Goal: Task Accomplishment & Management: Use online tool/utility

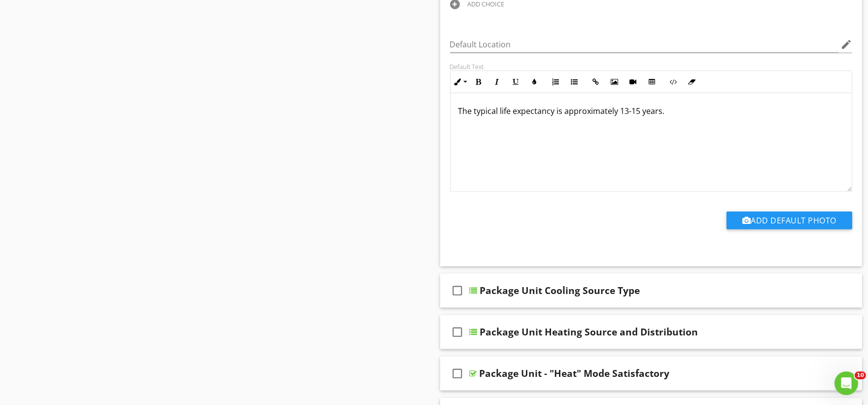
scroll to position [1917, 0]
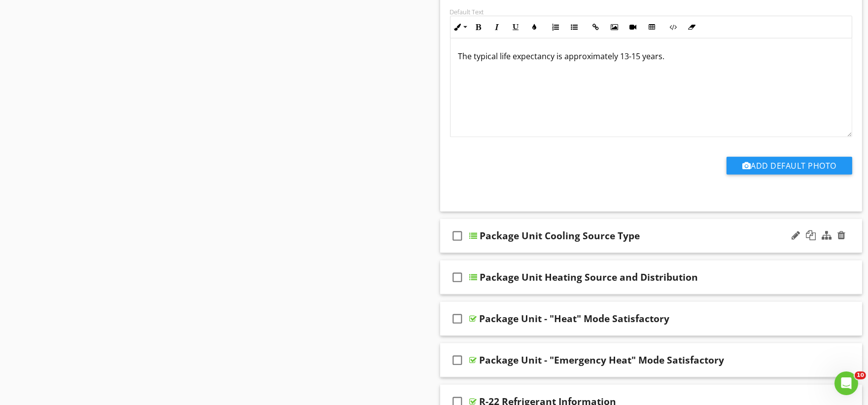
click at [504, 248] on div "check_box_outline_blank Package Unit Cooling Source Type" at bounding box center [651, 236] width 422 height 34
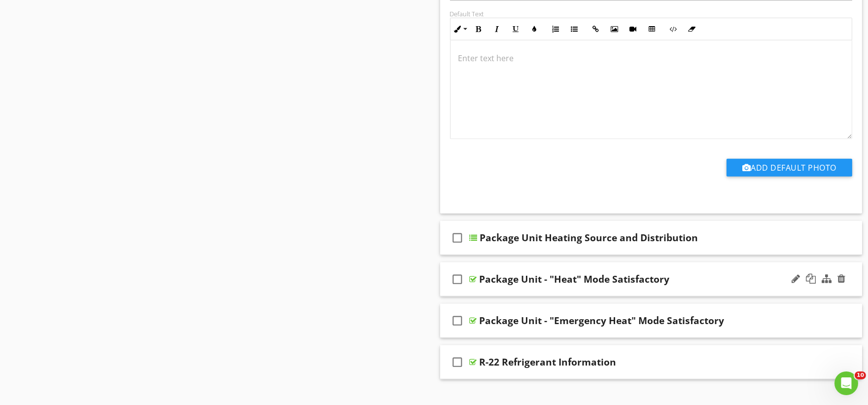
scroll to position [2300, 0]
click at [476, 245] on div "check_box_outline_blank Package Unit Heating Source and Distribution" at bounding box center [651, 237] width 422 height 34
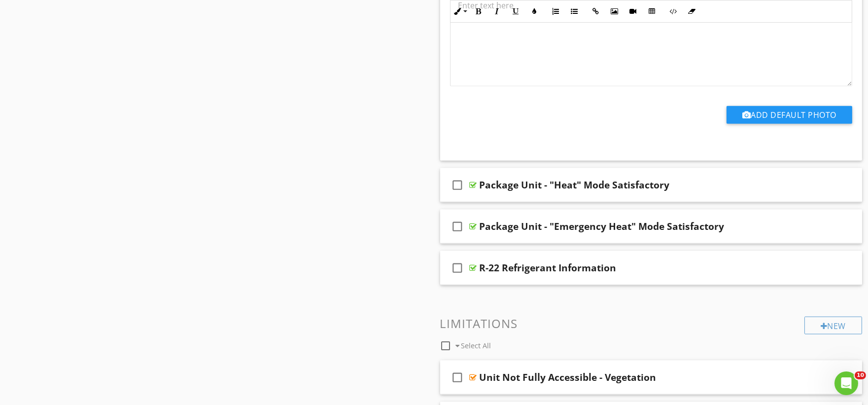
scroll to position [2793, 0]
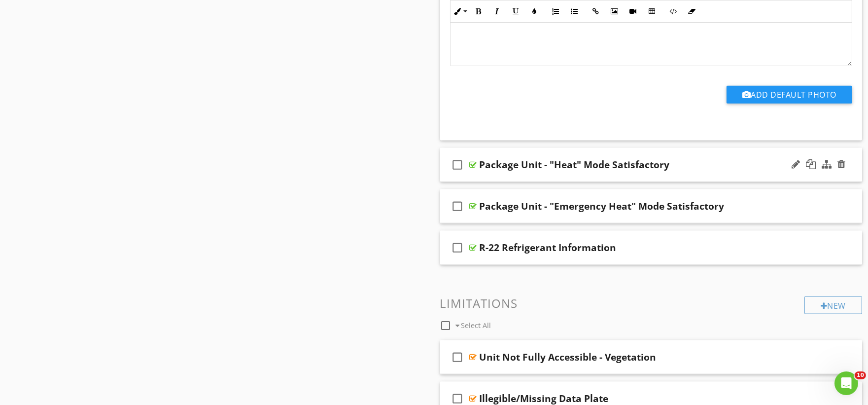
click at [481, 169] on div "check_box_outline_blank Package Unit - "Heat" Mode Satisfactory" at bounding box center [651, 165] width 422 height 34
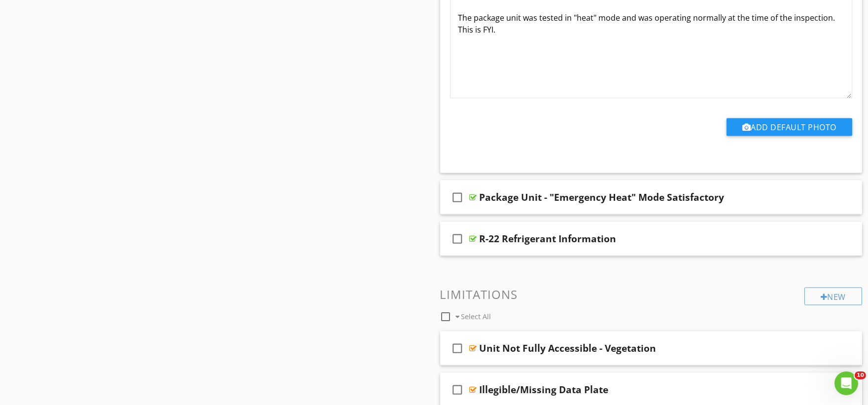
scroll to position [3122, 0]
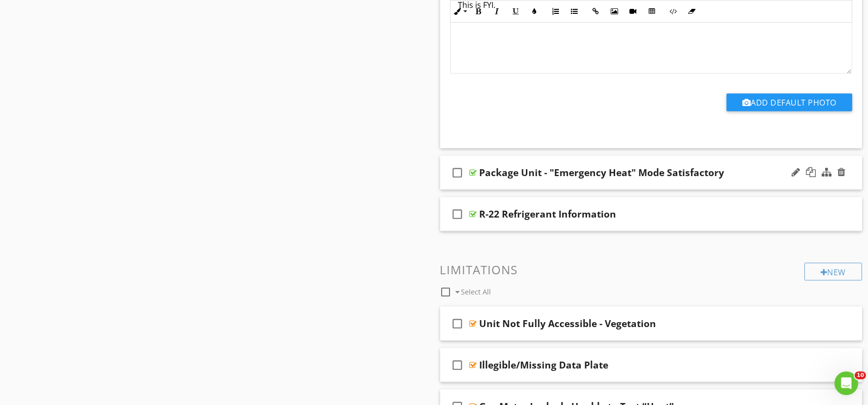
click at [491, 176] on div "check_box_outline_blank Package Unit - "Emergency Heat" Mode Satisfactory" at bounding box center [651, 173] width 422 height 34
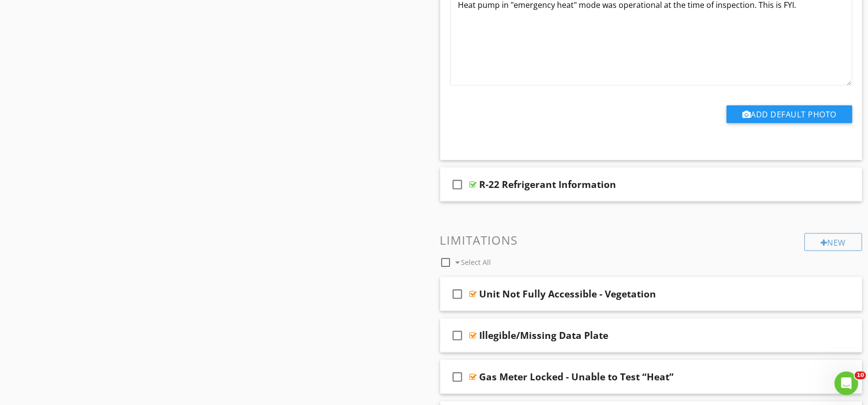
scroll to position [3451, 0]
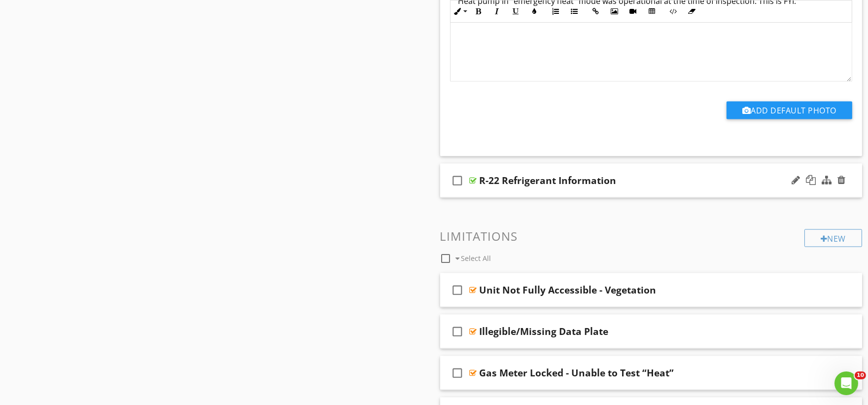
click at [487, 187] on div "check_box_outline_blank R-22 Refrigerant Information" at bounding box center [651, 181] width 422 height 34
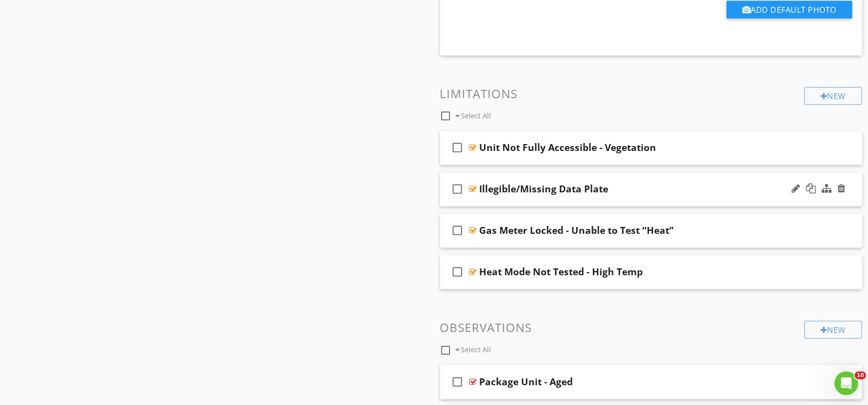
scroll to position [3889, 0]
click at [484, 154] on div "check_box_outline_blank Unit Not Fully Accessible - Vegetation" at bounding box center [651, 148] width 422 height 34
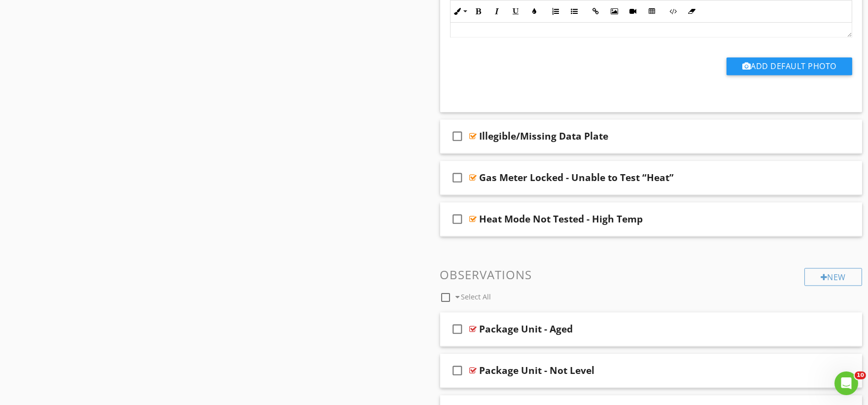
scroll to position [4272, 0]
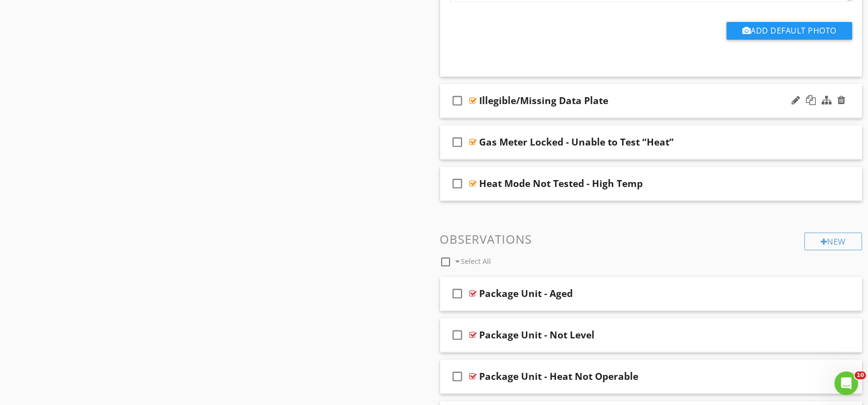
click at [490, 108] on div "check_box_outline_blank Illegible/Missing Data Plate" at bounding box center [651, 101] width 422 height 34
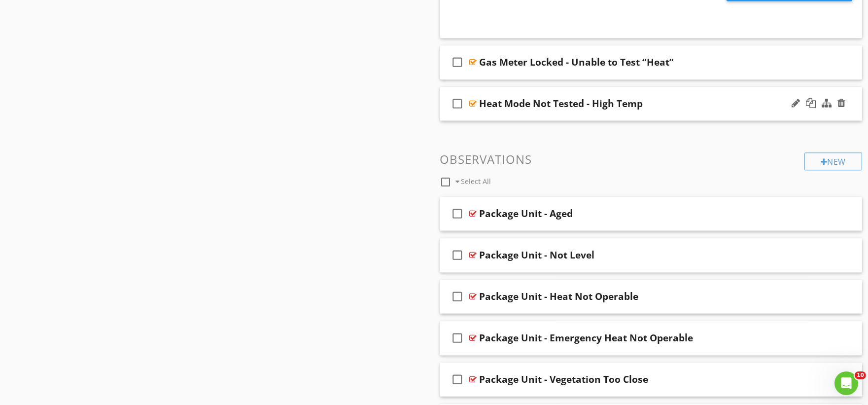
scroll to position [4656, 0]
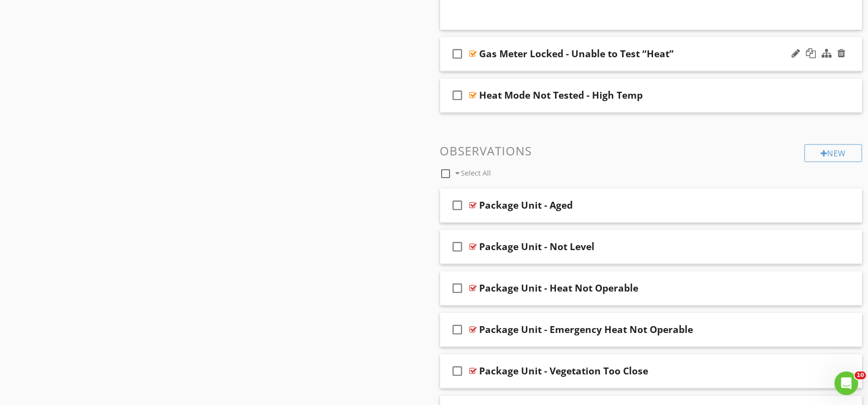
click at [490, 61] on div "check_box_outline_blank Gas Meter Locked - Unable to Test “Heat”" at bounding box center [651, 54] width 422 height 34
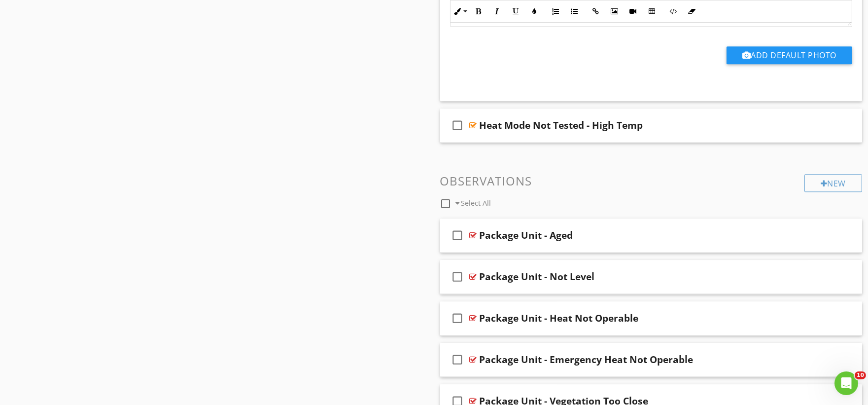
scroll to position [4930, 0]
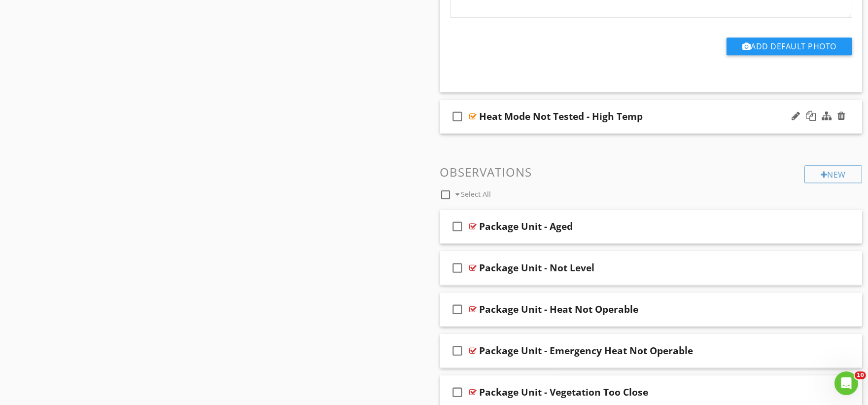
click at [481, 120] on div "check_box_outline_blank Heat Mode Not Tested - High Temp" at bounding box center [651, 117] width 422 height 34
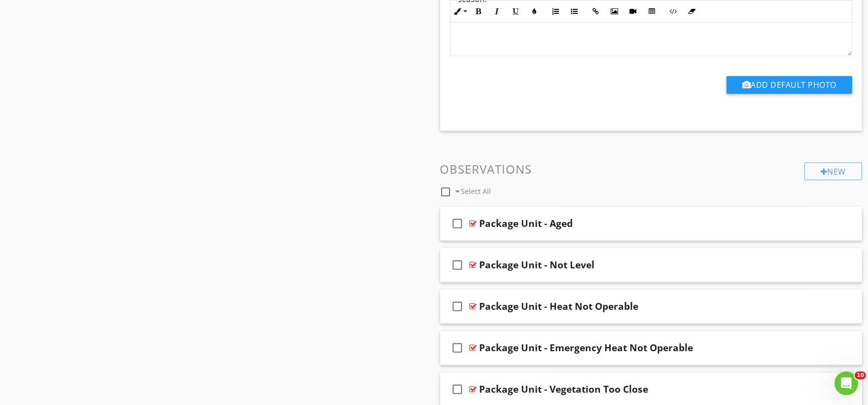
scroll to position [5258, 0]
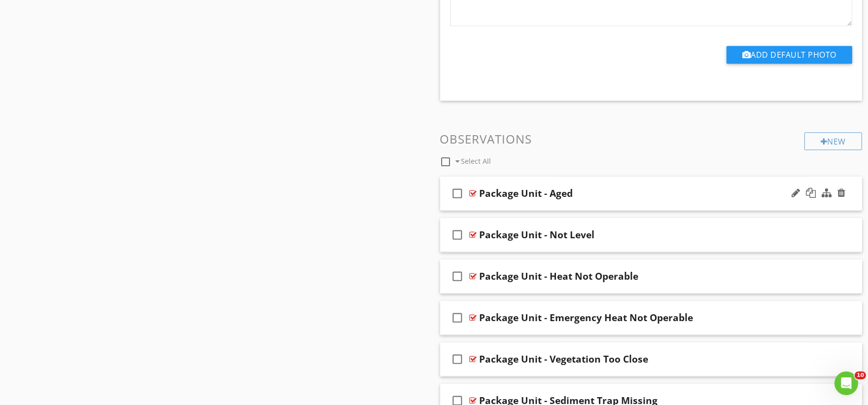
click at [498, 198] on div "check_box_outline_blank Package Unit - Aged" at bounding box center [651, 193] width 422 height 34
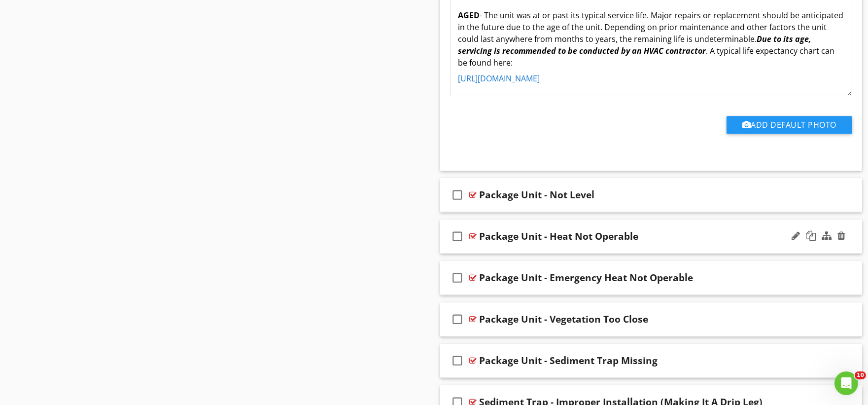
scroll to position [5642, 0]
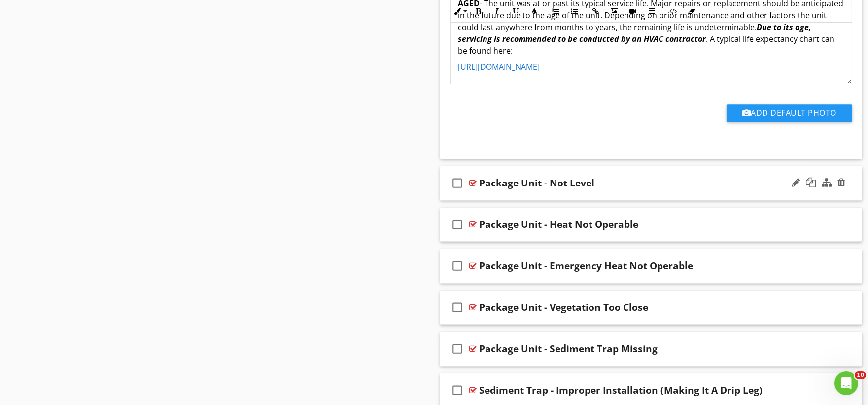
click at [480, 188] on div "check_box_outline_blank Package Unit - Not Level" at bounding box center [651, 183] width 422 height 34
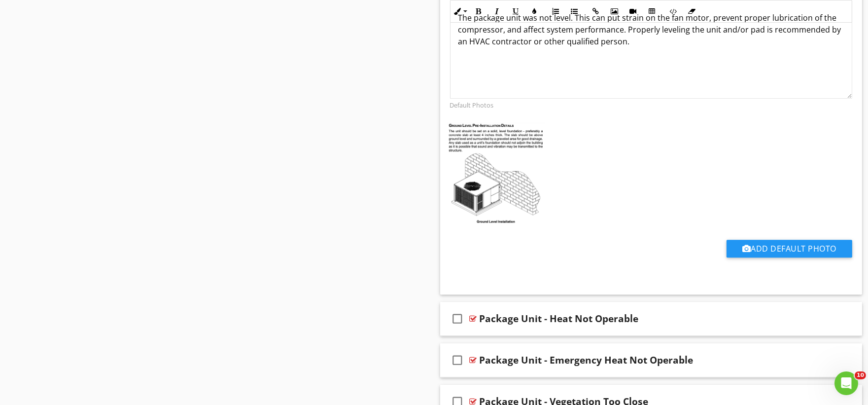
scroll to position [6025, 0]
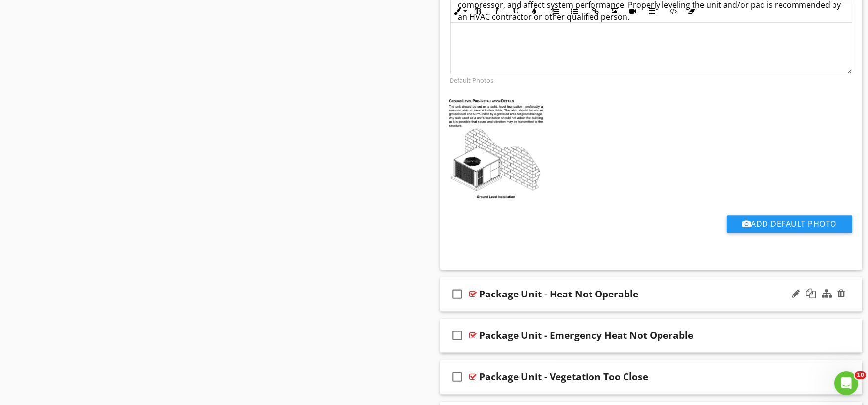
click at [485, 297] on div "check_box_outline_blank Package Unit - Heat Not Operable" at bounding box center [651, 294] width 422 height 34
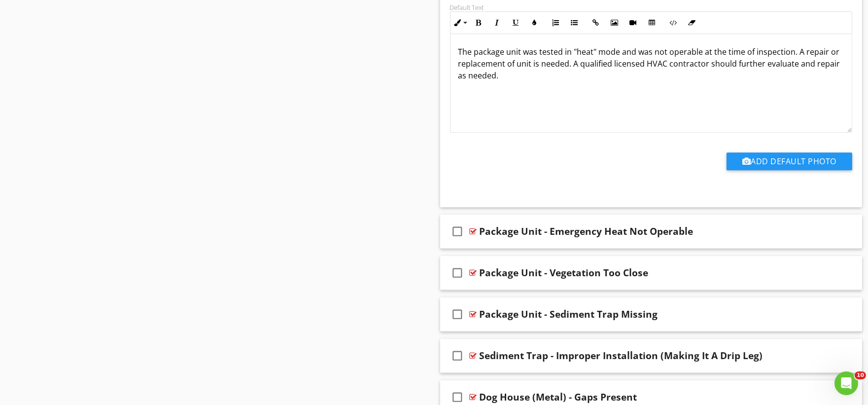
scroll to position [6463, 0]
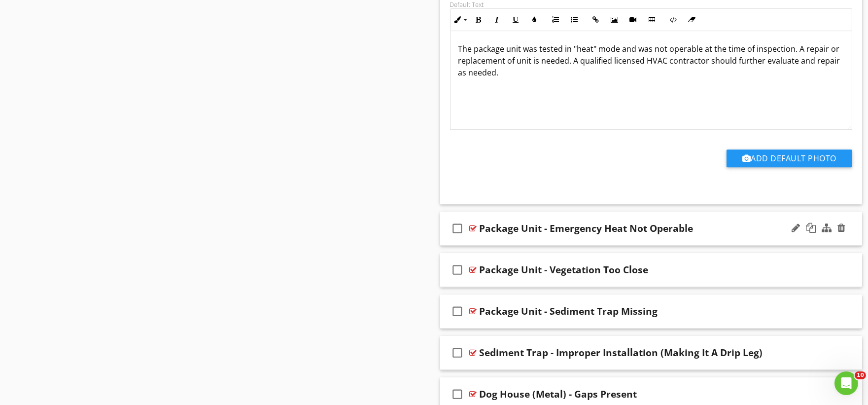
click at [493, 232] on div "check_box_outline_blank Package Unit - Emergency Heat Not Operable" at bounding box center [651, 228] width 422 height 34
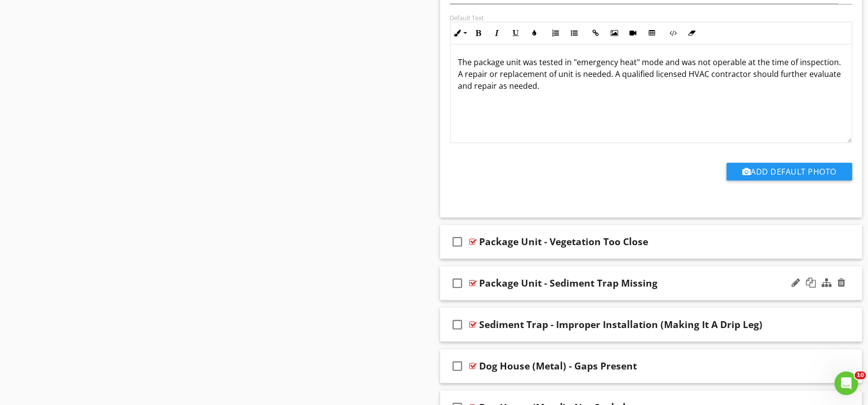
scroll to position [6846, 0]
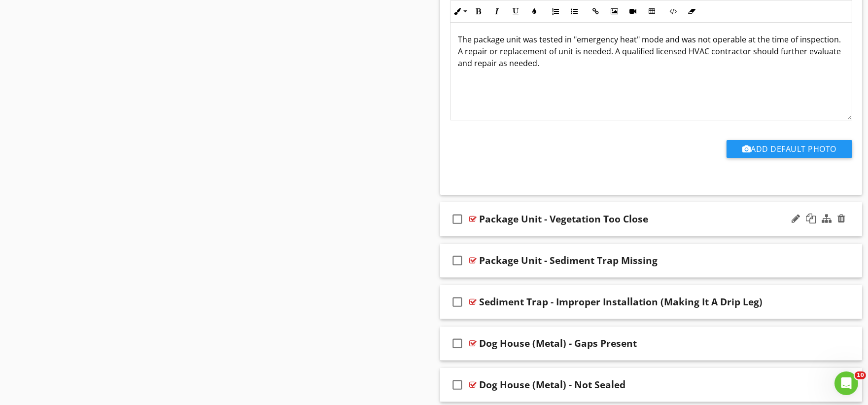
click at [482, 225] on div "check_box_outline_blank Package Unit - Vegetation Too Close" at bounding box center [651, 219] width 422 height 34
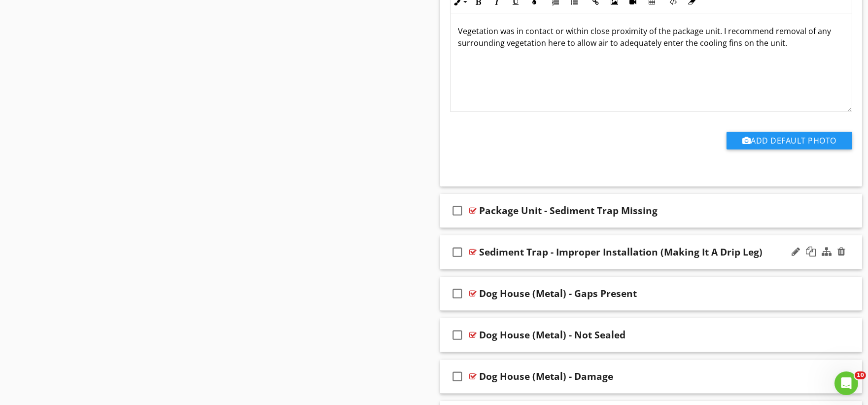
scroll to position [7230, 0]
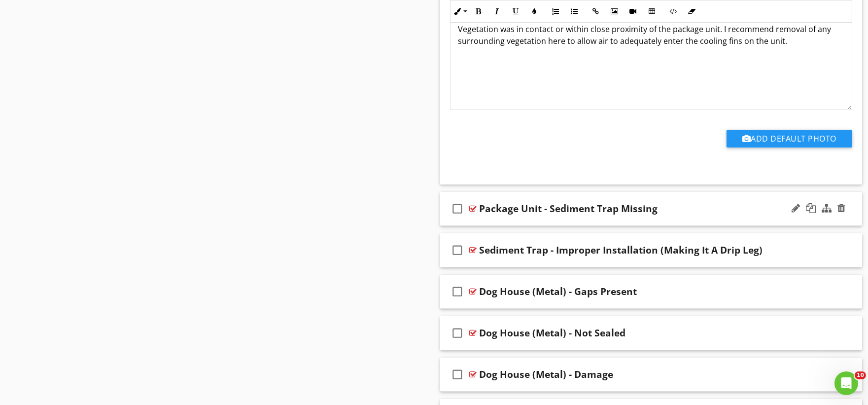
click at [492, 214] on div "check_box_outline_blank Package Unit - Sediment Trap Missing" at bounding box center [651, 209] width 422 height 34
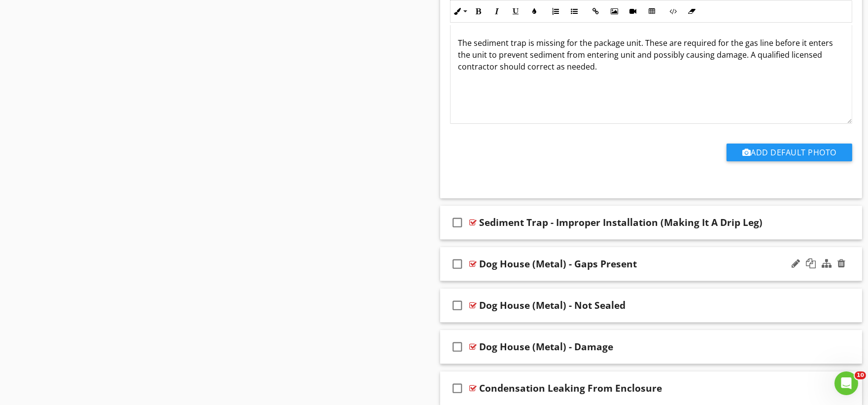
scroll to position [7613, 0]
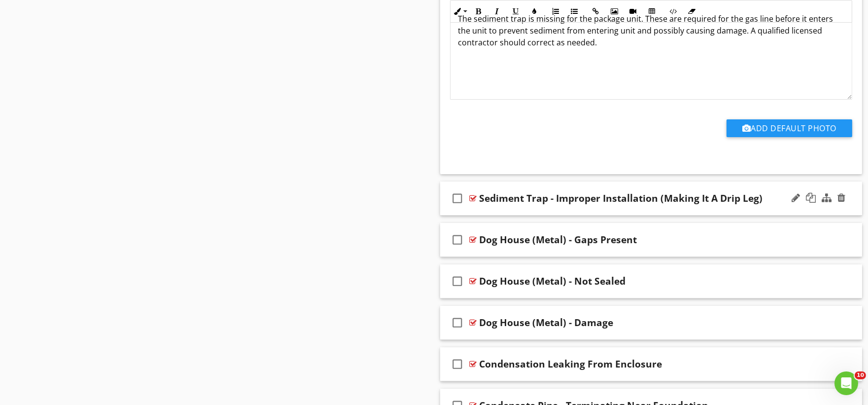
click at [489, 203] on div "check_box_outline_blank Sediment Trap - Improper Installation (Making It A Drip…" at bounding box center [651, 198] width 422 height 34
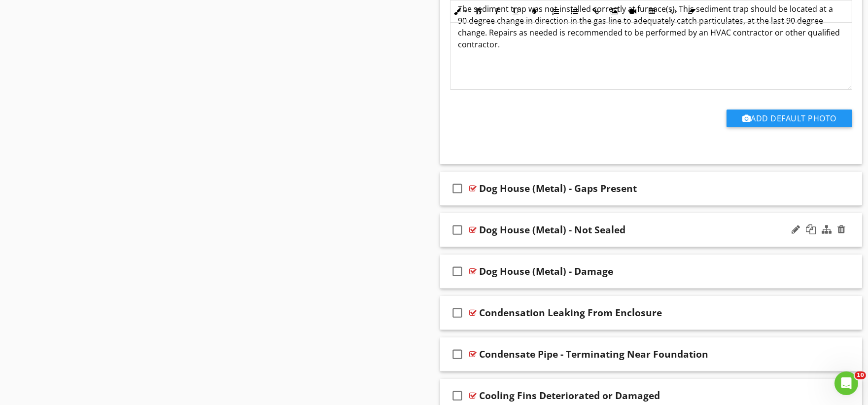
scroll to position [7997, 0]
click at [500, 193] on div "check_box_outline_blank Dog House (Metal) - Gaps Present" at bounding box center [651, 188] width 422 height 34
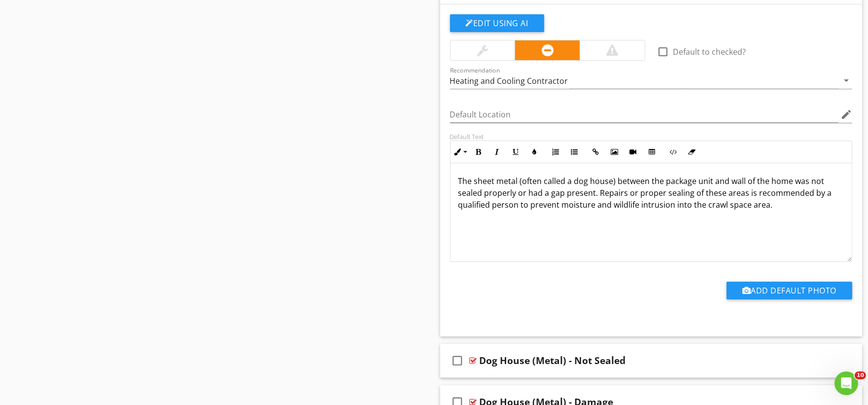
scroll to position [8381, 0]
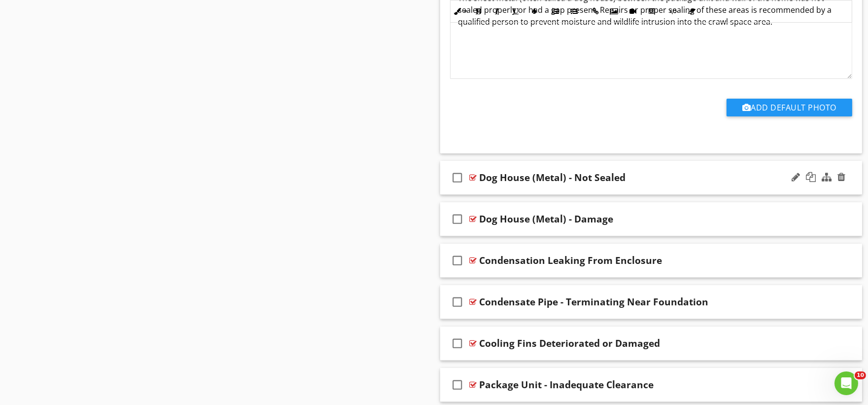
click at [481, 188] on div "check_box_outline_blank Dog House (Metal) - Not Sealed" at bounding box center [651, 178] width 422 height 34
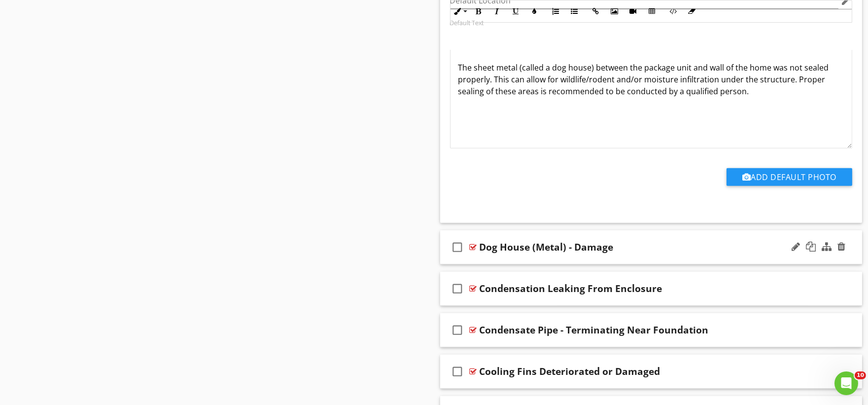
scroll to position [8709, 0]
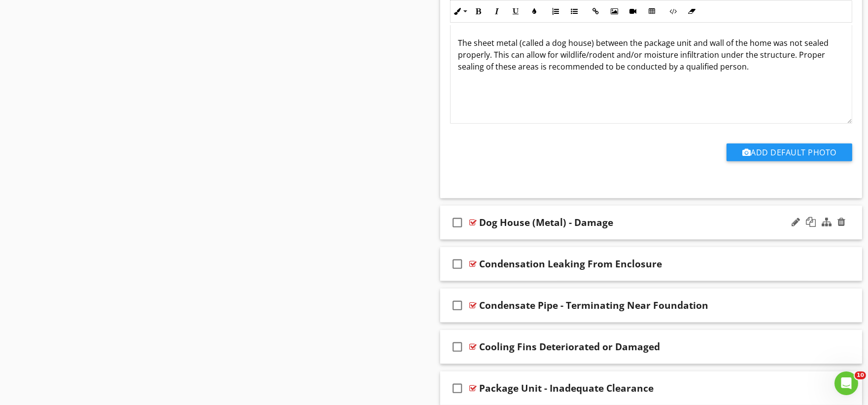
click at [481, 232] on div "check_box_outline_blank Dog House (Metal) - Damage" at bounding box center [651, 223] width 422 height 34
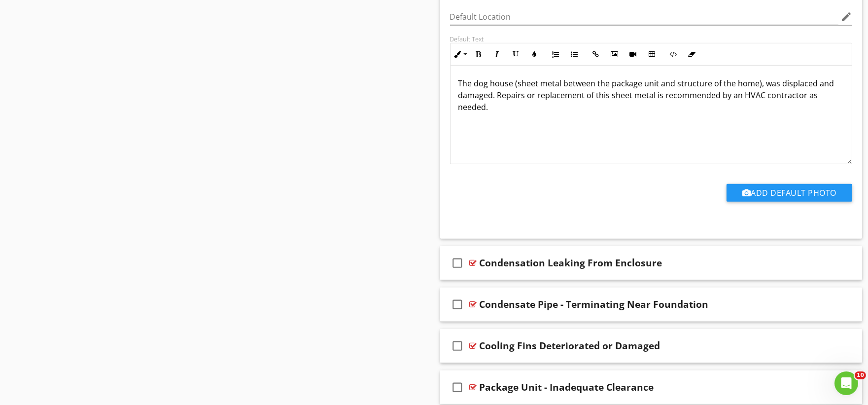
scroll to position [9079, 0]
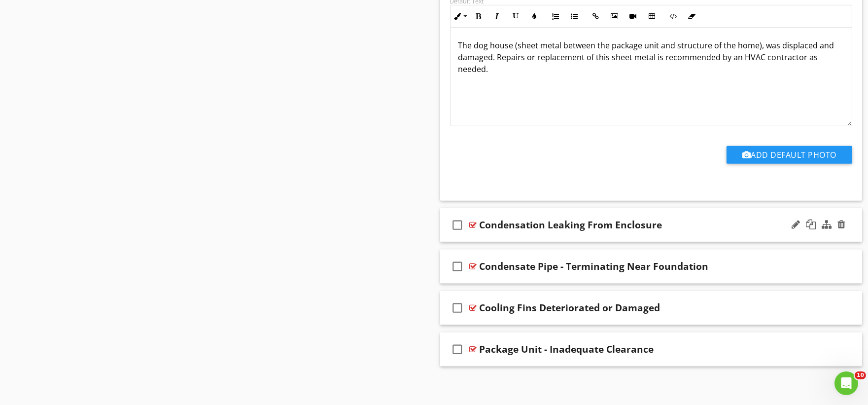
click at [487, 237] on div "check_box_outline_blank Condensation Leaking From Enclosure" at bounding box center [651, 225] width 422 height 34
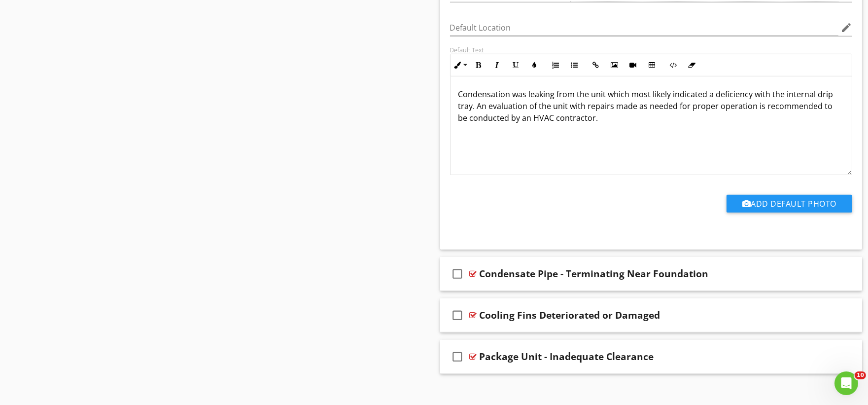
scroll to position [9411, 0]
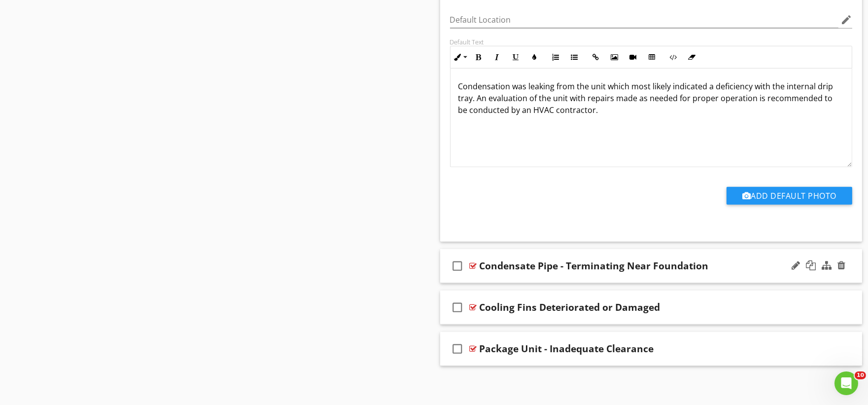
click at [488, 277] on div "check_box_outline_blank Condensate Pipe - Terminating Near Foundation" at bounding box center [651, 266] width 422 height 34
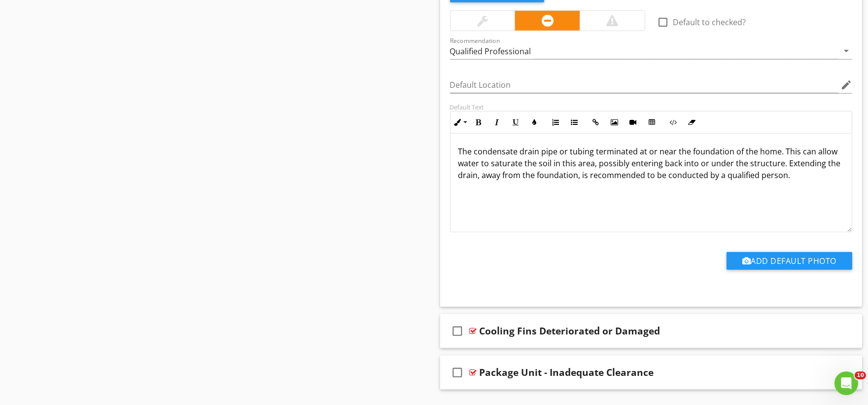
scroll to position [9740, 0]
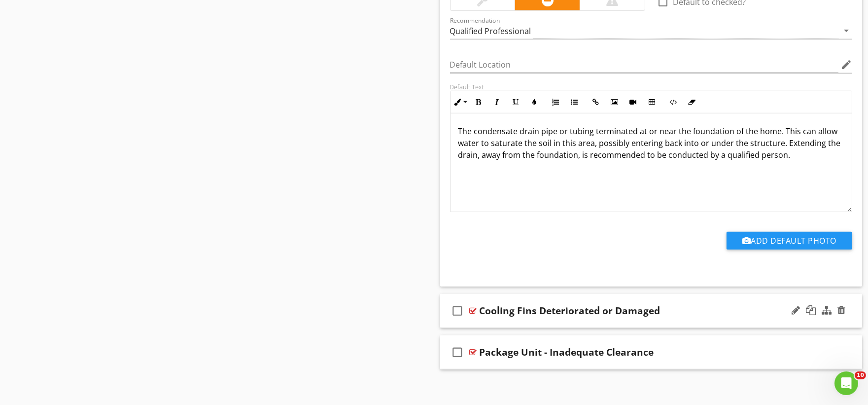
click at [492, 319] on div "check_box_outline_blank Cooling Fins Deteriorated or Damaged" at bounding box center [651, 311] width 422 height 34
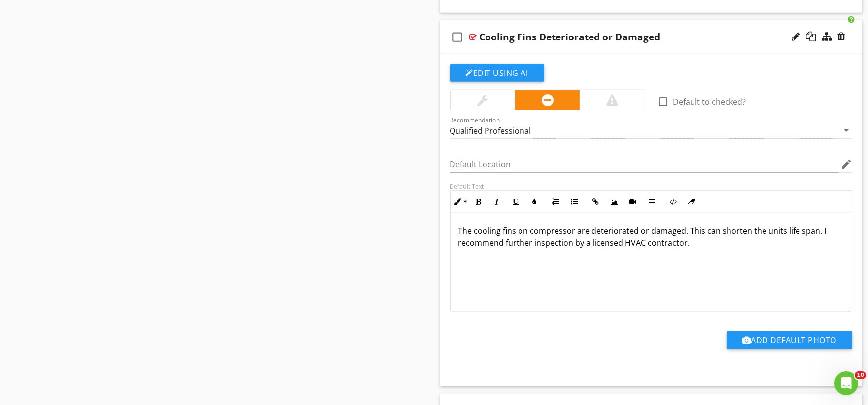
scroll to position [10075, 0]
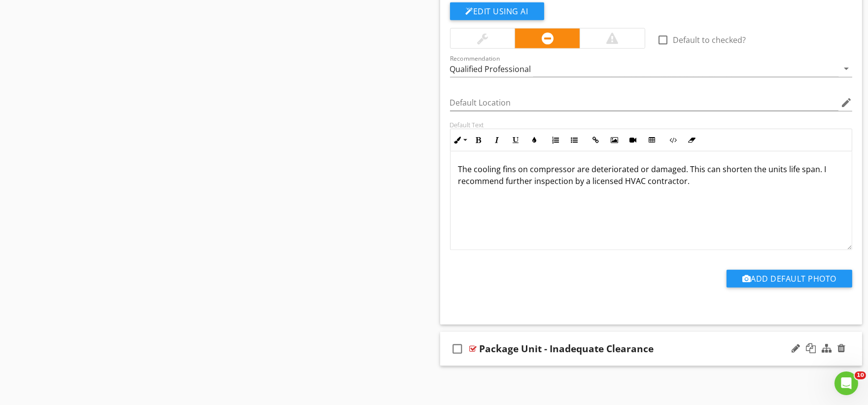
click at [484, 357] on div "check_box_outline_blank Package Unit - Inadequate Clearance" at bounding box center [651, 349] width 422 height 34
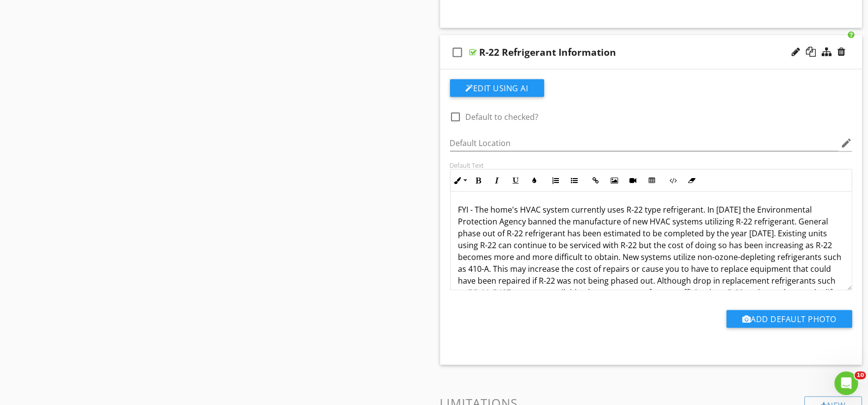
click at [505, 204] on p "FYI - The home's HVAC system currently uses R-22 type refrigerant. In [DATE] th…" at bounding box center [651, 257] width 386 height 106
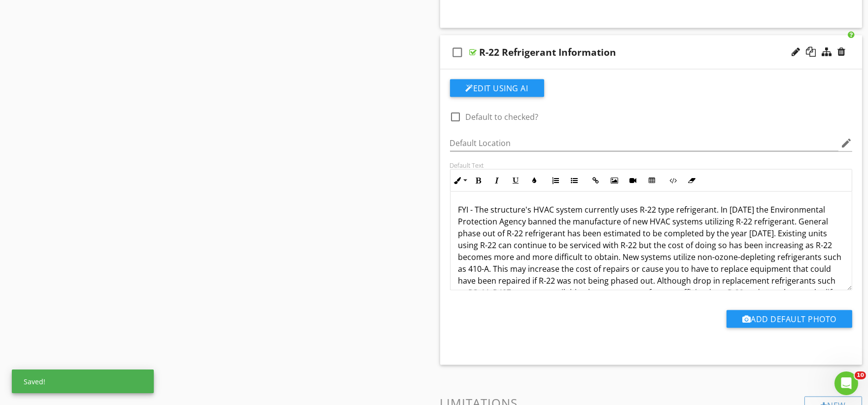
scroll to position [8172, 0]
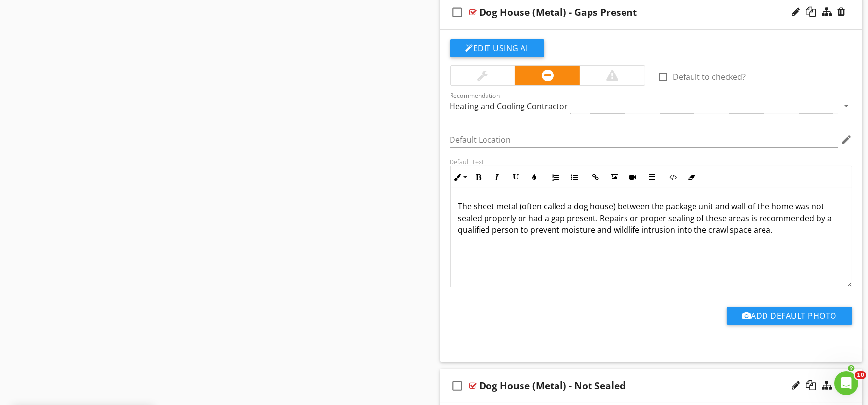
click at [775, 202] on p "The sheet metal (often called a dog house) between the package unit and wall of…" at bounding box center [651, 217] width 386 height 35
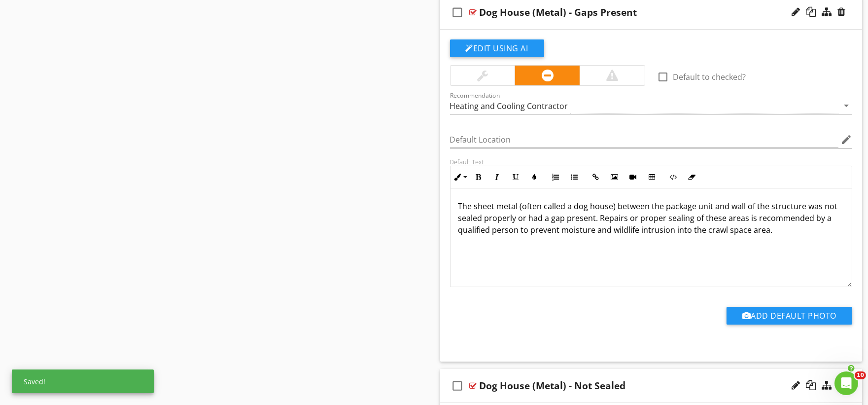
scroll to position [8546, 0]
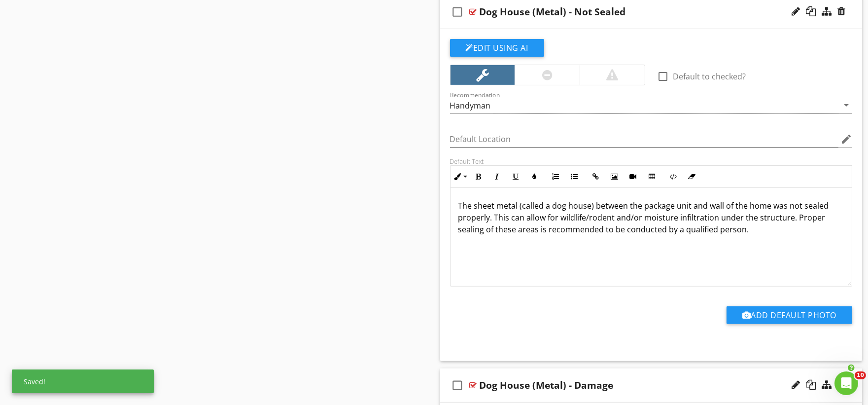
click at [755, 200] on p "The sheet metal (called a dog house) between the package unit and wall of the h…" at bounding box center [651, 217] width 386 height 35
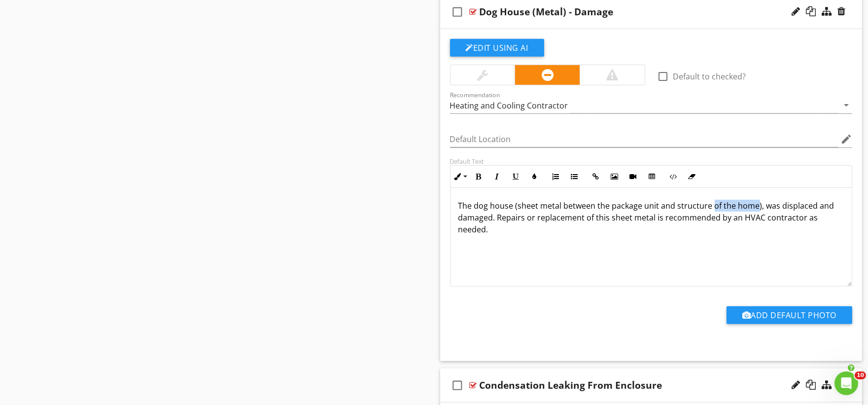
drag, startPoint x: 710, startPoint y: 201, endPoint x: 754, endPoint y: 196, distance: 44.6
click at [754, 200] on p "The dog house (sheet metal between the package unit and structure of the home),…" at bounding box center [651, 217] width 386 height 35
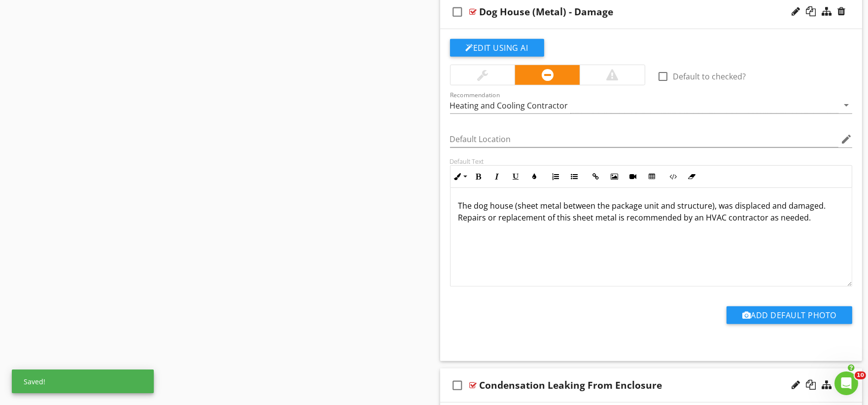
scroll to position [9666, 0]
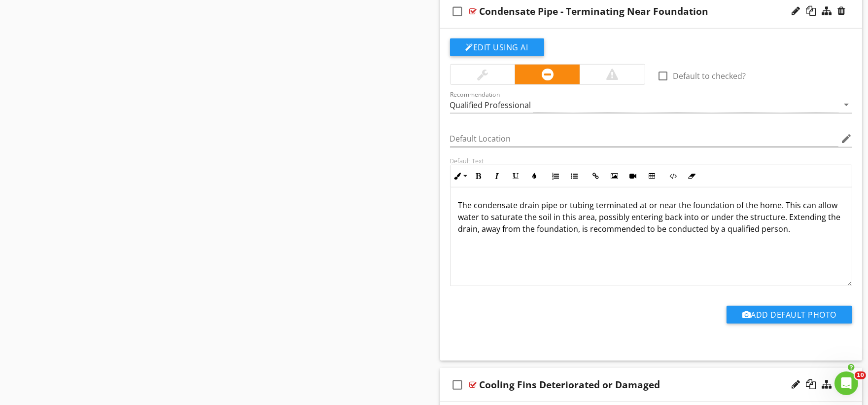
click at [757, 200] on p "The condensate drain pipe or tubing terminated at or near the foundation of the…" at bounding box center [651, 216] width 386 height 35
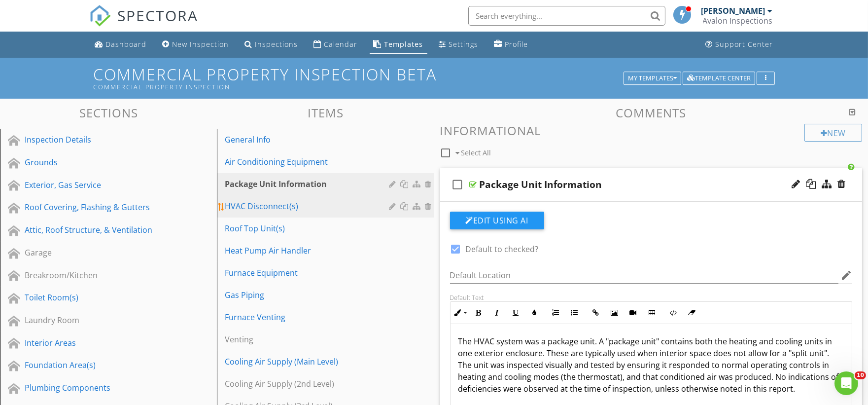
click at [266, 209] on div "HVAC Disconnect(s)" at bounding box center [308, 206] width 167 height 12
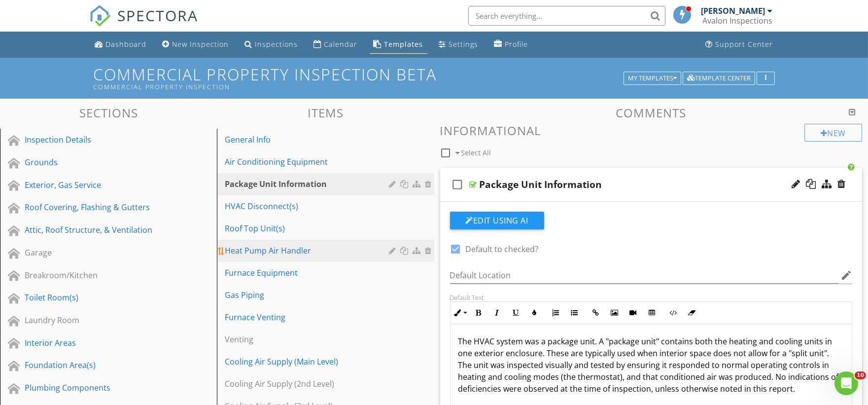
type textarea "<p><strong>AGED</strong> - The unit was at or past its typical service life. Ma…"
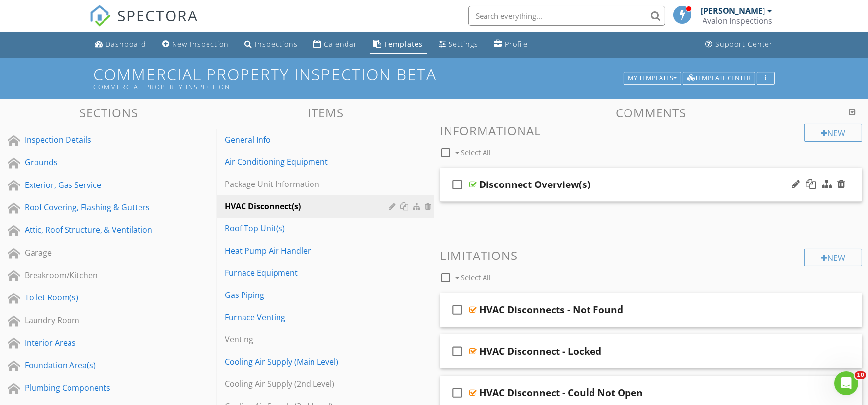
click at [521, 196] on div "check_box_outline_blank Disconnect Overview(s)" at bounding box center [651, 185] width 422 height 34
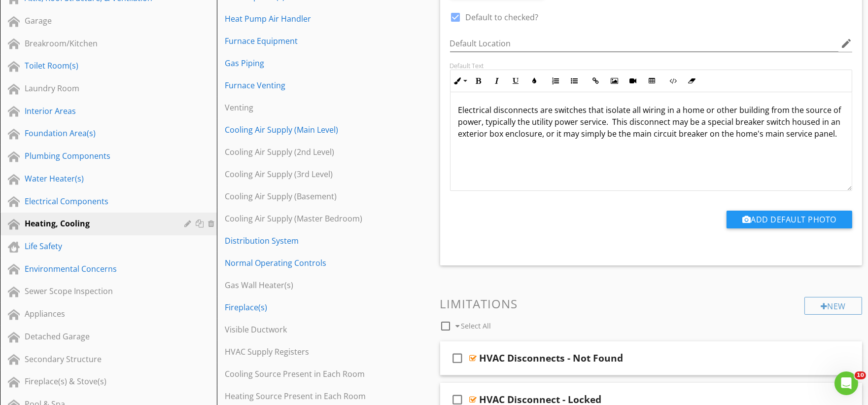
scroll to position [328, 0]
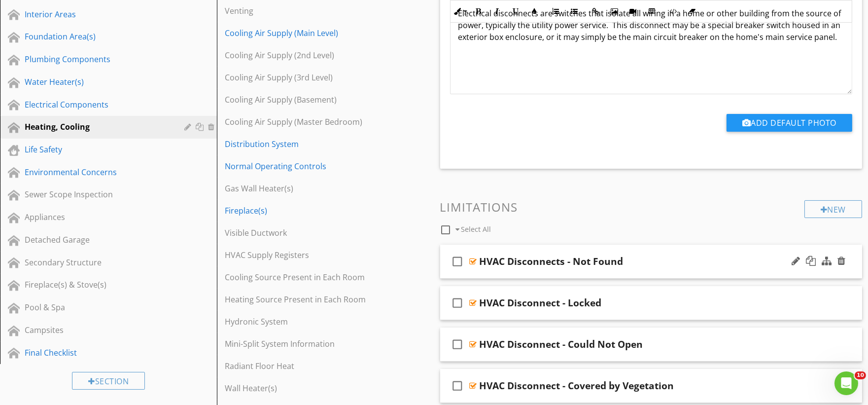
click at [490, 270] on div "check_box_outline_blank HVAC Disconnects - Not Found" at bounding box center [651, 262] width 422 height 34
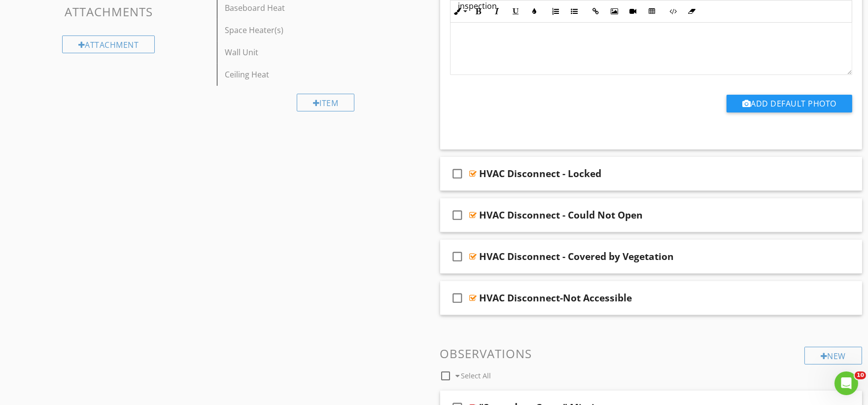
scroll to position [767, 0]
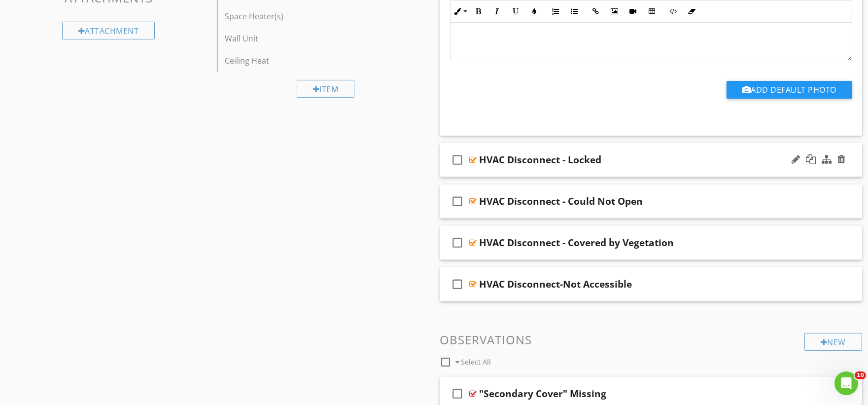
click at [489, 173] on div "check_box_outline_blank HVAC Disconnect - Locked" at bounding box center [651, 160] width 422 height 34
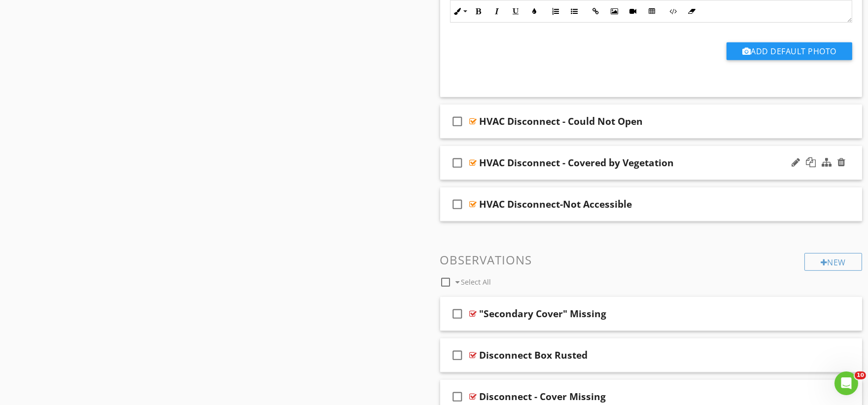
scroll to position [1150, 0]
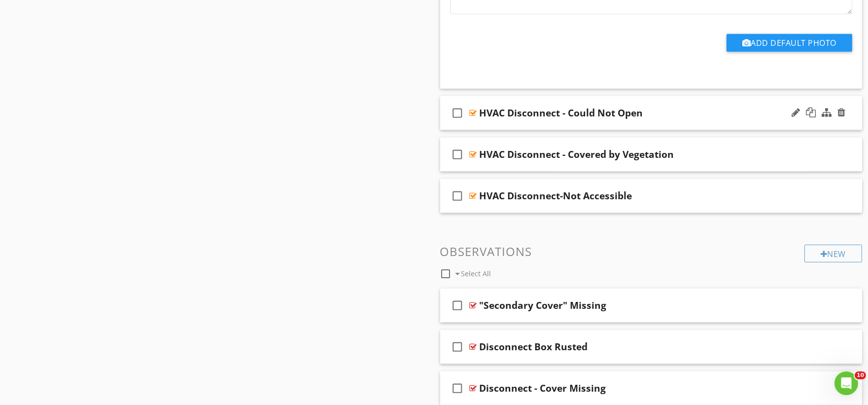
click at [492, 127] on div "check_box_outline_blank HVAC Disconnect - Could Not Open" at bounding box center [651, 113] width 422 height 34
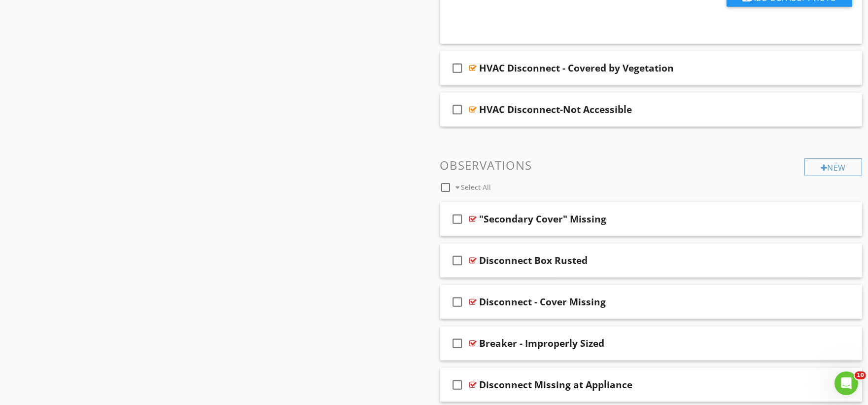
scroll to position [1534, 0]
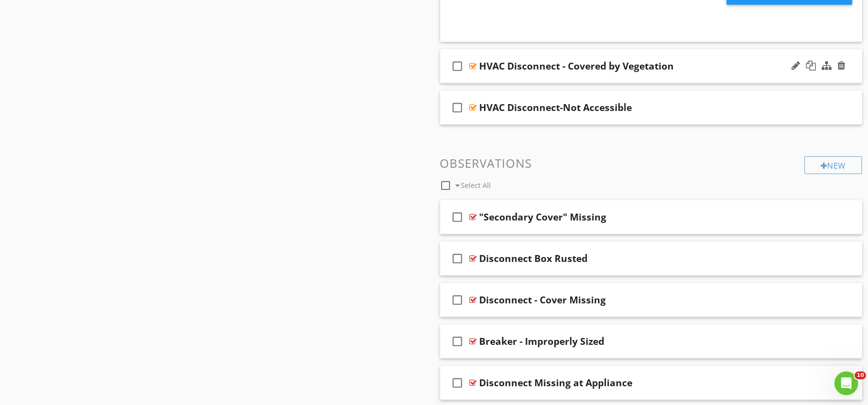
click at [503, 78] on div "check_box_outline_blank HVAC Disconnect - Covered by Vegetation" at bounding box center [651, 66] width 422 height 34
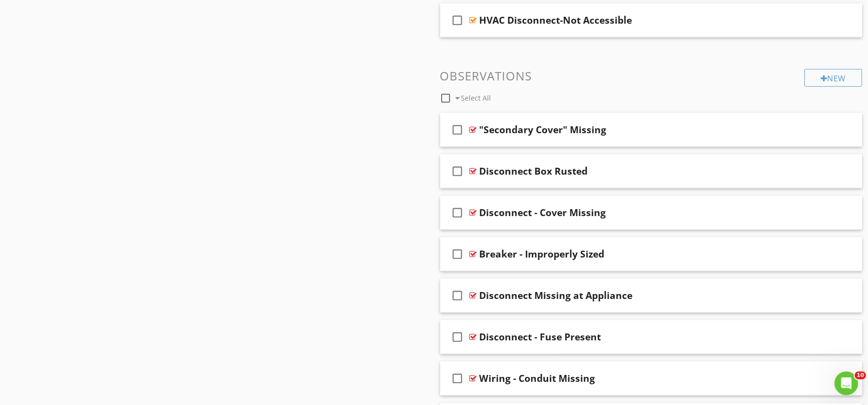
scroll to position [1917, 0]
click at [500, 31] on div "check_box_outline_blank HVAC Disconnect-Not Accessible" at bounding box center [651, 20] width 422 height 34
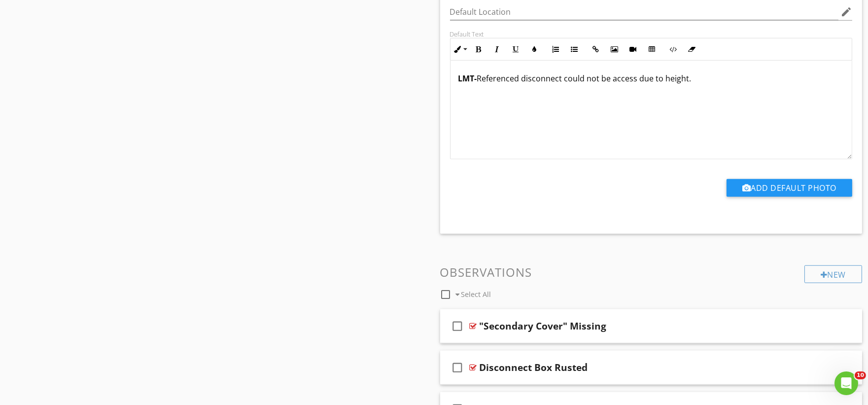
scroll to position [2191, 0]
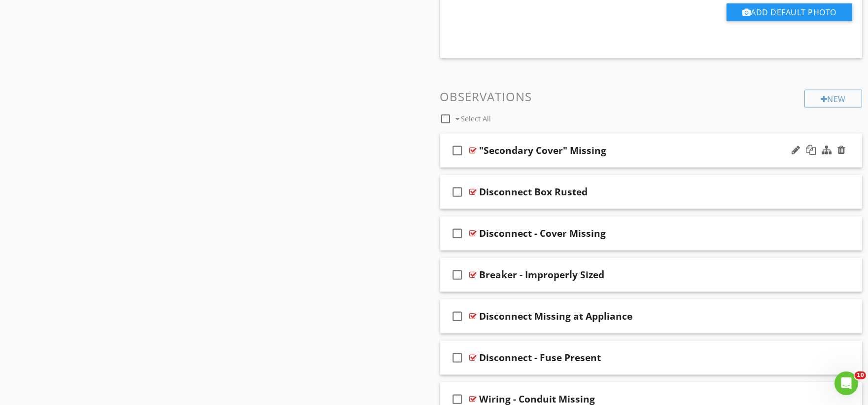
click at [490, 163] on div "check_box_outline_blank "Secondary Cover" Missing" at bounding box center [651, 151] width 422 height 34
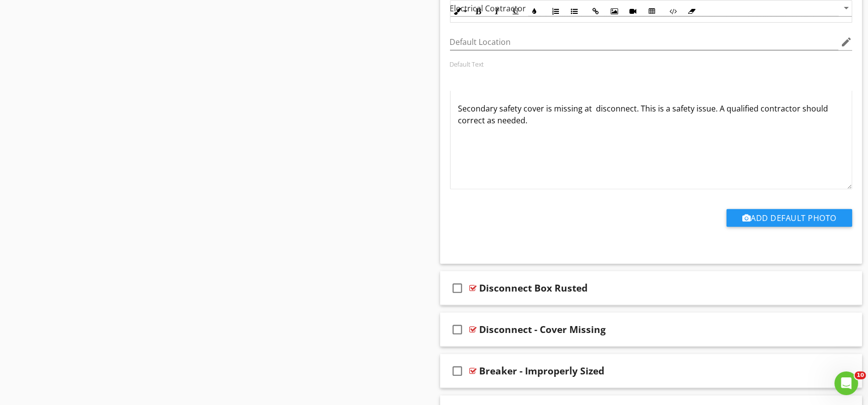
scroll to position [2574, 0]
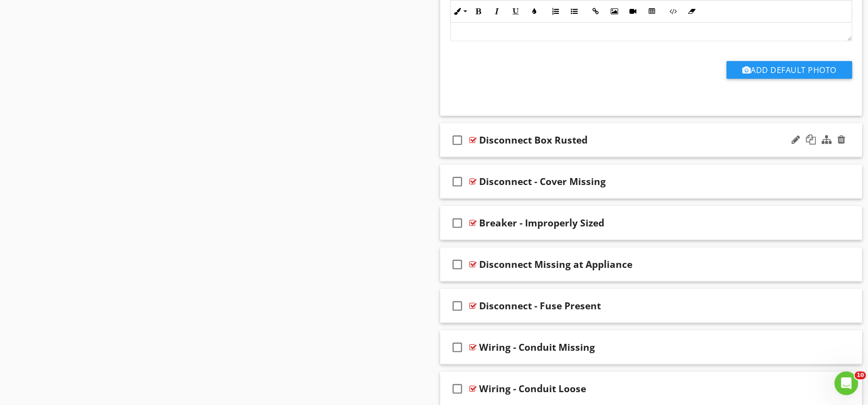
click at [493, 152] on div "check_box_outline_blank Disconnect Box Rusted" at bounding box center [651, 140] width 422 height 34
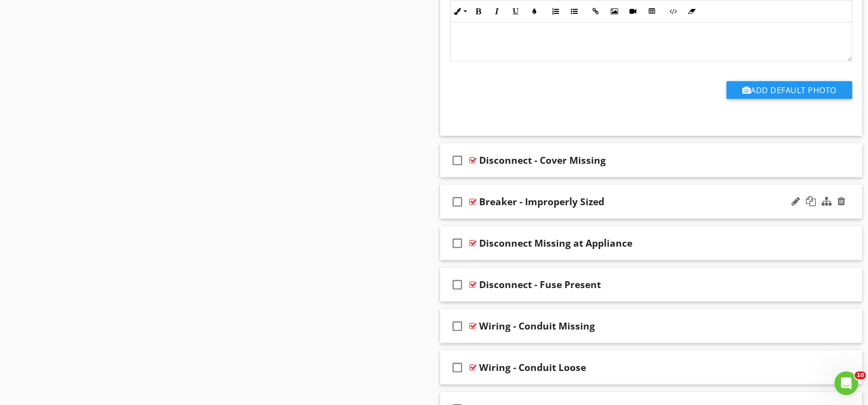
scroll to position [2958, 0]
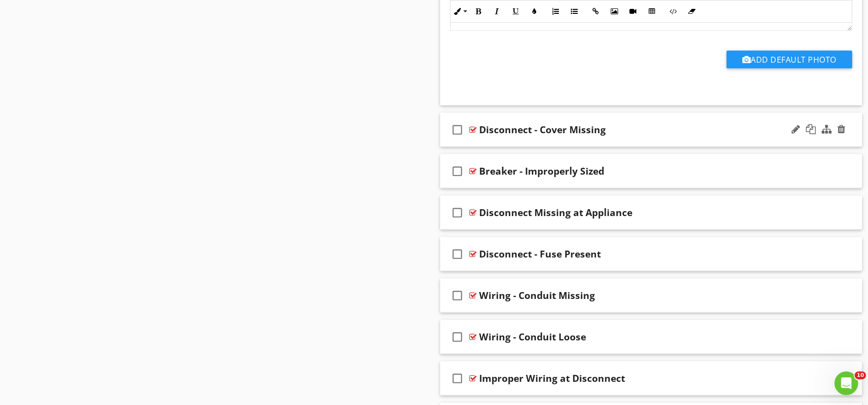
click at [488, 143] on div "check_box_outline_blank Disconnect - Cover Missing" at bounding box center [651, 130] width 422 height 34
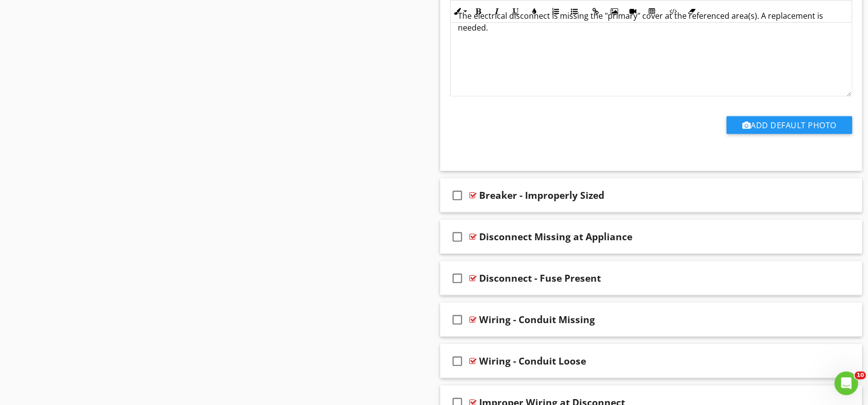
scroll to position [3286, 0]
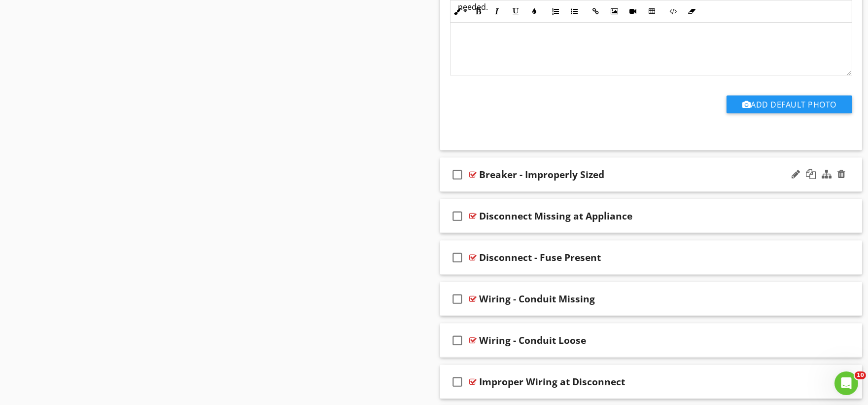
click at [481, 188] on div "check_box_outline_blank Breaker - Improperly Sized" at bounding box center [651, 175] width 422 height 34
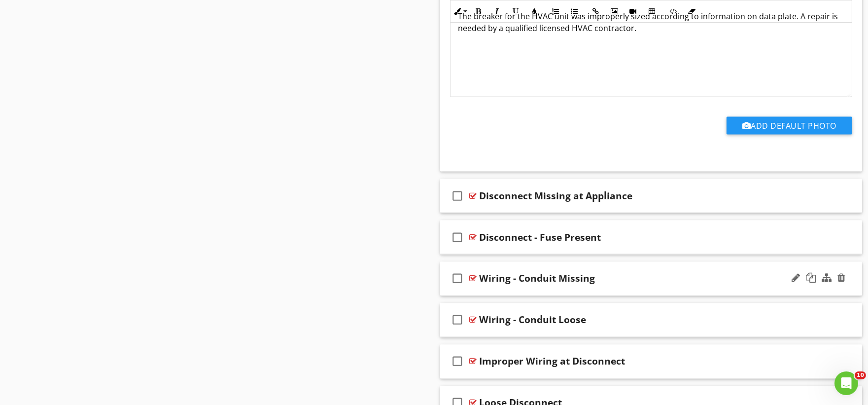
scroll to position [3724, 0]
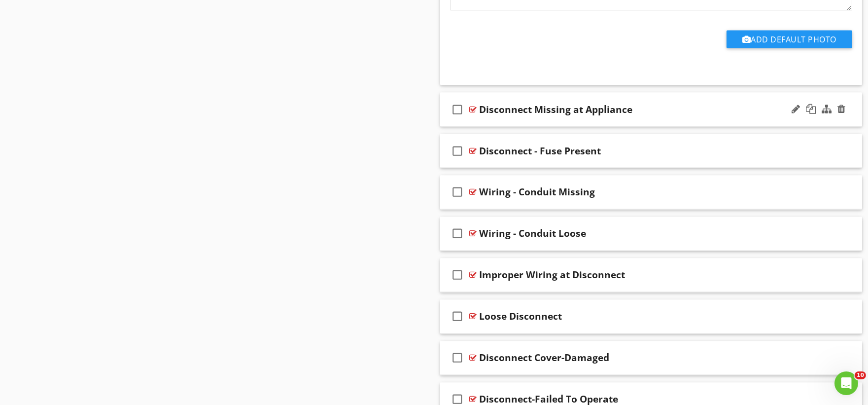
click at [501, 123] on div "check_box_outline_blank Disconnect Missing at Appliance" at bounding box center [651, 110] width 422 height 34
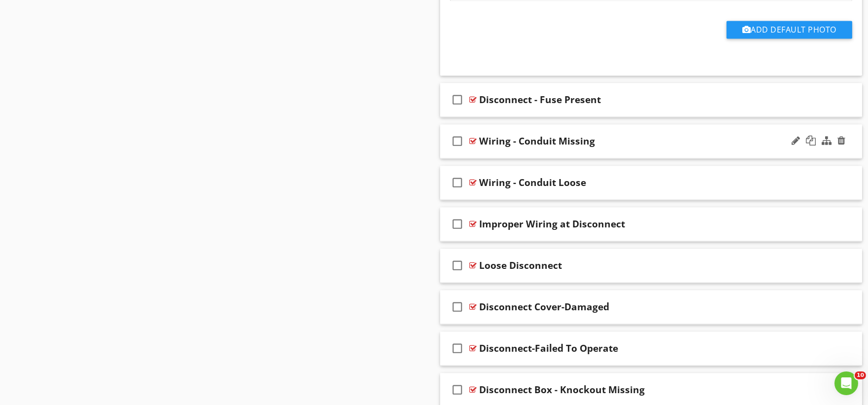
scroll to position [4108, 0]
click at [493, 113] on div "check_box_outline_blank Disconnect - Fuse Present" at bounding box center [651, 99] width 422 height 34
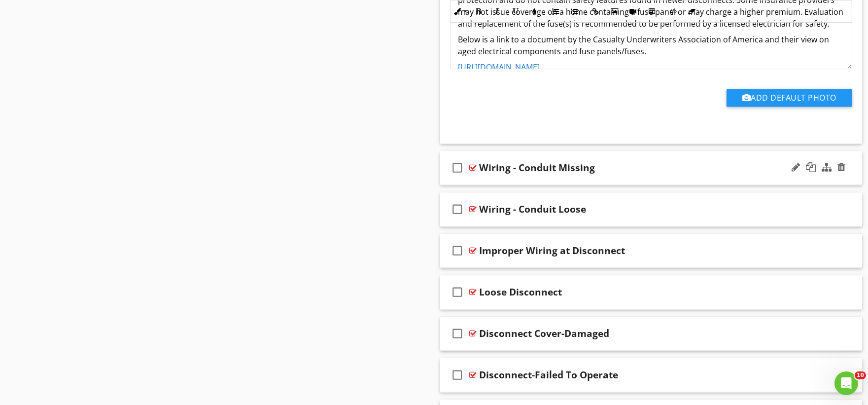
scroll to position [4437, 0]
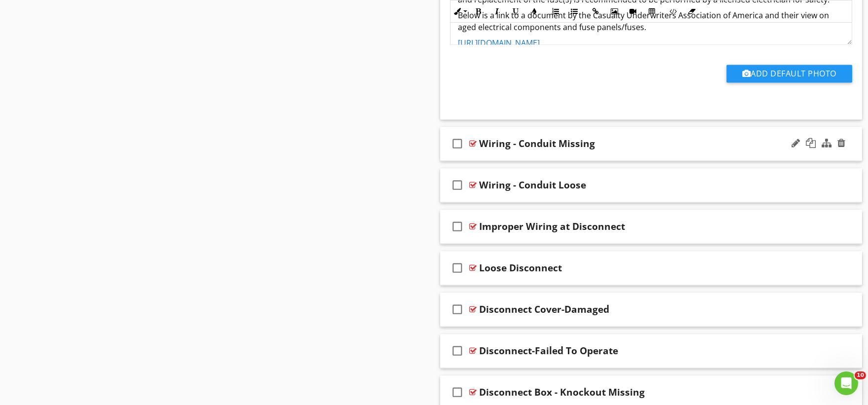
click at [499, 158] on div "check_box_outline_blank Wiring - Conduit Missing" at bounding box center [651, 144] width 422 height 34
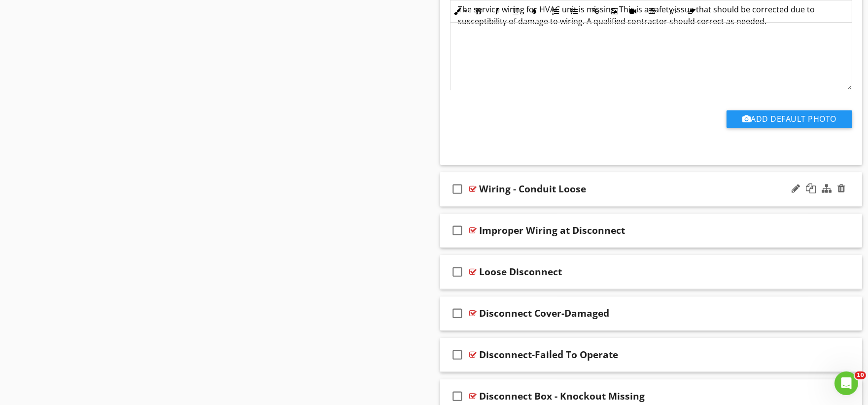
scroll to position [4765, 0]
click at [486, 203] on div "check_box_outline_blank Wiring - Conduit Loose" at bounding box center [651, 189] width 422 height 34
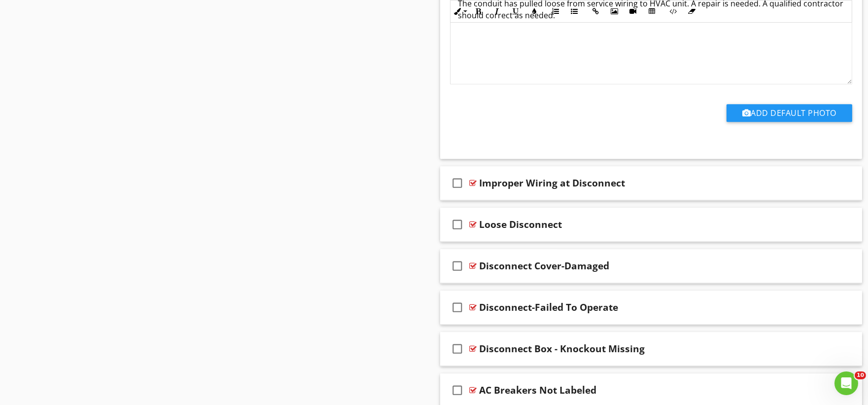
scroll to position [5149, 0]
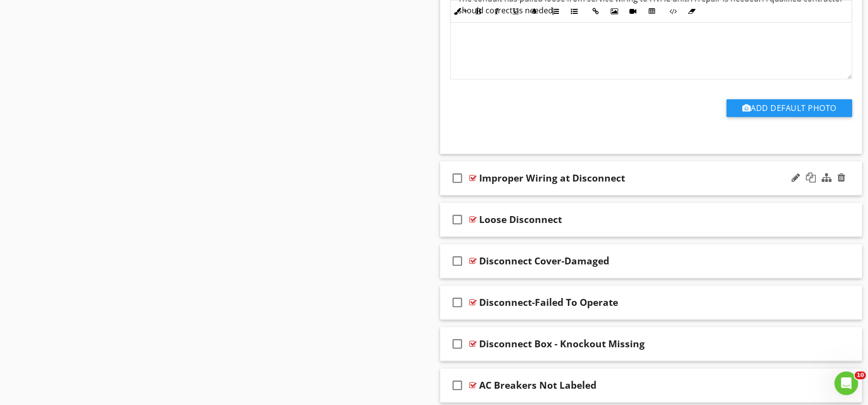
click at [495, 193] on div "check_box_outline_blank Improper Wiring at Disconnect" at bounding box center [651, 178] width 422 height 34
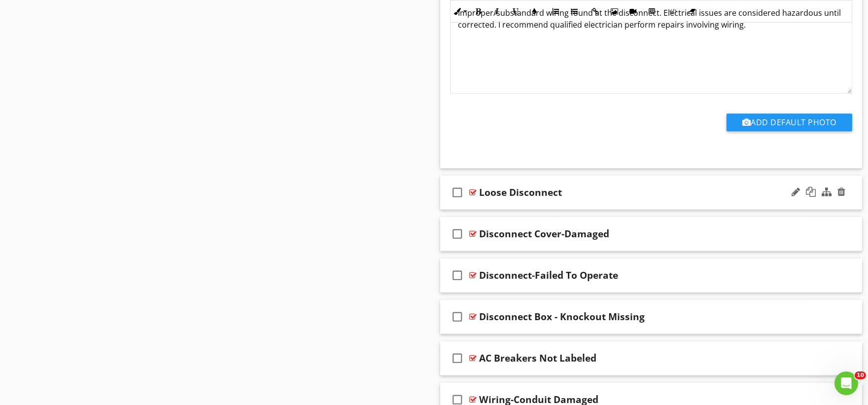
scroll to position [5532, 0]
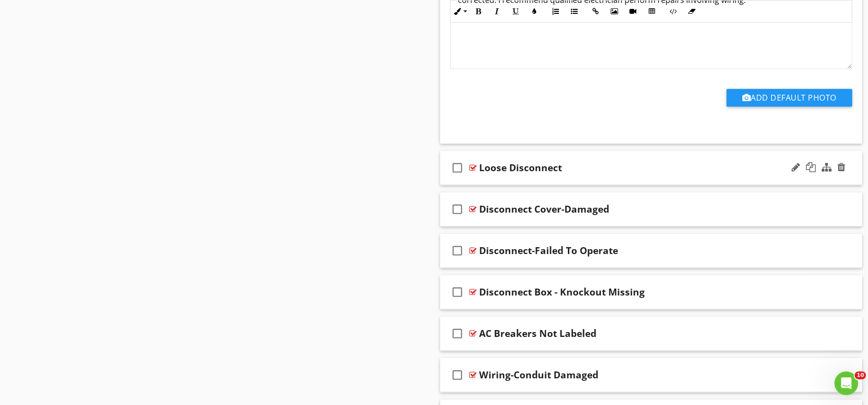
click at [486, 184] on div "check_box_outline_blank Loose Disconnect" at bounding box center [651, 168] width 422 height 34
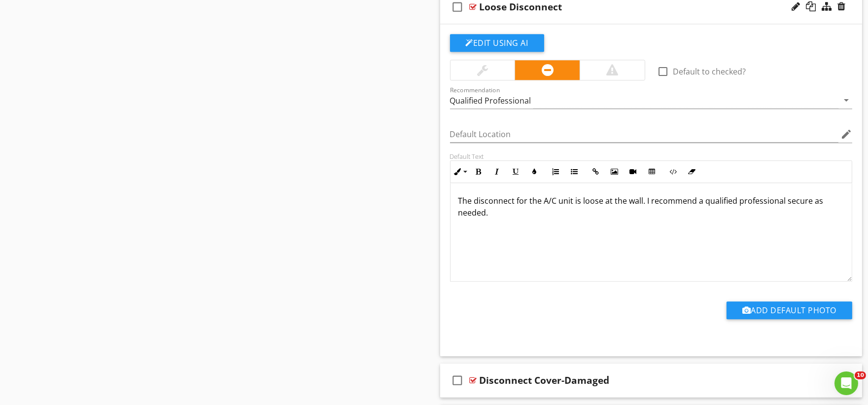
scroll to position [5860, 0]
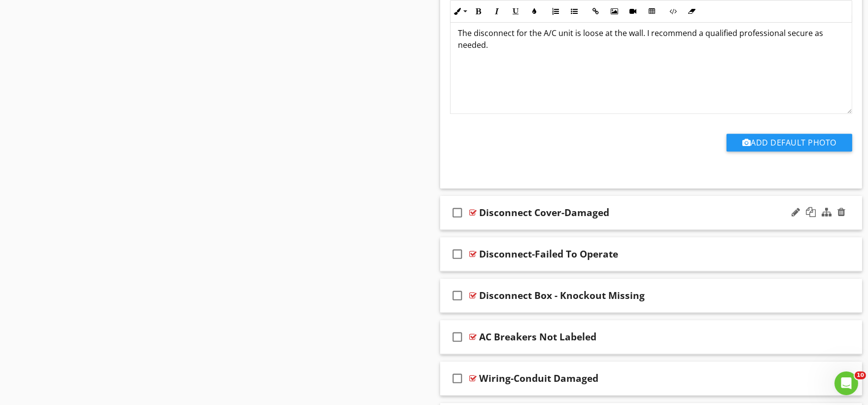
click at [487, 227] on div "check_box_outline_blank Disconnect Cover-Damaged" at bounding box center [651, 213] width 422 height 34
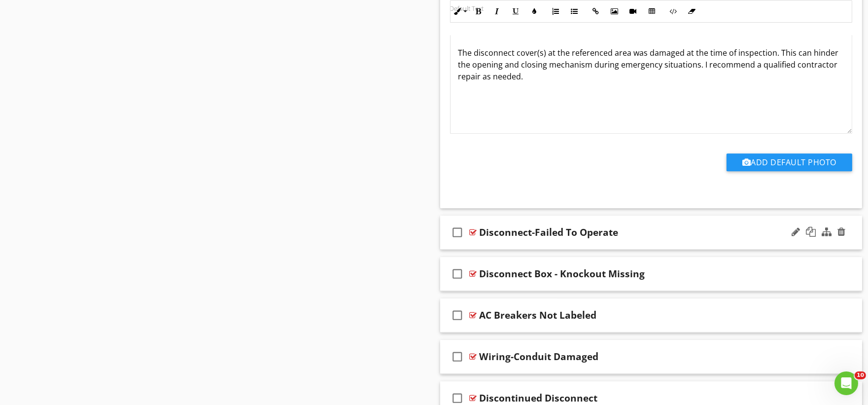
scroll to position [6244, 0]
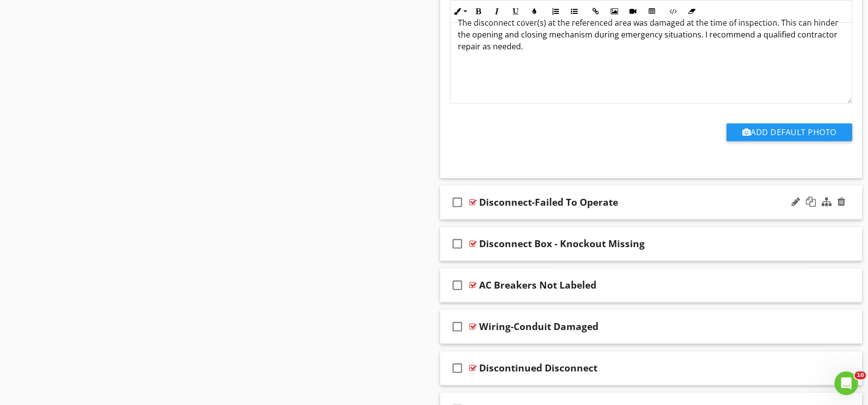
click at [493, 218] on div "check_box_outline_blank Disconnect-Failed To Operate" at bounding box center [651, 202] width 422 height 34
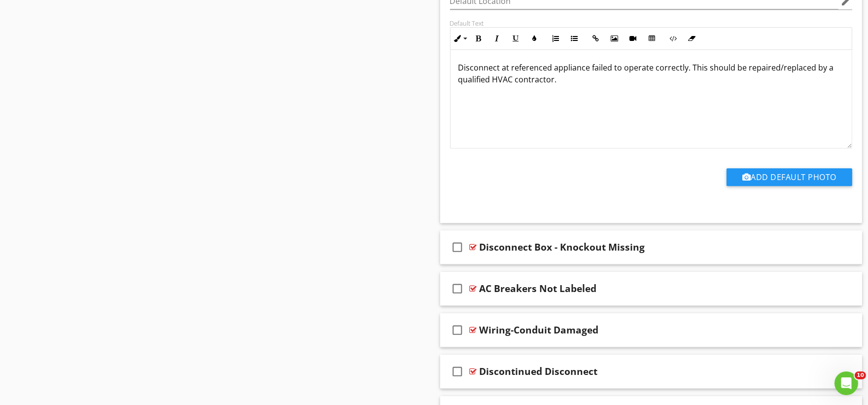
scroll to position [6573, 0]
click at [487, 260] on div "check_box_outline_blank Disconnect Box - Knockout Missing" at bounding box center [651, 247] width 422 height 34
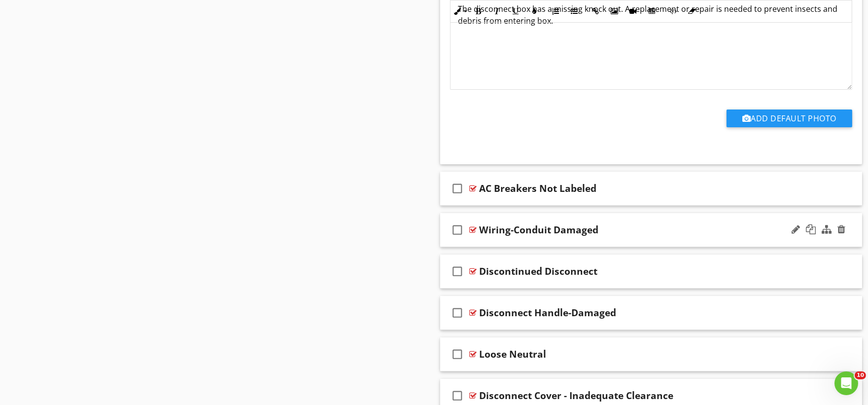
scroll to position [7011, 0]
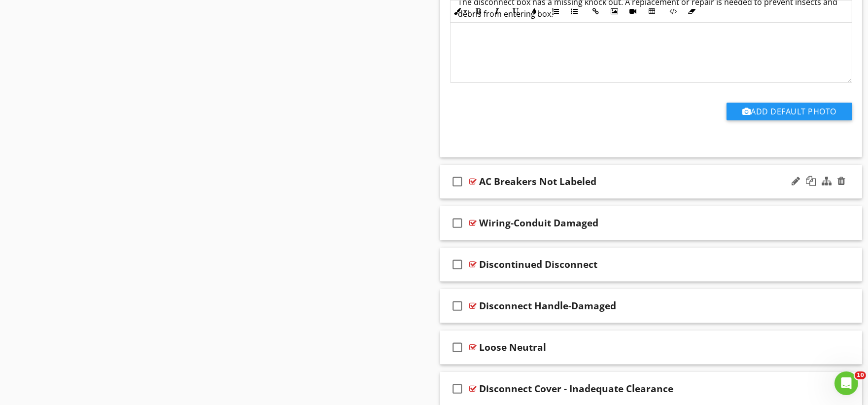
click at [500, 196] on div "check_box_outline_blank AC Breakers Not Labeled" at bounding box center [651, 182] width 422 height 34
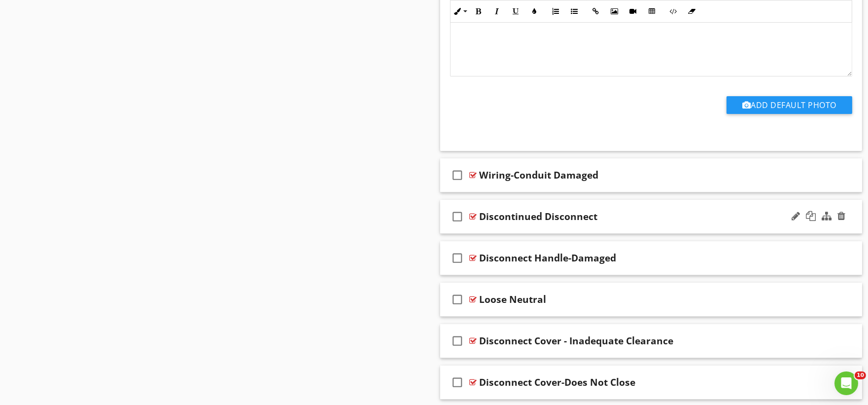
scroll to position [7395, 0]
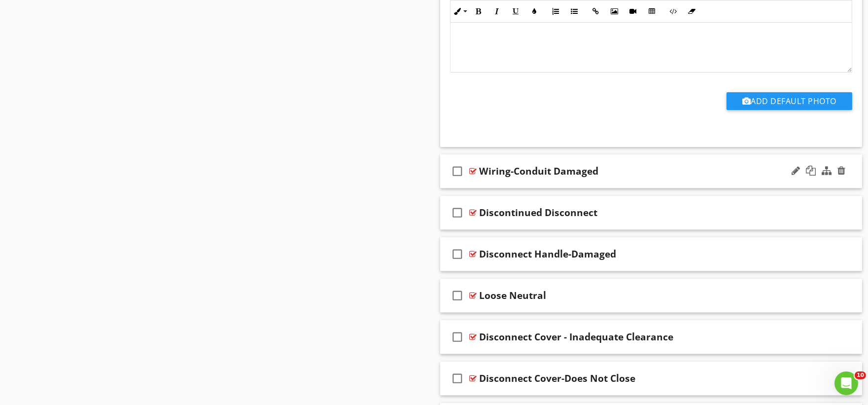
click at [506, 188] on div "check_box_outline_blank Wiring-Conduit Damaged" at bounding box center [651, 171] width 422 height 34
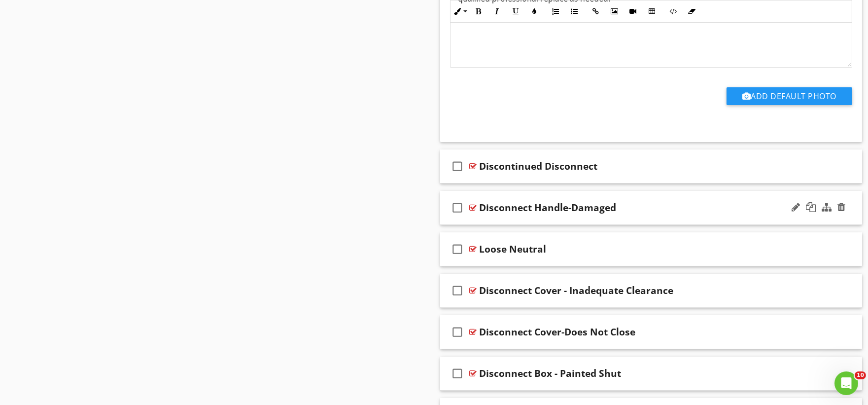
scroll to position [7778, 0]
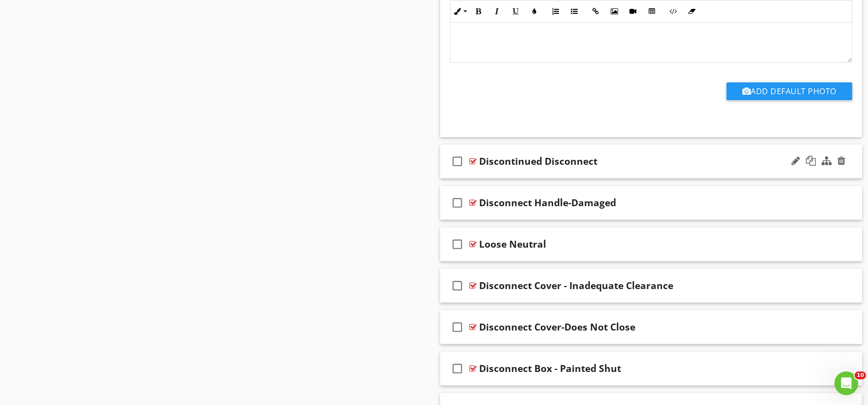
click at [496, 178] on div "check_box_outline_blank Discontinued Disconnect" at bounding box center [651, 161] width 422 height 34
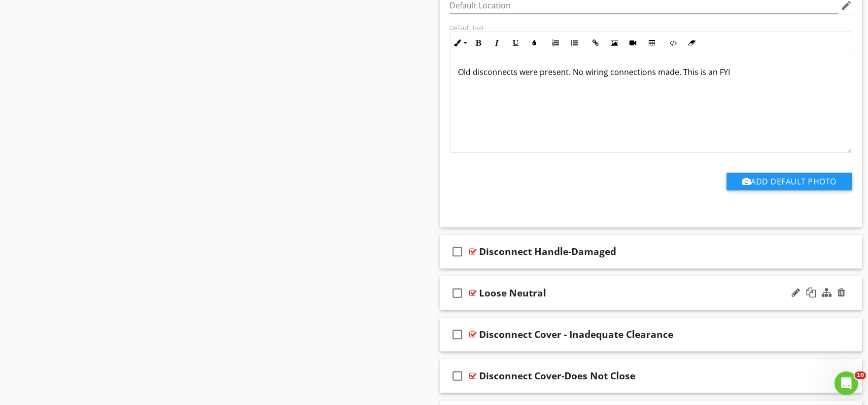
scroll to position [8106, 0]
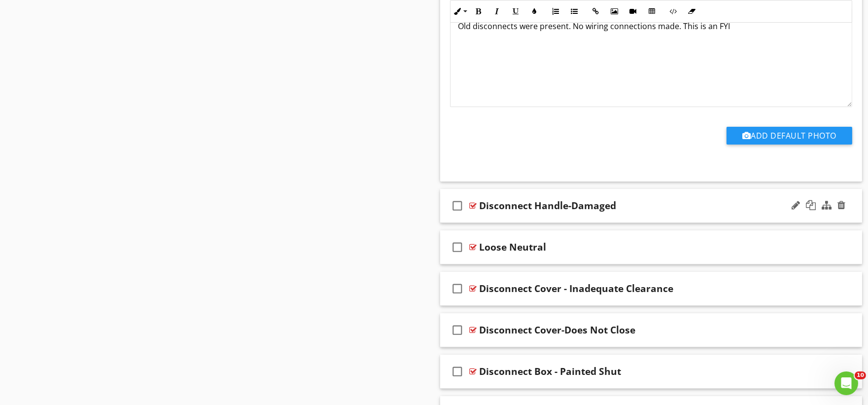
click at [506, 222] on div "check_box_outline_blank Disconnect Handle-Damaged" at bounding box center [651, 206] width 422 height 34
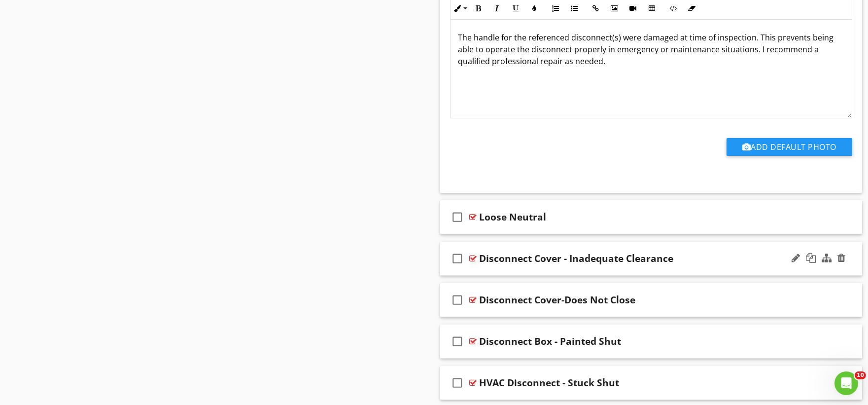
scroll to position [8490, 0]
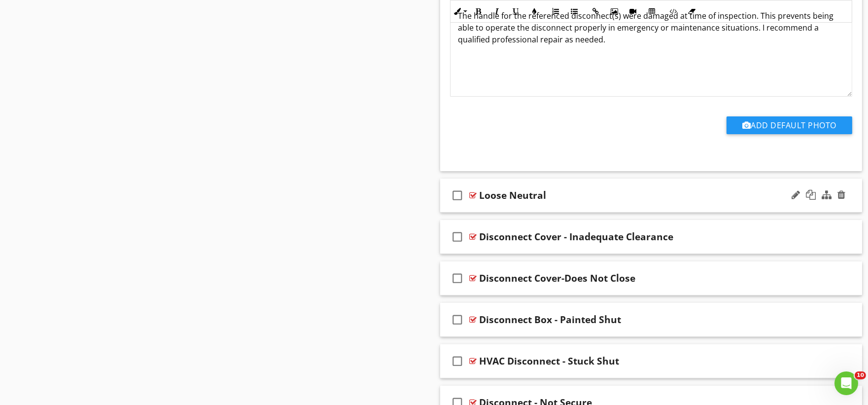
click at [493, 212] on div "check_box_outline_blank Loose Neutral" at bounding box center [651, 195] width 422 height 34
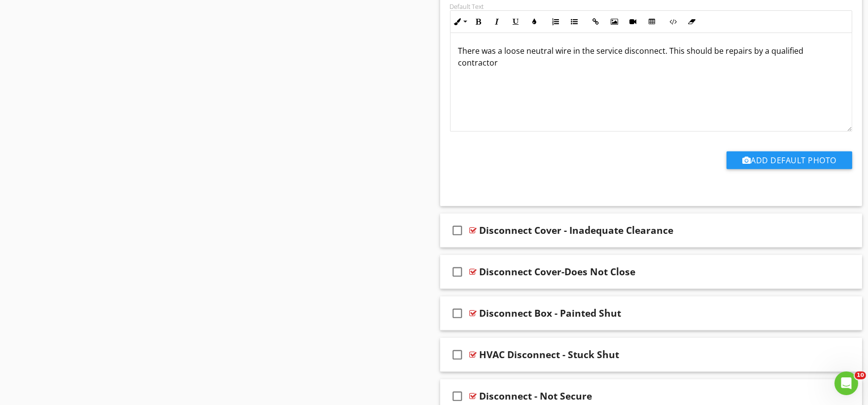
scroll to position [8873, 0]
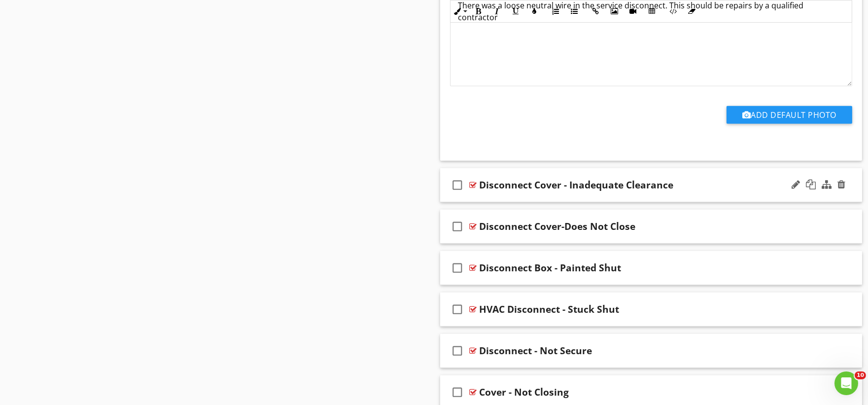
click at [495, 201] on div "check_box_outline_blank Disconnect Cover - Inadequate Clearance" at bounding box center [651, 185] width 422 height 34
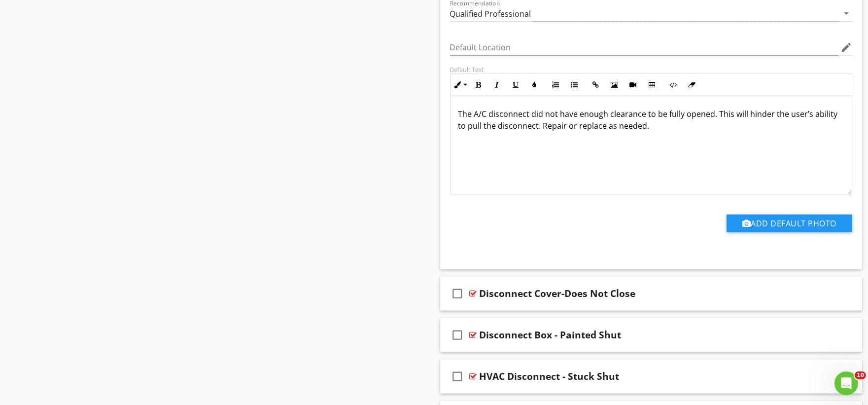
scroll to position [9147, 0]
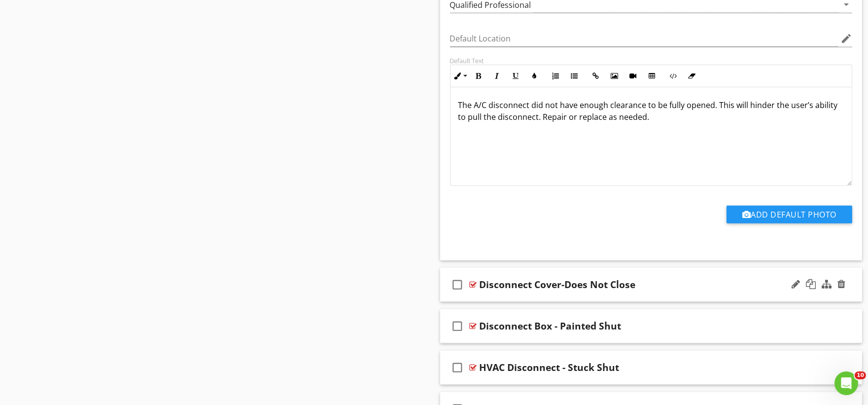
click at [487, 301] on div "check_box_outline_blank Disconnect Cover-Does Not Close" at bounding box center [651, 285] width 422 height 34
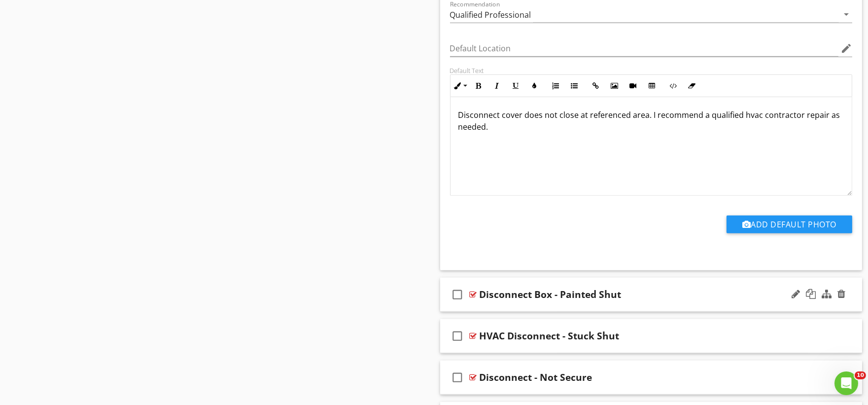
scroll to position [9531, 0]
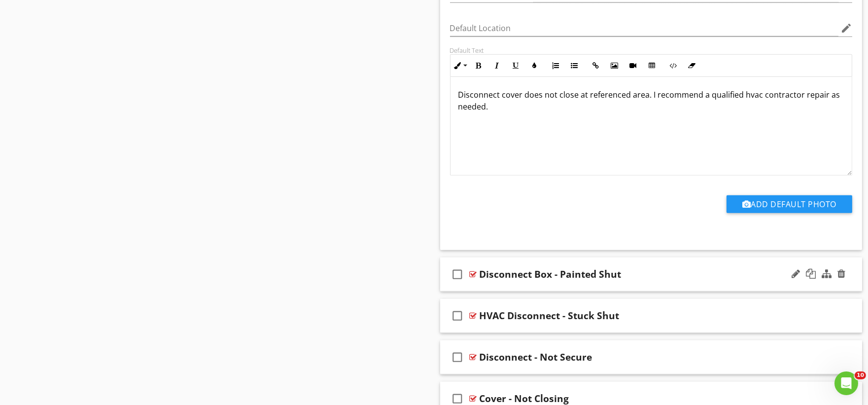
click at [491, 291] on div "check_box_outline_blank Disconnect Box - Painted Shut" at bounding box center [651, 274] width 422 height 34
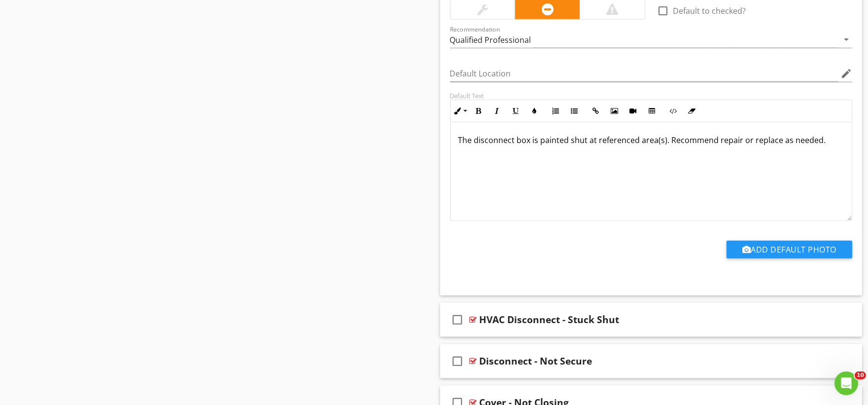
scroll to position [9859, 0]
click at [488, 336] on div "check_box_outline_blank HVAC Disconnect - Stuck Shut" at bounding box center [651, 319] width 422 height 34
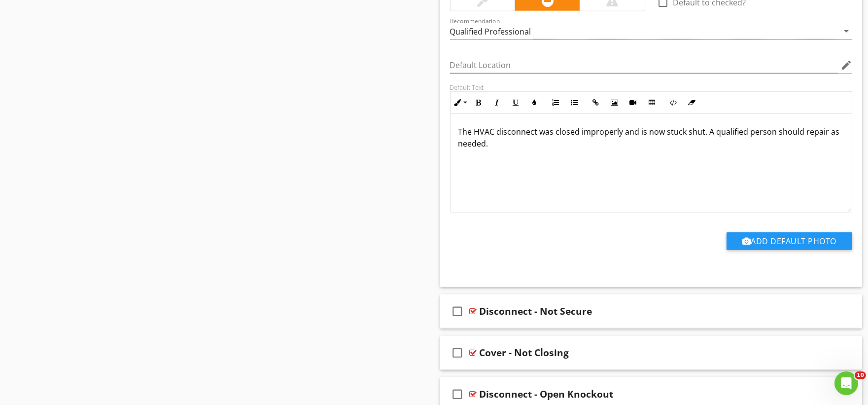
scroll to position [10337, 0]
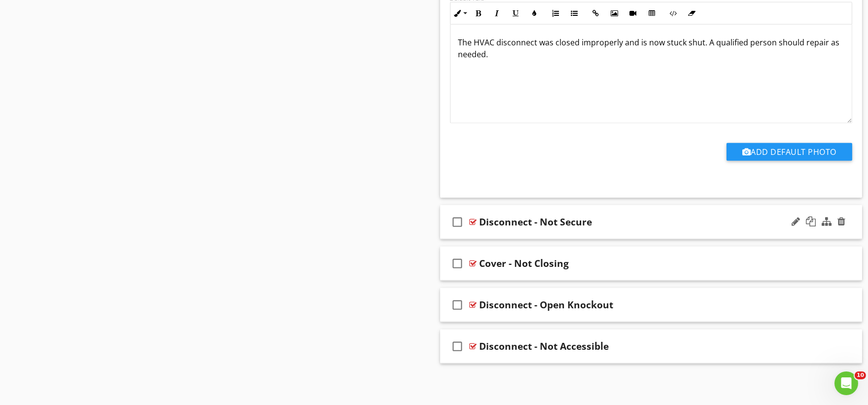
click at [493, 233] on div "check_box_outline_blank Disconnect - Not Secure" at bounding box center [651, 222] width 422 height 34
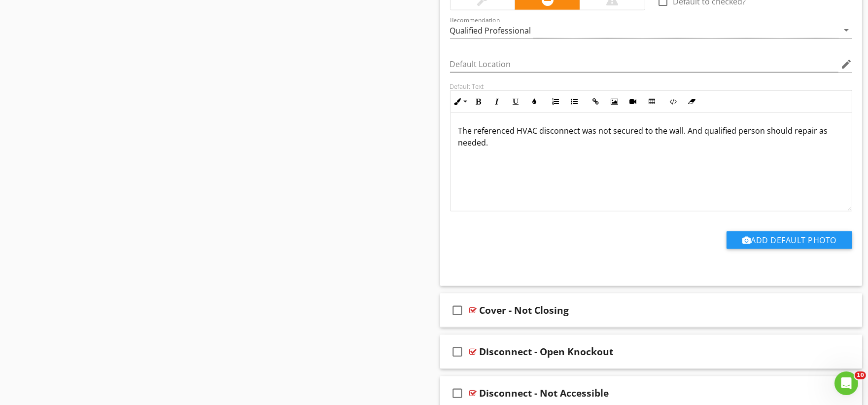
scroll to position [10669, 0]
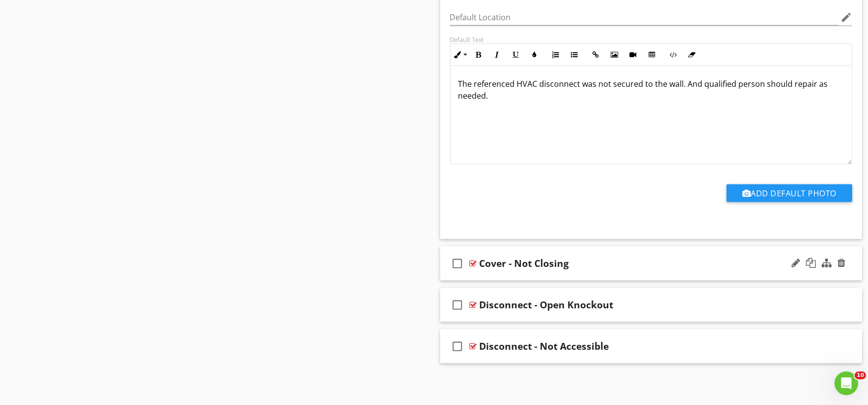
click at [486, 273] on div "check_box_outline_blank Cover - Not Closing" at bounding box center [651, 263] width 422 height 34
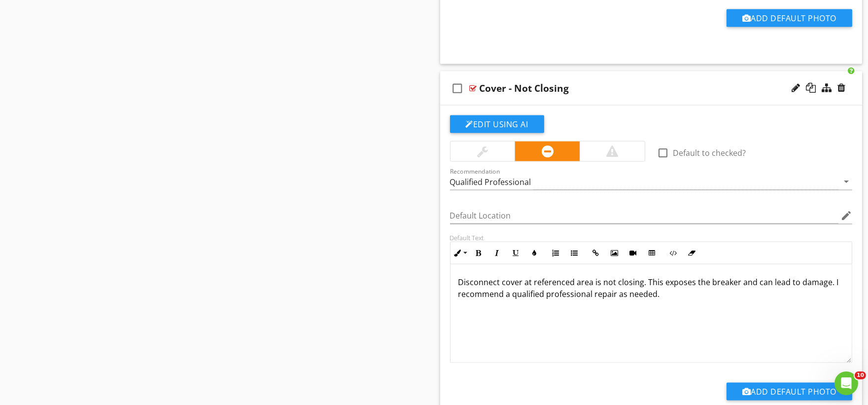
scroll to position [11001, 0]
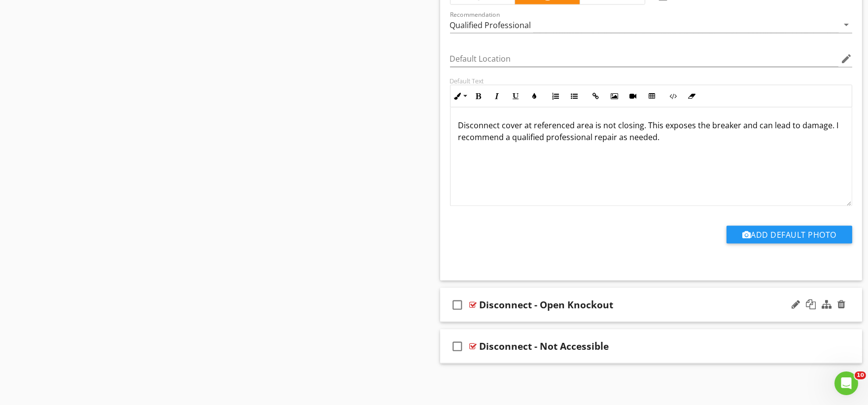
click at [489, 317] on div "check_box_outline_blank Disconnect - Open Knockout" at bounding box center [651, 305] width 422 height 34
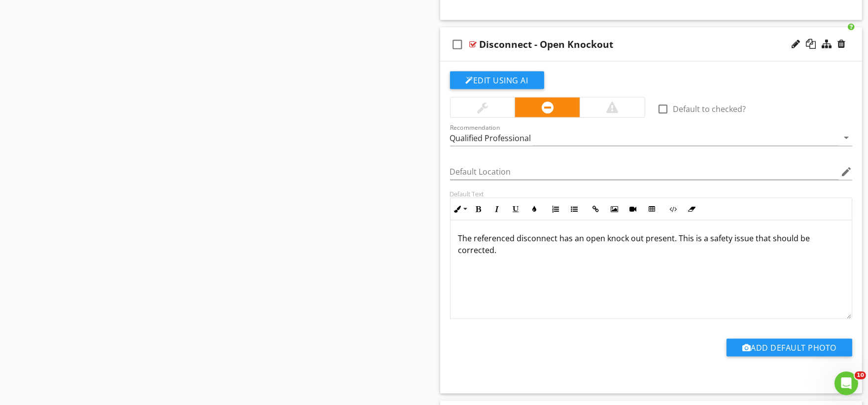
scroll to position [11333, 0]
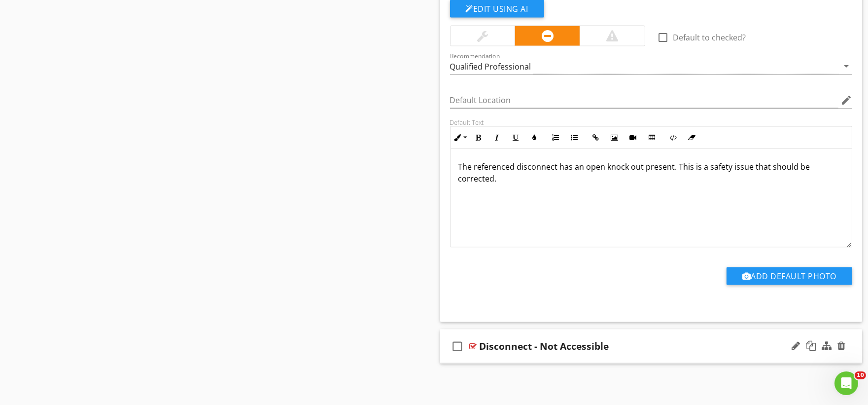
click at [487, 357] on div "check_box_outline_blank Disconnect - Not Accessible" at bounding box center [651, 346] width 422 height 34
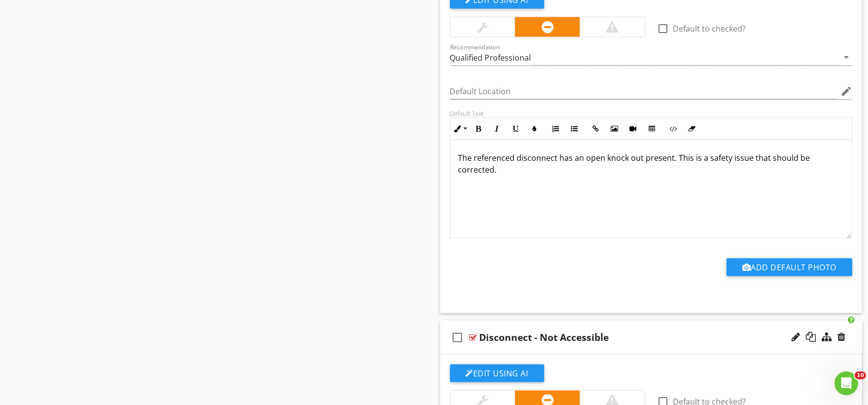
scroll to position [140, 0]
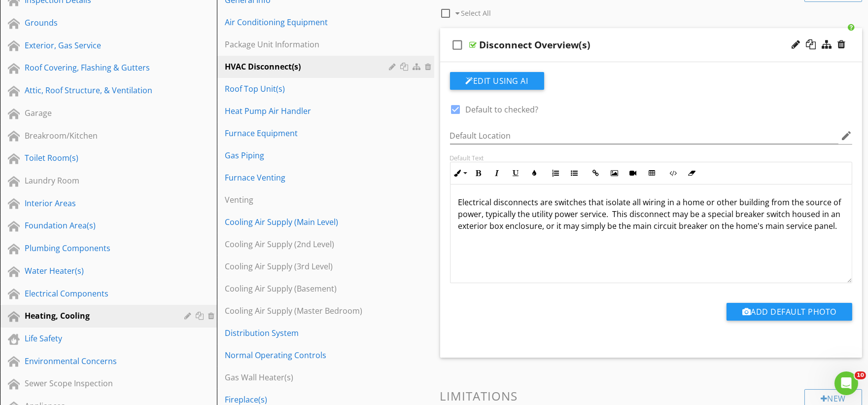
click at [688, 201] on p "Electrical disconnects are switches that isolate all wiring in a home or other …" at bounding box center [651, 213] width 386 height 35
drag, startPoint x: 730, startPoint y: 204, endPoint x: 779, endPoint y: 206, distance: 48.9
click at [779, 206] on p "Electrical disconnects are switches that isolate all wiring in a structure or o…" at bounding box center [651, 219] width 386 height 47
click at [738, 225] on p "Electrical disconnects are switches that isolate all wiring in a structure from…" at bounding box center [651, 213] width 386 height 35
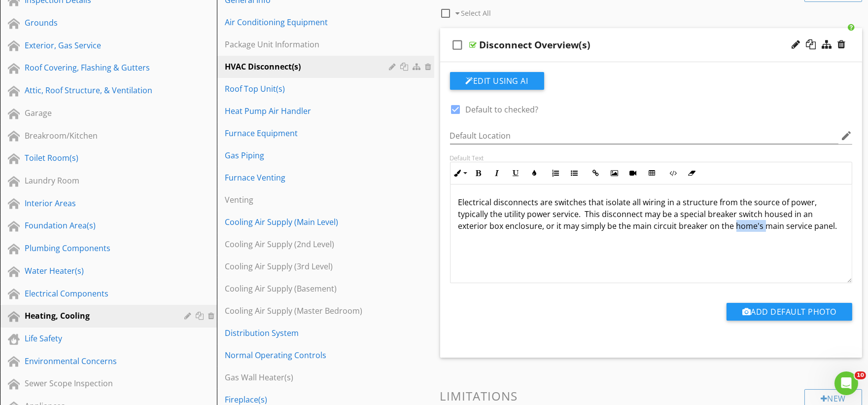
click at [738, 225] on p "Electrical disconnects are switches that isolate all wiring in a structure from…" at bounding box center [651, 213] width 386 height 35
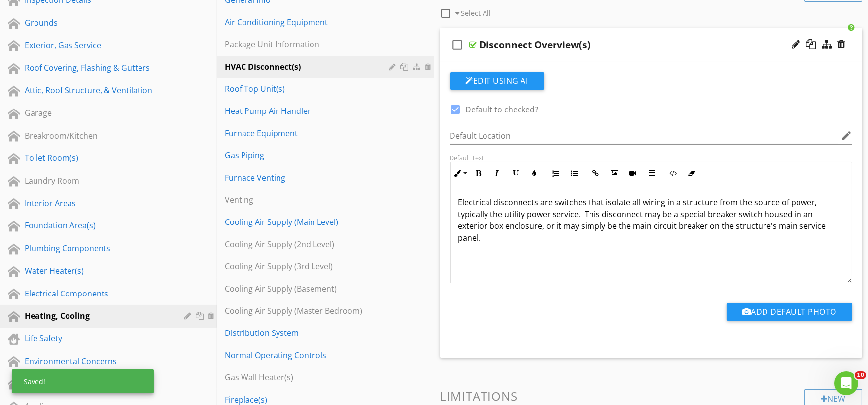
scroll to position [4201, 0]
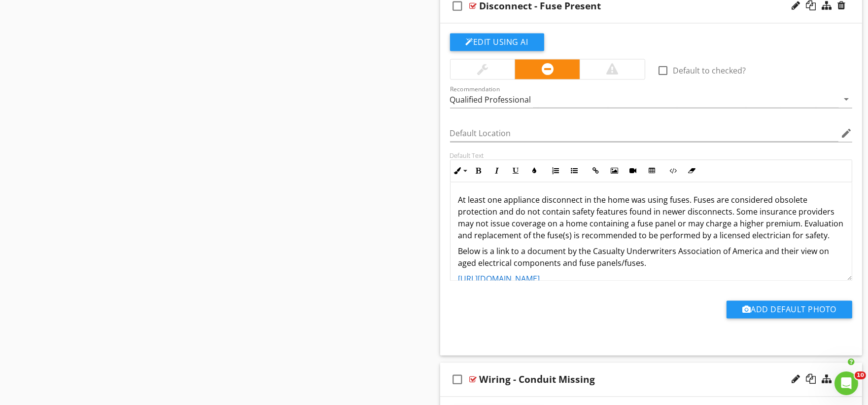
click at [613, 206] on p "At least one appliance disconnect in the home was using fuses. Fuses are consid…" at bounding box center [651, 217] width 386 height 47
click at [573, 226] on p "At least one appliance disconnect in the structure was using fuses. Fuses are c…" at bounding box center [651, 217] width 386 height 47
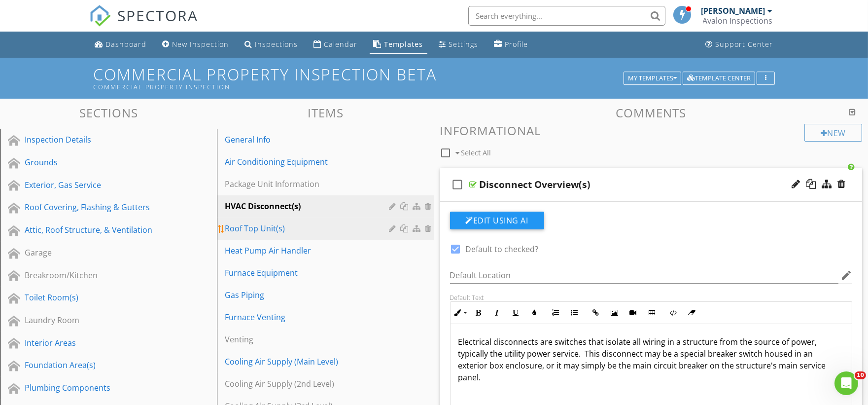
click at [279, 230] on div "Roof Top Unit(s)" at bounding box center [308, 228] width 167 height 12
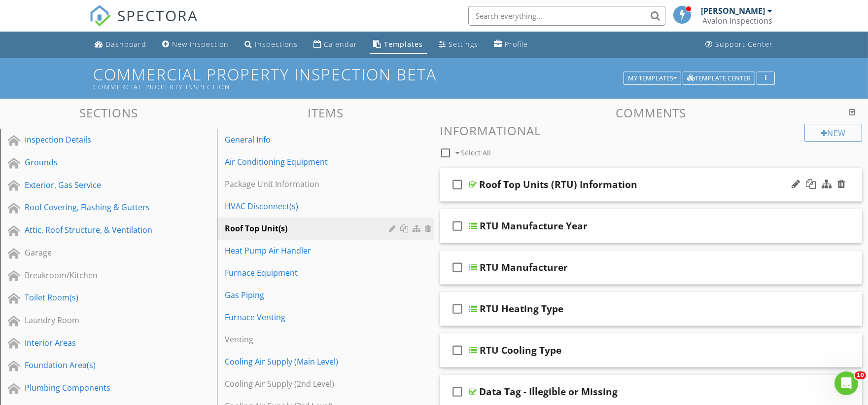
click at [490, 193] on div "check_box_outline_blank Roof Top Units (RTU) Information" at bounding box center [651, 185] width 422 height 34
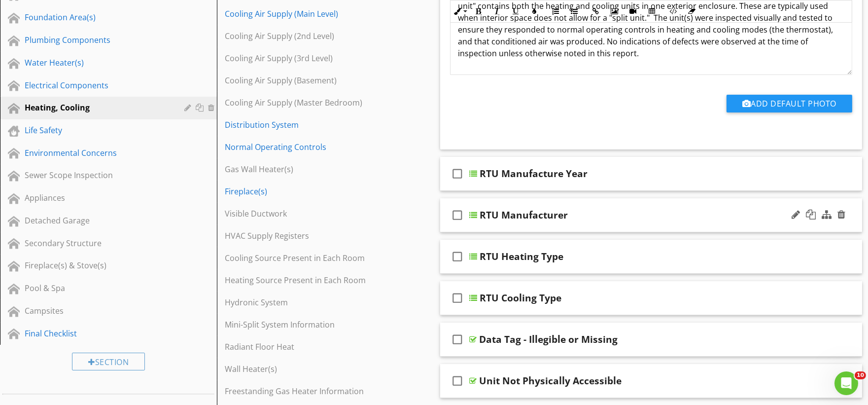
scroll to position [383, 0]
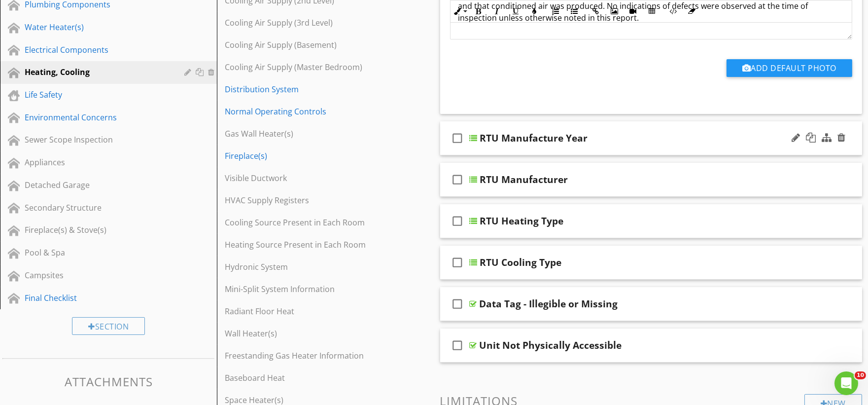
click at [480, 149] on div "check_box_outline_blank RTU Manufacture Year" at bounding box center [651, 138] width 422 height 34
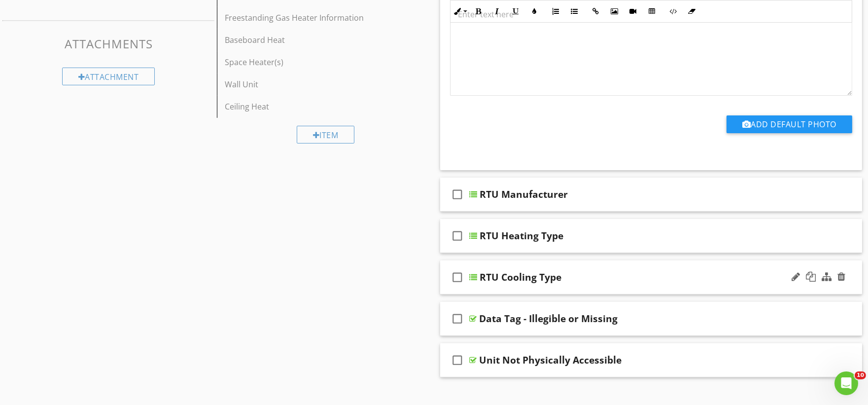
scroll to position [767, 0]
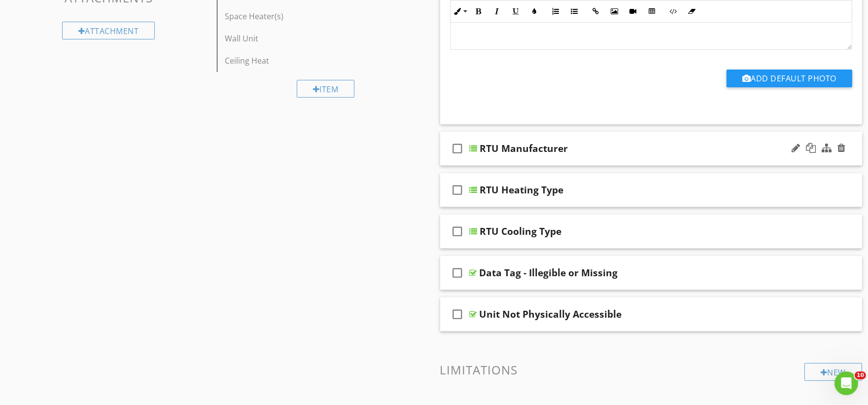
click at [493, 161] on div "check_box_outline_blank RTU Manufacturer" at bounding box center [651, 149] width 422 height 34
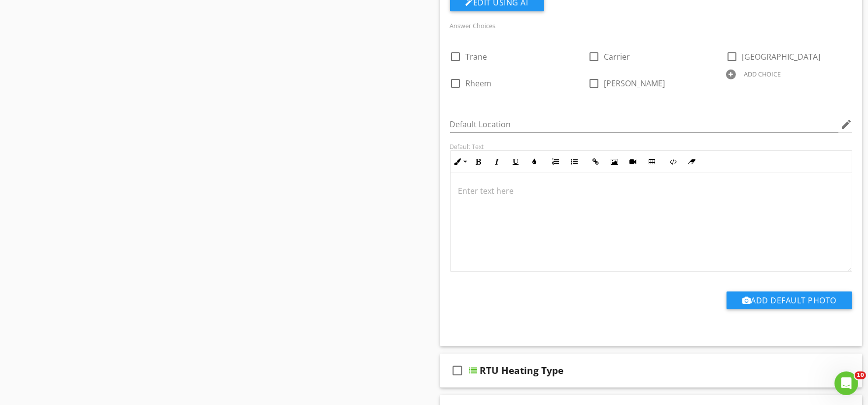
scroll to position [1095, 0]
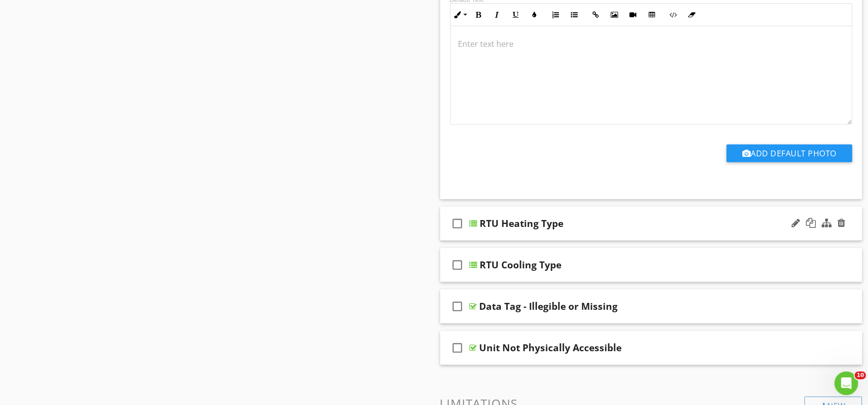
click at [500, 234] on div "check_box_outline_blank RTU Heating Type" at bounding box center [651, 224] width 422 height 34
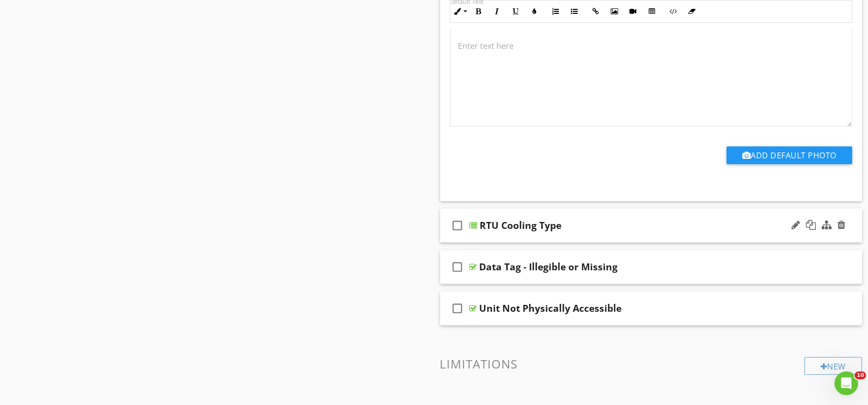
scroll to position [1479, 0]
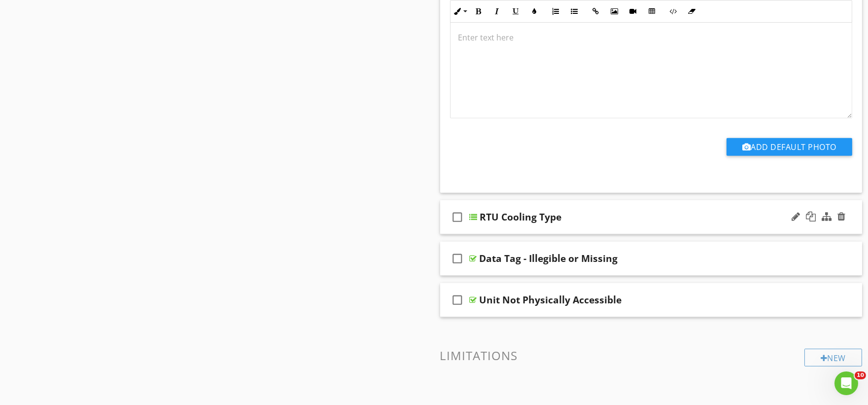
click at [482, 229] on div "check_box_outline_blank RTU Cooling Type" at bounding box center [651, 217] width 422 height 34
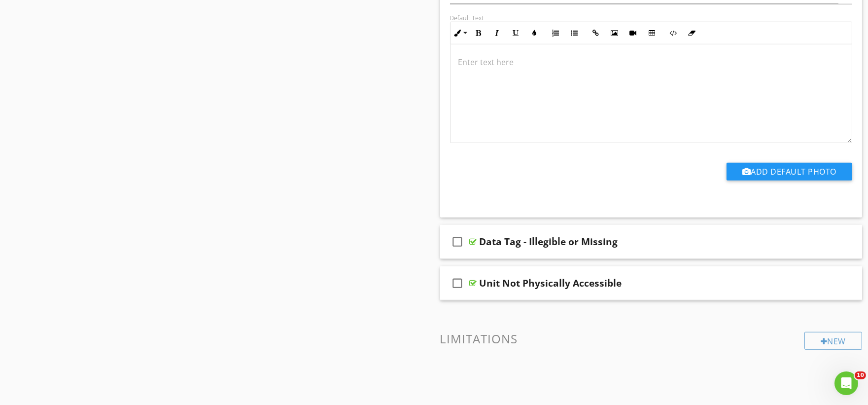
scroll to position [1917, 0]
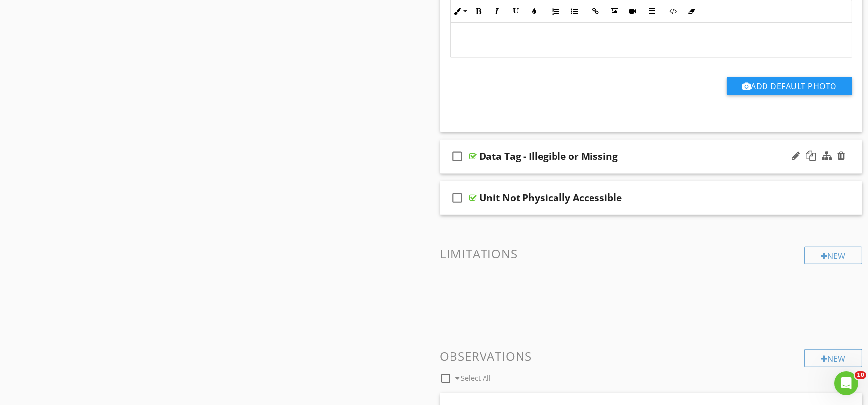
click at [501, 168] on div "check_box_outline_blank Data Tag - Illegible or Missing" at bounding box center [651, 157] width 422 height 34
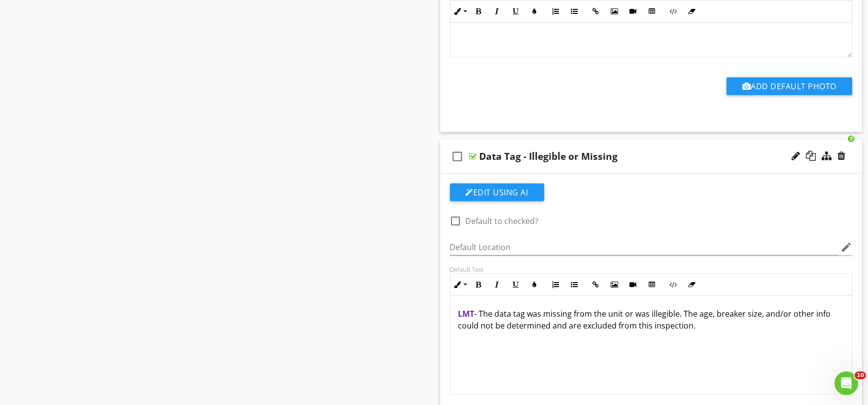
click at [496, 166] on div "check_box_outline_blank Data Tag - Illegible or Missing" at bounding box center [651, 157] width 422 height 34
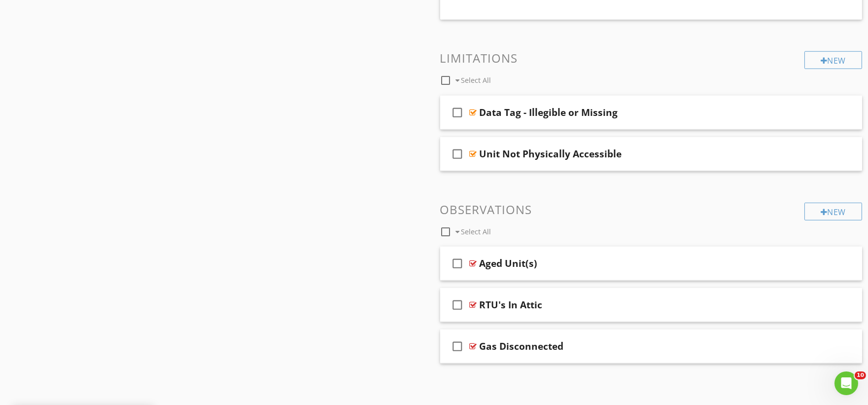
scroll to position [2030, 0]
click at [501, 126] on div "check_box_outline_blank Data Tag - Illegible or Missing" at bounding box center [651, 113] width 422 height 34
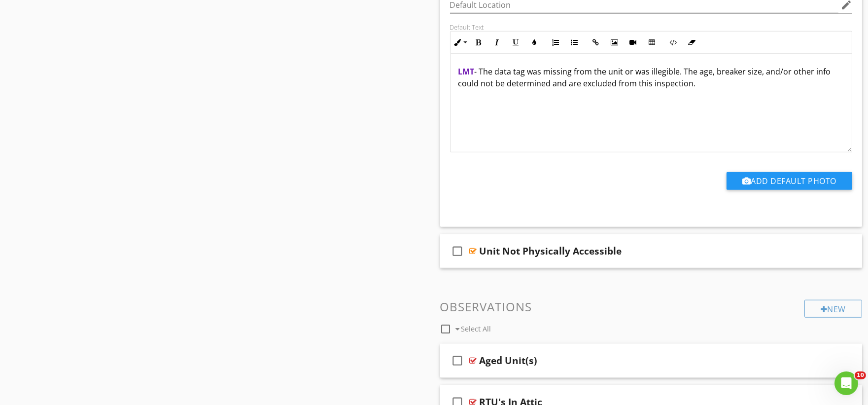
scroll to position [2304, 0]
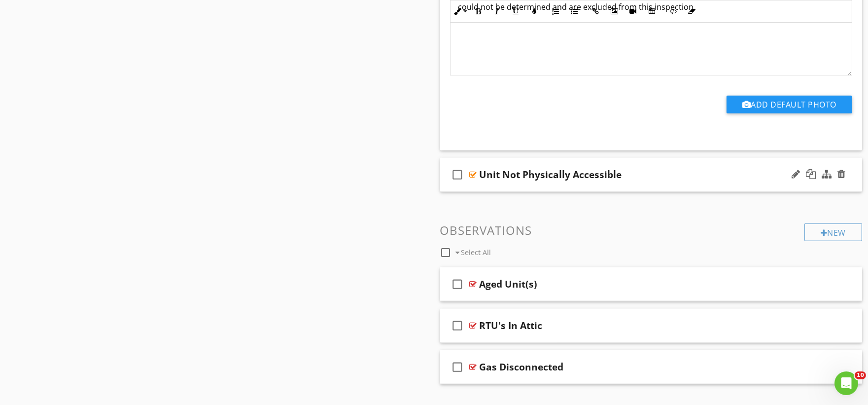
click at [494, 190] on div "check_box_outline_blank Unit Not Physically Accessible" at bounding box center [651, 175] width 422 height 34
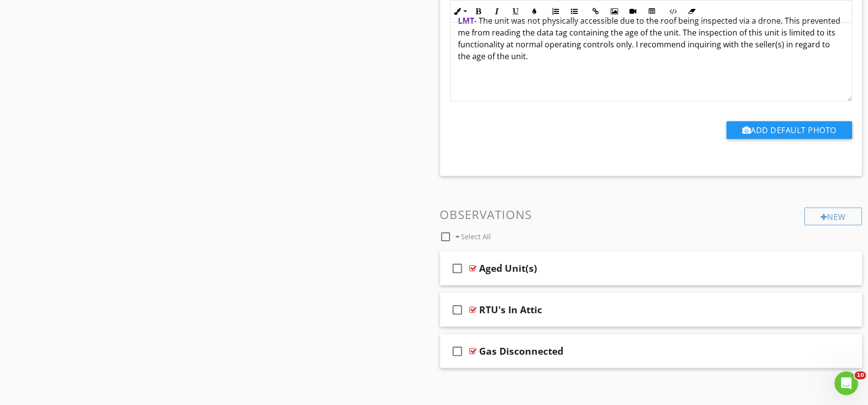
scroll to position [2621, 0]
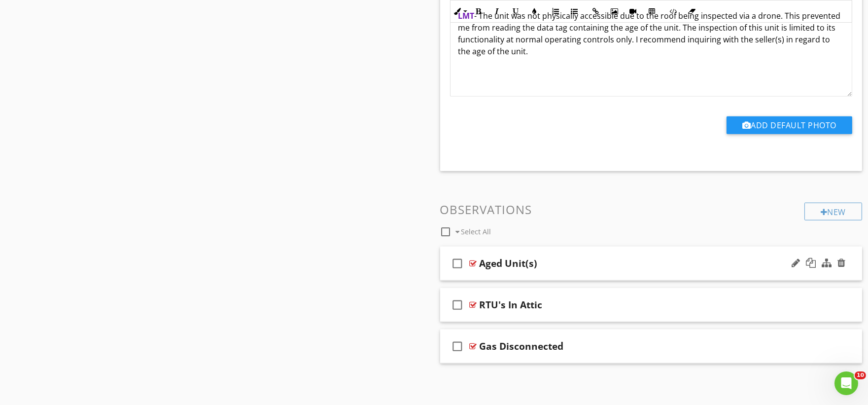
click at [481, 274] on div "check_box_outline_blank Aged Unit(s)" at bounding box center [651, 263] width 422 height 34
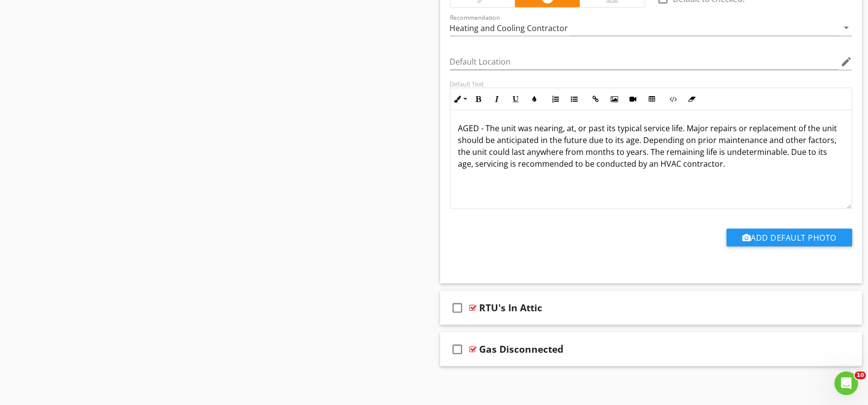
scroll to position [2953, 0]
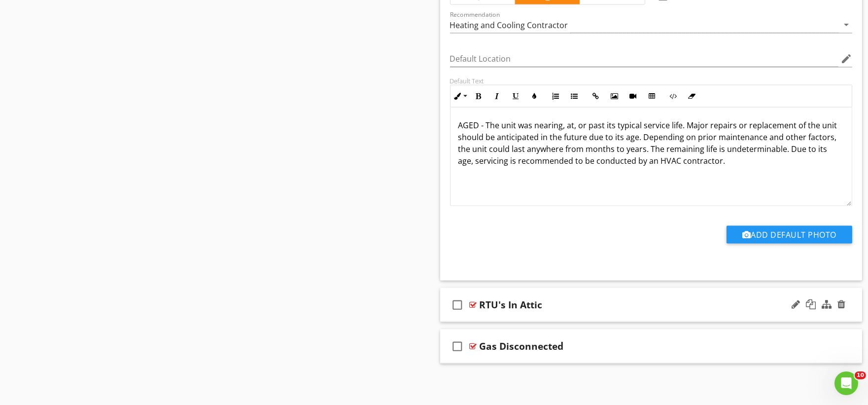
click at [499, 315] on div "check_box_outline_blank RTU's In Attic" at bounding box center [651, 305] width 422 height 34
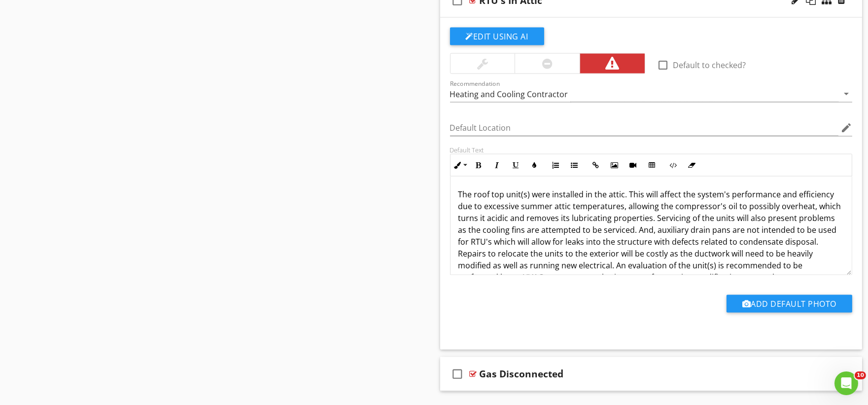
scroll to position [3285, 0]
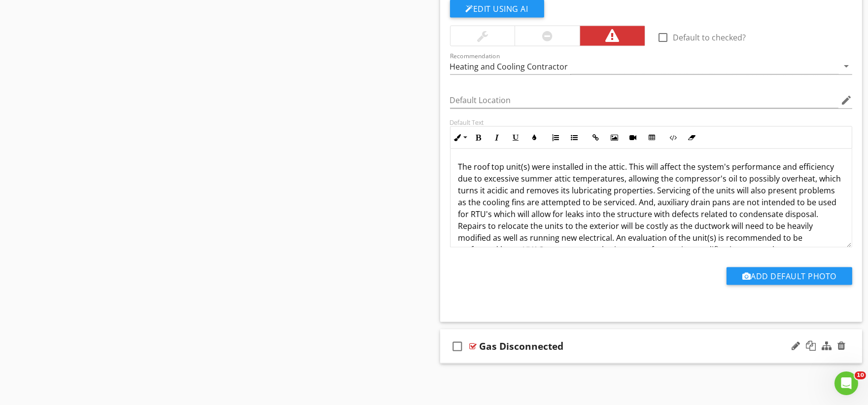
click at [478, 357] on div "check_box_outline_blank Gas Disconnected" at bounding box center [651, 346] width 422 height 34
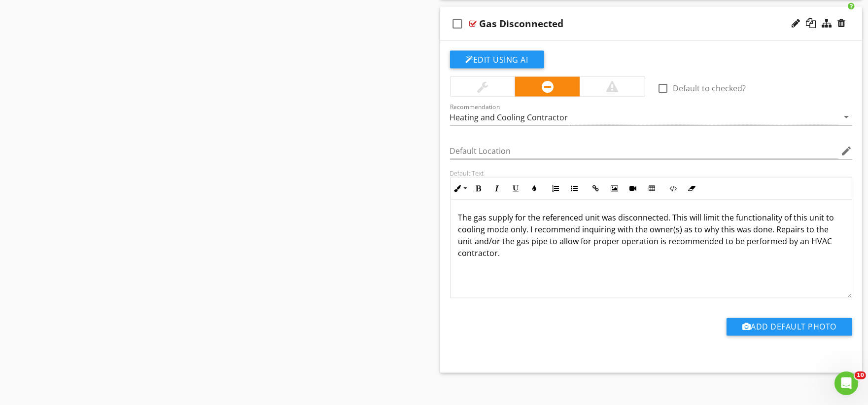
scroll to position [3613, 0]
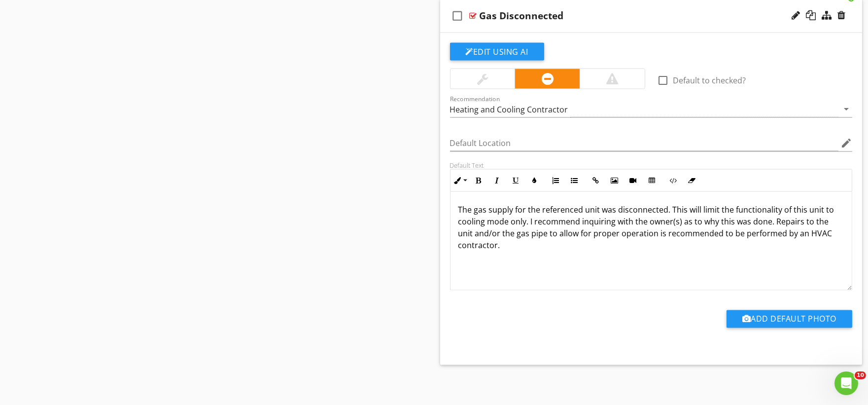
click at [489, 30] on div "check_box_outline_blank Gas Disconnected" at bounding box center [651, 16] width 422 height 34
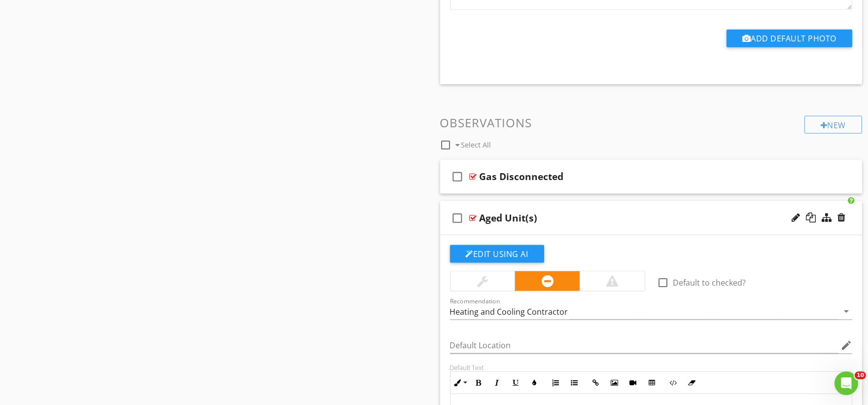
scroll to position [2665, 0]
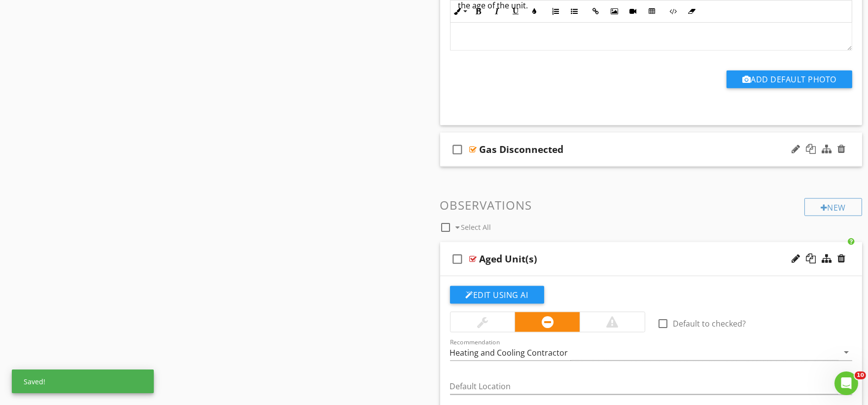
click at [599, 163] on div "check_box_outline_blank Gas Disconnected" at bounding box center [651, 150] width 422 height 34
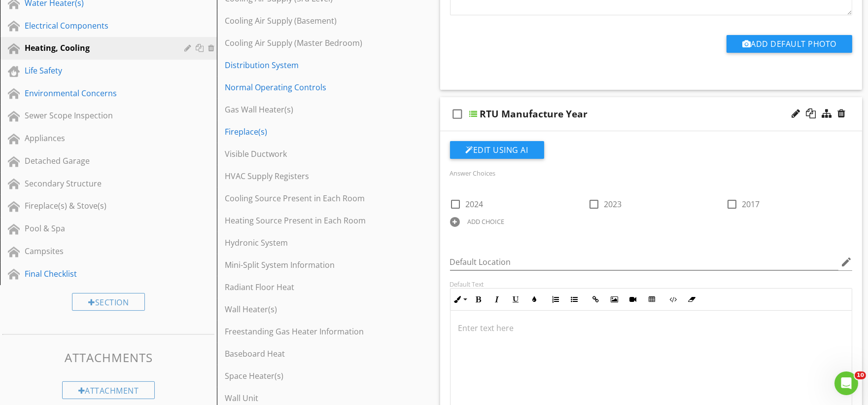
scroll to position [201, 0]
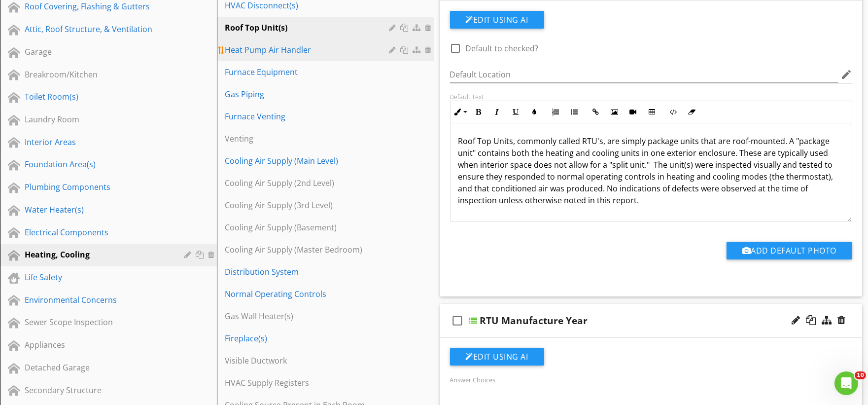
click at [283, 55] on div "Heat Pump Air Handler" at bounding box center [308, 50] width 167 height 12
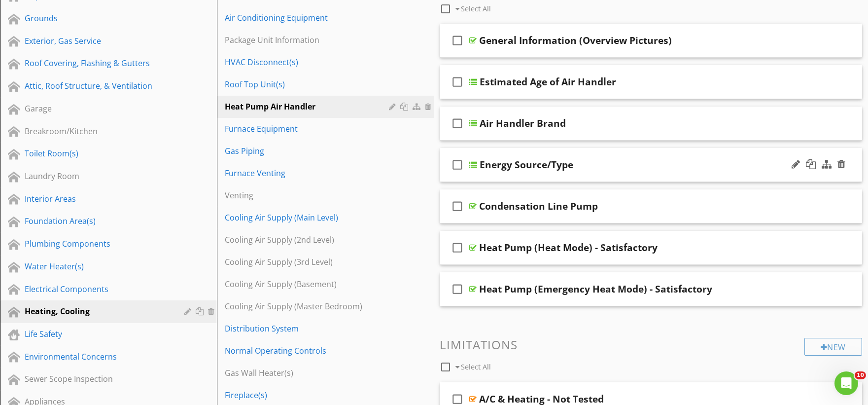
scroll to position [0, 0]
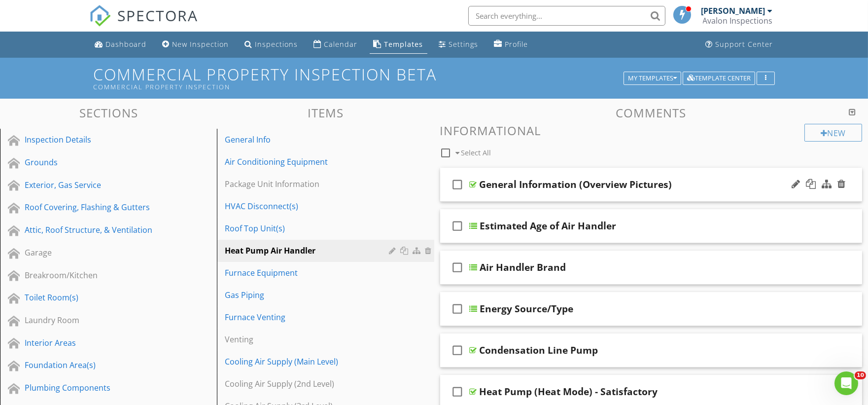
click at [484, 195] on div "check_box_outline_blank General Information (Overview Pictures)" at bounding box center [651, 185] width 422 height 34
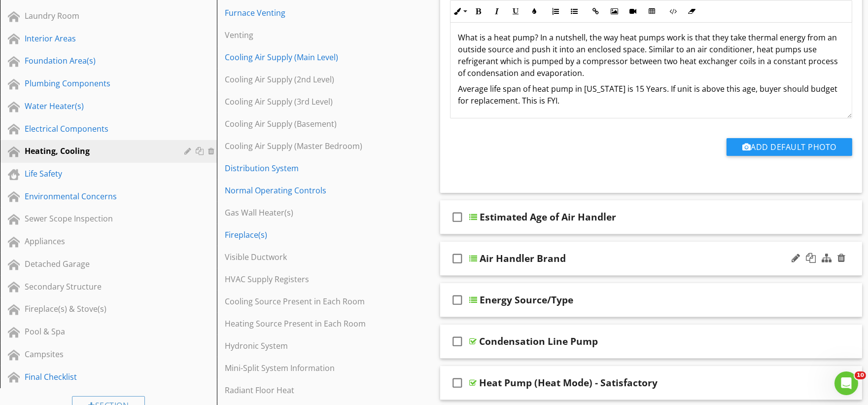
scroll to position [328, 0]
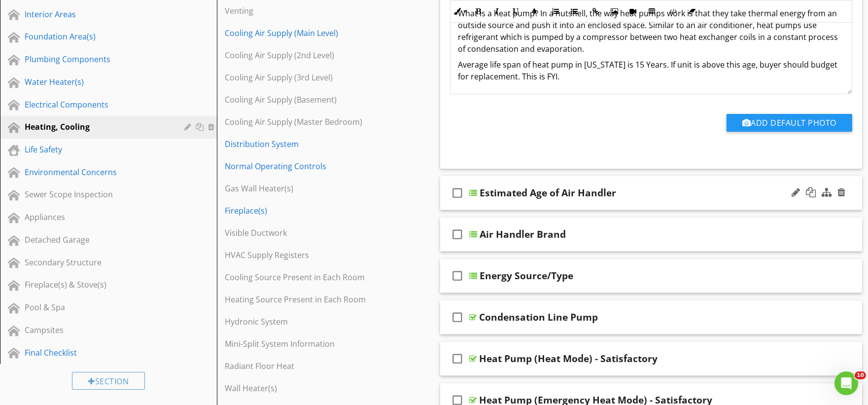
click at [486, 203] on div "check_box_outline_blank Estimated Age of Air Handler" at bounding box center [651, 193] width 422 height 34
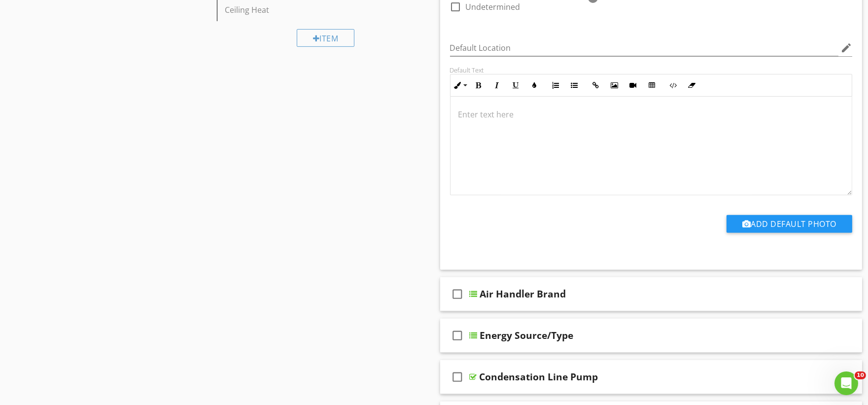
scroll to position [821, 0]
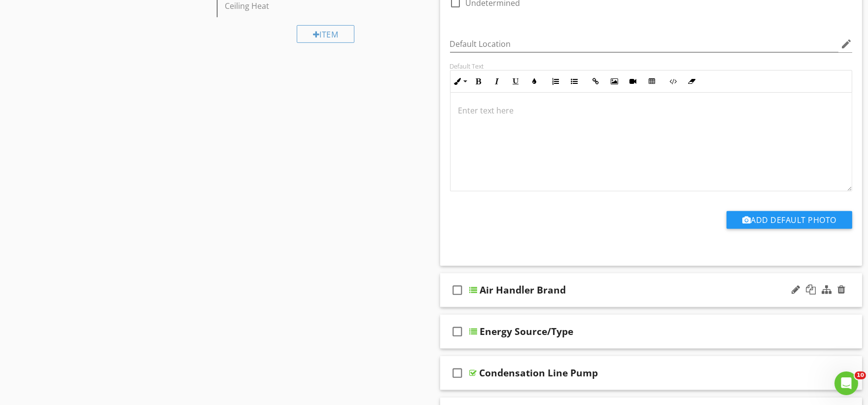
click at [497, 297] on div "check_box_outline_blank Air Handler Brand" at bounding box center [651, 290] width 422 height 34
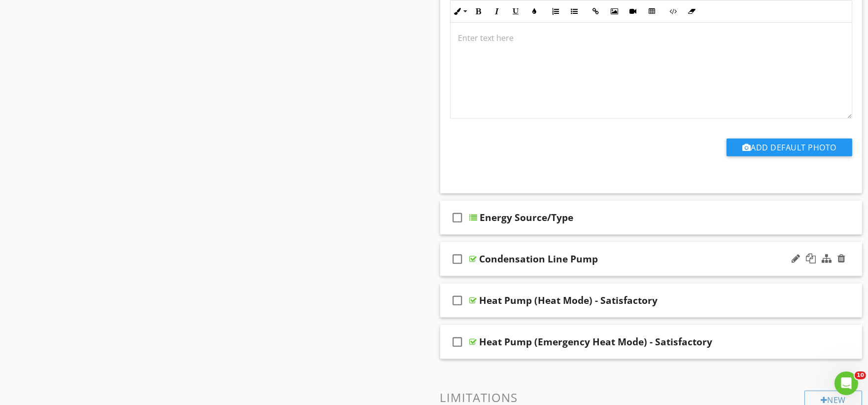
scroll to position [1698, 0]
click at [485, 231] on div "check_box_outline_blank Energy Source/Type" at bounding box center [651, 217] width 422 height 34
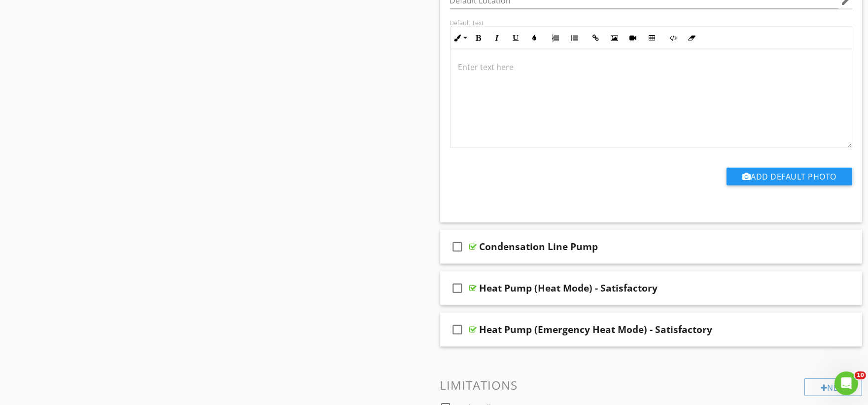
scroll to position [2136, 0]
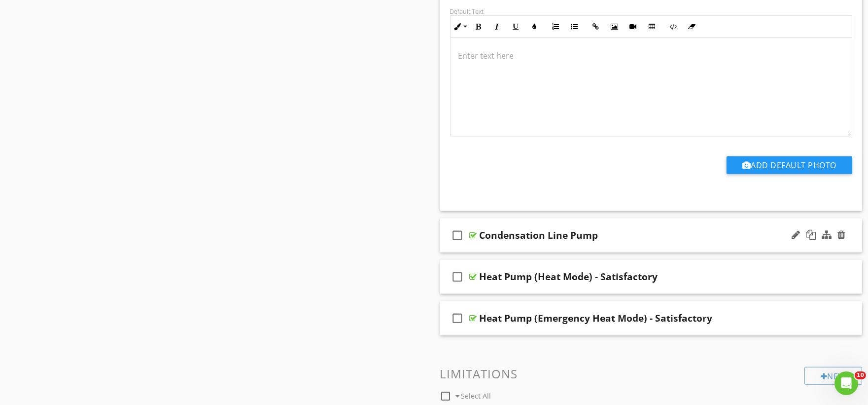
click at [485, 250] on div "check_box_outline_blank Condensation Line Pump" at bounding box center [651, 235] width 422 height 34
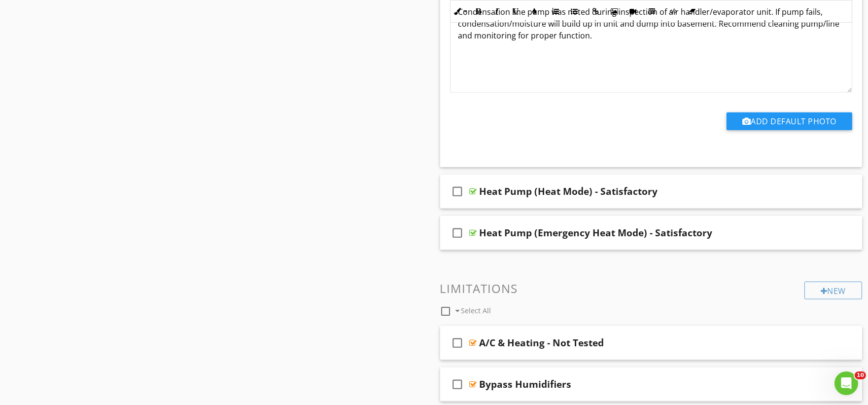
scroll to position [2520, 0]
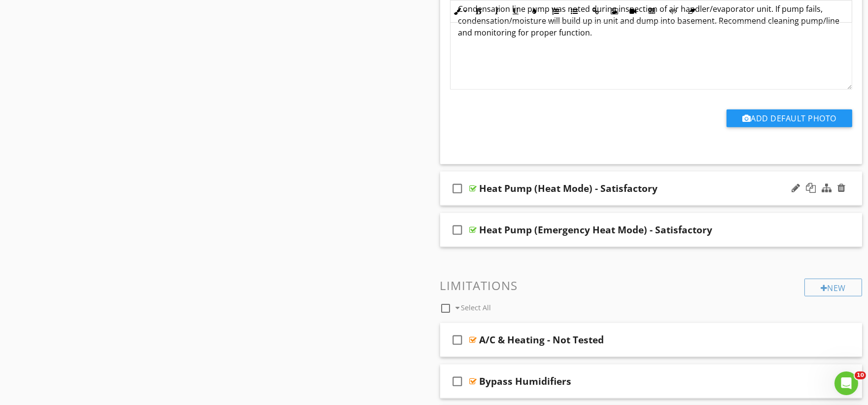
click at [490, 199] on div "check_box_outline_blank Heat Pump (Heat Mode) - Satisfactory" at bounding box center [651, 189] width 422 height 34
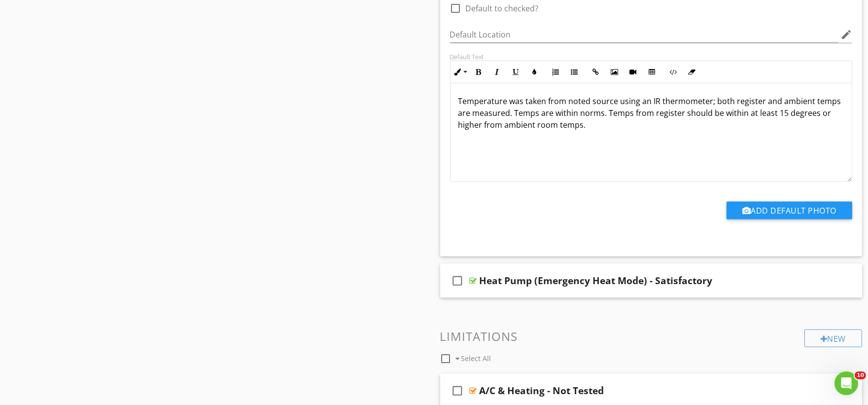
scroll to position [2848, 0]
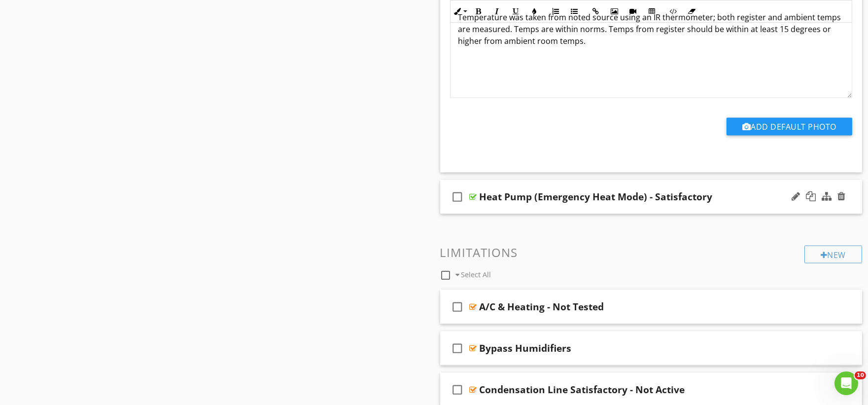
click at [488, 211] on div "check_box_outline_blank Heat Pump (Emergency Heat Mode) - Satisfactory" at bounding box center [651, 197] width 422 height 34
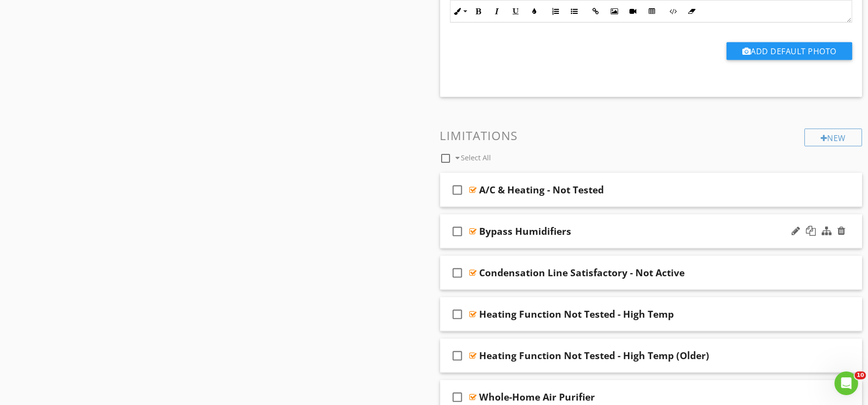
scroll to position [3286, 0]
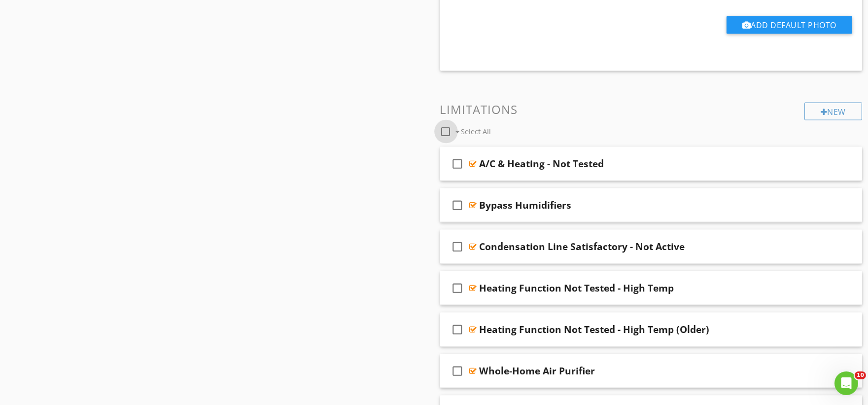
click at [445, 130] on div at bounding box center [446, 131] width 17 height 17
click at [471, 130] on span "Select All" at bounding box center [476, 131] width 30 height 9
click at [456, 132] on div "check_box" at bounding box center [448, 132] width 16 height 12
click at [456, 132] on span at bounding box center [458, 131] width 4 height 7
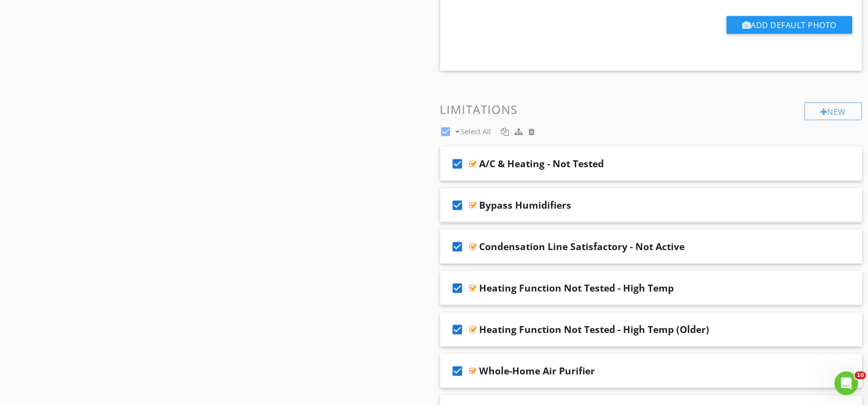
click at [456, 132] on span at bounding box center [458, 131] width 4 height 7
click at [464, 131] on span "Select All" at bounding box center [476, 131] width 30 height 9
click at [446, 130] on div at bounding box center [446, 131] width 17 height 17
checkbox input "false"
click at [476, 176] on div "check_box_outline_blank A/C & Heating - Not Tested" at bounding box center [651, 164] width 422 height 34
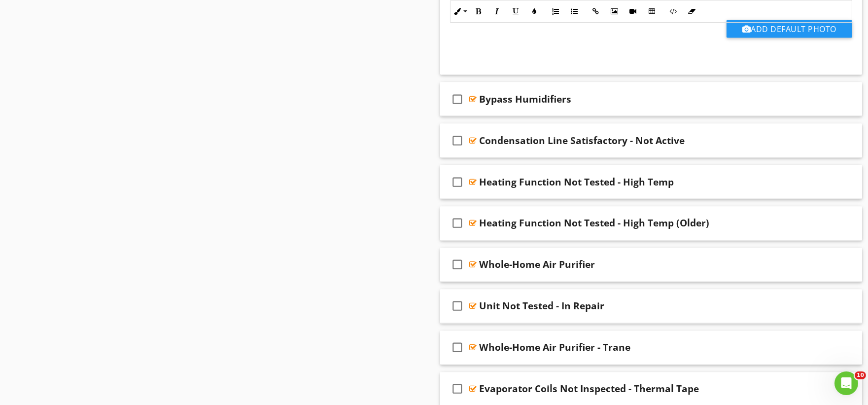
scroll to position [3724, 0]
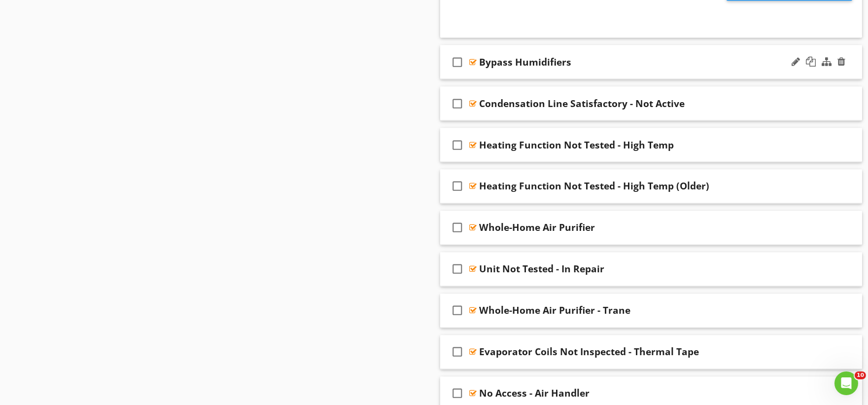
click at [511, 74] on div "check_box_outline_blank Bypass Humidifiers" at bounding box center [651, 62] width 422 height 34
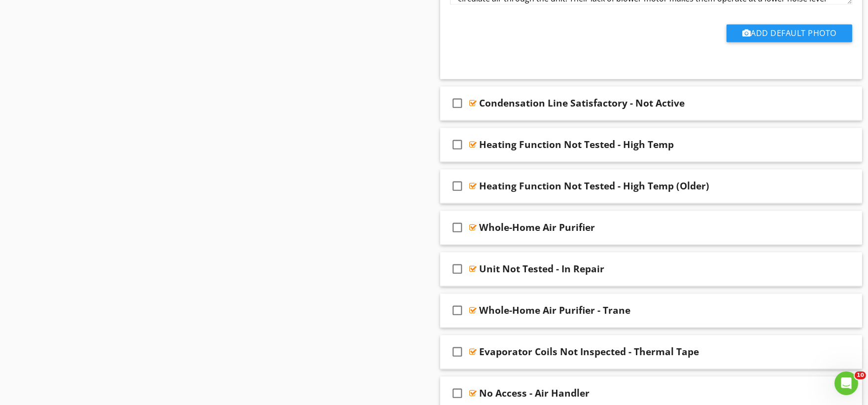
scroll to position [4053, 0]
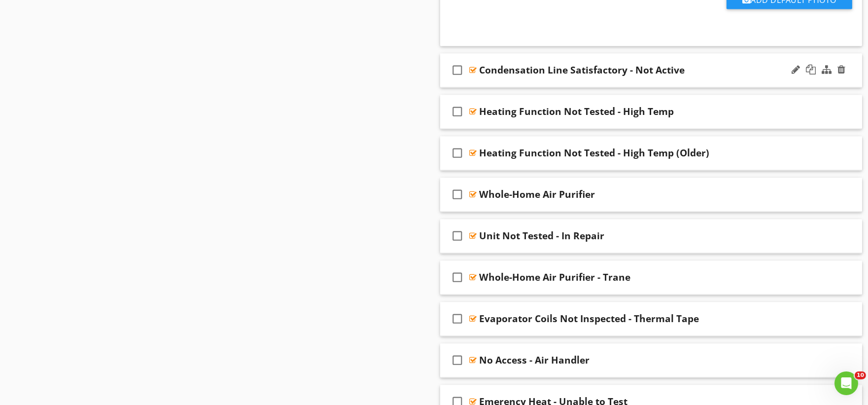
click at [498, 79] on div "check_box_outline_blank Condensation Line Satisfactory - Not Active" at bounding box center [651, 70] width 422 height 34
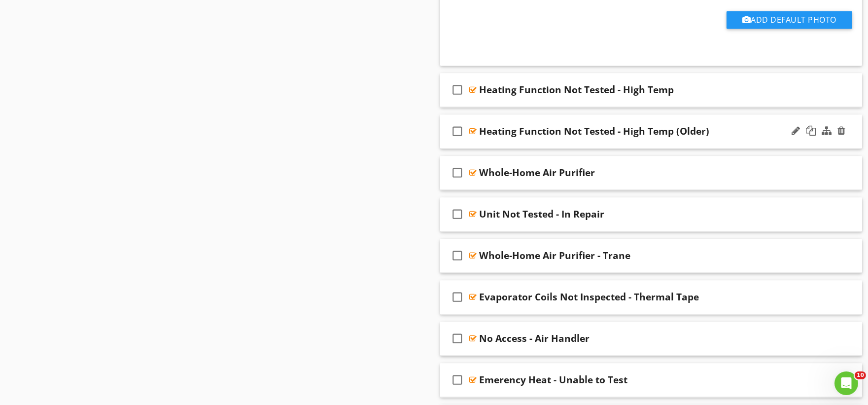
scroll to position [4382, 0]
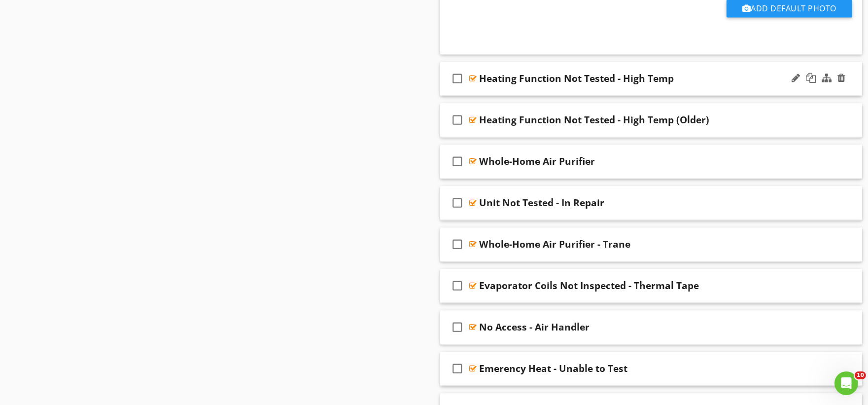
click at [494, 90] on div "check_box_outline_blank Heating Function Not Tested - High Temp" at bounding box center [651, 79] width 422 height 34
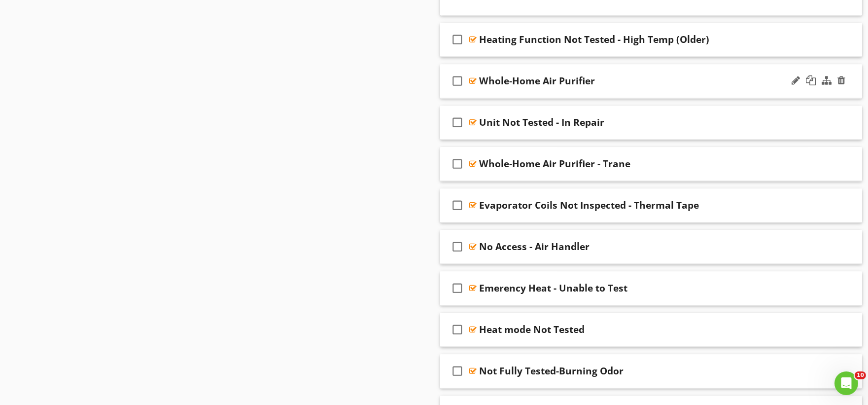
scroll to position [4765, 0]
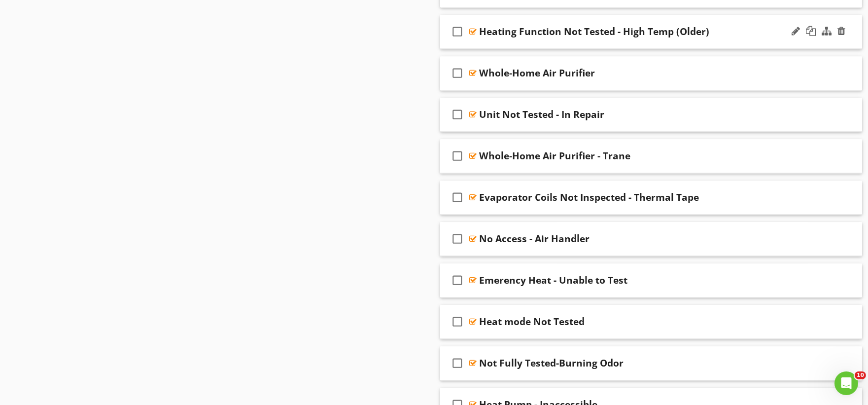
click at [498, 42] on div "check_box_outline_blank Heating Function Not Tested - High Temp (Older)" at bounding box center [651, 32] width 422 height 34
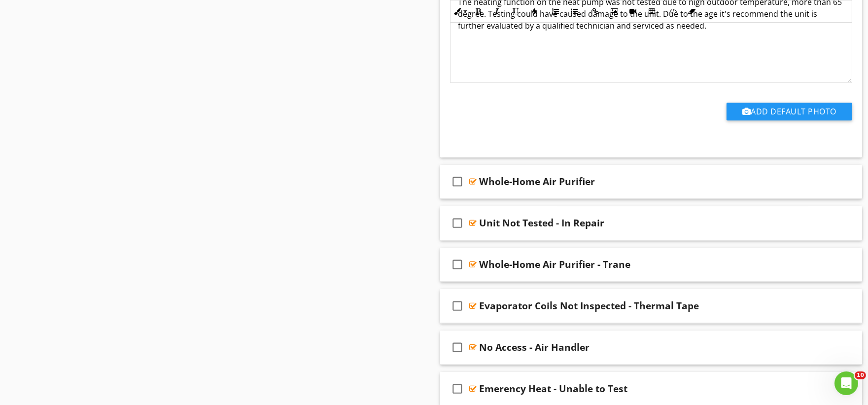
scroll to position [4984, 0]
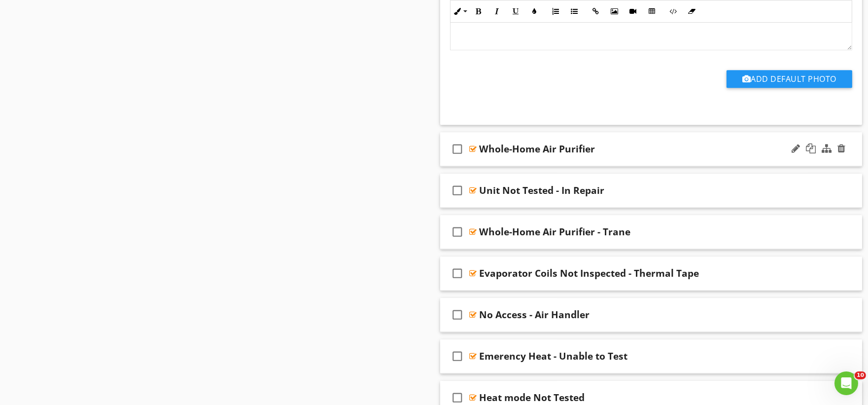
click at [495, 161] on div "check_box_outline_blank Whole-Home Air Purifier" at bounding box center [651, 149] width 422 height 34
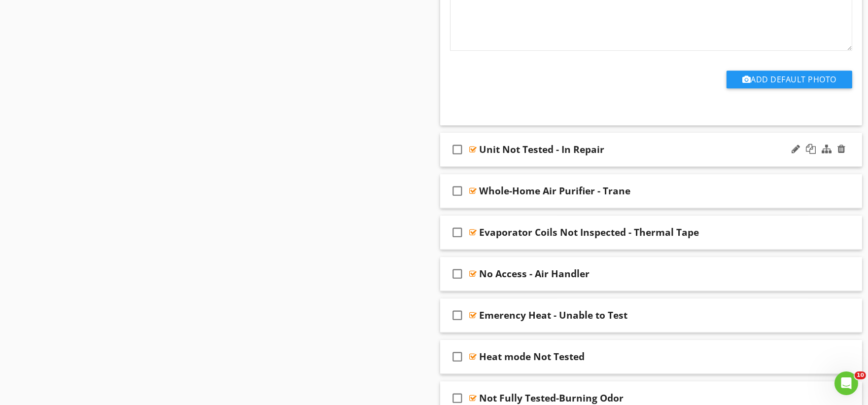
scroll to position [5423, 0]
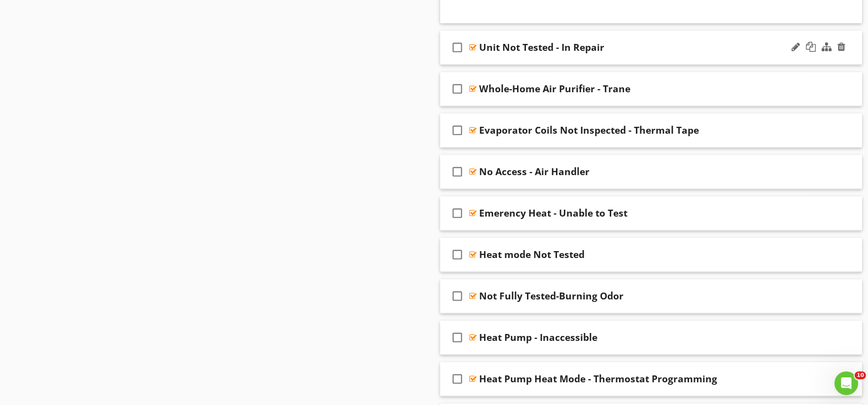
click at [500, 58] on div "check_box_outline_blank Unit Not Tested - In Repair" at bounding box center [651, 48] width 422 height 34
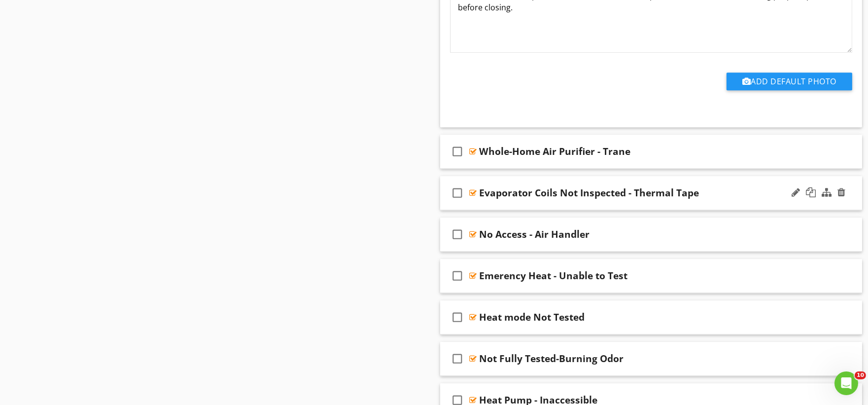
scroll to position [5751, 0]
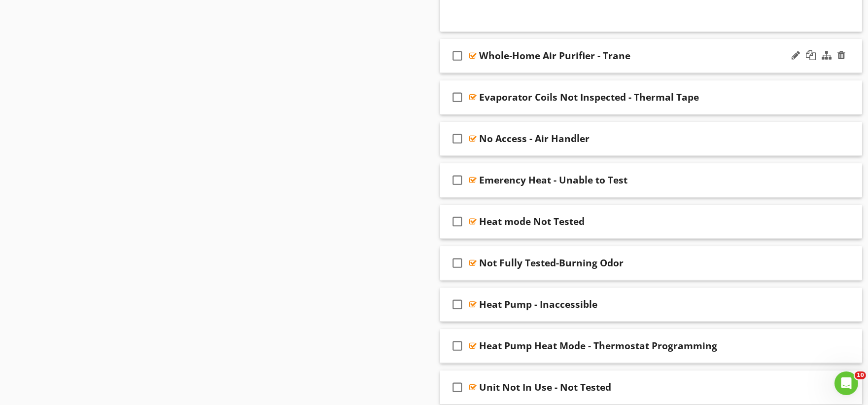
click at [506, 70] on div "check_box_outline_blank Whole-Home Air Purifier - Trane" at bounding box center [651, 56] width 422 height 34
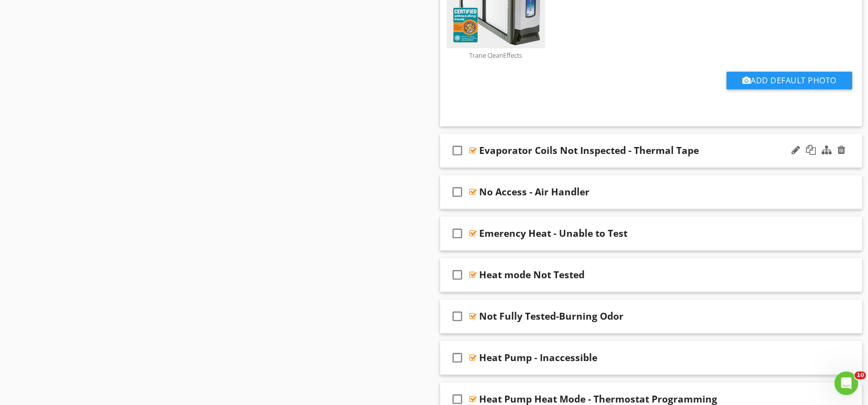
scroll to position [6135, 0]
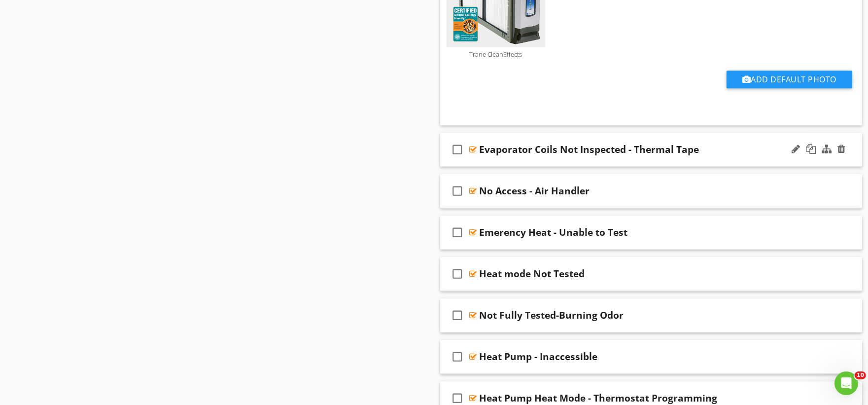
click at [504, 161] on div "check_box_outline_blank Evaporator Coils Not Inspected - Thermal Tape" at bounding box center [651, 150] width 422 height 34
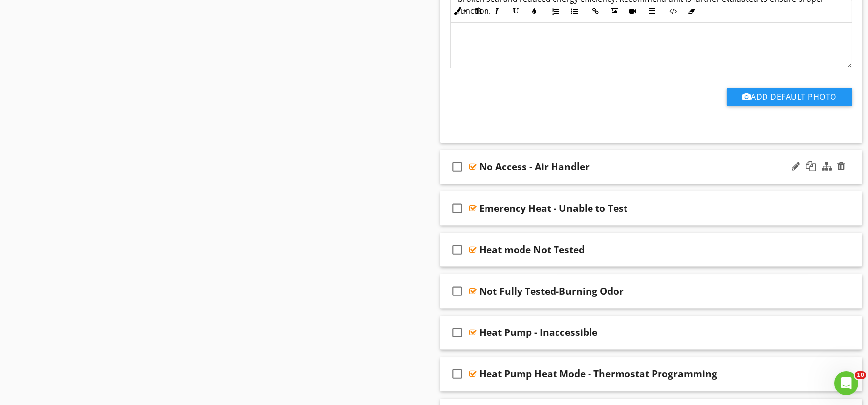
scroll to position [6463, 0]
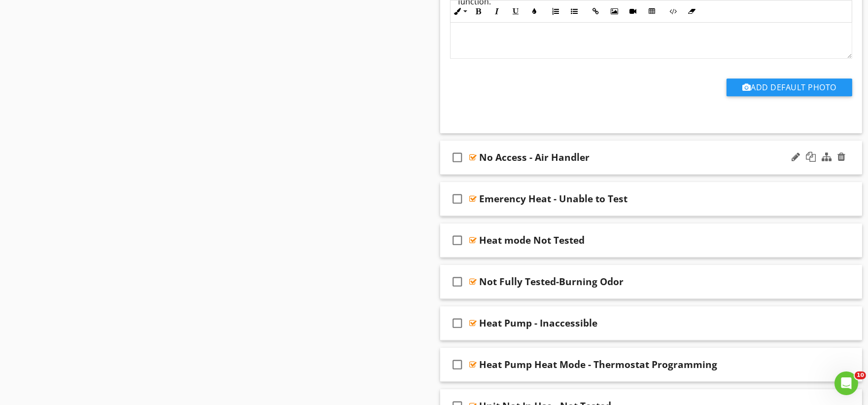
click at [508, 168] on div "check_box_outline_blank No Access - Air Handler" at bounding box center [651, 157] width 422 height 34
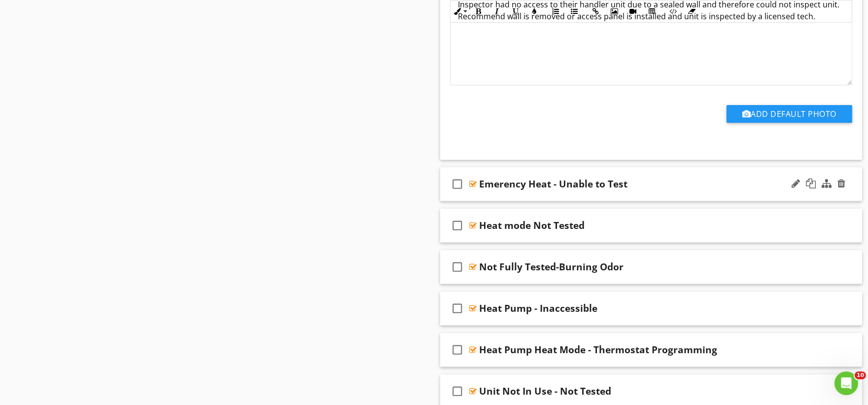
scroll to position [6792, 0]
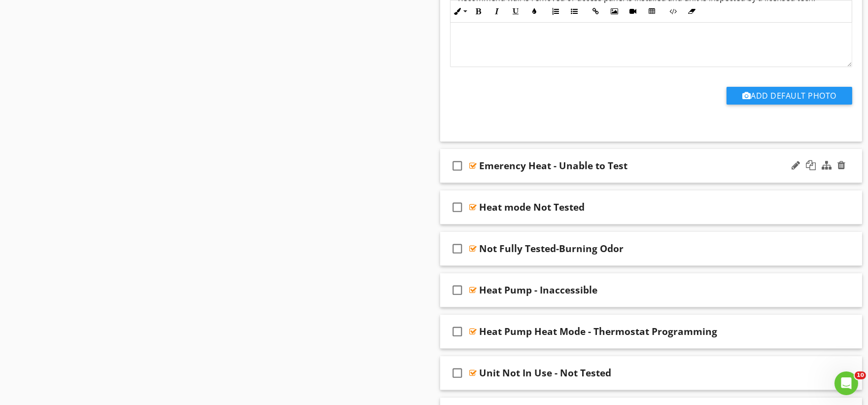
click at [486, 178] on div "check_box_outline_blank Emerency Heat - Unable to Test" at bounding box center [651, 166] width 422 height 34
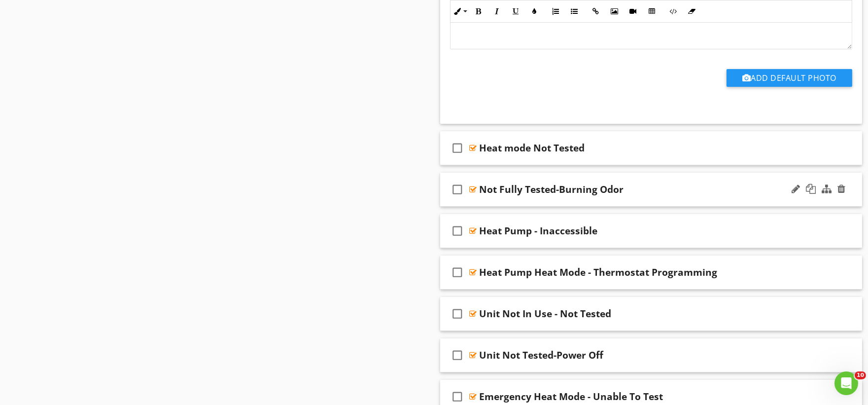
scroll to position [7175, 0]
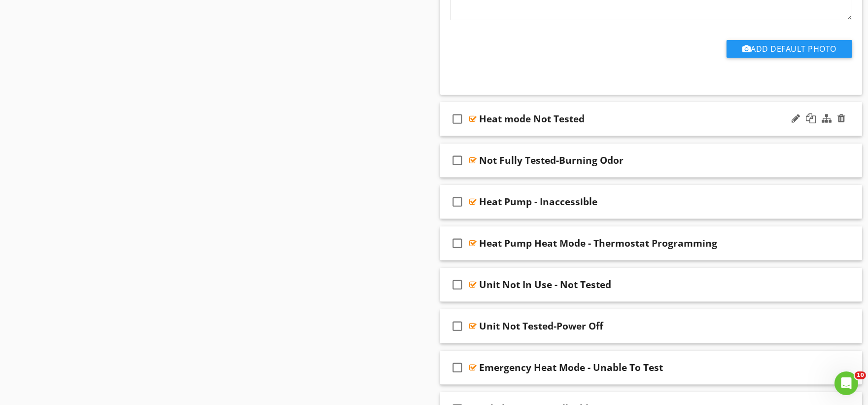
click at [483, 134] on div "check_box_outline_blank Heat mode Not Tested" at bounding box center [651, 119] width 422 height 34
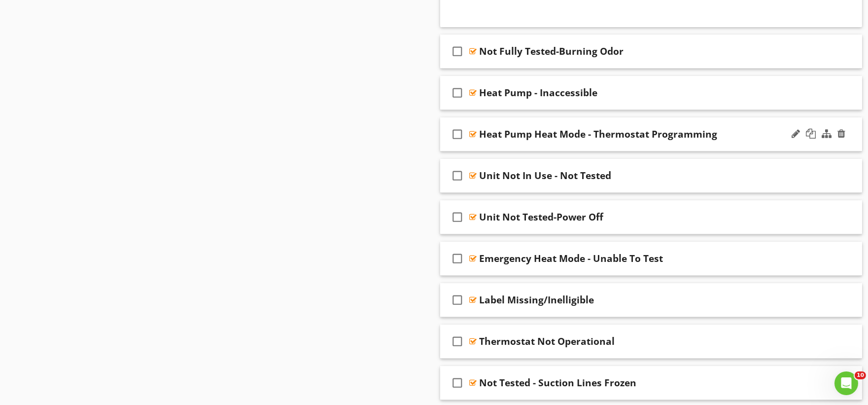
scroll to position [7613, 0]
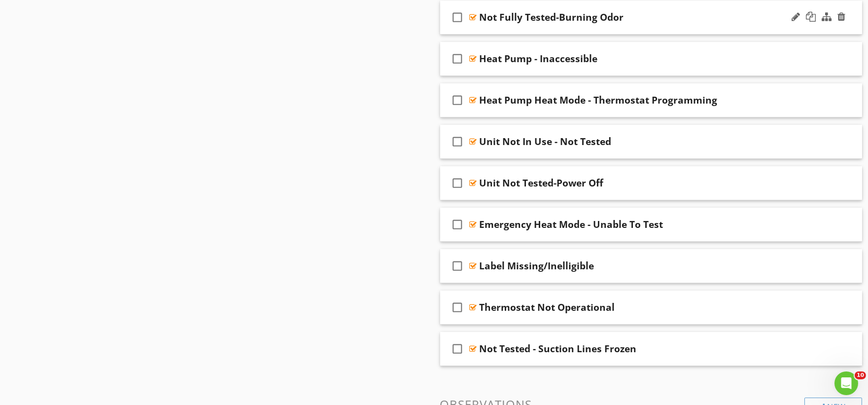
click at [507, 34] on div "check_box_outline_blank Not Fully Tested-Burning Odor" at bounding box center [651, 17] width 422 height 34
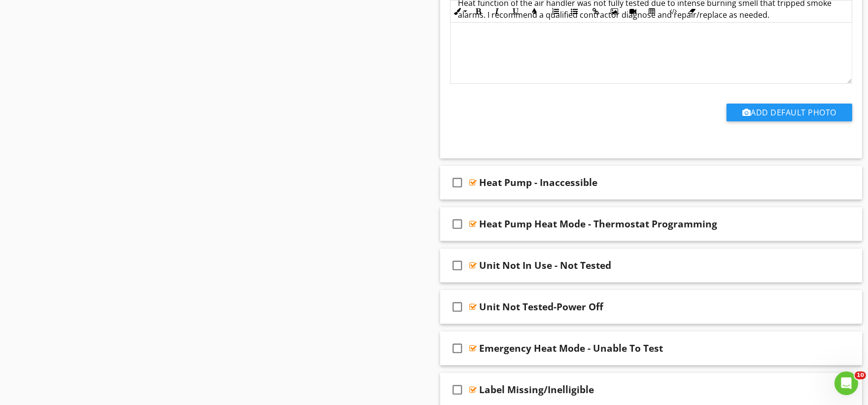
scroll to position [7832, 0]
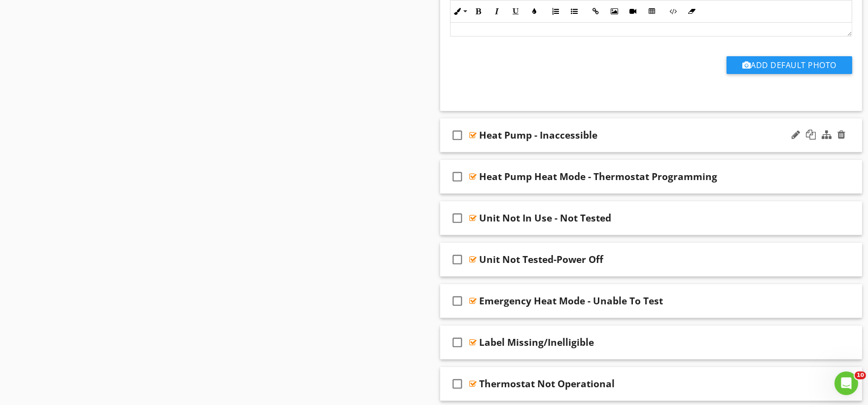
click at [489, 148] on div "check_box_outline_blank Heat Pump - Inaccessible" at bounding box center [651, 135] width 422 height 34
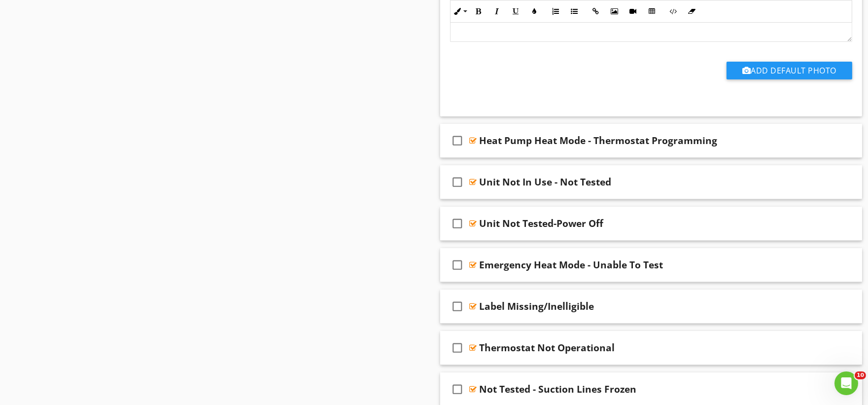
scroll to position [8271, 0]
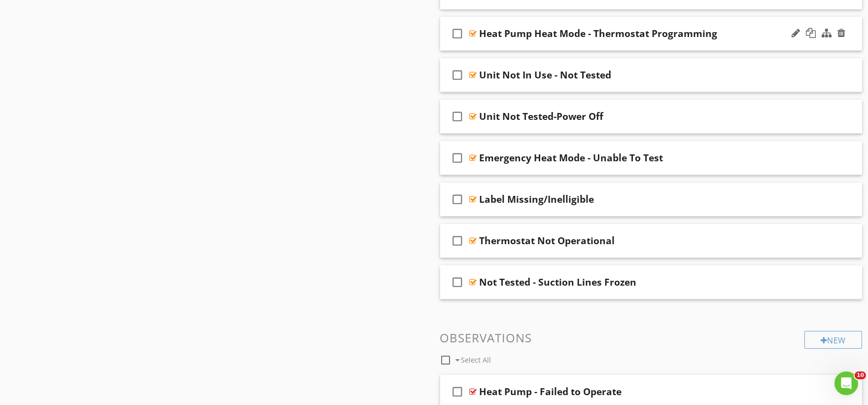
click at [501, 47] on div "check_box_outline_blank Heat Pump Heat Mode - Thermostat Programming" at bounding box center [651, 34] width 422 height 34
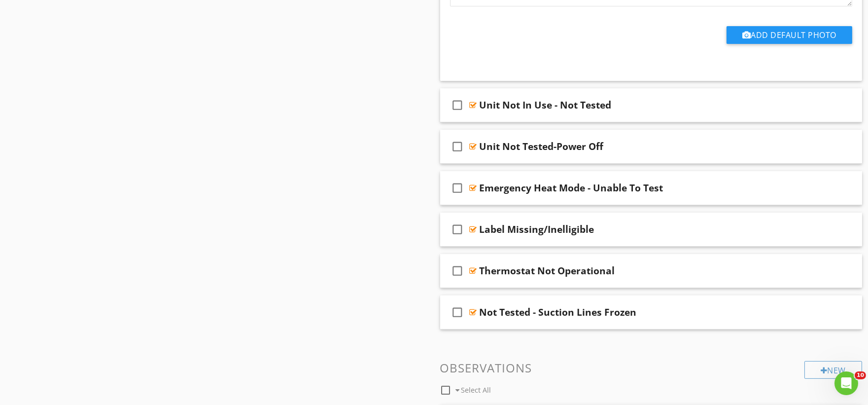
scroll to position [8545, 0]
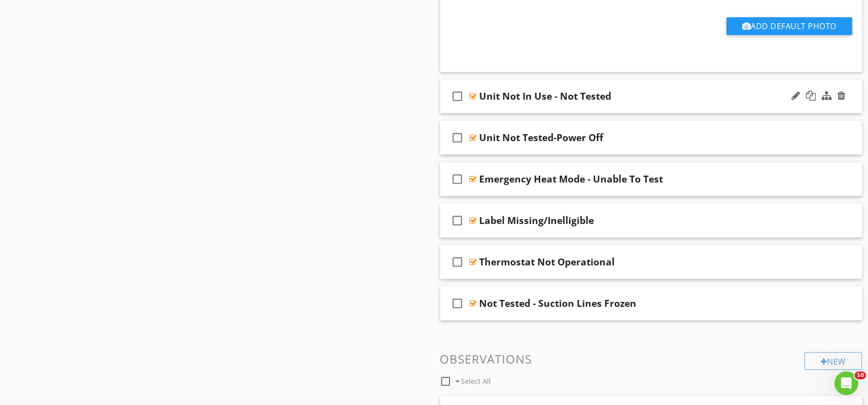
click at [484, 108] on div "check_box_outline_blank Unit Not In Use - Not Tested" at bounding box center [651, 96] width 422 height 34
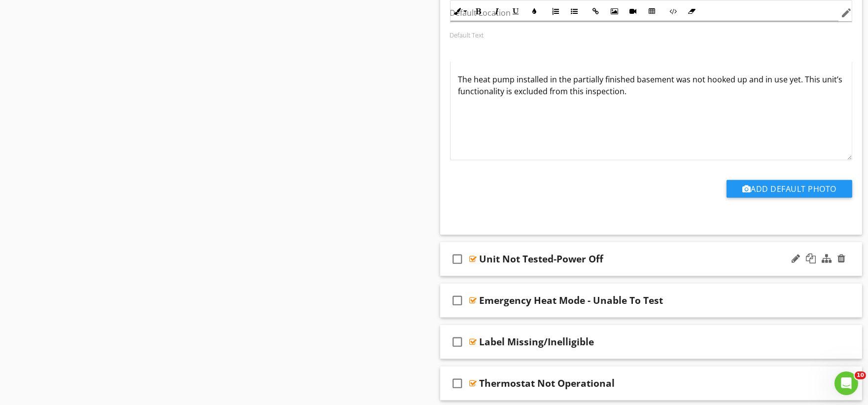
scroll to position [8818, 0]
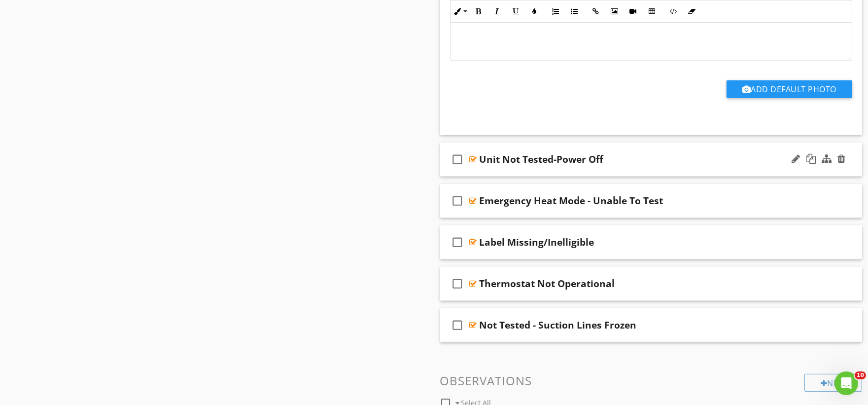
click at [485, 175] on div "check_box_outline_blank Unit Not Tested-Power Off" at bounding box center [651, 159] width 422 height 34
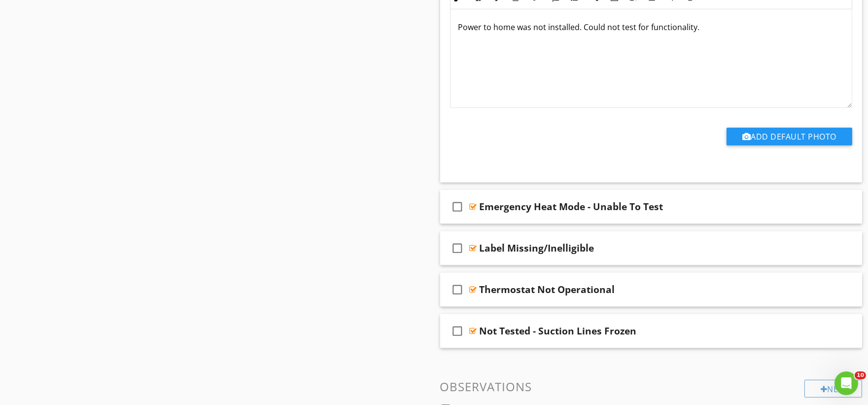
scroll to position [9147, 0]
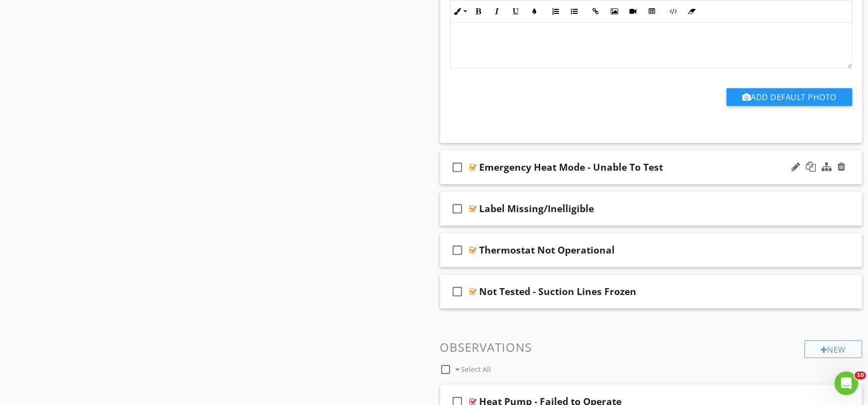
click at [489, 184] on div "check_box_outline_blank Emergency Heat Mode - Unable To Test" at bounding box center [651, 167] width 422 height 34
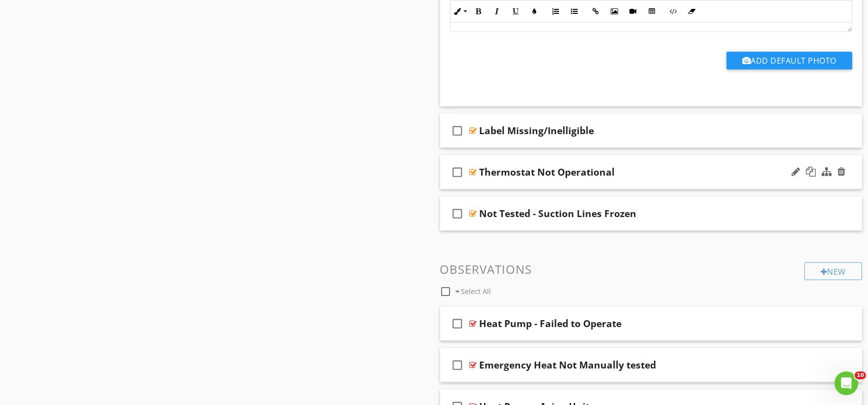
scroll to position [9531, 0]
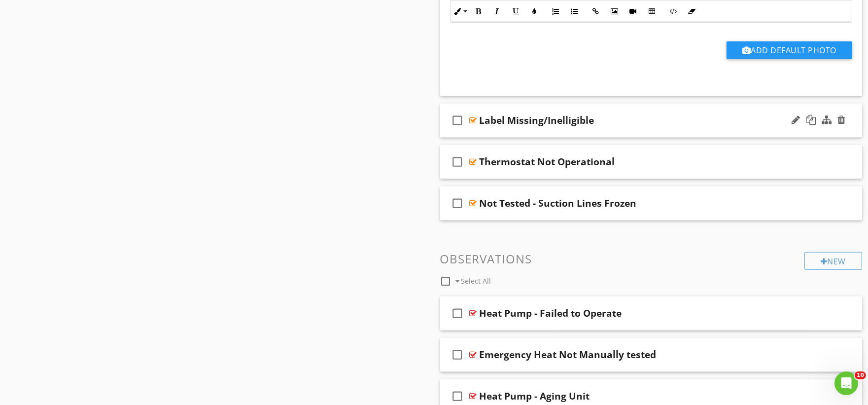
click at [489, 135] on div "check_box_outline_blank Label Missing/Inelligible" at bounding box center [651, 121] width 422 height 34
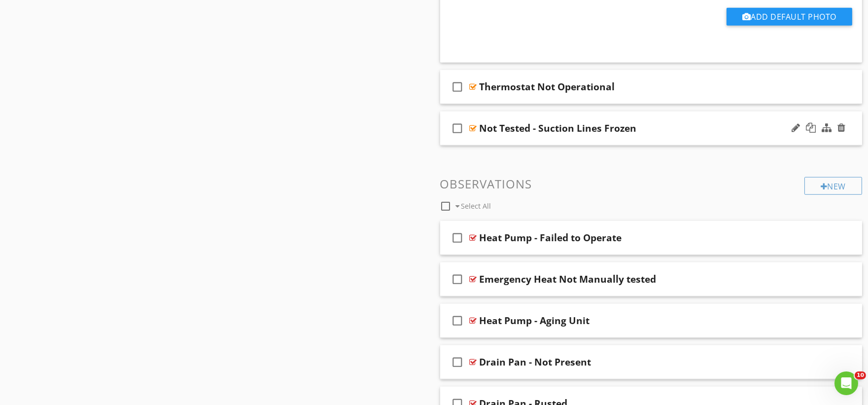
scroll to position [9914, 0]
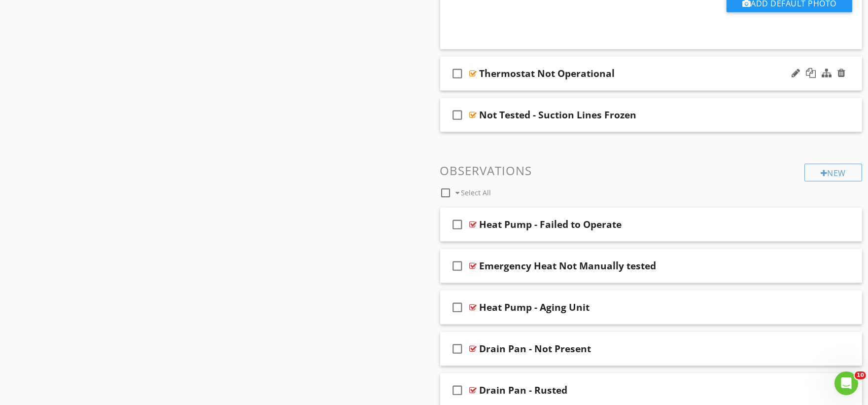
click at [505, 89] on div "check_box_outline_blank Thermostat Not Operational" at bounding box center [651, 74] width 422 height 34
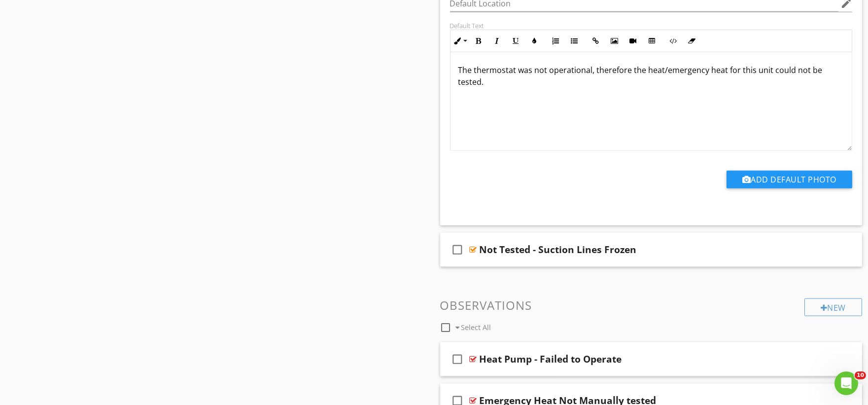
scroll to position [10078, 0]
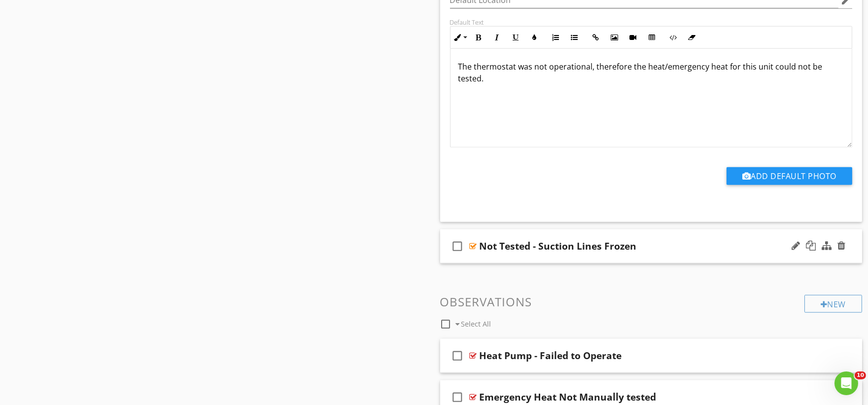
click at [498, 263] on div "check_box_outline_blank Not Tested - Suction Lines Frozen" at bounding box center [651, 246] width 422 height 34
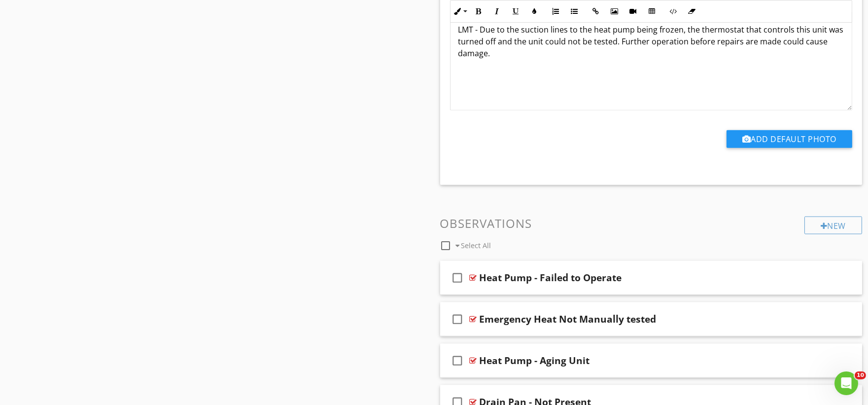
scroll to position [10462, 0]
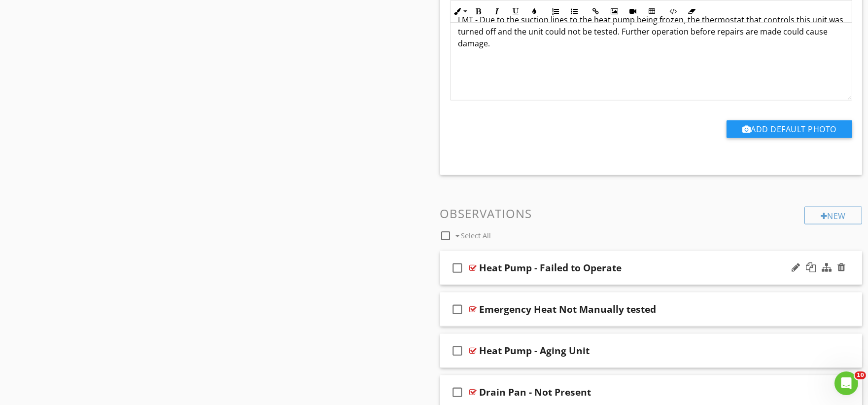
click at [485, 283] on div "check_box_outline_blank Heat Pump - Failed to Operate" at bounding box center [651, 268] width 422 height 34
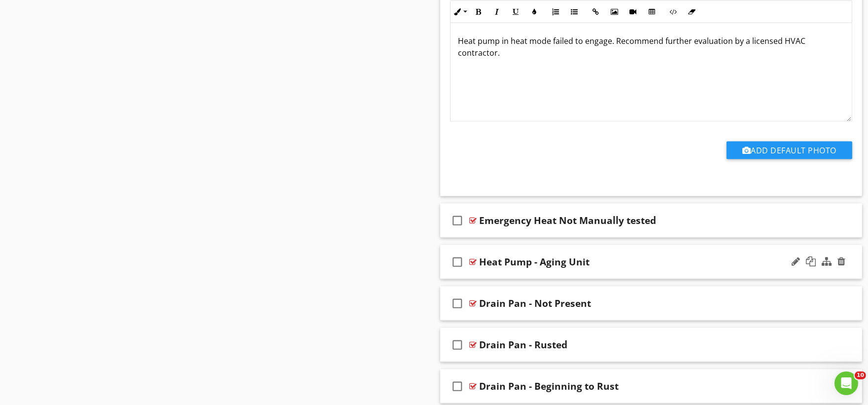
scroll to position [10900, 0]
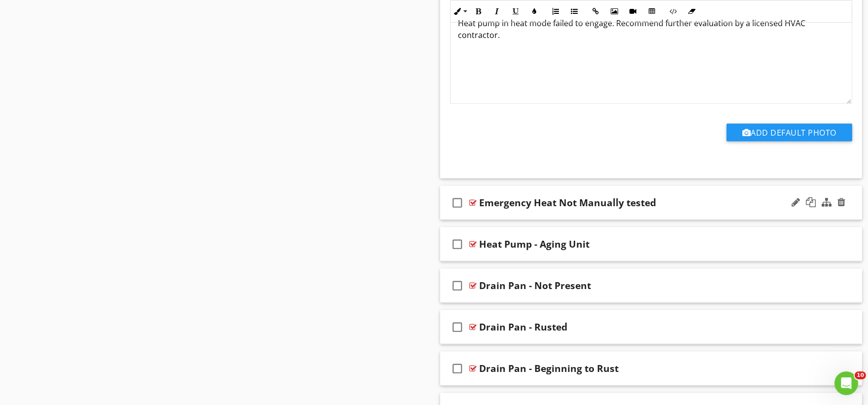
click at [513, 219] on div "check_box_outline_blank Emergency Heat Not Manually tested" at bounding box center [651, 203] width 422 height 34
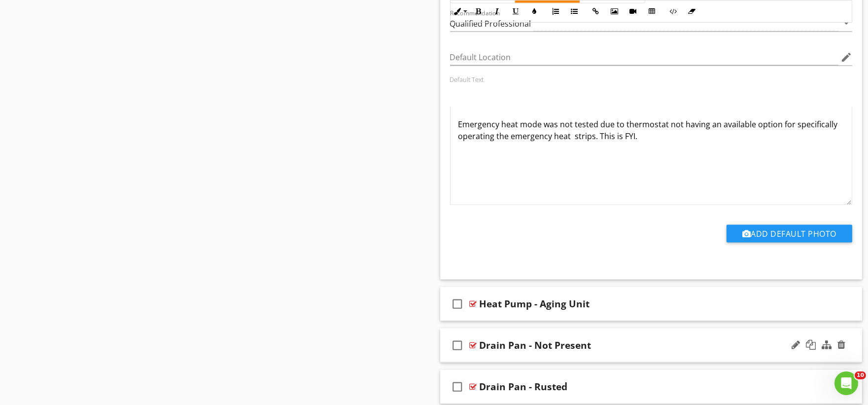
scroll to position [11283, 0]
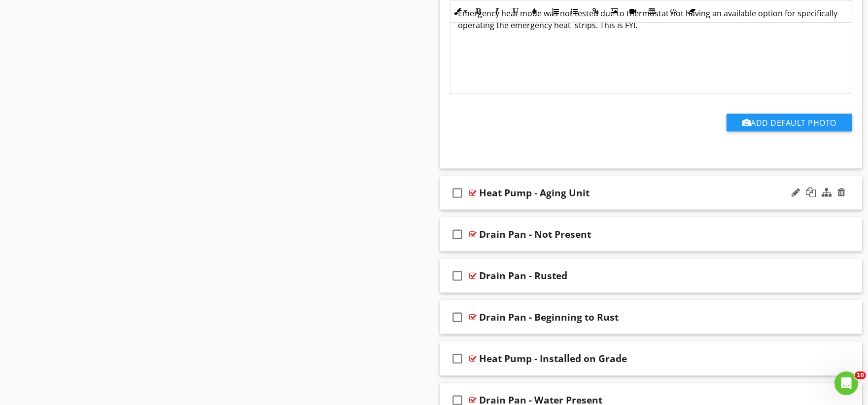
click at [509, 208] on div "check_box_outline_blank Heat Pump - Aging Unit" at bounding box center [651, 193] width 422 height 34
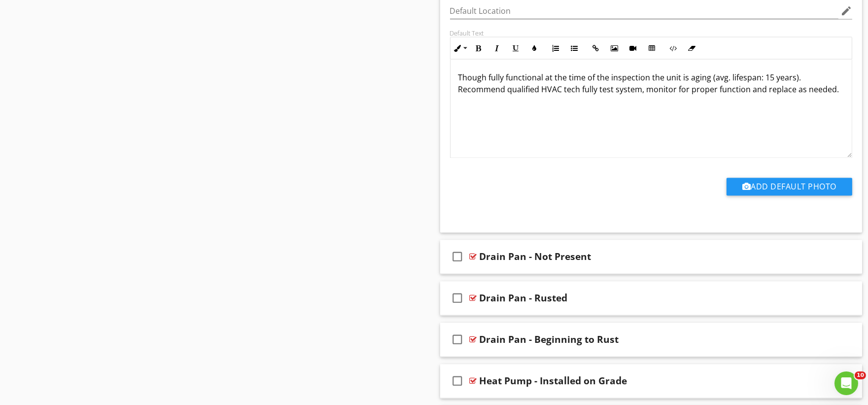
scroll to position [11612, 0]
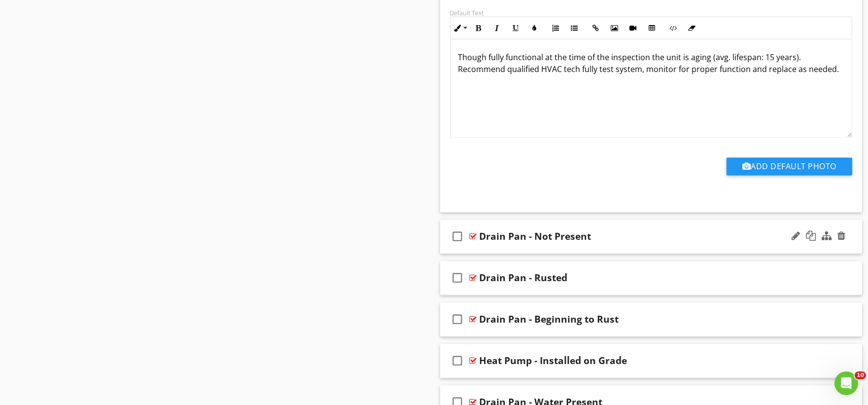
click at [507, 252] on div "check_box_outline_blank Drain Pan - Not Present" at bounding box center [651, 237] width 422 height 34
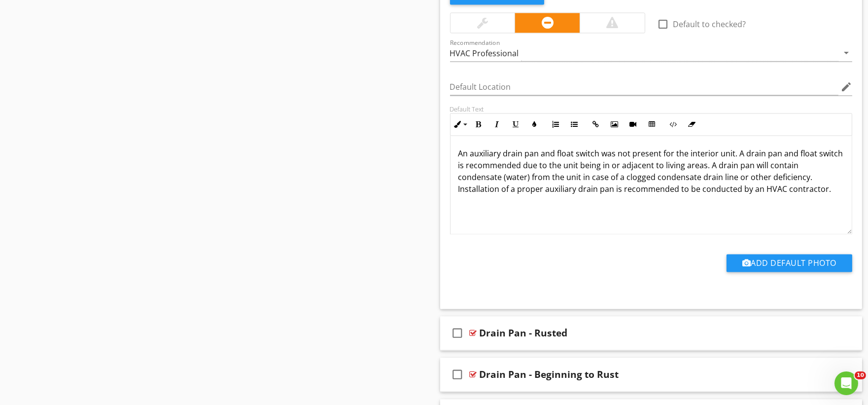
scroll to position [11941, 0]
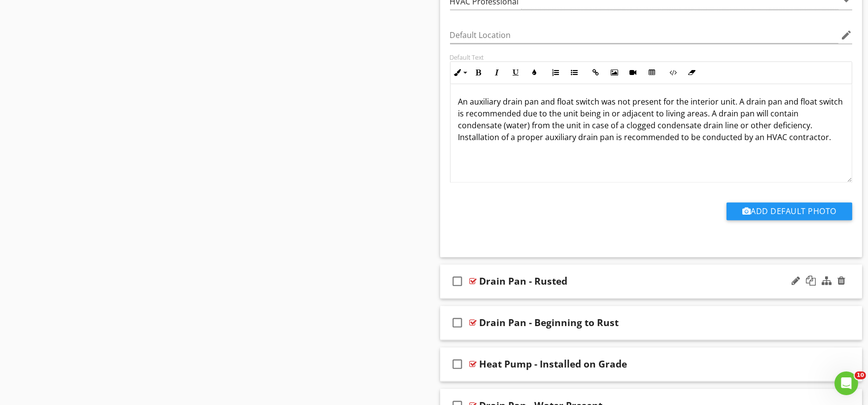
click at [517, 296] on div "check_box_outline_blank Drain Pan - Rusted" at bounding box center [651, 281] width 422 height 34
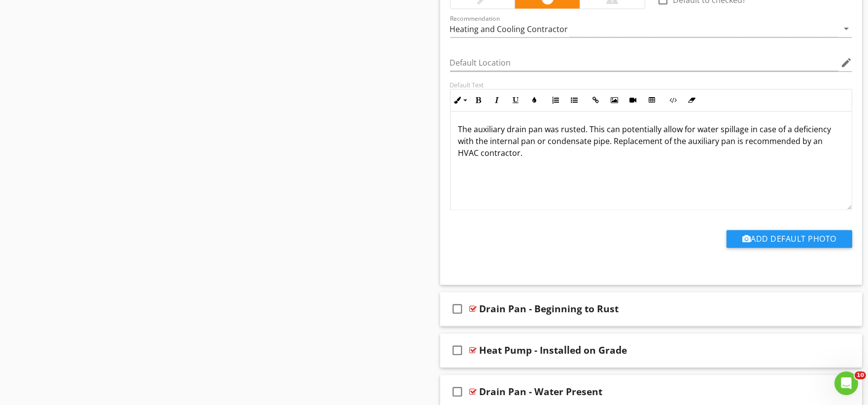
scroll to position [12324, 0]
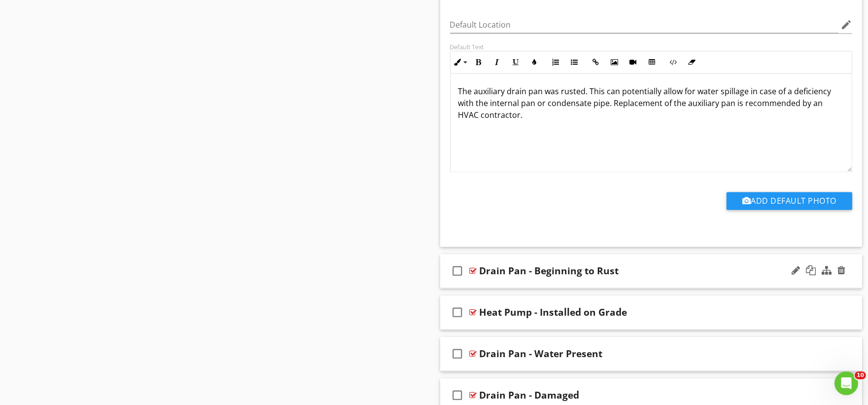
click at [495, 288] on div "check_box_outline_blank Drain Pan - Beginning to Rust" at bounding box center [651, 271] width 422 height 34
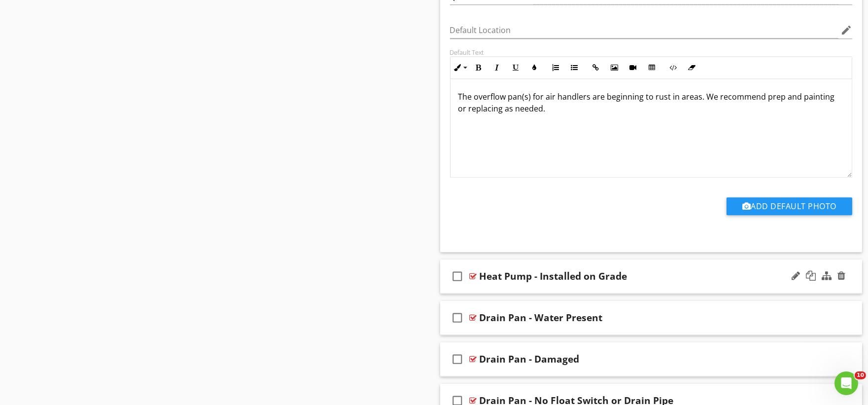
scroll to position [12707, 0]
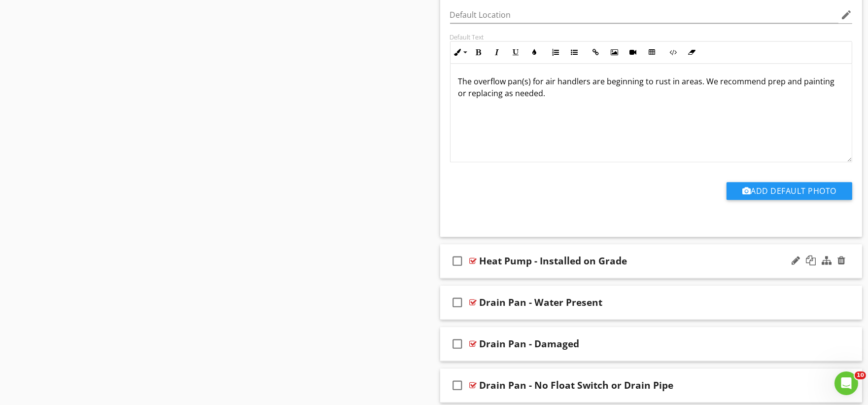
click at [505, 278] on div "check_box_outline_blank Heat Pump - Installed on Grade" at bounding box center [651, 261] width 422 height 34
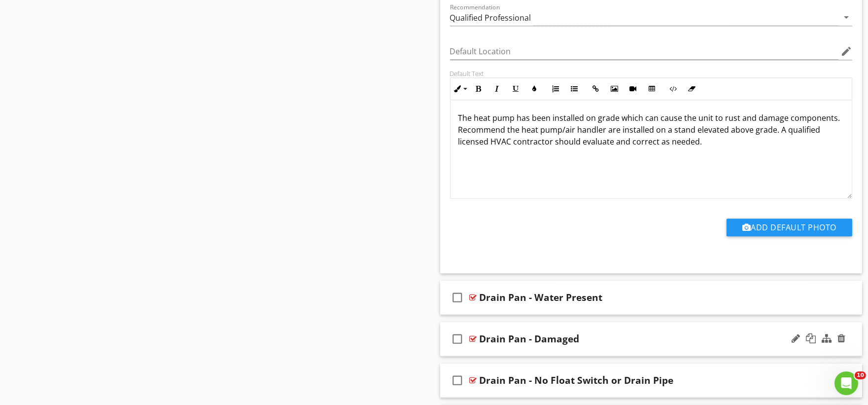
scroll to position [13146, 0]
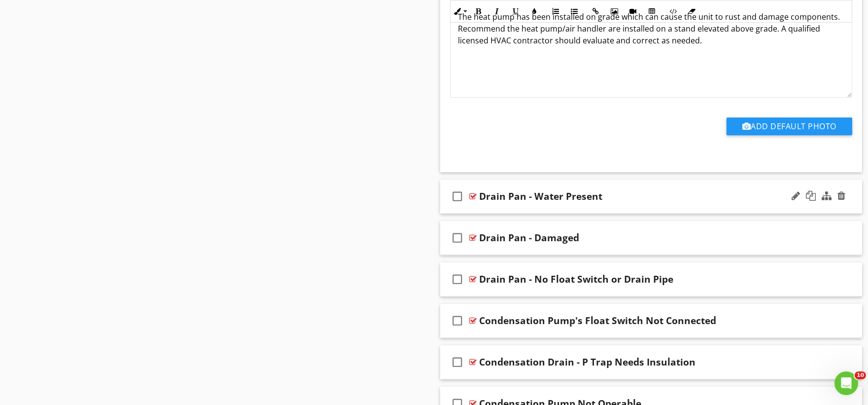
click at [509, 213] on div "check_box_outline_blank Drain Pan - Water Present" at bounding box center [651, 196] width 422 height 34
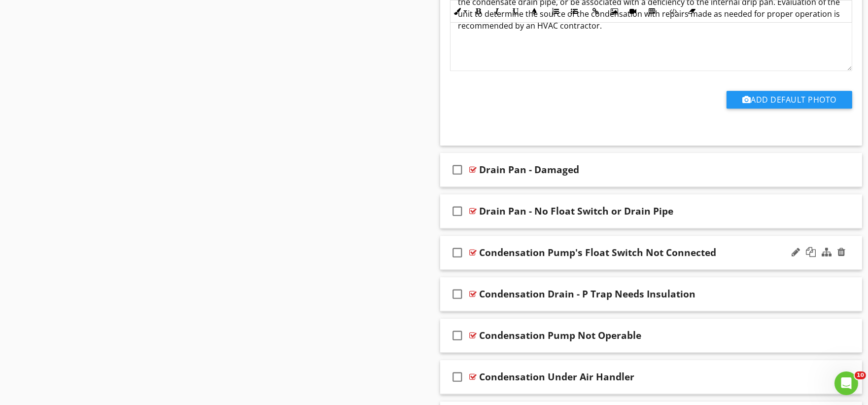
scroll to position [13584, 0]
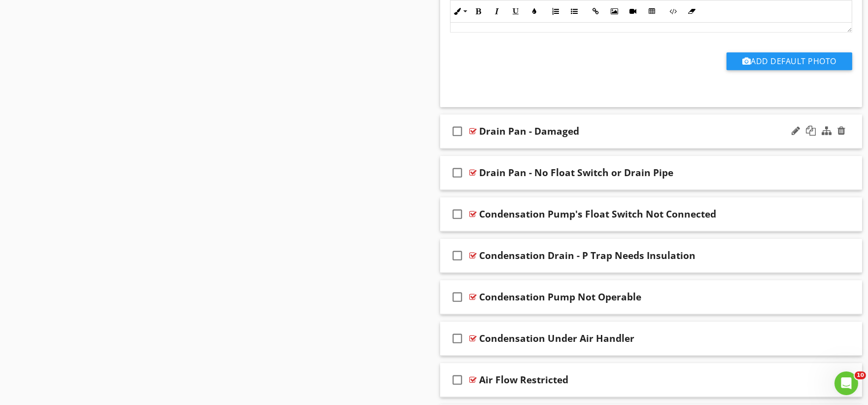
click at [493, 146] on div "check_box_outline_blank Drain Pan - Damaged" at bounding box center [651, 131] width 422 height 34
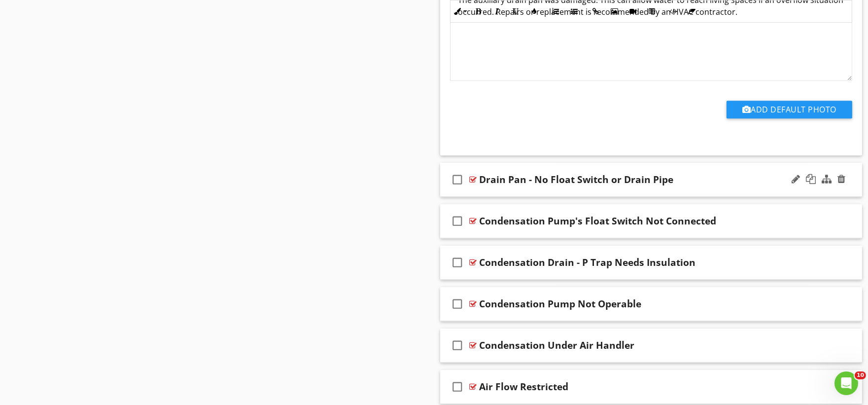
scroll to position [13913, 0]
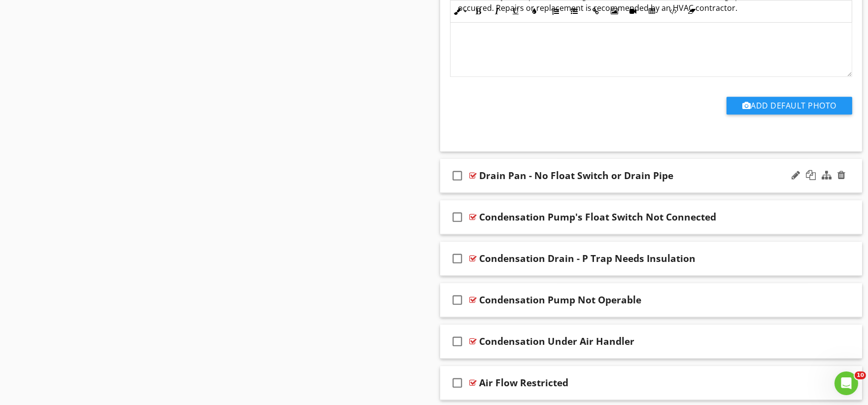
click at [505, 193] on div "check_box_outline_blank Drain Pan - No Float Switch or Drain Pipe" at bounding box center [651, 176] width 422 height 34
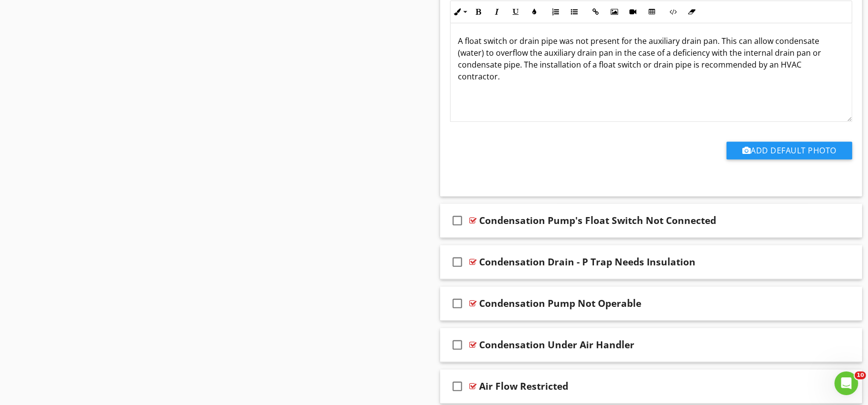
scroll to position [14241, 0]
click at [493, 237] on div "check_box_outline_blank Condensation Pump's Float Switch Not Connected" at bounding box center [651, 220] width 422 height 34
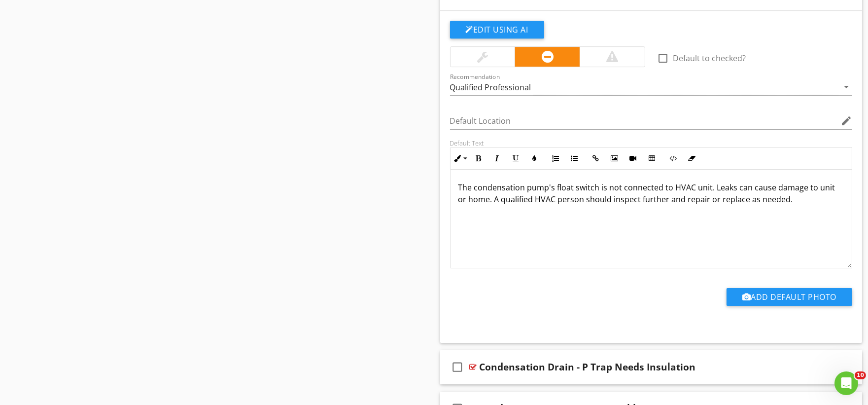
scroll to position [14624, 0]
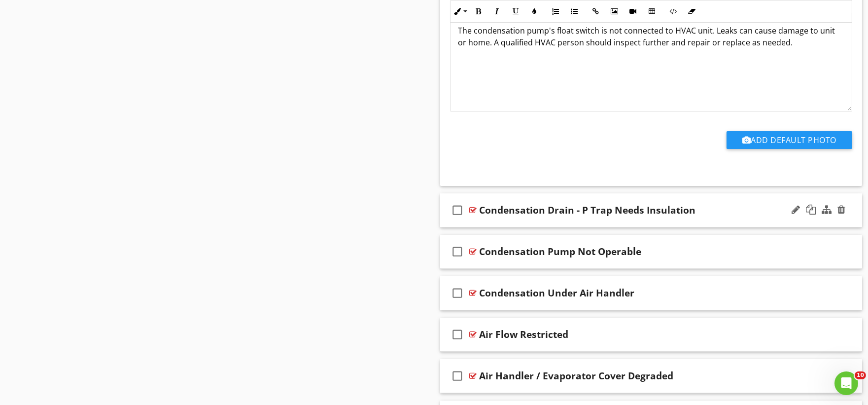
click at [485, 227] on div "check_box_outline_blank Condensation Drain - P Trap Needs Insulation" at bounding box center [651, 210] width 422 height 34
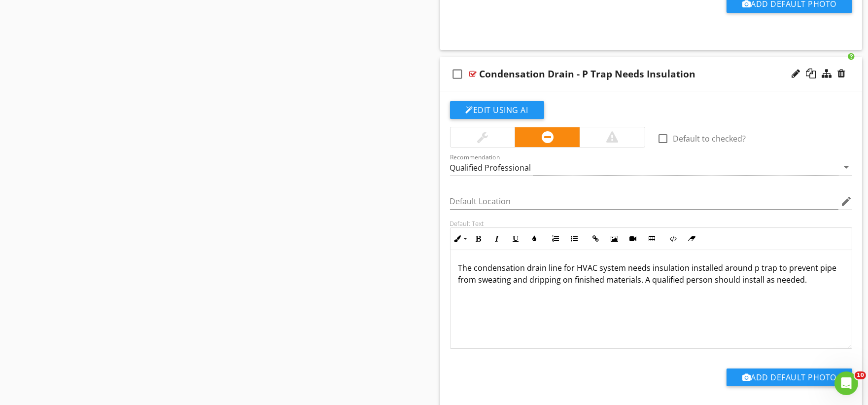
scroll to position [14953, 0]
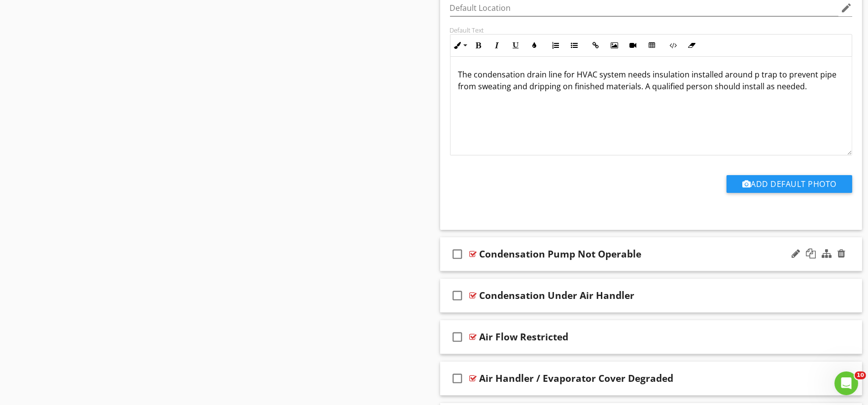
click at [496, 271] on div "check_box_outline_blank Condensation Pump Not Operable" at bounding box center [651, 254] width 422 height 34
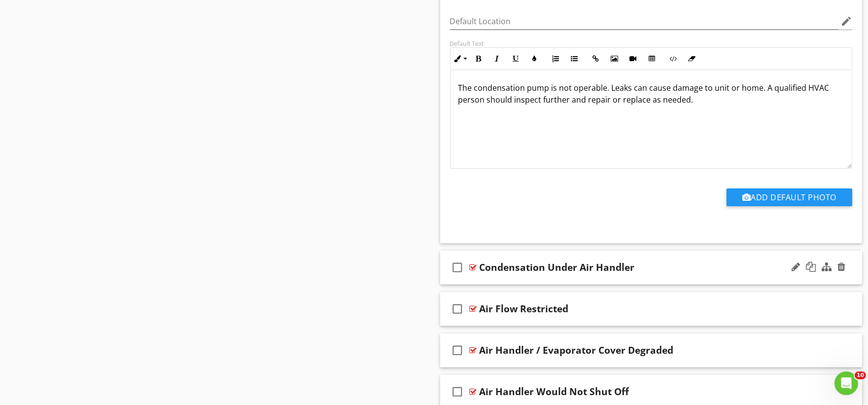
scroll to position [15337, 0]
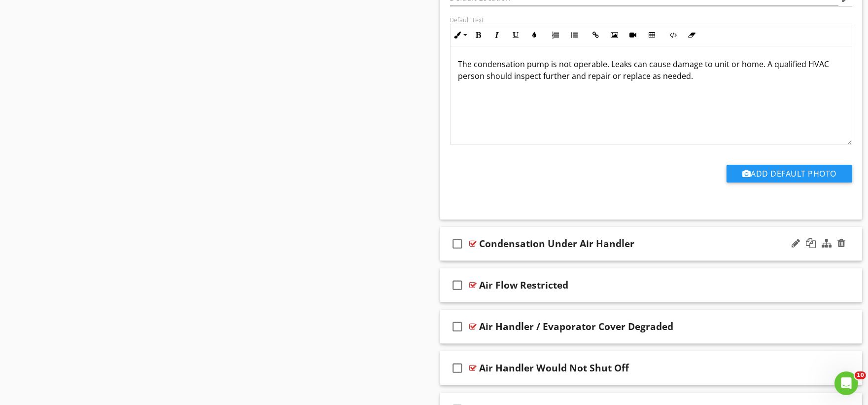
click at [505, 261] on div "check_box_outline_blank Condensation Under Air Handler" at bounding box center [651, 244] width 422 height 34
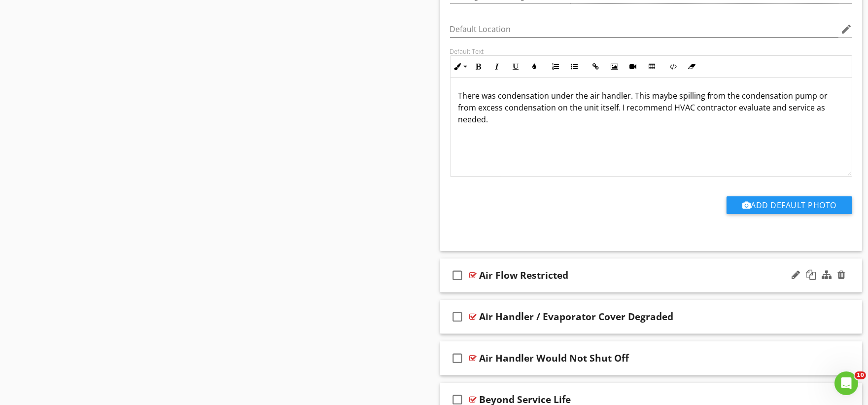
scroll to position [15720, 0]
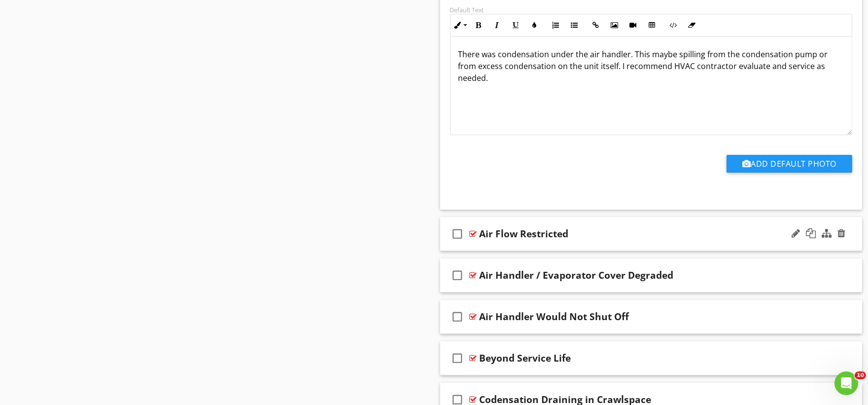
click at [492, 251] on div "check_box_outline_blank Air Flow Restricted" at bounding box center [651, 234] width 422 height 34
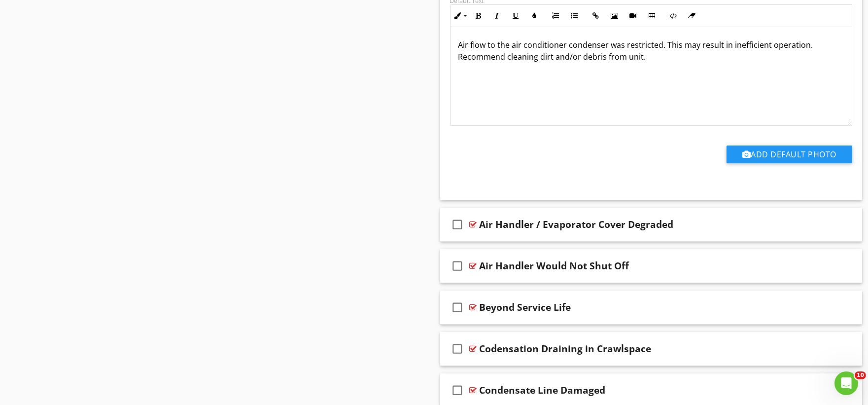
scroll to position [16103, 0]
click at [511, 241] on div "check_box_outline_blank Air Handler / Evaporator Cover Degraded" at bounding box center [651, 224] width 422 height 34
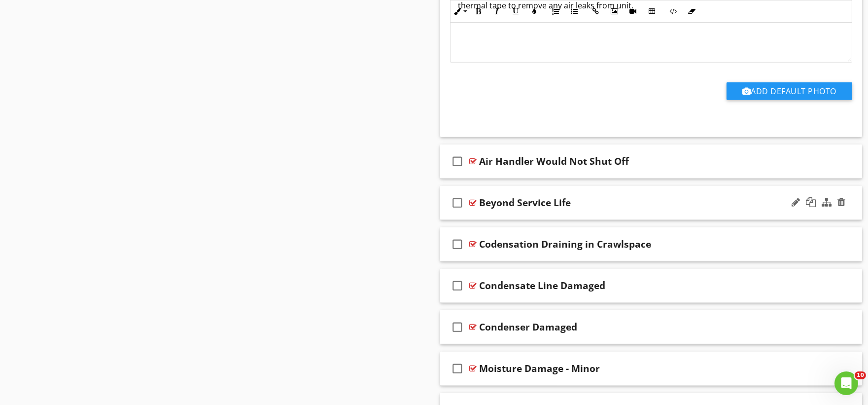
scroll to position [16542, 0]
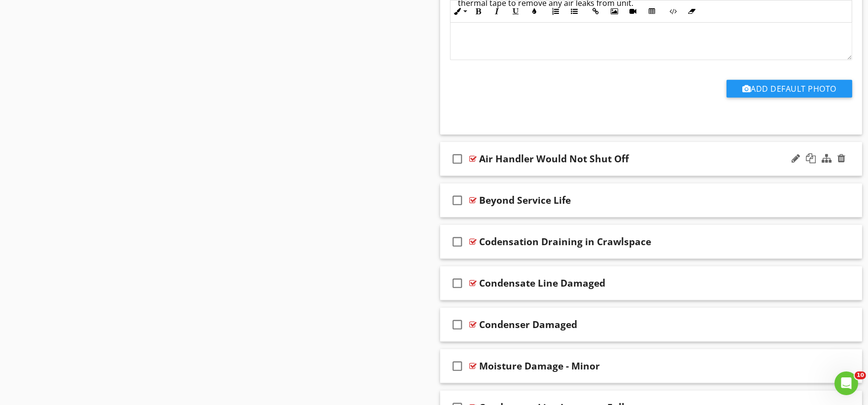
click at [496, 176] on div "check_box_outline_blank Air Handler Would Not Shut Off" at bounding box center [651, 159] width 422 height 34
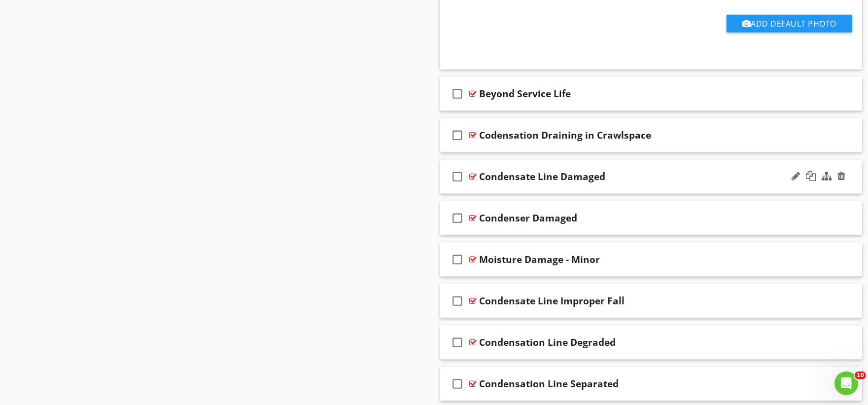
scroll to position [16980, 0]
click at [503, 110] on div "check_box_outline_blank Beyond Service Life" at bounding box center [651, 93] width 422 height 34
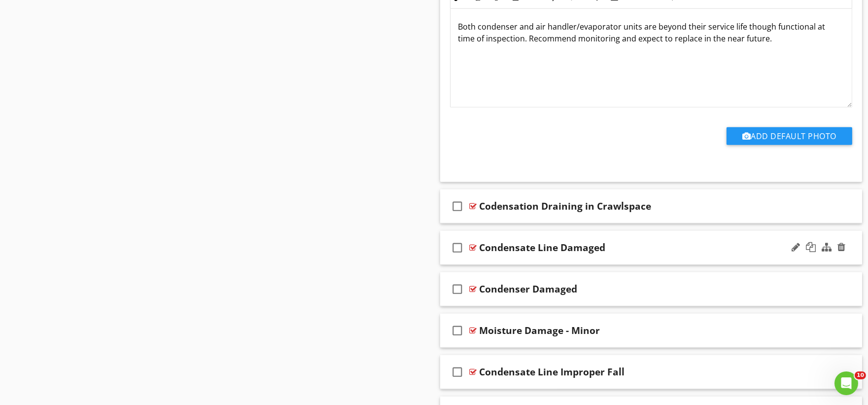
scroll to position [17254, 0]
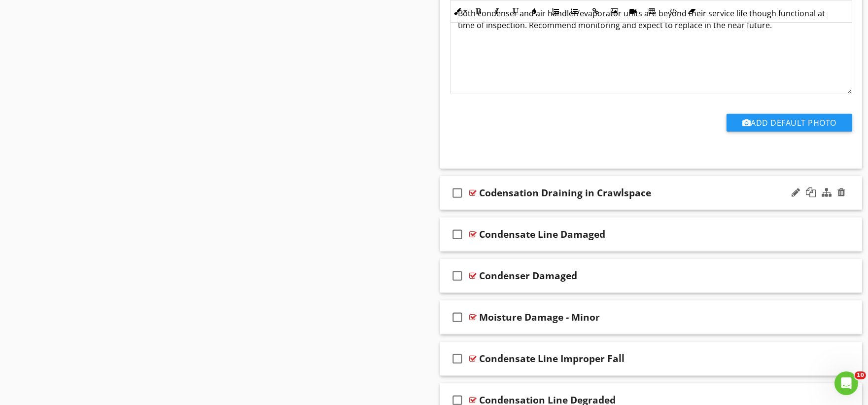
click at [501, 210] on div "check_box_outline_blank Codensation Draining in Crawlspace" at bounding box center [651, 193] width 422 height 34
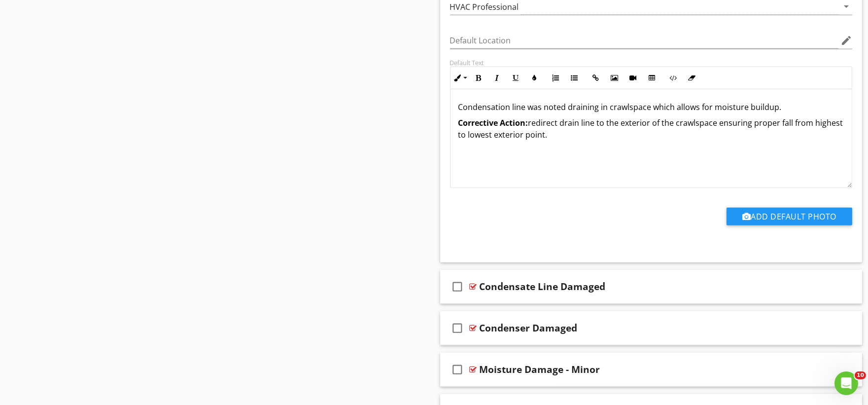
scroll to position [17582, 0]
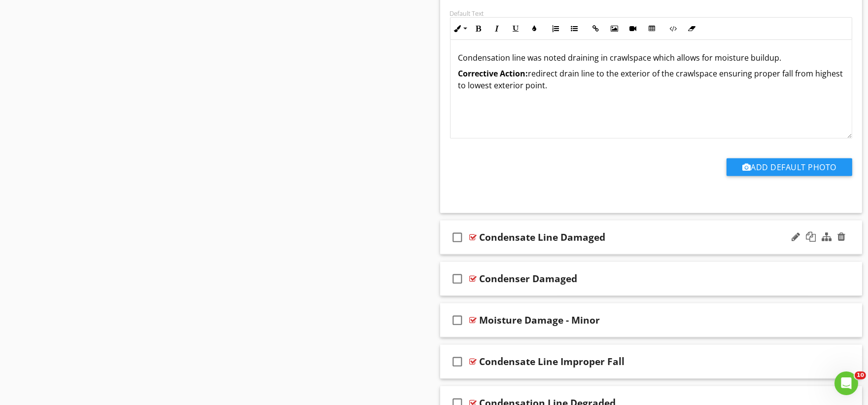
click at [489, 254] on div "check_box_outline_blank Condensate Line Damaged" at bounding box center [651, 237] width 422 height 34
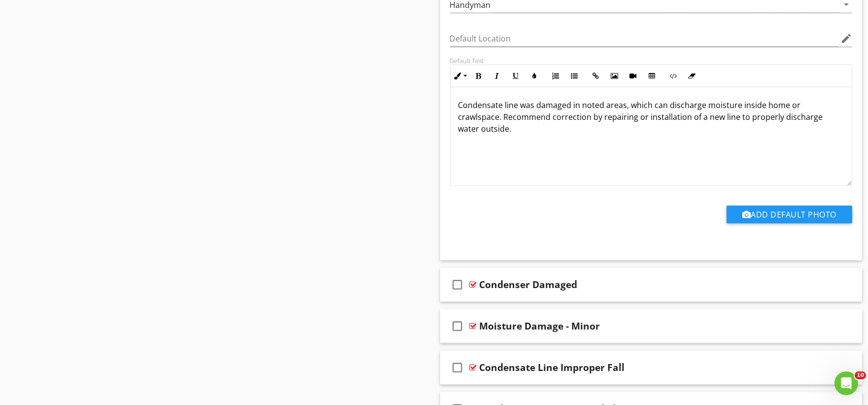
scroll to position [17911, 0]
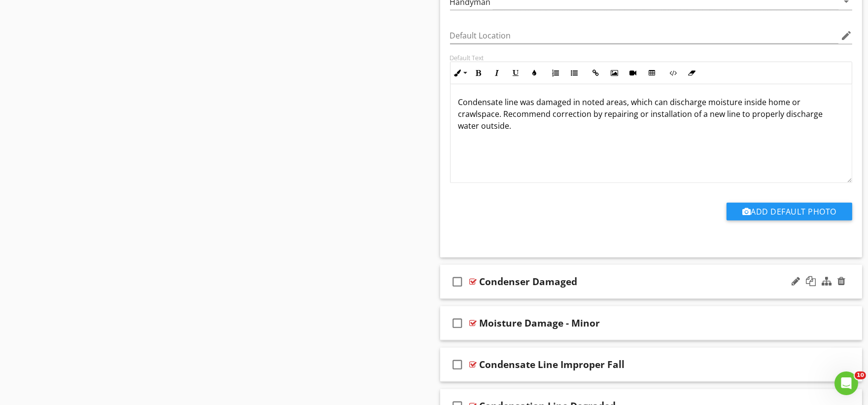
click at [503, 299] on div "check_box_outline_blank Condenser Damaged" at bounding box center [651, 282] width 422 height 34
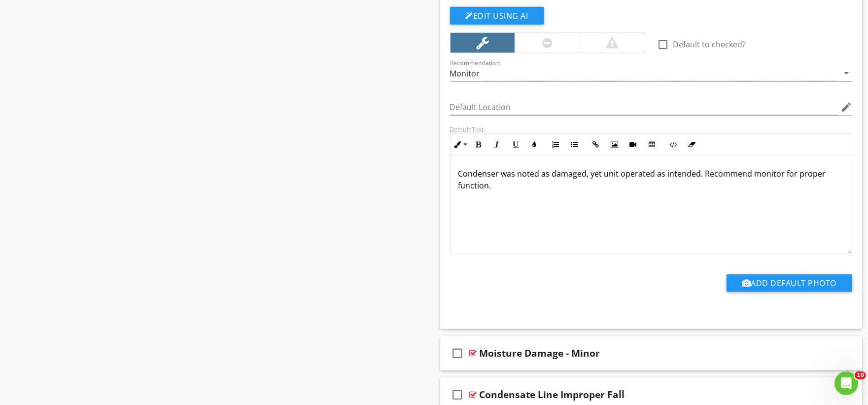
scroll to position [18240, 0]
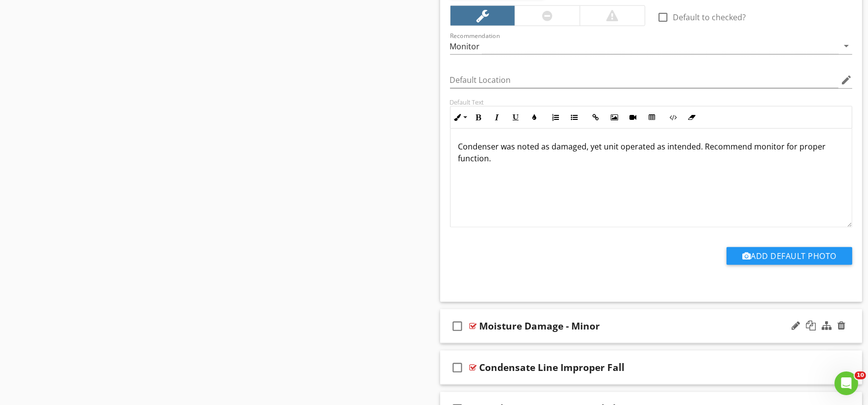
click at [495, 343] on div "check_box_outline_blank Moisture Damage - Minor" at bounding box center [651, 326] width 422 height 34
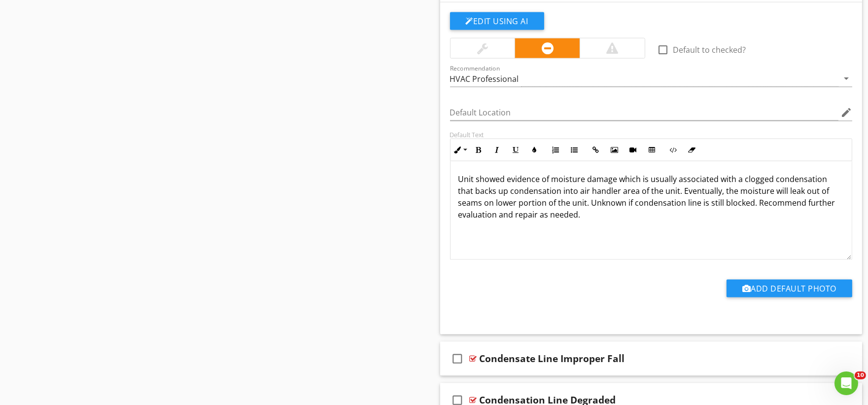
scroll to position [18623, 0]
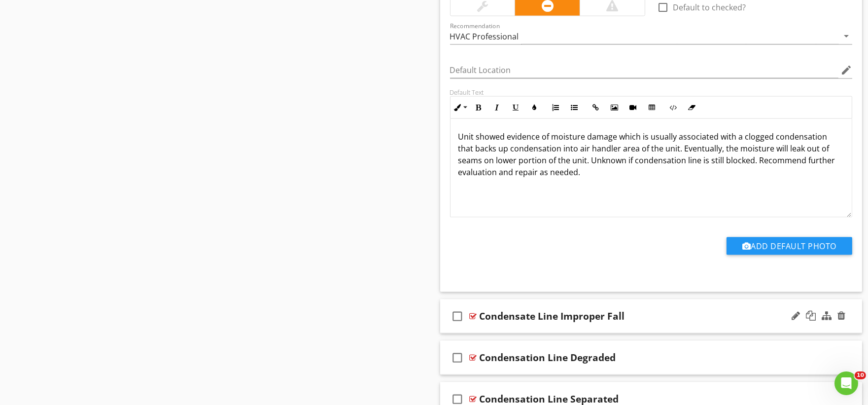
click at [495, 333] on div "check_box_outline_blank Condensate Line Improper Fall" at bounding box center [651, 316] width 422 height 34
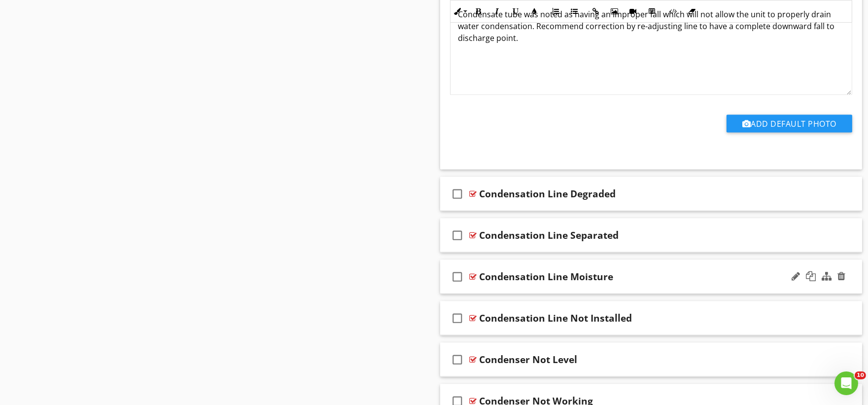
scroll to position [19116, 0]
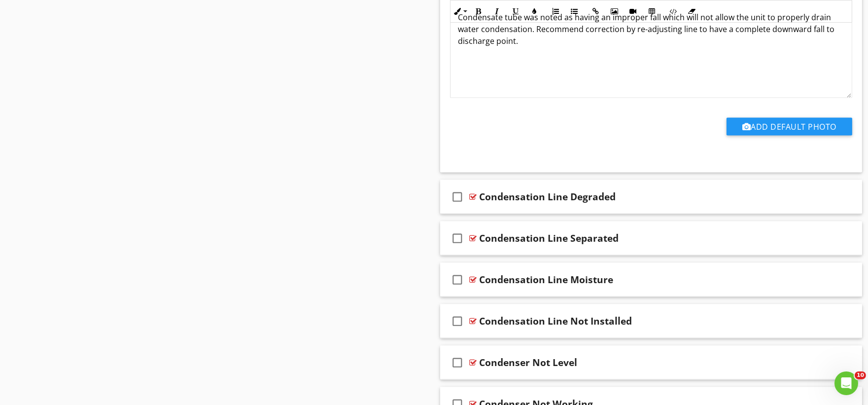
click at [499, 214] on div "check_box_outline_blank Condensation Line Degraded" at bounding box center [651, 197] width 422 height 34
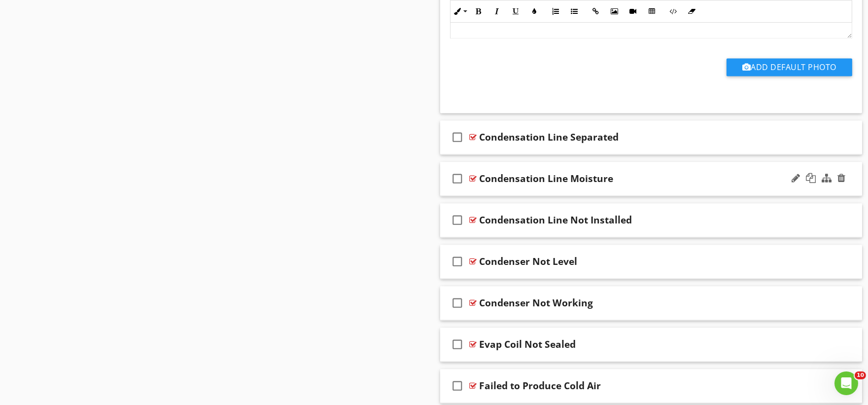
scroll to position [19554, 0]
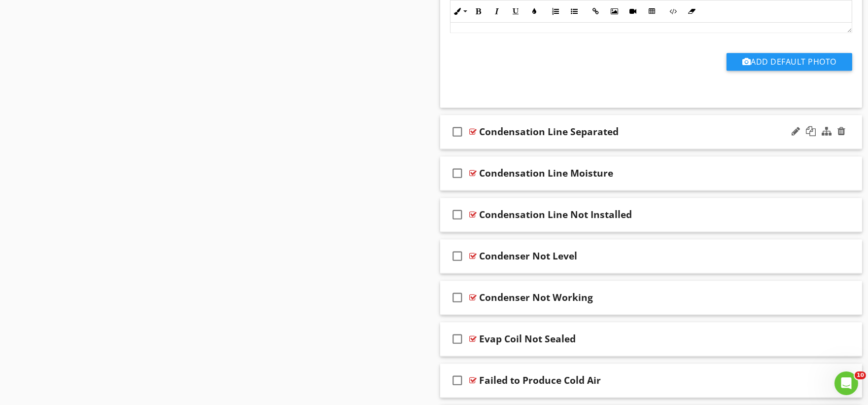
click at [519, 149] on div "check_box_outline_blank Condensation Line Separated" at bounding box center [651, 132] width 422 height 34
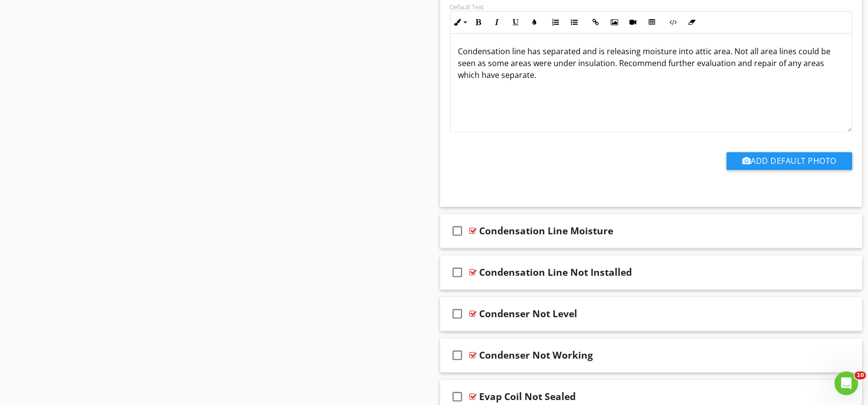
scroll to position [19828, 0]
click at [513, 247] on div "check_box_outline_blank Condensation Line Moisture" at bounding box center [651, 230] width 422 height 34
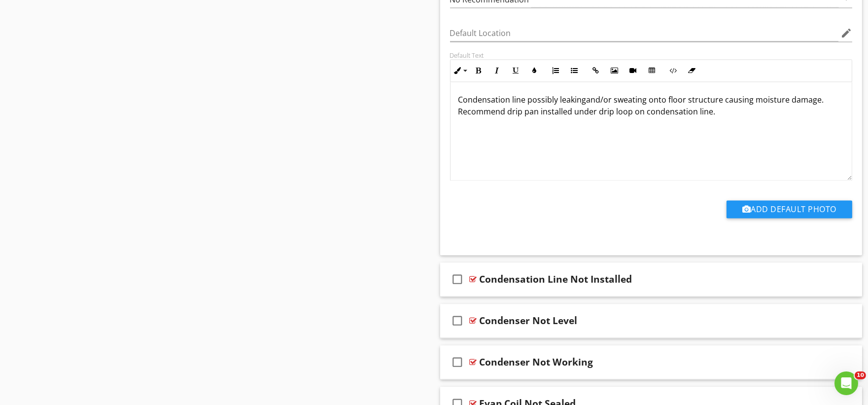
scroll to position [20157, 0]
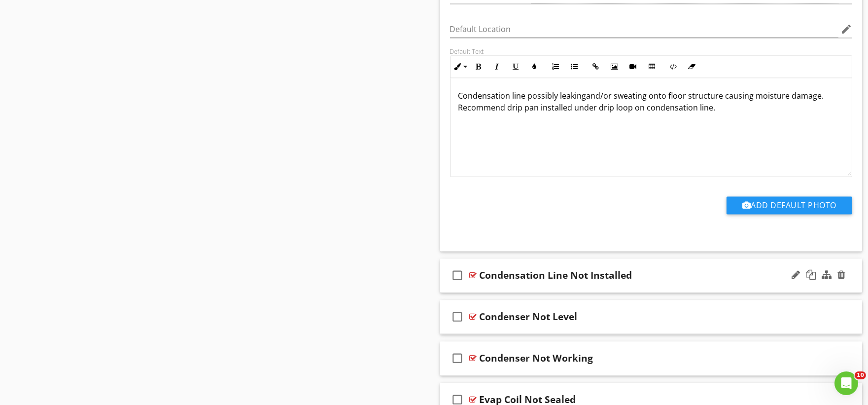
click at [509, 292] on div "check_box_outline_blank Condensation Line Not Installed" at bounding box center [651, 275] width 422 height 34
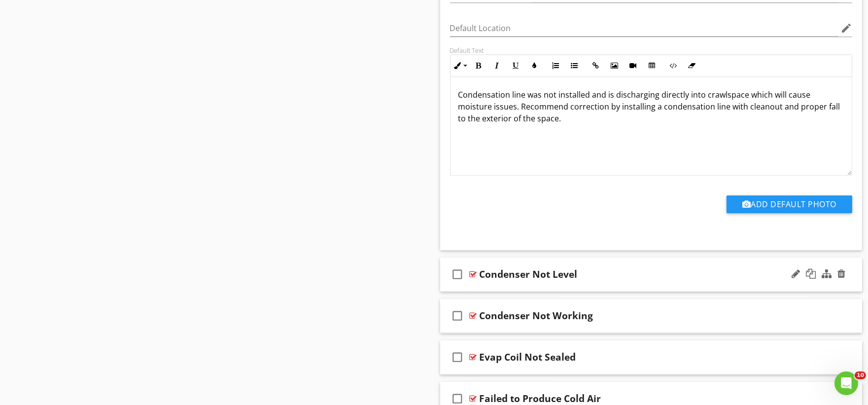
scroll to position [20540, 0]
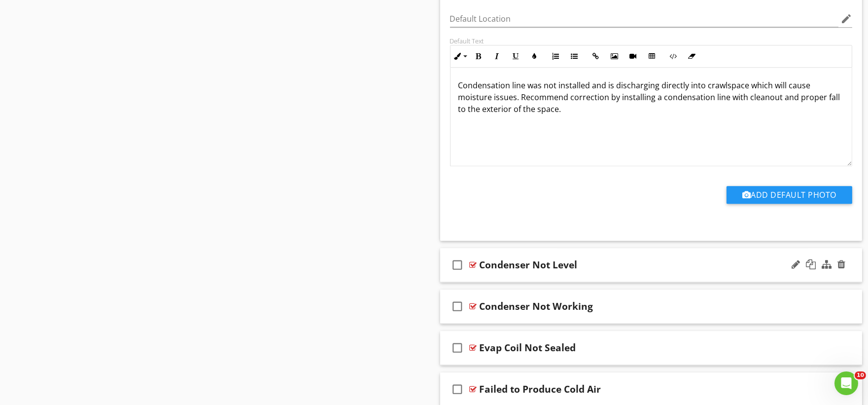
click at [493, 282] on div "check_box_outline_blank Condenser Not Level" at bounding box center [651, 265] width 422 height 34
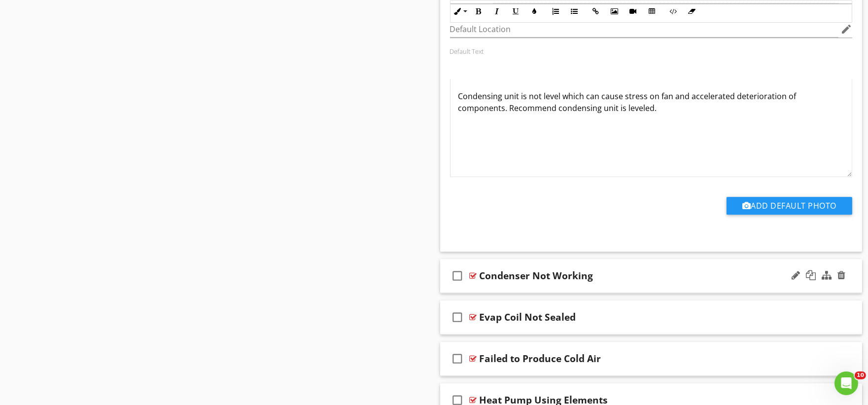
scroll to position [20978, 0]
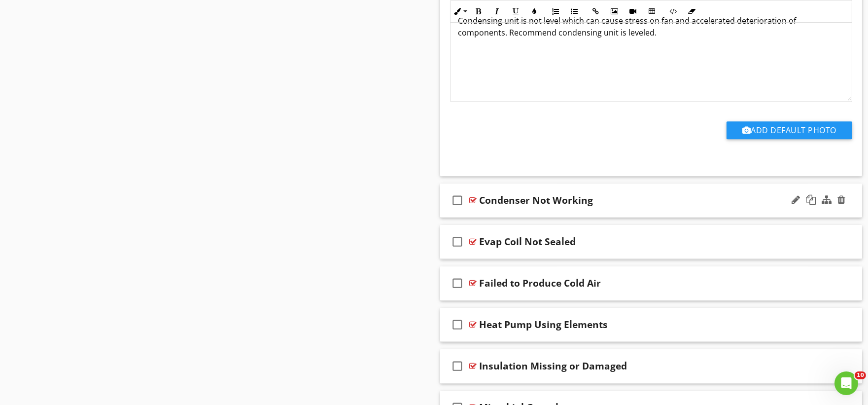
click at [504, 217] on div "check_box_outline_blank Condenser Not Working" at bounding box center [651, 200] width 422 height 34
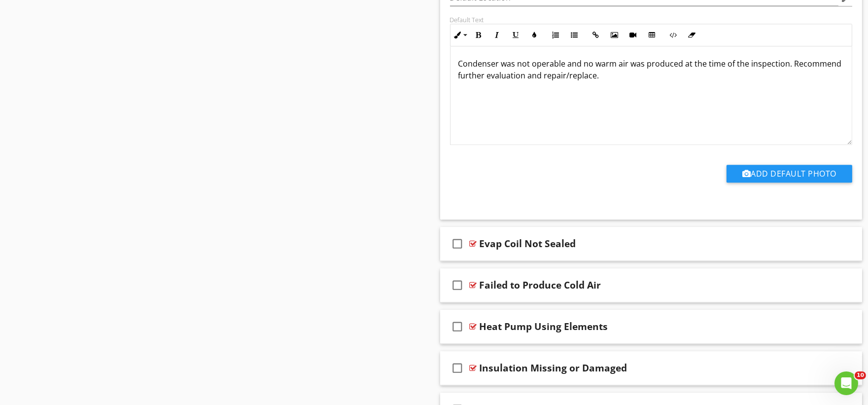
scroll to position [21362, 0]
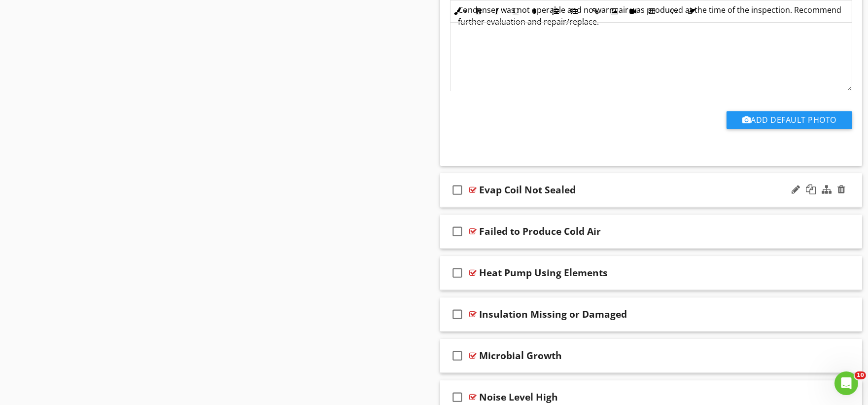
click at [501, 207] on div "check_box_outline_blank Evap Coil Not Sealed" at bounding box center [651, 190] width 422 height 34
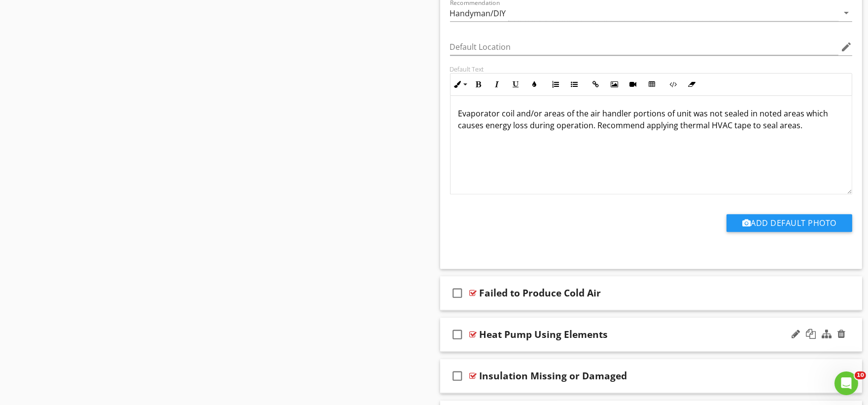
scroll to position [21745, 0]
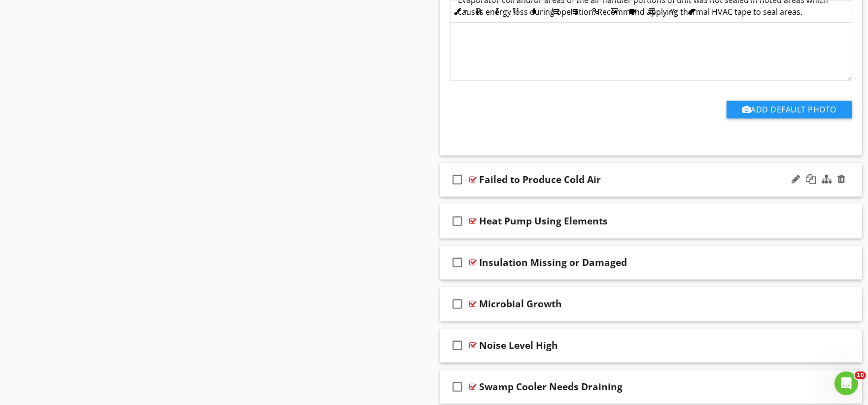
click at [511, 197] on div "check_box_outline_blank Failed to Produce Cold Air" at bounding box center [651, 180] width 422 height 34
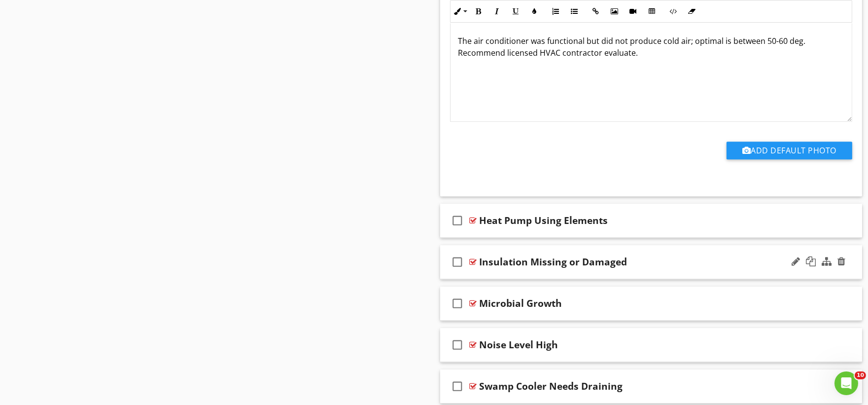
scroll to position [22128, 0]
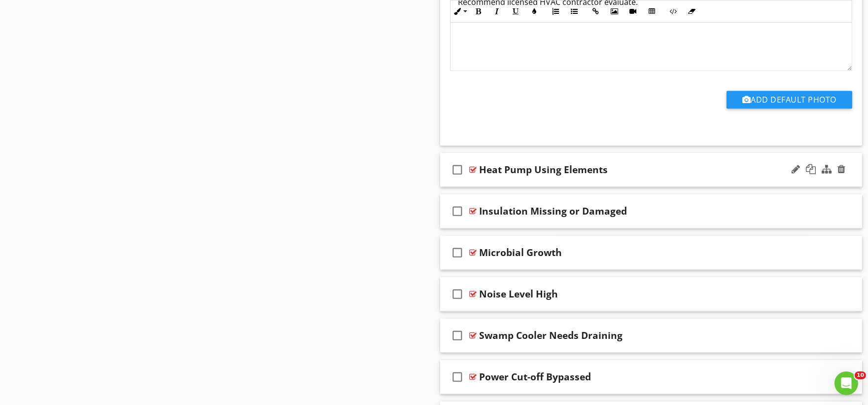
click at [520, 187] on div "check_box_outline_blank Heat Pump Using Elements" at bounding box center [651, 170] width 422 height 34
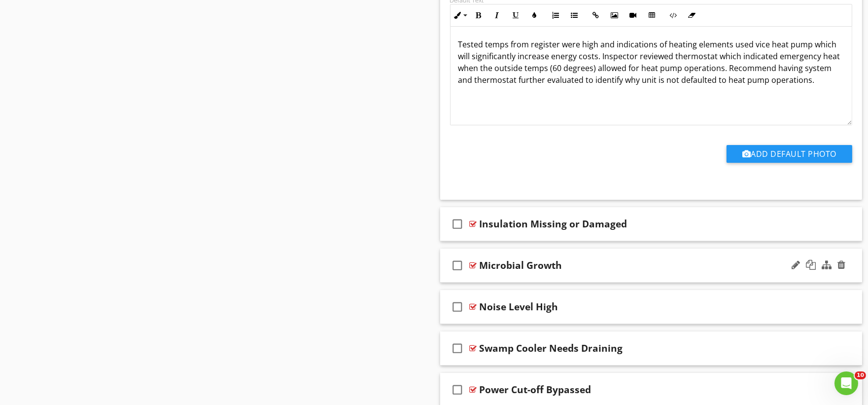
scroll to position [22457, 0]
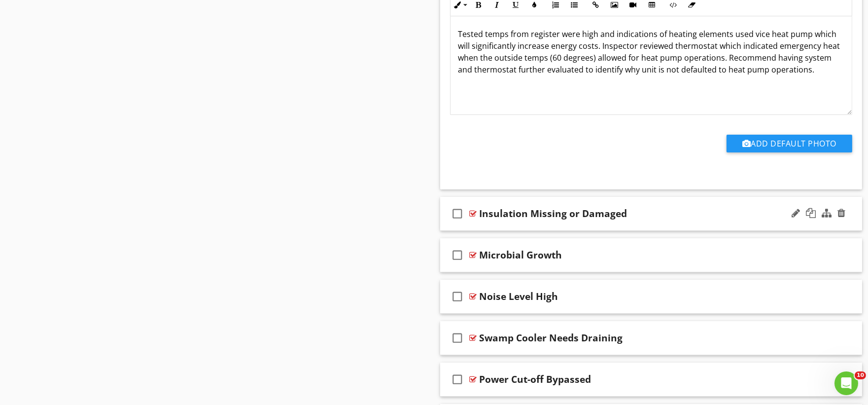
click at [487, 231] on div "check_box_outline_blank Insulation Missing or Damaged" at bounding box center [651, 214] width 422 height 34
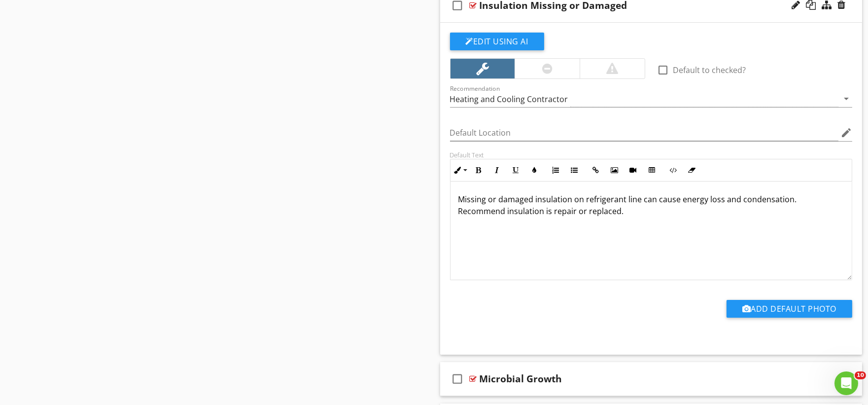
scroll to position [22731, 0]
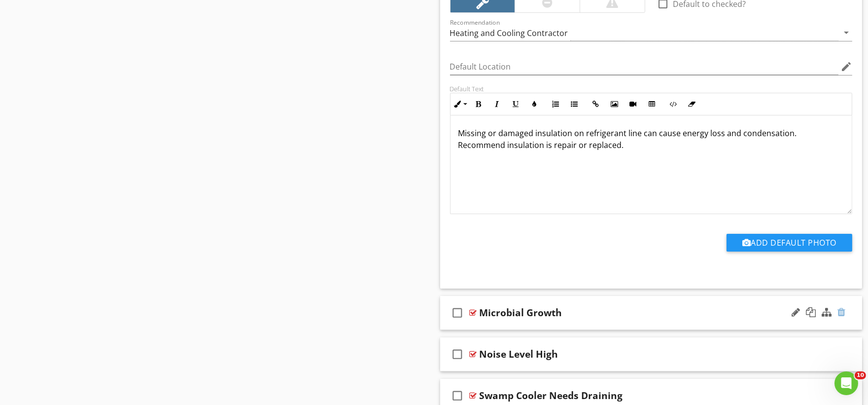
click at [844, 317] on div at bounding box center [842, 312] width 8 height 10
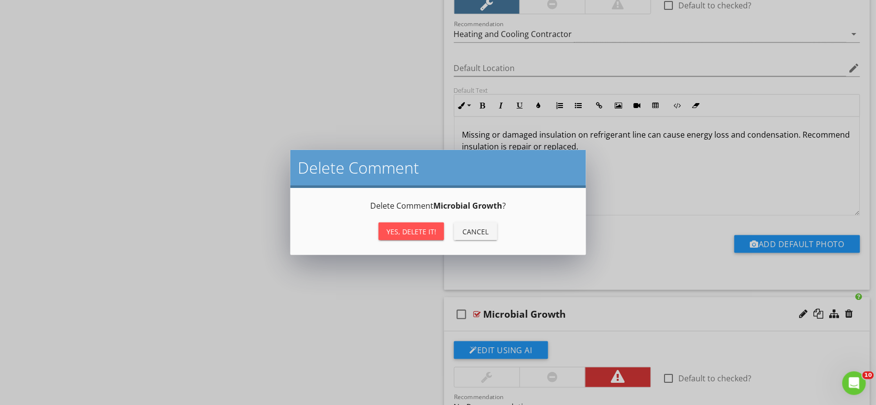
click at [396, 229] on div "Yes, Delete it!" at bounding box center [411, 231] width 50 height 10
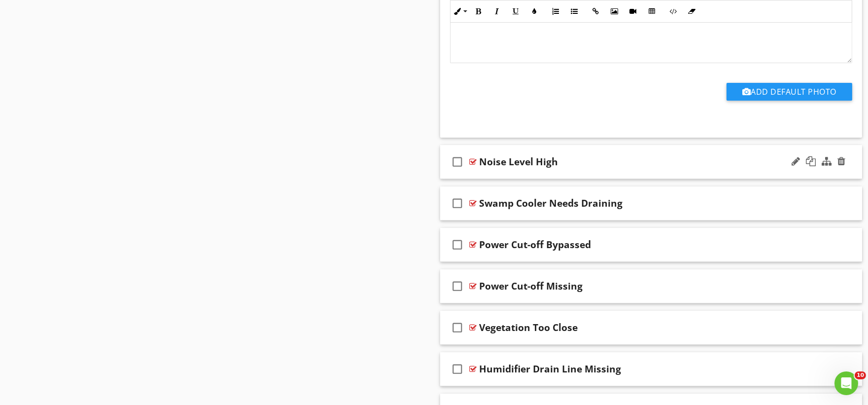
scroll to position [22896, 0]
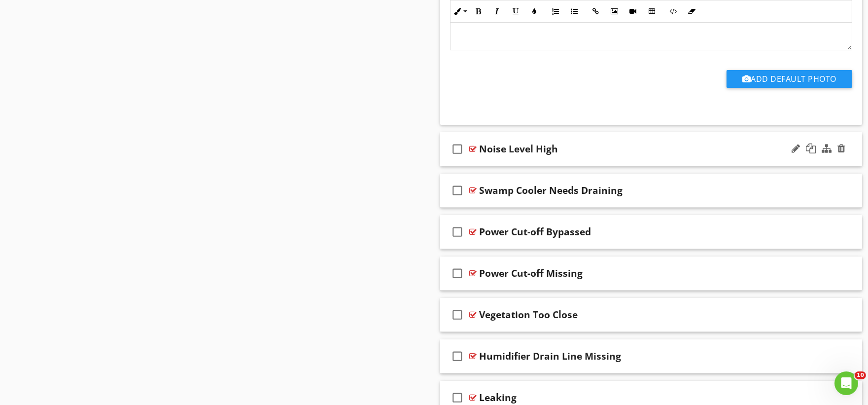
click at [514, 166] on div "check_box_outline_blank Noise Level High" at bounding box center [651, 149] width 422 height 34
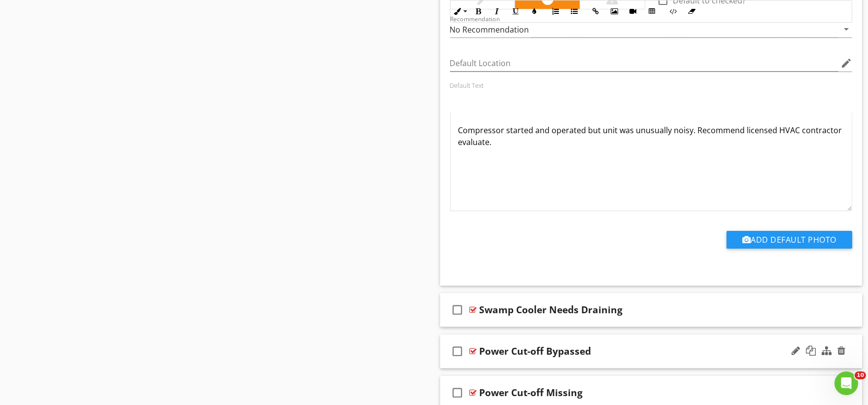
scroll to position [23279, 0]
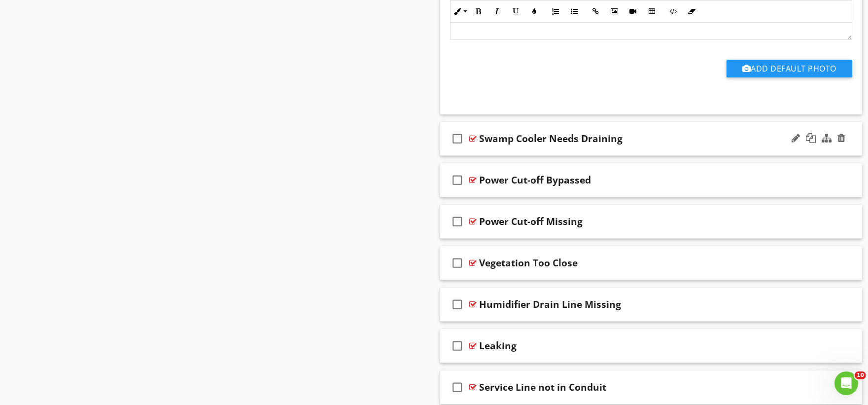
click at [514, 156] on div "check_box_outline_blank Swamp Cooler Needs Draining" at bounding box center [651, 139] width 422 height 34
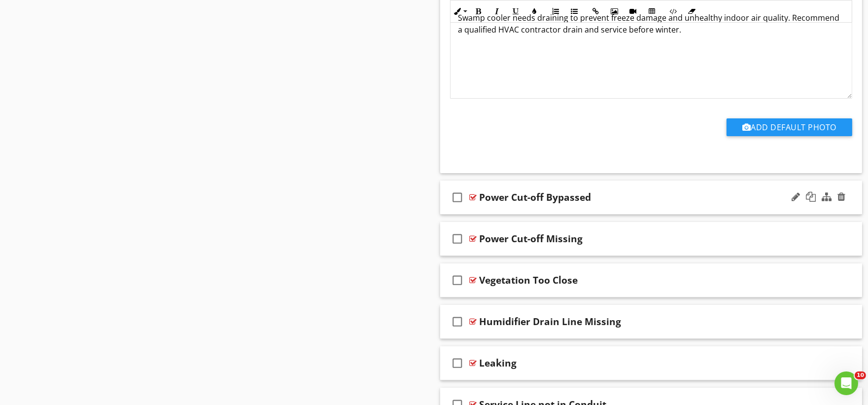
scroll to position [23607, 0]
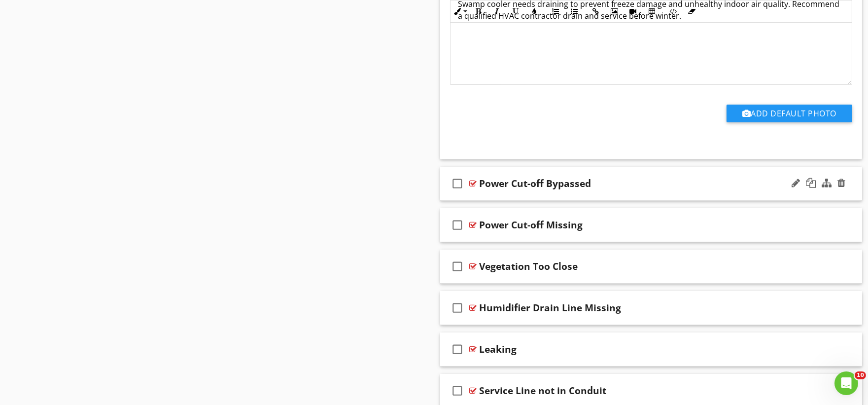
click at [497, 201] on div "check_box_outline_blank Power Cut-off Bypassed" at bounding box center [651, 184] width 422 height 34
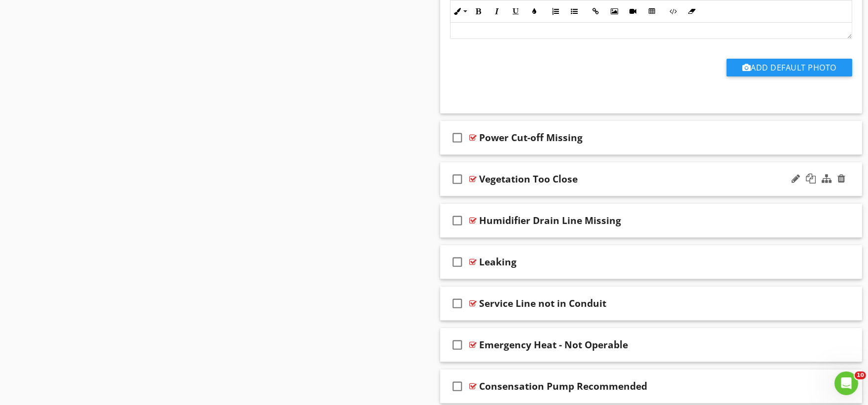
scroll to position [24046, 0]
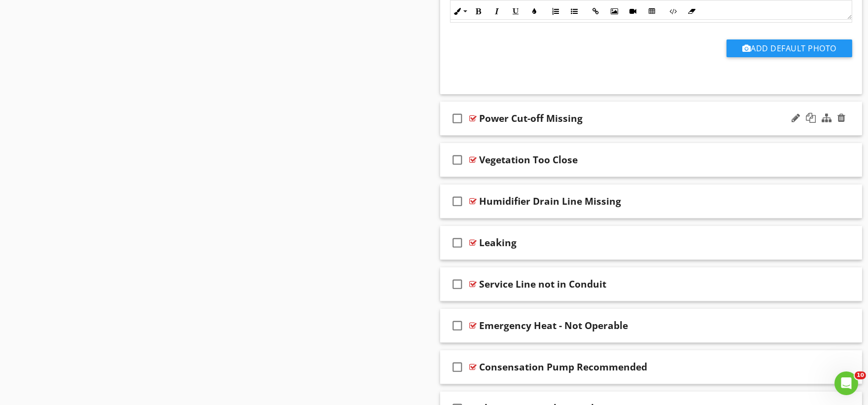
click at [500, 136] on div "check_box_outline_blank Power Cut-off Missing" at bounding box center [651, 119] width 422 height 34
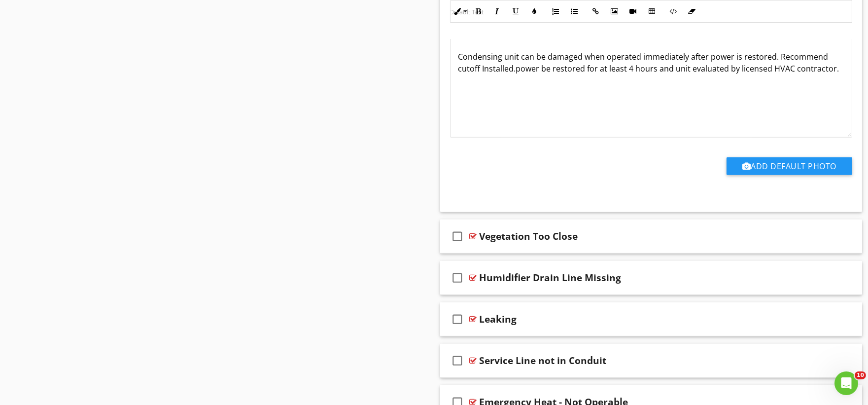
scroll to position [24374, 0]
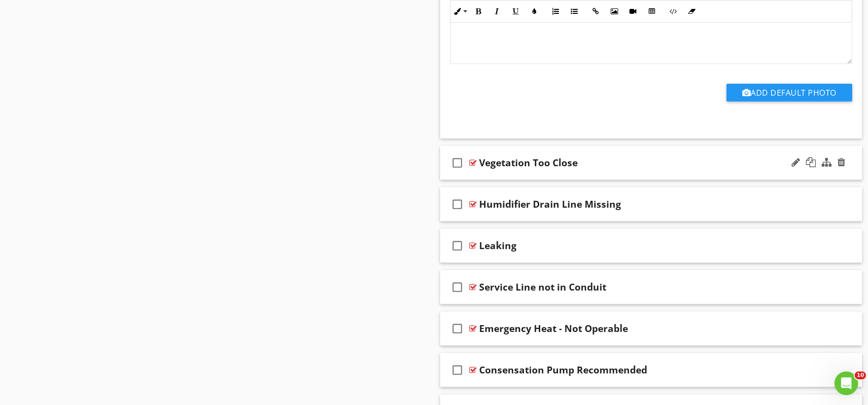
click at [506, 180] on div "check_box_outline_blank Vegetation Too Close" at bounding box center [651, 163] width 422 height 34
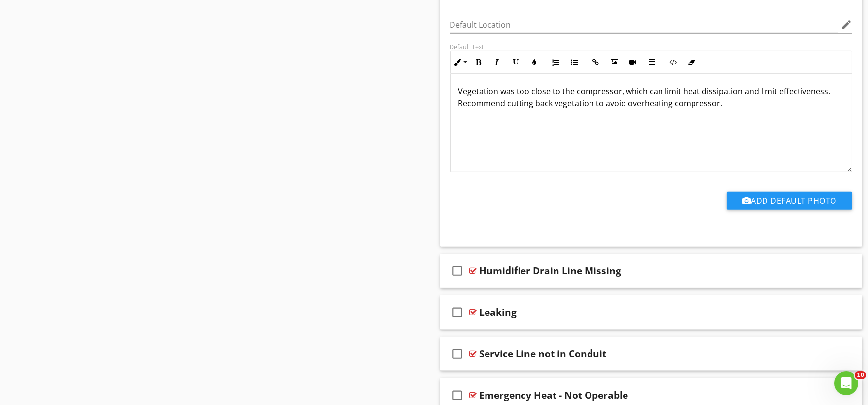
scroll to position [24649, 0]
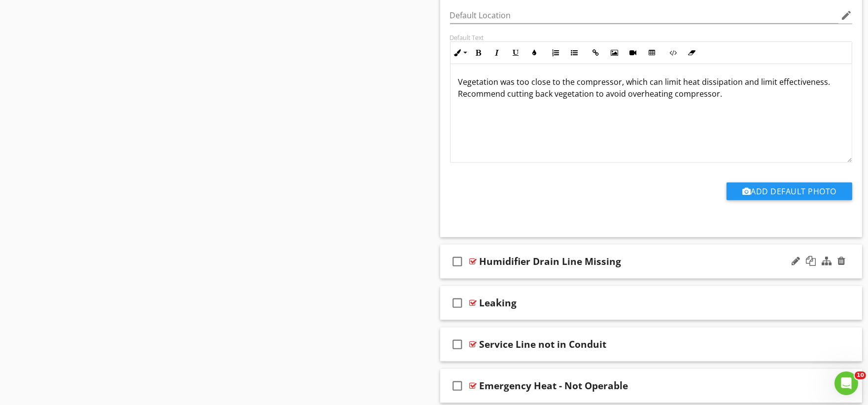
click at [490, 279] on div "check_box_outline_blank Humidifier Drain Line Missing" at bounding box center [651, 262] width 422 height 34
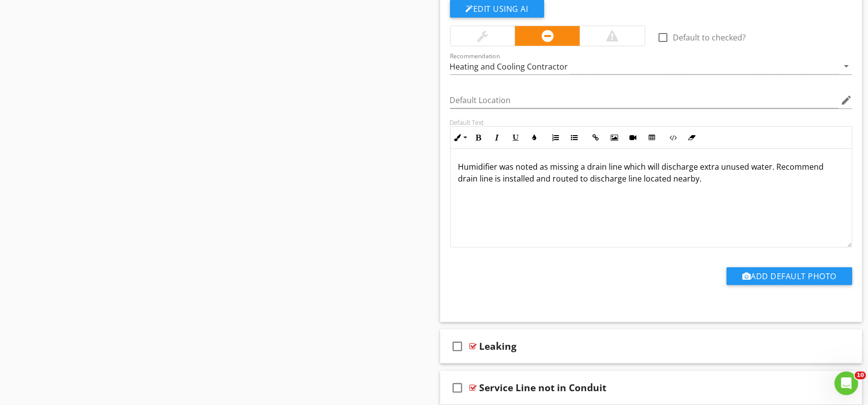
scroll to position [24977, 0]
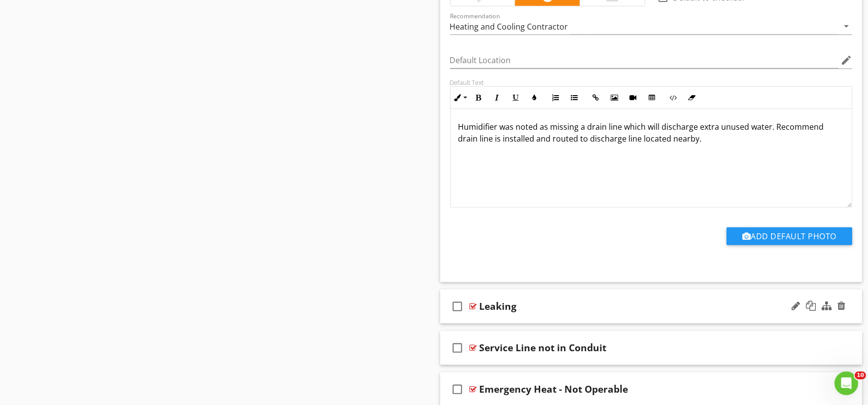
click at [487, 323] on div "check_box_outline_blank Leaking" at bounding box center [651, 306] width 422 height 34
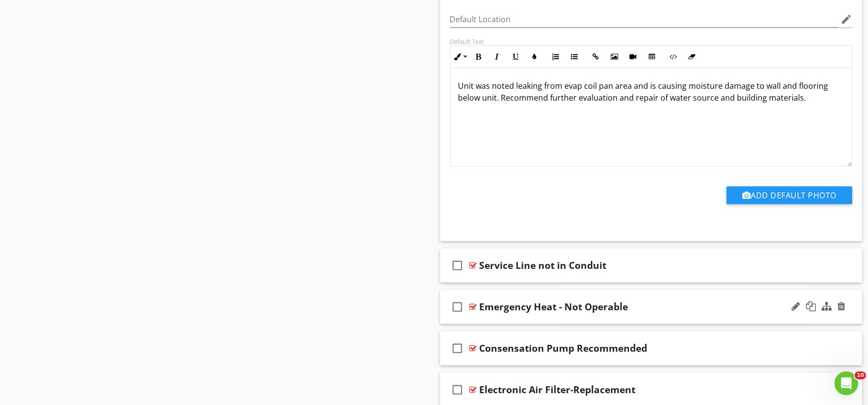
scroll to position [25415, 0]
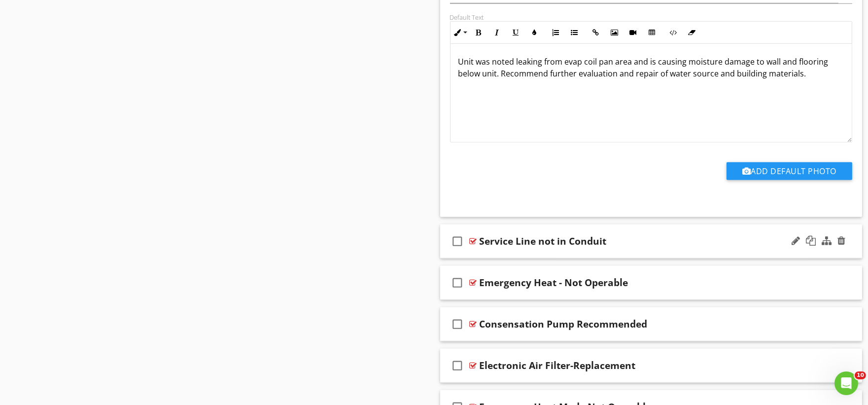
click at [482, 258] on div "check_box_outline_blank Service Line not in Conduit" at bounding box center [651, 241] width 422 height 34
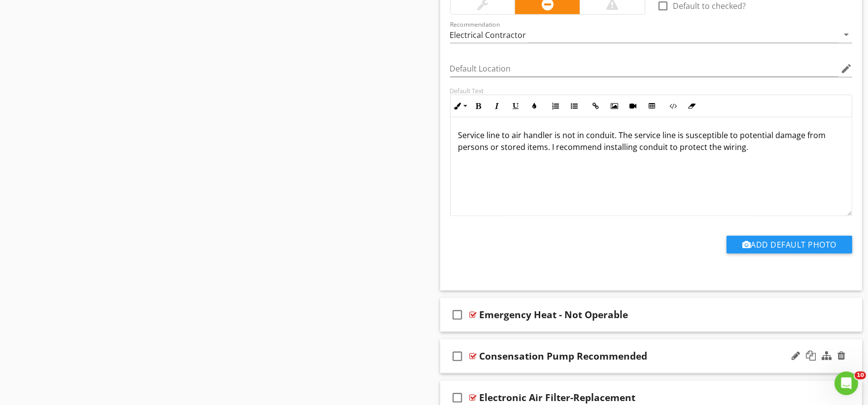
scroll to position [25799, 0]
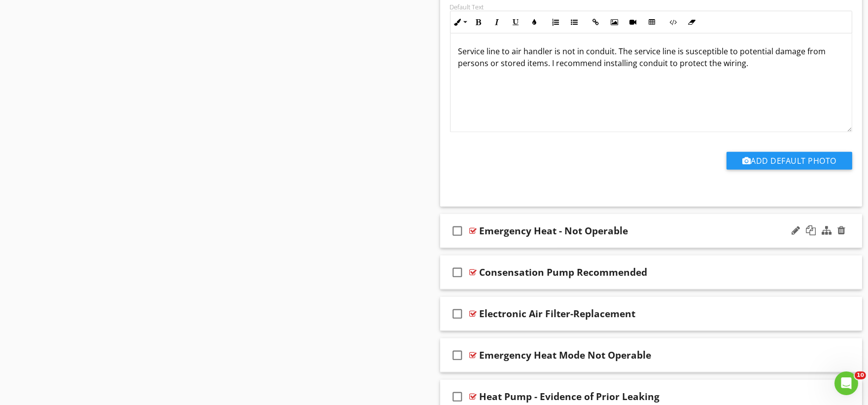
click at [494, 248] on div "check_box_outline_blank Emergency Heat - Not Operable" at bounding box center [651, 231] width 422 height 34
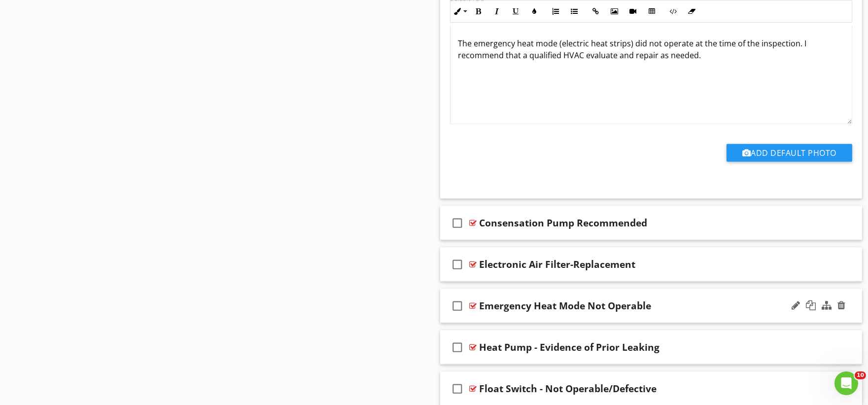
scroll to position [26237, 0]
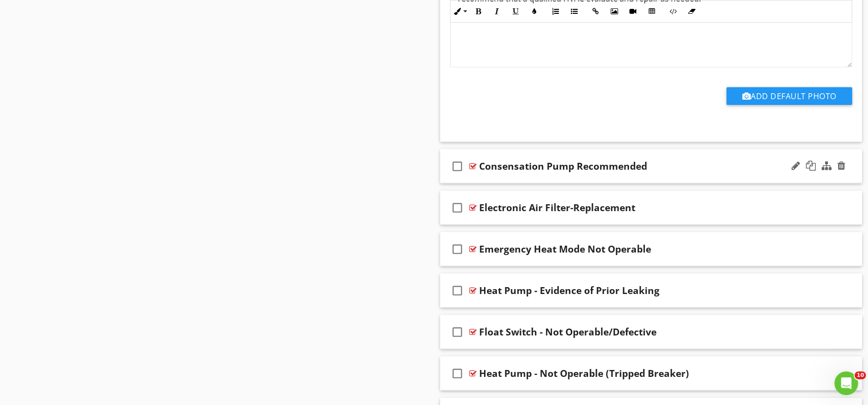
click at [502, 183] on div "check_box_outline_blank Consensation Pump Recommended" at bounding box center [651, 166] width 422 height 34
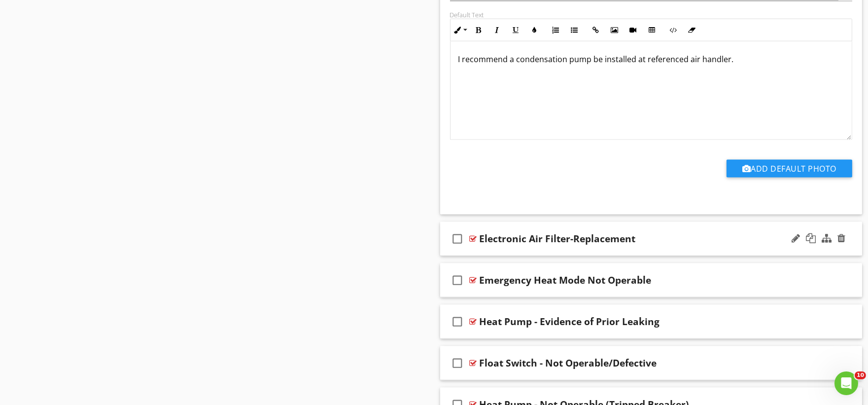
scroll to position [26565, 0]
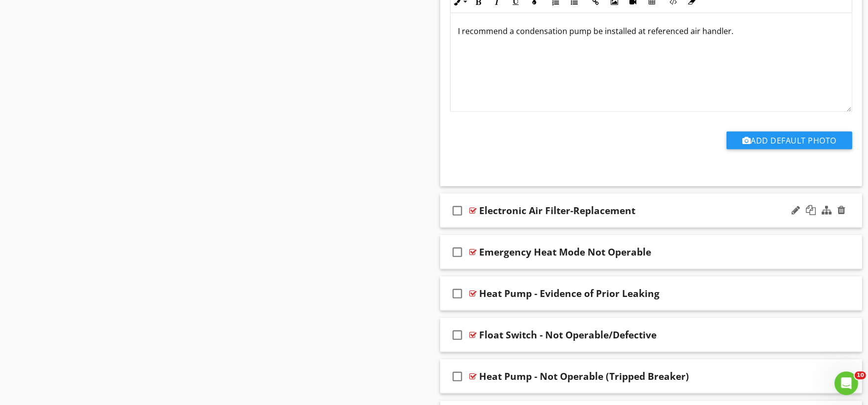
click at [491, 228] on div "check_box_outline_blank Electronic Air Filter-Replacement" at bounding box center [651, 211] width 422 height 34
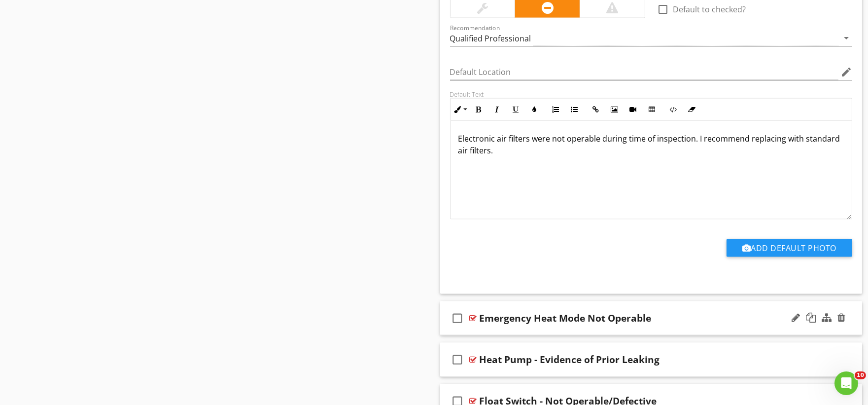
scroll to position [26894, 0]
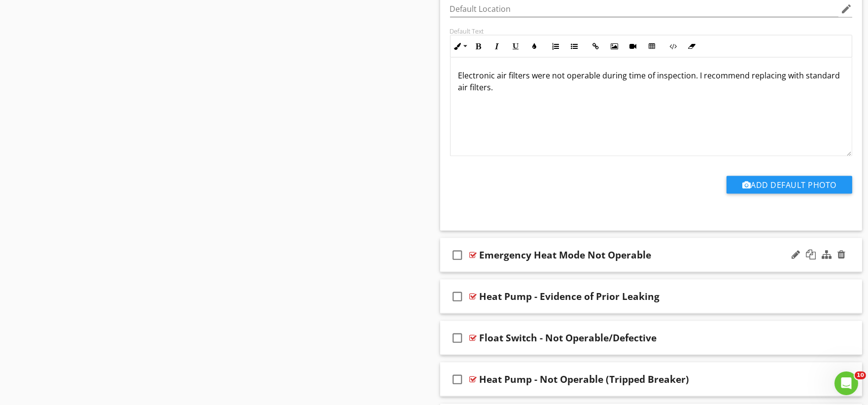
click at [493, 272] on div "check_box_outline_blank Emergency Heat Mode Not Operable" at bounding box center [651, 255] width 422 height 34
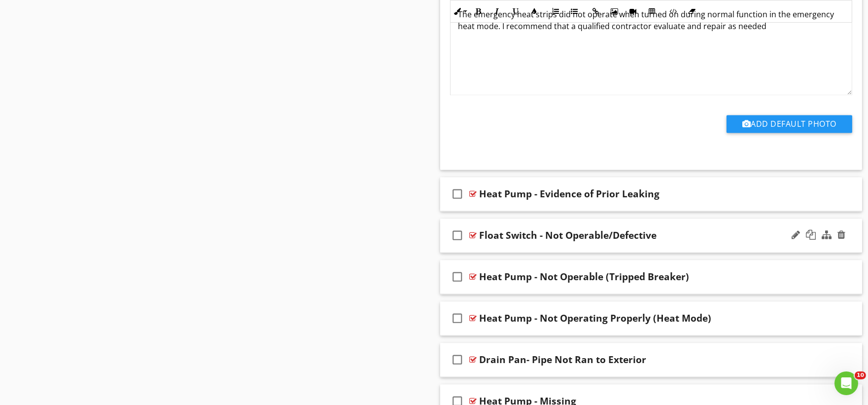
scroll to position [27332, 0]
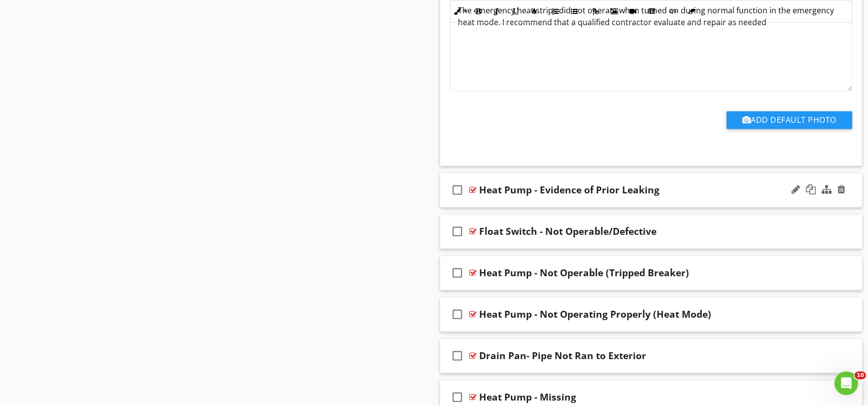
click at [509, 208] on div "check_box_outline_blank Heat Pump - Evidence of Prior Leaking" at bounding box center [651, 191] width 422 height 34
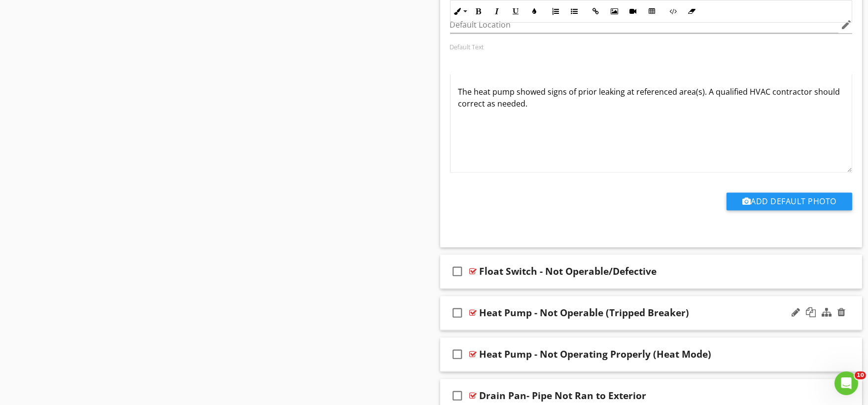
scroll to position [27716, 0]
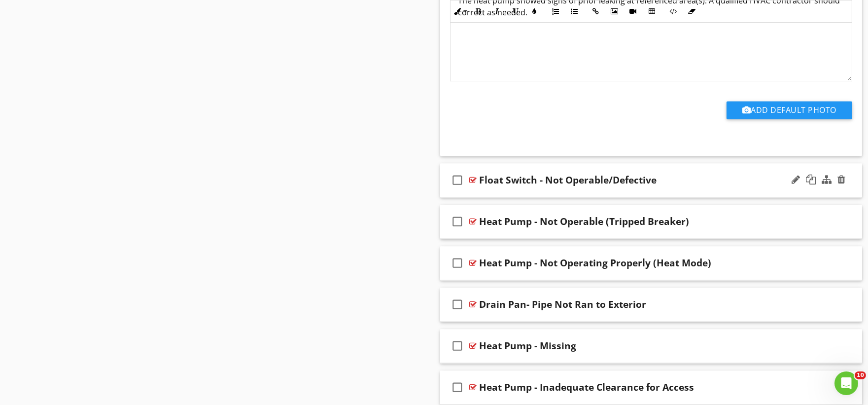
click at [491, 197] on div "check_box_outline_blank Float Switch - Not Operable/Defective" at bounding box center [651, 180] width 422 height 34
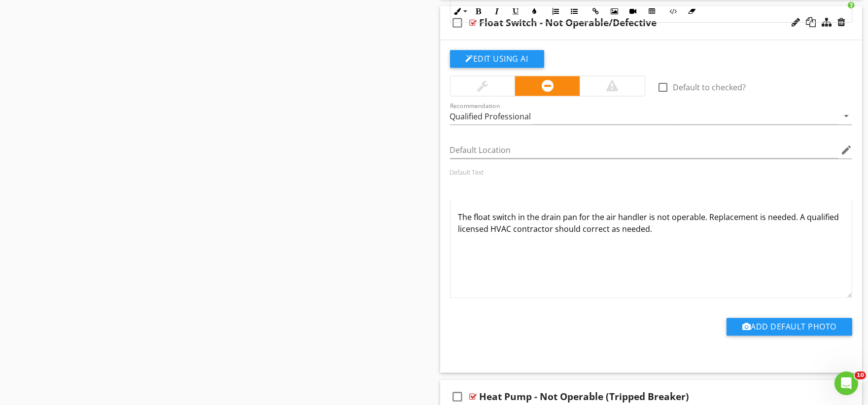
scroll to position [28099, 0]
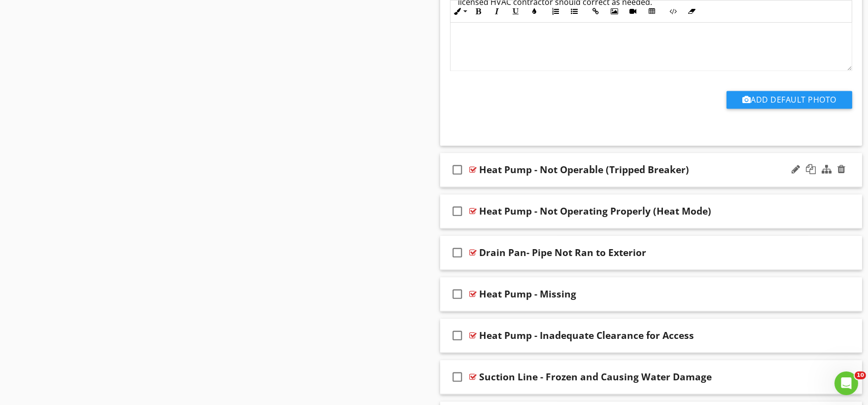
click at [494, 187] on div "check_box_outline_blank Heat Pump - Not Operable (Tripped Breaker)" at bounding box center [651, 170] width 422 height 34
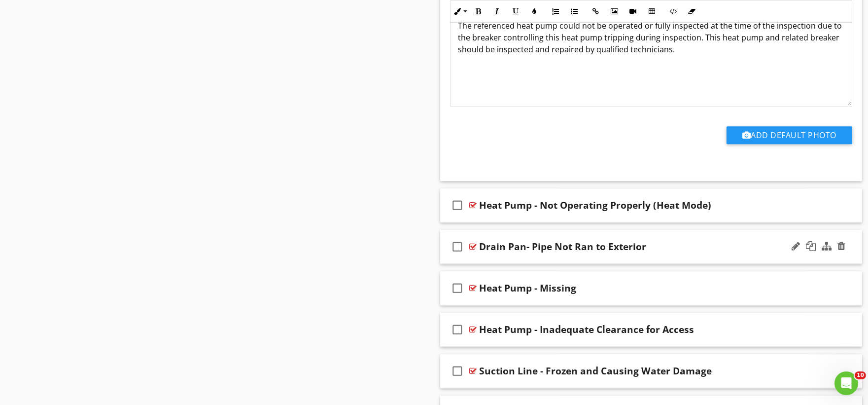
scroll to position [28482, 0]
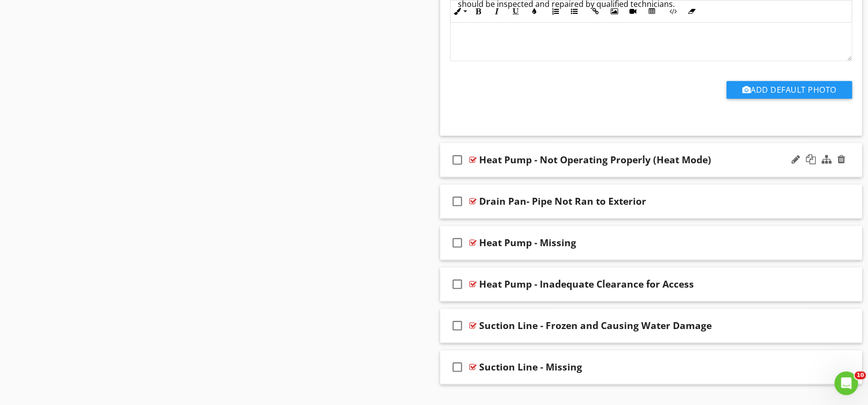
click at [494, 177] on div "check_box_outline_blank Heat Pump - Not Operating Properly (Heat Mode)" at bounding box center [651, 160] width 422 height 34
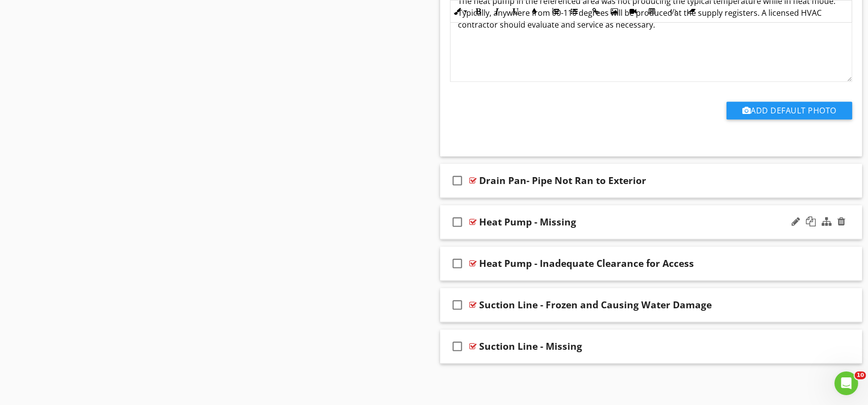
scroll to position [28854, 0]
click at [497, 193] on div "check_box_outline_blank Drain Pan- Pipe Not Ran to Exterior" at bounding box center [651, 181] width 422 height 34
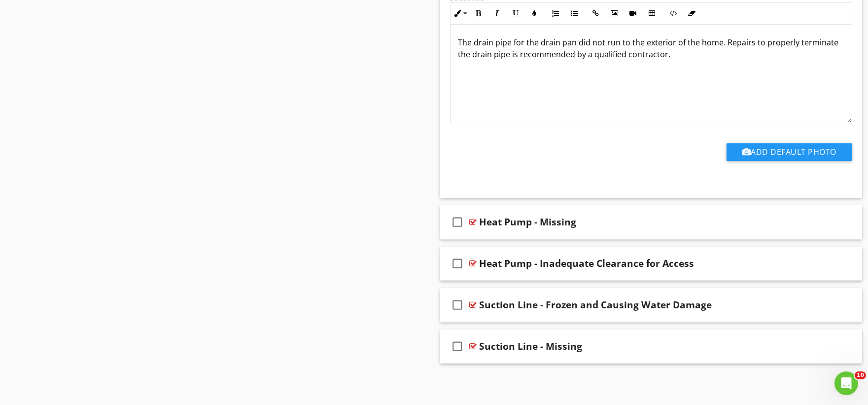
scroll to position [29186, 0]
click at [484, 233] on div "check_box_outline_blank Heat Pump - Missing" at bounding box center [651, 222] width 422 height 34
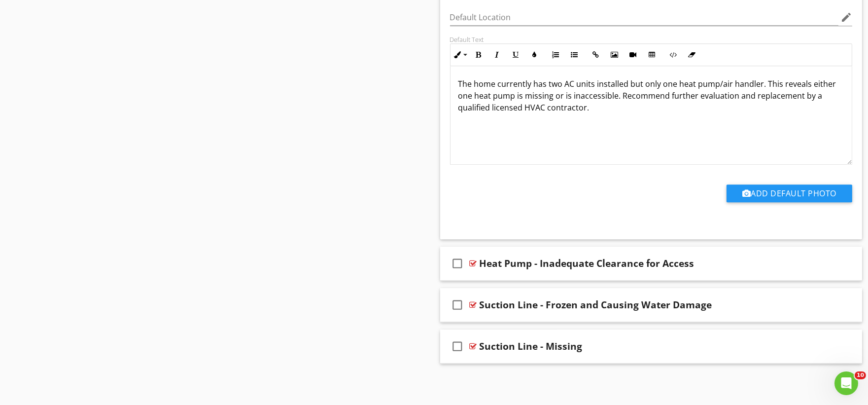
scroll to position [29518, 0]
click at [514, 274] on div "check_box_outline_blank Heat Pump - Inadequate Clearance for Access" at bounding box center [651, 263] width 422 height 34
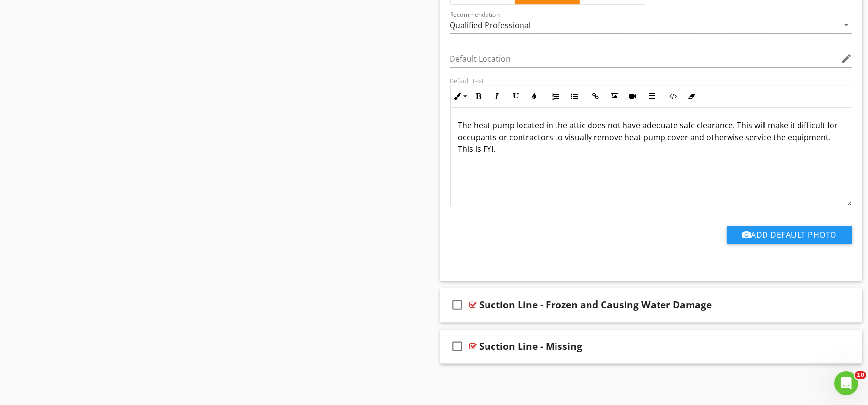
scroll to position [29850, 0]
click at [490, 317] on div "check_box_outline_blank Suction Line - Frozen and Causing Water Damage" at bounding box center [651, 305] width 422 height 34
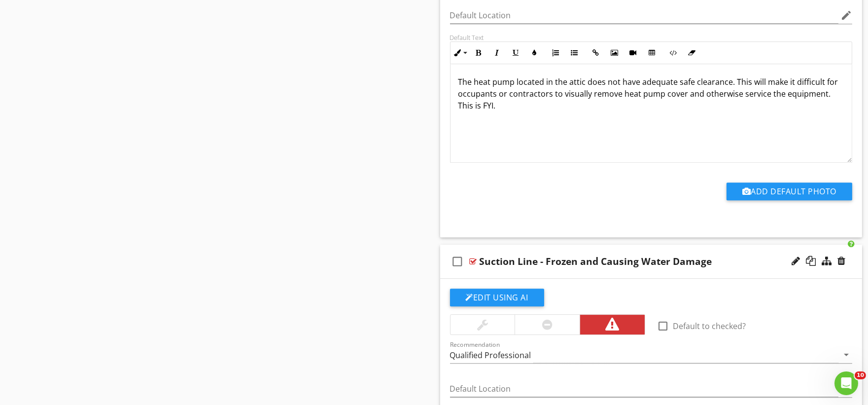
scroll to position [30182, 0]
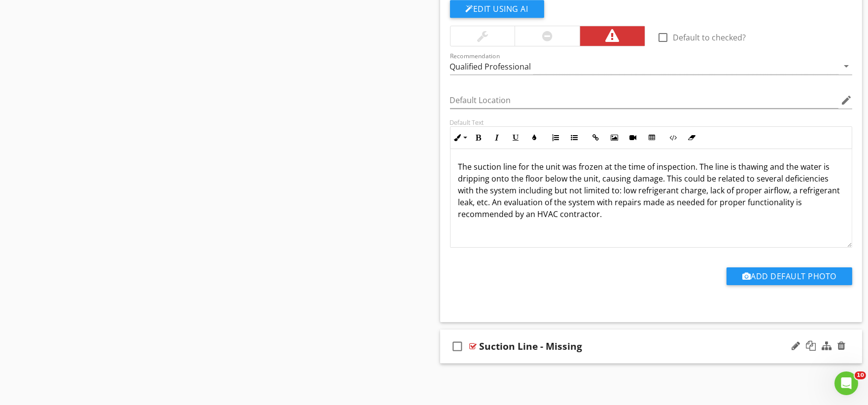
click at [488, 356] on div "check_box_outline_blank Suction Line - Missing" at bounding box center [651, 346] width 422 height 34
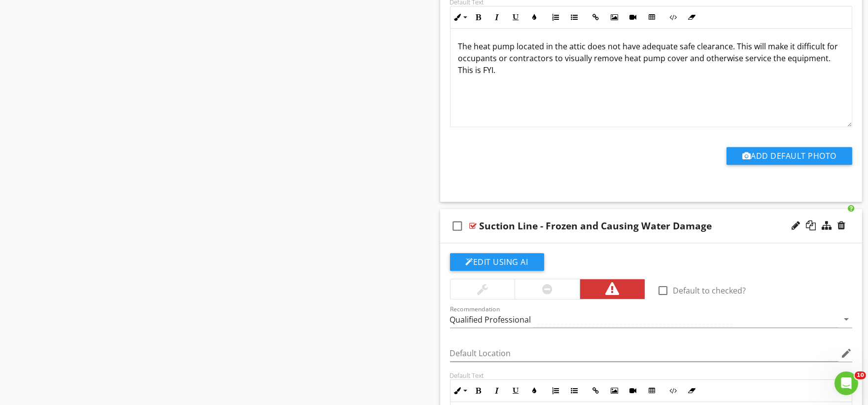
scroll to position [3765, 0]
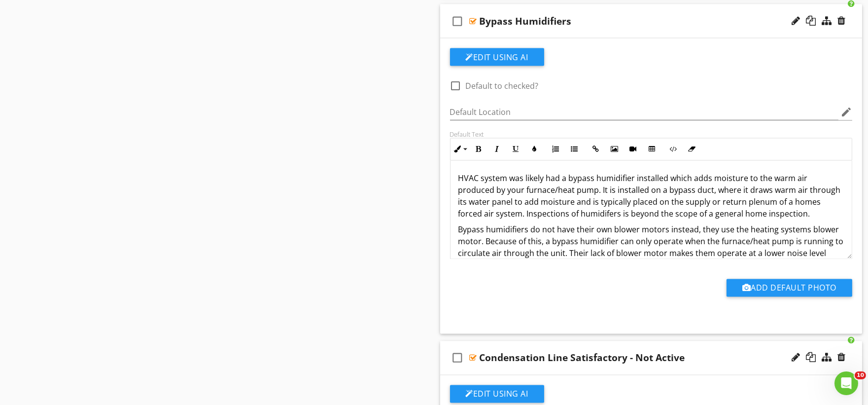
click at [799, 202] on p "HVAC system was likely had a bypass humidifier installed which adds moisture to…" at bounding box center [651, 196] width 386 height 47
click at [757, 213] on p "HVAC system was likely had a bypass humidifier installed which adds moisture to…" at bounding box center [651, 196] width 386 height 47
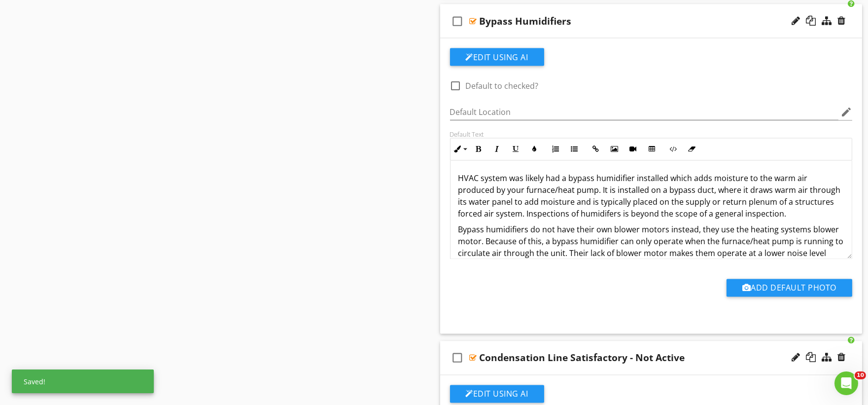
scroll to position [4932, 0]
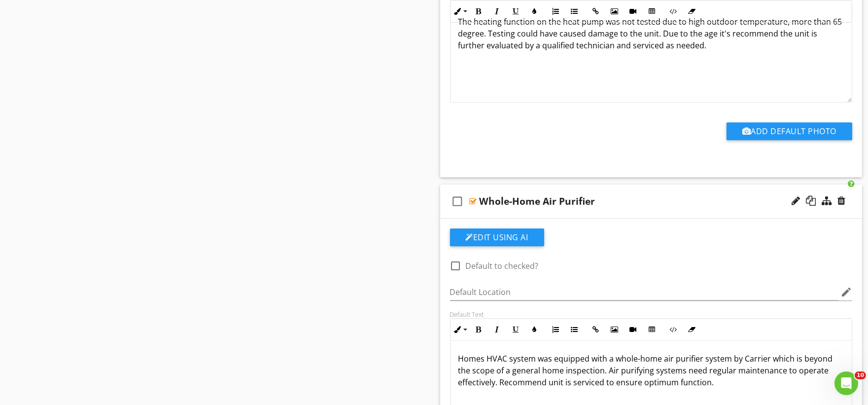
click at [525, 202] on div "Whole-Home Air Purifier" at bounding box center [538, 201] width 116 height 12
click at [523, 202] on input "Whole-Home Air Purifier" at bounding box center [631, 202] width 302 height 16
paste input "structur"
type input "Whole-structure Air Purifier"
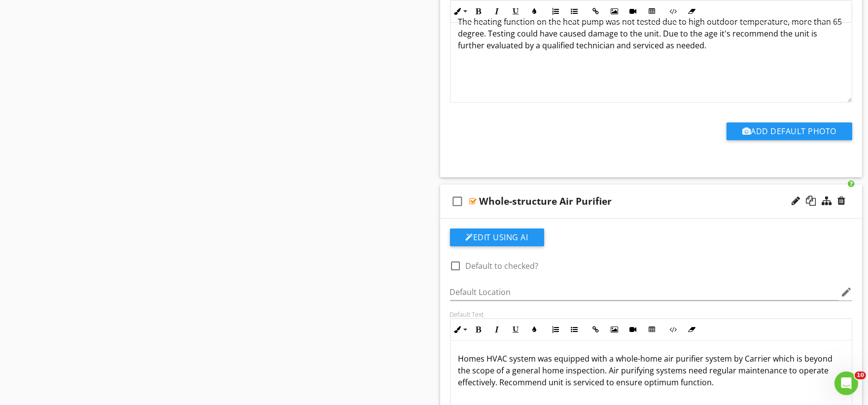
click at [474, 355] on p "Homes HVAC system was equipped with a whole-home air purifier system by Carrier…" at bounding box center [651, 369] width 386 height 35
click at [473, 355] on p "Homes HVAC system was equipped with a whole-home air purifier system by Carrier…" at bounding box center [651, 369] width 386 height 35
click at [473, 361] on p "Homes HVAC system was equipped with a whole-home air purifier system by Carrier…" at bounding box center [651, 369] width 386 height 35
click at [472, 360] on p "Homes HVAC system was equipped with a whole-home air purifier system by Carrier…" at bounding box center [651, 369] width 386 height 35
click at [663, 358] on p "Structure's HVAC system was equipped with a whole-home air purifier system by C…" at bounding box center [651, 369] width 386 height 35
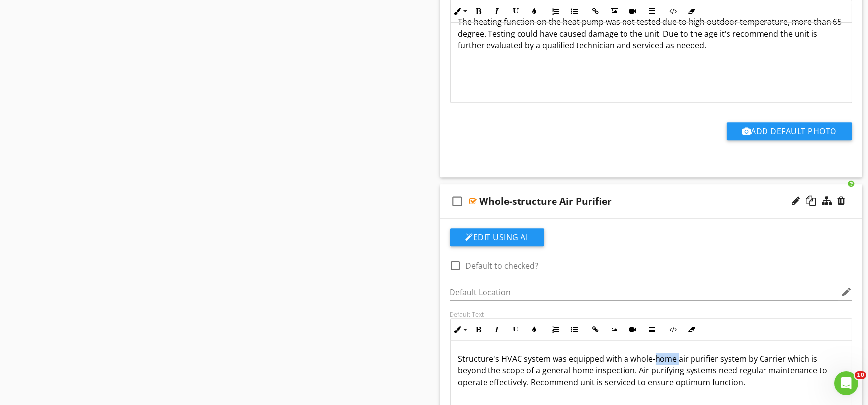
click at [663, 358] on p "Structure's HVAC system was equipped with a whole-home air purifier system by C…" at bounding box center [651, 369] width 386 height 35
click at [580, 372] on p "Structure's HVAC system was equipped with a whole-structure air purifier system…" at bounding box center [651, 369] width 386 height 35
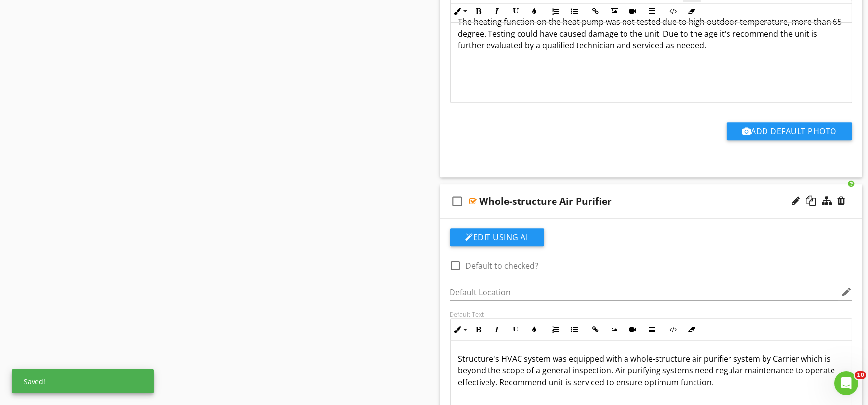
scroll to position [5606, 0]
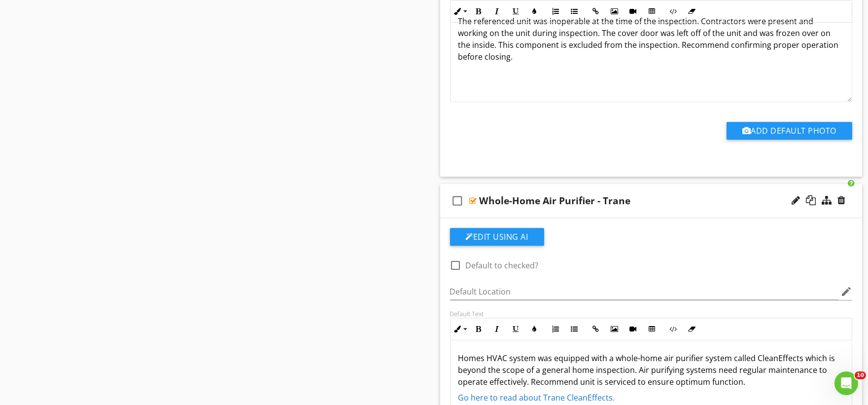
click at [472, 362] on p "Homes HVAC system was equipped with a whole-home air purifier system called Cle…" at bounding box center [651, 369] width 386 height 35
click at [530, 203] on div "Whole-Home Air Purifier - Trane" at bounding box center [555, 201] width 151 height 12
click at [523, 203] on input "Whole-Home Air Purifier - Trane" at bounding box center [631, 201] width 302 height 16
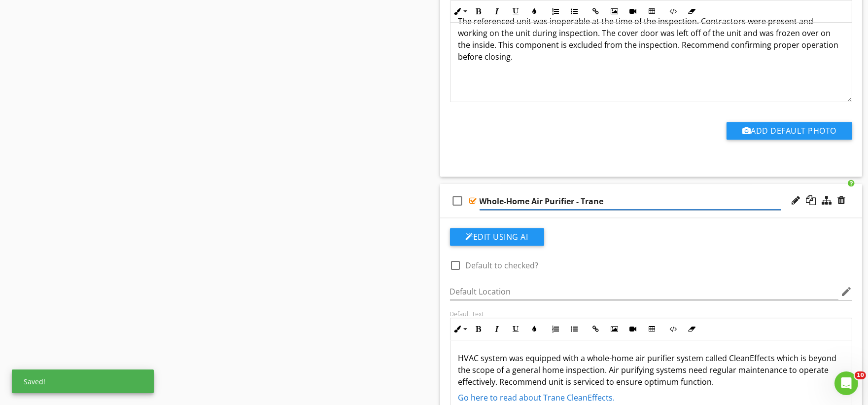
click at [523, 203] on input "Whole-Home Air Purifier - Trane" at bounding box center [631, 201] width 302 height 16
type input "Whole-structure Air Purifier - Trane"
click at [619, 361] on p "HVAC system was equipped with a whole-home air purifier system called CleanEffe…" at bounding box center [651, 369] width 386 height 35
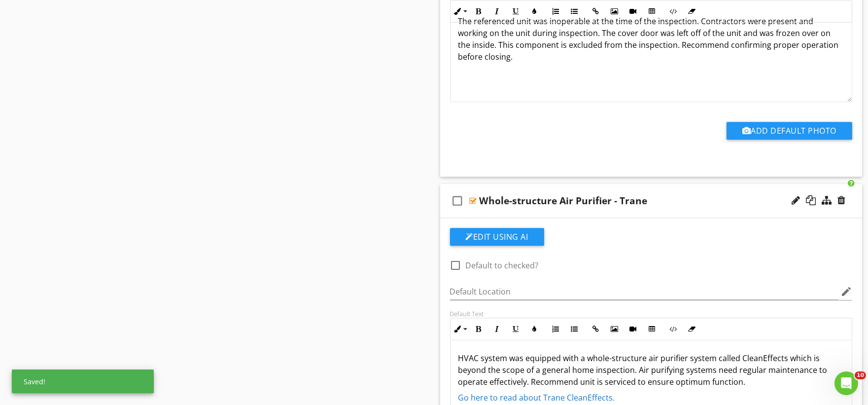
click at [579, 373] on p "HVAC system was equipped with a whole-structure air purifier system called Clea…" at bounding box center [651, 369] width 386 height 35
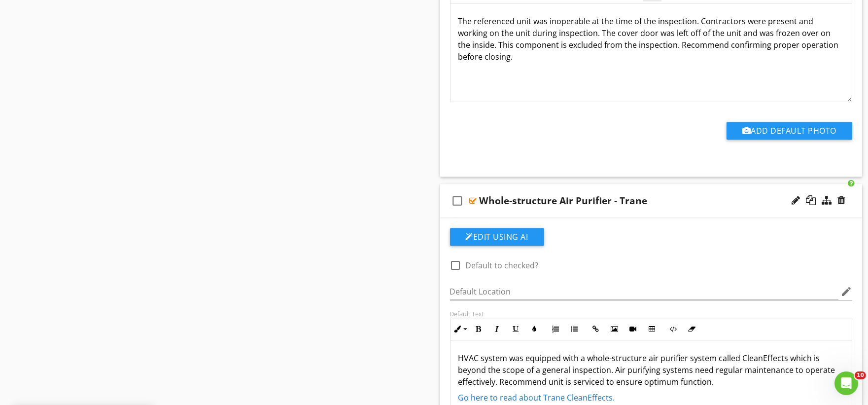
scroll to position [7252, 0]
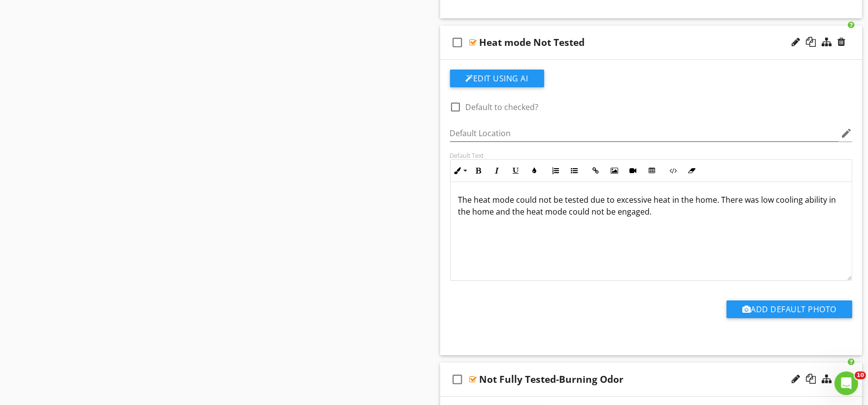
click at [700, 204] on p "The heat mode could not be tested due to excessive heat in the home. There was …" at bounding box center [651, 206] width 386 height 24
click at [546, 214] on p "The heat mode could not be tested due to excessive heat in the structure struct…" at bounding box center [651, 206] width 386 height 24
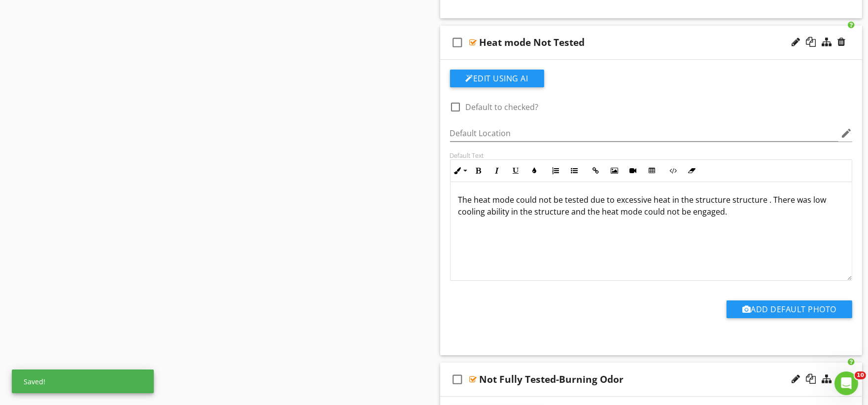
scroll to position [8936, 0]
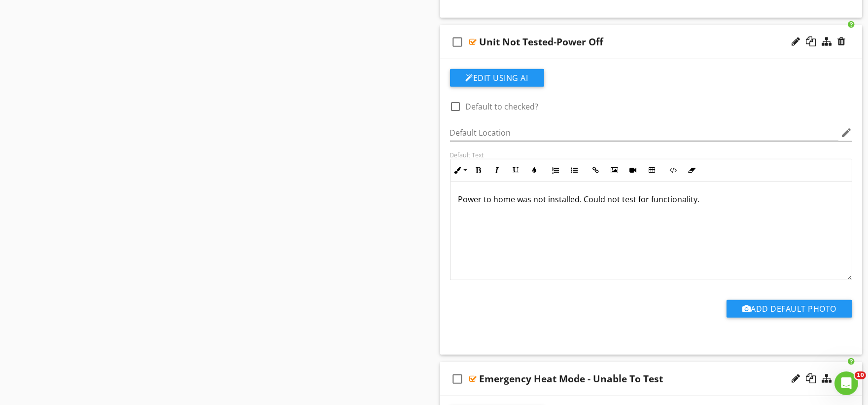
click at [506, 204] on p "Power to home was not installed. Could not test for functionality." at bounding box center [651, 199] width 386 height 12
click at [505, 204] on p "Power to home was not installed. Could not test for functionality." at bounding box center [651, 199] width 386 height 12
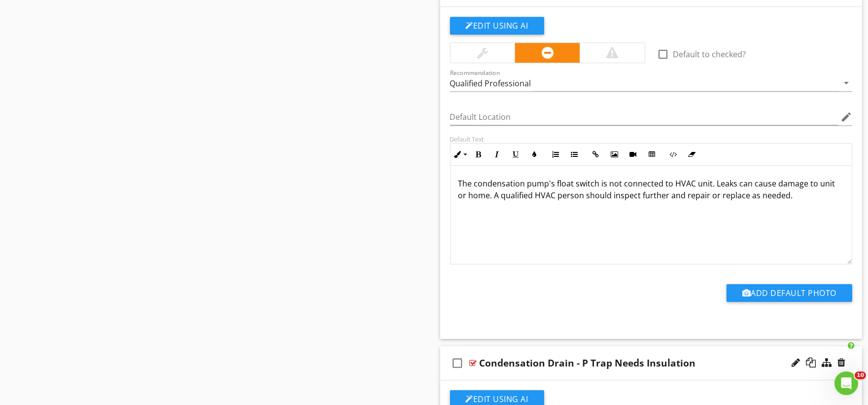
click at [479, 204] on p "The condensation pump's float switch is not connected to HVAC unit. Leaks can c…" at bounding box center [651, 194] width 386 height 35
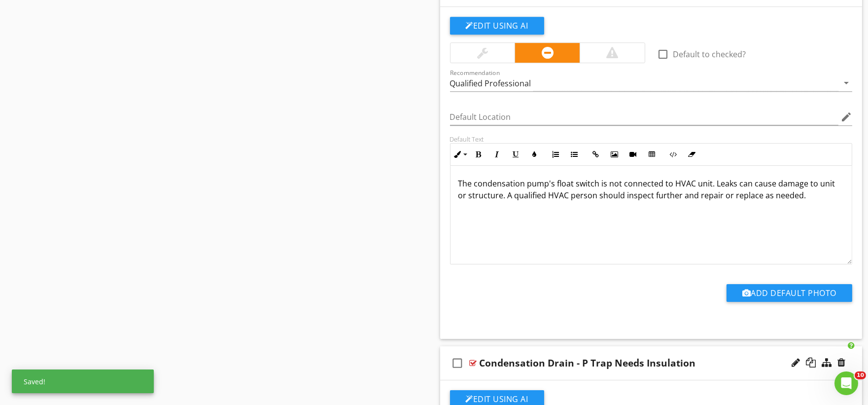
scroll to position [15206, 0]
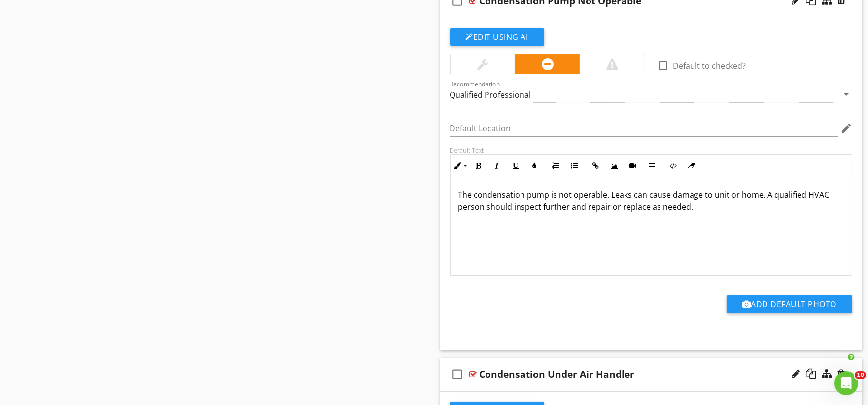
click at [749, 204] on p "The condensation pump is not operable. Leaks can cause damage to unit or home. …" at bounding box center [651, 206] width 386 height 35
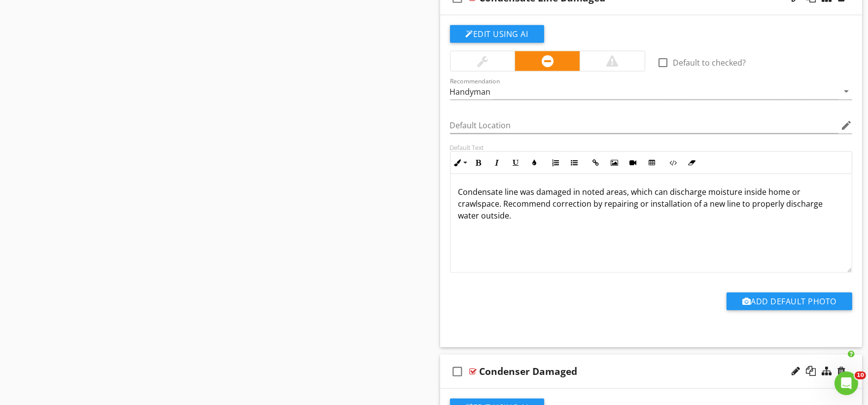
click at [774, 203] on p "Condensate line was damaged in noted areas, which can discharge moisture inside…" at bounding box center [651, 203] width 386 height 35
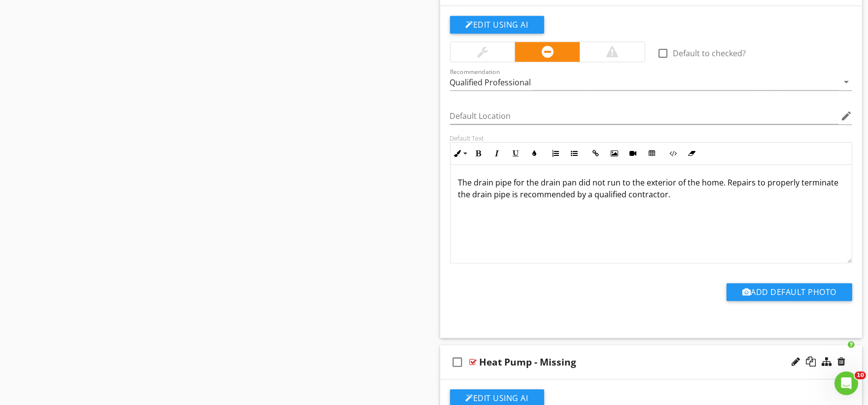
click at [703, 200] on p "The drain pipe for the drain pan did not run to the exterior of the home. Repai…" at bounding box center [651, 188] width 386 height 24
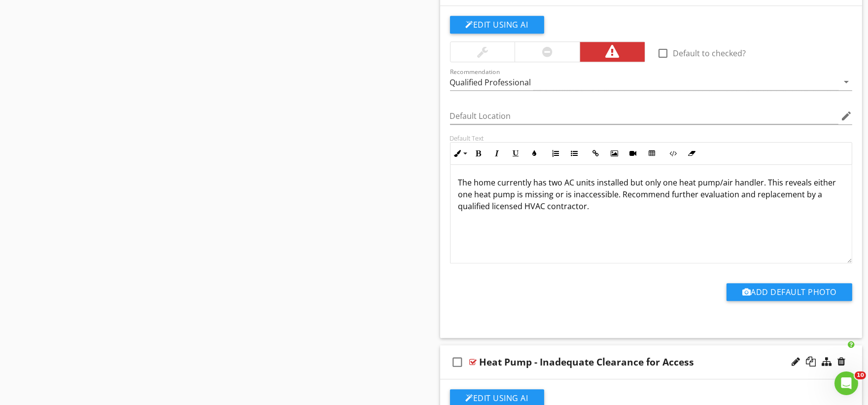
click at [483, 202] on p "The home currently has two AC units installed but only one heat pump/air handle…" at bounding box center [651, 193] width 386 height 35
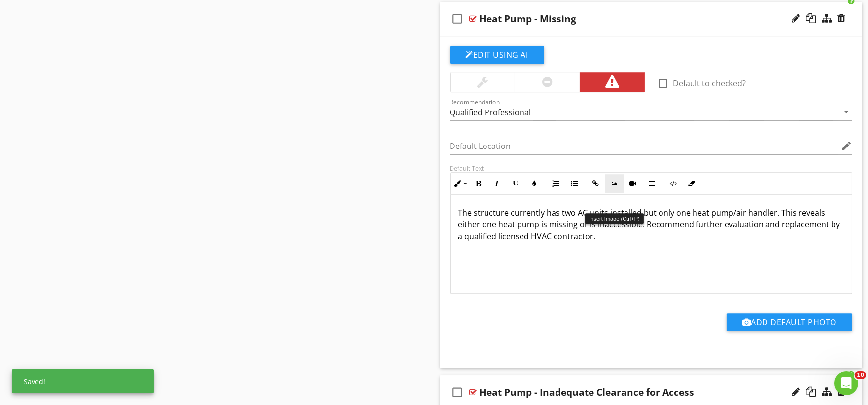
scroll to position [29345, 0]
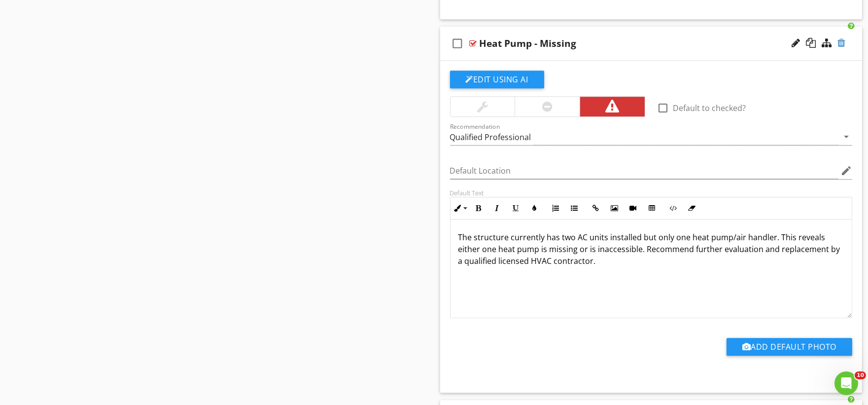
click at [843, 48] on div at bounding box center [842, 43] width 8 height 10
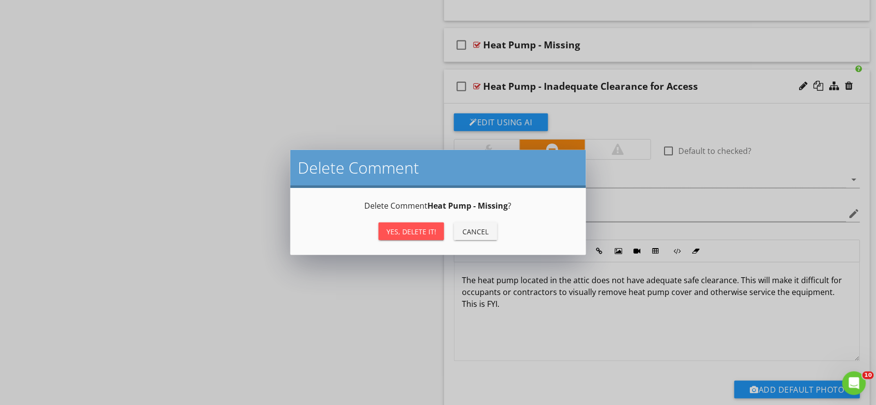
click at [386, 234] on button "Yes, Delete it!" at bounding box center [412, 231] width 66 height 18
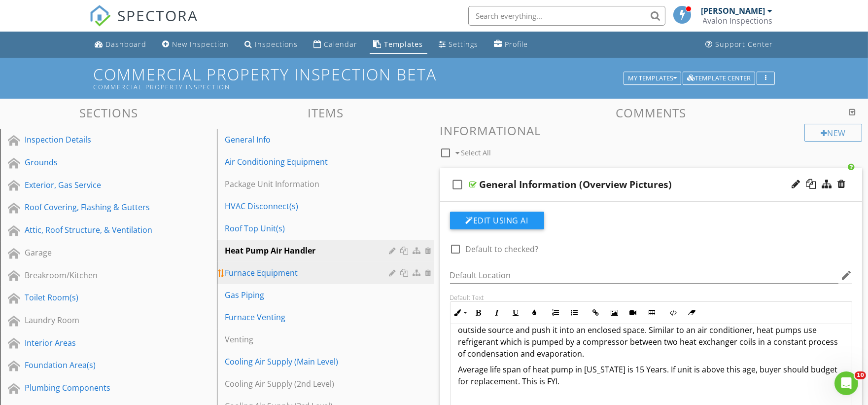
click at [275, 275] on div "Furnace Equipment" at bounding box center [308, 273] width 167 height 12
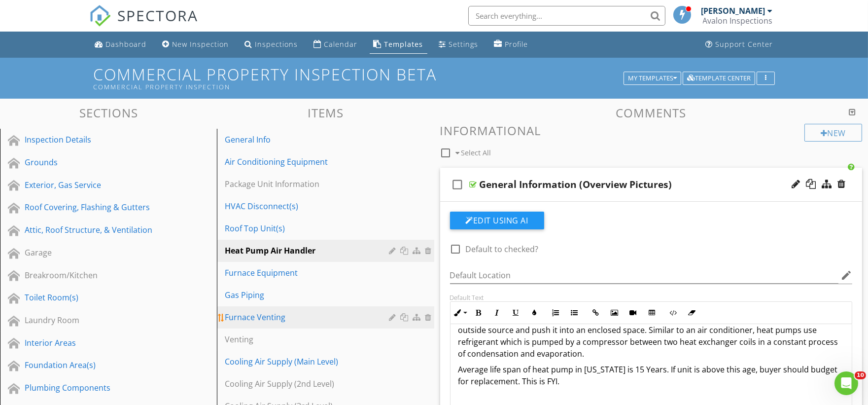
type textarea "<p>HVAC system was equipped with a whole-structure air purifier system called C…"
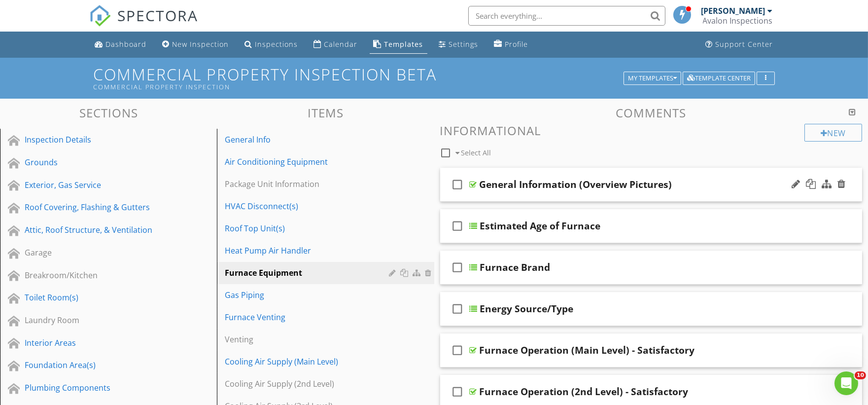
click at [500, 196] on div "check_box_outline_blank General Information (Overview Pictures)" at bounding box center [651, 185] width 422 height 34
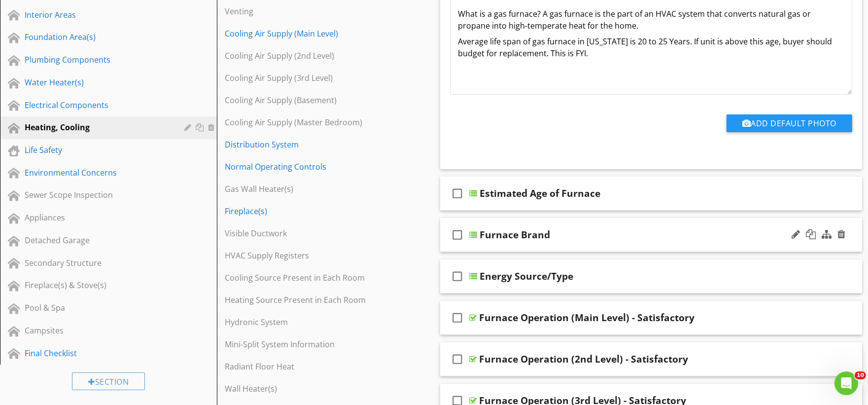
scroll to position [328, 0]
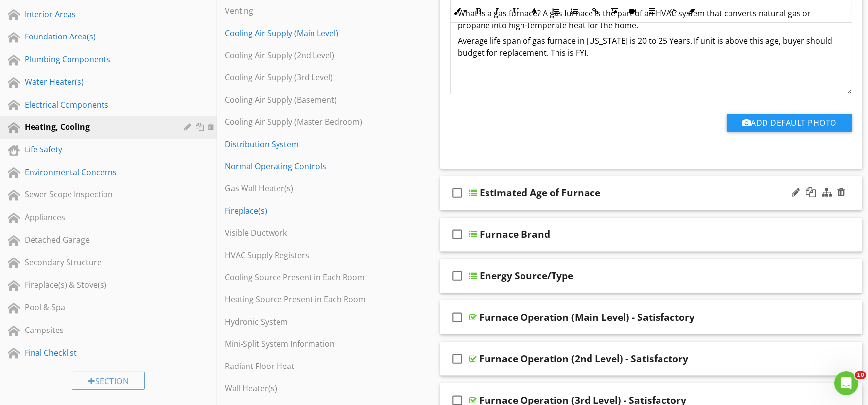
click at [485, 204] on div "check_box_outline_blank Estimated Age of Furnace" at bounding box center [651, 193] width 422 height 34
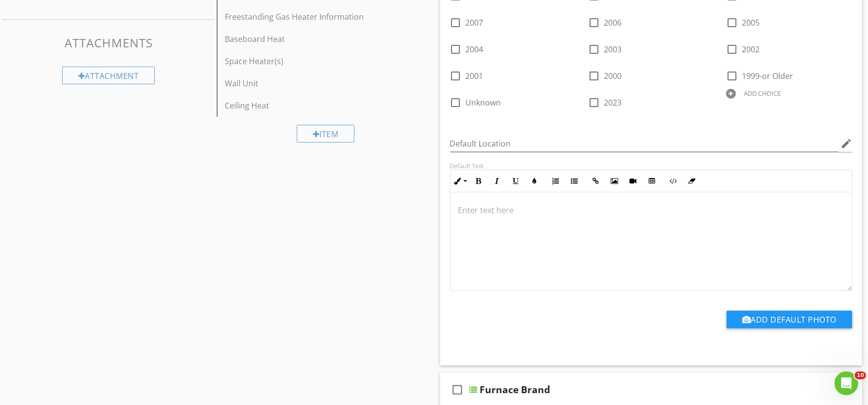
scroll to position [767, 0]
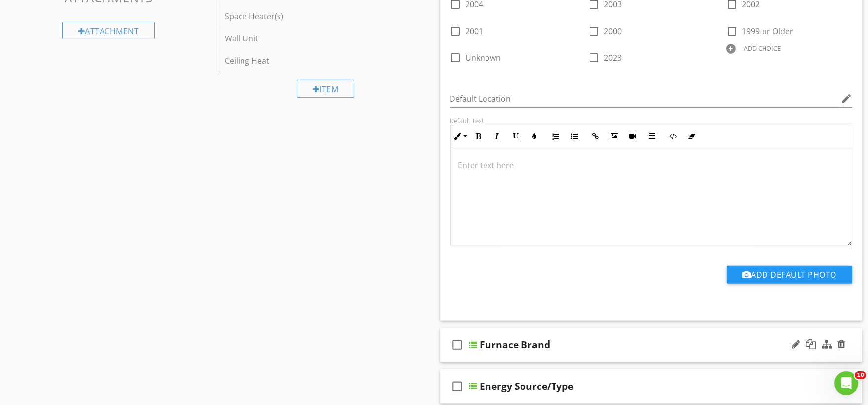
click at [502, 357] on div "check_box_outline_blank Furnace Brand" at bounding box center [651, 345] width 422 height 34
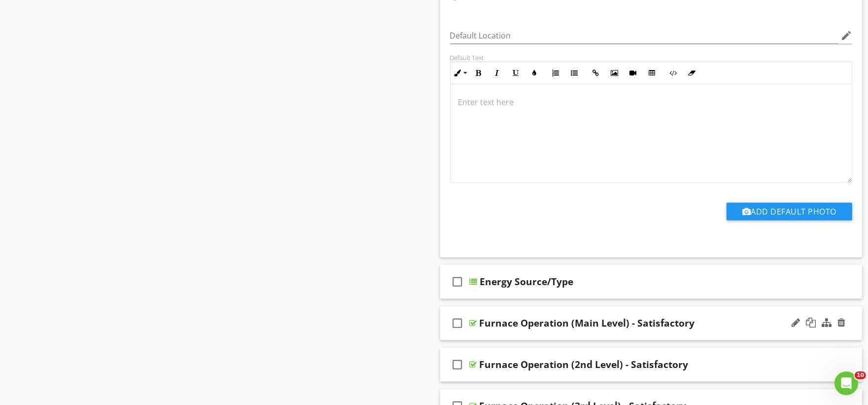
scroll to position [1588, 0]
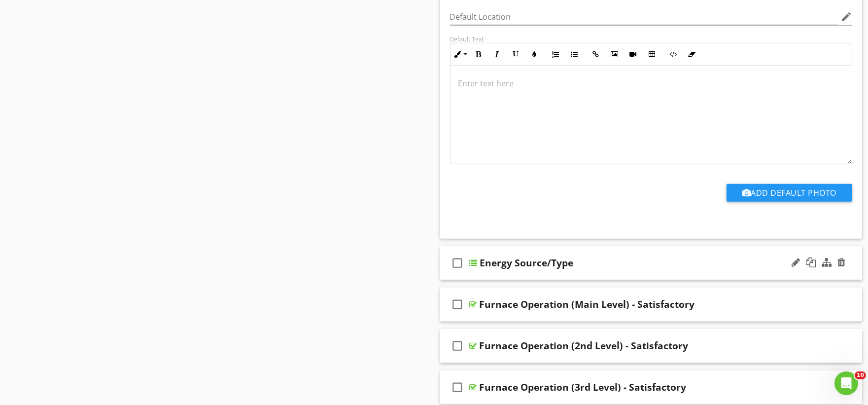
click at [502, 273] on div "check_box_outline_blank Energy Source/Type" at bounding box center [651, 263] width 422 height 34
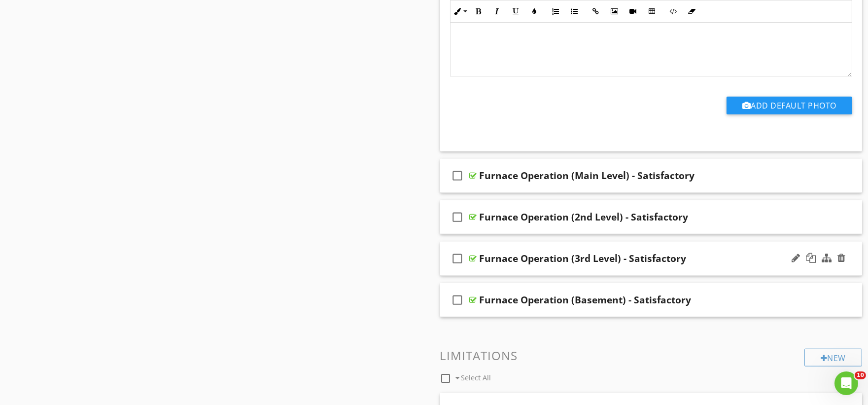
scroll to position [2081, 0]
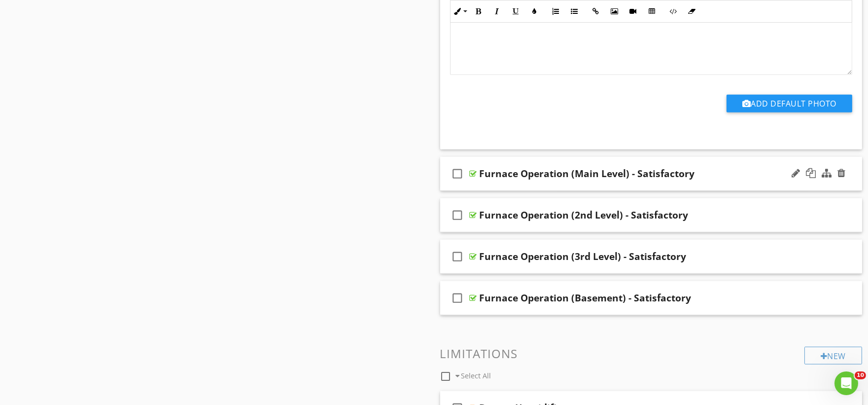
click at [510, 185] on div "check_box_outline_blank Furnace Operation (Main Level) - Satisfactory" at bounding box center [651, 174] width 422 height 34
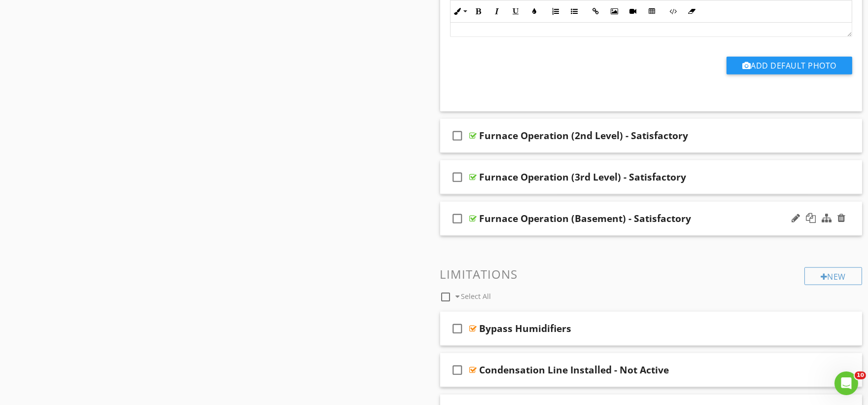
scroll to position [2465, 0]
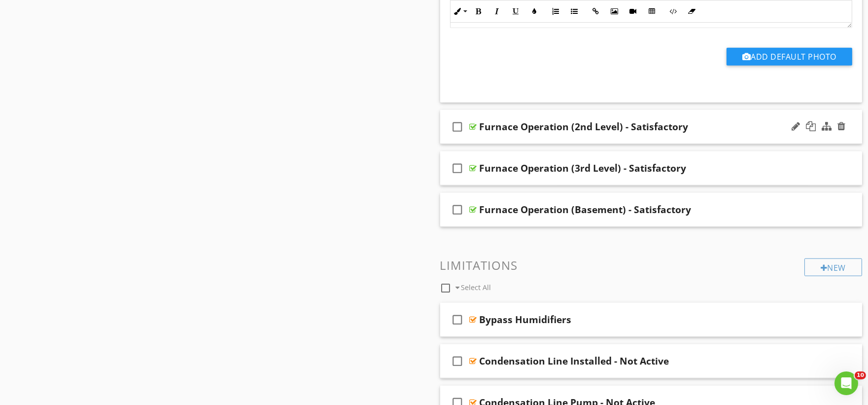
click at [502, 141] on div "check_box_outline_blank Furnace Operation (2nd Level) - Satisfactory" at bounding box center [651, 127] width 422 height 34
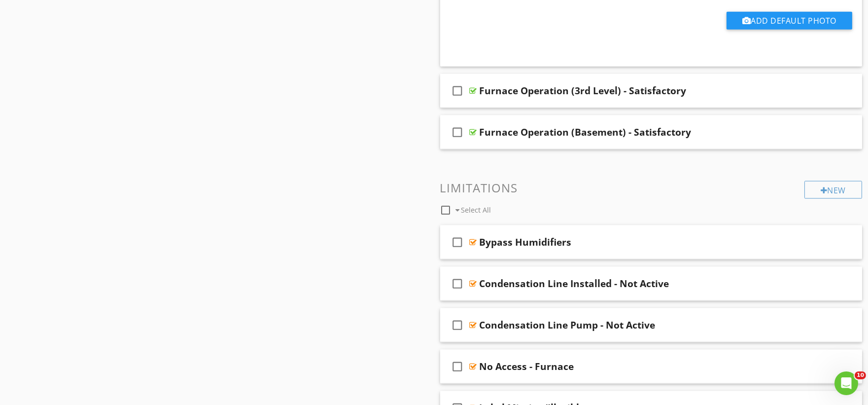
scroll to position [2848, 0]
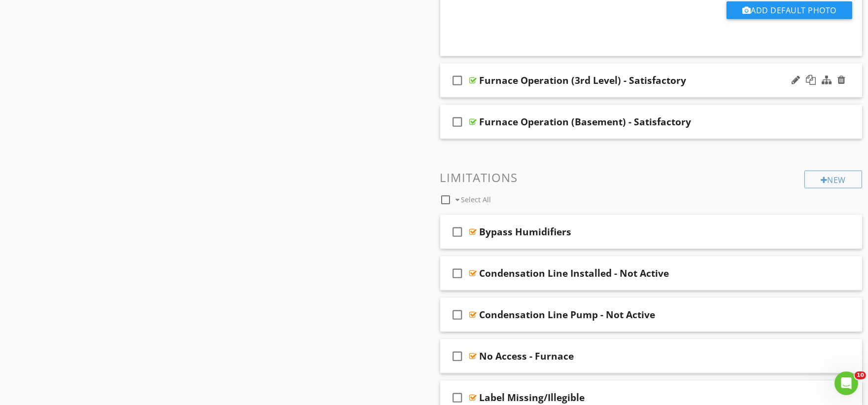
click at [504, 95] on div "check_box_outline_blank Furnace Operation (3rd Level) - Satisfactory" at bounding box center [651, 81] width 422 height 34
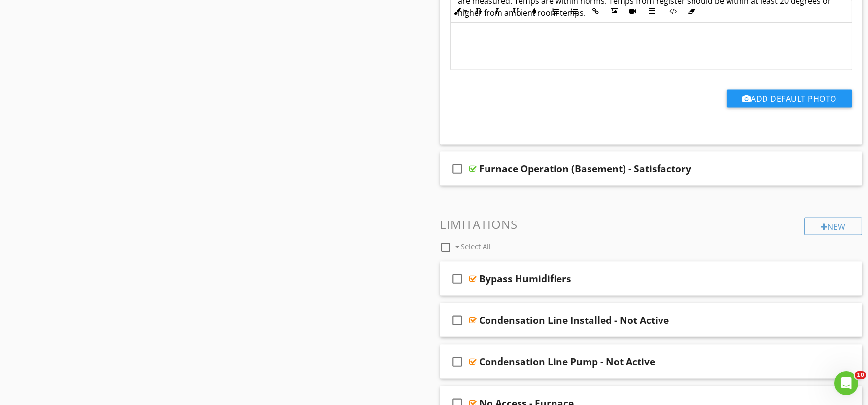
scroll to position [3177, 0]
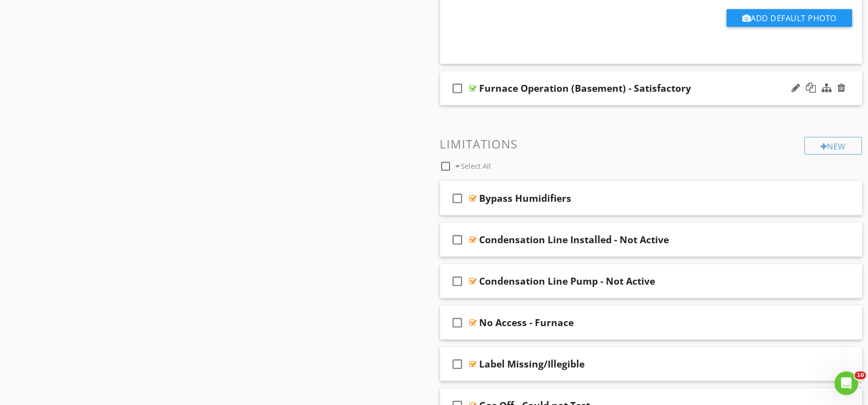
click at [508, 102] on div "check_box_outline_blank Furnace Operation (Basement) - Satisfactory" at bounding box center [651, 88] width 422 height 34
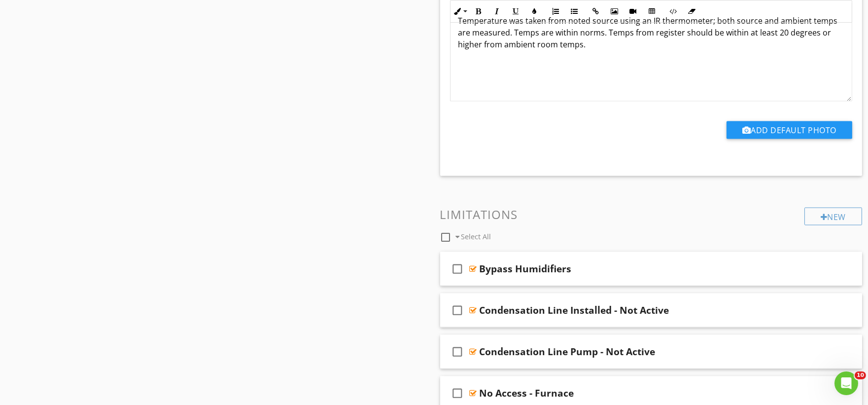
scroll to position [3451, 0]
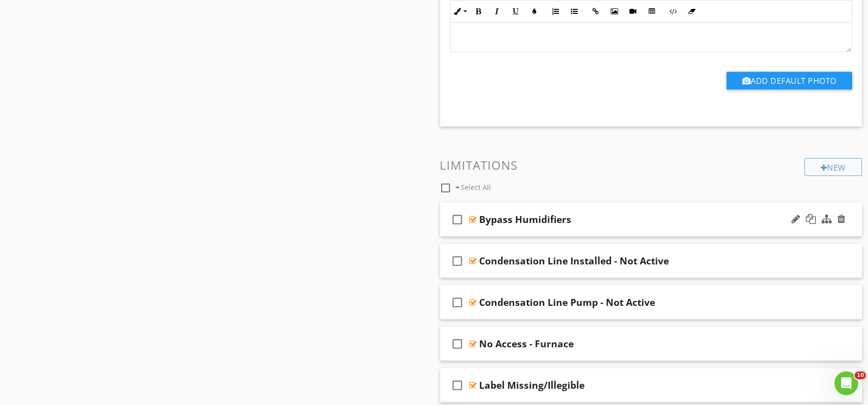
click at [489, 230] on div "check_box_outline_blank Bypass Humidifiers" at bounding box center [651, 220] width 422 height 34
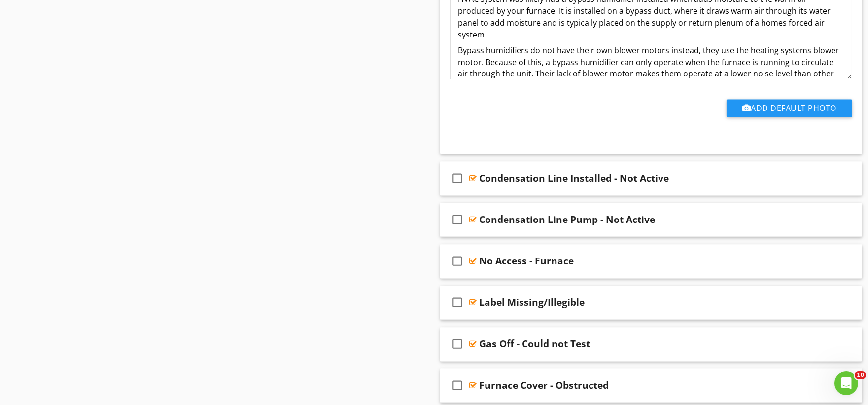
scroll to position [3834, 0]
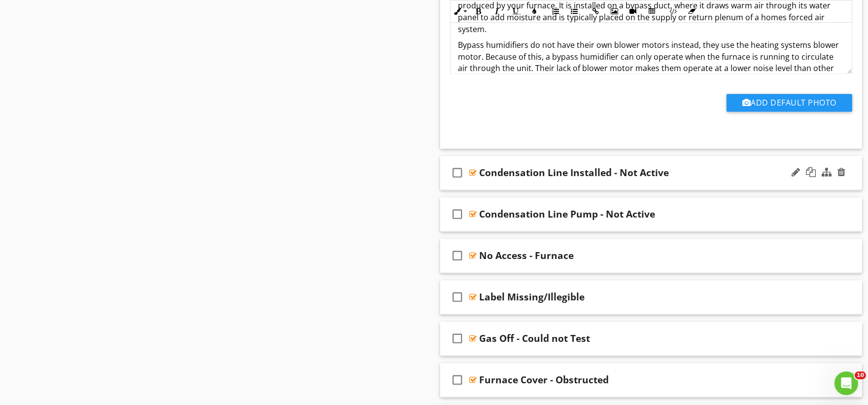
click at [498, 185] on div "check_box_outline_blank Condensation Line Installed - Not Active" at bounding box center [651, 173] width 422 height 34
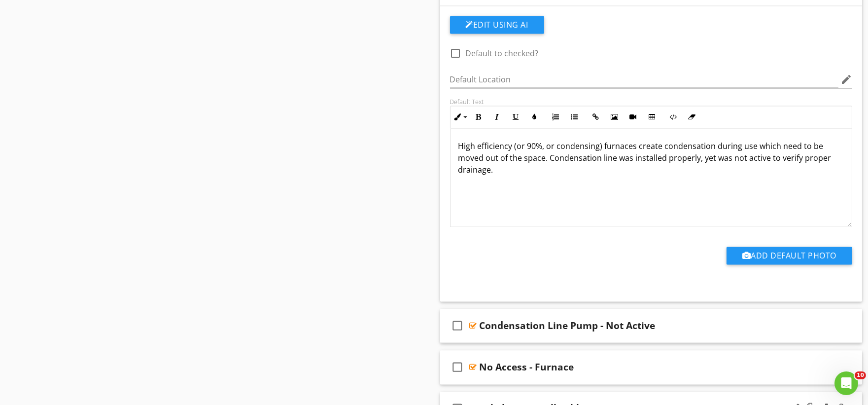
scroll to position [4163, 0]
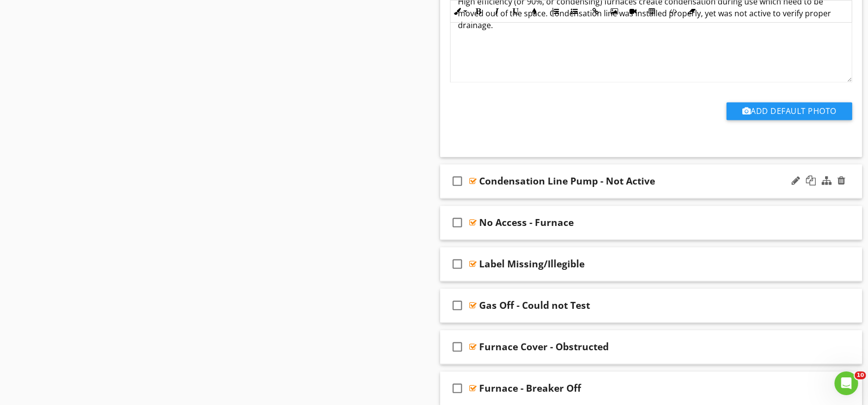
click at [505, 193] on div "check_box_outline_blank Condensation Line Pump - Not Active" at bounding box center [651, 181] width 422 height 34
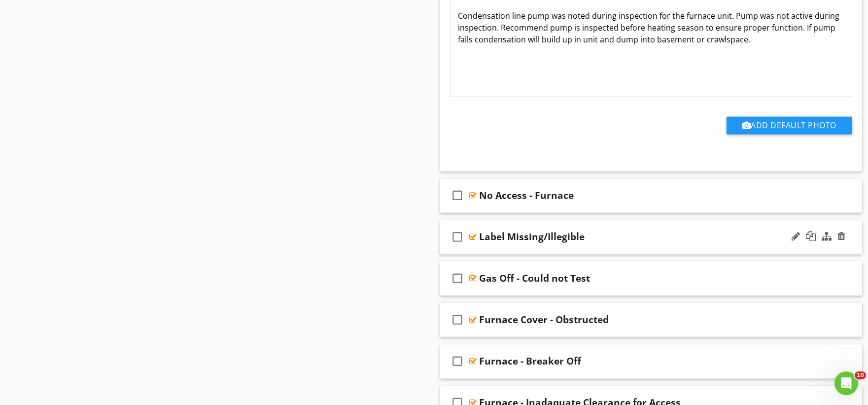
scroll to position [4491, 0]
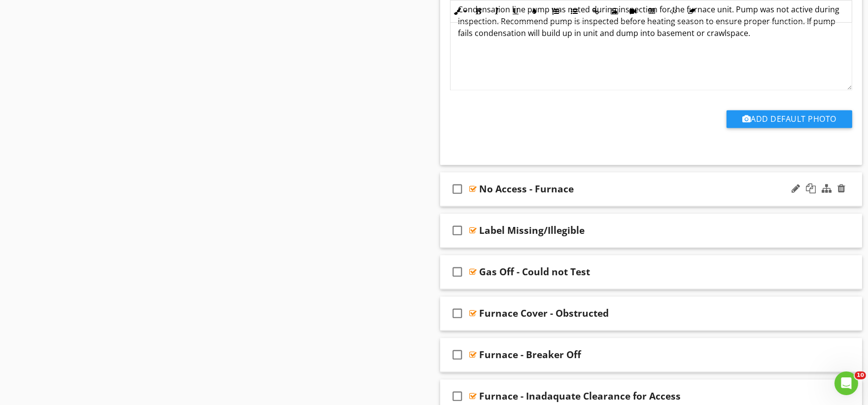
click at [499, 202] on div "check_box_outline_blank No Access - Furnace" at bounding box center [651, 189] width 422 height 34
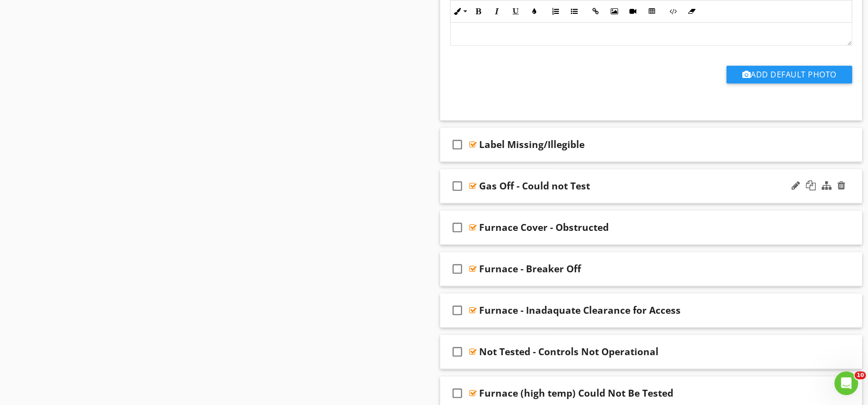
scroll to position [4874, 0]
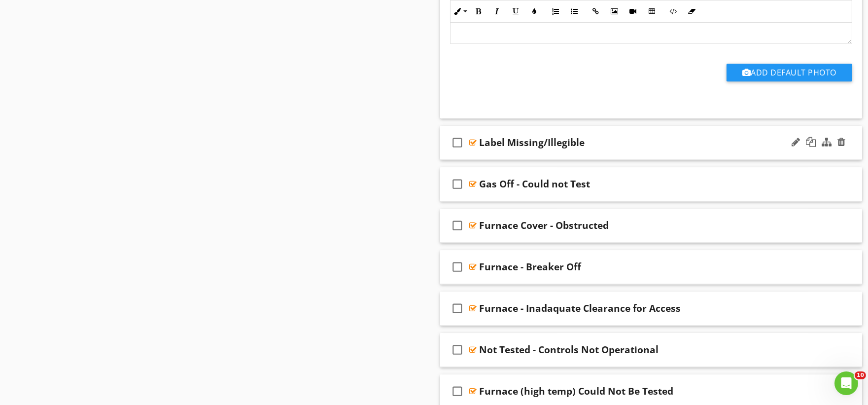
click at [510, 155] on div "check_box_outline_blank Label Missing/Illegible" at bounding box center [651, 143] width 422 height 34
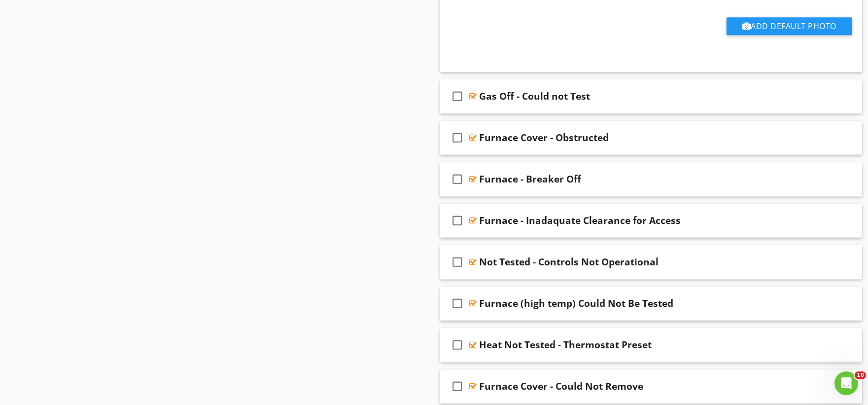
scroll to position [5258, 0]
click at [495, 111] on div "check_box_outline_blank Gas Off - Could not Test" at bounding box center [651, 96] width 422 height 34
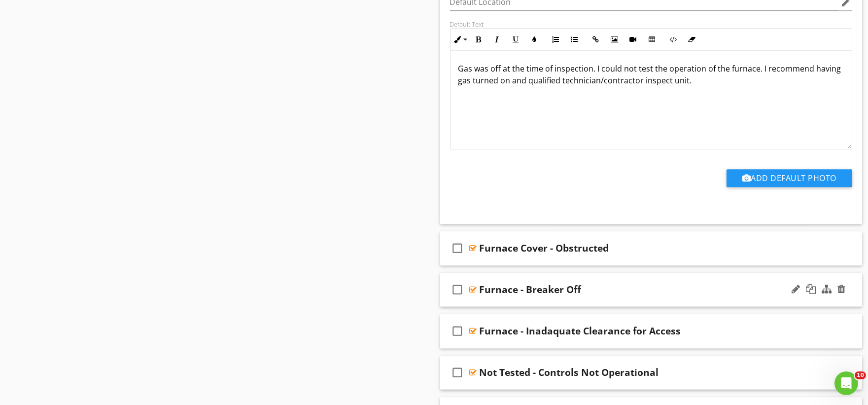
scroll to position [5532, 0]
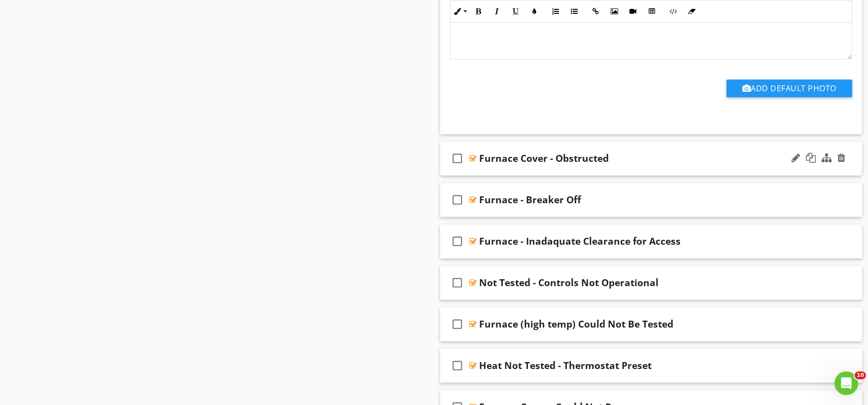
click at [498, 174] on div "check_box_outline_blank Furnace Cover - Obstructed" at bounding box center [651, 158] width 422 height 34
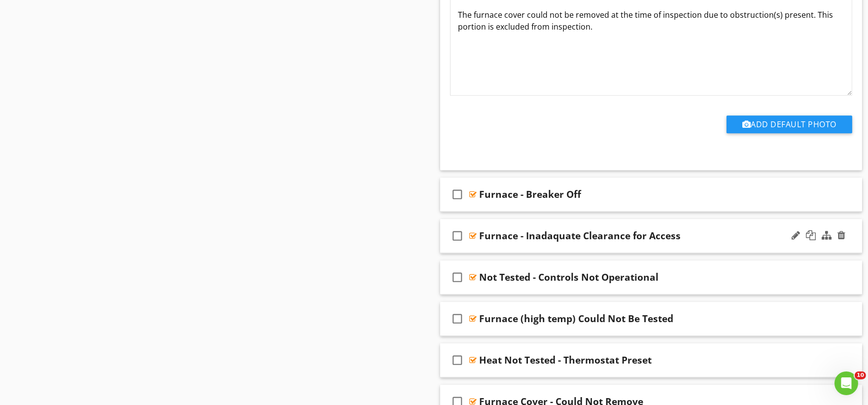
scroll to position [5860, 0]
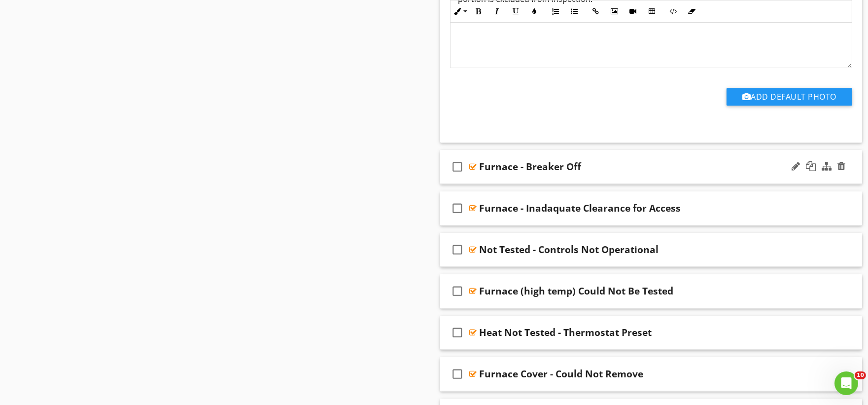
click at [516, 180] on div "check_box_outline_blank Furnace - Breaker Off" at bounding box center [651, 167] width 422 height 34
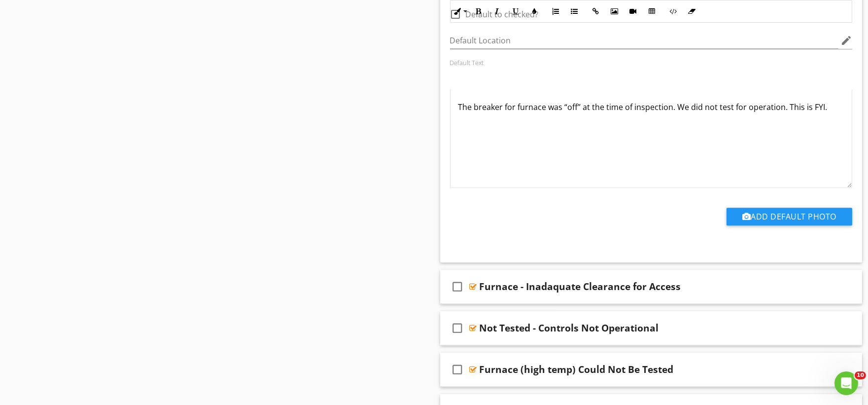
scroll to position [6244, 0]
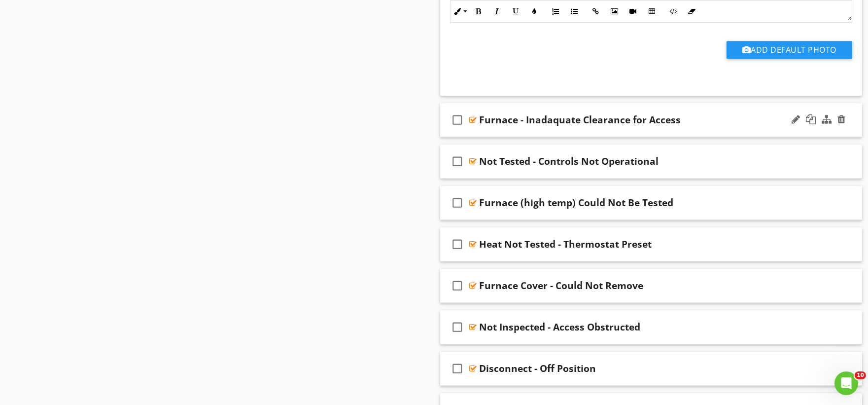
click at [494, 136] on div "check_box_outline_blank Furnace - Inadaquate Clearance for Access" at bounding box center [651, 120] width 422 height 34
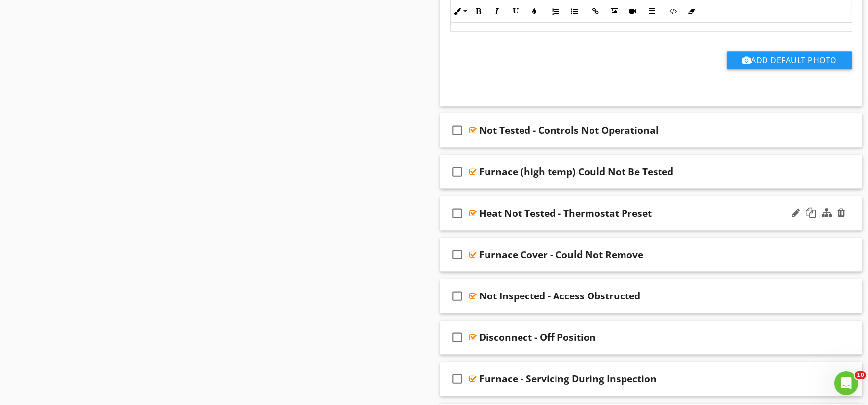
scroll to position [6627, 0]
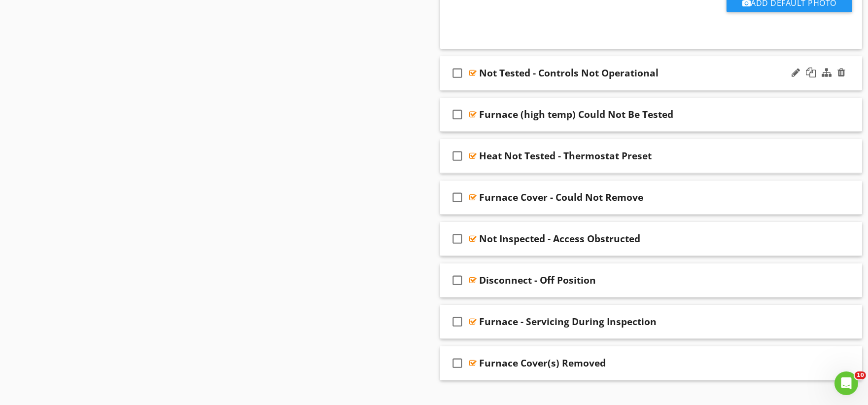
click at [510, 90] on div "check_box_outline_blank Not Tested - Controls Not Operational" at bounding box center [651, 73] width 422 height 34
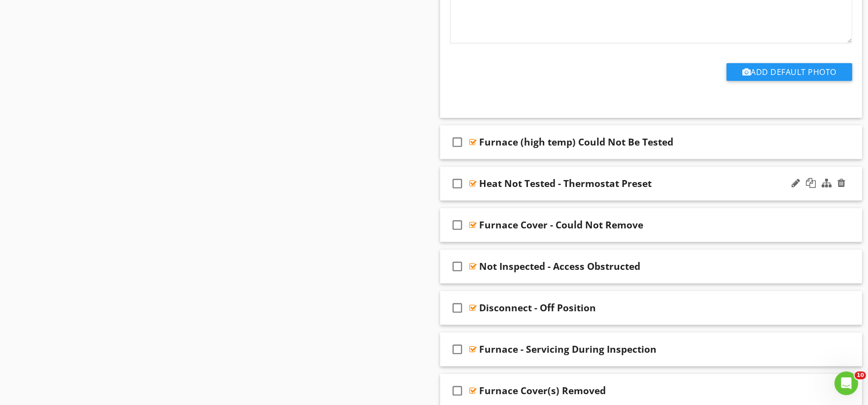
scroll to position [6956, 0]
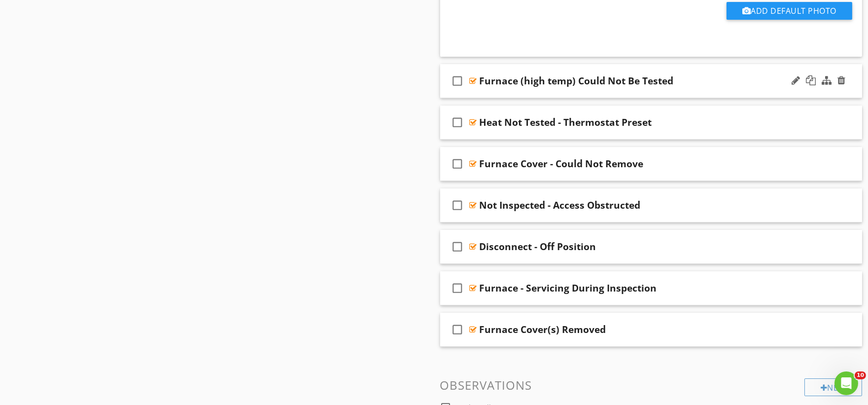
click at [503, 95] on div "check_box_outline_blank Furnace (high temp) Could Not Be Tested" at bounding box center [651, 81] width 422 height 34
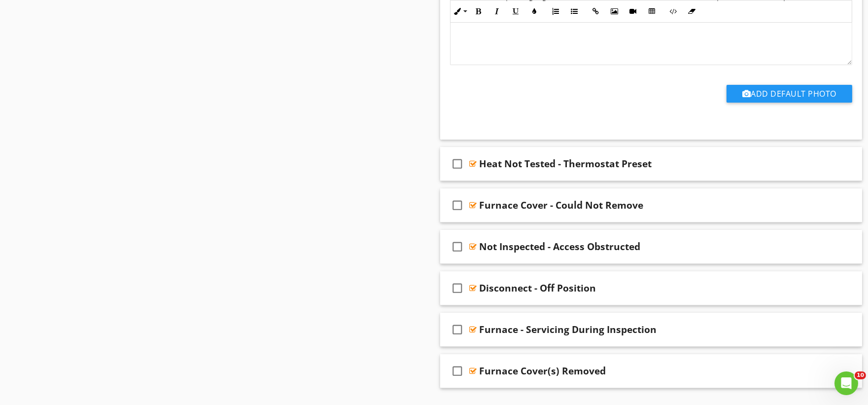
scroll to position [7285, 0]
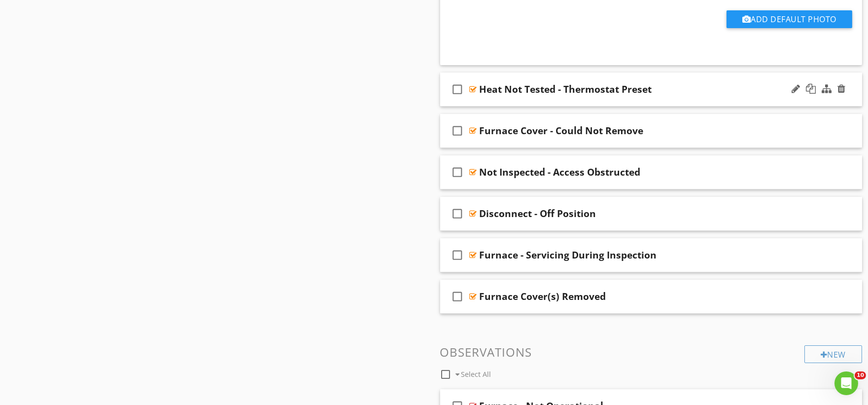
click at [503, 103] on div "check_box_outline_blank Heat Not Tested - Thermostat Preset" at bounding box center [651, 89] width 422 height 34
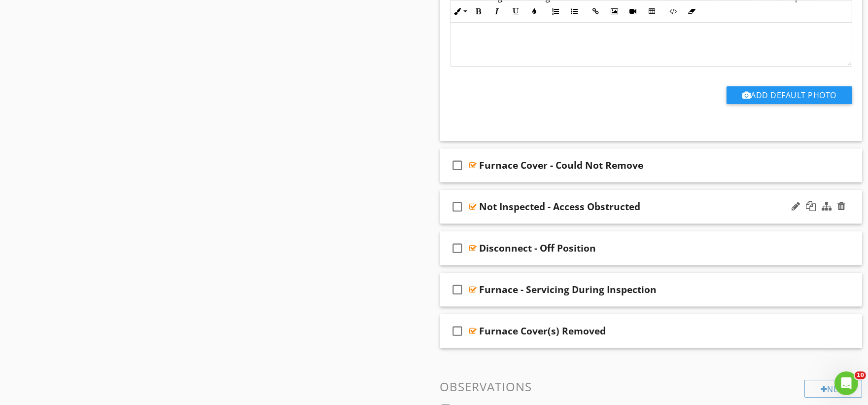
scroll to position [7559, 0]
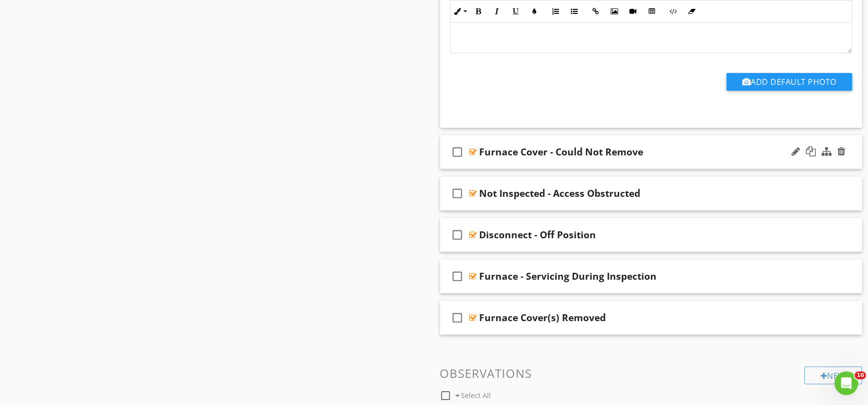
click at [502, 167] on div "check_box_outline_blank Furnace Cover - Could Not Remove" at bounding box center [651, 152] width 422 height 34
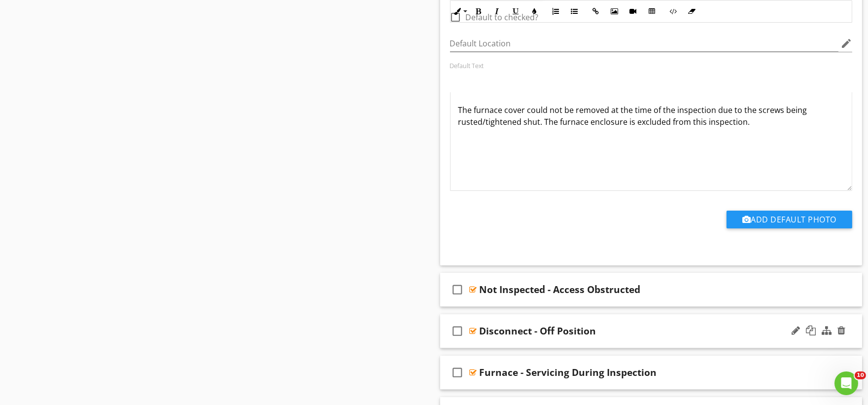
scroll to position [7888, 0]
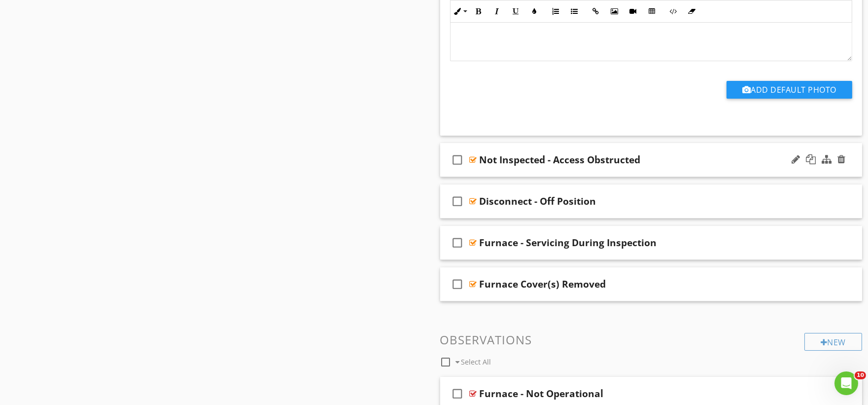
click at [487, 175] on div "check_box_outline_blank Not Inspected - Access Obstructed" at bounding box center [651, 160] width 422 height 34
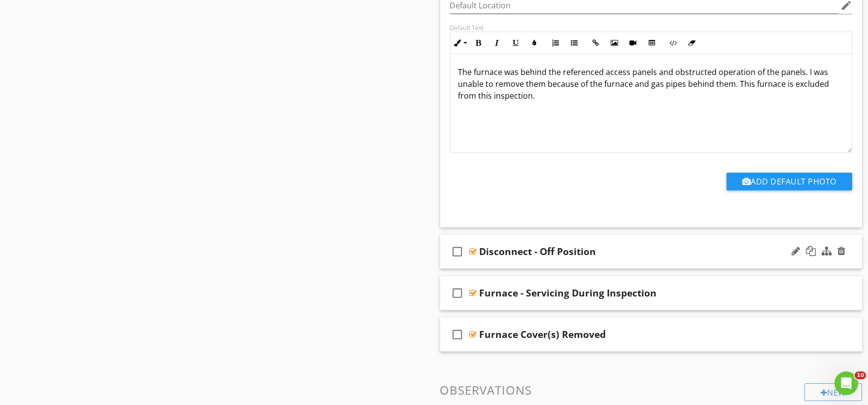
scroll to position [8161, 0]
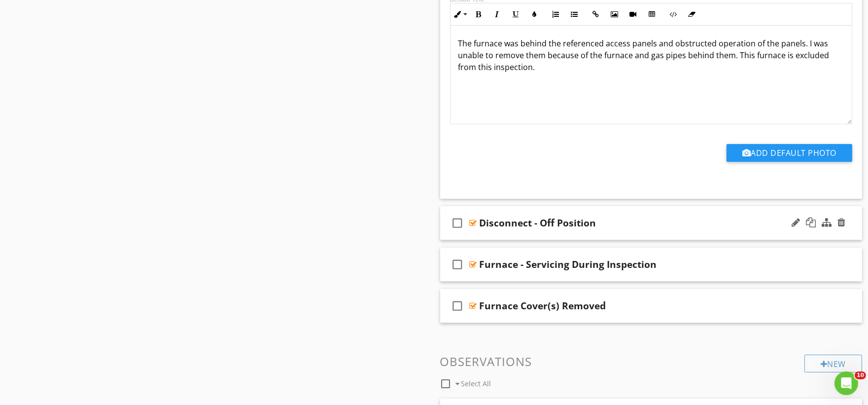
click at [493, 239] on div "check_box_outline_blank Disconnect - Off Position" at bounding box center [651, 223] width 422 height 34
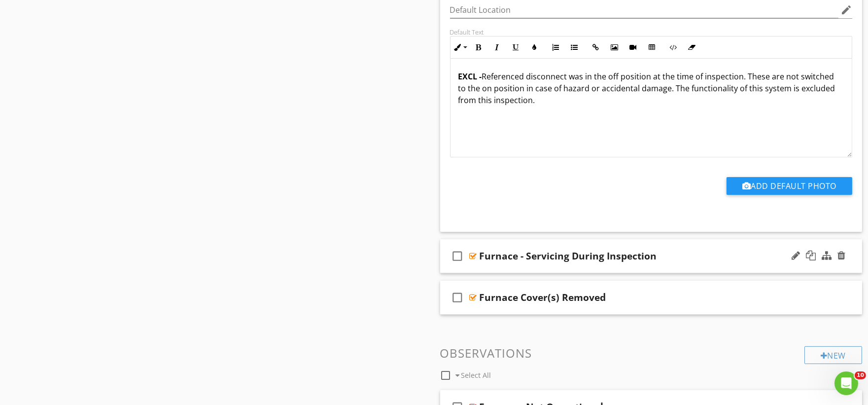
scroll to position [8490, 0]
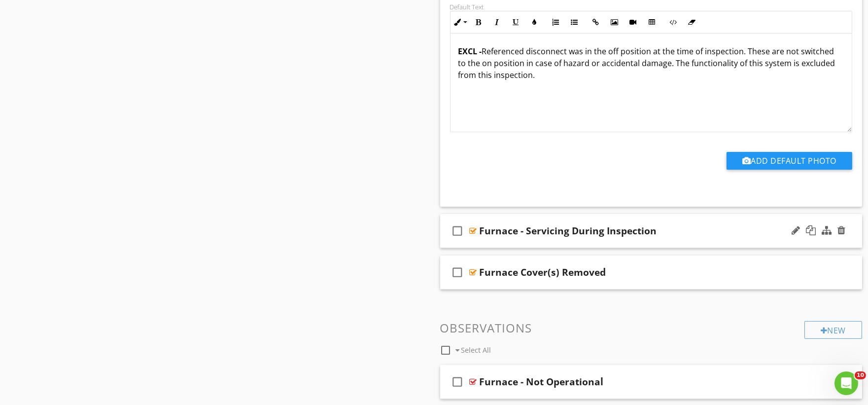
click at [489, 248] on div "check_box_outline_blank Furnace - Servicing During Inspection" at bounding box center [651, 231] width 422 height 34
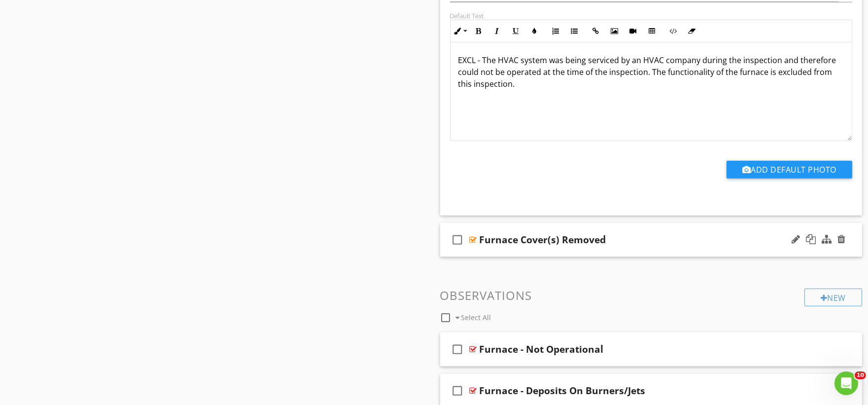
scroll to position [8818, 0]
click at [491, 256] on div "check_box_outline_blank Furnace Cover(s) Removed" at bounding box center [651, 239] width 422 height 34
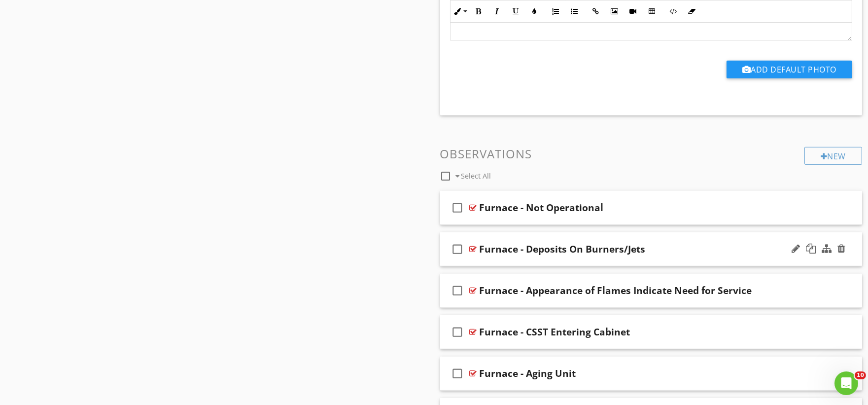
scroll to position [9257, 0]
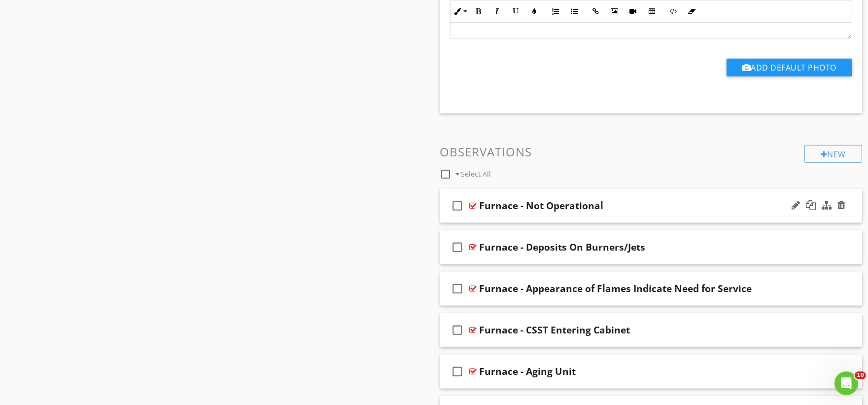
click at [494, 221] on div "check_box_outline_blank Furnace - Not Operational" at bounding box center [651, 206] width 422 height 34
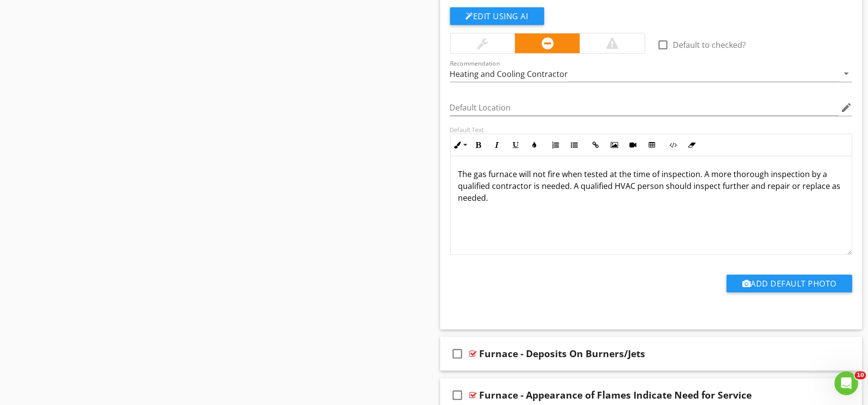
scroll to position [9531, 0]
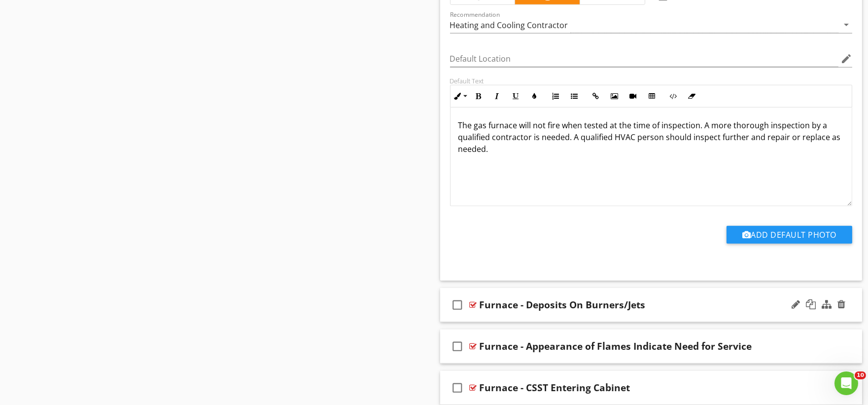
click at [489, 322] on div "check_box_outline_blank Furnace - Deposits On Burners/Jets" at bounding box center [651, 305] width 422 height 34
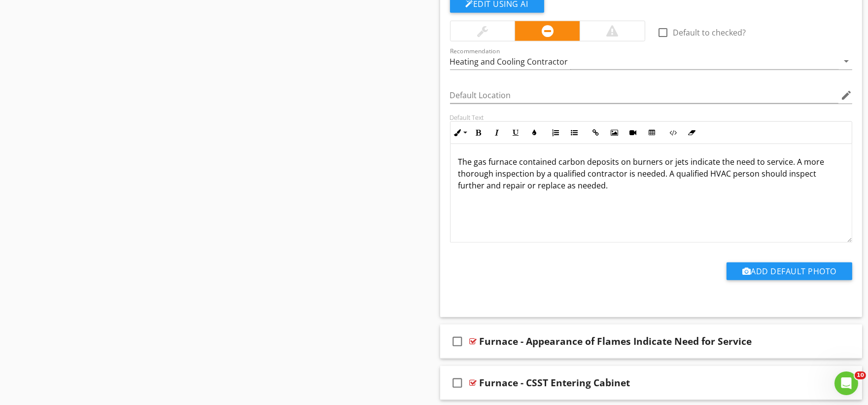
scroll to position [9914, 0]
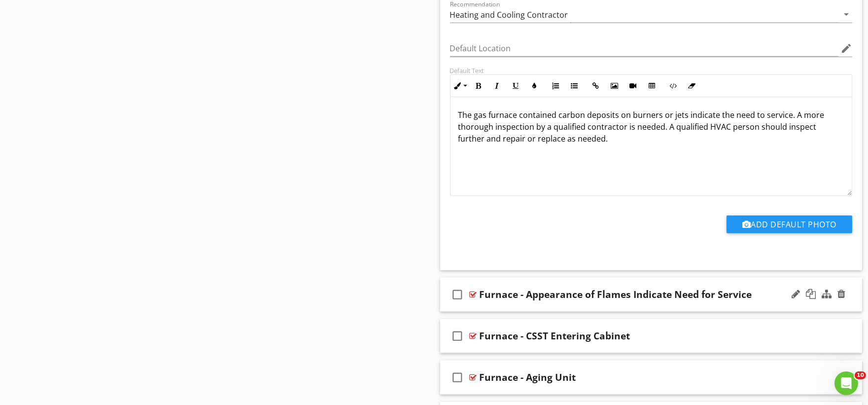
click at [504, 311] on div "check_box_outline_blank Furnace - Appearance of Flames Indicate Need for Service" at bounding box center [651, 295] width 422 height 34
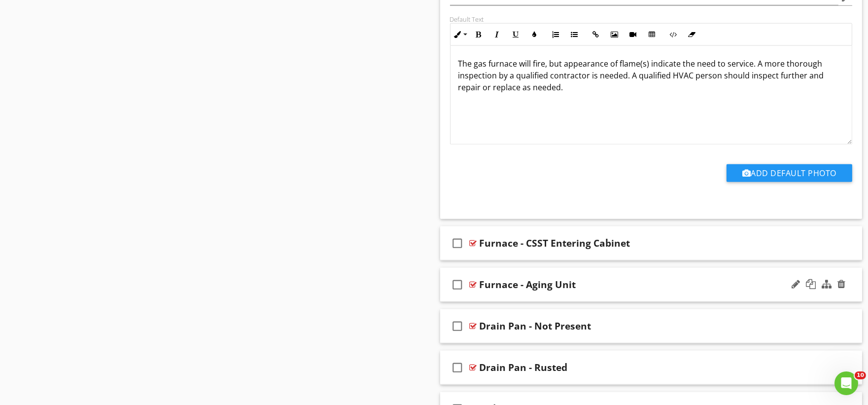
scroll to position [10352, 0]
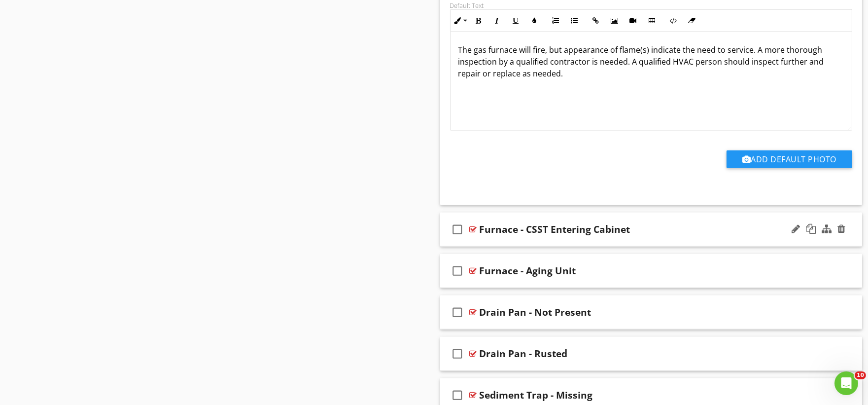
click at [495, 246] on div "check_box_outline_blank Furnace - CSST Entering Cabinet" at bounding box center [651, 229] width 422 height 34
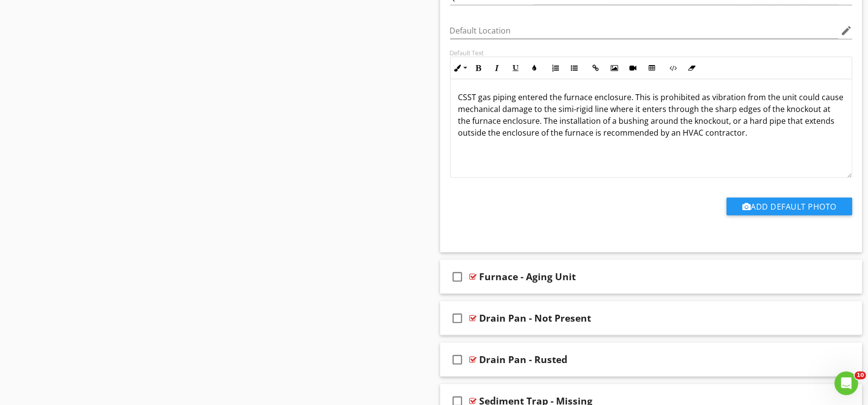
scroll to position [10681, 0]
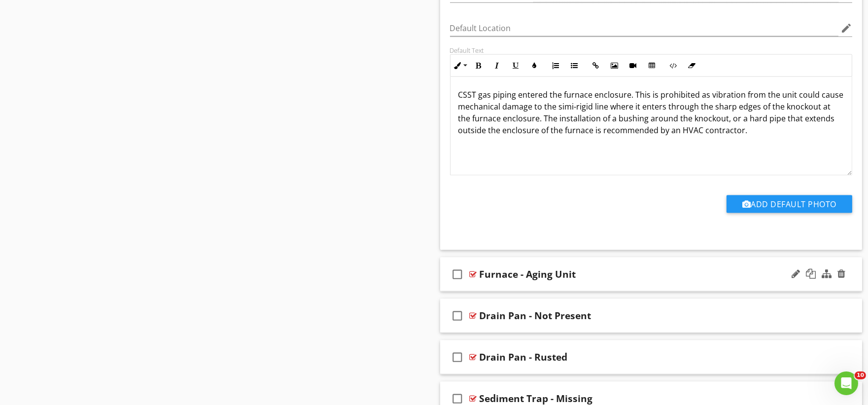
click at [489, 291] on div "check_box_outline_blank Furnace - Aging Unit" at bounding box center [651, 274] width 422 height 34
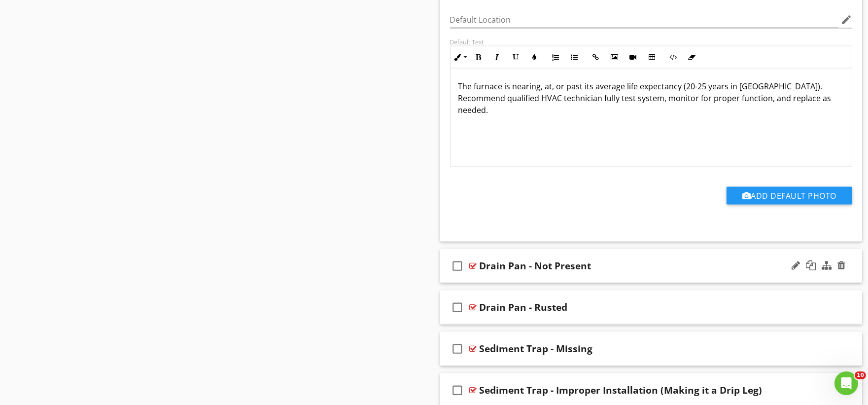
scroll to position [11064, 0]
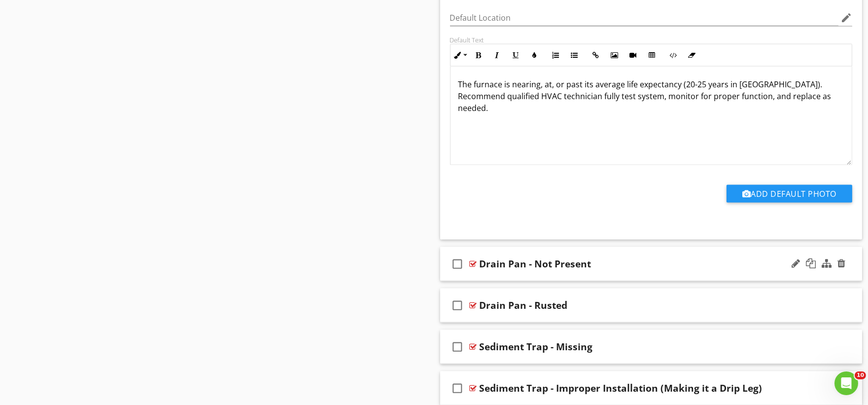
click at [492, 281] on div "check_box_outline_blank Drain Pan - Not Present" at bounding box center [651, 264] width 422 height 34
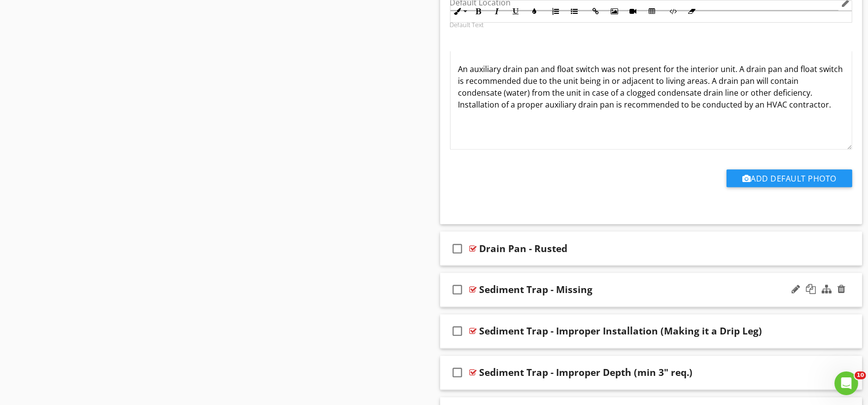
scroll to position [11502, 0]
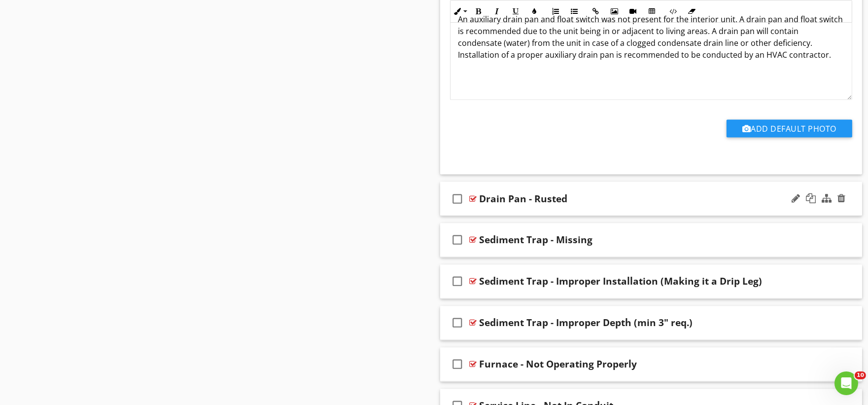
click at [505, 215] on div "check_box_outline_blank Drain Pan - Rusted" at bounding box center [651, 199] width 422 height 34
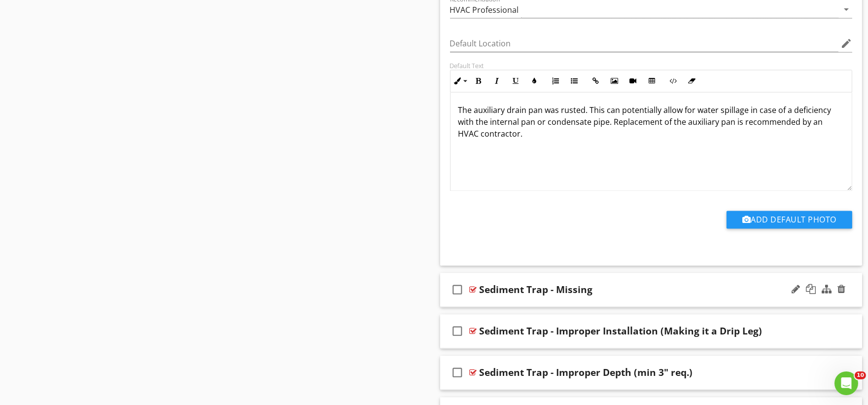
scroll to position [11831, 0]
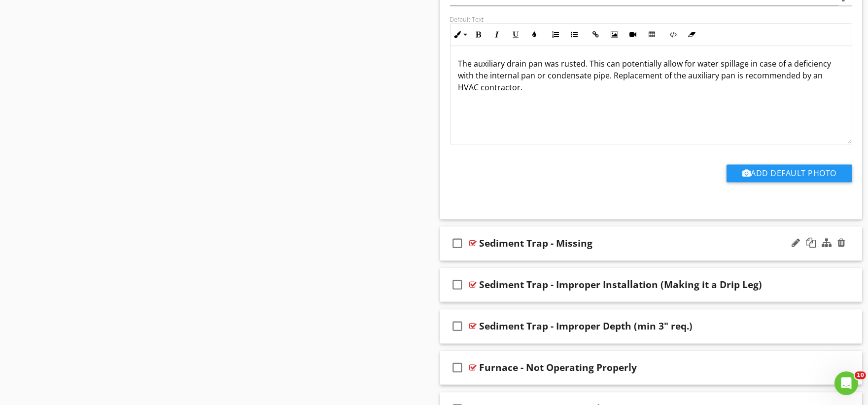
click at [500, 259] on div "check_box_outline_blank Sediment Trap - Missing" at bounding box center [651, 243] width 422 height 34
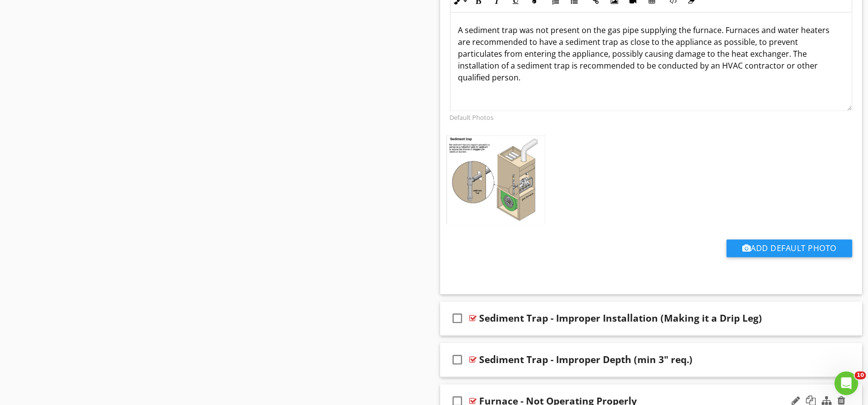
scroll to position [12379, 0]
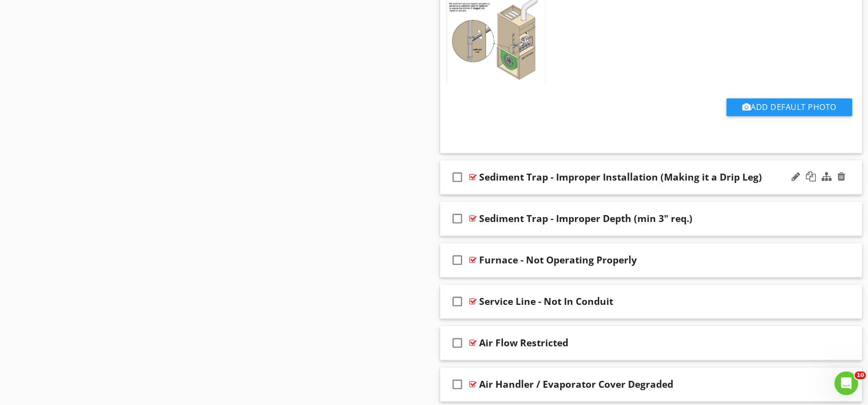
click at [492, 194] on div "check_box_outline_blank Sediment Trap - Improper Installation (Making it a Drip…" at bounding box center [651, 177] width 422 height 34
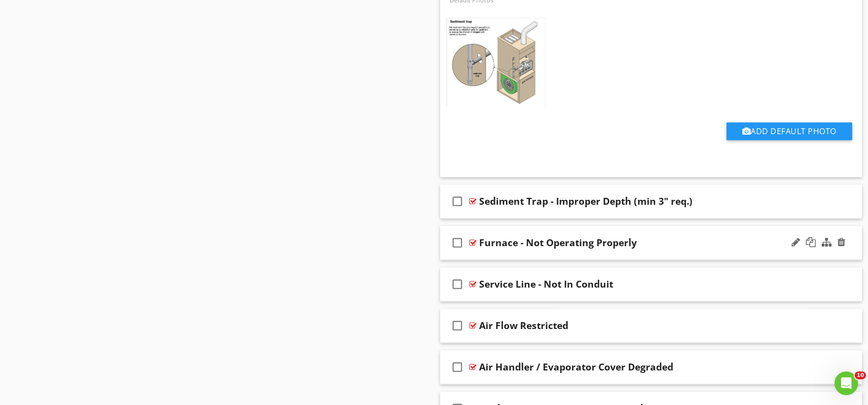
scroll to position [12872, 0]
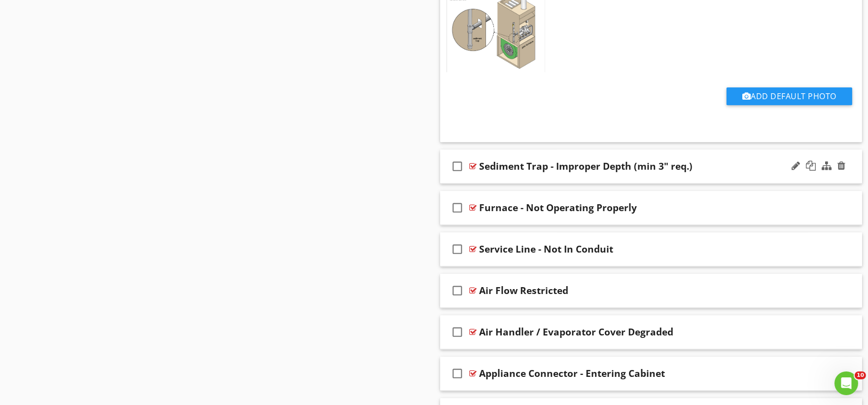
click at [498, 183] on div "check_box_outline_blank Sediment Trap - Improper Depth (min 3" req.)" at bounding box center [651, 166] width 422 height 34
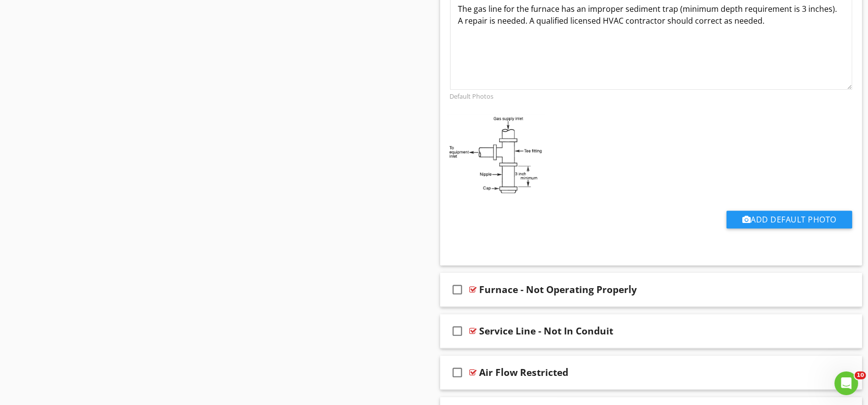
scroll to position [13255, 0]
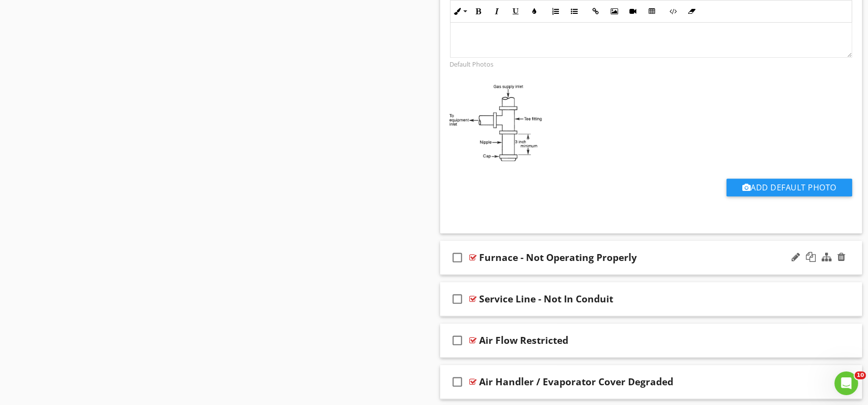
click at [497, 275] on div "check_box_outline_blank Furnace - Not Operating Properly" at bounding box center [651, 258] width 422 height 34
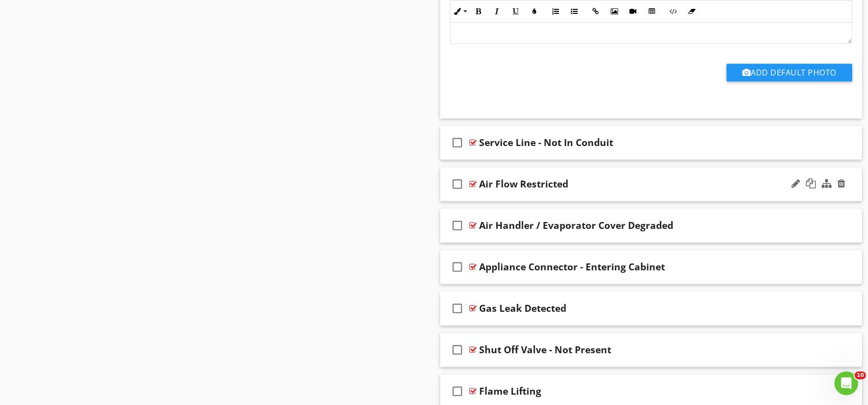
scroll to position [13748, 0]
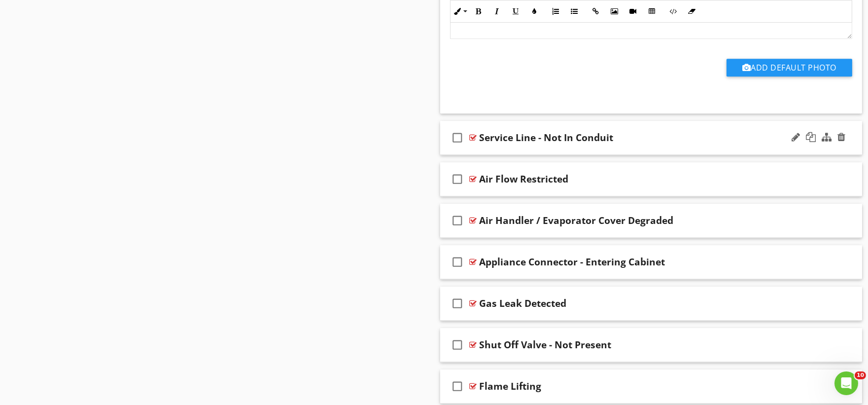
click at [506, 155] on div "check_box_outline_blank Service Line - Not In Conduit" at bounding box center [651, 138] width 422 height 34
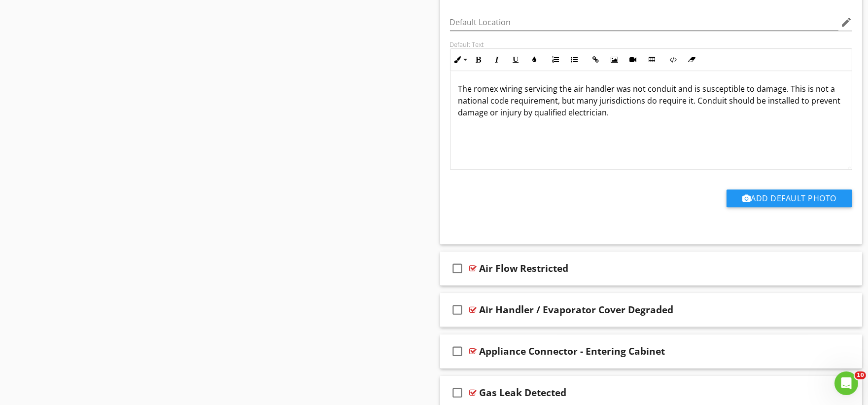
scroll to position [14077, 0]
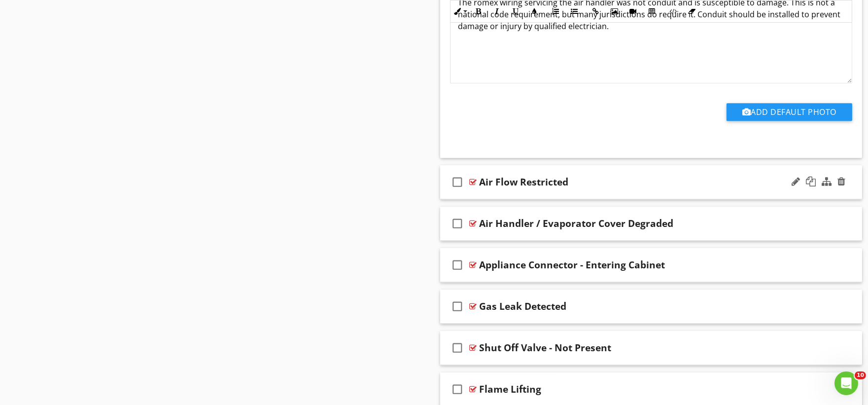
click at [494, 199] on div "check_box_outline_blank Air Flow Restricted" at bounding box center [651, 182] width 422 height 34
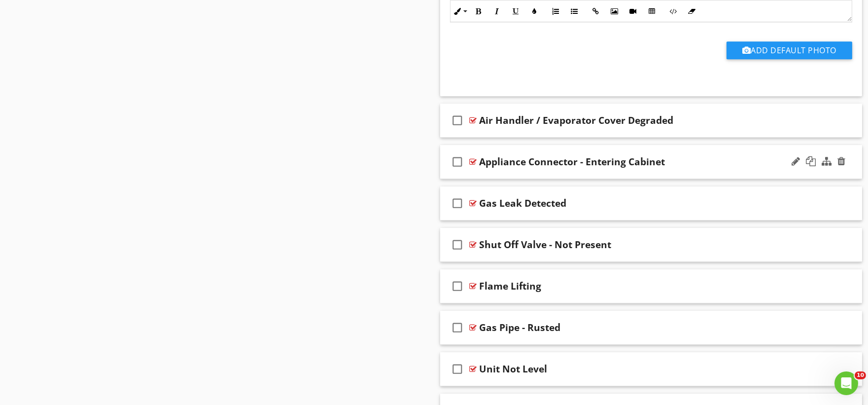
scroll to position [14515, 0]
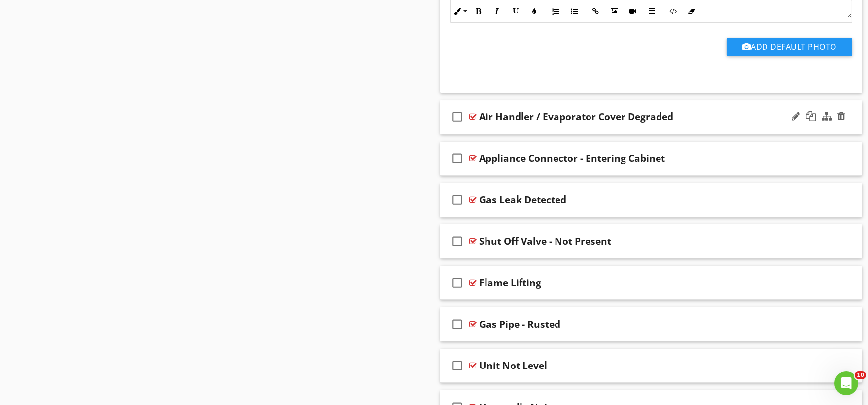
click at [510, 134] on div "check_box_outline_blank Air Handler / Evaporator Cover Degraded" at bounding box center [651, 117] width 422 height 34
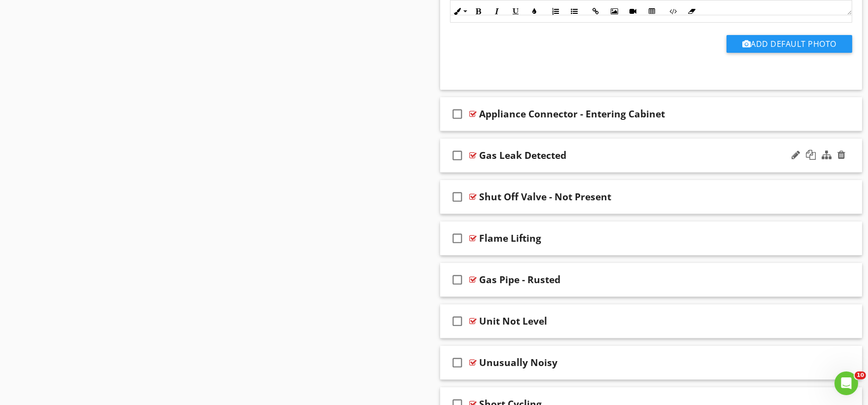
scroll to position [14899, 0]
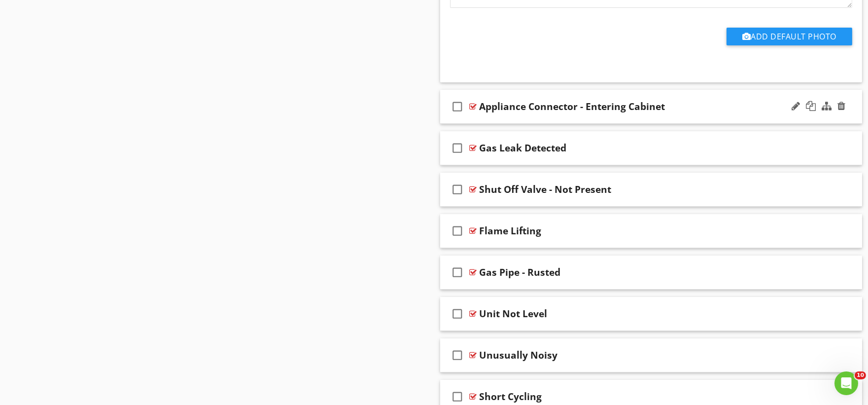
click at [505, 124] on div "check_box_outline_blank Appliance Connector - Entering Cabinet" at bounding box center [651, 107] width 422 height 34
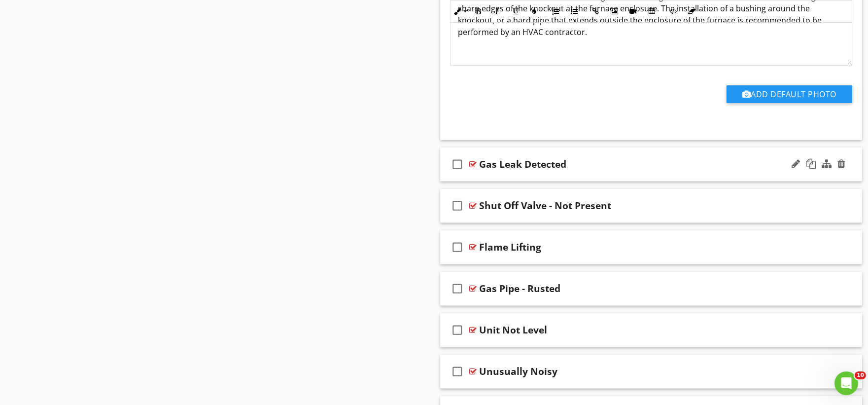
scroll to position [15227, 0]
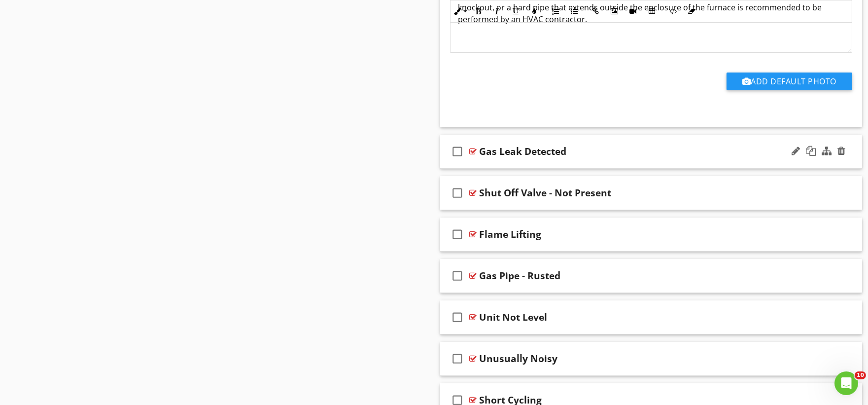
click at [486, 169] on div "check_box_outline_blank Gas Leak Detected" at bounding box center [651, 152] width 422 height 34
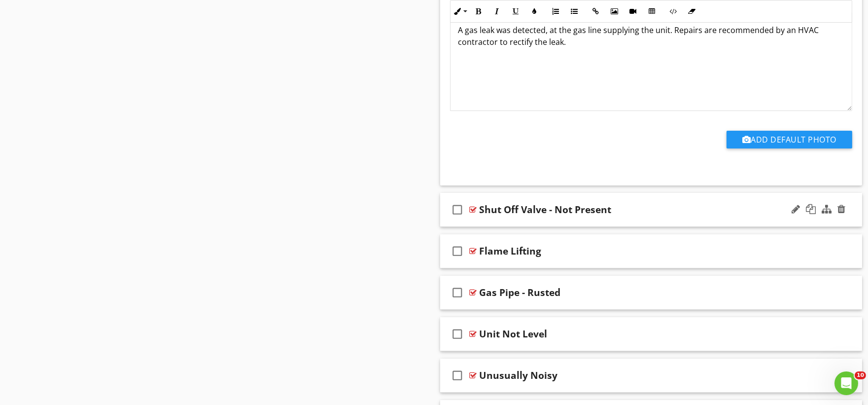
scroll to position [15556, 0]
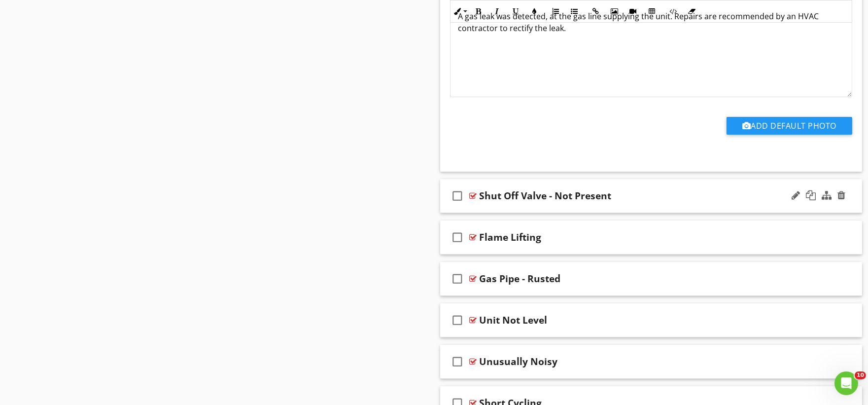
click at [495, 213] on div "check_box_outline_blank Shut Off Valve - Not Present" at bounding box center [651, 196] width 422 height 34
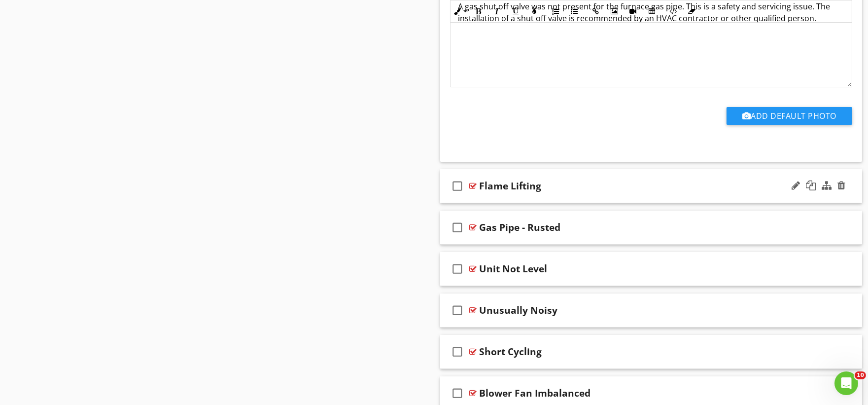
scroll to position [15939, 0]
click at [502, 203] on div "check_box_outline_blank Flame Lifting" at bounding box center [651, 186] width 422 height 34
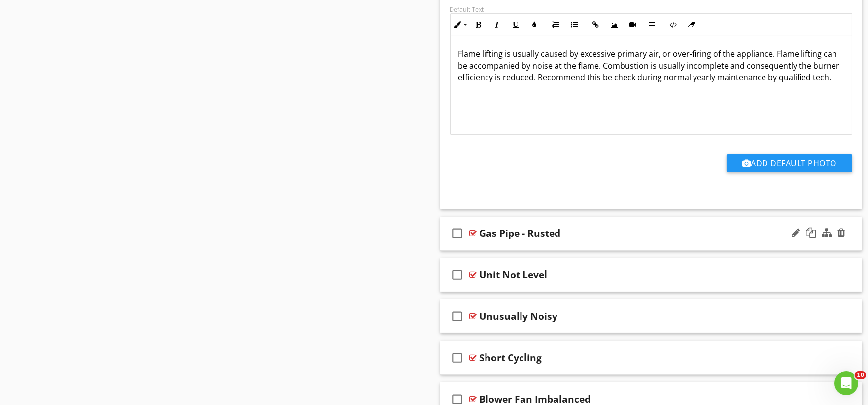
scroll to position [16268, 0]
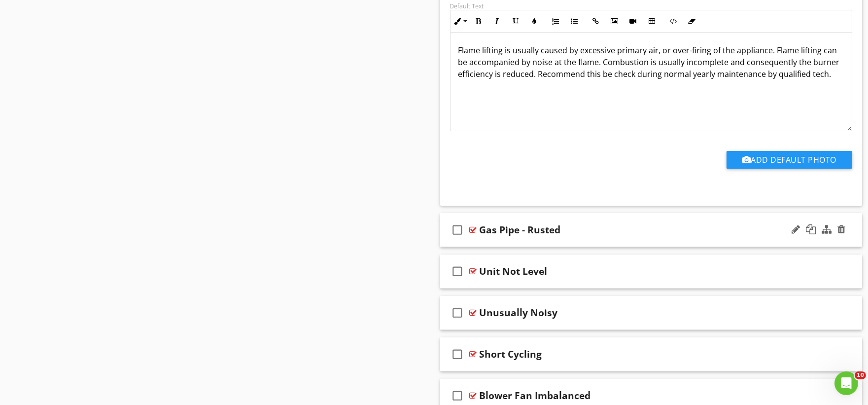
click at [491, 247] on div "check_box_outline_blank Gas Pipe - Rusted" at bounding box center [651, 230] width 422 height 34
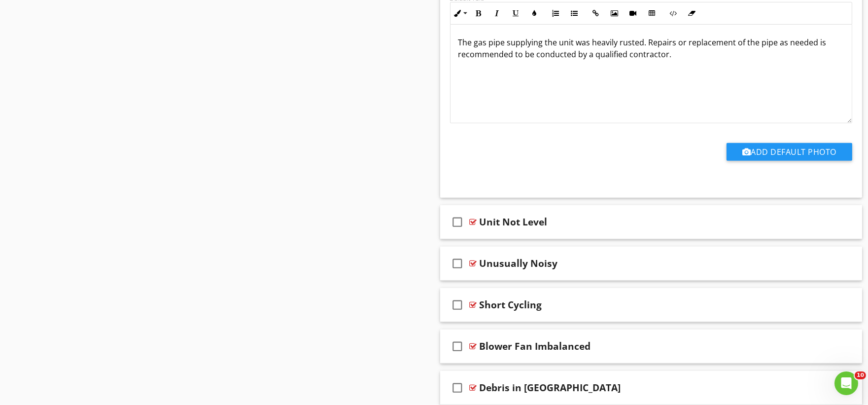
scroll to position [16651, 0]
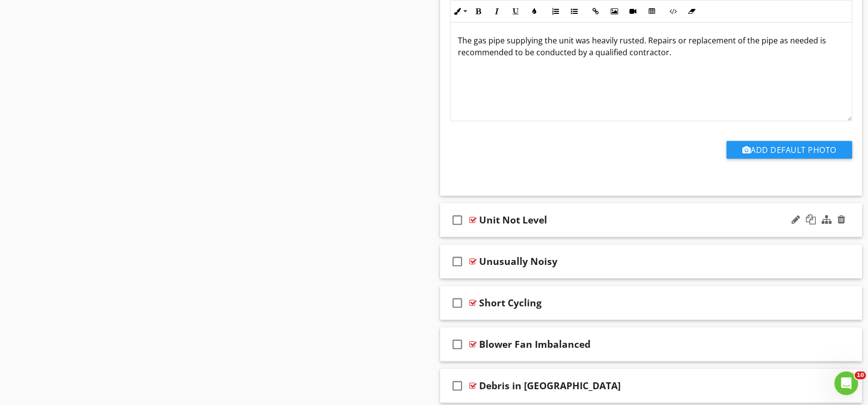
click at [491, 237] on div "check_box_outline_blank Unit Not Level" at bounding box center [651, 220] width 422 height 34
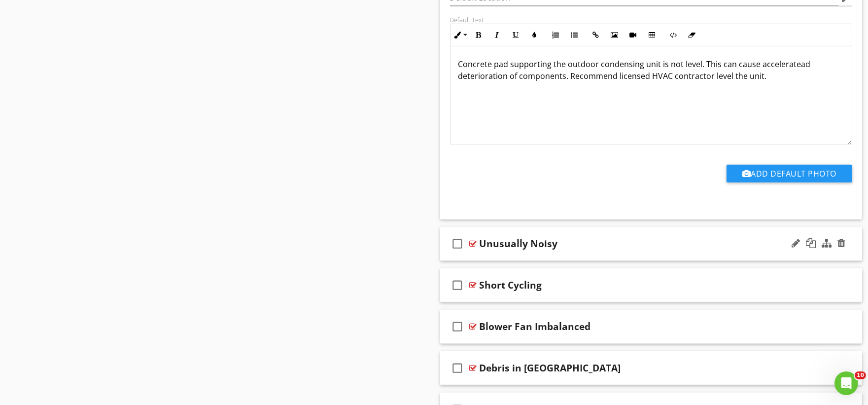
scroll to position [17035, 0]
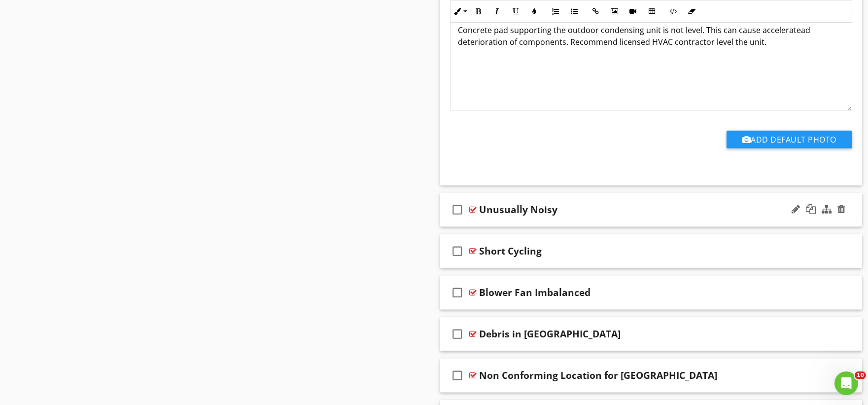
click at [504, 227] on div "check_box_outline_blank Unusually Noisy" at bounding box center [651, 210] width 422 height 34
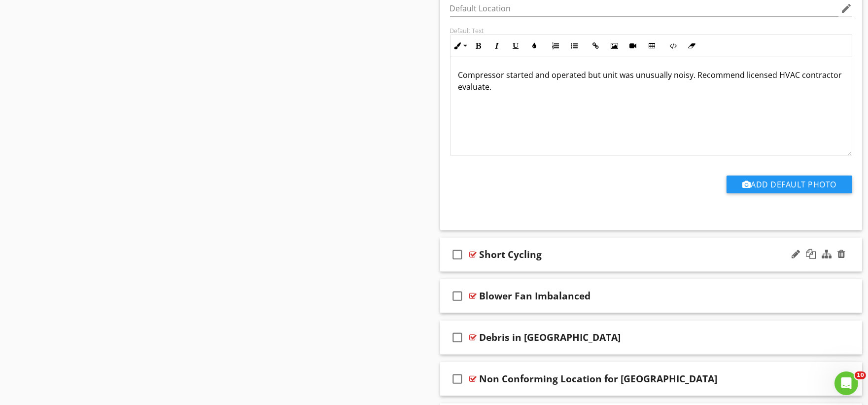
scroll to position [17363, 0]
click at [485, 271] on div "check_box_outline_blank Short Cycling" at bounding box center [651, 254] width 422 height 34
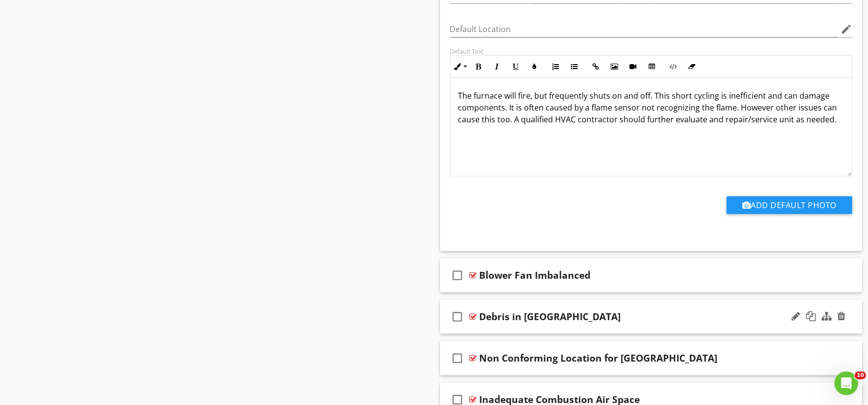
scroll to position [17802, 0]
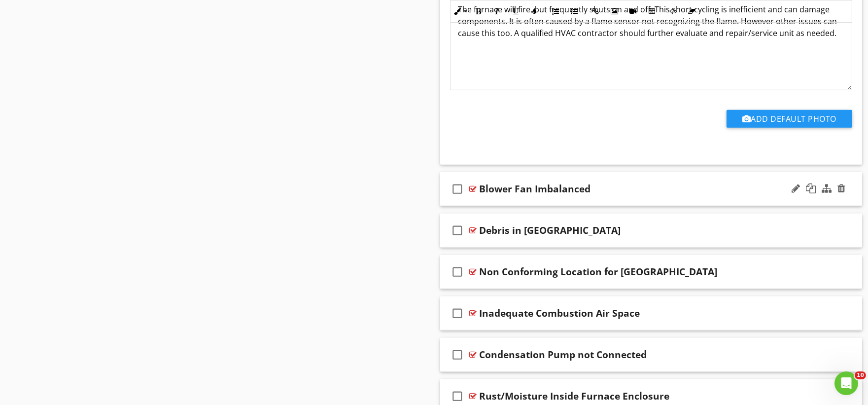
click at [495, 206] on div "check_box_outline_blank Blower Fan Imbalanced" at bounding box center [651, 189] width 422 height 34
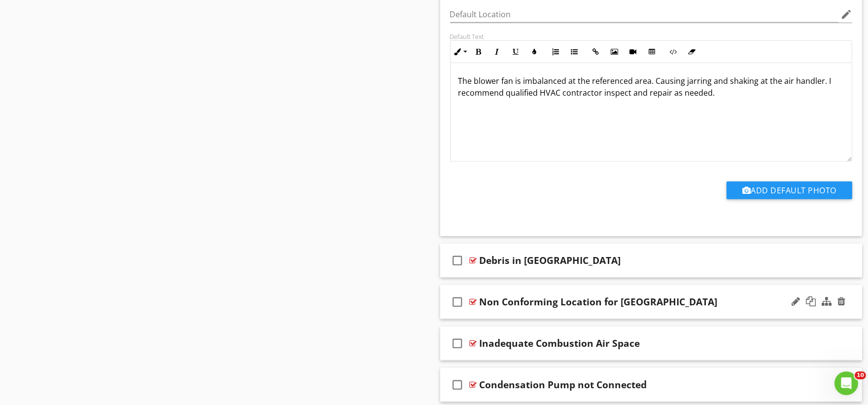
scroll to position [18185, 0]
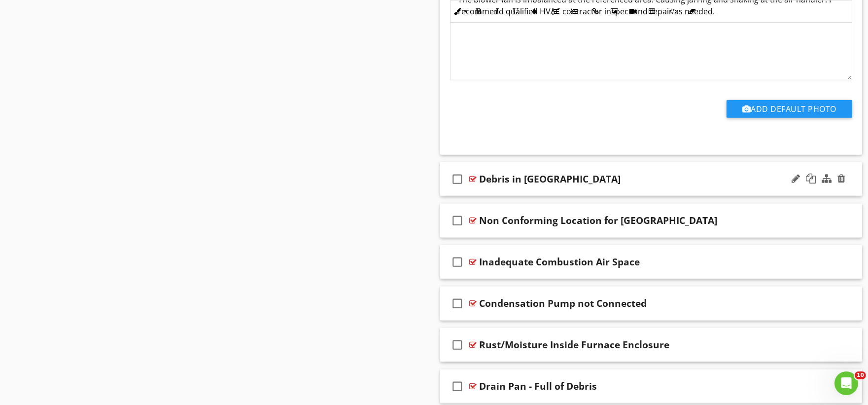
click at [498, 196] on div "check_box_outline_blank Debris in [GEOGRAPHIC_DATA]" at bounding box center [651, 179] width 422 height 34
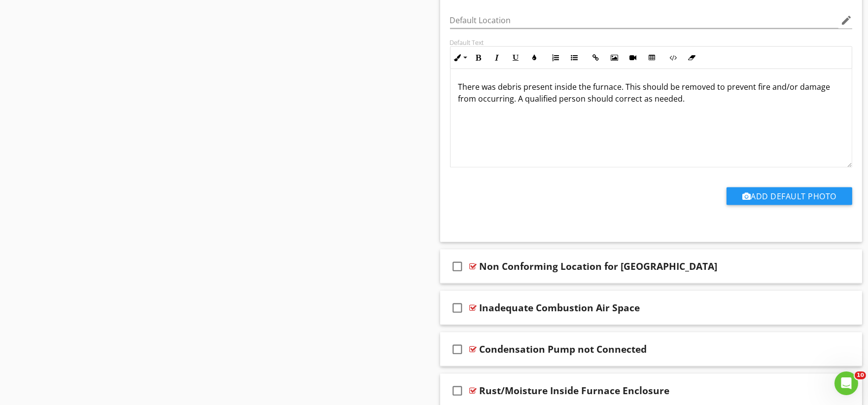
scroll to position [18568, 0]
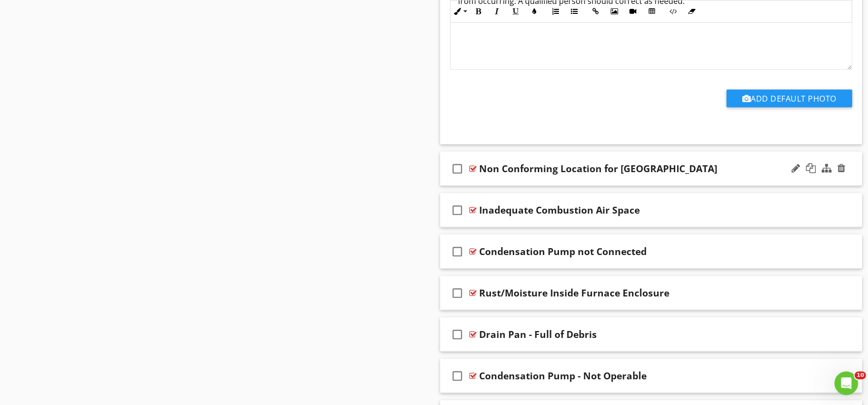
click at [505, 186] on div "check_box_outline_blank Non Conforming Location for [GEOGRAPHIC_DATA]" at bounding box center [651, 169] width 422 height 34
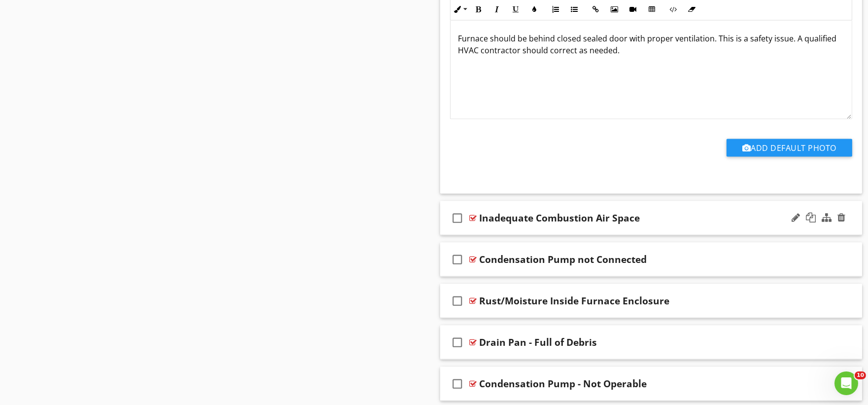
scroll to position [18897, 0]
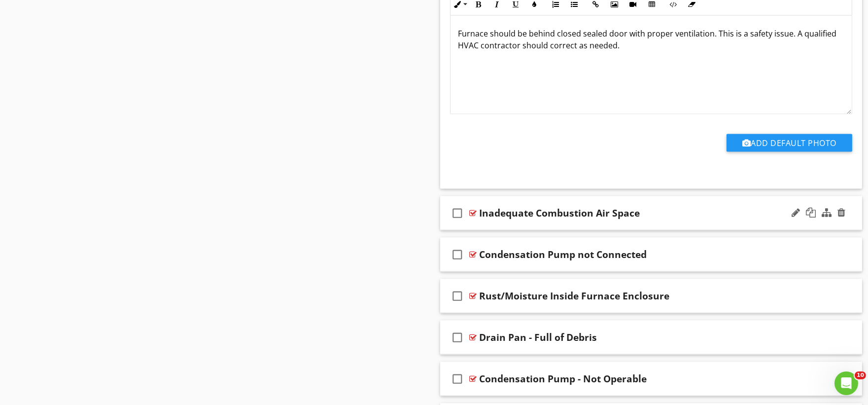
click at [491, 230] on div "check_box_outline_blank Inadequate Combustion Air Space" at bounding box center [651, 213] width 422 height 34
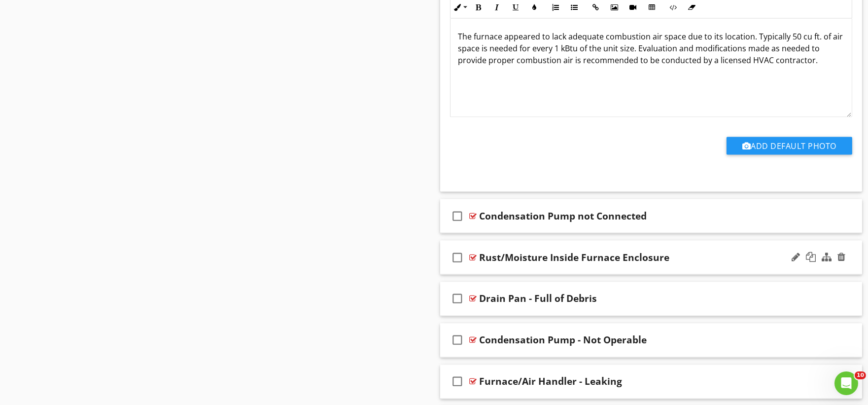
scroll to position [19281, 0]
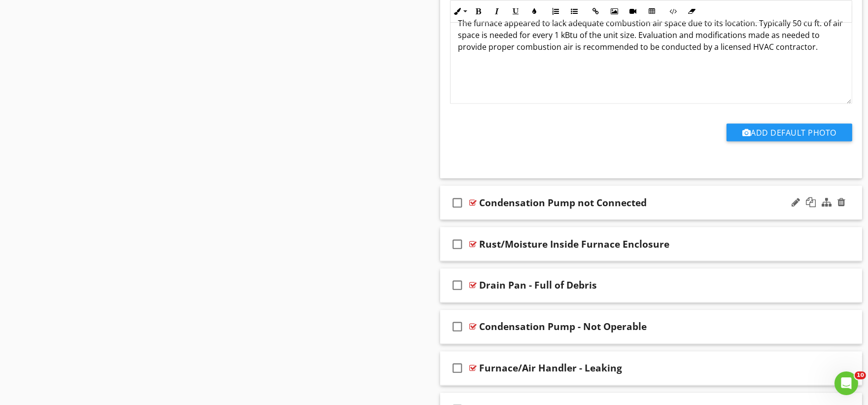
click at [490, 220] on div "check_box_outline_blank Condensation Pump not Connected" at bounding box center [651, 203] width 422 height 34
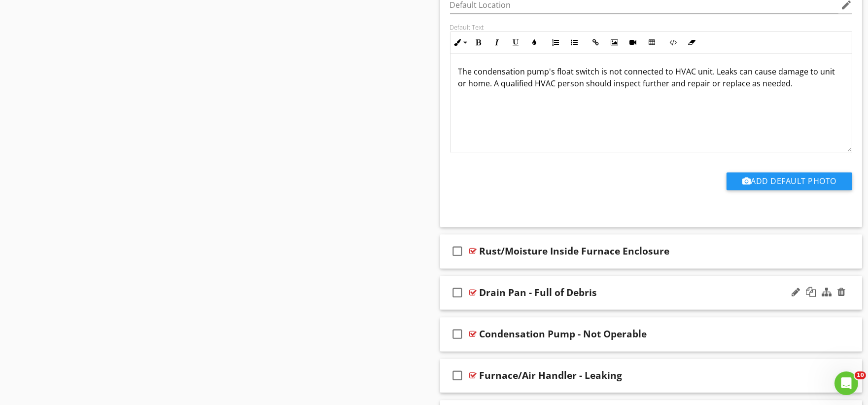
scroll to position [19664, 0]
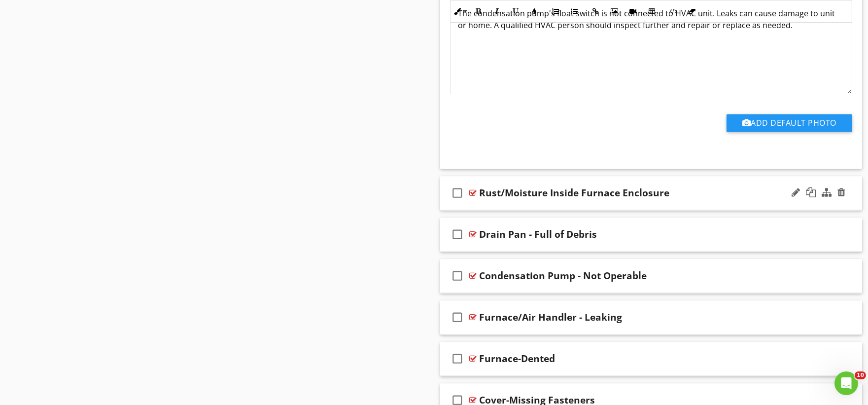
click at [500, 210] on div "check_box_outline_blank Rust/Moisture Inside Furnace Enclosure" at bounding box center [651, 193] width 422 height 34
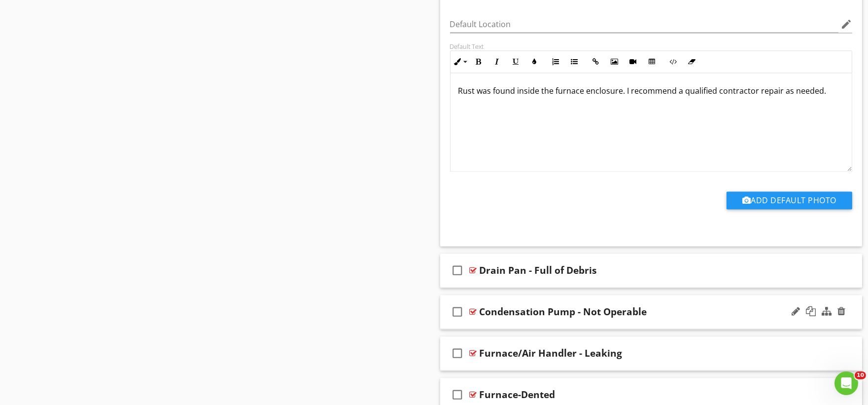
scroll to position [20047, 0]
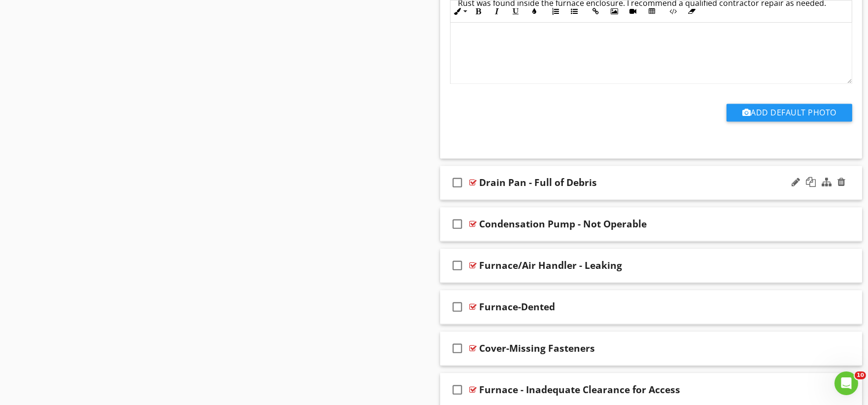
click at [503, 200] on div "check_box_outline_blank Drain Pan - Full of Debris" at bounding box center [651, 183] width 422 height 34
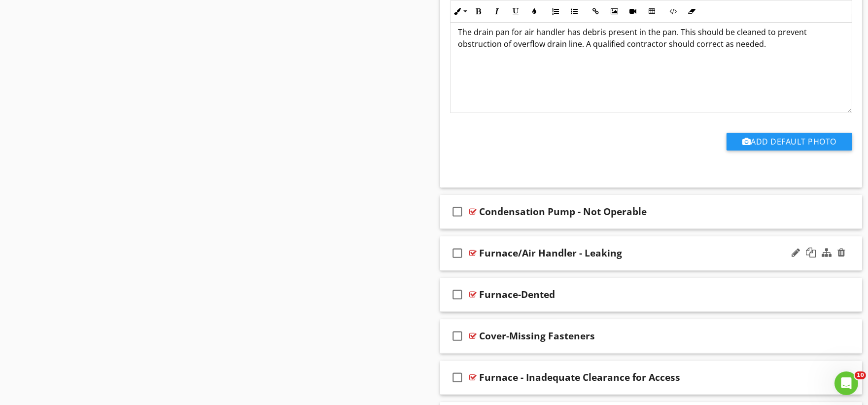
scroll to position [20431, 0]
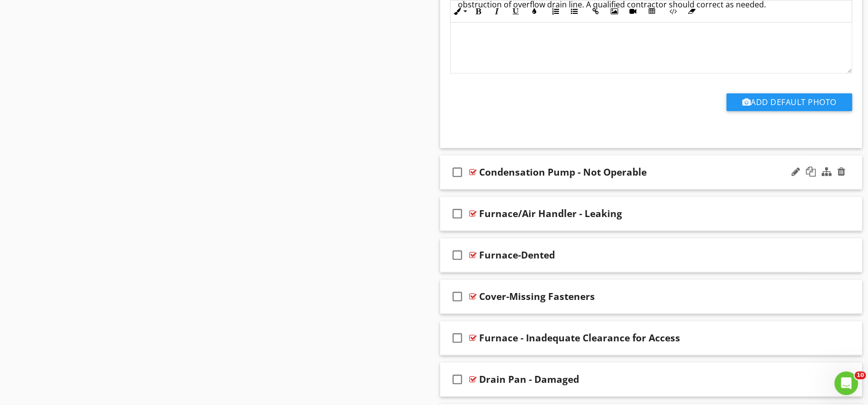
click at [491, 189] on div "check_box_outline_blank Condensation Pump - Not Operable" at bounding box center [651, 172] width 422 height 34
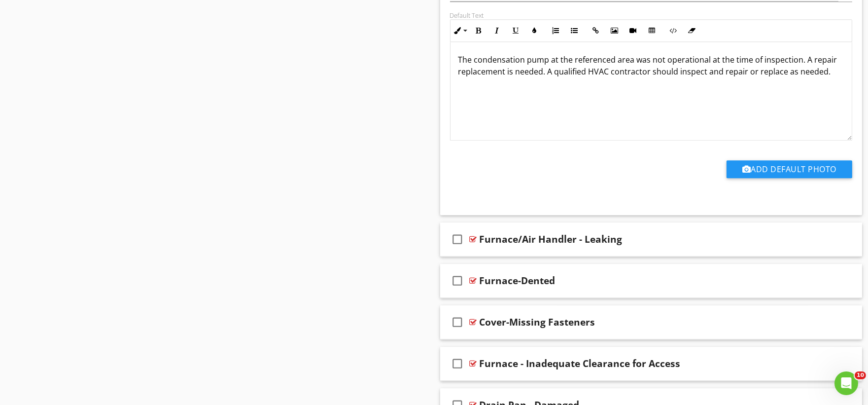
scroll to position [20759, 0]
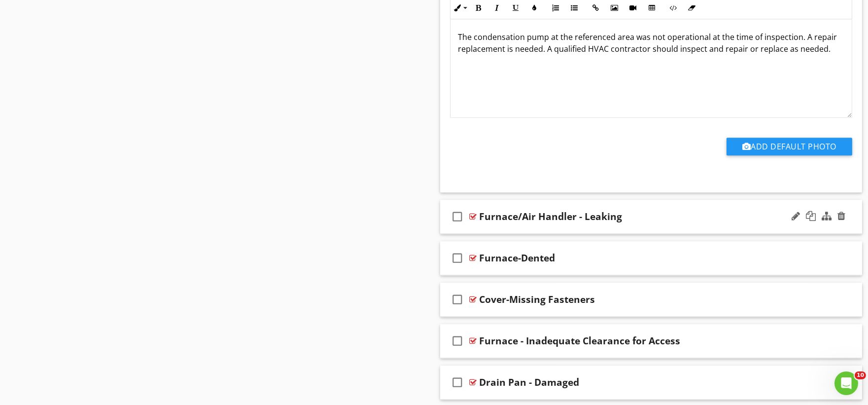
click at [507, 234] on div "check_box_outline_blank Furnace/Air Handler - Leaking" at bounding box center [651, 217] width 422 height 34
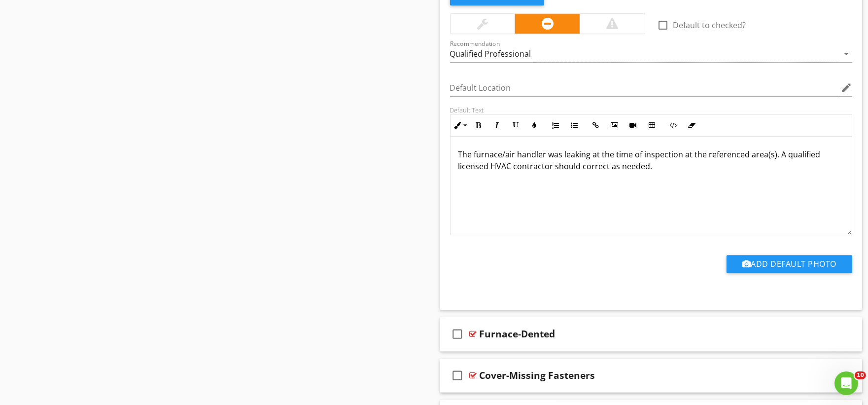
scroll to position [21088, 0]
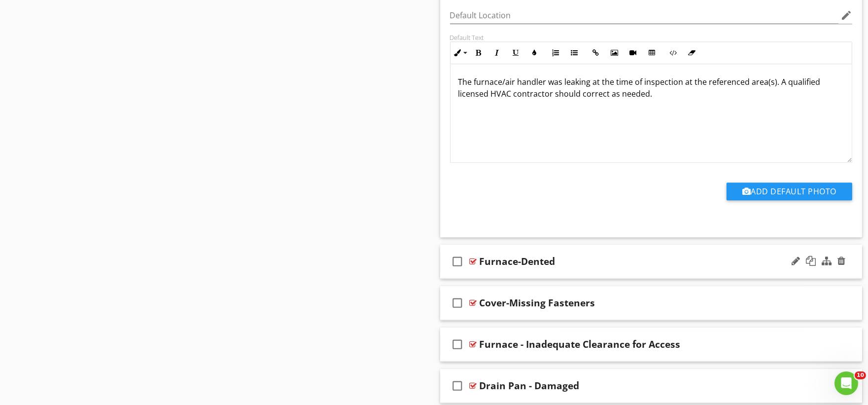
click at [489, 279] on div "check_box_outline_blank Furnace-Dented" at bounding box center [651, 262] width 422 height 34
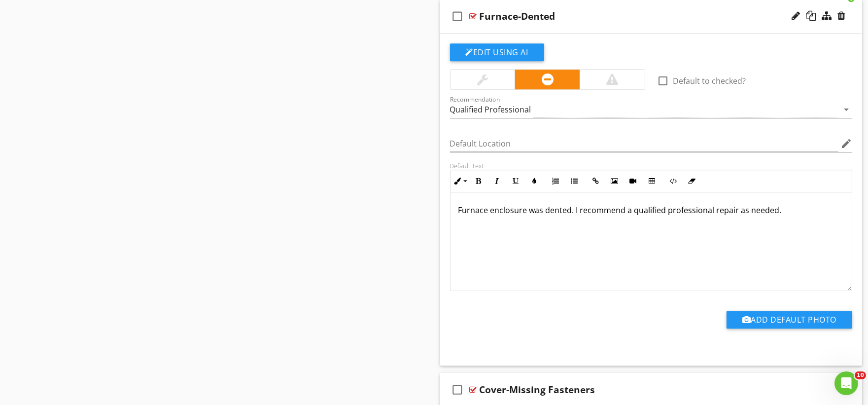
scroll to position [21471, 0]
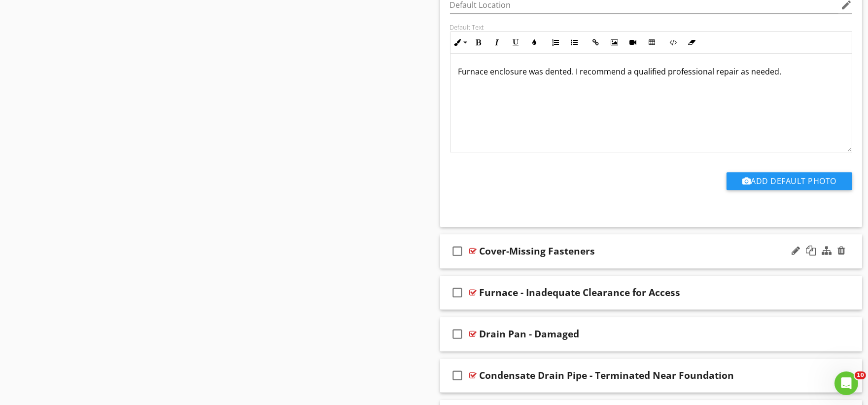
click at [480, 268] on div "check_box_outline_blank Cover-Missing Fasteners" at bounding box center [651, 251] width 422 height 34
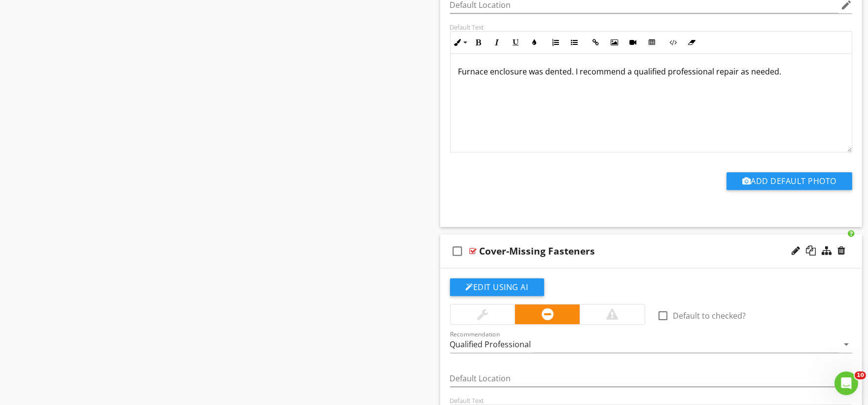
scroll to position [21307, 0]
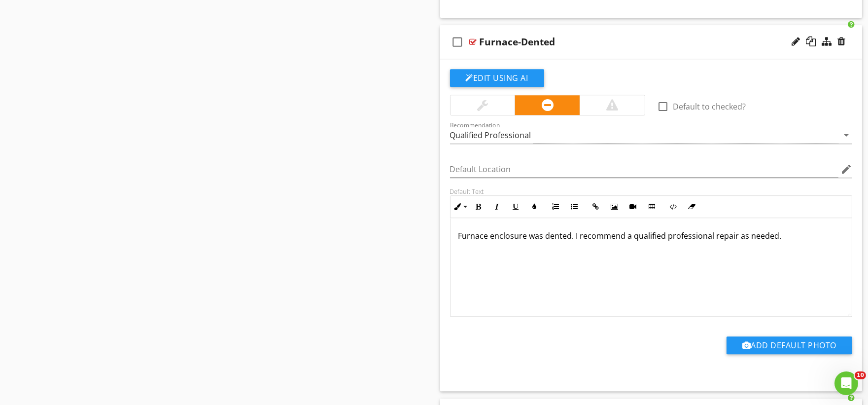
click at [487, 111] on div at bounding box center [482, 105] width 11 height 12
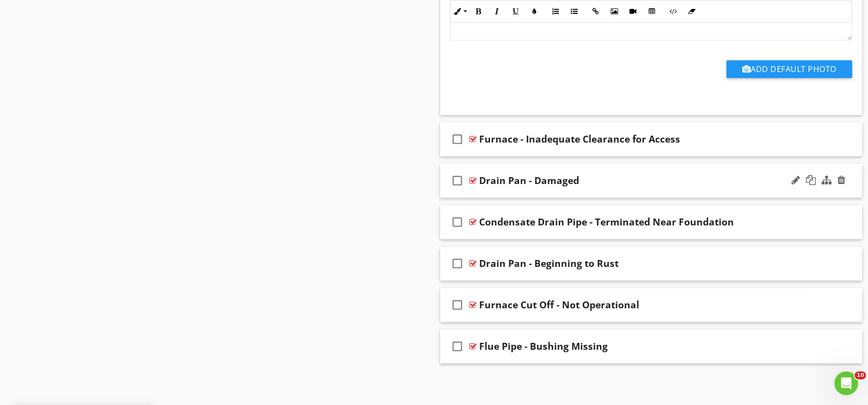
scroll to position [21964, 0]
click at [504, 155] on div "check_box_outline_blank Furnace - Inadequate Clearance for Access" at bounding box center [651, 139] width 422 height 34
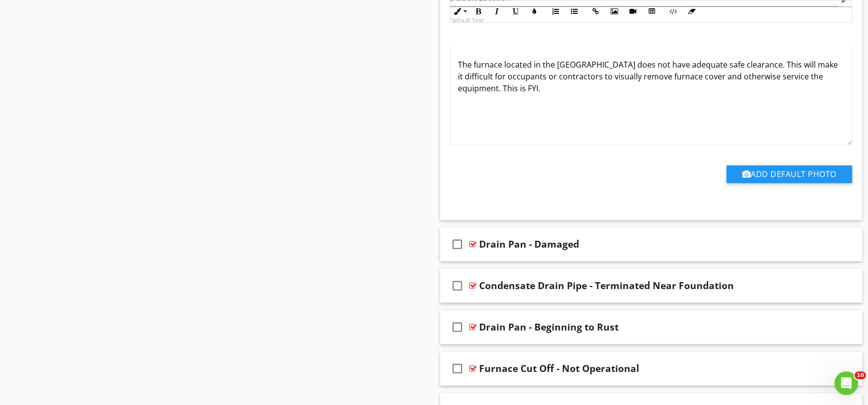
scroll to position [22302, 0]
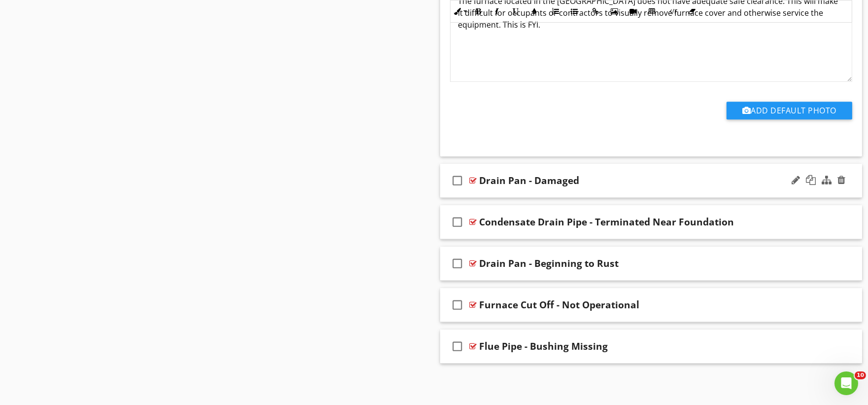
click at [504, 193] on div "check_box_outline_blank Drain Pan - Damaged" at bounding box center [651, 181] width 422 height 34
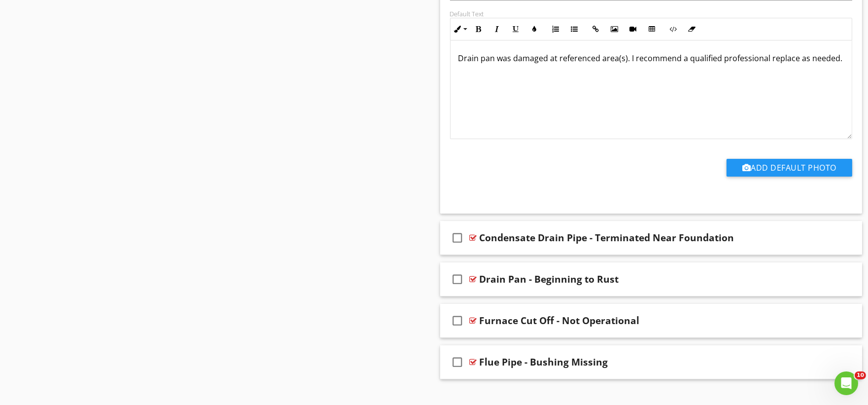
scroll to position [22631, 0]
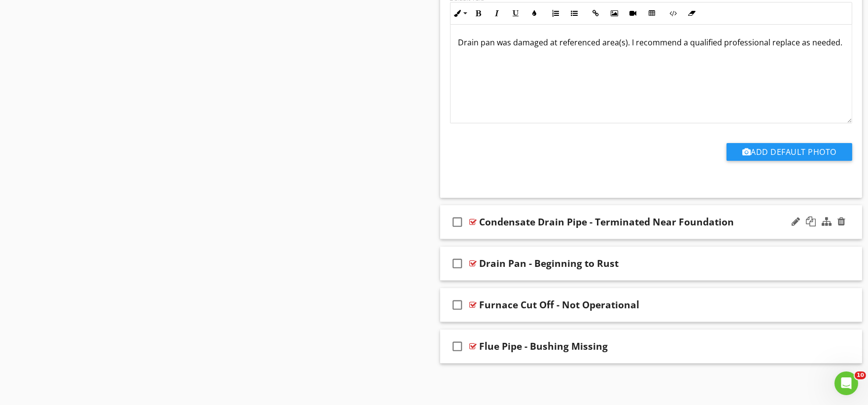
click at [499, 237] on div "check_box_outline_blank Condensate Drain Pipe - Terminated Near Foundation" at bounding box center [651, 222] width 422 height 34
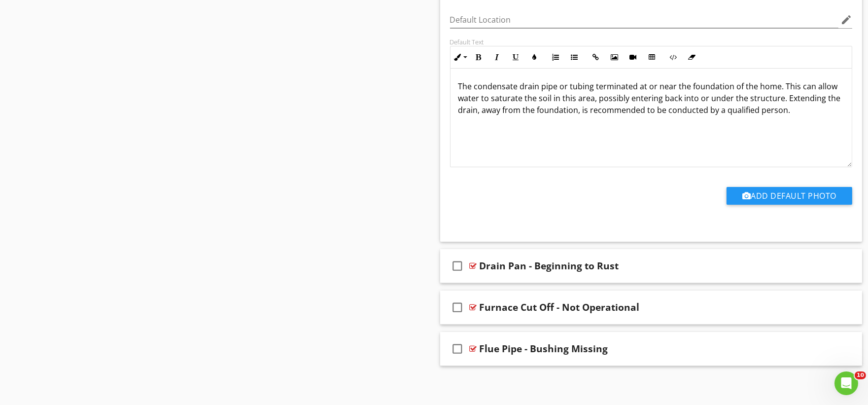
scroll to position [22967, 0]
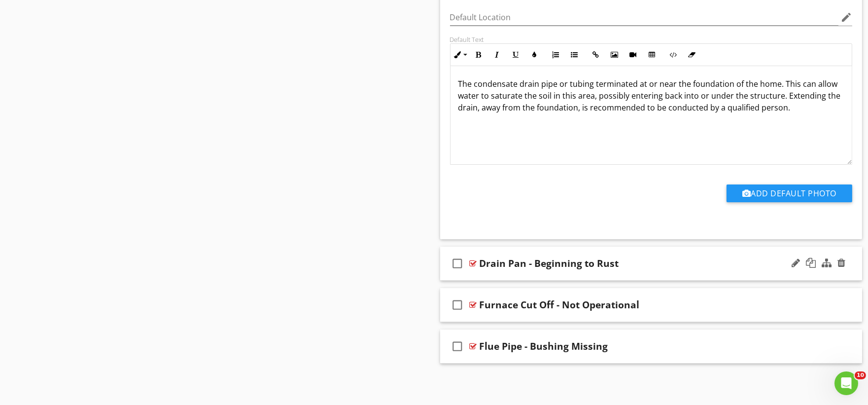
click at [504, 276] on div "check_box_outline_blank Drain Pan - Beginning to Rust" at bounding box center [651, 263] width 422 height 34
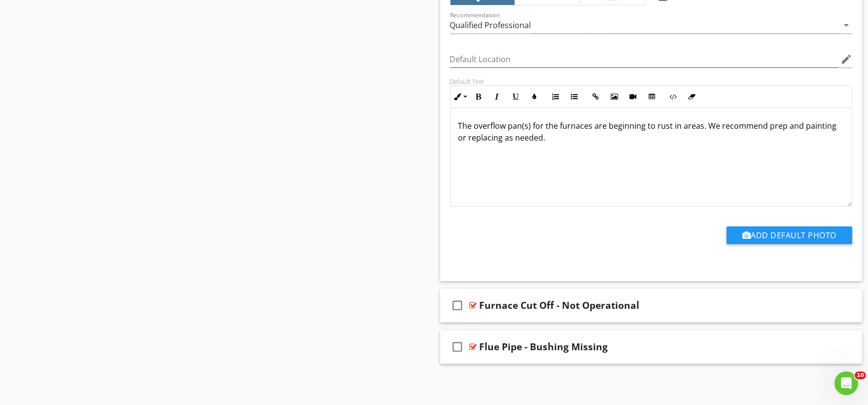
scroll to position [23299, 0]
click at [511, 316] on div "check_box_outline_blank Furnace Cut Off - Not Operational" at bounding box center [651, 305] width 422 height 34
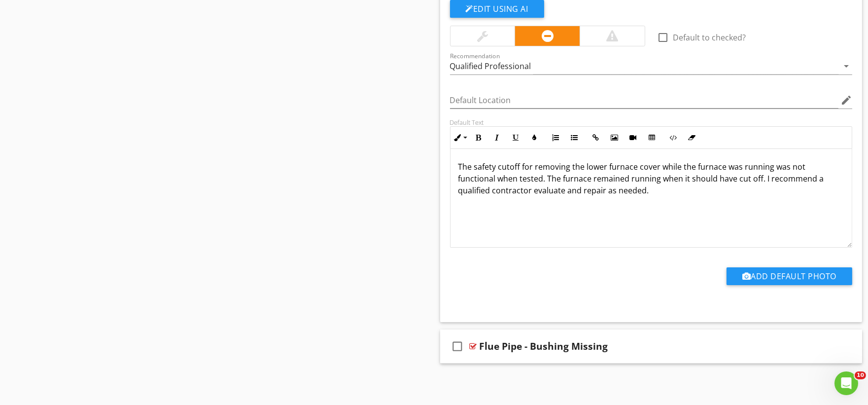
scroll to position [23631, 0]
click at [487, 361] on div "check_box_outline_blank Flue Pipe - Bushing Missing" at bounding box center [651, 346] width 422 height 34
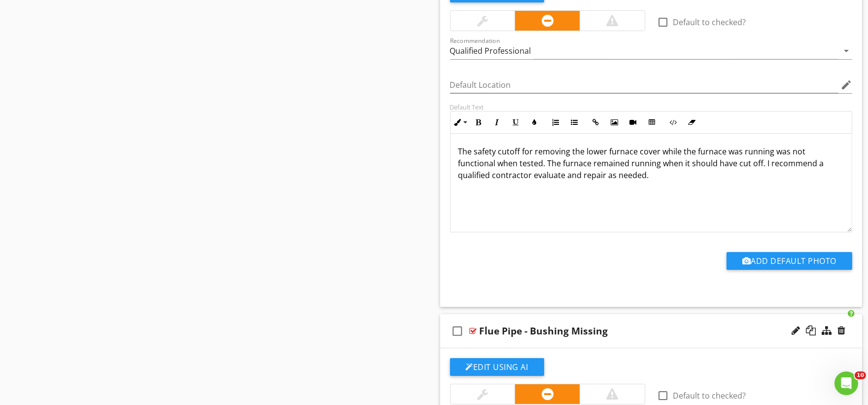
scroll to position [151, 0]
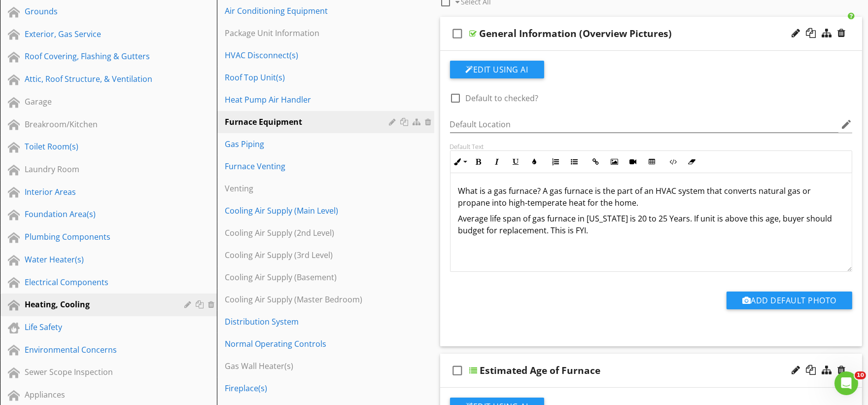
click at [620, 204] on p "What is a gas furnace? A gas furnace is the part of an HVAC system that convert…" at bounding box center [651, 197] width 386 height 24
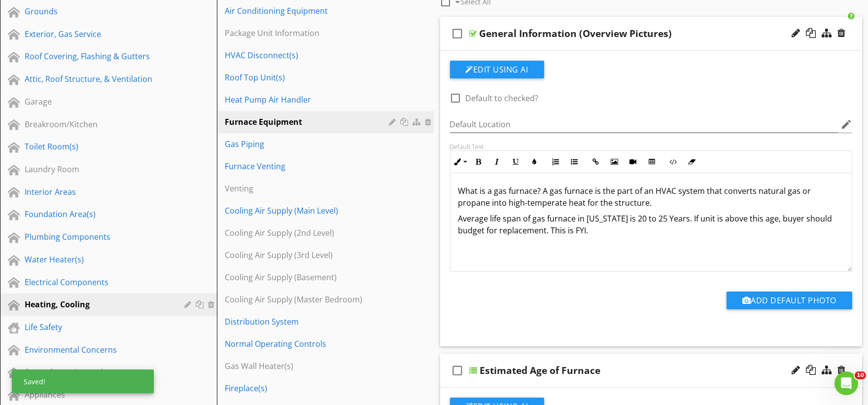
scroll to position [3649, 0]
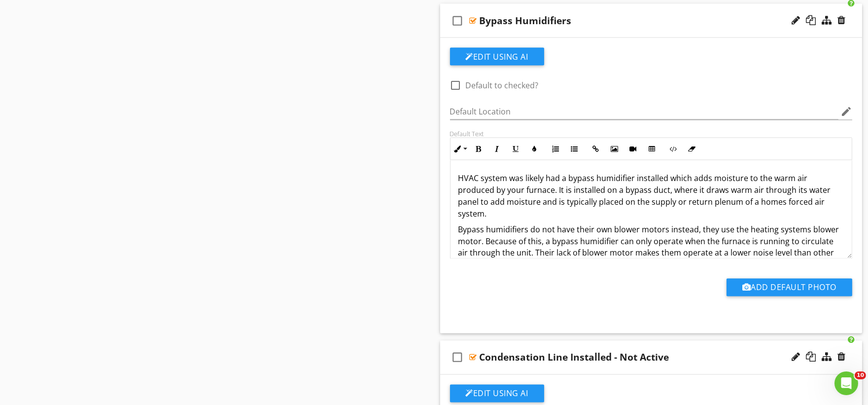
click at [769, 202] on p "HVAC system was likely had a bypass humidifier installed which adds moisture to…" at bounding box center [651, 195] width 386 height 47
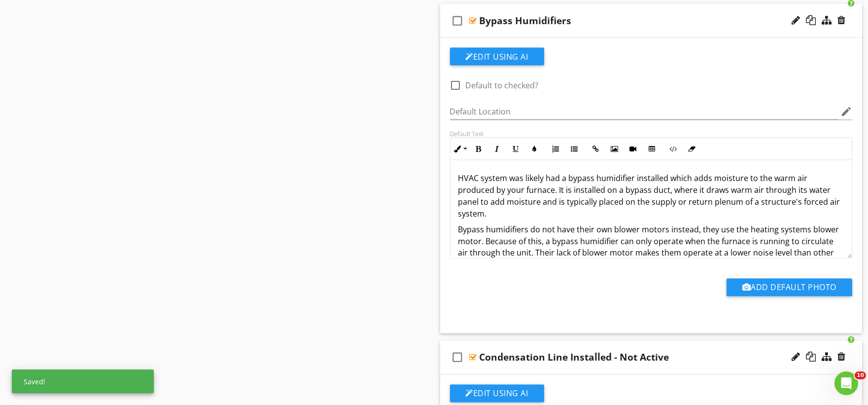
scroll to position [19498, 0]
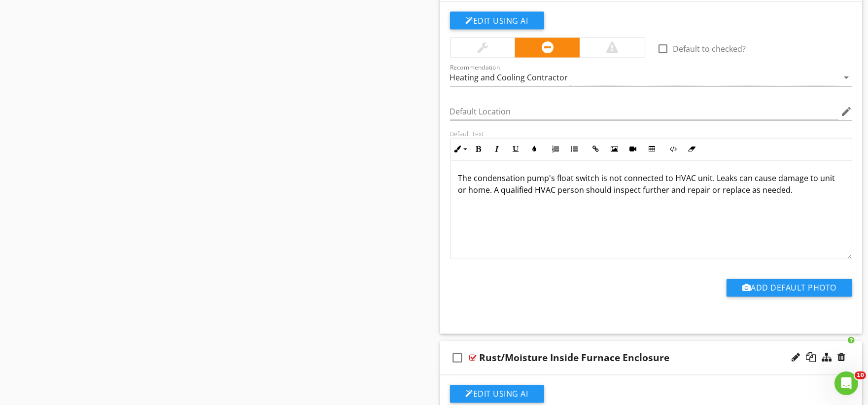
click at [476, 201] on p "The condensation pump's float switch is not connected to HVAC unit. Leaks can c…" at bounding box center [651, 190] width 386 height 35
copy p "home"
copy p "structure"
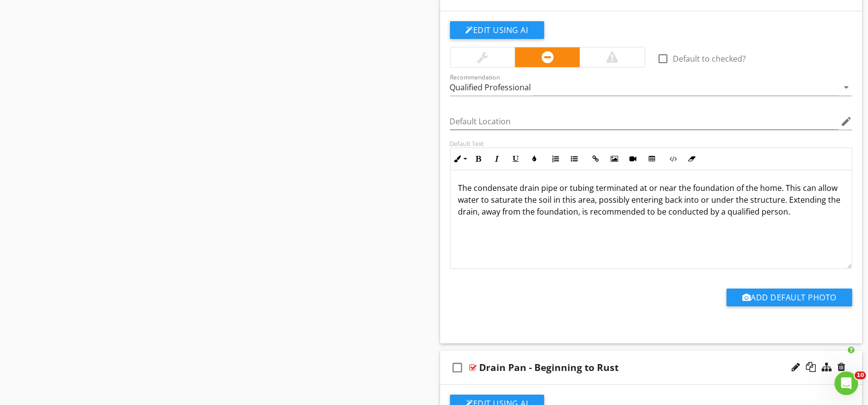
click at [762, 205] on p "The condensate drain pipe or tubing terminated at or near the foundation of the…" at bounding box center [651, 199] width 386 height 35
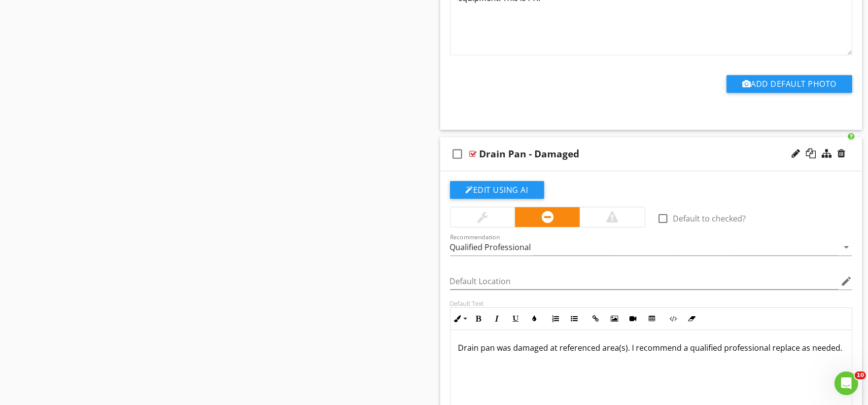
scroll to position [0, 0]
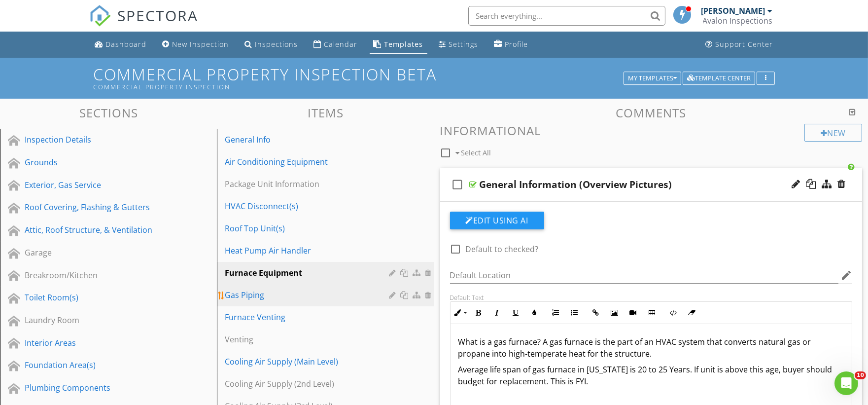
click at [267, 294] on div "Gas Piping" at bounding box center [308, 295] width 167 height 12
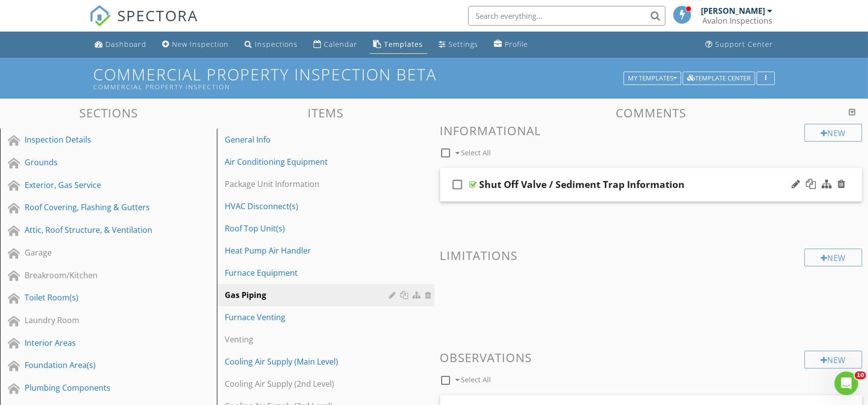
click at [484, 196] on div "check_box_outline_blank Shut Off Valve / Sediment Trap Information" at bounding box center [651, 185] width 422 height 34
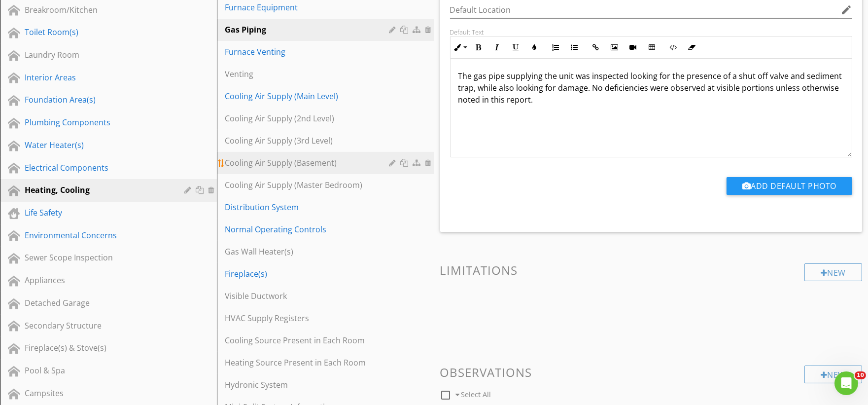
scroll to position [210, 0]
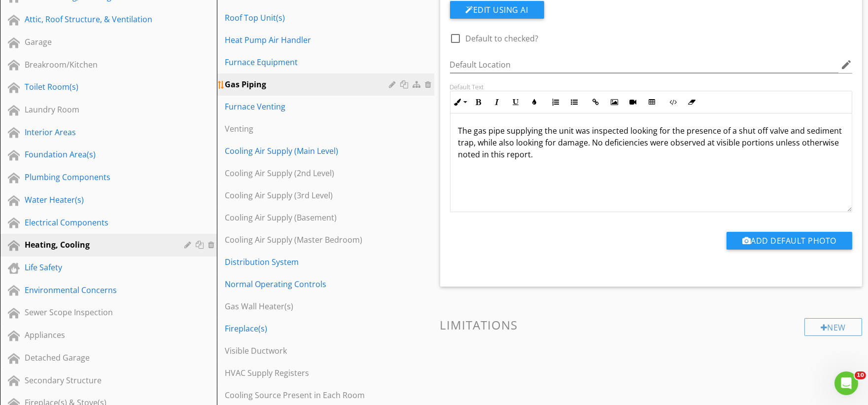
click at [429, 83] on div at bounding box center [429, 84] width 9 height 8
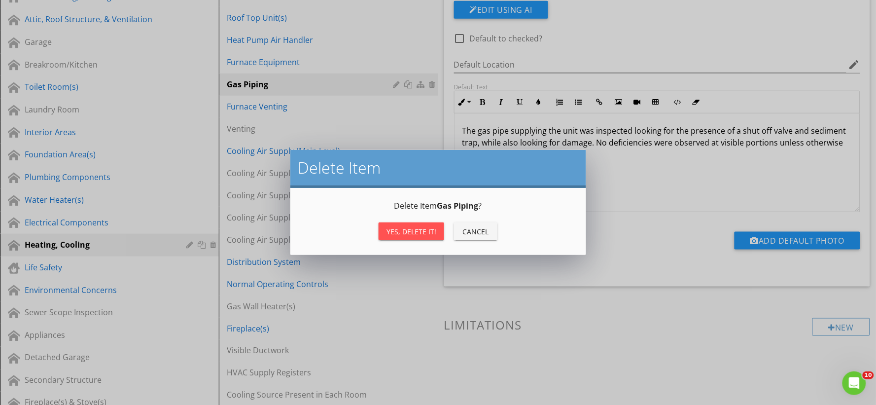
click at [420, 227] on div "Yes, Delete it!" at bounding box center [411, 231] width 50 height 10
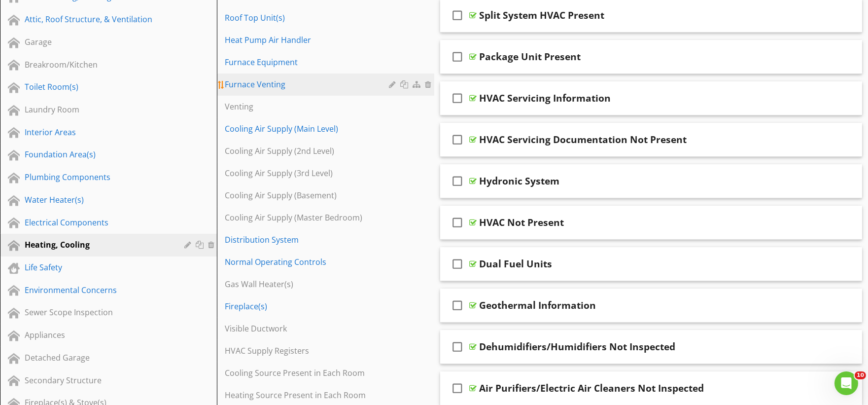
click at [286, 90] on div "Furnace Venting" at bounding box center [308, 84] width 167 height 12
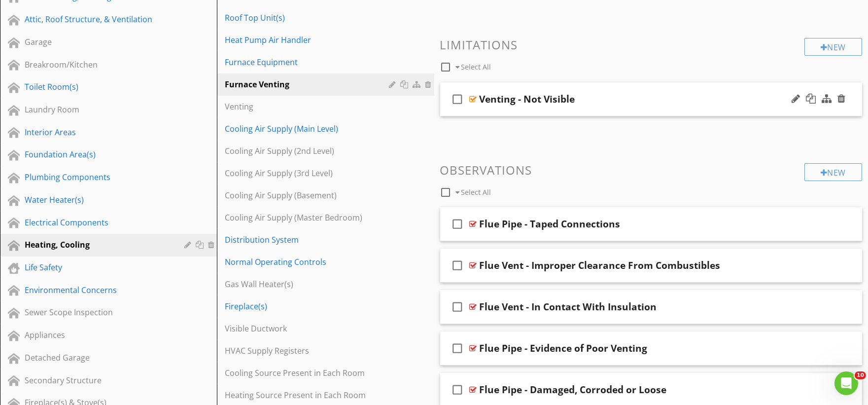
click at [513, 111] on div "check_box_outline_blank Venting - Not Visible" at bounding box center [651, 99] width 422 height 34
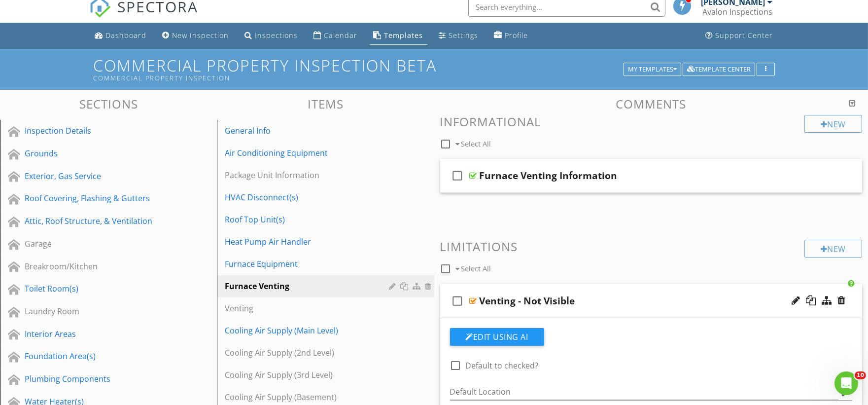
scroll to position [0, 0]
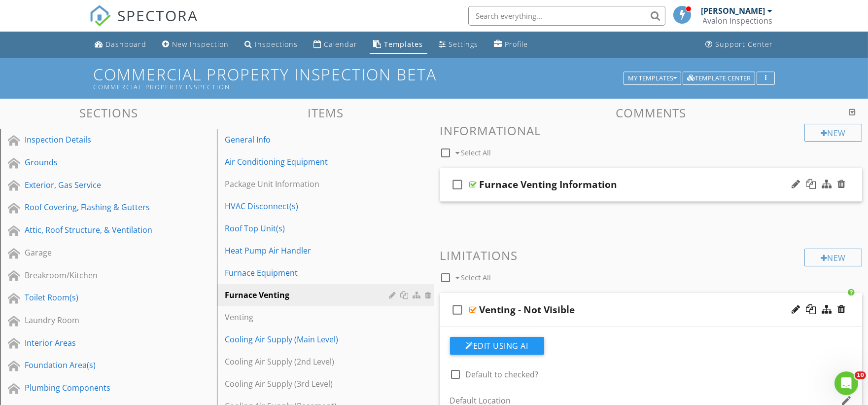
click at [509, 195] on div "check_box_outline_blank Furnace Venting Information" at bounding box center [651, 185] width 422 height 34
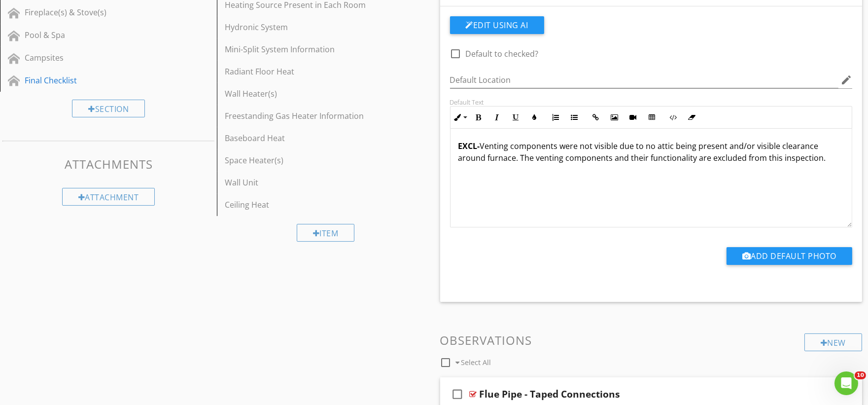
scroll to position [767, 0]
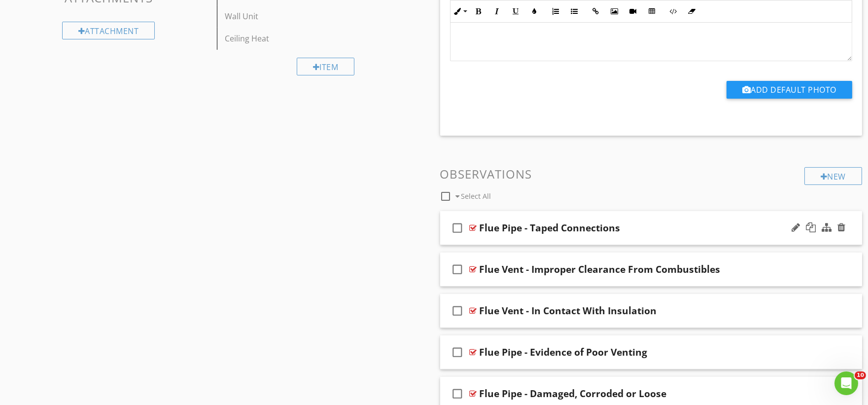
click at [492, 238] on div "check_box_outline_blank Flue Pipe - Taped Connections" at bounding box center [651, 228] width 422 height 34
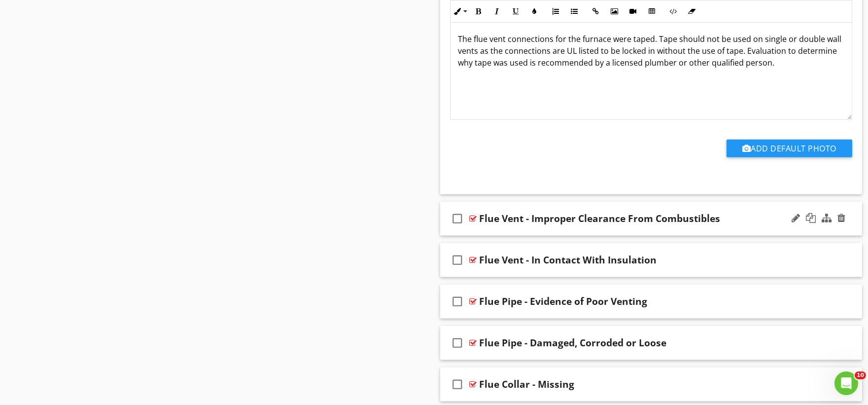
scroll to position [1150, 0]
click at [489, 230] on div "check_box_outline_blank Flue Vent - Improper Clearance From Combustibles" at bounding box center [651, 218] width 422 height 34
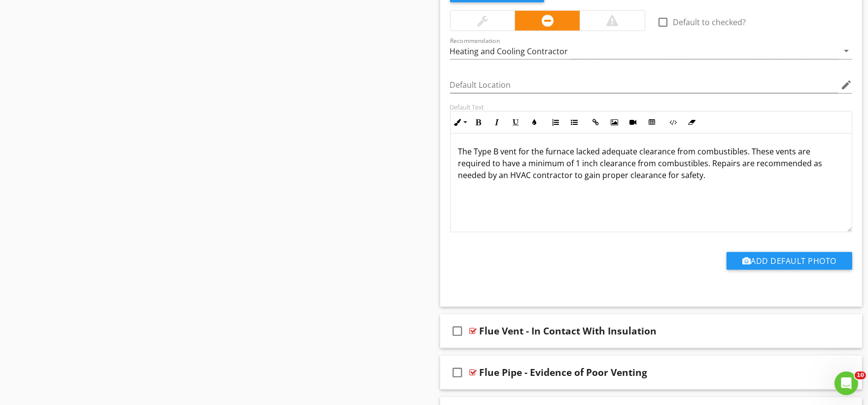
scroll to position [1479, 0]
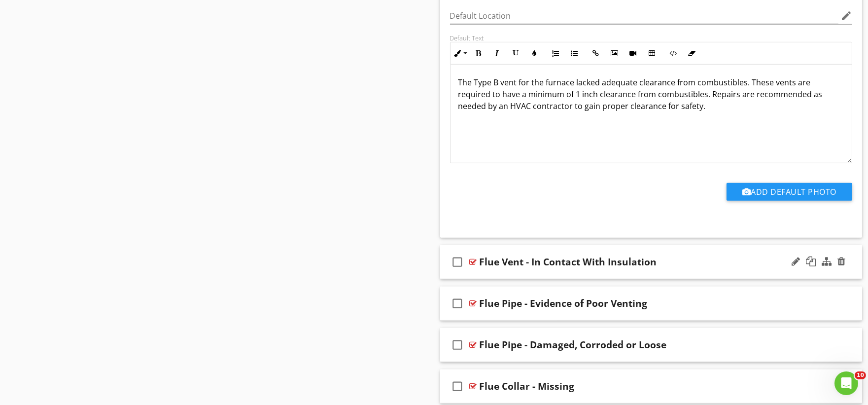
click at [494, 277] on div "check_box_outline_blank Flue Vent - In Contact With Insulation" at bounding box center [651, 262] width 422 height 34
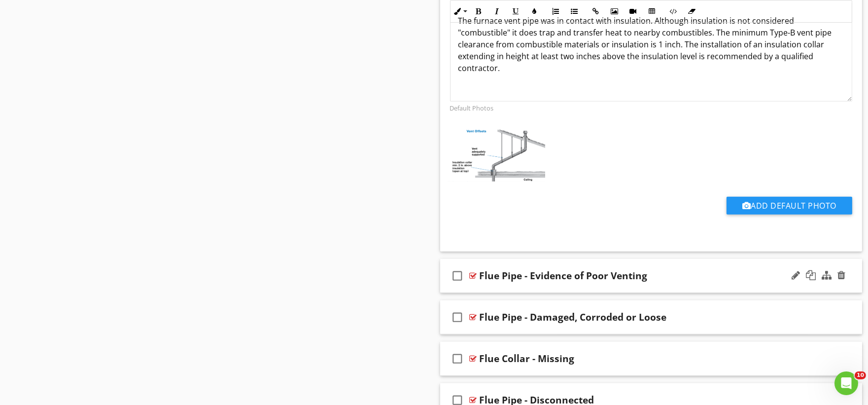
scroll to position [1917, 0]
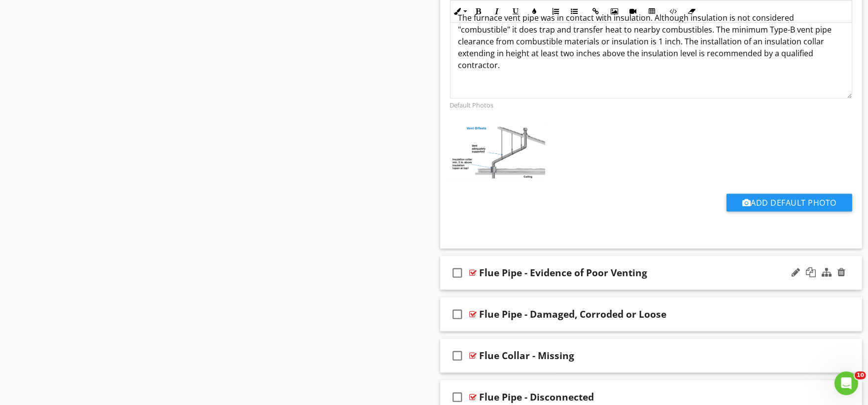
click at [498, 285] on div "check_box_outline_blank Flue Pipe - Evidence of Poor Venting" at bounding box center [651, 273] width 422 height 34
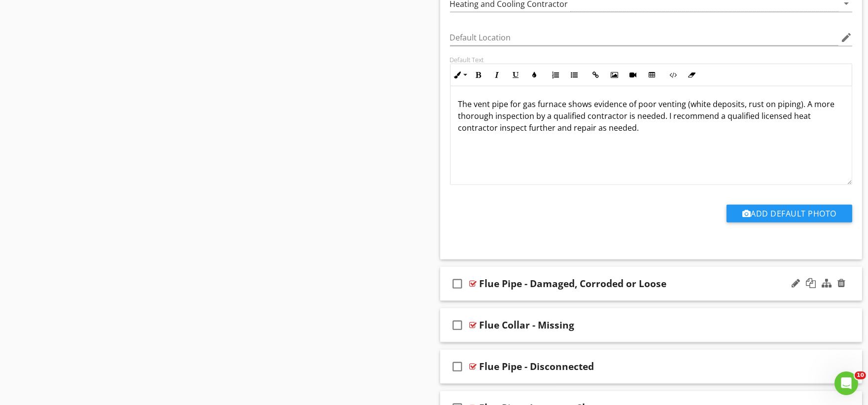
scroll to position [2300, 0]
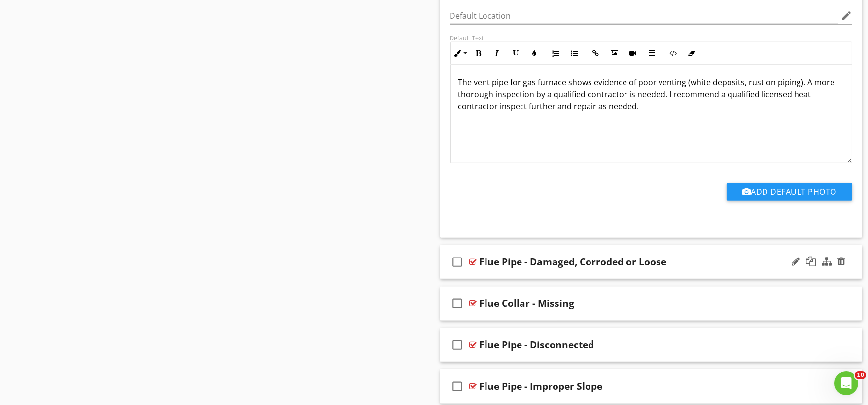
click at [508, 277] on div "check_box_outline_blank Flue Pipe - Damaged, Corroded or Loose" at bounding box center [651, 262] width 422 height 34
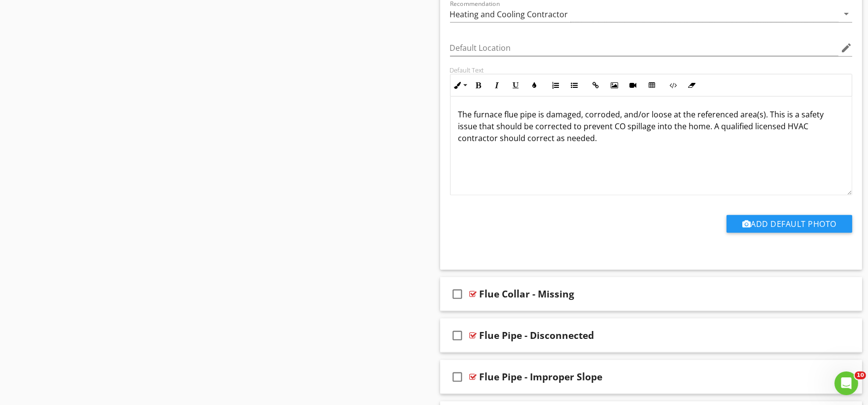
scroll to position [2684, 0]
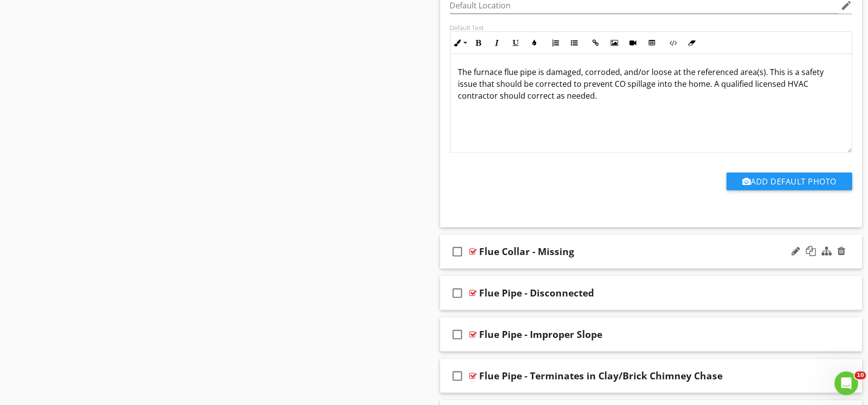
click at [484, 264] on div "check_box_outline_blank Flue Collar - Missing" at bounding box center [651, 252] width 422 height 34
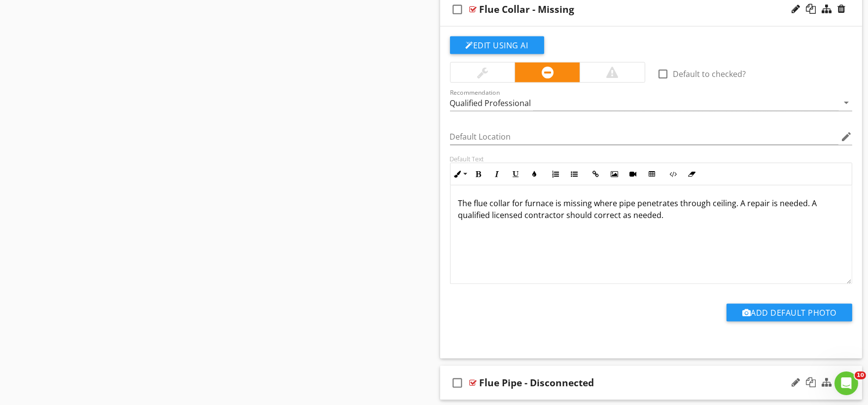
scroll to position [3067, 0]
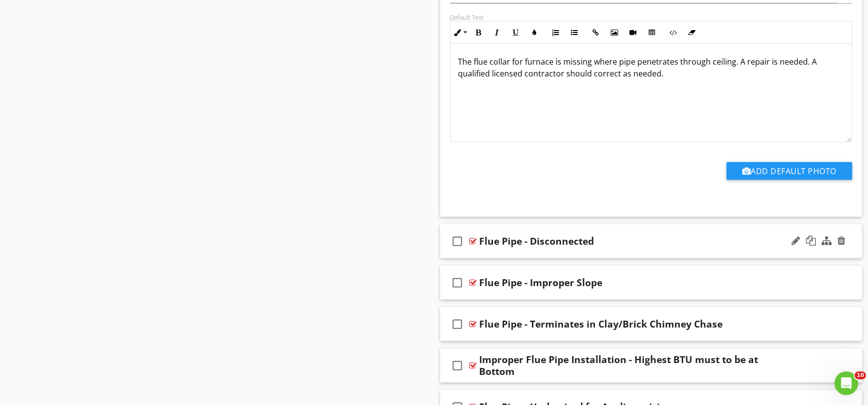
click at [507, 256] on div "check_box_outline_blank Flue Pipe - Disconnected" at bounding box center [651, 241] width 422 height 34
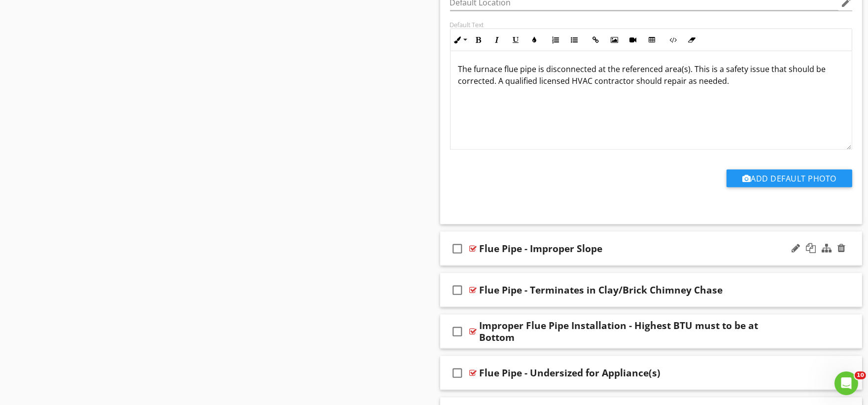
scroll to position [3451, 0]
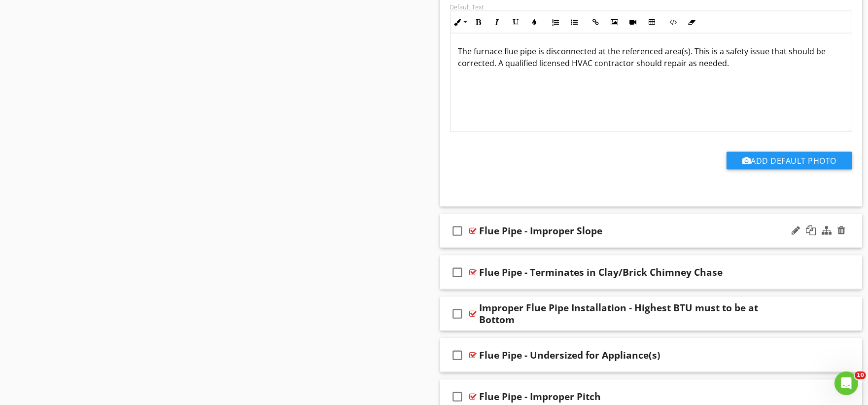
click at [505, 244] on div "check_box_outline_blank Flue Pipe - Improper Slope" at bounding box center [651, 231] width 422 height 34
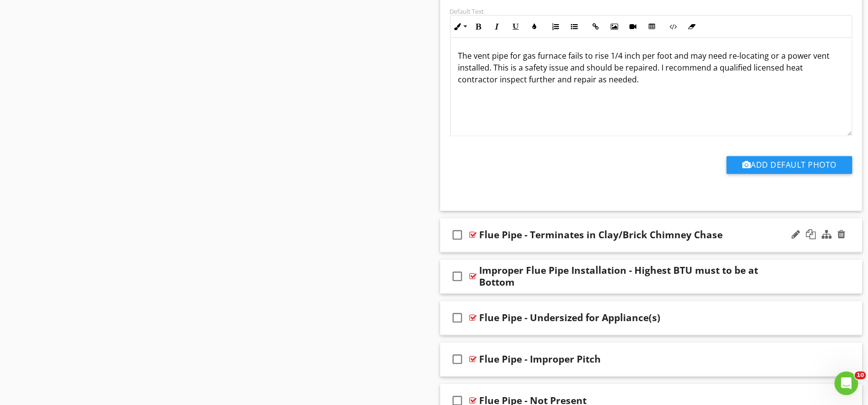
scroll to position [3834, 0]
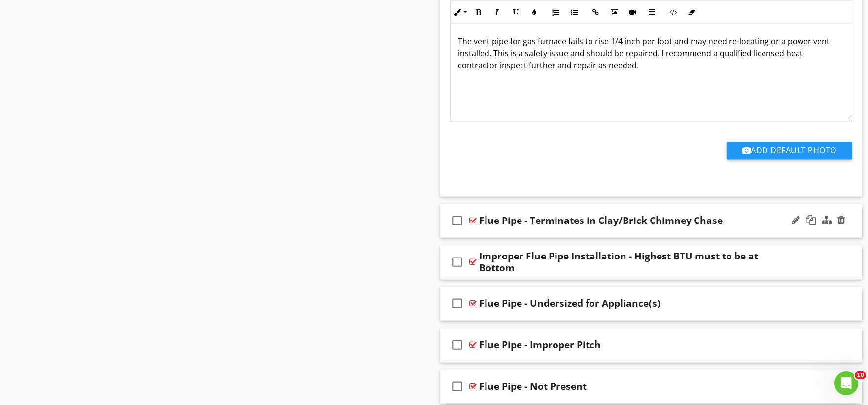
click at [490, 235] on div "check_box_outline_blank Flue Pipe - Terminates in Clay/Brick Chimney Chase" at bounding box center [651, 221] width 422 height 34
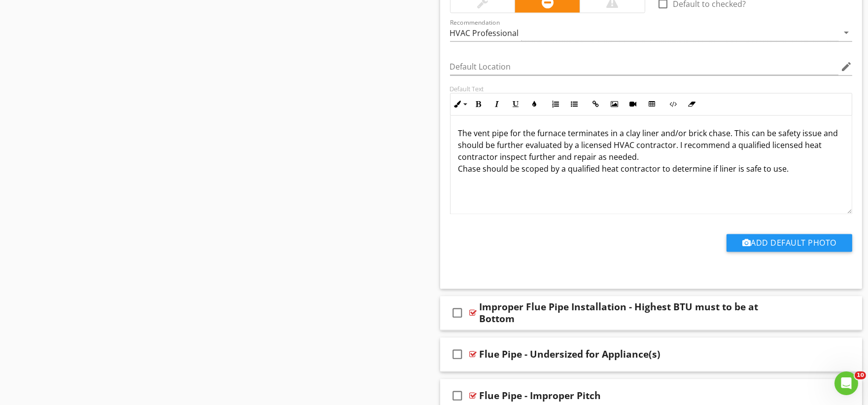
scroll to position [4163, 0]
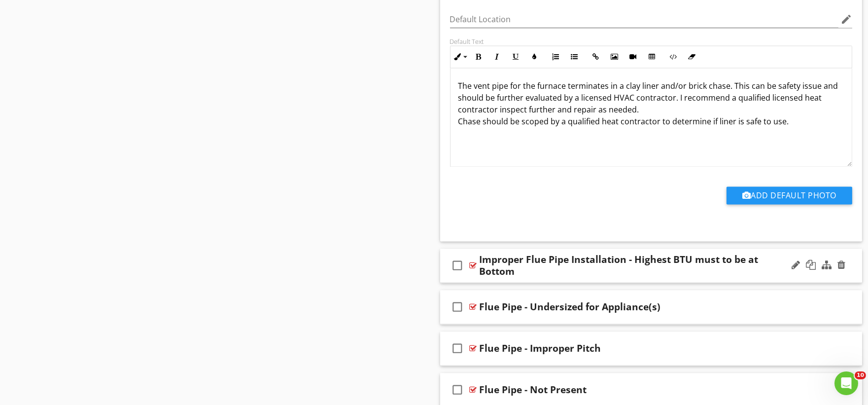
click at [473, 280] on div "check_box_outline_blank Improper Flue Pipe Installation - Highest BTU must to b…" at bounding box center [651, 265] width 422 height 34
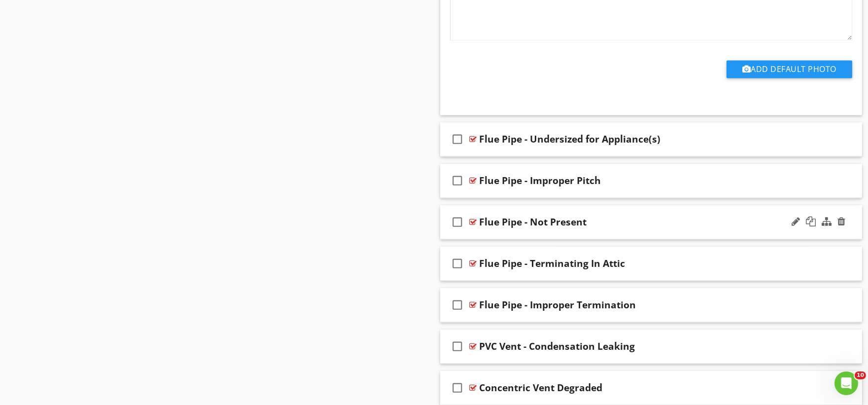
scroll to position [4710, 0]
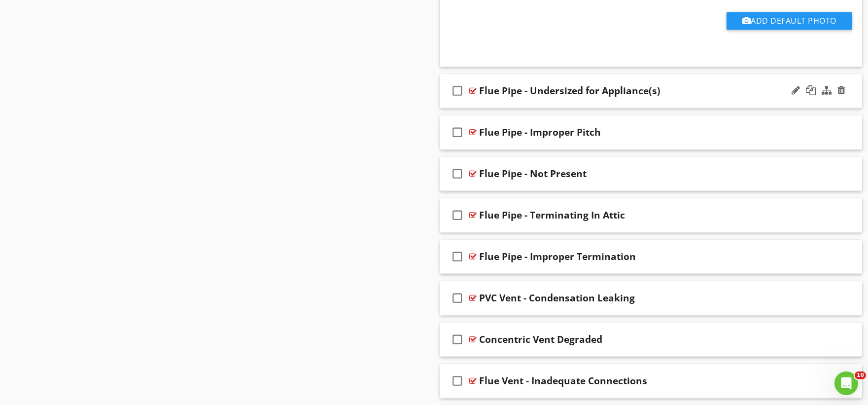
click at [471, 107] on div "check_box_outline_blank Flue Pipe - Undersized for Appliance(s)" at bounding box center [651, 91] width 422 height 34
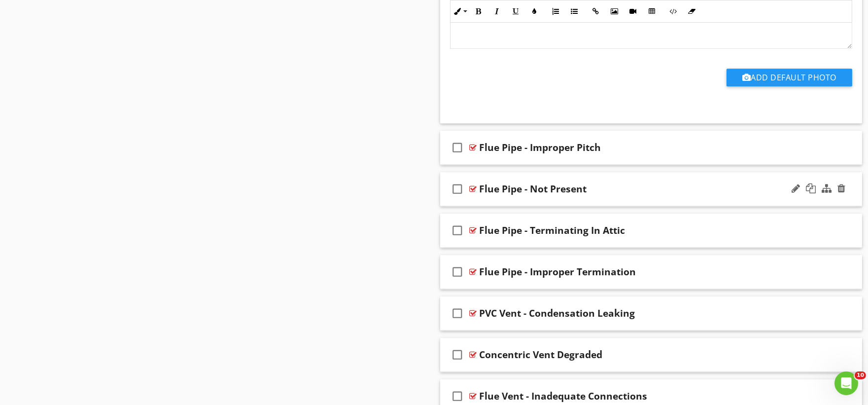
scroll to position [5039, 0]
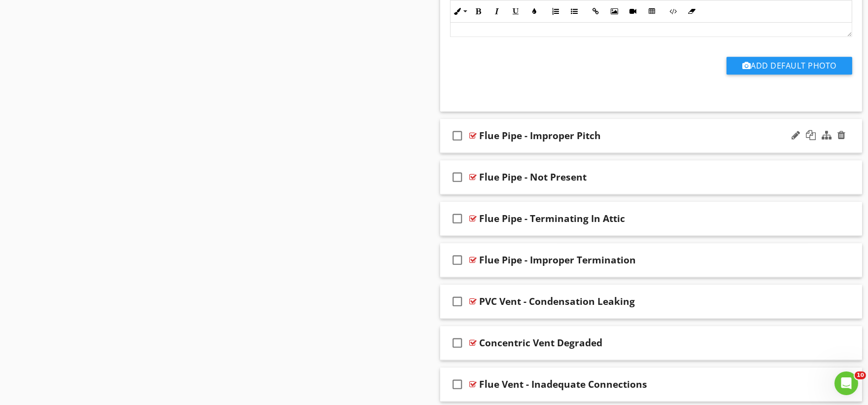
click at [476, 148] on div "check_box_outline_blank Flue Pipe - Improper Pitch" at bounding box center [651, 136] width 422 height 34
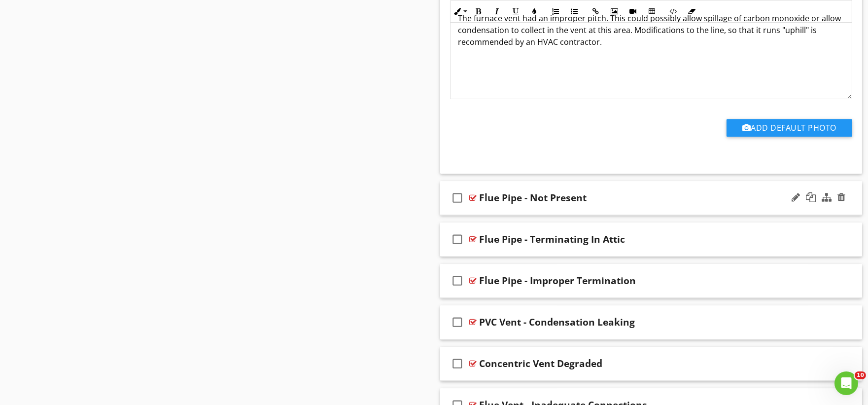
scroll to position [5367, 0]
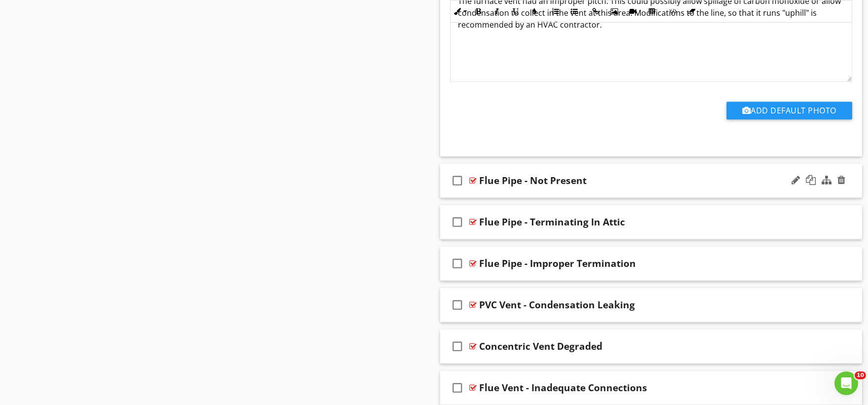
click at [471, 198] on div "check_box_outline_blank Flue Pipe - Not Present" at bounding box center [651, 181] width 422 height 34
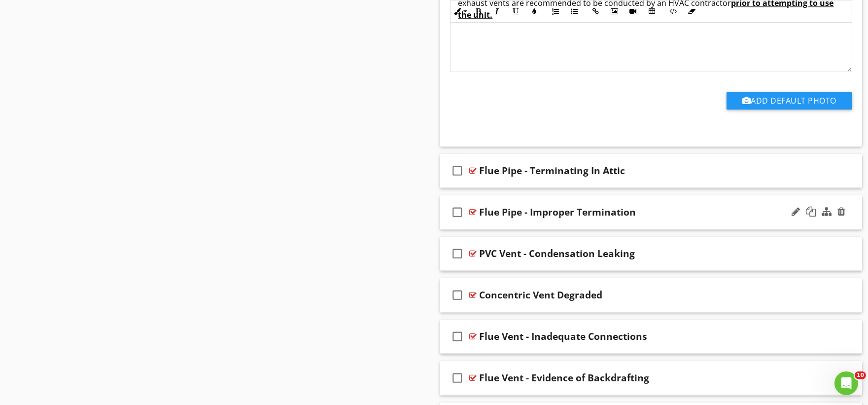
scroll to position [5751, 0]
click at [475, 185] on div "check_box_outline_blank Flue Pipe - Terminating In Attic" at bounding box center [651, 170] width 422 height 34
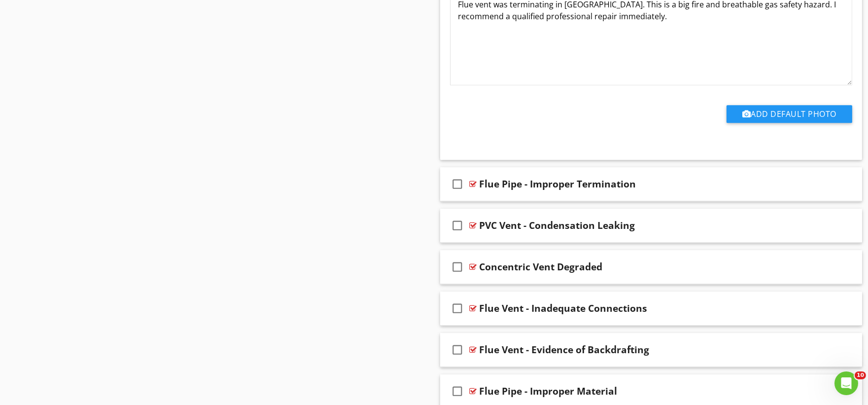
scroll to position [6135, 0]
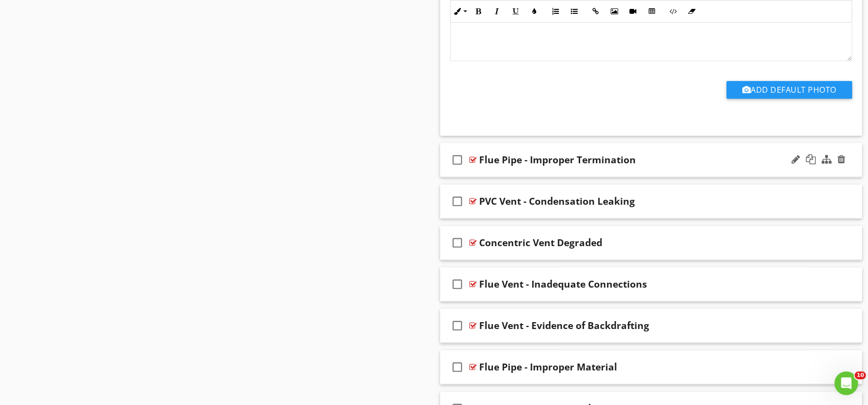
click at [479, 176] on div "check_box_outline_blank Flue Pipe - Improper Termination" at bounding box center [651, 160] width 422 height 34
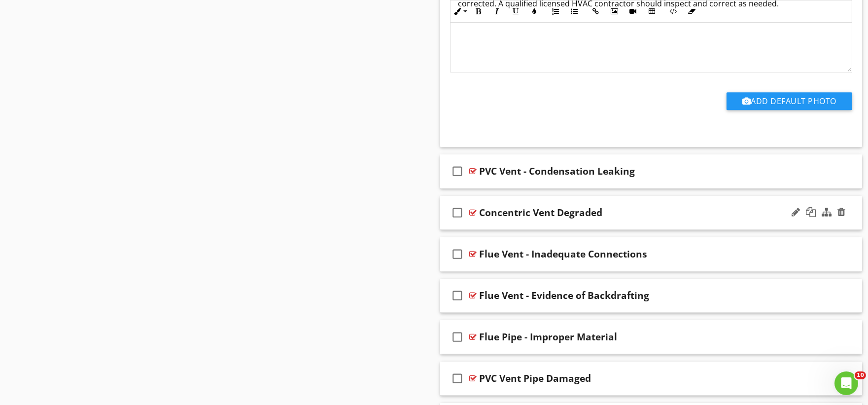
scroll to position [6518, 0]
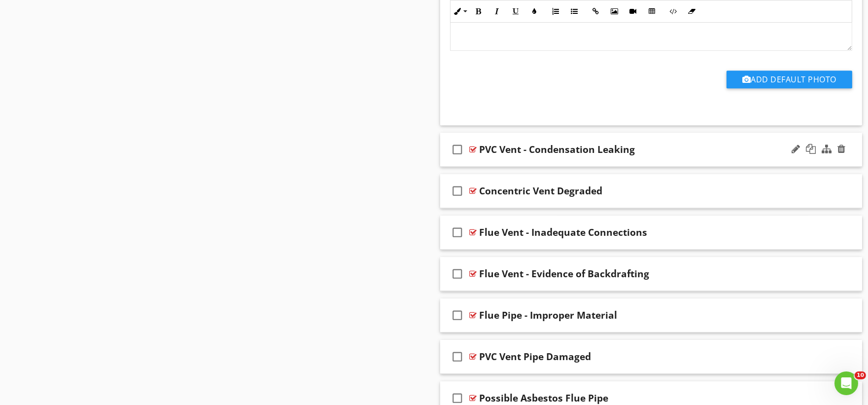
click at [482, 165] on div "check_box_outline_blank PVC Vent - Condensation Leaking" at bounding box center [651, 150] width 422 height 34
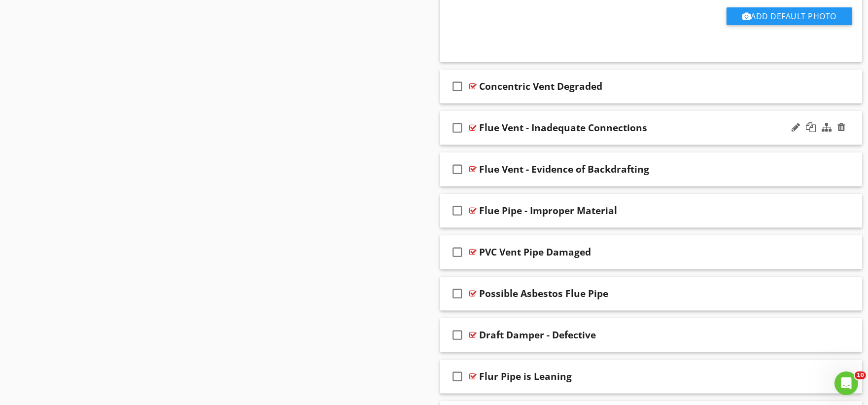
scroll to position [6956, 0]
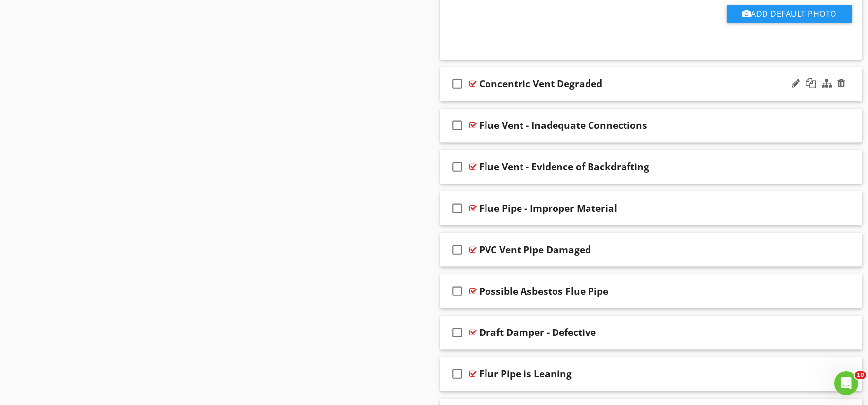
click at [482, 100] on div "check_box_outline_blank Concentric Vent Degraded" at bounding box center [651, 84] width 422 height 34
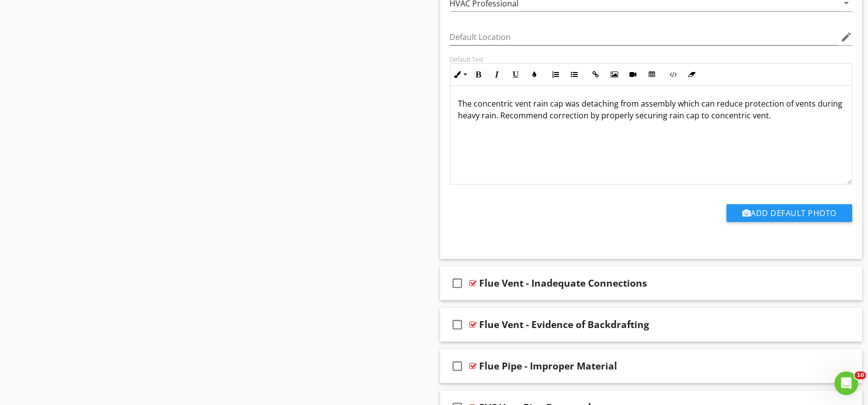
scroll to position [7230, 0]
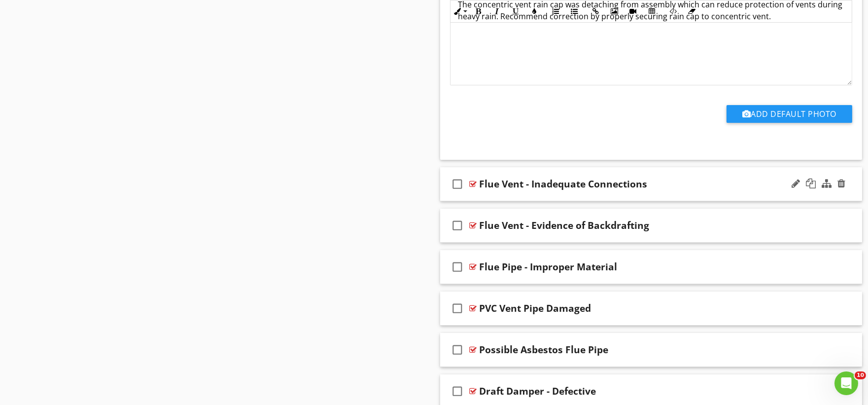
click at [471, 200] on div "check_box_outline_blank Flue Vent - Inadequate Connections" at bounding box center [651, 184] width 422 height 34
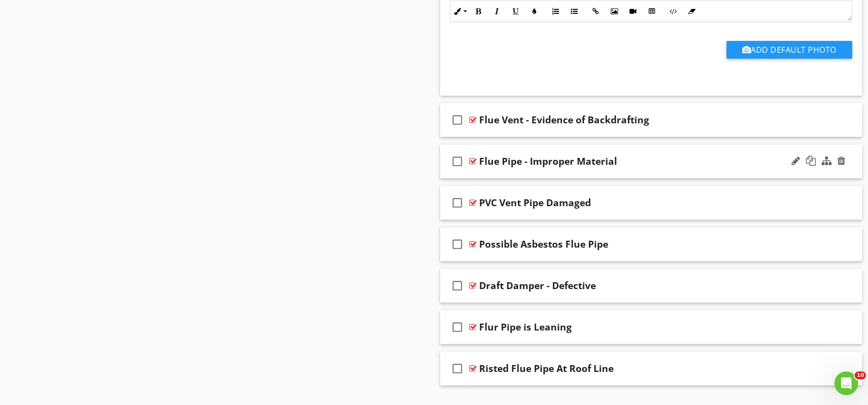
scroll to position [7668, 0]
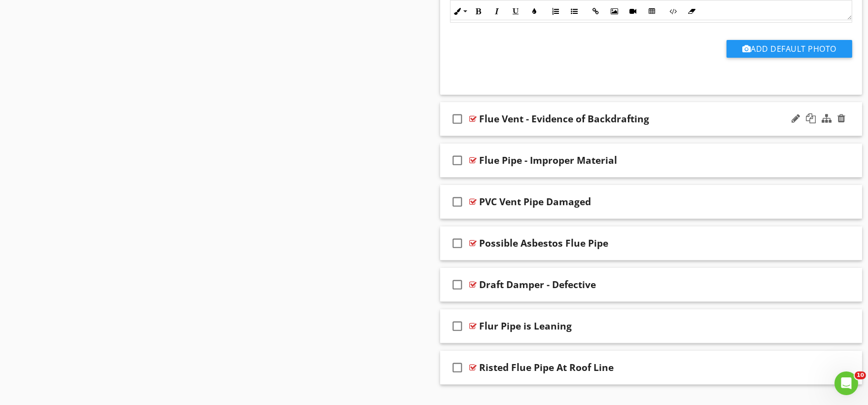
click at [491, 135] on div "check_box_outline_blank Flue Vent - Evidence of Backdrafting" at bounding box center [651, 119] width 422 height 34
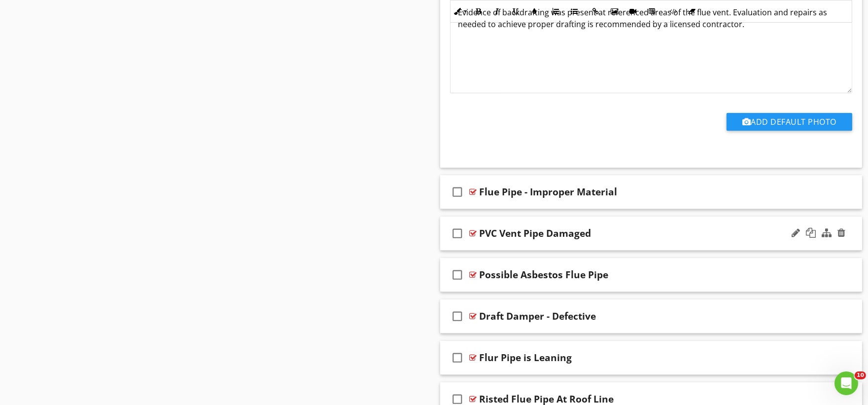
scroll to position [8027, 0]
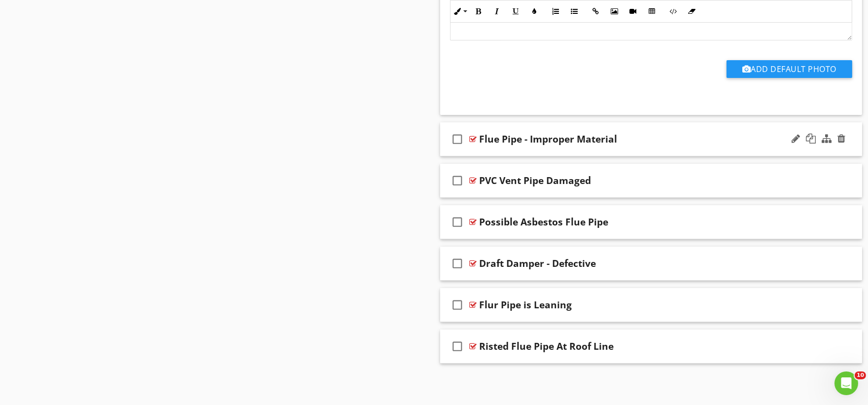
click at [487, 152] on div "check_box_outline_blank Flue Pipe - Improper Material" at bounding box center [651, 139] width 422 height 34
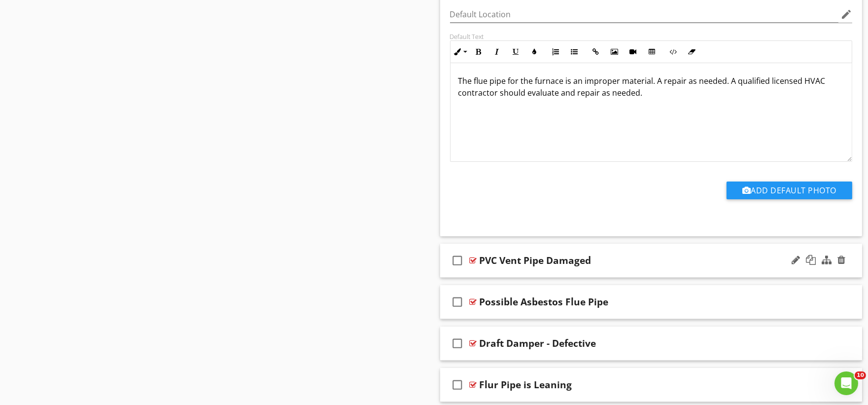
scroll to position [8359, 0]
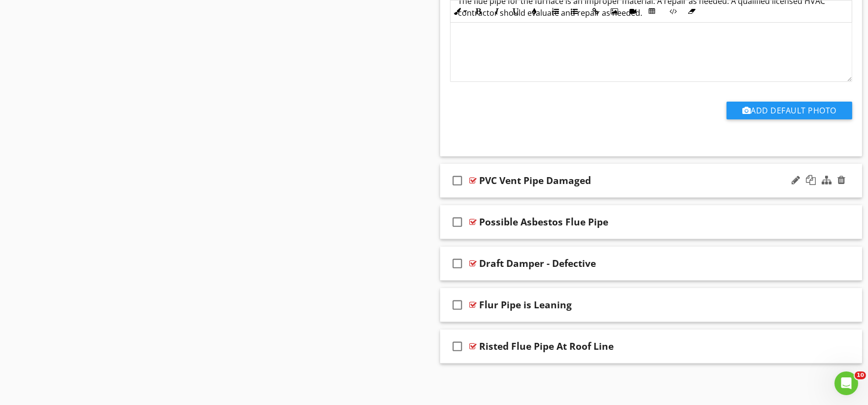
click at [480, 192] on div "check_box_outline_blank PVC Vent Pipe Damaged" at bounding box center [651, 181] width 422 height 34
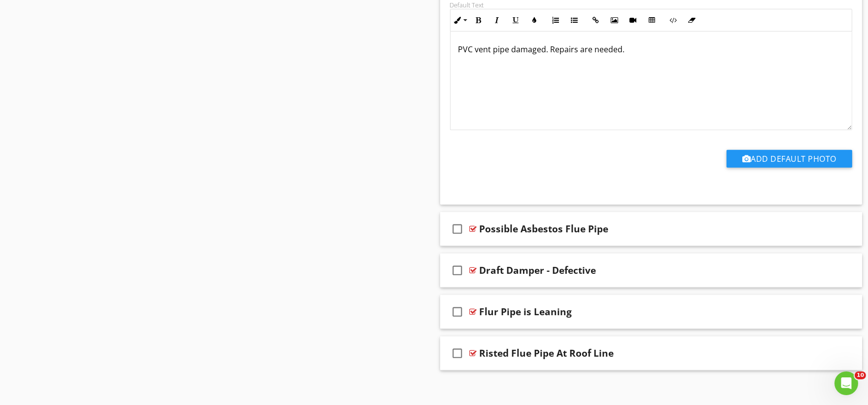
scroll to position [8692, 0]
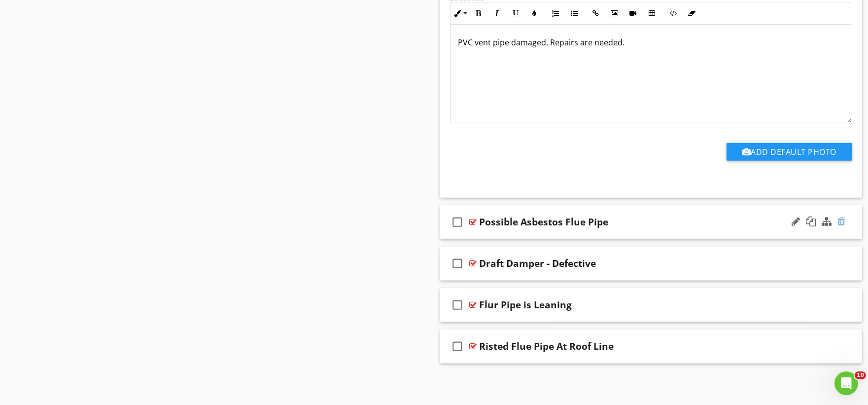
click at [841, 223] on div at bounding box center [842, 221] width 8 height 10
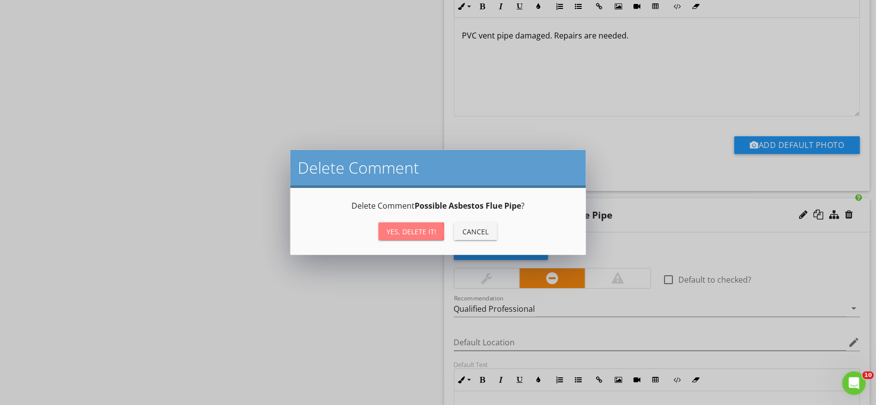
click at [426, 234] on div "Yes, Delete it!" at bounding box center [411, 231] width 50 height 10
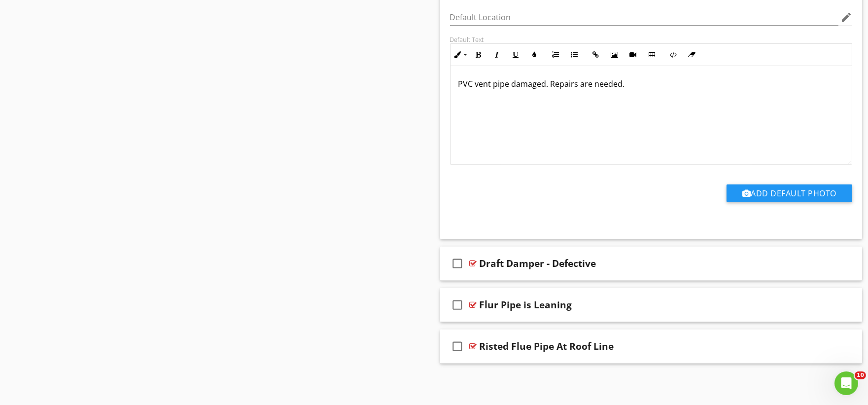
scroll to position [8650, 0]
click at [481, 275] on div "check_box_outline_blank Draft Damper - Defective" at bounding box center [651, 263] width 422 height 34
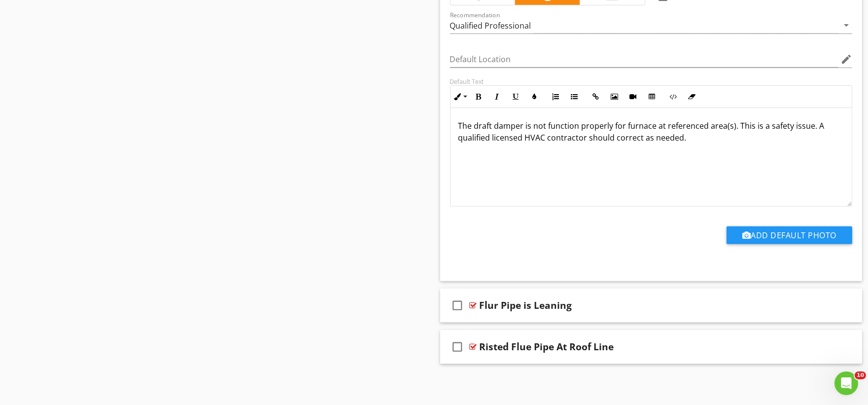
scroll to position [8982, 0]
click at [507, 318] on div "check_box_outline_blank Flur Pipe is Leaning" at bounding box center [651, 305] width 422 height 34
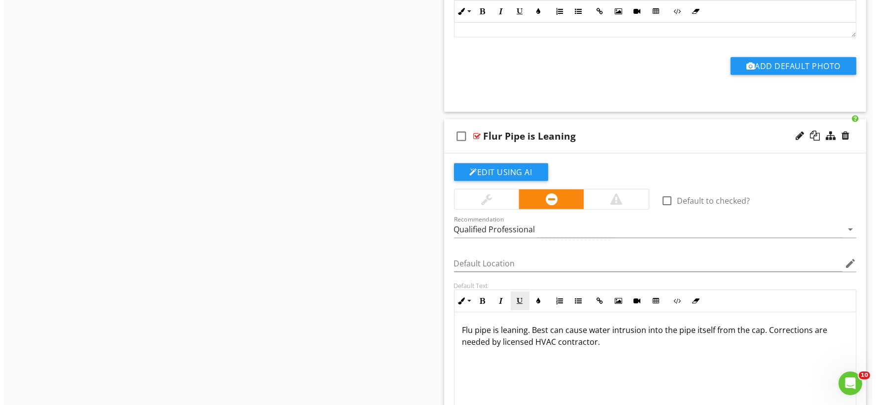
scroll to position [9146, 0]
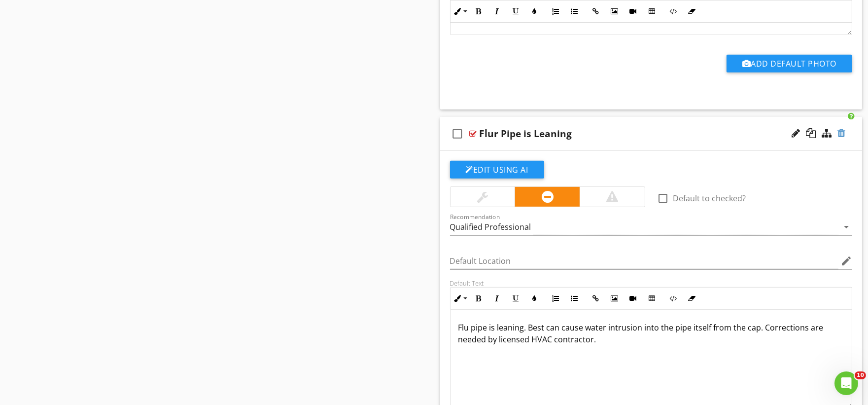
click at [842, 138] on div at bounding box center [842, 133] width 8 height 10
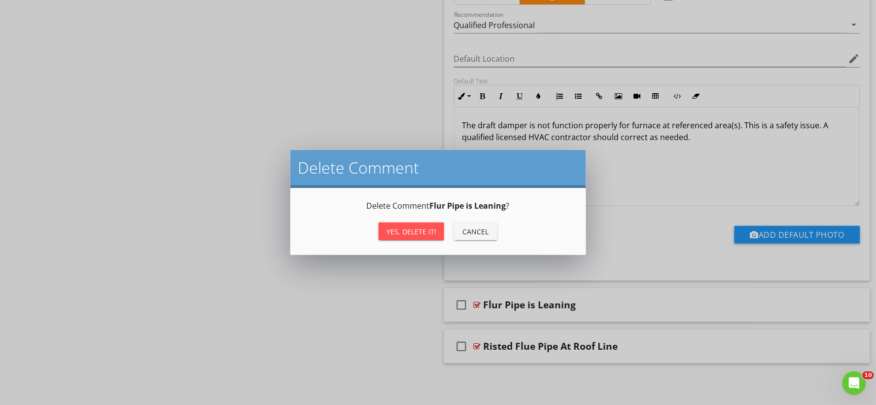
click at [422, 225] on button "Yes, Delete it!" at bounding box center [412, 231] width 66 height 18
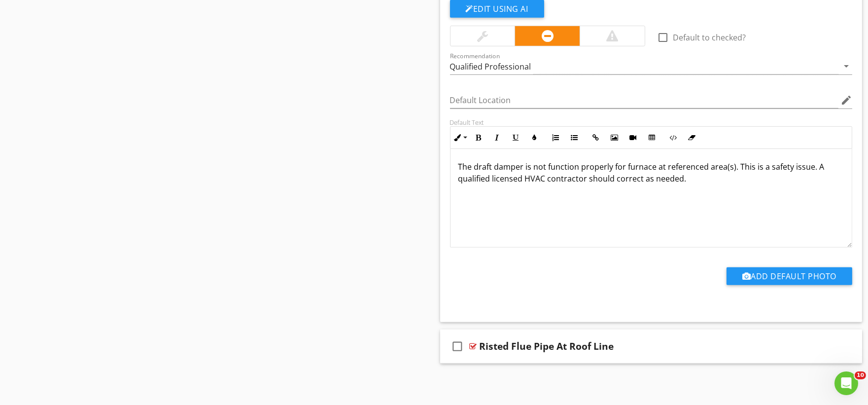
scroll to position [8940, 0]
click at [482, 360] on div "check_box_outline_blank Risted Flue Pipe At Roof Line" at bounding box center [651, 346] width 422 height 34
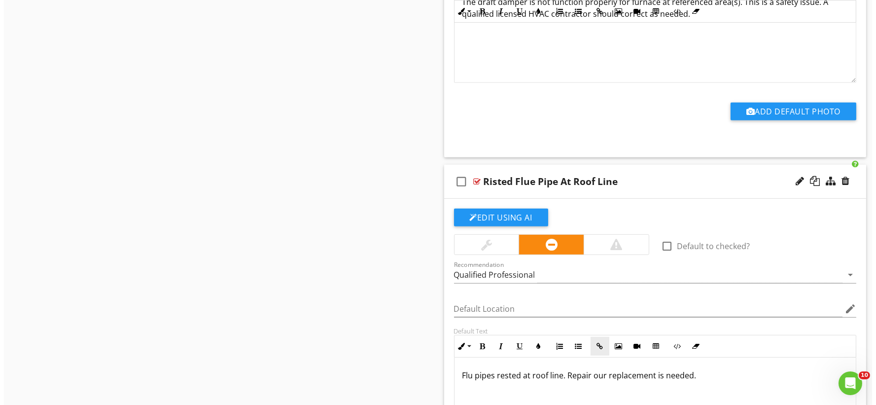
scroll to position [9146, 0]
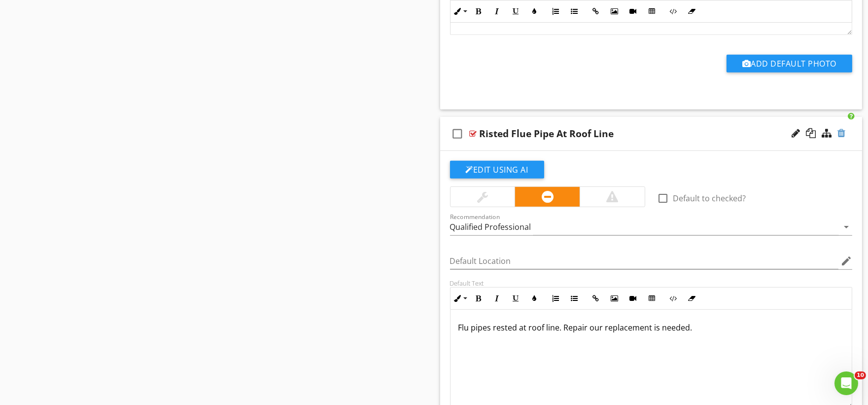
click at [840, 138] on div at bounding box center [842, 133] width 8 height 10
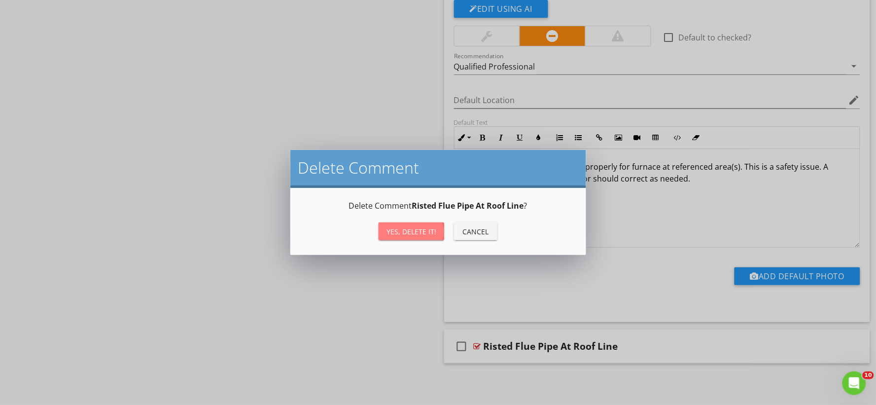
click at [401, 228] on div "Yes, Delete it!" at bounding box center [411, 231] width 50 height 10
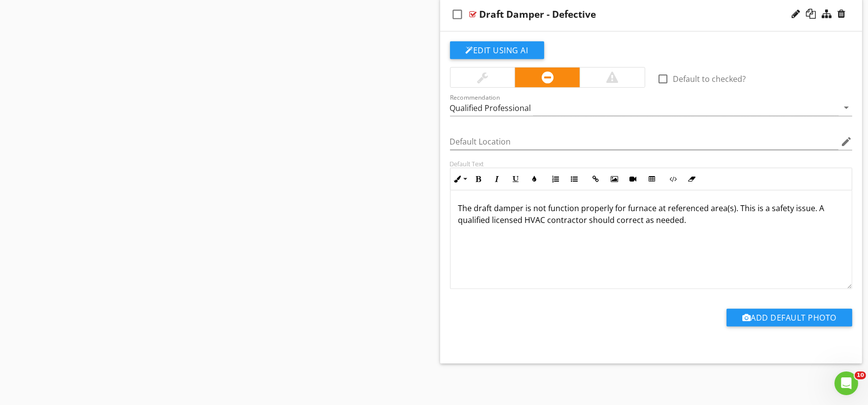
scroll to position [2567, 0]
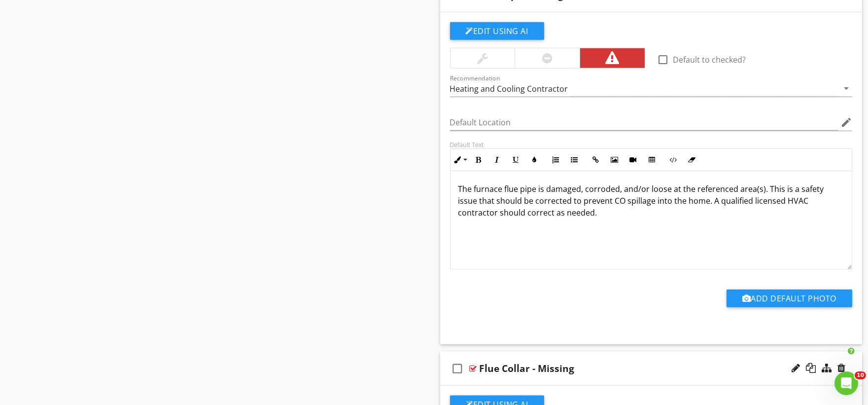
click at [697, 198] on p "The furnace flue pipe is damaged, corroded, and/or loose at the referenced area…" at bounding box center [651, 200] width 386 height 35
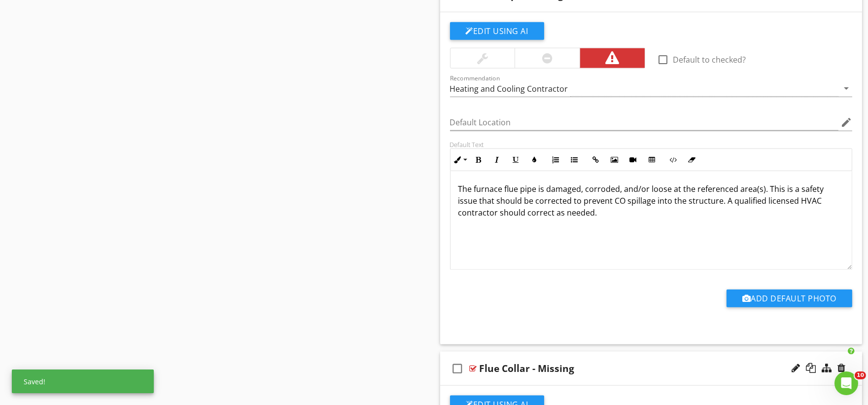
scroll to position [6290, 0]
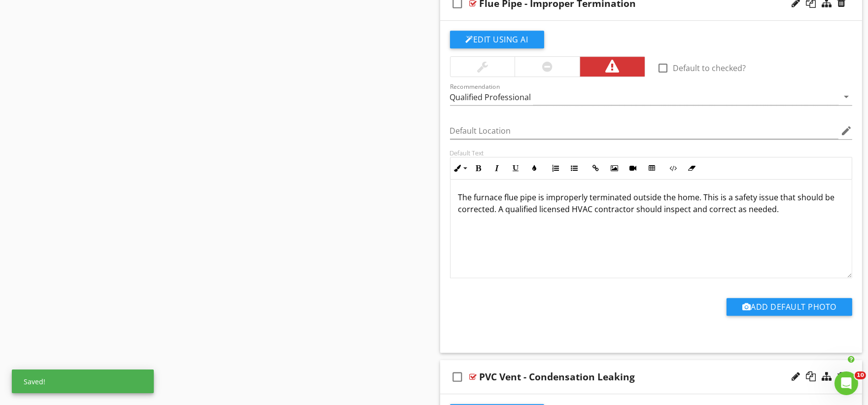
click at [681, 200] on p "The furnace flue pipe is improperly terminated outside the home. This is a safe…" at bounding box center [651, 203] width 386 height 24
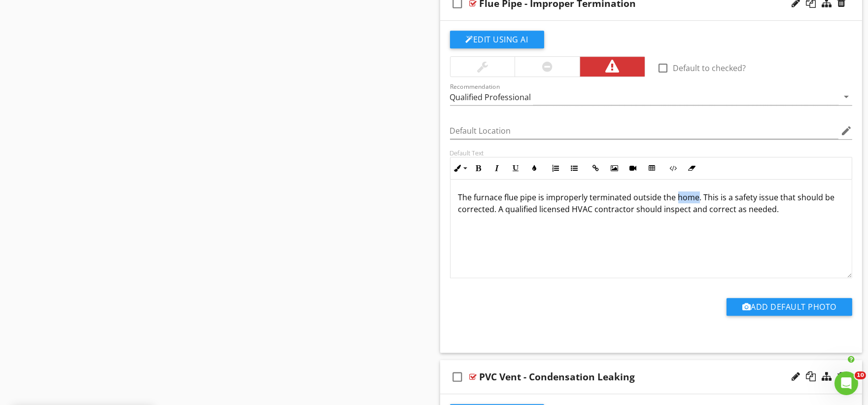
click at [681, 200] on p "The furnace flue pipe is improperly terminated outside the home. This is a safe…" at bounding box center [651, 203] width 386 height 24
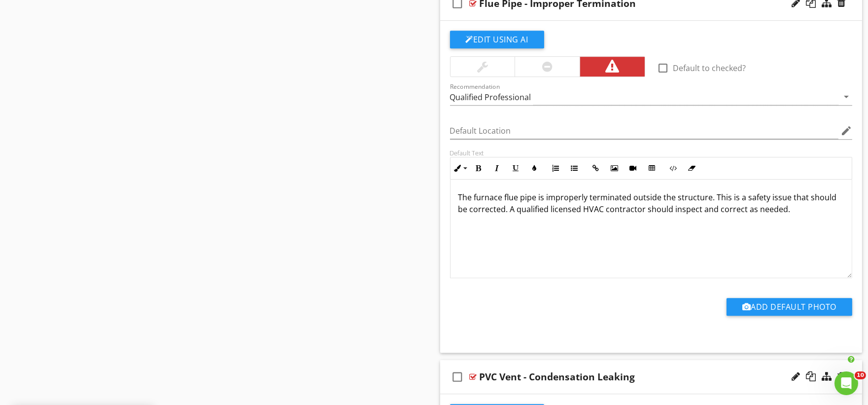
scroll to position [0, 0]
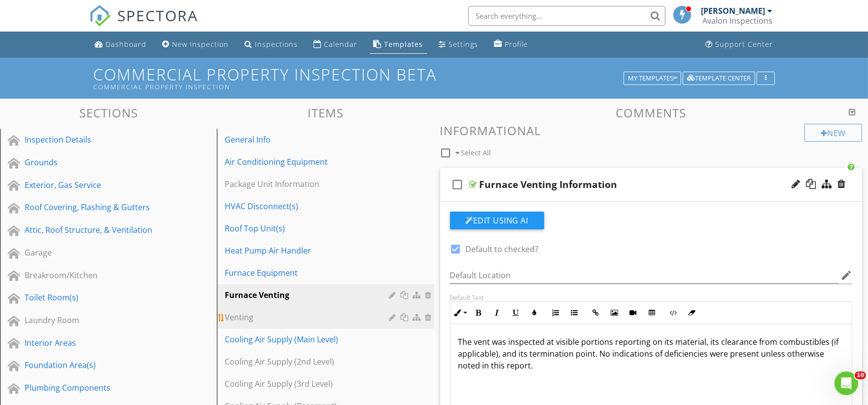
click at [276, 319] on div "Venting" at bounding box center [308, 317] width 167 height 12
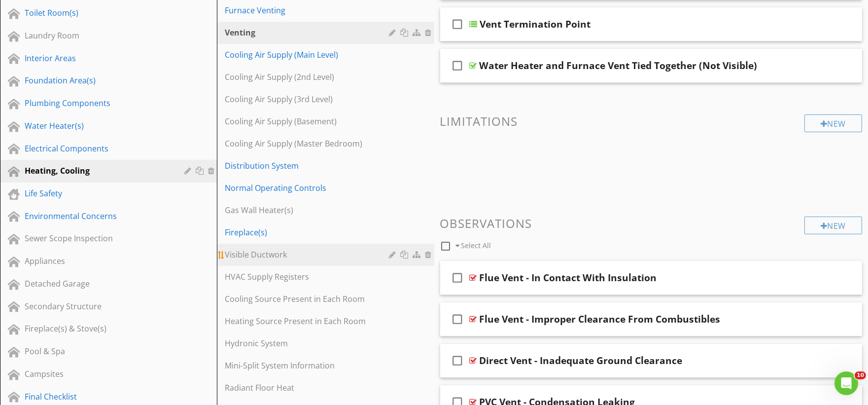
scroll to position [219, 0]
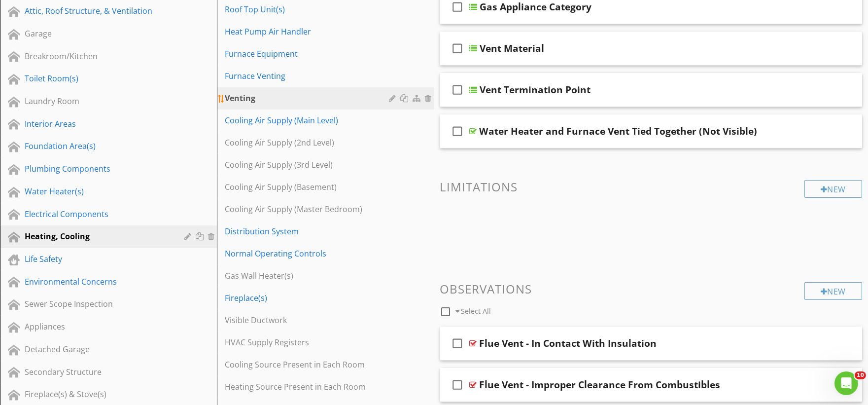
click at [429, 96] on div at bounding box center [429, 98] width 9 height 8
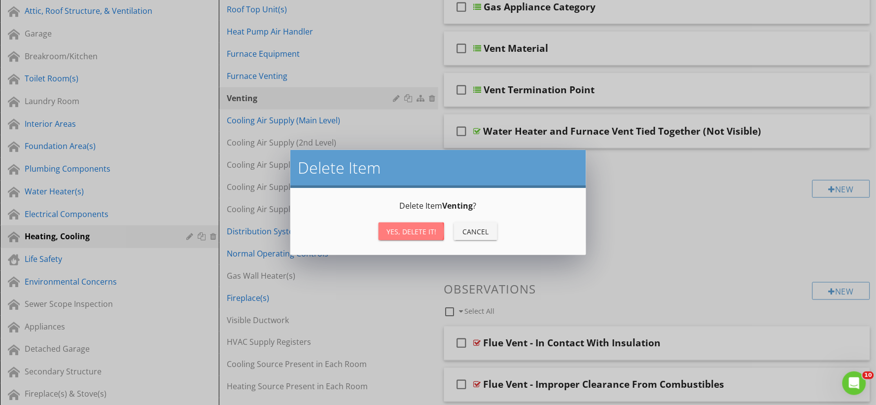
click at [416, 230] on div "Yes, Delete it!" at bounding box center [411, 231] width 50 height 10
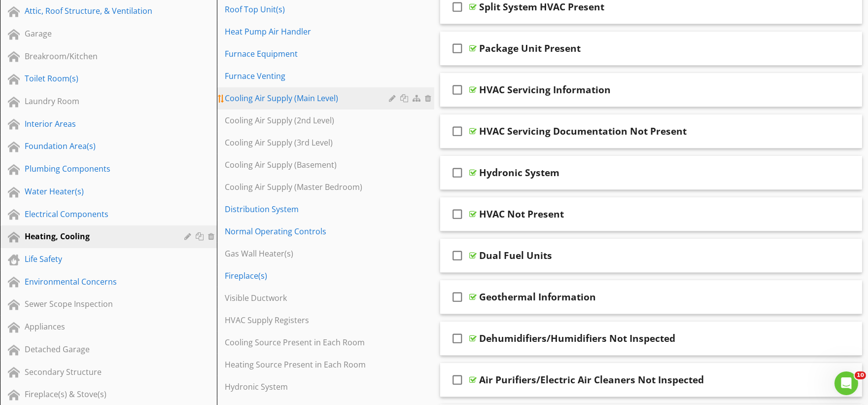
click at [274, 100] on div "Cooling Air Supply (Main Level)" at bounding box center [308, 98] width 167 height 12
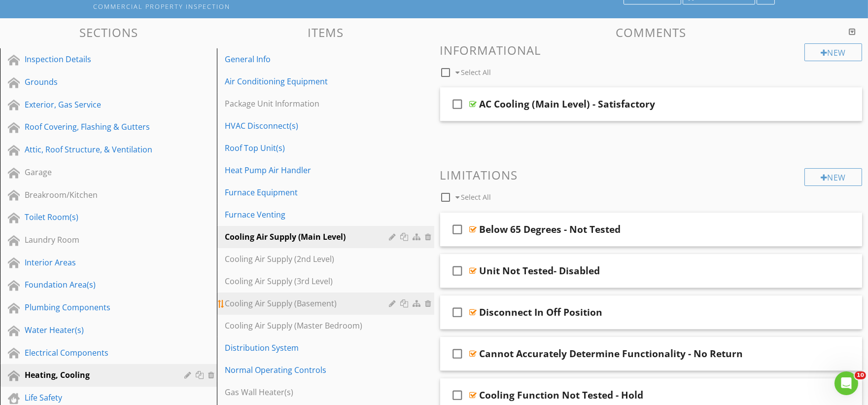
scroll to position [109, 0]
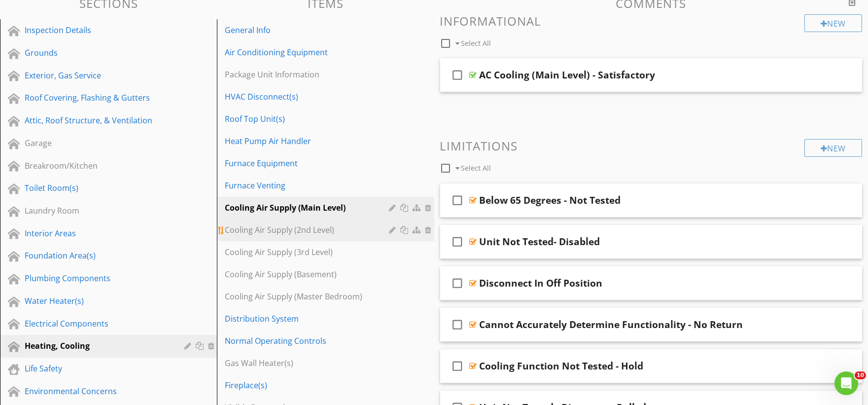
click at [429, 230] on div at bounding box center [429, 230] width 9 height 8
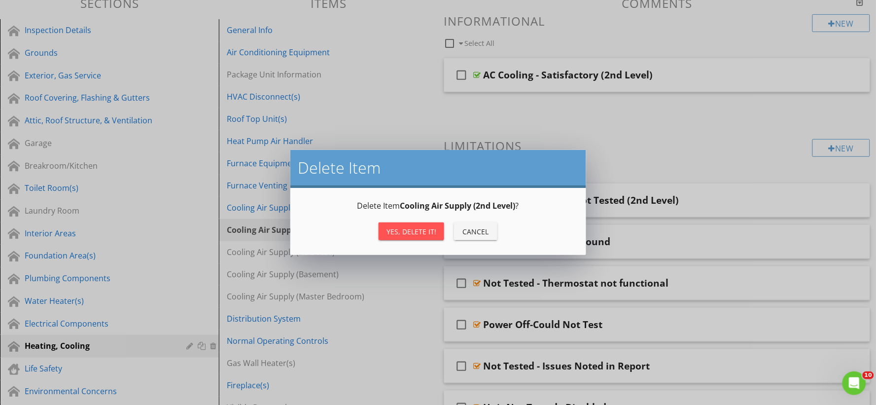
click at [455, 227] on button "Cancel" at bounding box center [475, 231] width 43 height 18
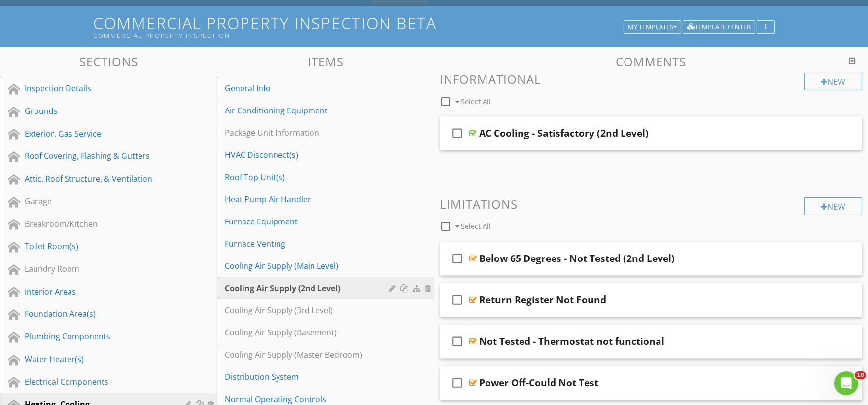
scroll to position [0, 0]
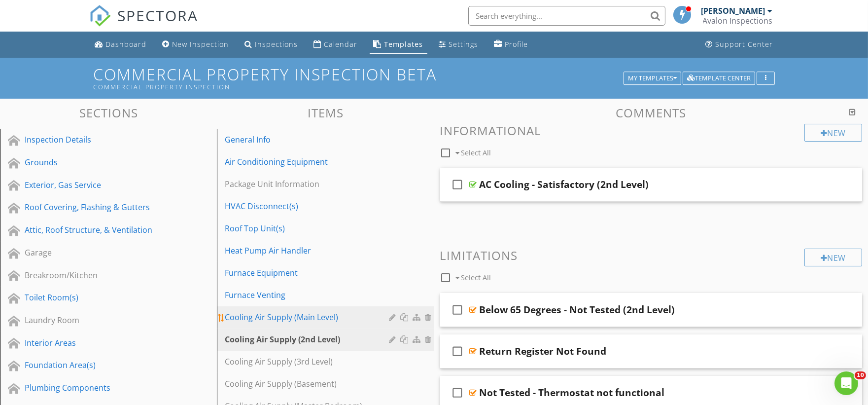
click at [323, 321] on div "Cooling Air Supply (Main Level)" at bounding box center [308, 317] width 167 height 12
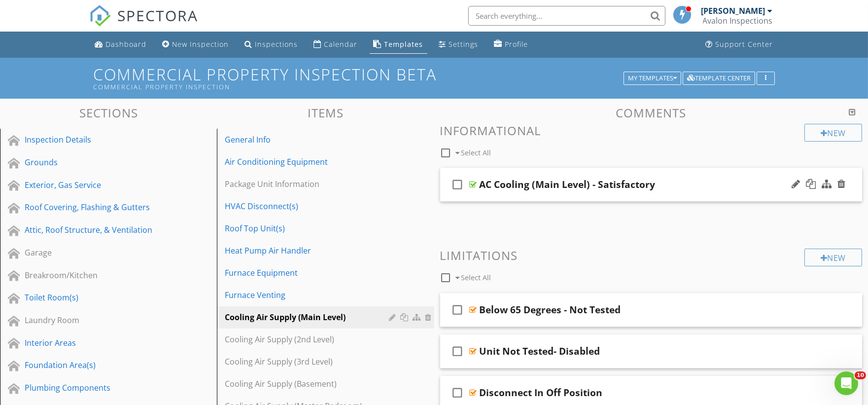
click at [493, 196] on div "check_box_outline_blank AC Cooling (Main Level) - Satisfactory" at bounding box center [651, 185] width 422 height 34
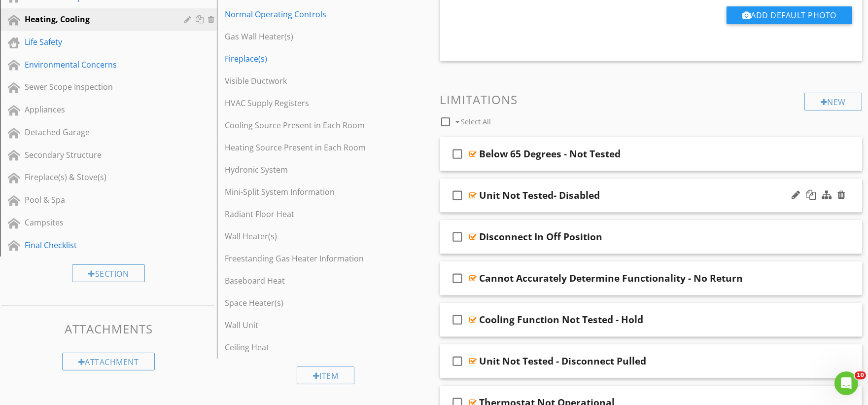
scroll to position [438, 0]
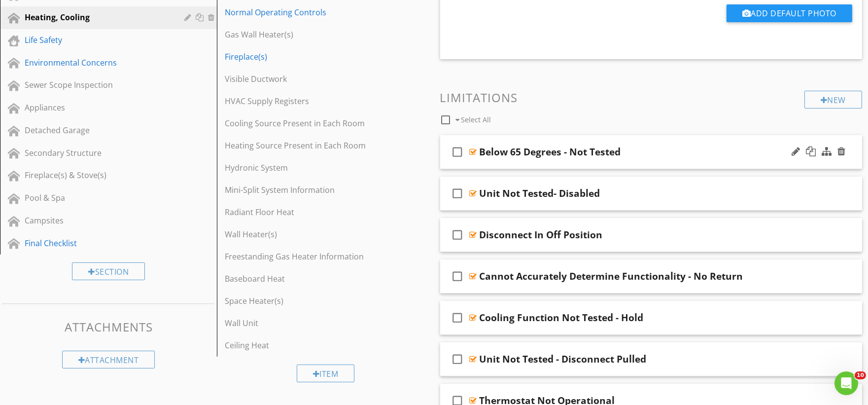
click at [492, 162] on div "check_box_outline_blank Below 65 Degrees - Not Tested" at bounding box center [651, 152] width 422 height 34
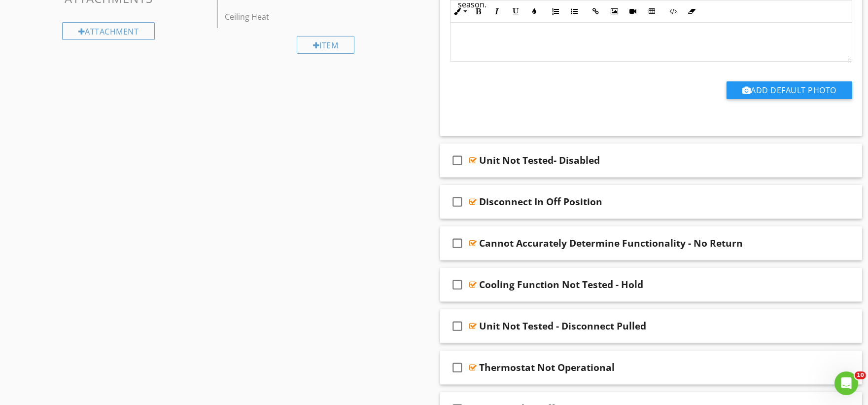
scroll to position [767, 0]
click at [502, 171] on div "check_box_outline_blank Unit Not Tested- Disabled" at bounding box center [651, 160] width 422 height 34
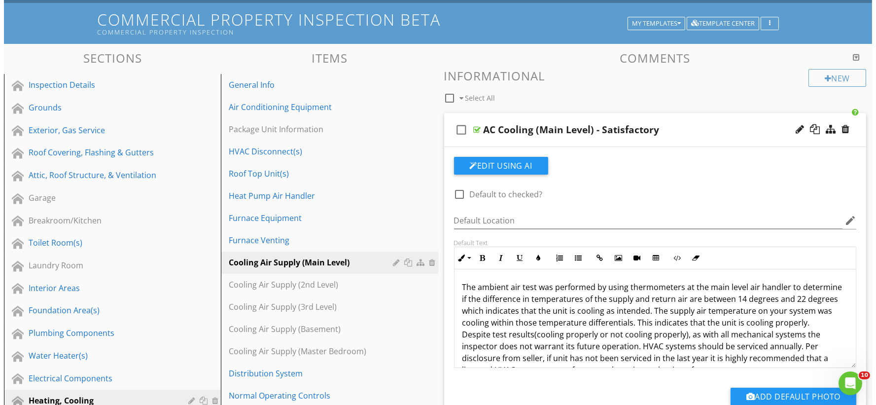
scroll to position [109, 0]
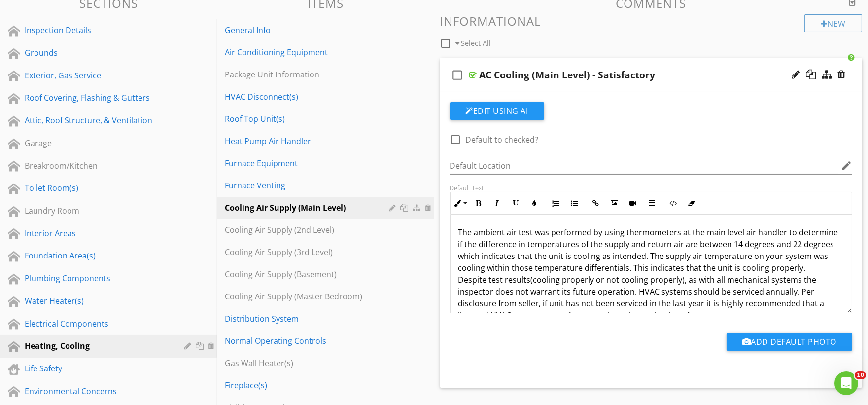
click at [493, 85] on div "check_box_outline_blank AC Cooling (Main Level) - Satisfactory" at bounding box center [651, 75] width 422 height 34
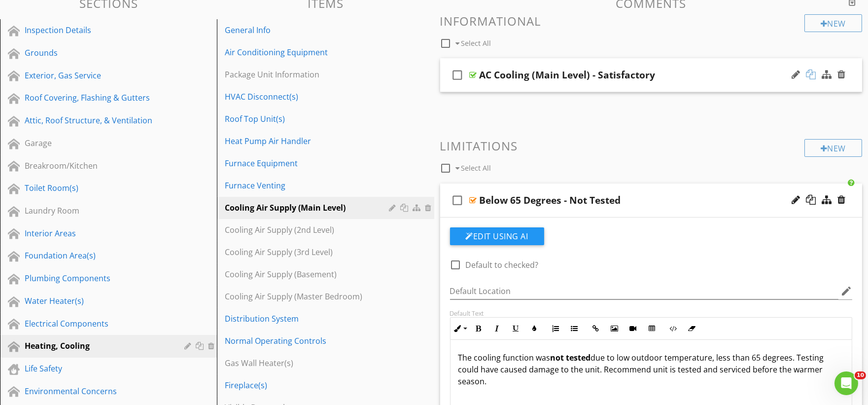
click at [809, 76] on div at bounding box center [811, 75] width 10 height 10
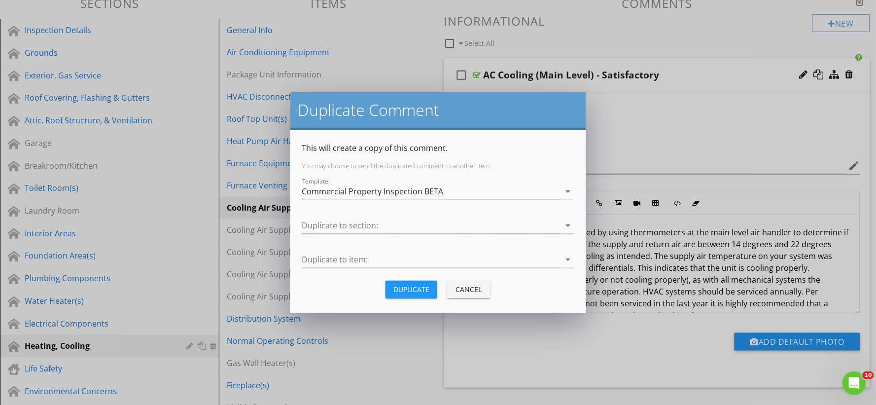
click at [439, 227] on div at bounding box center [431, 225] width 258 height 16
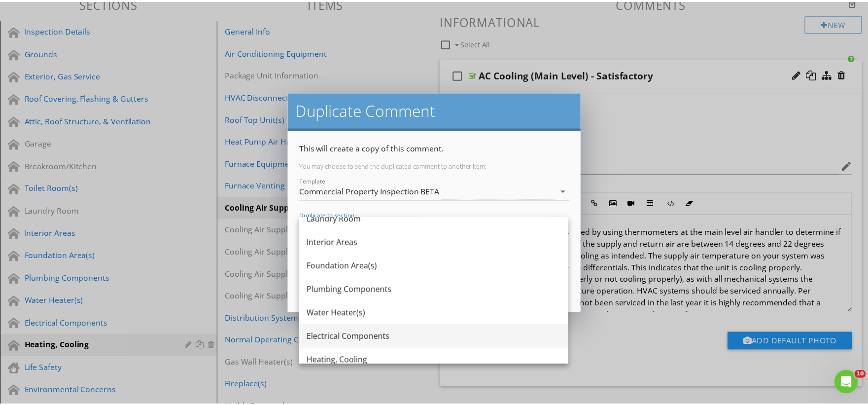
scroll to position [219, 0]
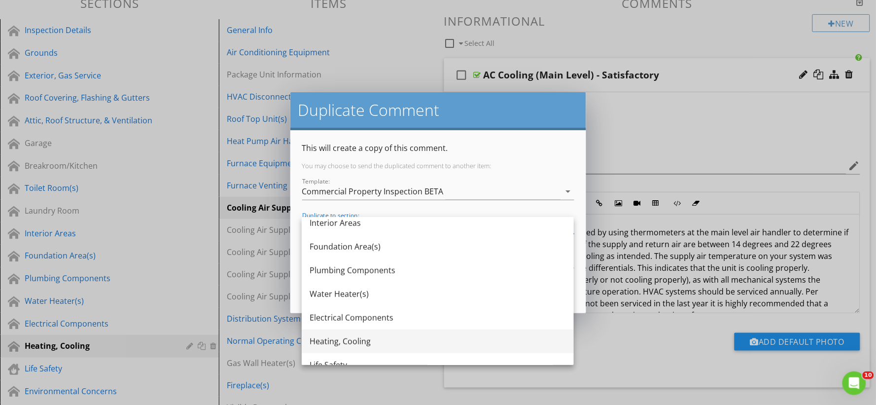
click at [365, 339] on div "Heating, Cooling" at bounding box center [438, 341] width 256 height 12
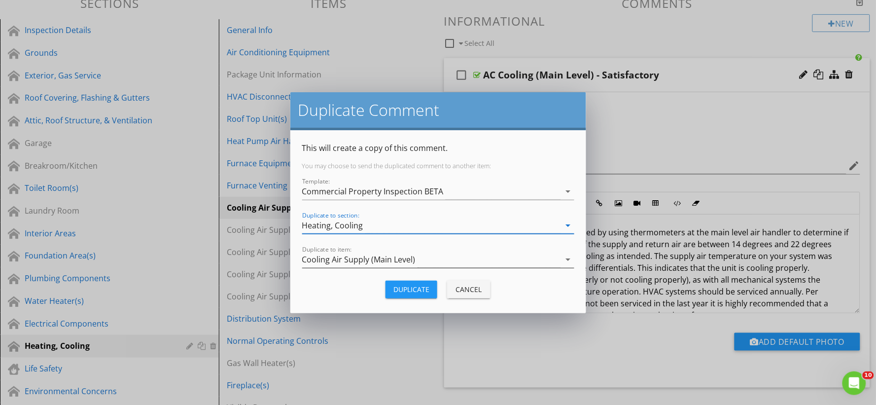
click at [386, 257] on div "Cooling Air Supply (Main Level)" at bounding box center [358, 259] width 113 height 9
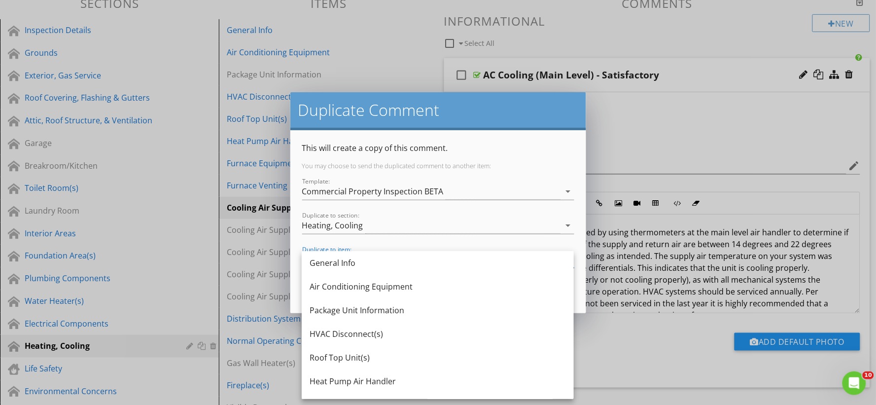
click at [460, 241] on div at bounding box center [438, 241] width 272 height 6
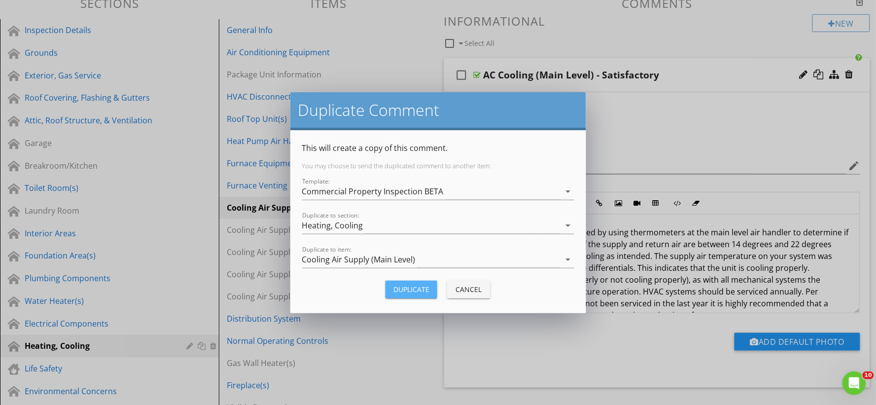
click at [410, 288] on div "Duplicate" at bounding box center [411, 289] width 36 height 10
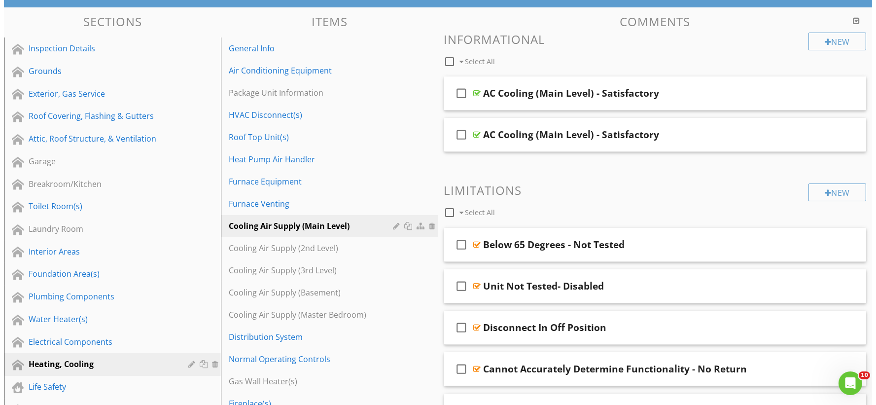
scroll to position [0, 0]
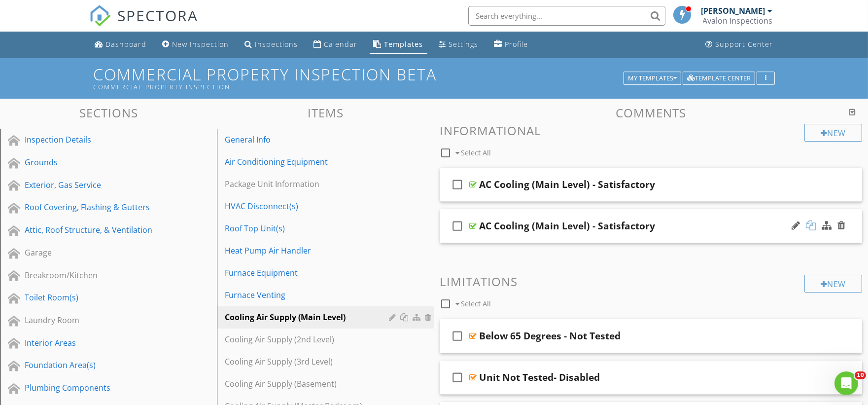
click at [814, 226] on div at bounding box center [811, 225] width 10 height 10
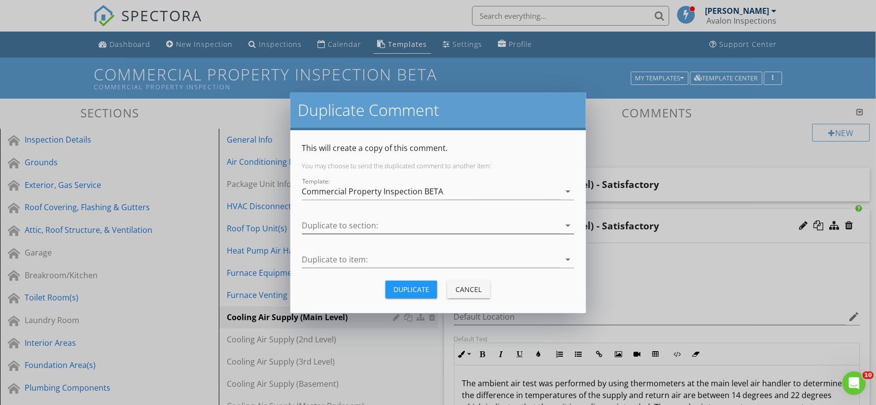
click at [432, 224] on div at bounding box center [431, 225] width 258 height 16
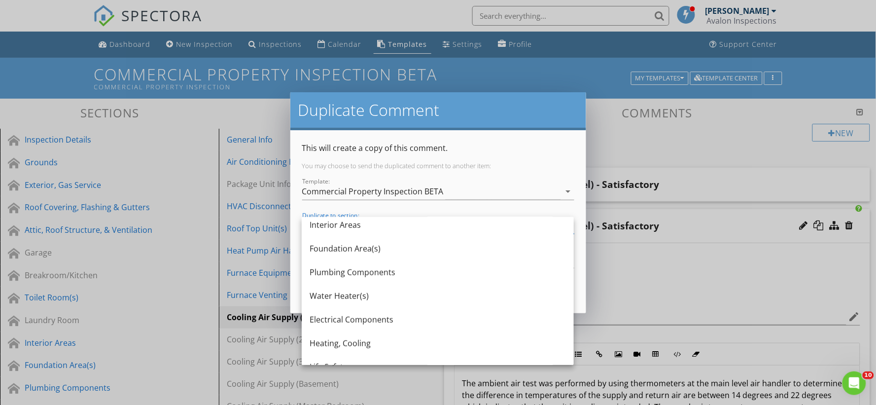
scroll to position [219, 0]
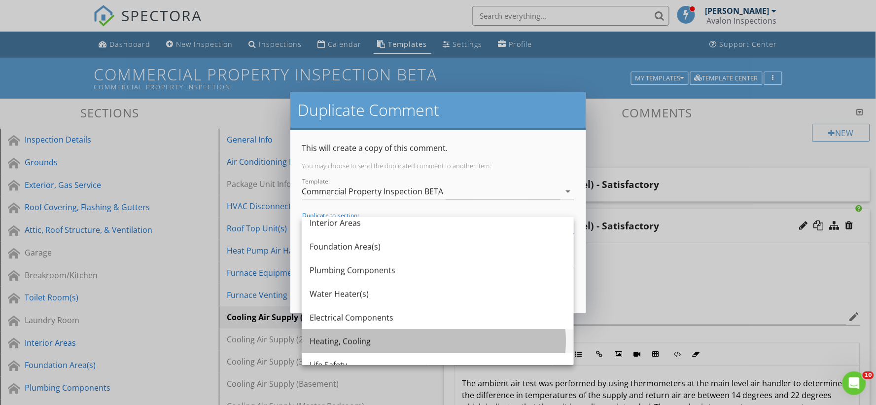
click at [382, 343] on div "Heating, Cooling" at bounding box center [438, 341] width 256 height 12
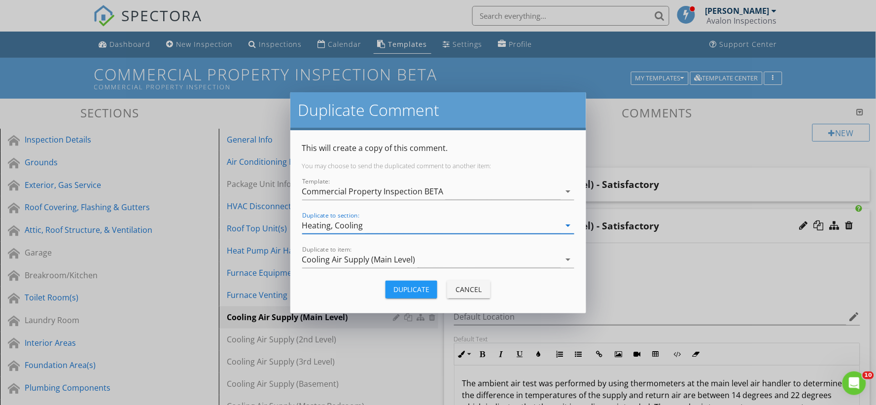
click at [410, 288] on div "Duplicate" at bounding box center [411, 289] width 36 height 10
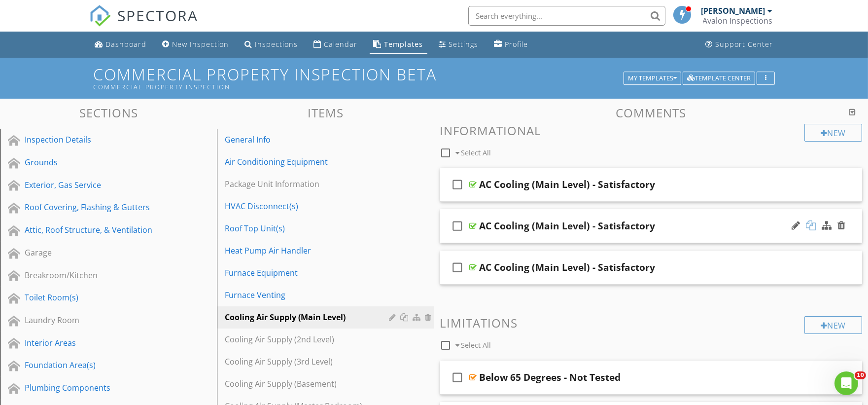
click at [810, 225] on div at bounding box center [811, 225] width 10 height 10
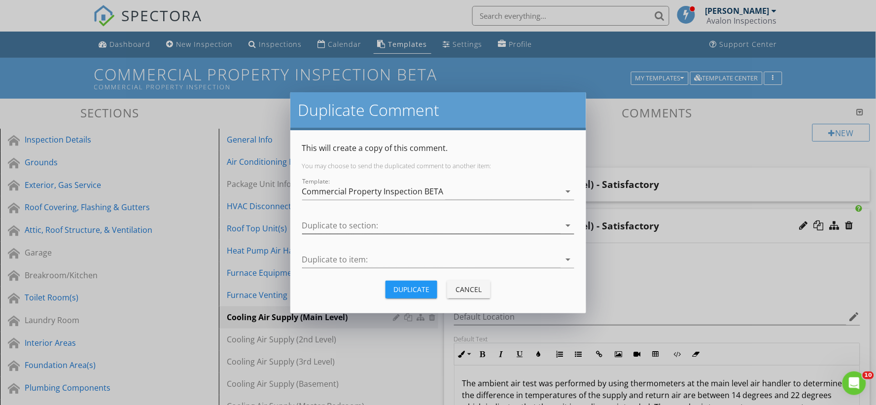
click at [407, 232] on div at bounding box center [431, 225] width 258 height 16
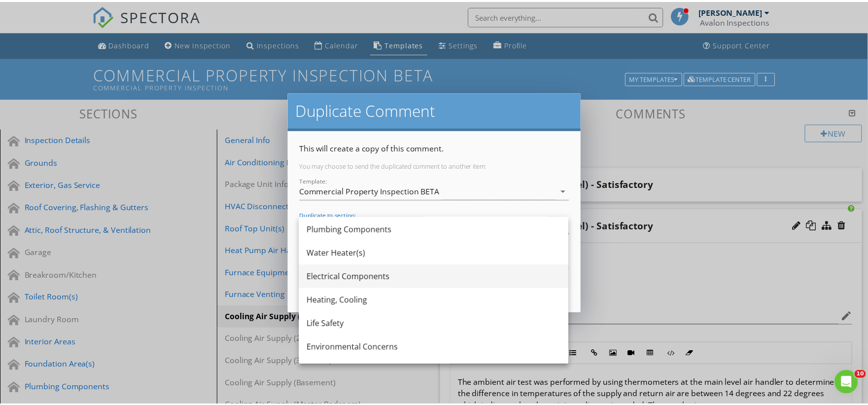
scroll to position [274, 0]
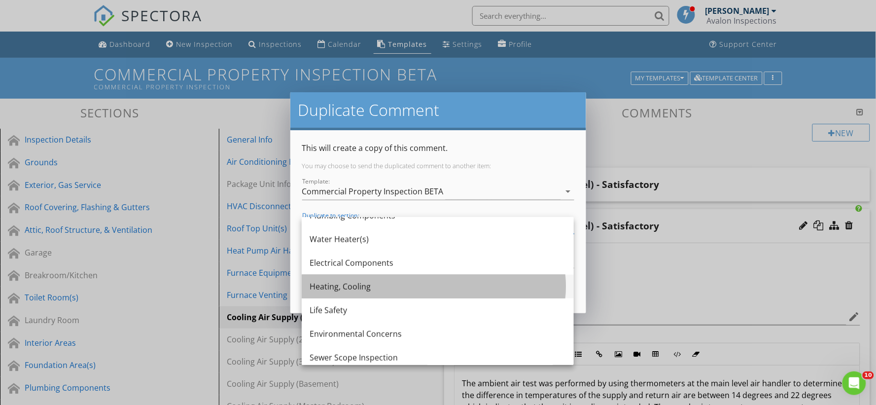
click at [392, 286] on div "Heating, Cooling" at bounding box center [438, 287] width 256 height 12
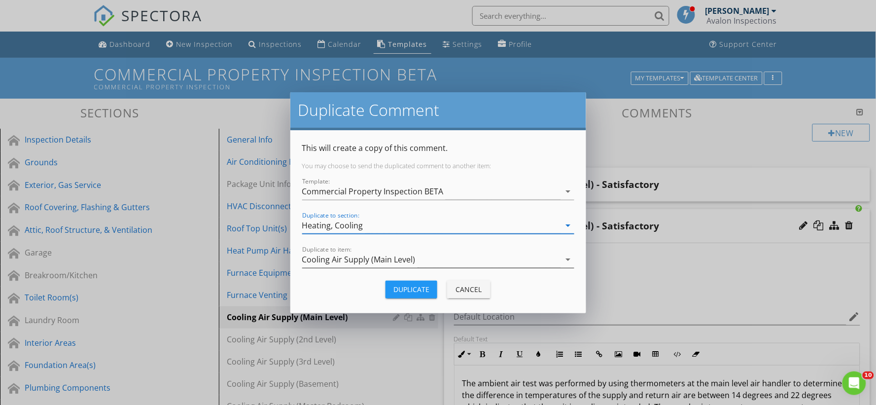
click at [349, 259] on div "Cooling Air Supply (Main Level)" at bounding box center [358, 259] width 113 height 9
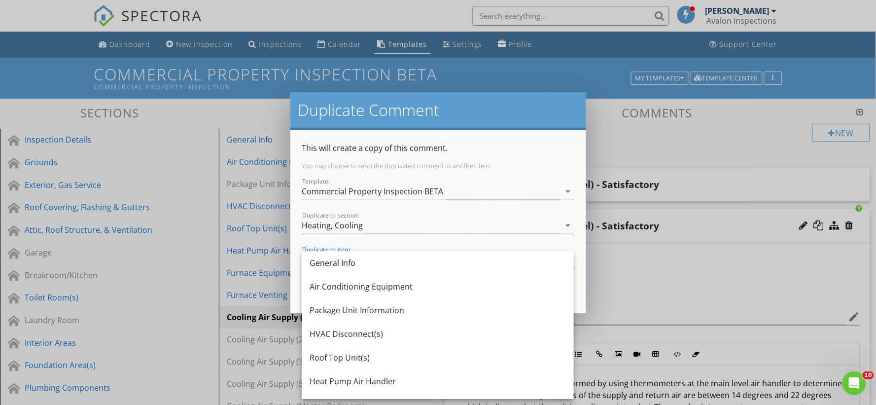
click at [383, 239] on div at bounding box center [438, 241] width 272 height 6
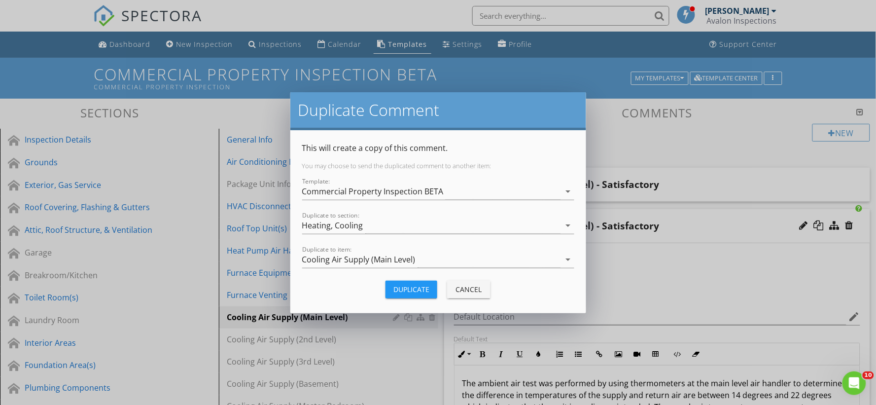
click at [416, 287] on div "Duplicate" at bounding box center [411, 289] width 36 height 10
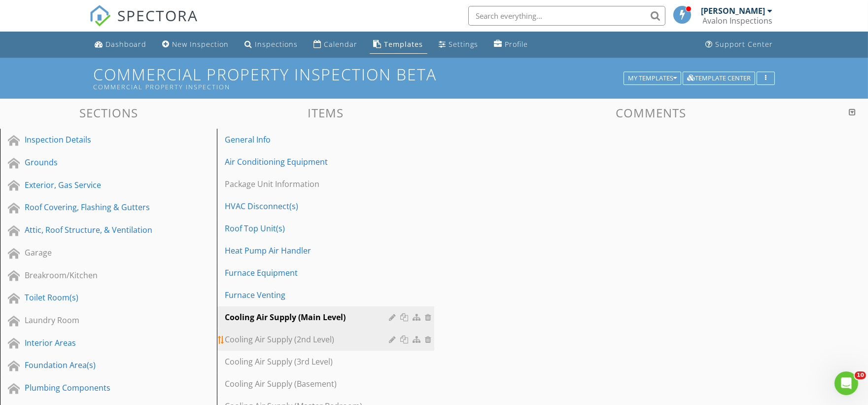
click at [428, 341] on div at bounding box center [429, 339] width 9 height 8
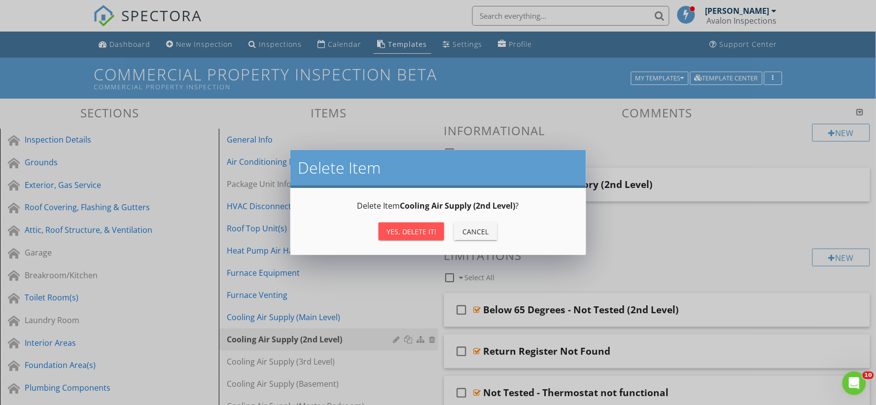
click at [410, 235] on div "Yes, Delete it!" at bounding box center [411, 231] width 50 height 10
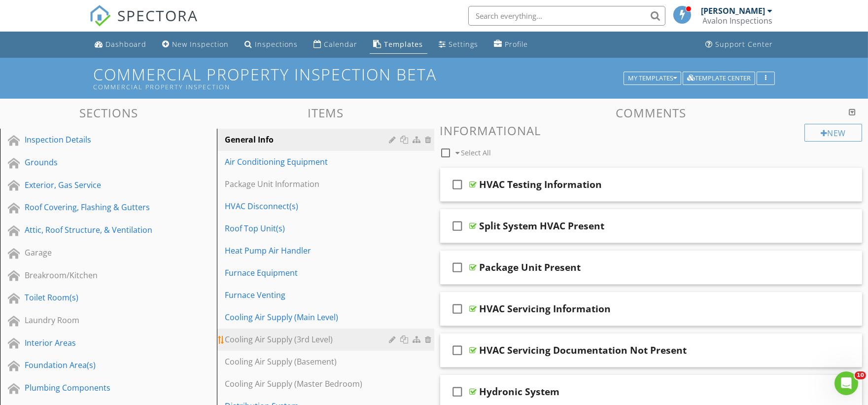
click at [427, 340] on div at bounding box center [429, 339] width 9 height 8
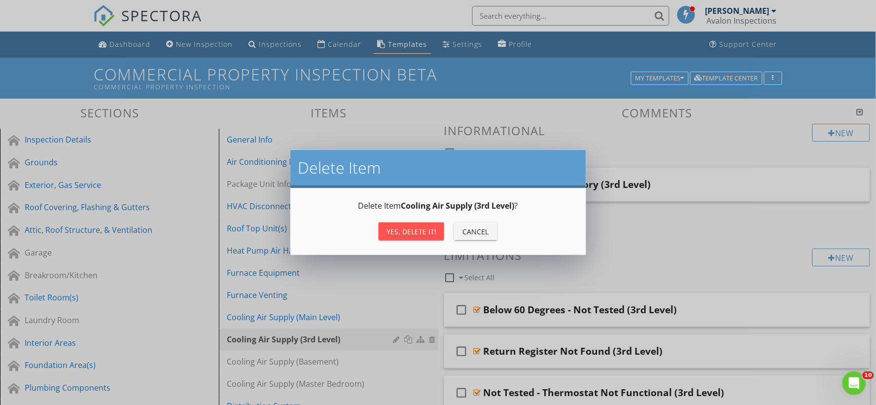
click at [398, 234] on div "Yes, Delete it!" at bounding box center [411, 231] width 50 height 10
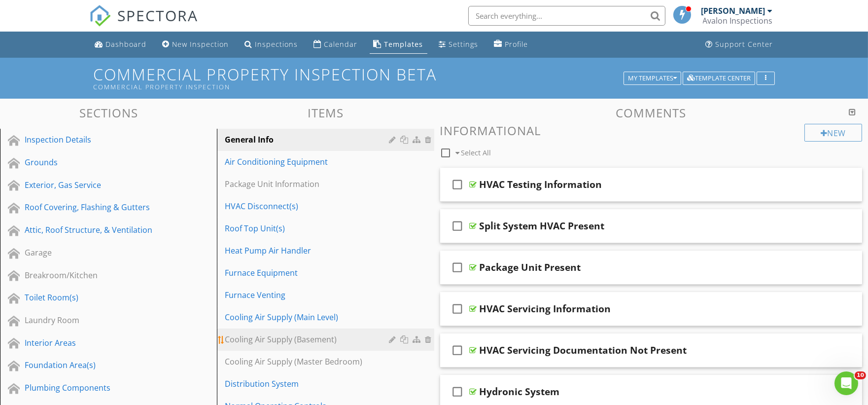
click at [425, 339] on div at bounding box center [429, 339] width 9 height 8
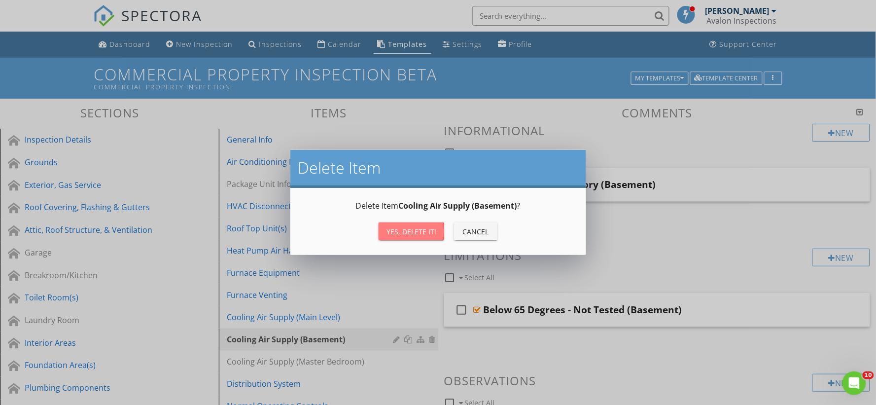
click at [402, 232] on div "Yes, Delete it!" at bounding box center [411, 231] width 50 height 10
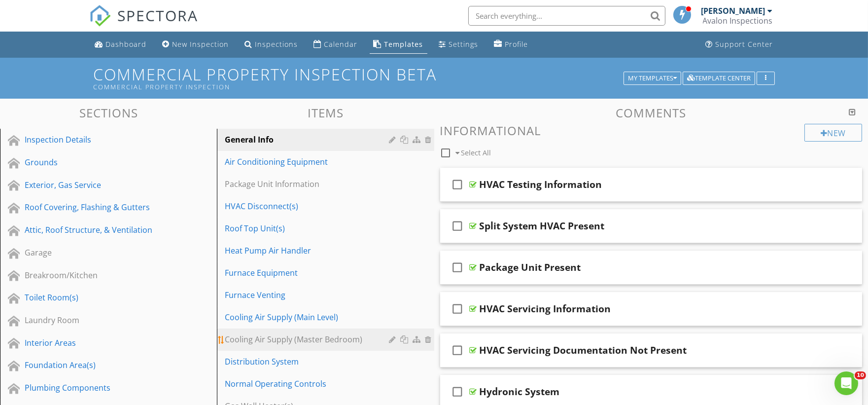
click at [430, 344] on div at bounding box center [411, 339] width 45 height 12
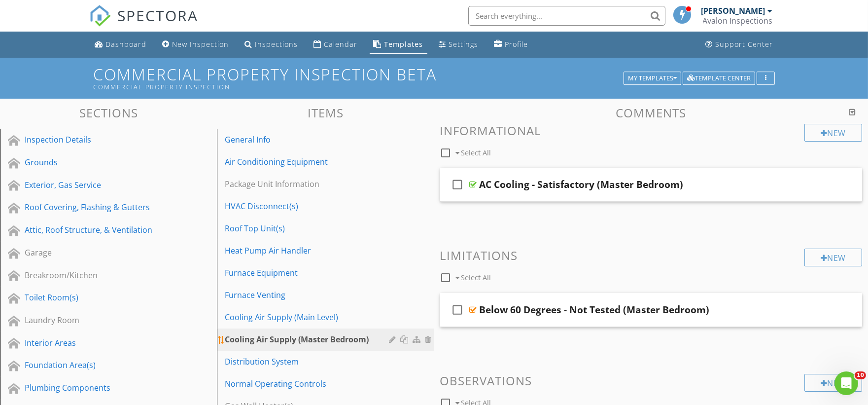
click at [427, 341] on div at bounding box center [429, 339] width 9 height 8
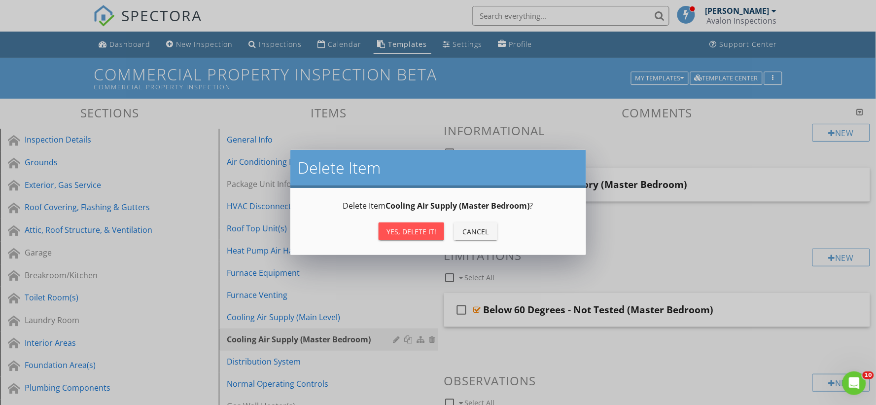
click at [403, 227] on div "Yes, Delete it!" at bounding box center [411, 231] width 50 height 10
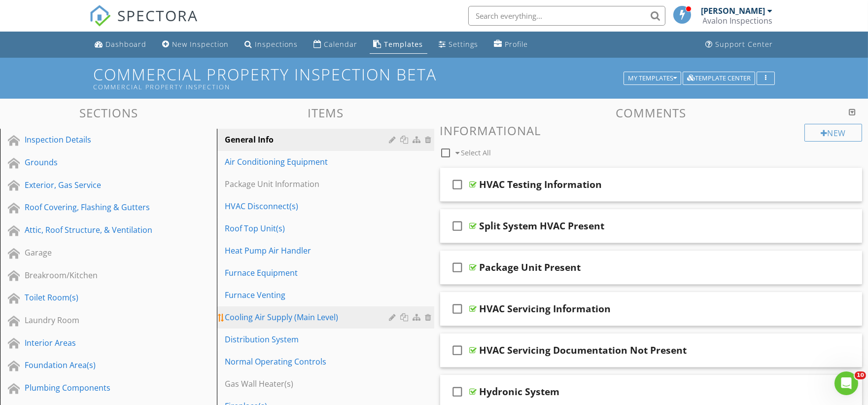
click at [321, 316] on div "Cooling Air Supply (Main Level)" at bounding box center [308, 317] width 167 height 12
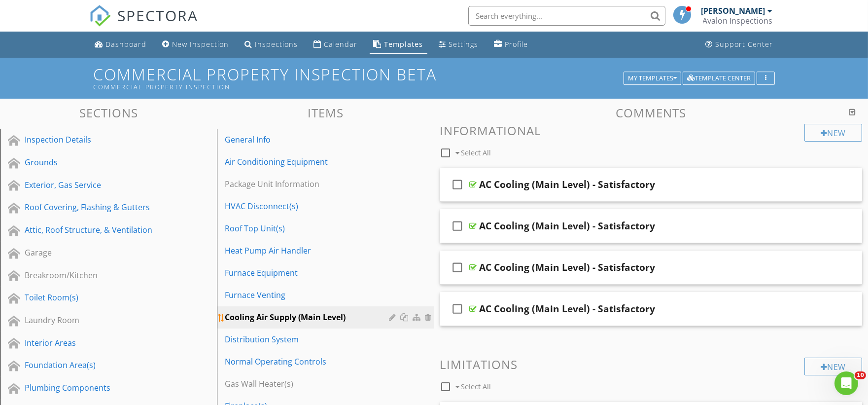
click at [394, 317] on div at bounding box center [393, 317] width 9 height 8
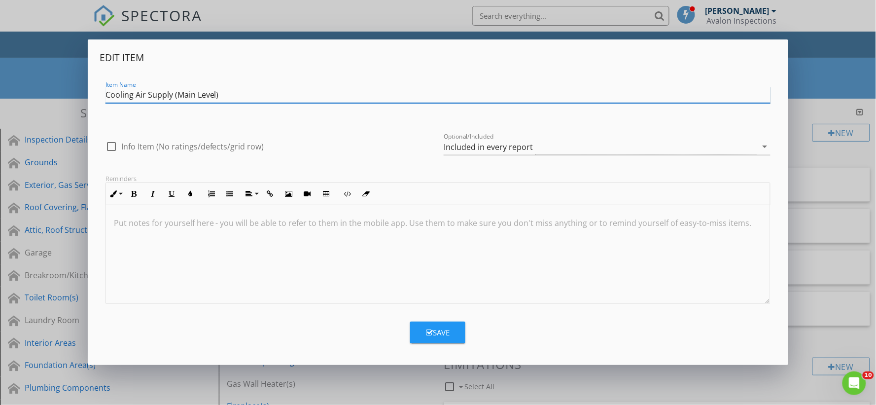
drag, startPoint x: 223, startPoint y: 100, endPoint x: 174, endPoint y: 101, distance: 49.3
click at [174, 101] on input "Cooling Air Supply (Main Level)" at bounding box center [438, 95] width 666 height 16
type input "Cooling Air Supply"
click at [447, 336] on div "Save" at bounding box center [438, 332] width 24 height 11
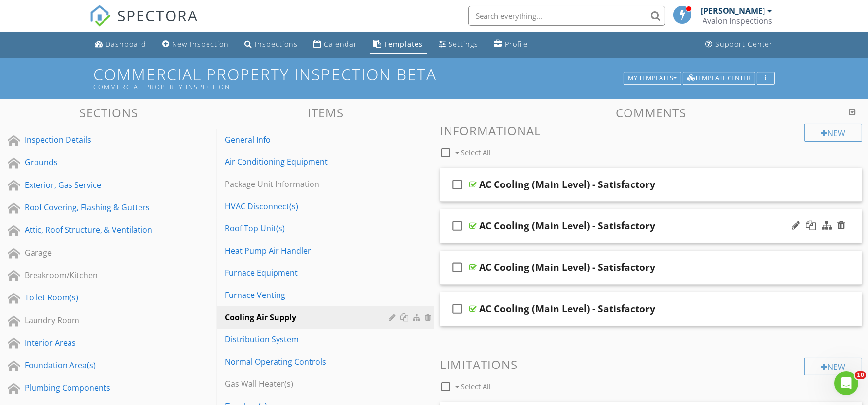
click at [588, 228] on div "AC Cooling (Main Level) - Satisfactory" at bounding box center [568, 226] width 176 height 12
click at [585, 224] on div "AC Cooling (Main Level) - Satisfactory" at bounding box center [568, 226] width 176 height 12
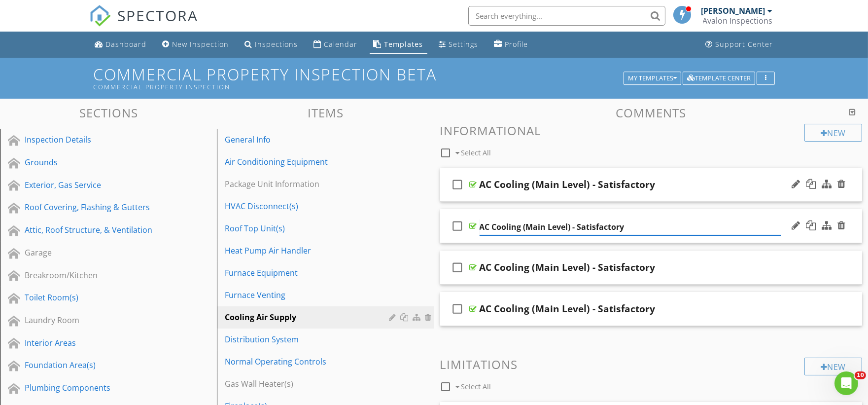
click at [566, 226] on input "AC Cooling (Main Level) - Satisfactory" at bounding box center [631, 227] width 302 height 16
type input "AC Cooling (2nd Level) - Satisfactory"
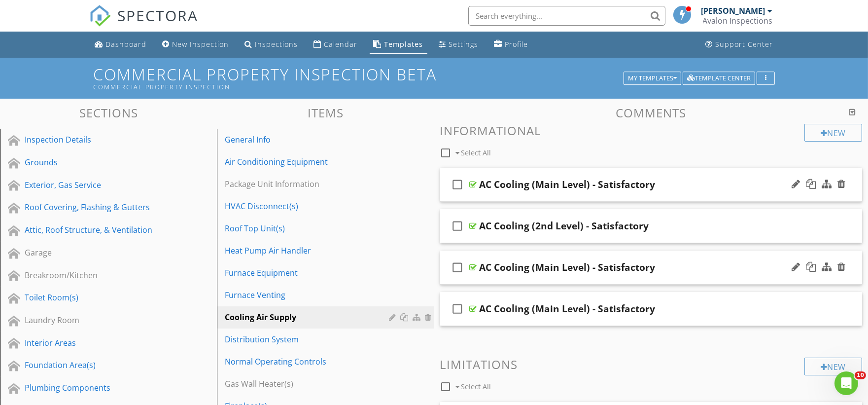
click at [551, 267] on div "AC Cooling (Main Level) - Satisfactory" at bounding box center [568, 267] width 176 height 12
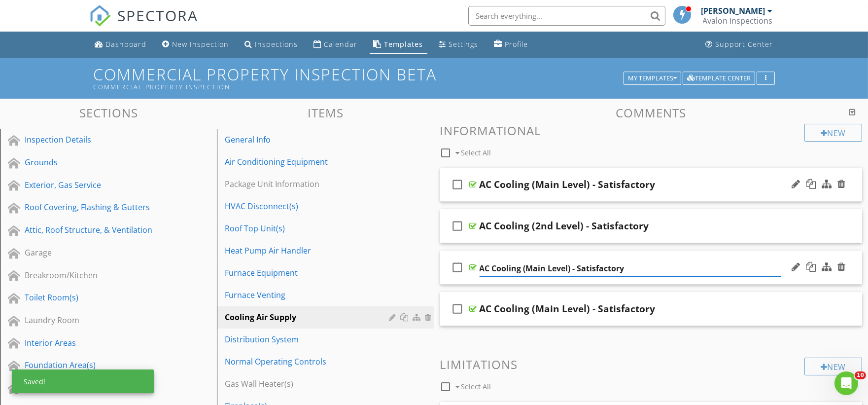
click at [529, 269] on input "AC Cooling (Main Level) - Satisfactory" at bounding box center [631, 268] width 302 height 16
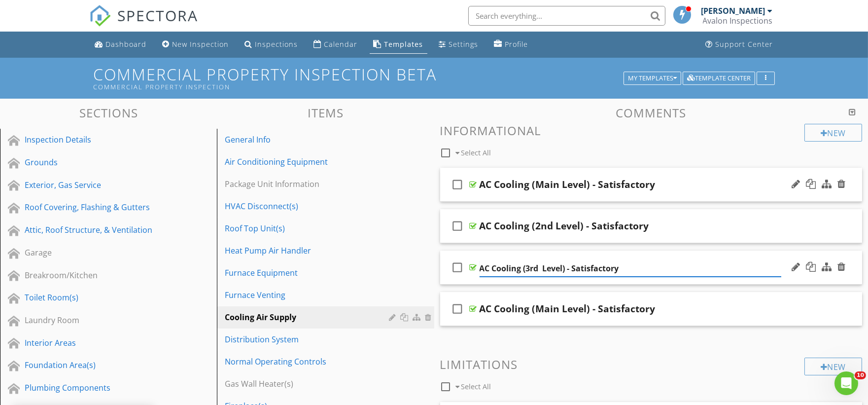
type input "AC Cooling (3rd Level) - Satisfactory"
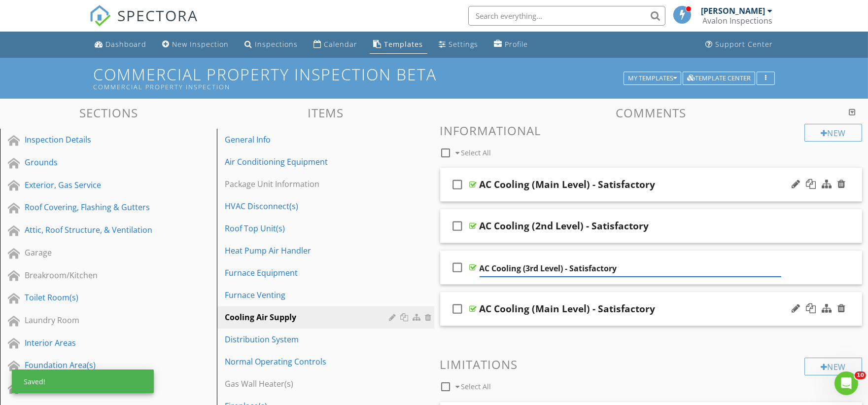
click at [574, 308] on div "AC Cooling (Main Level) - Satisfactory" at bounding box center [568, 309] width 176 height 12
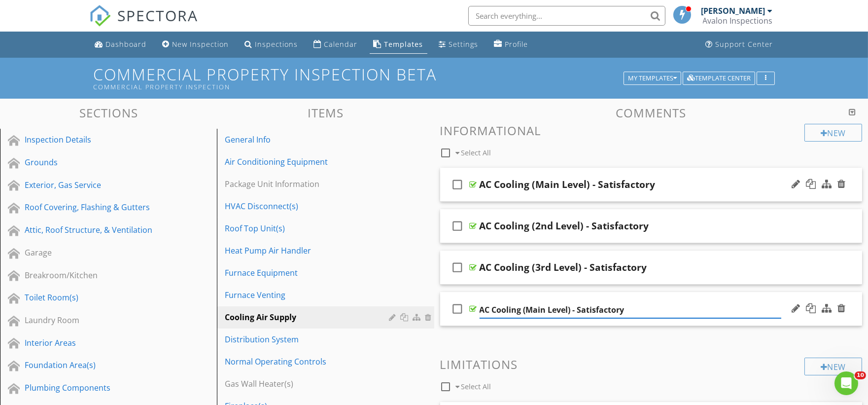
click at [526, 309] on input "AC Cooling (Main Level) - Satisfactory" at bounding box center [631, 310] width 302 height 16
type input "AC Cooling (Basement) - Satisfactory"
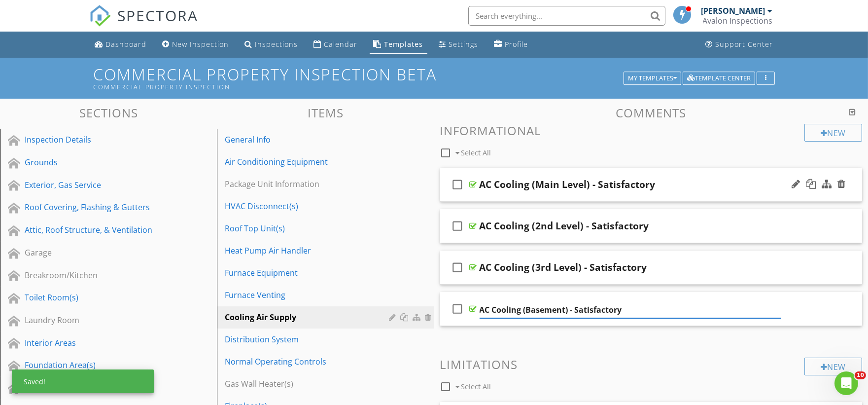
click at [658, 148] on div "check_box_outline_blank Select All" at bounding box center [622, 150] width 365 height 19
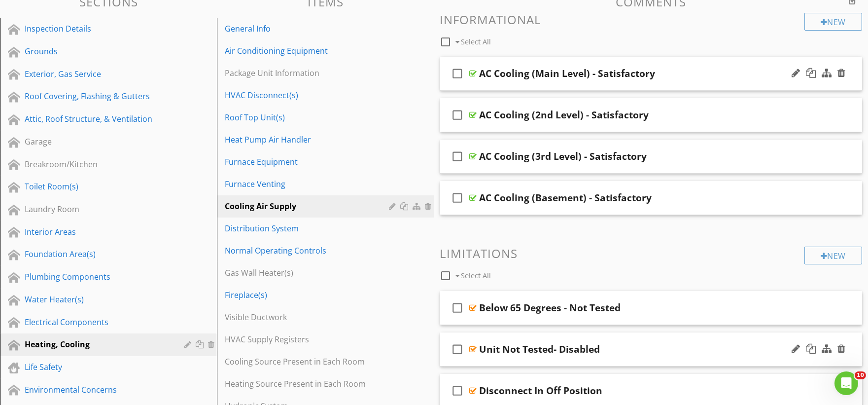
scroll to position [55, 0]
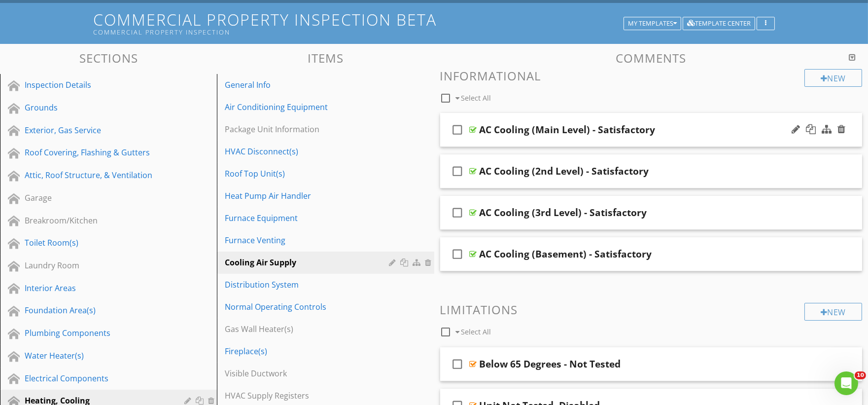
click at [514, 139] on div "check_box_outline_blank AC Cooling (Main Level) - Satisfactory" at bounding box center [651, 130] width 422 height 34
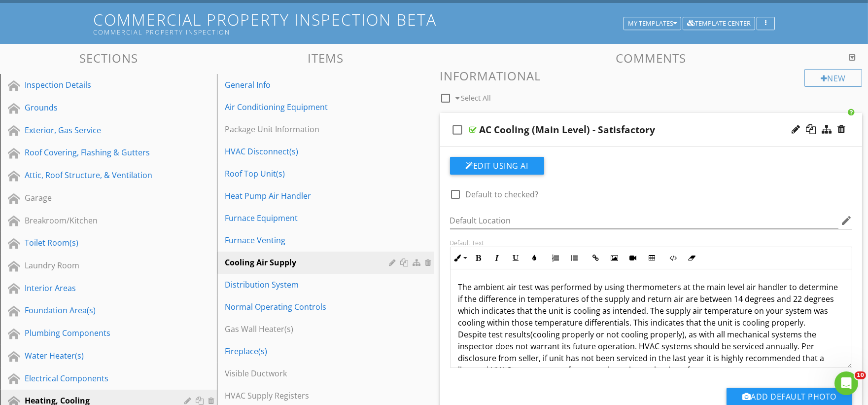
click at [643, 286] on p "The ambient air test was performed by using thermometers at the main level air …" at bounding box center [651, 334] width 386 height 106
click at [690, 291] on p "The ambient air test was performed by using thermometers at the main level air …" at bounding box center [651, 334] width 386 height 106
drag, startPoint x: 705, startPoint y: 288, endPoint x: 719, endPoint y: 287, distance: 13.8
click at [719, 287] on p "The ambient air test was performed by using thermometers at the main level air …" at bounding box center [651, 334] width 386 height 106
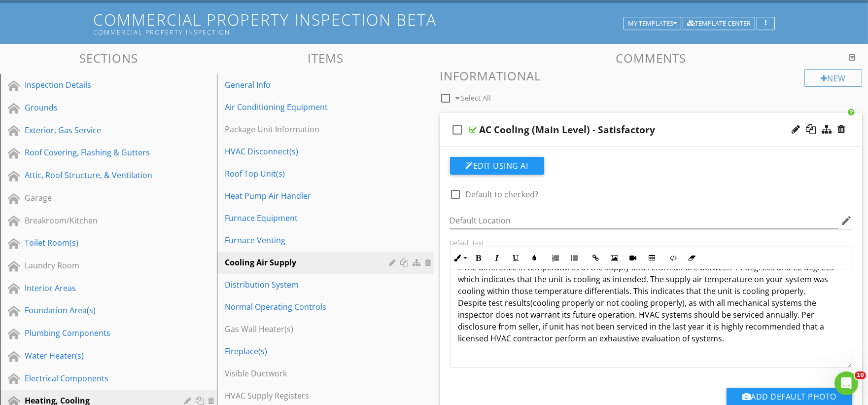
scroll to position [0, 0]
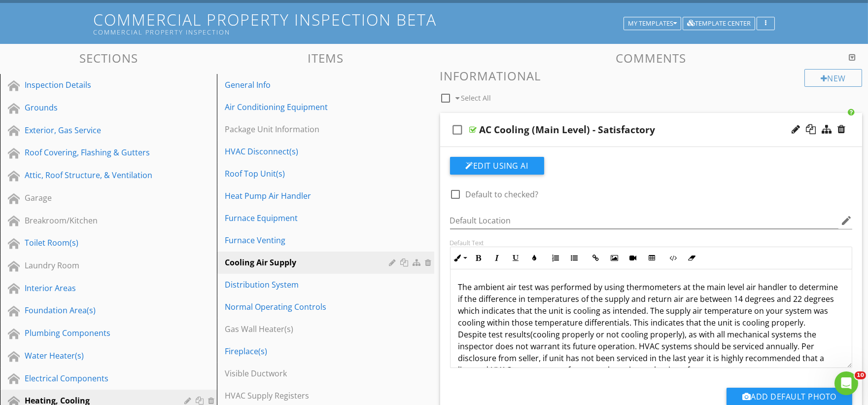
click at [682, 290] on p "The ambient air test was performed by using thermometers at the main level air …" at bounding box center [651, 334] width 386 height 106
click at [648, 288] on p "The ambient air test was performed by using thermometers at the main level air …" at bounding box center [651, 334] width 386 height 106
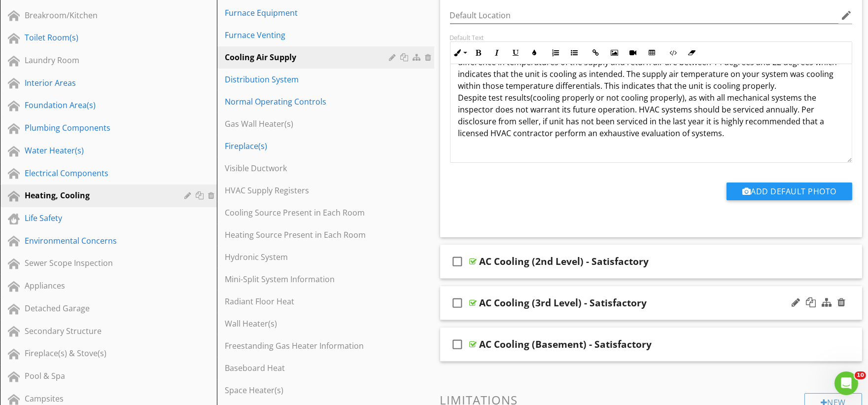
scroll to position [274, 0]
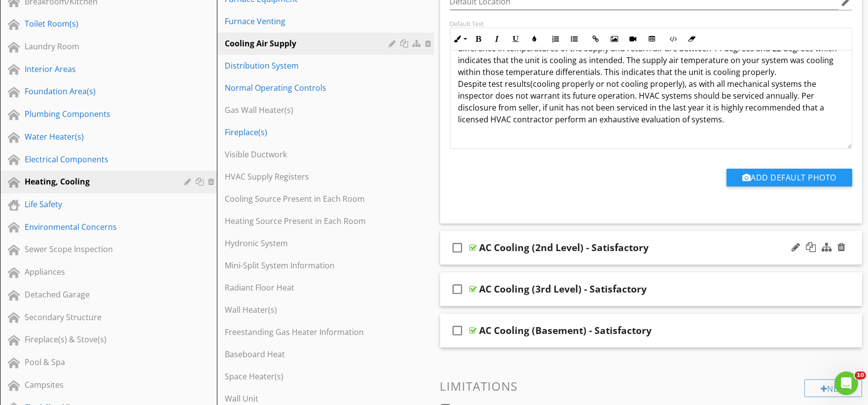
click at [505, 262] on div "check_box_outline_blank AC Cooling (2nd Level) - Satisfactory" at bounding box center [651, 248] width 422 height 34
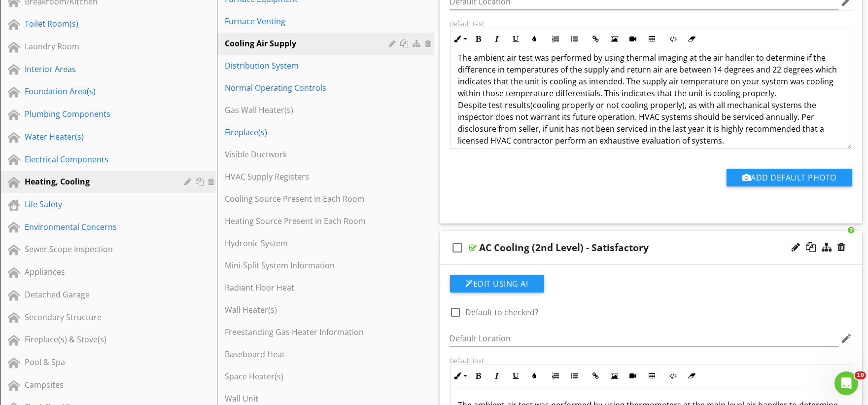
scroll to position [0, 0]
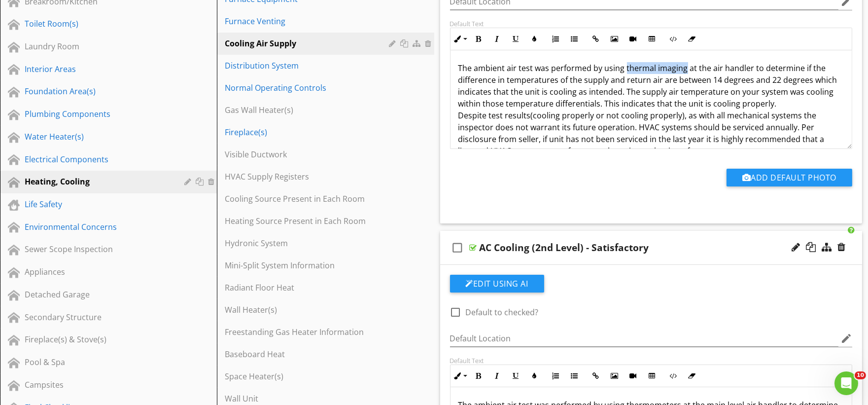
drag, startPoint x: 625, startPoint y: 70, endPoint x: 684, endPoint y: 71, distance: 59.7
click at [684, 71] on p "The ambient air test was performed by using thermal imaging at the air handler …" at bounding box center [651, 115] width 386 height 106
copy p "thermal imaging"
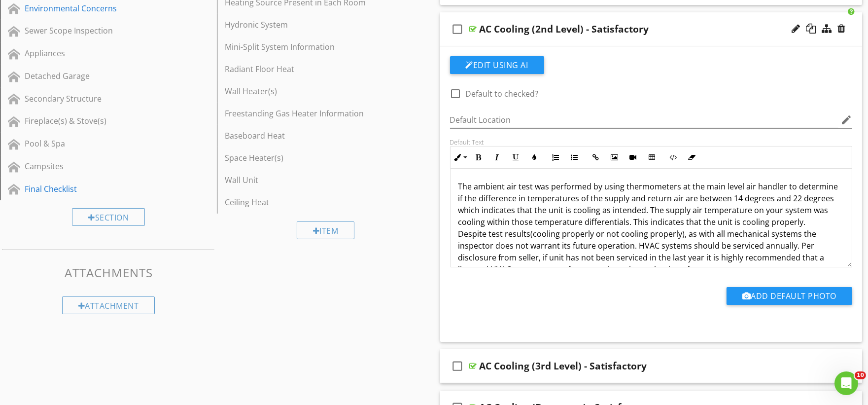
scroll to position [493, 0]
click at [636, 185] on p "The ambient air test was performed by using thermometers at the main level air …" at bounding box center [651, 232] width 386 height 106
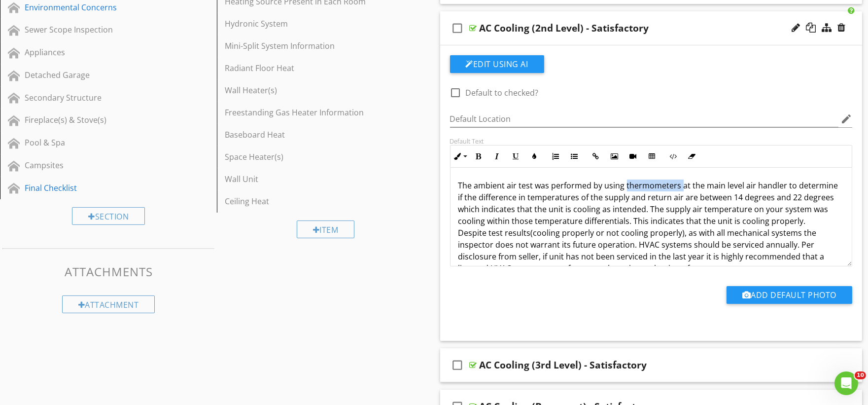
click at [637, 185] on p "The ambient air test was performed by using thermometers at the main level air …" at bounding box center [651, 232] width 386 height 106
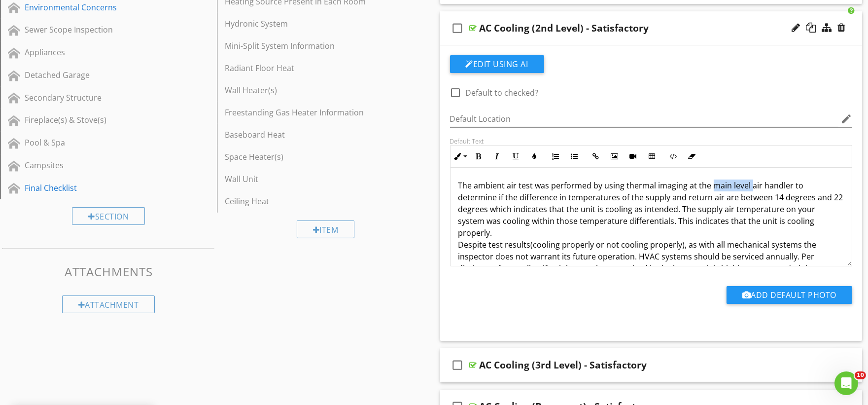
drag, startPoint x: 711, startPoint y: 187, endPoint x: 749, endPoint y: 190, distance: 38.1
click at [749, 190] on p "The ambient air test was performed by using thermal imaging at the main level a…" at bounding box center [651, 238] width 386 height 118
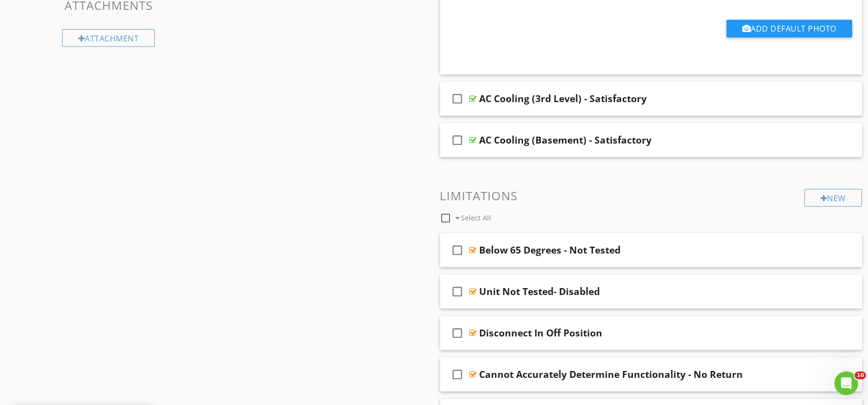
scroll to position [767, 0]
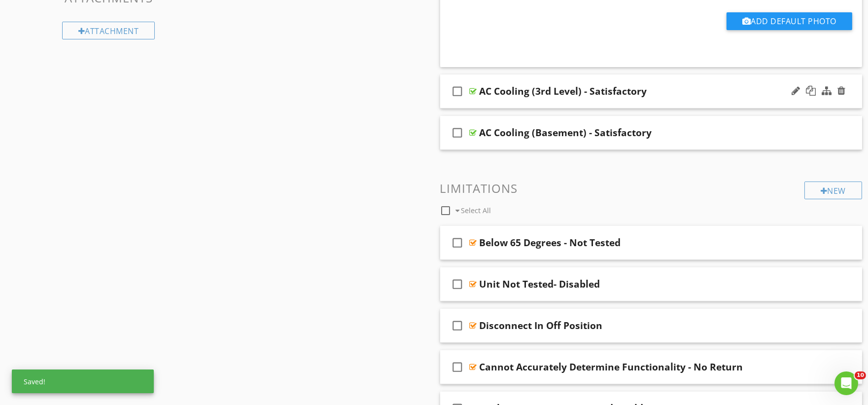
click at [514, 102] on div "check_box_outline_blank AC Cooling (3rd Level) - Satisfactory" at bounding box center [651, 91] width 422 height 34
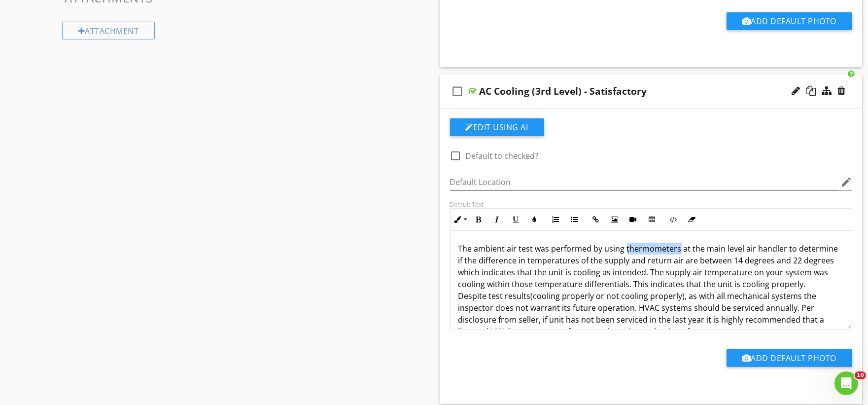
drag, startPoint x: 625, startPoint y: 249, endPoint x: 678, endPoint y: 251, distance: 53.3
click at [678, 251] on p "The ambient air test was performed by using thermometers at the main level air …" at bounding box center [651, 296] width 386 height 106
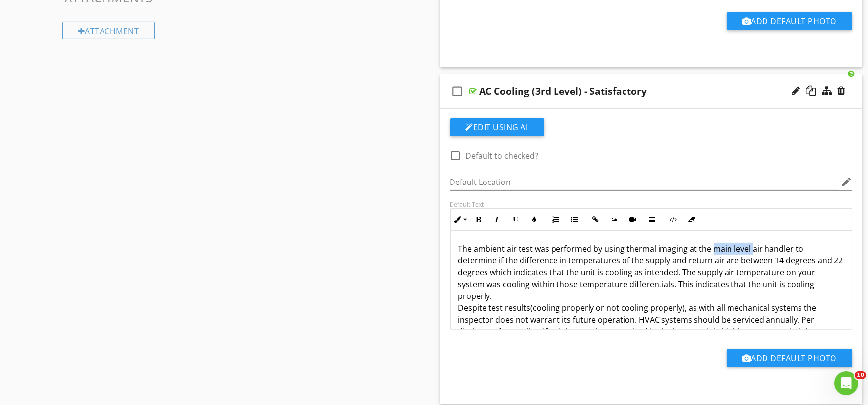
drag, startPoint x: 711, startPoint y: 249, endPoint x: 750, endPoint y: 253, distance: 39.6
click at [750, 253] on p "The ambient air test was performed by using thermal imaging at the main level a…" at bounding box center [651, 302] width 386 height 118
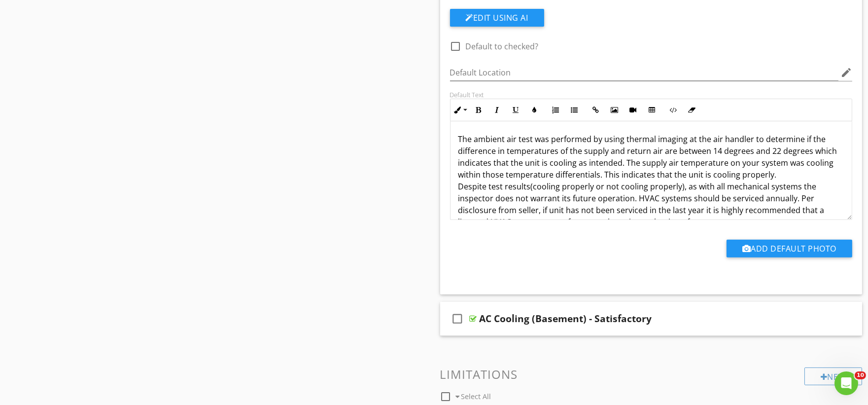
scroll to position [32, 0]
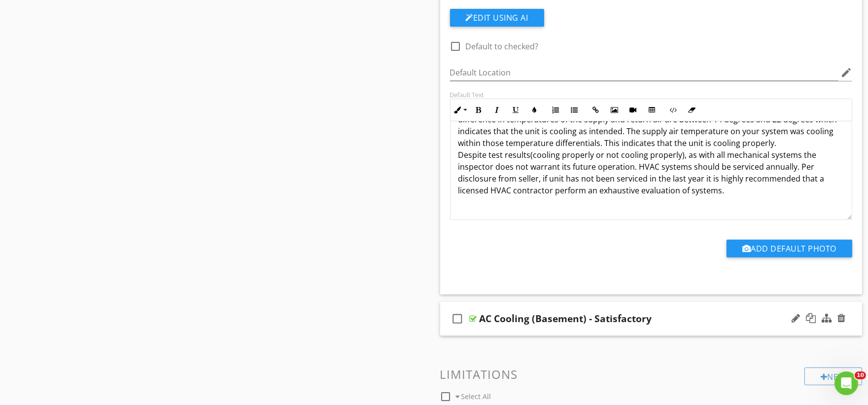
click at [514, 330] on div "check_box_outline_blank AC Cooling (Basement) - Satisfactory" at bounding box center [651, 319] width 422 height 34
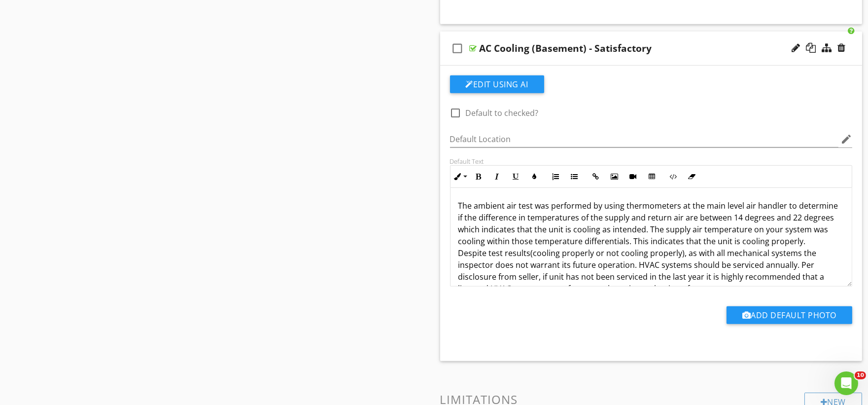
scroll to position [1150, 0]
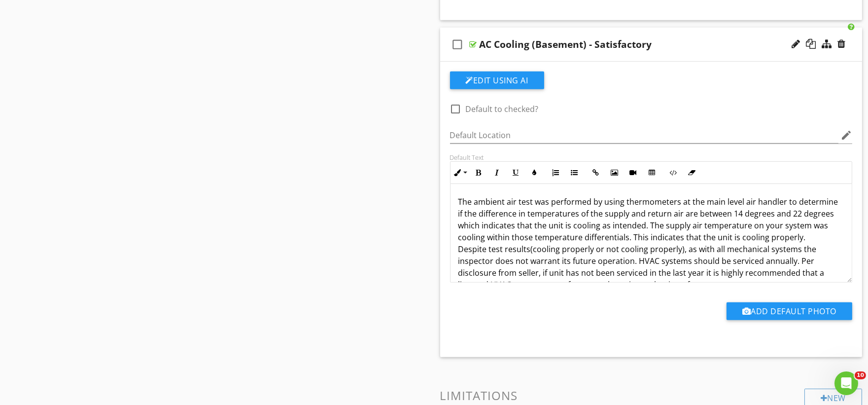
click at [637, 199] on p "The ambient air test was performed by using thermometers at the main level air …" at bounding box center [651, 249] width 386 height 106
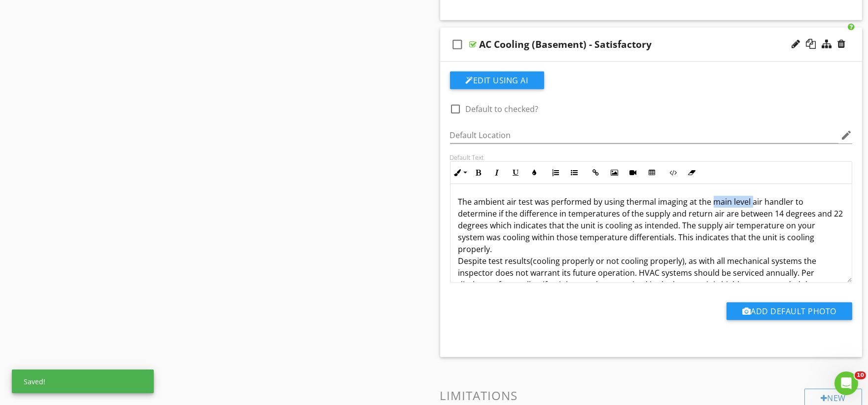
drag, startPoint x: 710, startPoint y: 202, endPoint x: 750, endPoint y: 205, distance: 40.0
click at [750, 205] on p "The ambient air test was performed by using thermal imaging at the main level a…" at bounding box center [651, 255] width 386 height 118
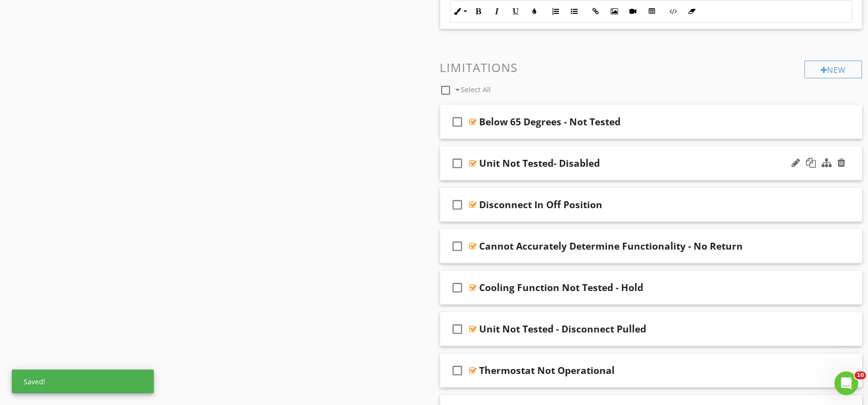
scroll to position [1479, 0]
click at [496, 134] on div "check_box_outline_blank Below 65 Degrees - Not Tested" at bounding box center [651, 121] width 422 height 34
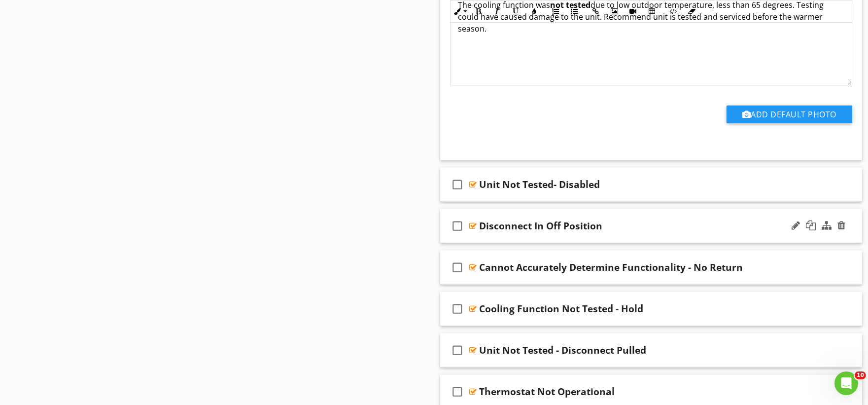
scroll to position [1753, 0]
click at [506, 193] on div "check_box_outline_blank Unit Not Tested- Disabled" at bounding box center [651, 184] width 422 height 34
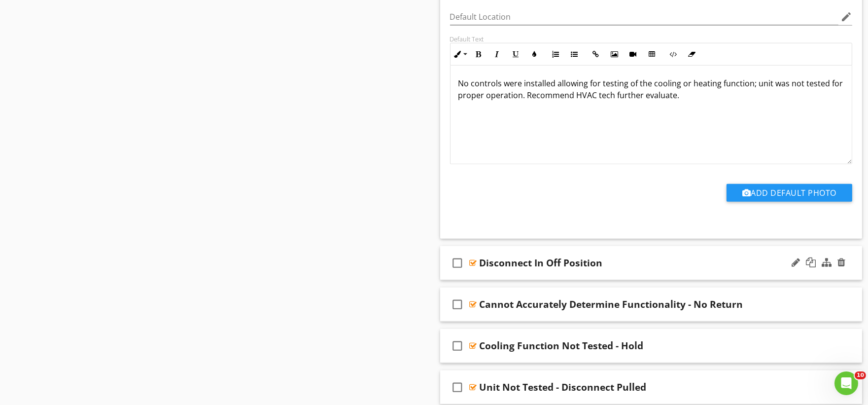
scroll to position [2027, 0]
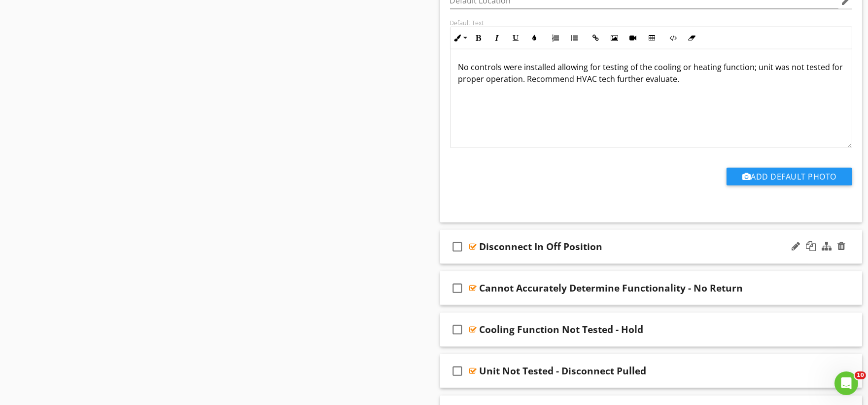
click at [483, 260] on div "check_box_outline_blank Disconnect In Off Position" at bounding box center [651, 247] width 422 height 34
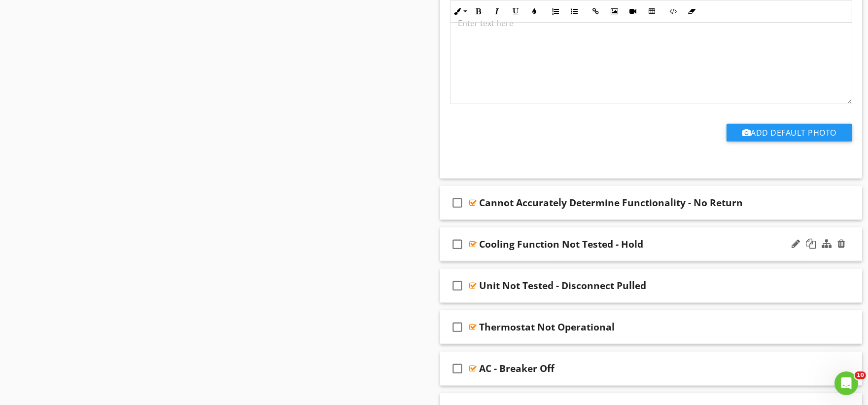
scroll to position [2410, 0]
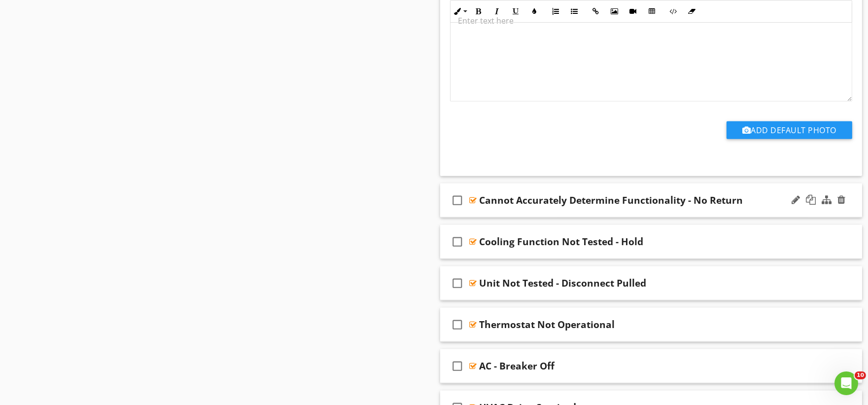
click at [487, 212] on div "check_box_outline_blank Cannot Accurately Determine Functionality - No Return" at bounding box center [651, 200] width 422 height 34
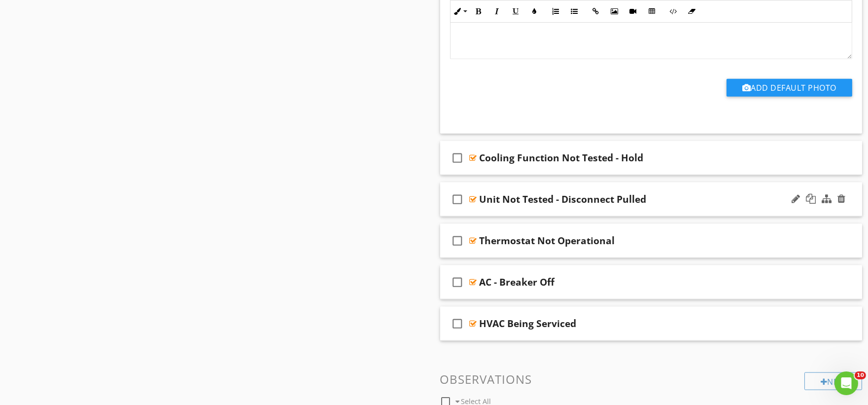
scroll to position [2793, 0]
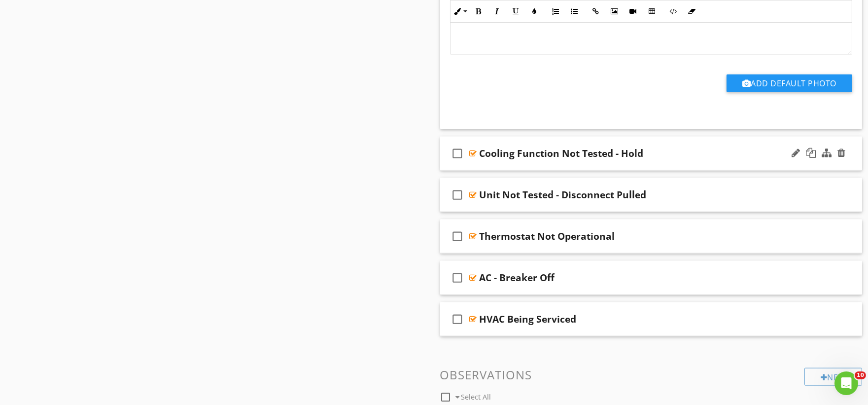
click at [495, 166] on div "check_box_outline_blank Cooling Function Not Tested - Hold" at bounding box center [651, 154] width 422 height 34
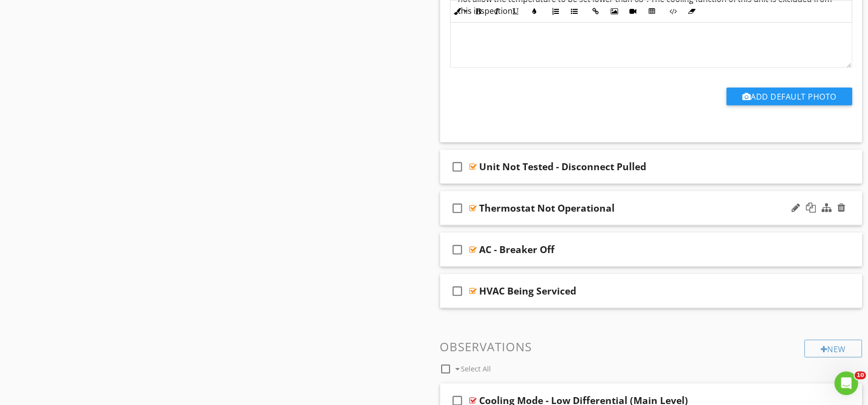
scroll to position [3122, 0]
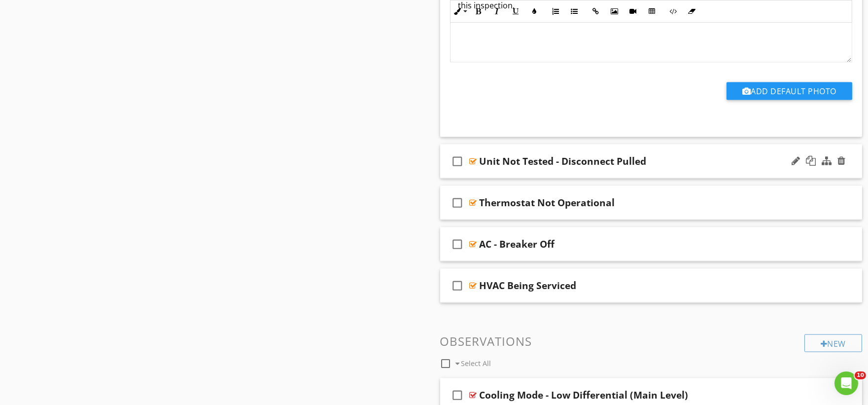
click at [491, 175] on div "check_box_outline_blank Unit Not Tested - Disconnect Pulled" at bounding box center [651, 161] width 422 height 34
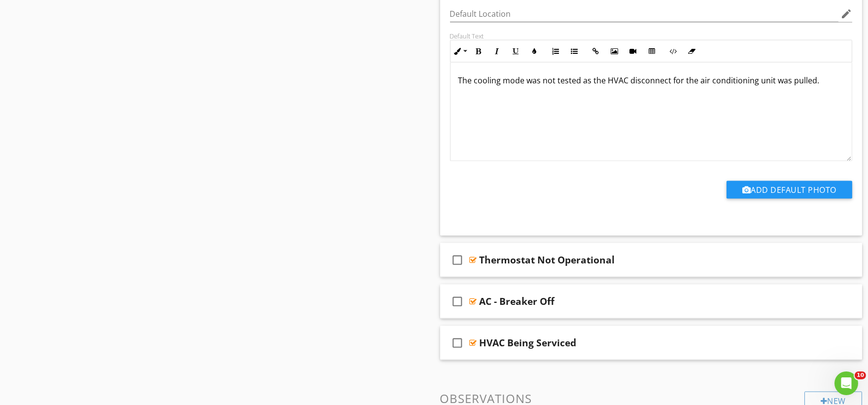
scroll to position [3396, 0]
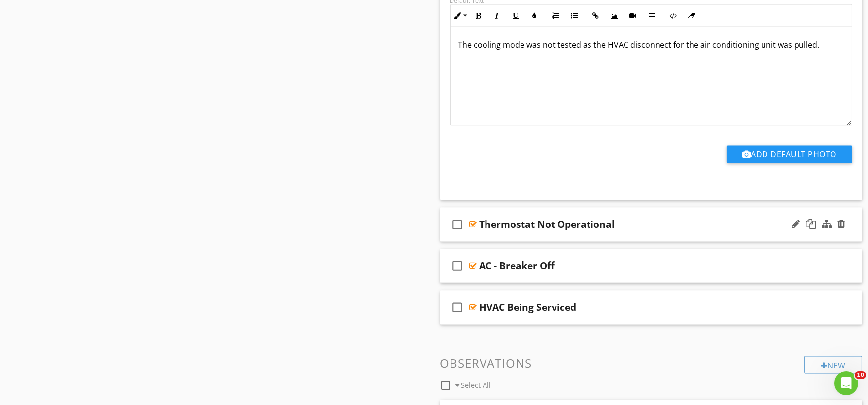
click at [498, 236] on div "check_box_outline_blank Thermostat Not Operational" at bounding box center [651, 225] width 422 height 34
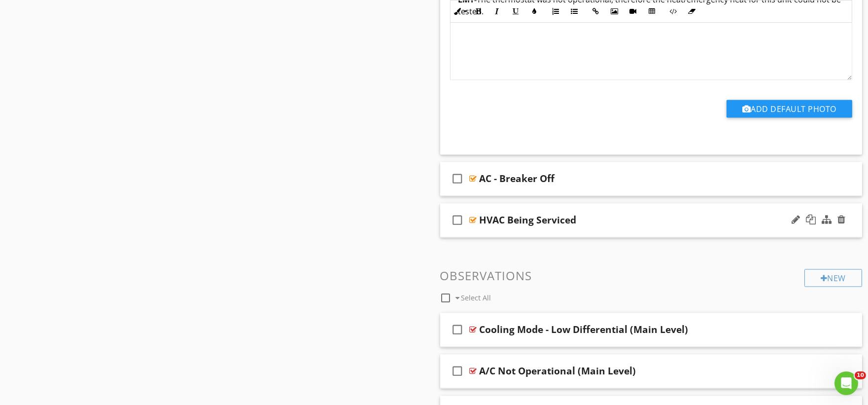
scroll to position [3779, 0]
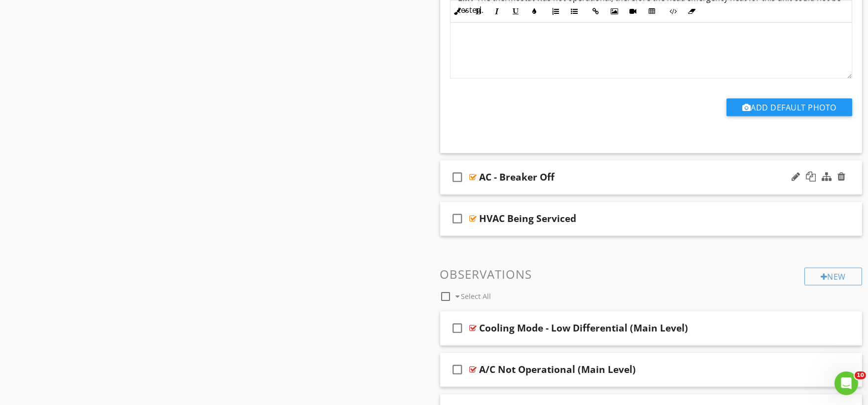
click at [477, 191] on div "check_box_outline_blank AC - Breaker Off" at bounding box center [651, 178] width 422 height 34
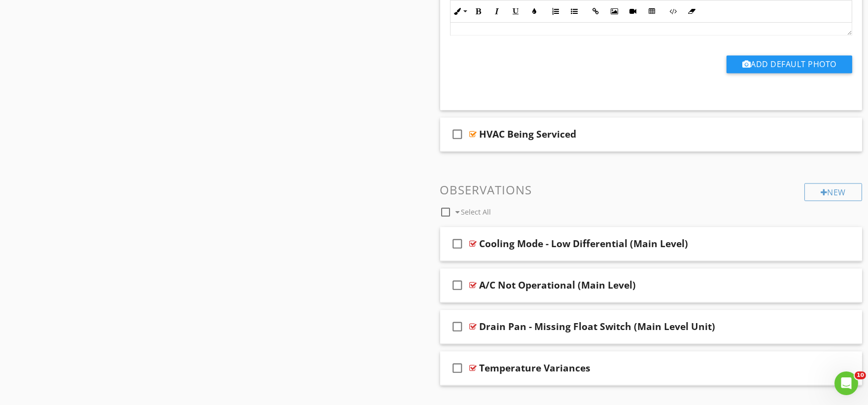
scroll to position [4163, 0]
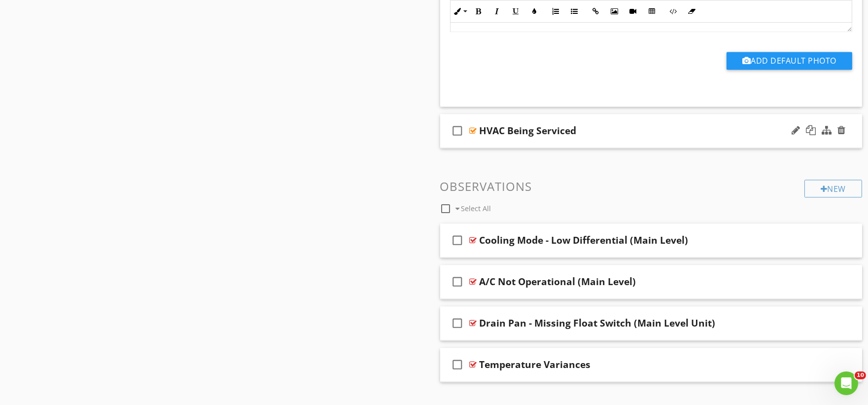
click at [486, 144] on div "check_box_outline_blank HVAC Being Serviced" at bounding box center [651, 131] width 422 height 34
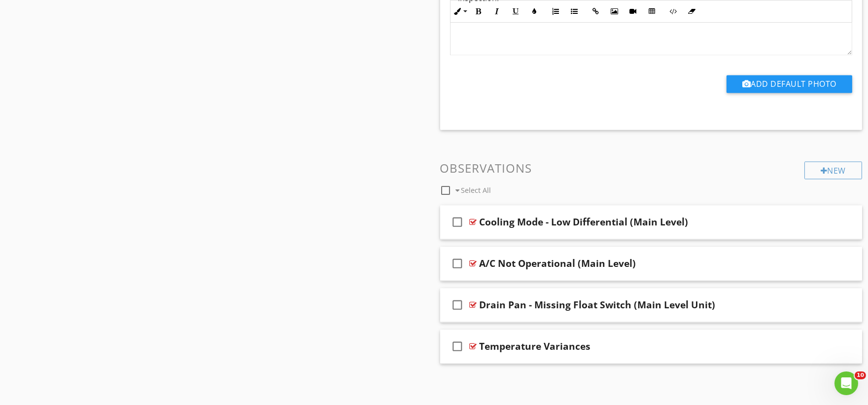
scroll to position [4478, 0]
click at [562, 221] on div "Cooling Mode - Low Differential (Main Level)" at bounding box center [584, 222] width 209 height 12
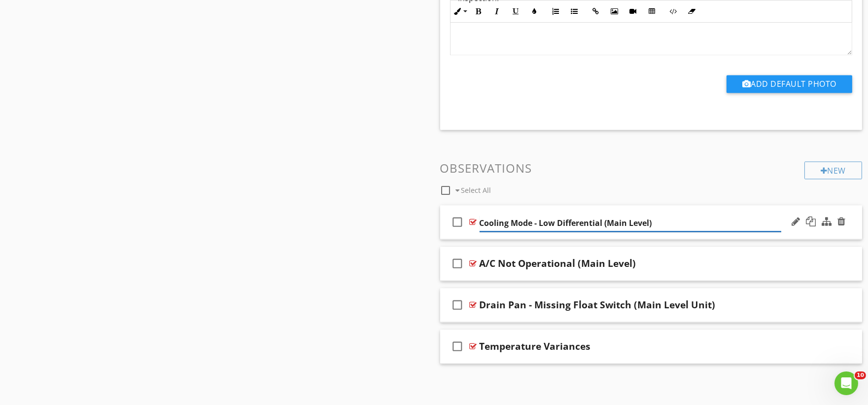
drag, startPoint x: 652, startPoint y: 217, endPoint x: 659, endPoint y: 215, distance: 7.5
click at [653, 217] on input "Cooling Mode - Low Differential (Main Level)" at bounding box center [631, 223] width 302 height 16
type input "Cooling Mode - Low Differential"
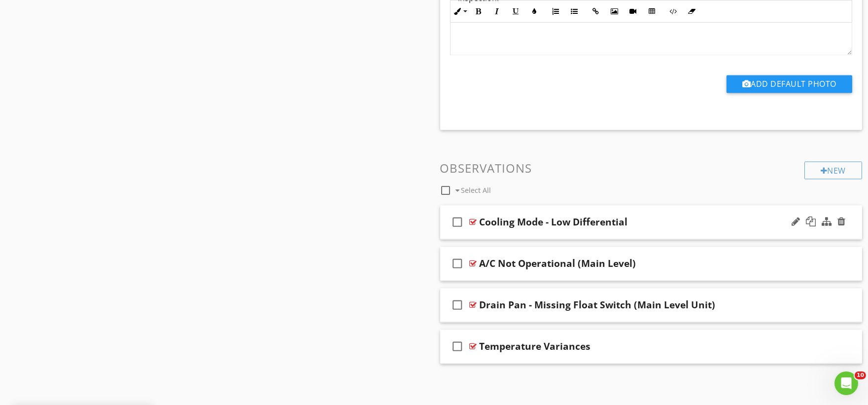
click at [470, 235] on div "check_box_outline_blank Cooling Mode - Low Differential" at bounding box center [651, 222] width 422 height 34
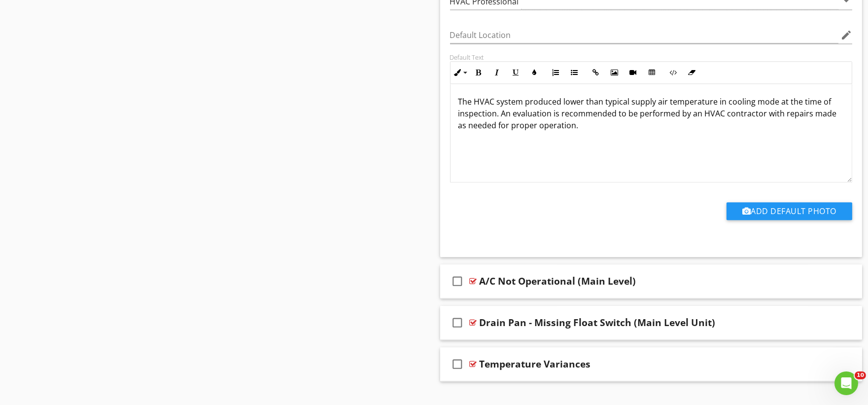
scroll to position [4807, 0]
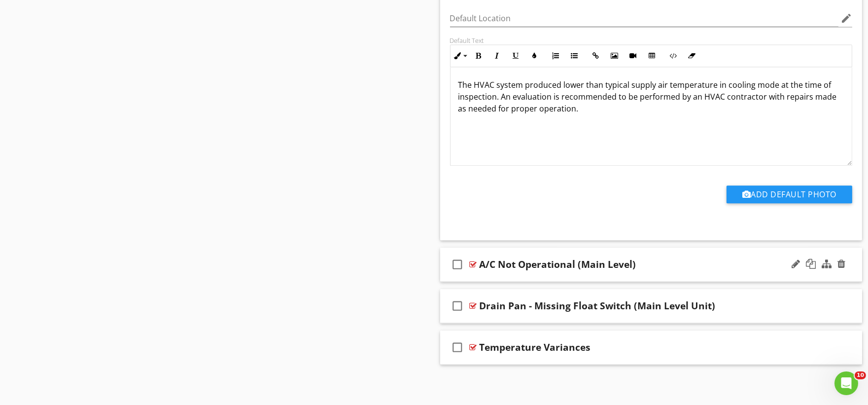
click at [486, 277] on div "check_box_outline_blank A/C Not Operational (Main Level)" at bounding box center [651, 264] width 422 height 34
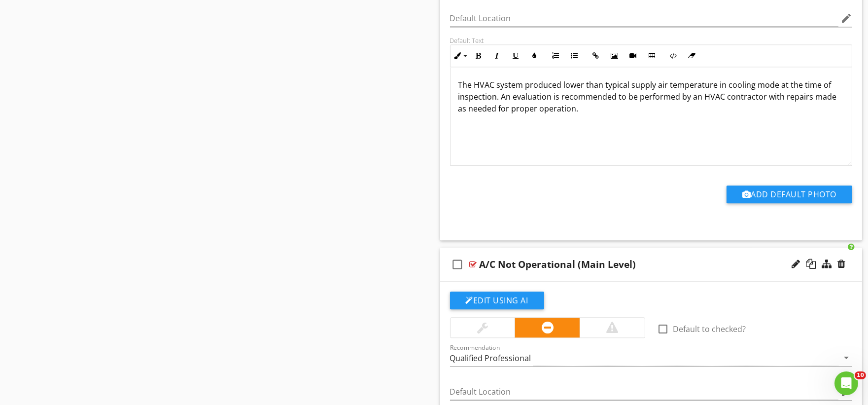
click at [602, 269] on div "A/C Not Operational (Main Level)" at bounding box center [558, 264] width 157 height 12
type input "A/C Not Operational"
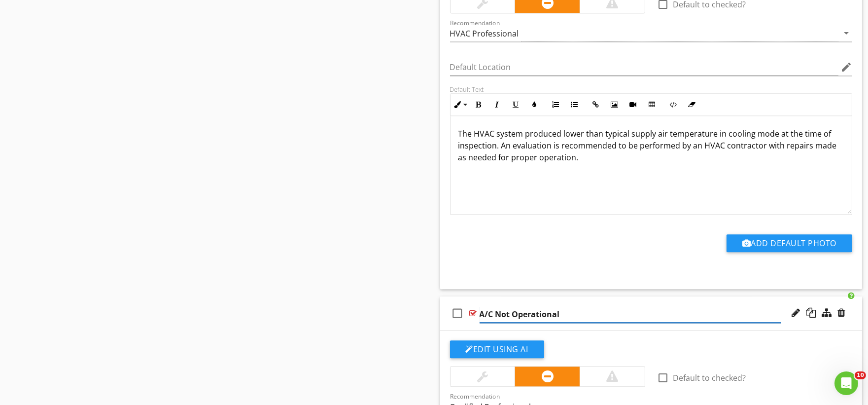
scroll to position [4752, 0]
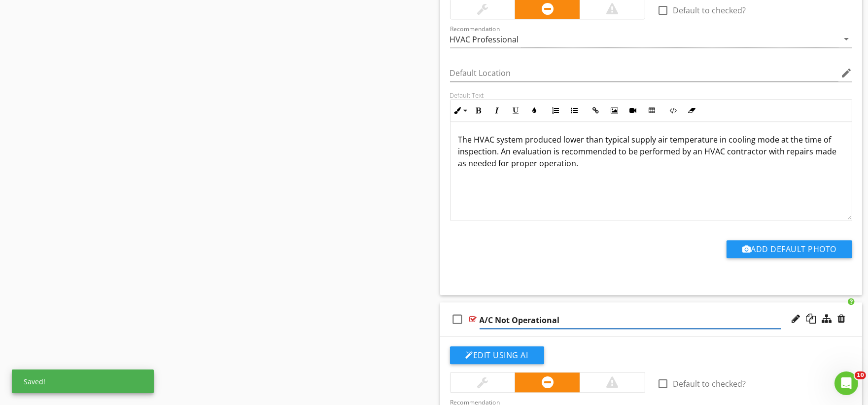
click at [608, 383] on div at bounding box center [612, 382] width 12 height 12
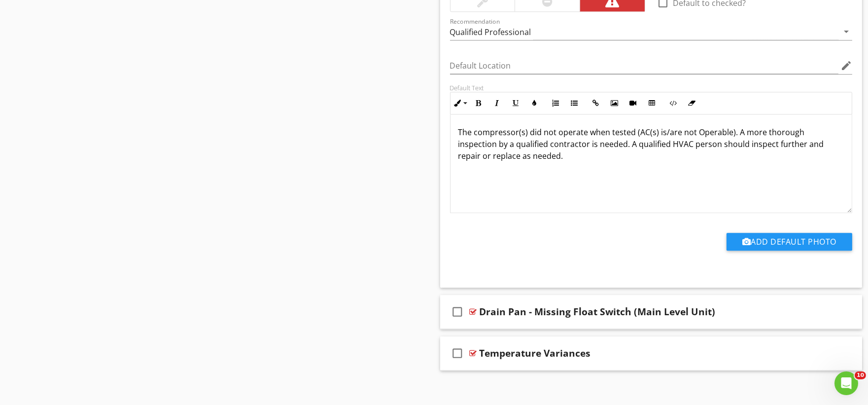
scroll to position [5142, 0]
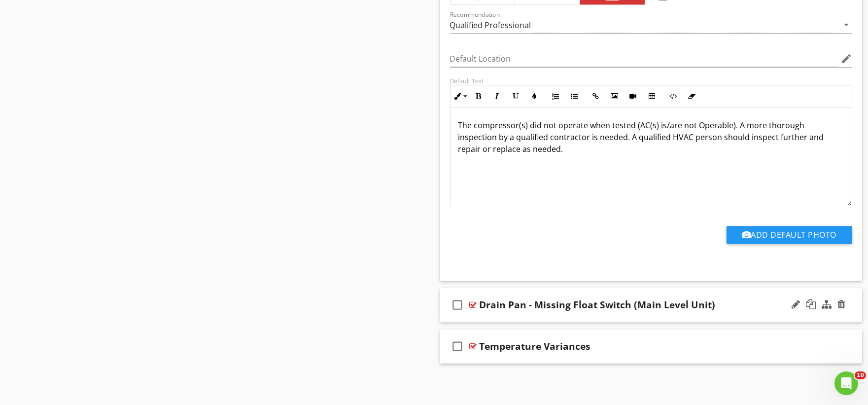
click at [487, 316] on div "check_box_outline_blank Drain Pan - Missing Float Switch (Main Level Unit)" at bounding box center [651, 305] width 422 height 34
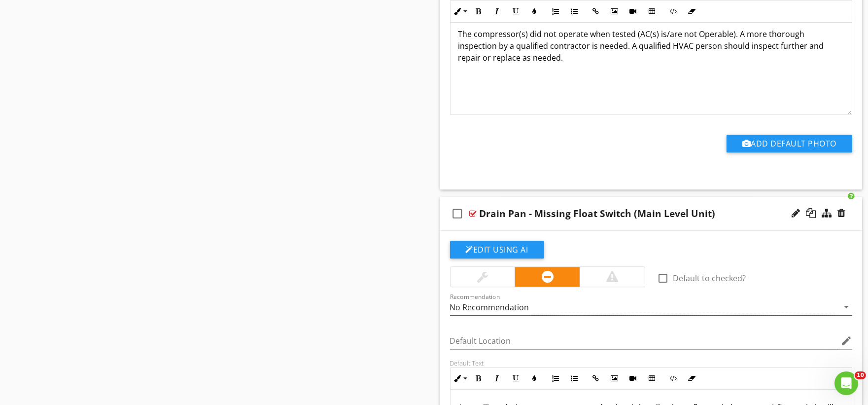
scroll to position [5252, 0]
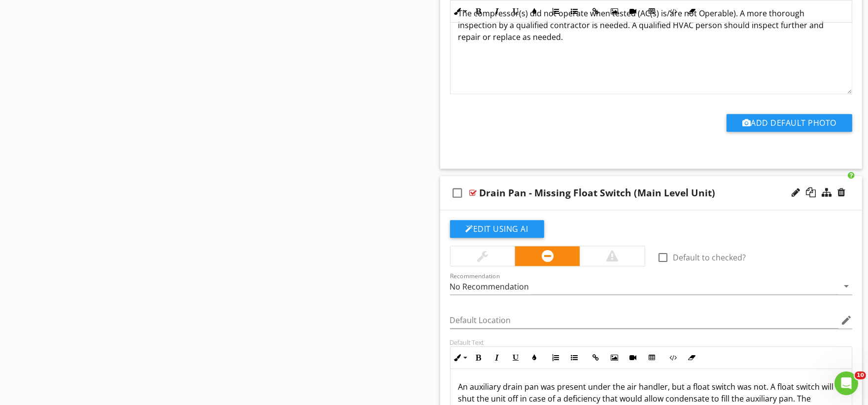
click at [652, 199] on div "Drain Pan - Missing Float Switch (Main Level Unit)" at bounding box center [598, 193] width 236 height 12
click at [691, 199] on input "Drain Pan - Missing Float Switch (Main Level Unit)" at bounding box center [631, 194] width 302 height 16
type input "Drain Pan - Missing Float Switch"
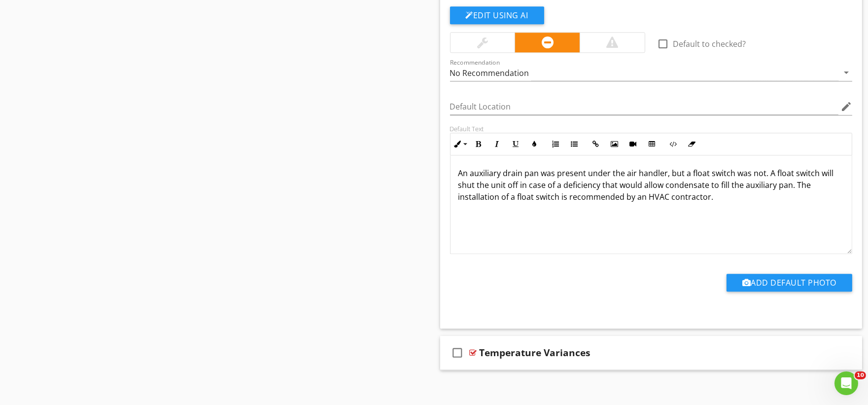
scroll to position [5474, 0]
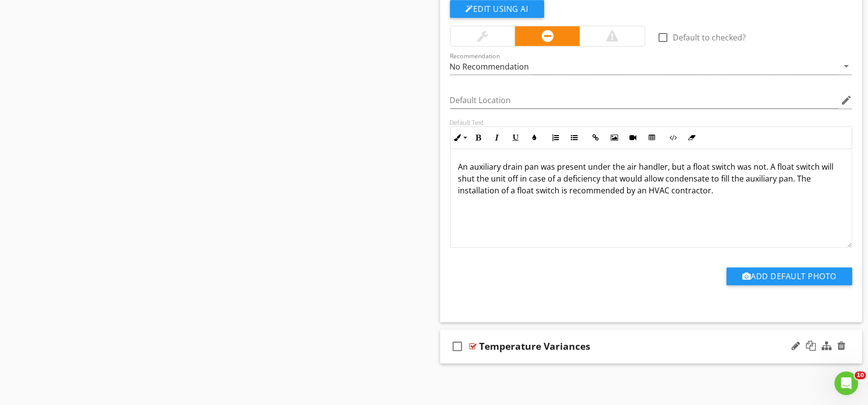
click at [483, 360] on div "check_box_outline_blank Temperature Variances" at bounding box center [651, 346] width 422 height 34
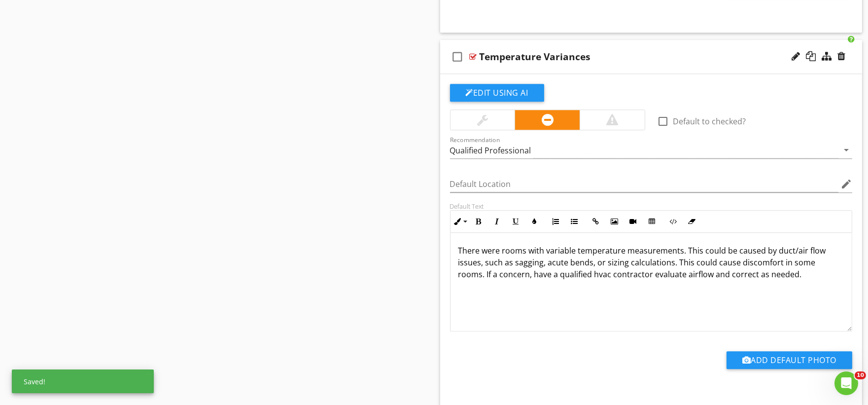
scroll to position [5803, 0]
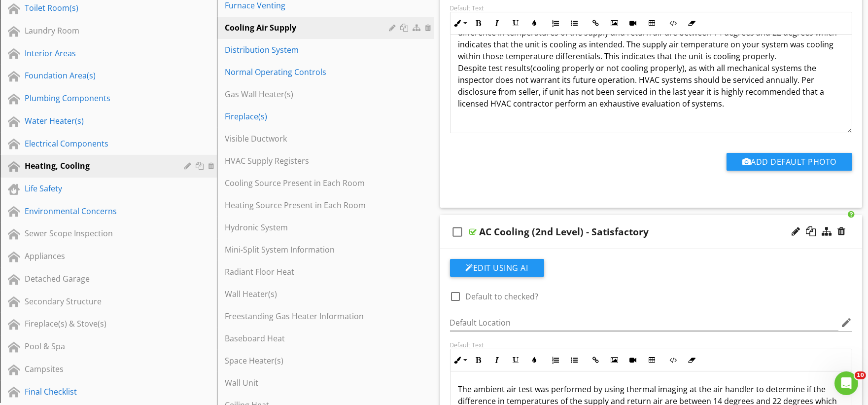
scroll to position [270, 0]
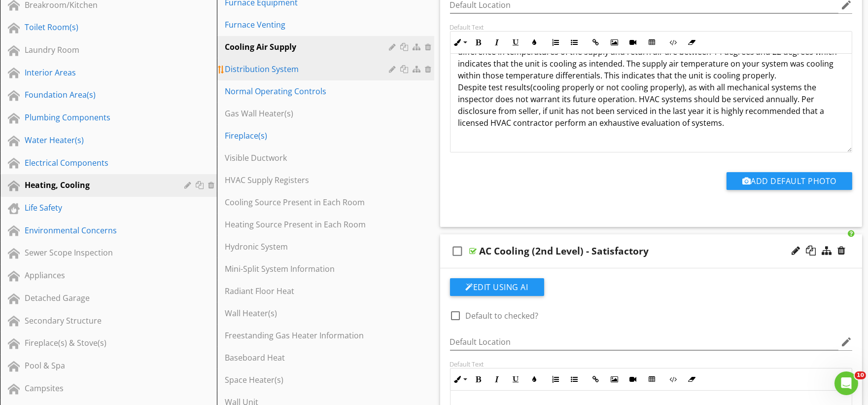
click at [270, 68] on div "Distribution System" at bounding box center [308, 69] width 167 height 12
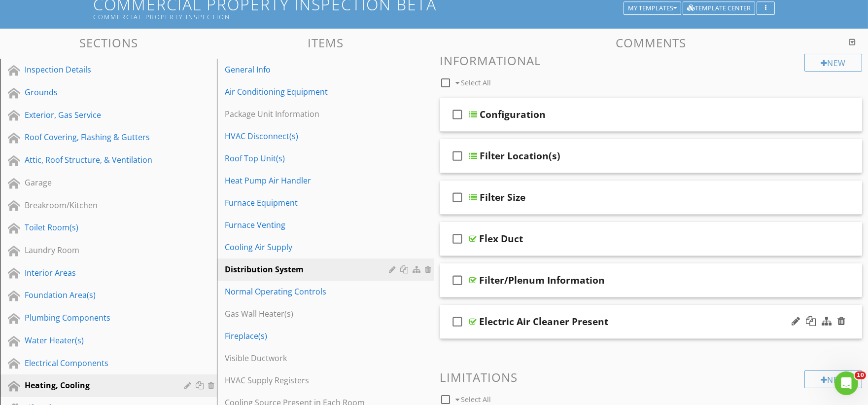
scroll to position [0, 0]
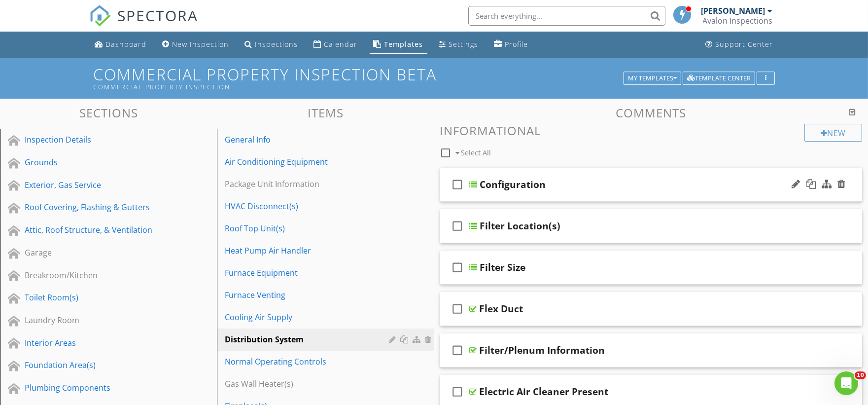
click at [499, 198] on div "check_box_outline_blank Configuration" at bounding box center [651, 185] width 422 height 34
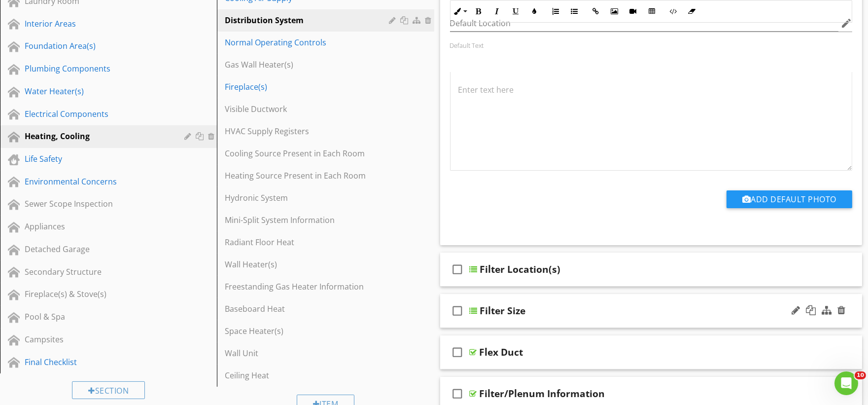
scroll to position [438, 0]
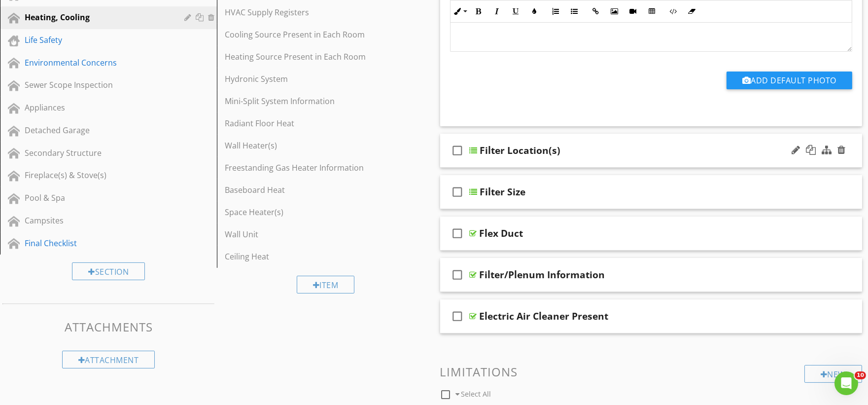
click at [498, 165] on div "check_box_outline_blank Filter Location(s)" at bounding box center [651, 151] width 422 height 34
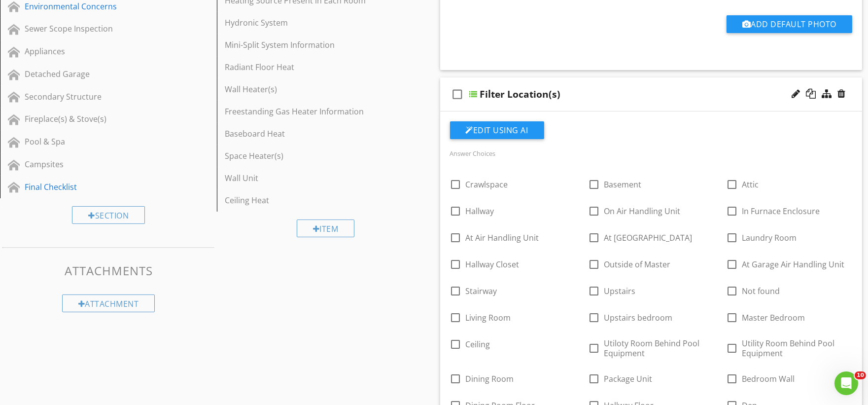
scroll to position [548, 0]
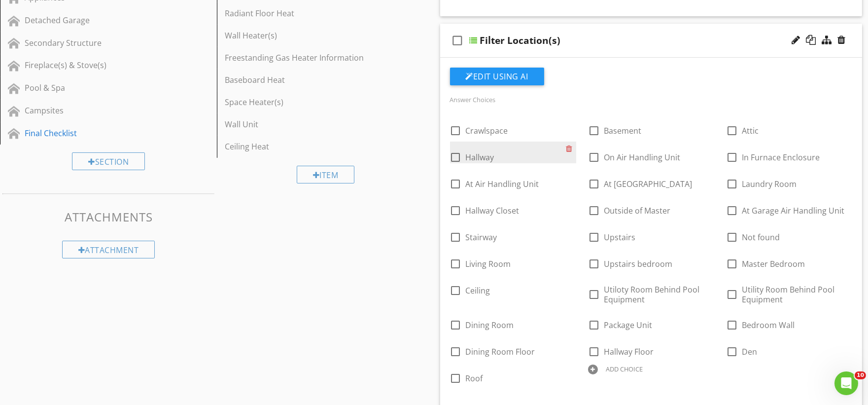
click at [564, 150] on div "check_box_outline_blank Hallway" at bounding box center [508, 156] width 116 height 14
click at [567, 151] on div at bounding box center [571, 148] width 10 height 14
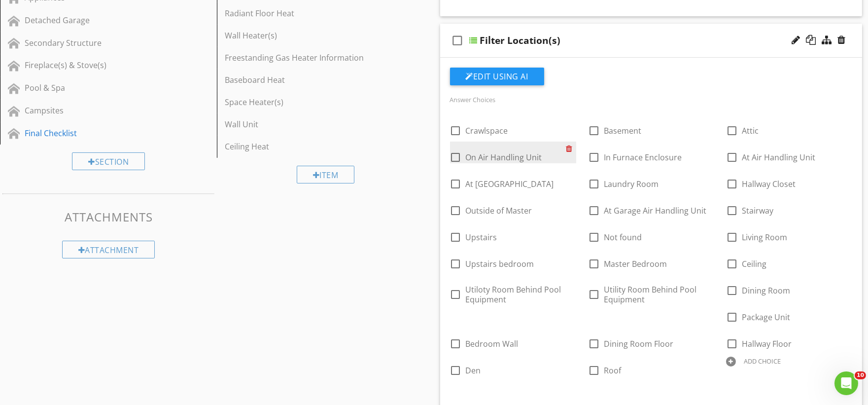
click at [567, 146] on div at bounding box center [571, 148] width 10 height 14
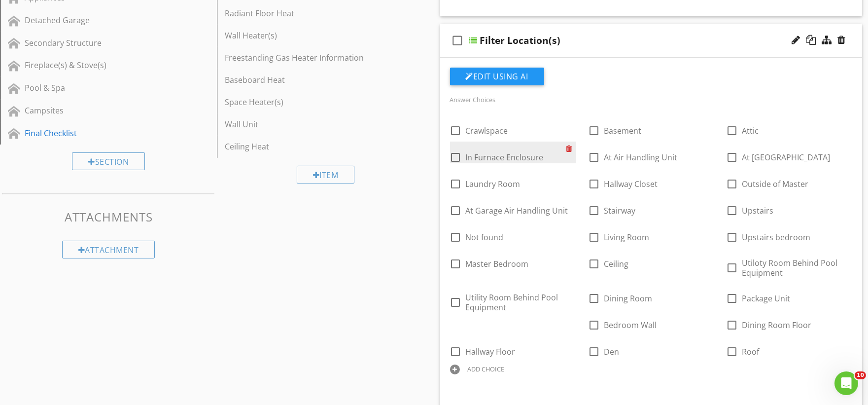
click at [569, 148] on div at bounding box center [571, 148] width 10 height 14
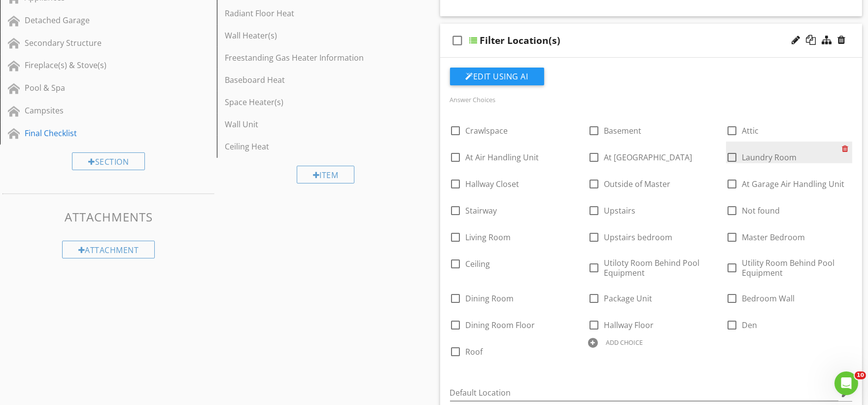
click at [843, 149] on div at bounding box center [847, 148] width 10 height 14
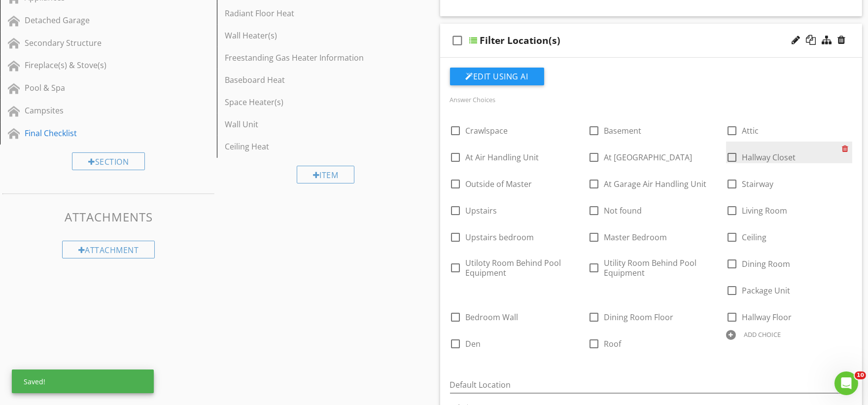
click at [843, 149] on div at bounding box center [847, 148] width 10 height 14
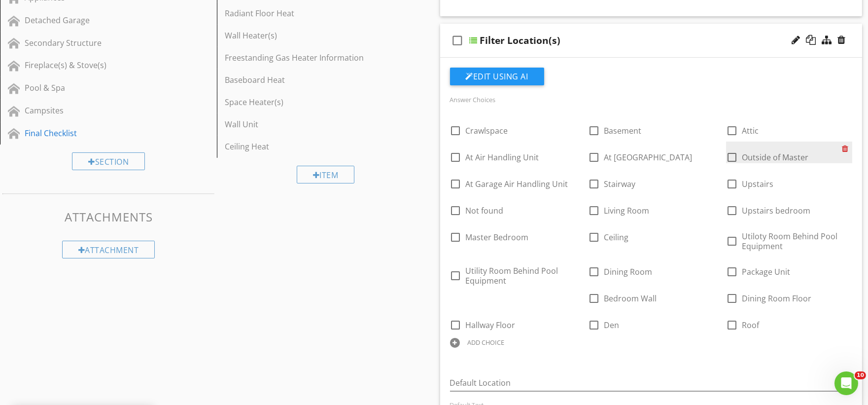
click at [843, 149] on div at bounding box center [847, 148] width 10 height 14
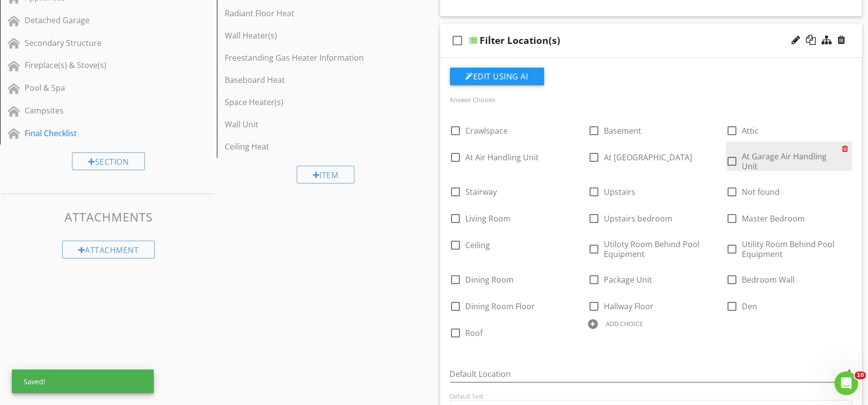
click at [843, 149] on div at bounding box center [847, 148] width 10 height 14
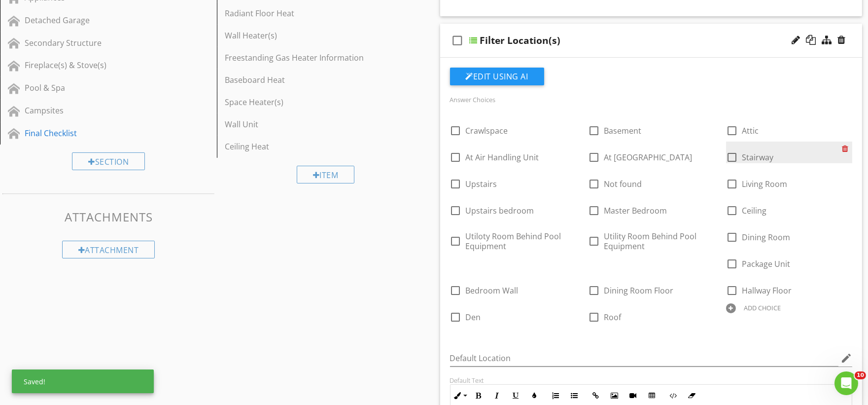
click at [843, 149] on div at bounding box center [847, 148] width 10 height 14
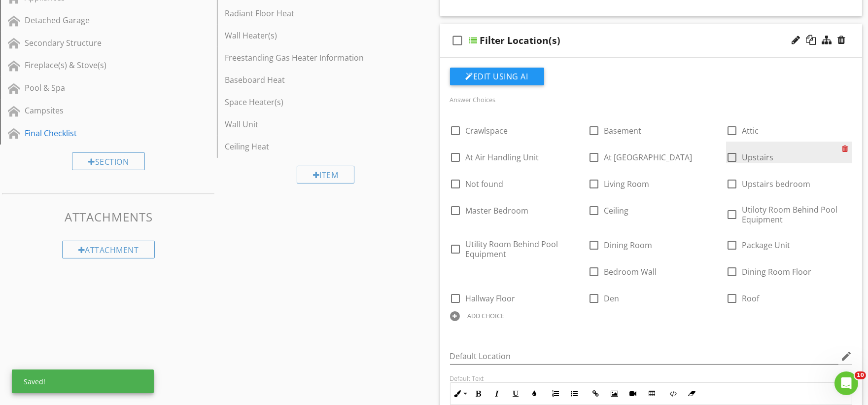
click at [843, 149] on div at bounding box center [847, 148] width 10 height 14
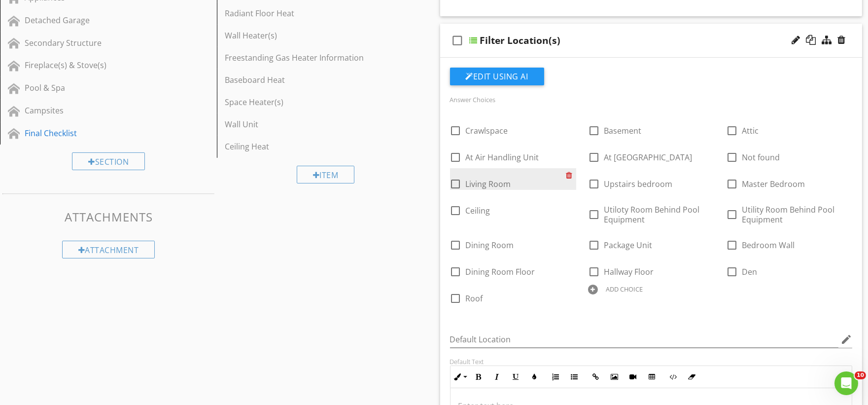
click at [567, 175] on div at bounding box center [571, 175] width 10 height 14
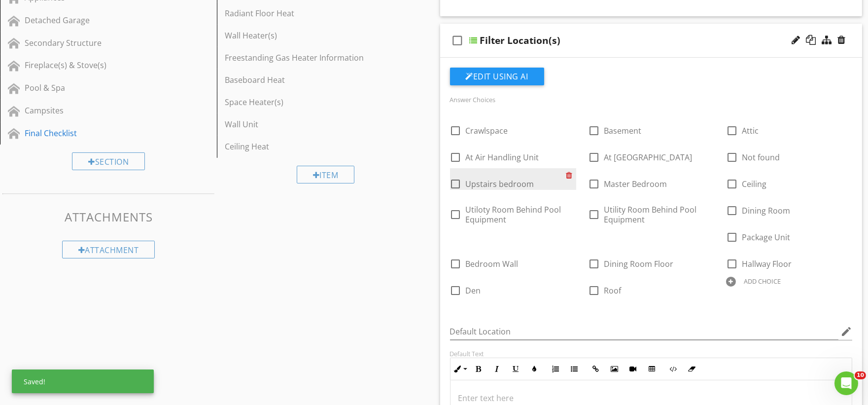
click at [567, 175] on div at bounding box center [571, 175] width 10 height 14
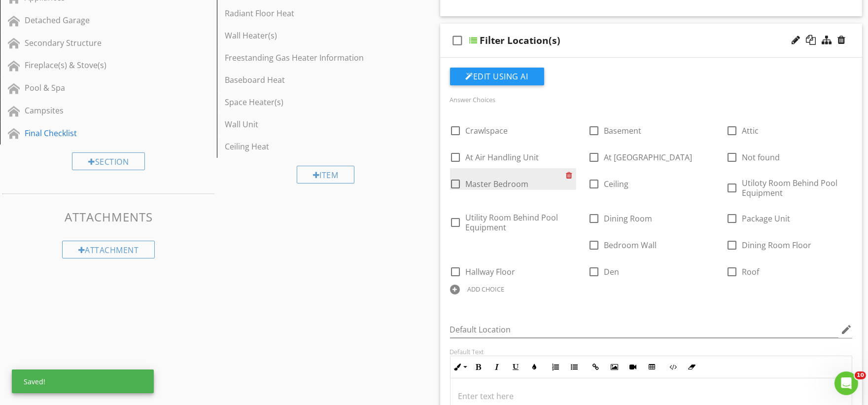
click at [567, 175] on div at bounding box center [571, 175] width 10 height 14
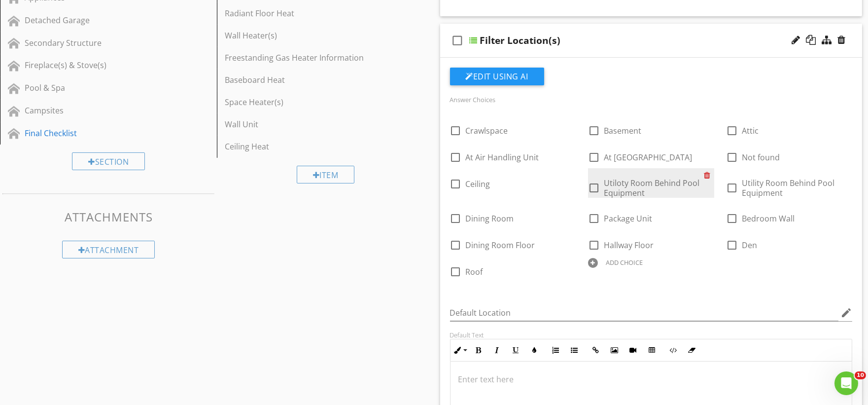
click at [707, 174] on div at bounding box center [709, 175] width 10 height 14
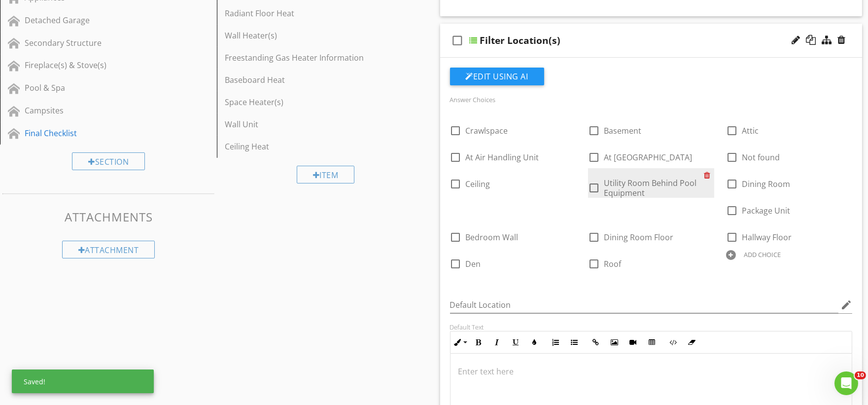
click at [706, 176] on div at bounding box center [709, 175] width 10 height 14
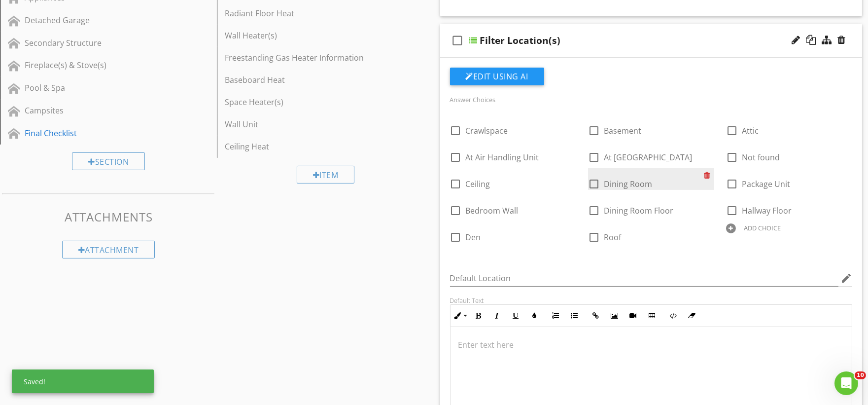
click at [707, 176] on div at bounding box center [709, 175] width 10 height 14
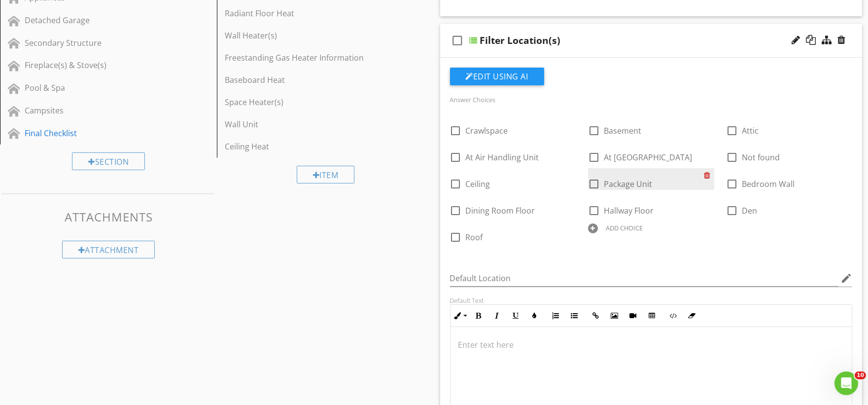
click at [707, 176] on div at bounding box center [709, 175] width 10 height 14
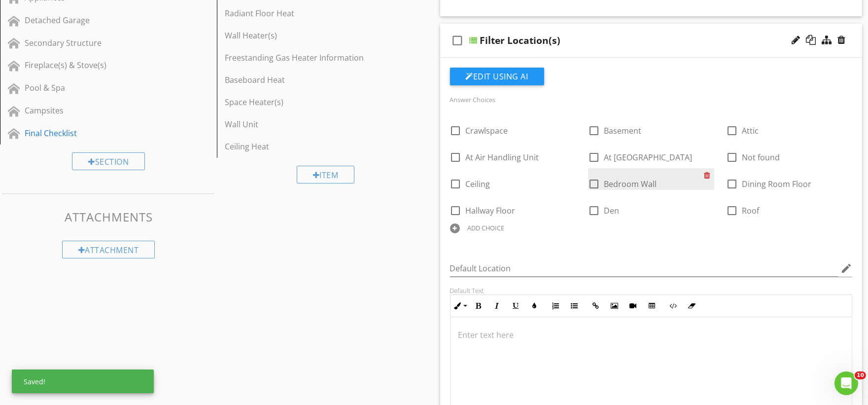
click at [707, 176] on div at bounding box center [709, 175] width 10 height 14
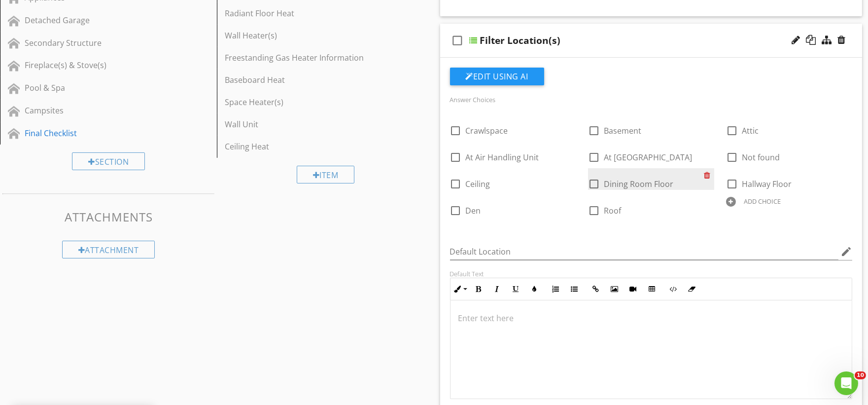
click at [707, 176] on div at bounding box center [709, 175] width 10 height 14
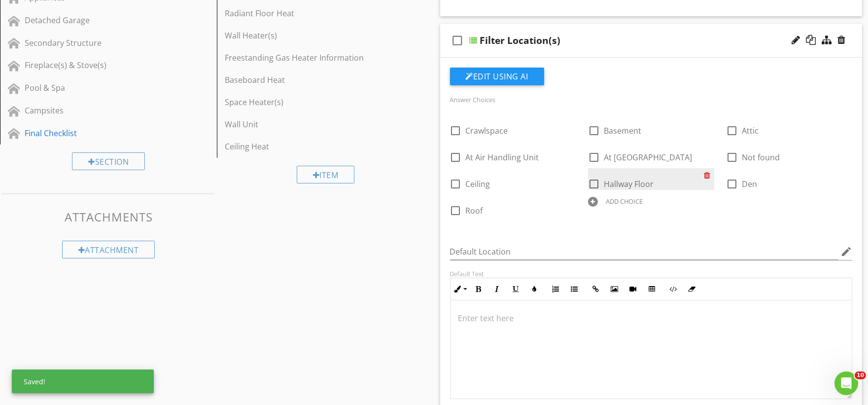
click at [707, 176] on div at bounding box center [709, 175] width 10 height 14
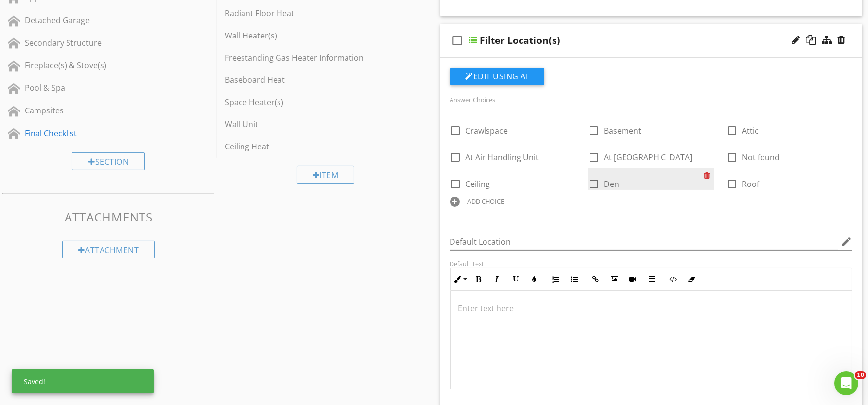
click at [707, 176] on div at bounding box center [709, 175] width 10 height 14
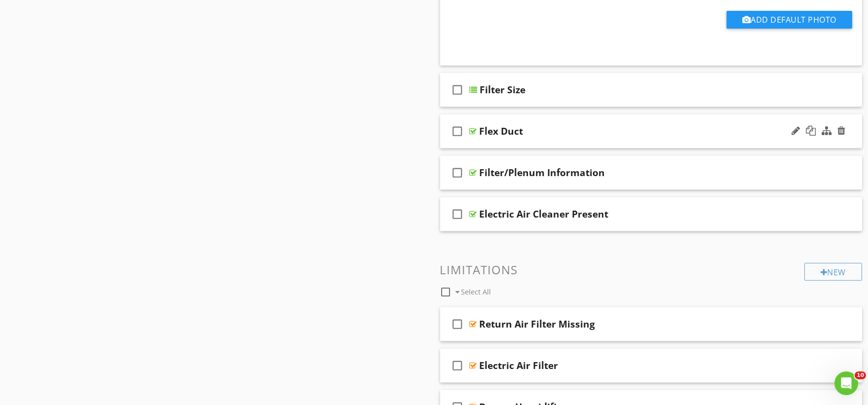
scroll to position [931, 0]
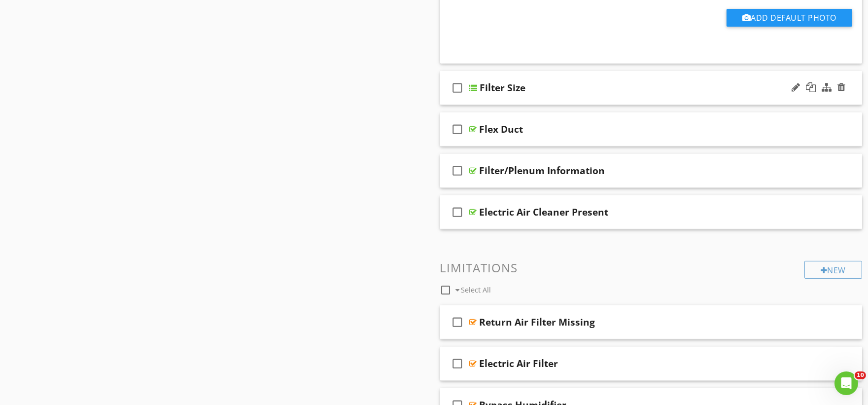
click at [501, 100] on div "check_box_outline_blank Filter Size" at bounding box center [651, 88] width 422 height 34
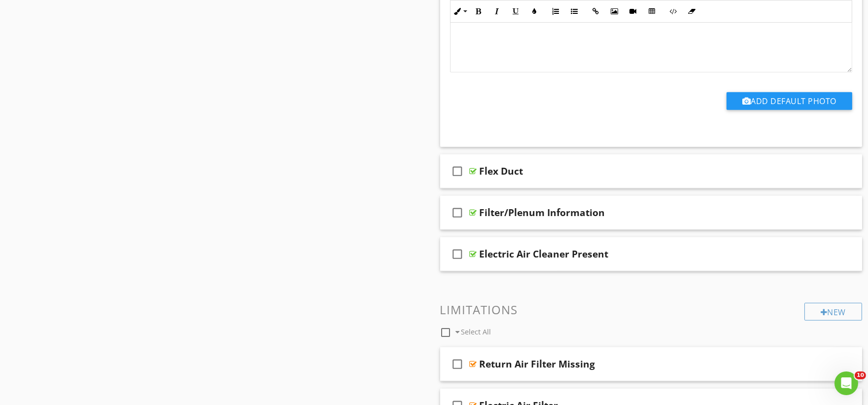
scroll to position [1807, 0]
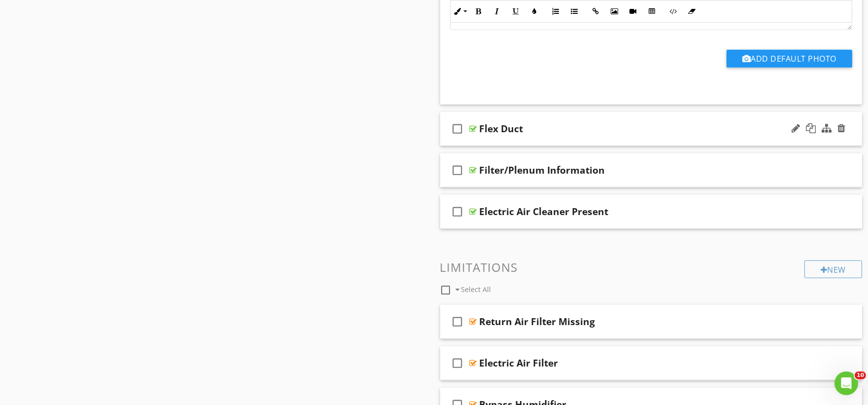
click at [485, 140] on div "check_box_outline_blank Flex Duct" at bounding box center [651, 129] width 422 height 34
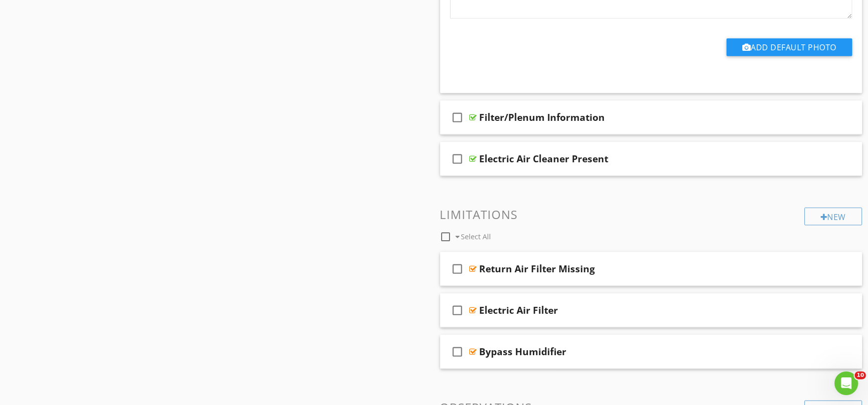
scroll to position [2191, 0]
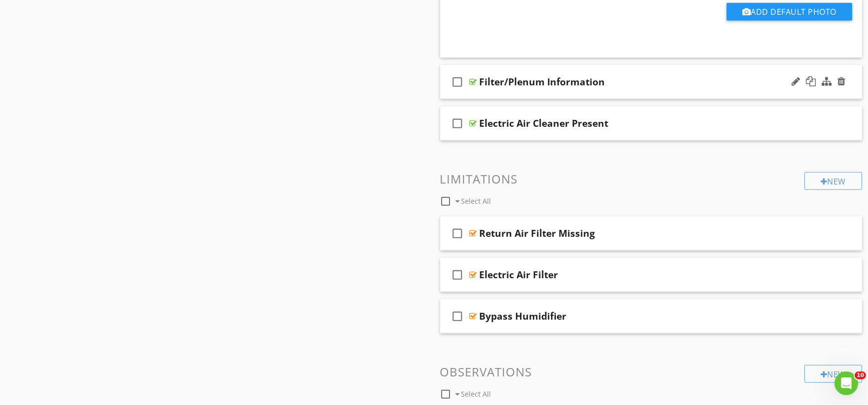
click at [479, 93] on div "check_box_outline_blank Filter/Plenum Information" at bounding box center [651, 82] width 422 height 34
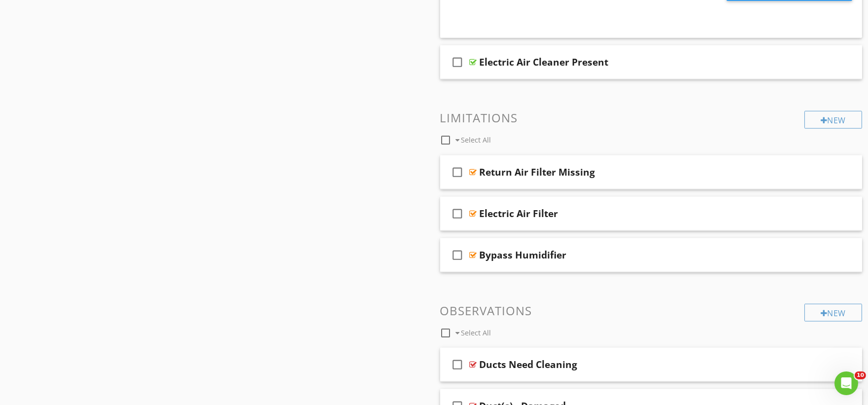
scroll to position [2574, 0]
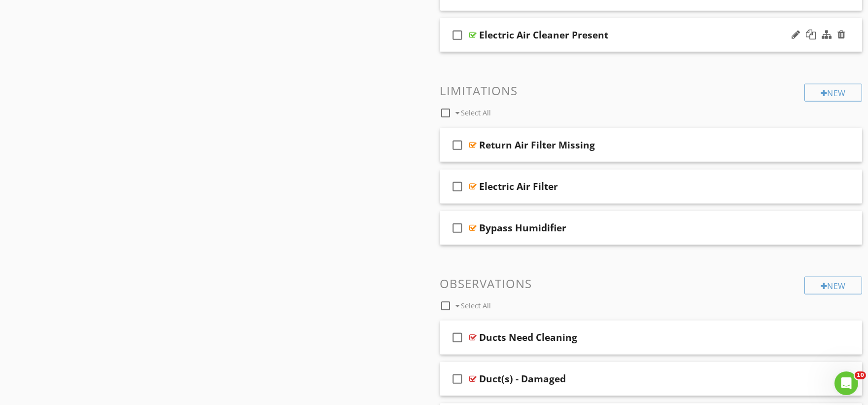
click at [499, 48] on div "check_box_outline_blank Electric Air Cleaner Present" at bounding box center [651, 35] width 422 height 34
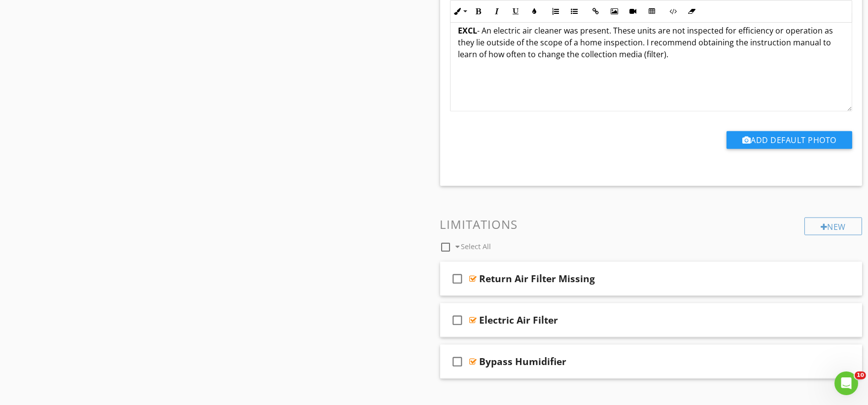
scroll to position [2848, 0]
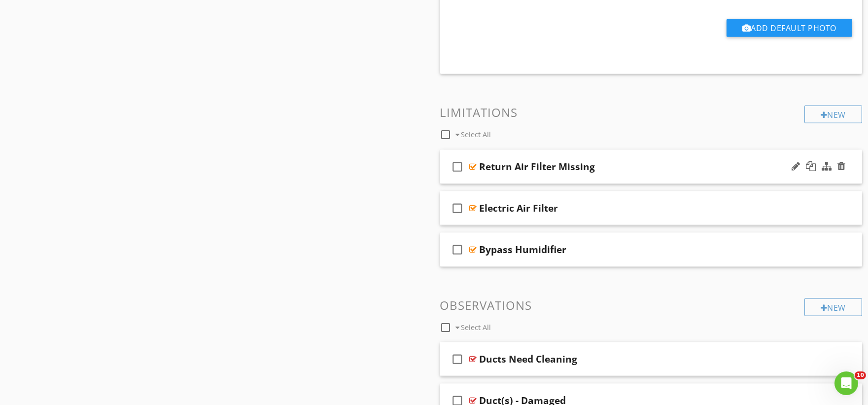
click at [479, 179] on div "check_box_outline_blank Return Air Filter Missing" at bounding box center [651, 167] width 422 height 34
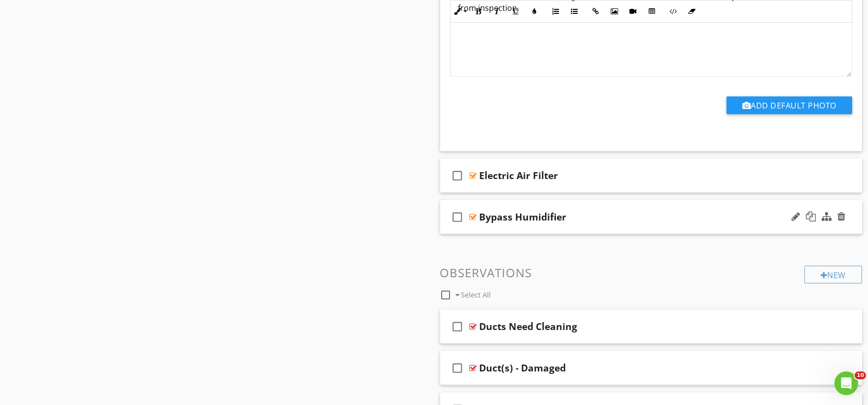
scroll to position [3177, 0]
click at [485, 188] on div "check_box_outline_blank Electric Air Filter" at bounding box center [651, 175] width 422 height 34
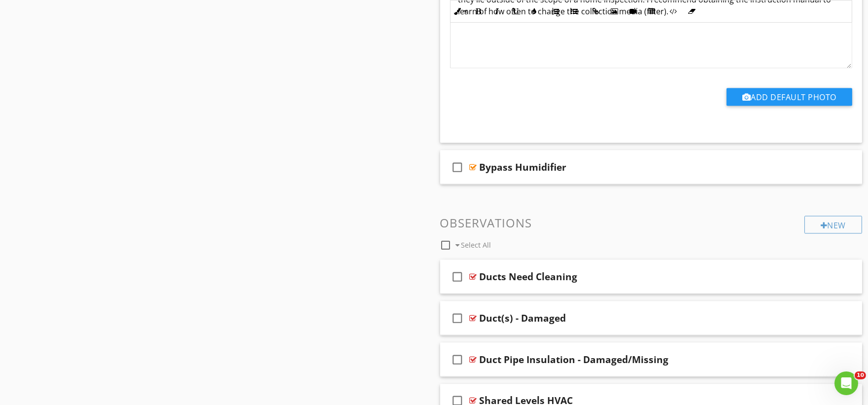
scroll to position [3560, 0]
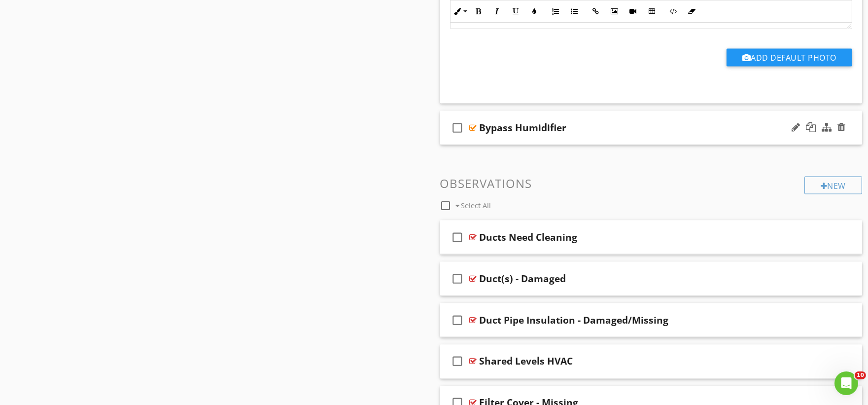
click at [485, 137] on div "check_box_outline_blank Bypass Humidifier" at bounding box center [651, 128] width 422 height 34
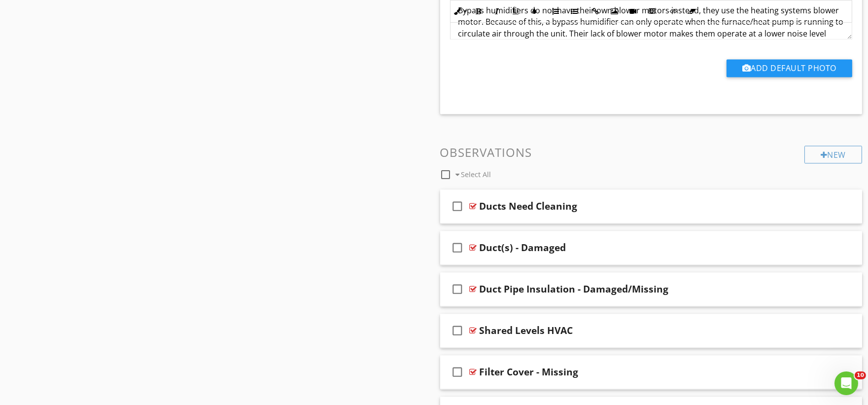
scroll to position [3889, 0]
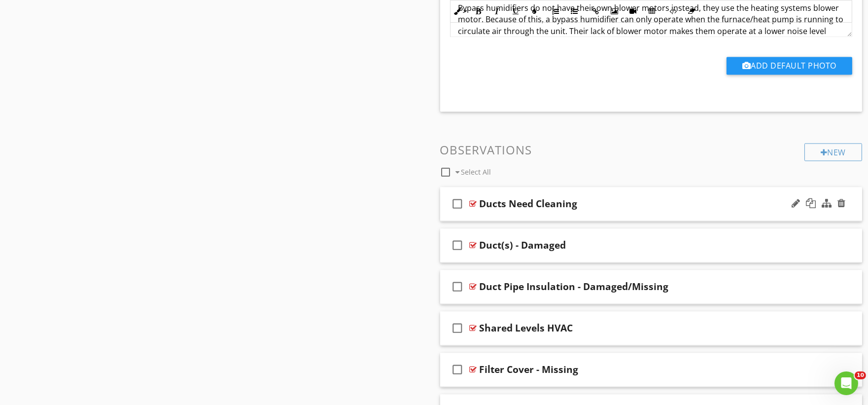
click at [481, 220] on div "check_box_outline_blank Ducts Need Cleaning" at bounding box center [651, 204] width 422 height 34
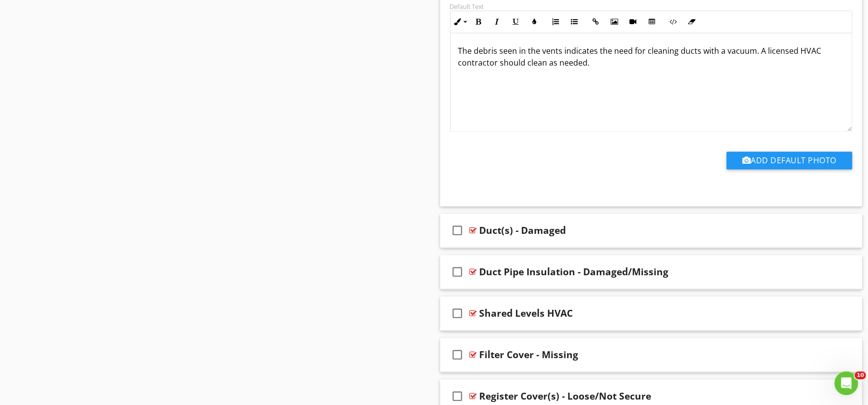
scroll to position [4272, 0]
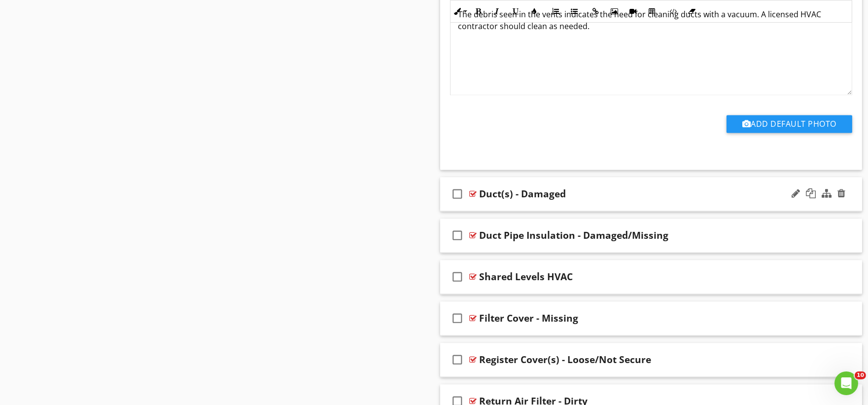
click at [479, 205] on div "check_box_outline_blank Duct(s) - Damaged" at bounding box center [651, 194] width 422 height 34
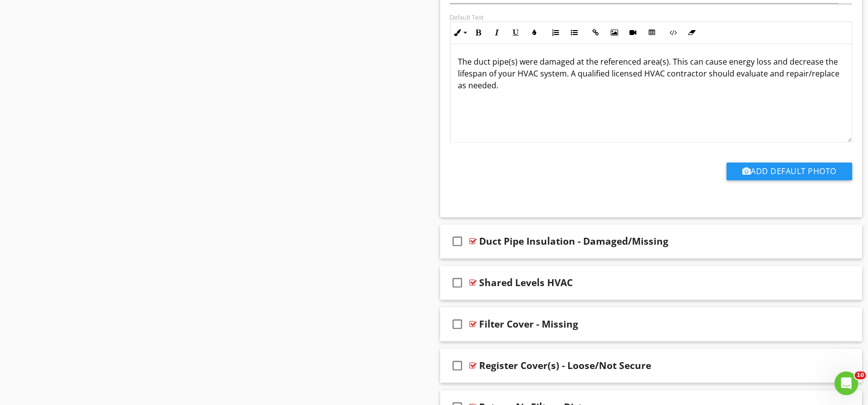
scroll to position [4601, 0]
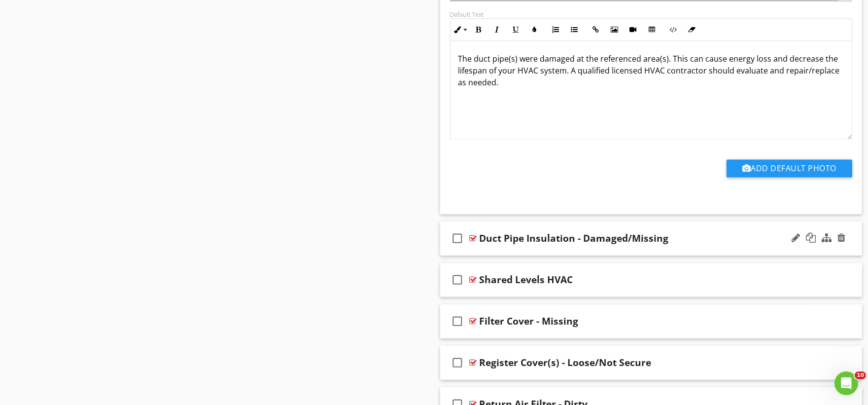
click at [480, 253] on div "check_box_outline_blank Duct Pipe Insulation - Damaged/Missing" at bounding box center [651, 238] width 422 height 34
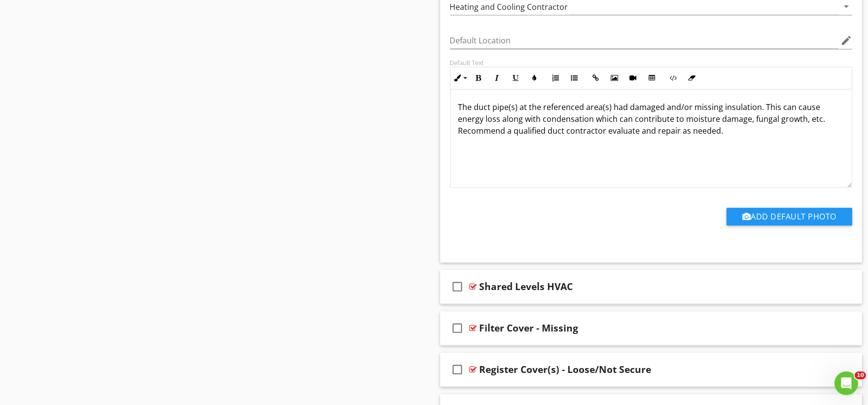
scroll to position [4930, 0]
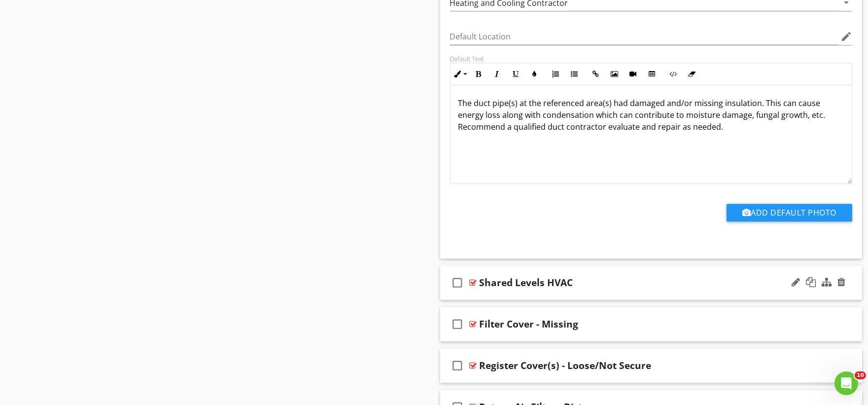
click at [489, 295] on div "check_box_outline_blank Shared Levels HVAC" at bounding box center [651, 283] width 422 height 34
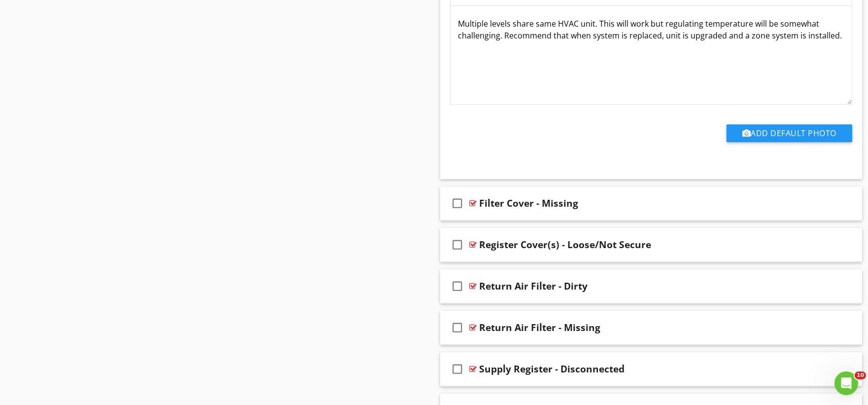
scroll to position [5423, 0]
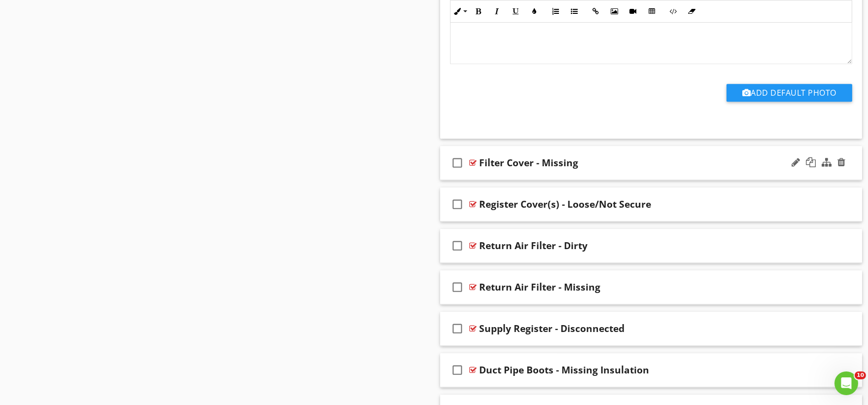
click at [490, 179] on div "check_box_outline_blank Filter Cover - Missing" at bounding box center [651, 163] width 422 height 34
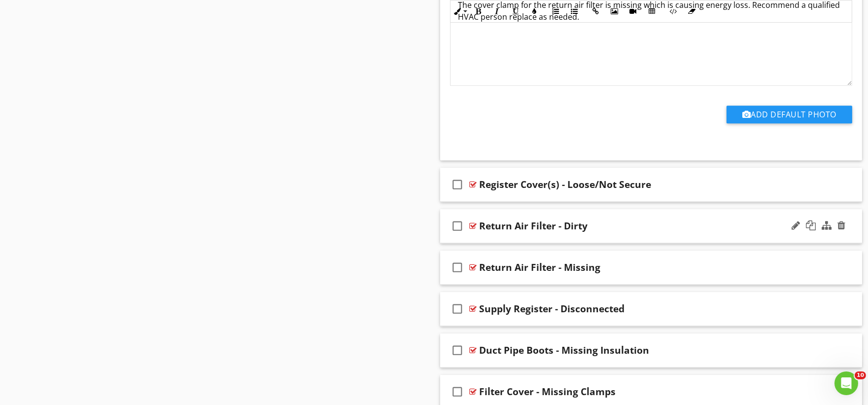
scroll to position [5806, 0]
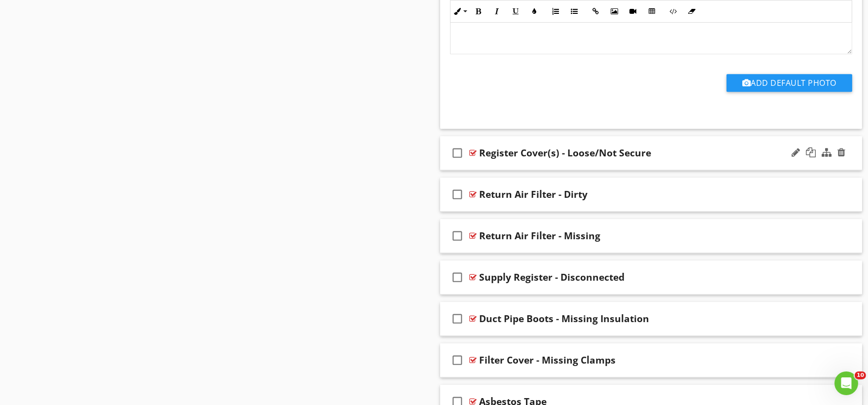
click at [493, 168] on div "check_box_outline_blank Register Cover(s) - Loose/Not Secure" at bounding box center [651, 153] width 422 height 34
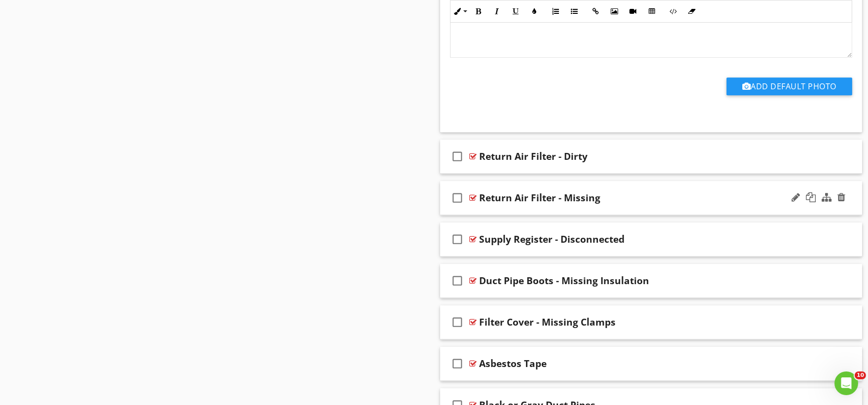
scroll to position [6189, 0]
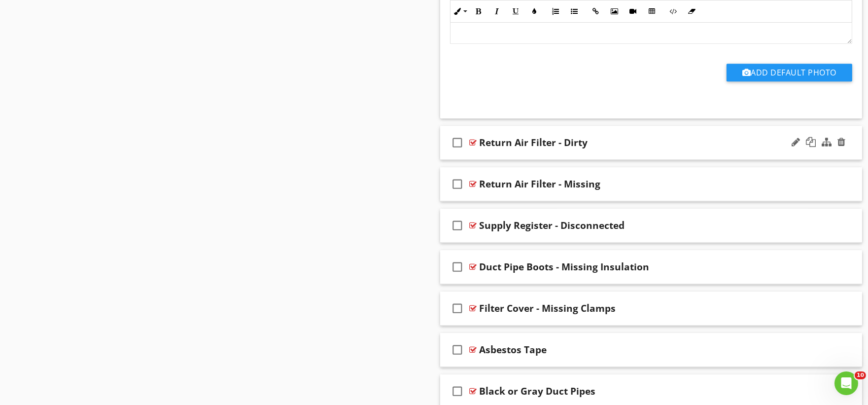
click at [493, 156] on div "check_box_outline_blank Return Air Filter - Dirty" at bounding box center [651, 143] width 422 height 34
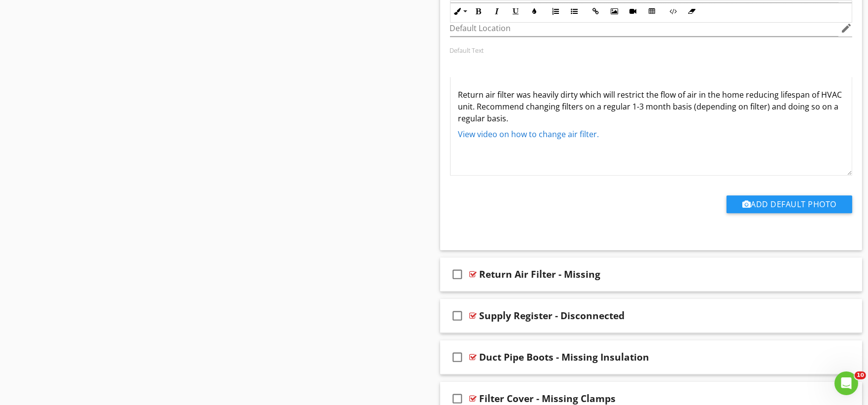
scroll to position [6518, 0]
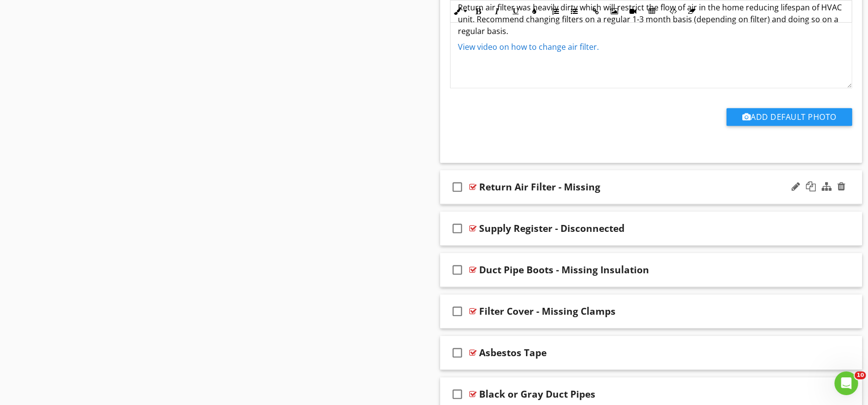
click at [491, 200] on div "check_box_outline_blank Return Air Filter - Missing" at bounding box center [651, 187] width 422 height 34
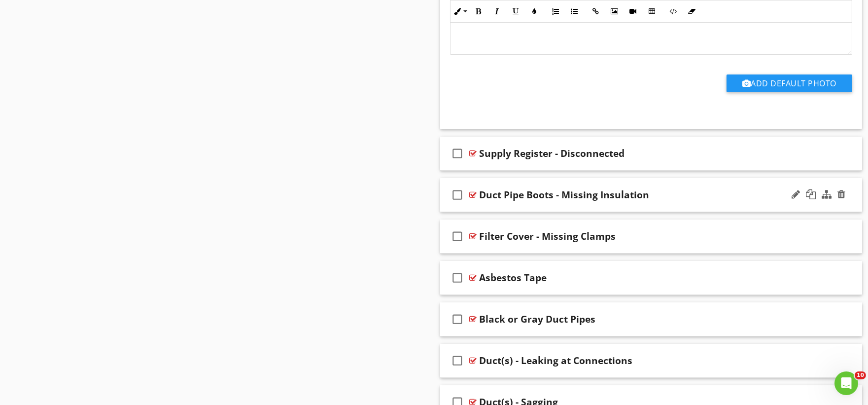
scroll to position [6956, 0]
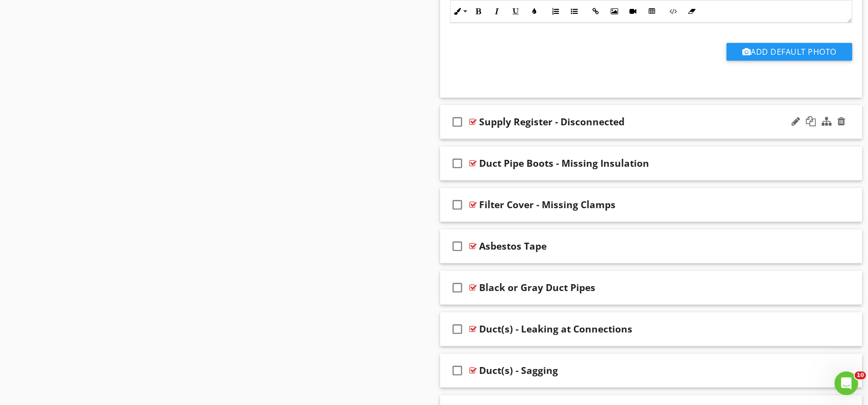
click at [493, 136] on div "check_box_outline_blank Supply Register - Disconnected" at bounding box center [651, 122] width 422 height 34
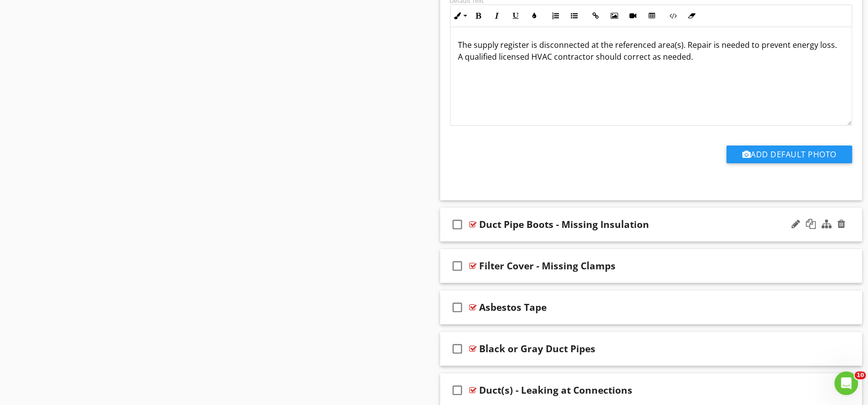
scroll to position [7230, 0]
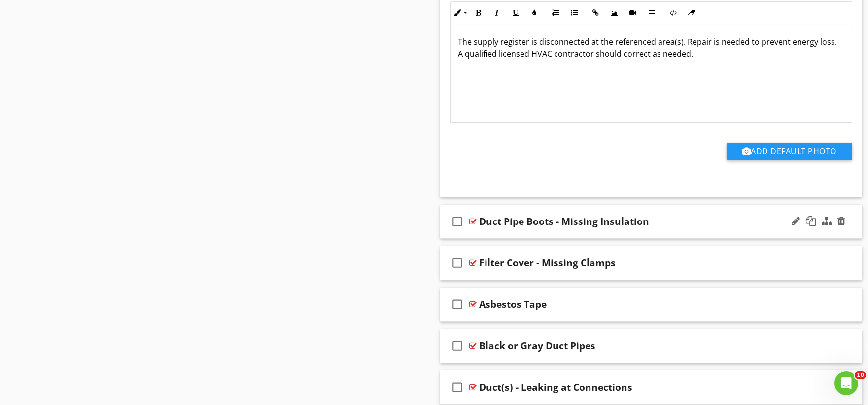
click at [486, 238] on div "check_box_outline_blank Duct Pipe Boots - Missing Insulation" at bounding box center [651, 222] width 422 height 34
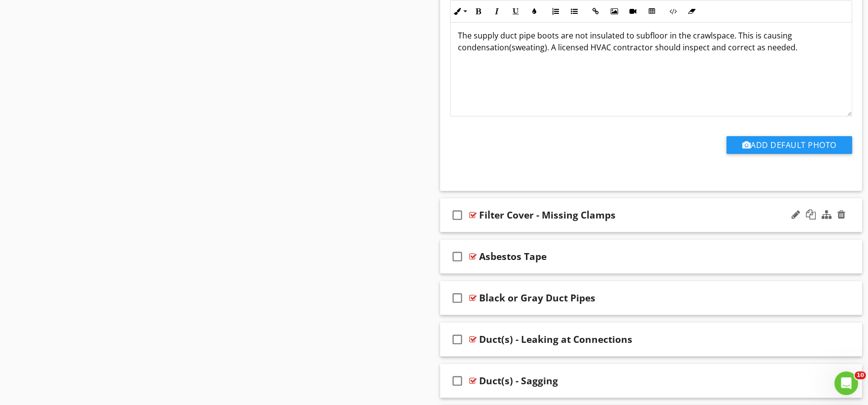
scroll to position [7613, 0]
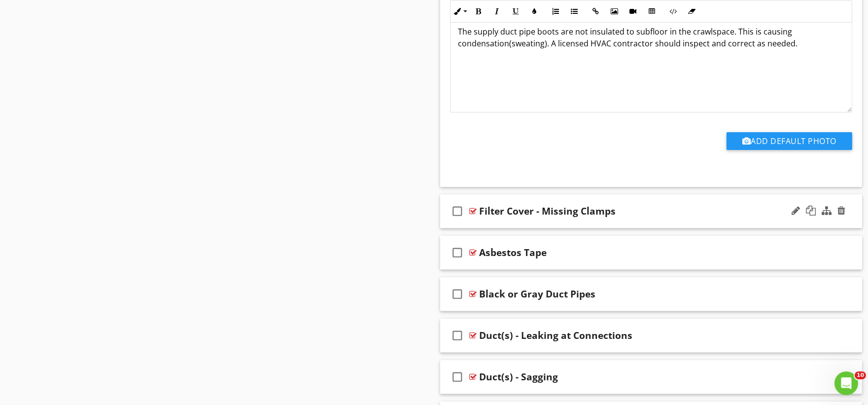
click at [486, 228] on div "check_box_outline_blank Filter Cover - Missing Clamps" at bounding box center [651, 211] width 422 height 34
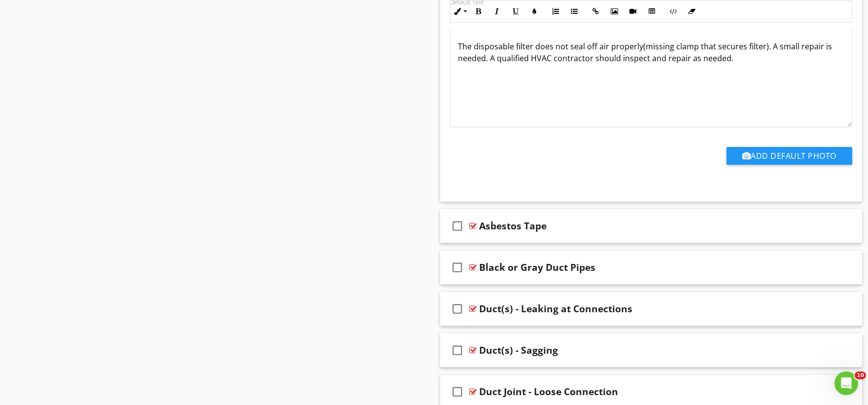
scroll to position [7997, 0]
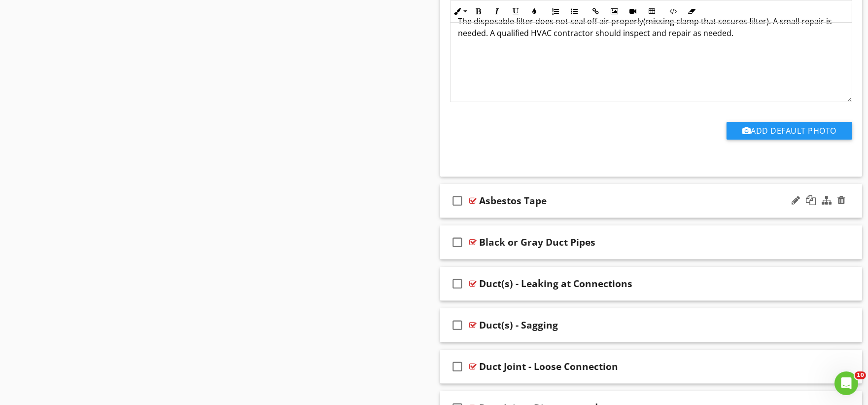
click at [480, 218] on div "check_box_outline_blank Asbestos Tape" at bounding box center [651, 201] width 422 height 34
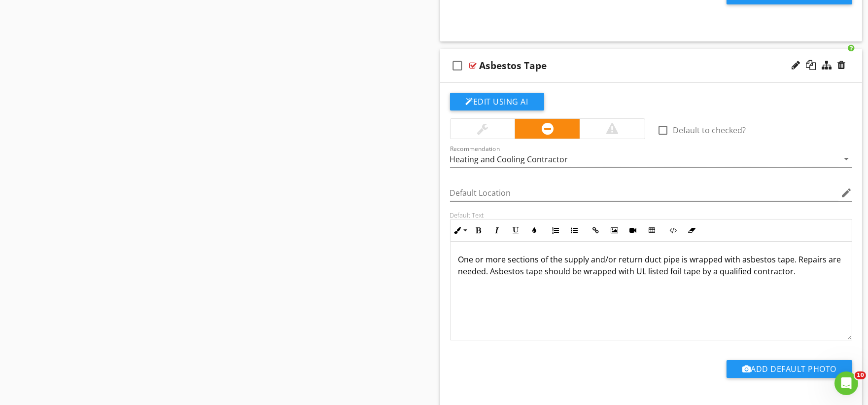
scroll to position [8106, 0]
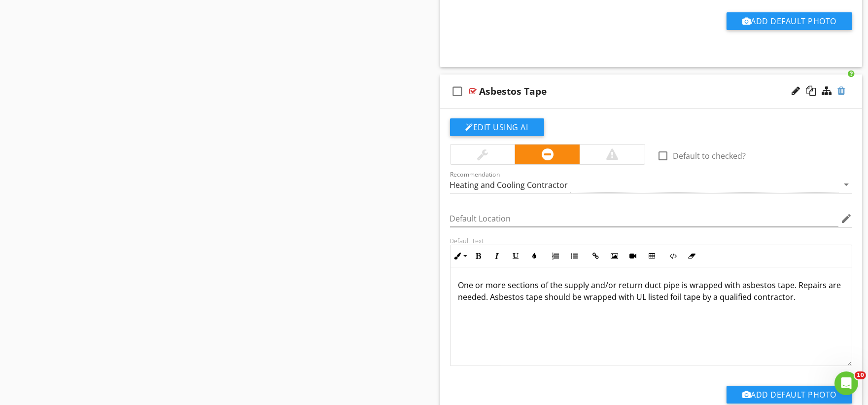
click at [843, 95] on div at bounding box center [842, 91] width 8 height 10
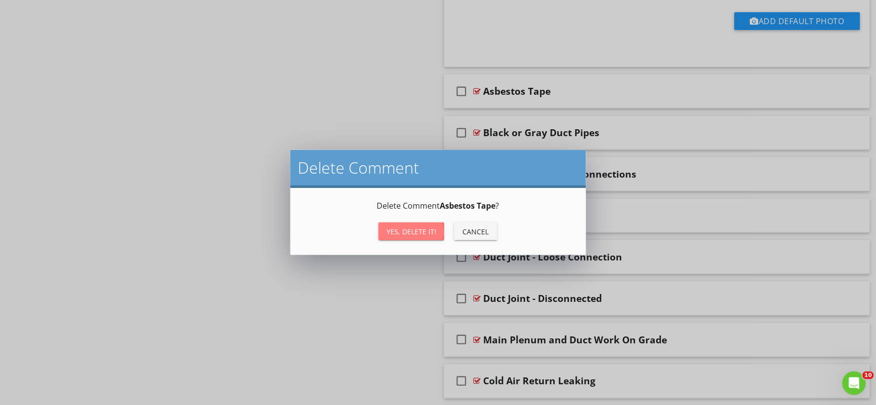
click at [416, 229] on div "Yes, Delete it!" at bounding box center [411, 231] width 50 height 10
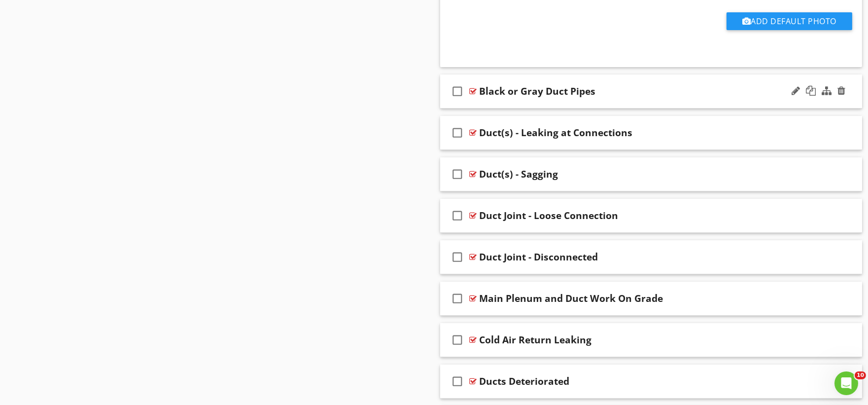
click at [487, 105] on div "check_box_outline_blank Black or Gray Duct Pipes" at bounding box center [651, 91] width 422 height 34
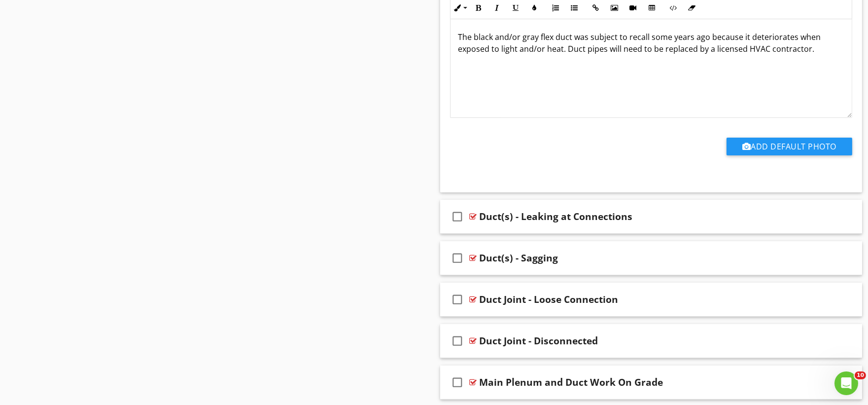
scroll to position [8381, 0]
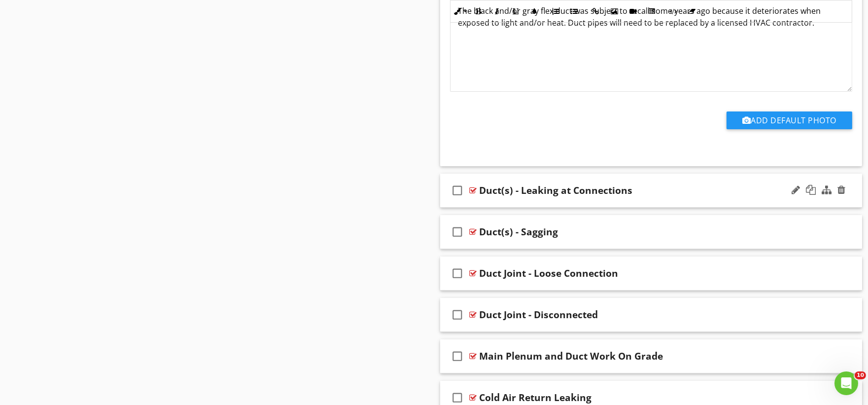
click at [496, 208] on div "check_box_outline_blank Duct(s) - Leaking at Connections" at bounding box center [651, 191] width 422 height 34
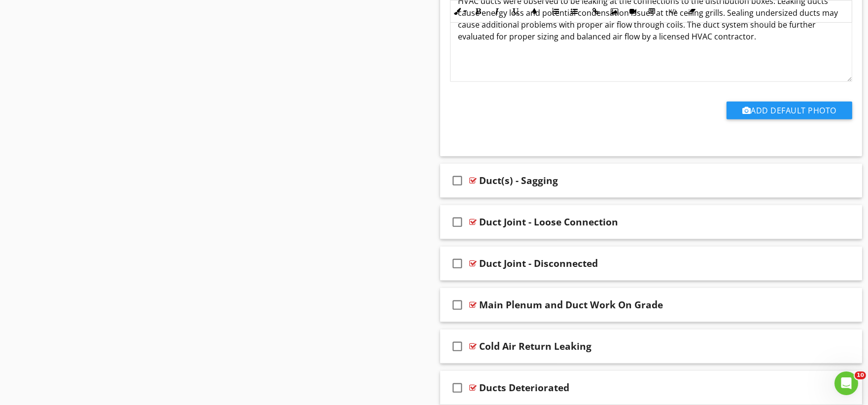
scroll to position [8818, 0]
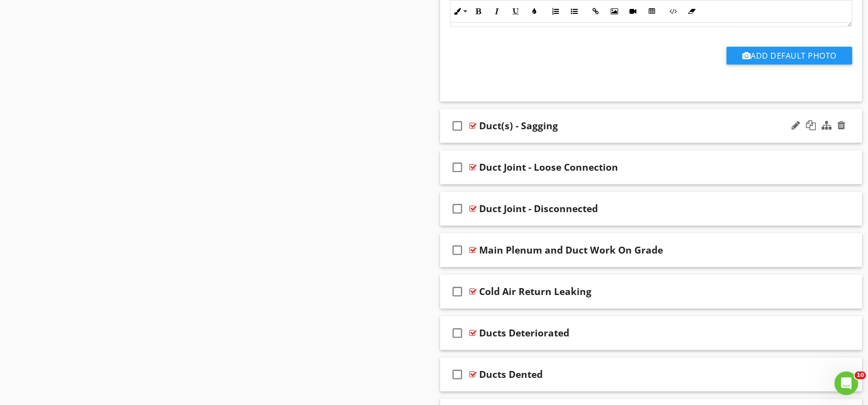
click at [477, 143] on div "check_box_outline_blank Duct(s) - Sagging" at bounding box center [651, 126] width 422 height 34
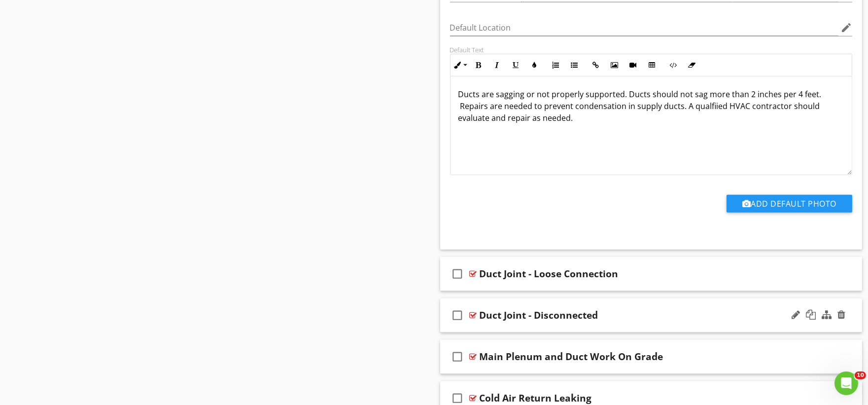
scroll to position [9147, 0]
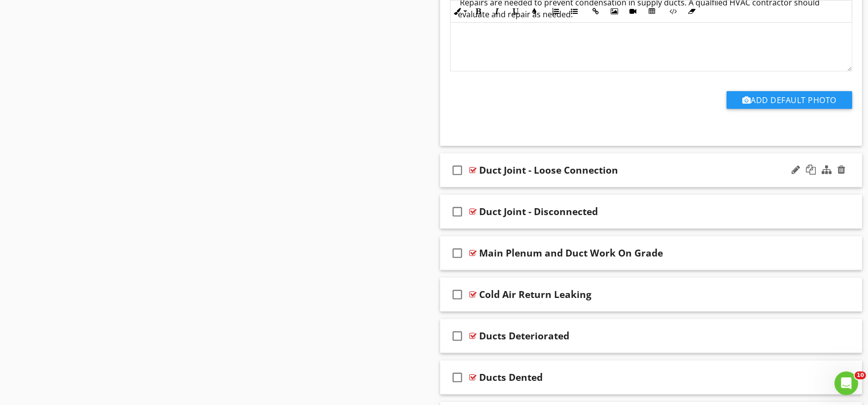
click at [483, 187] on div "check_box_outline_blank Duct Joint - Loose Connection" at bounding box center [651, 170] width 422 height 34
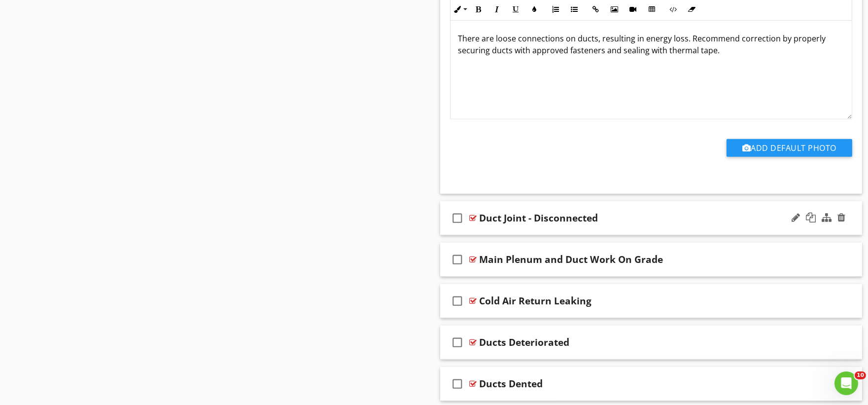
scroll to position [9476, 0]
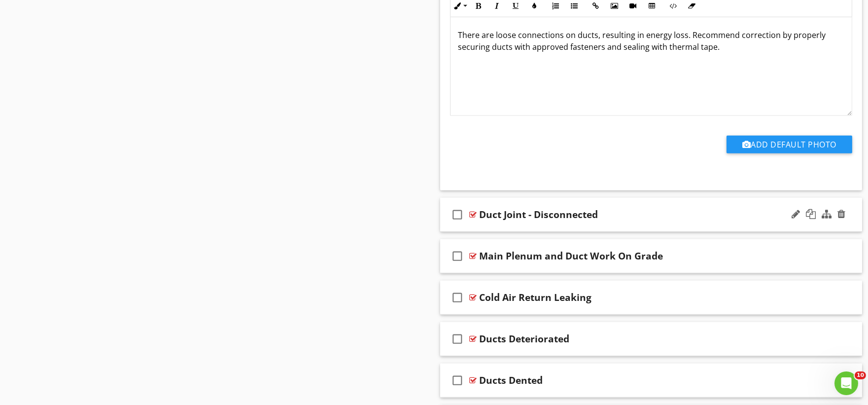
click at [470, 232] on div "check_box_outline_blank Duct Joint - Disconnected" at bounding box center [651, 215] width 422 height 34
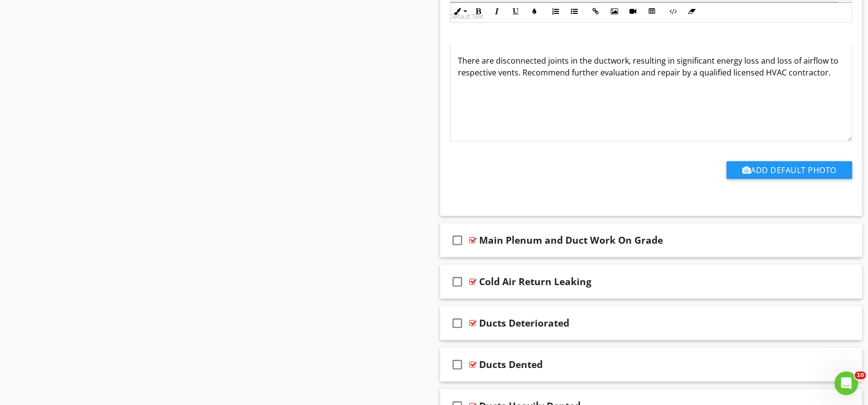
scroll to position [9859, 0]
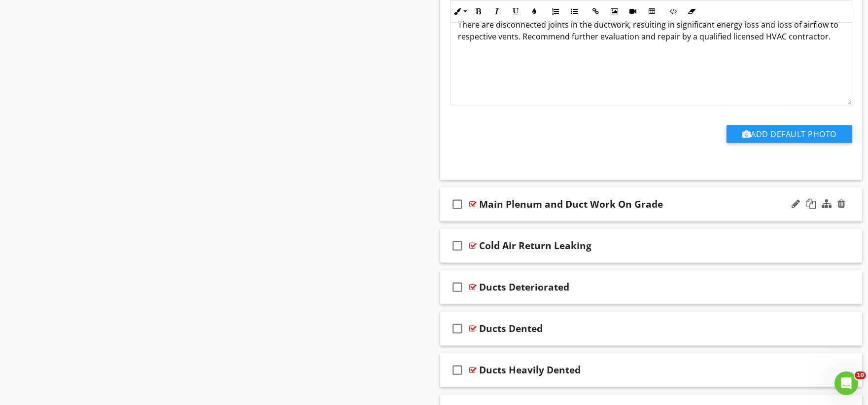
click at [478, 221] on div "check_box_outline_blank Main Plenum and Duct Work On Grade" at bounding box center [651, 204] width 422 height 34
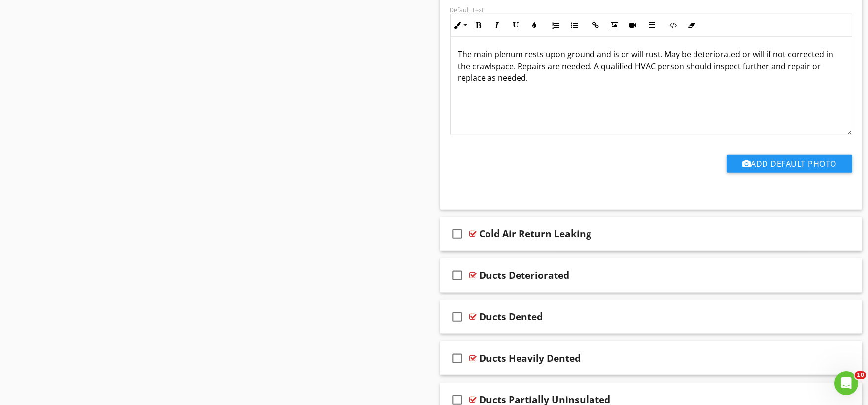
scroll to position [10242, 0]
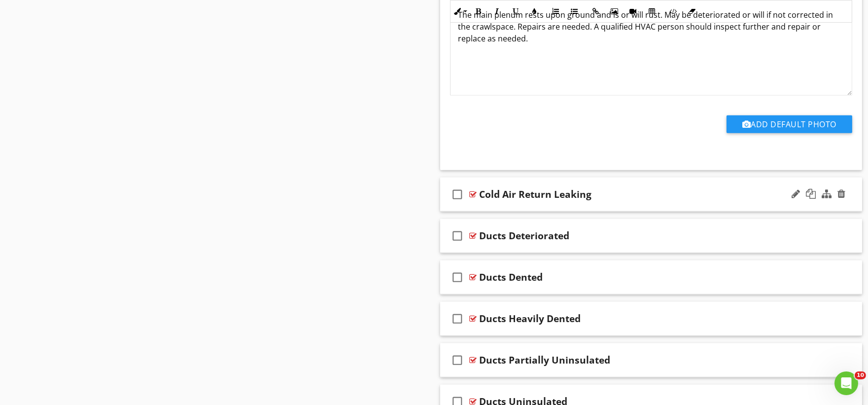
click at [477, 211] on div "check_box_outline_blank Cold Air Return Leaking" at bounding box center [651, 194] width 422 height 34
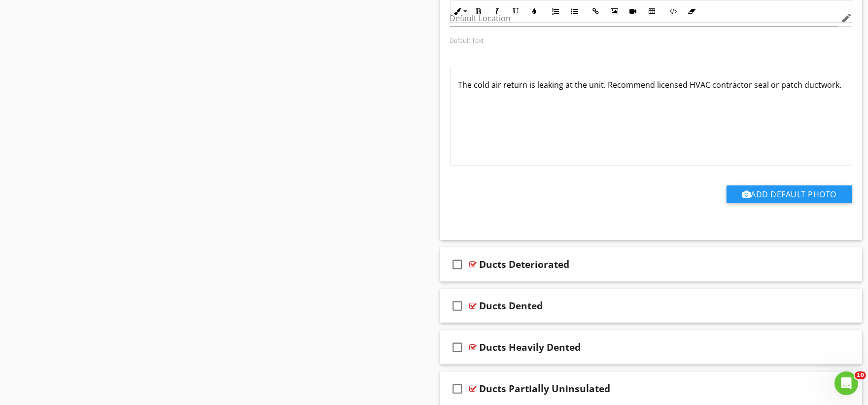
scroll to position [10681, 0]
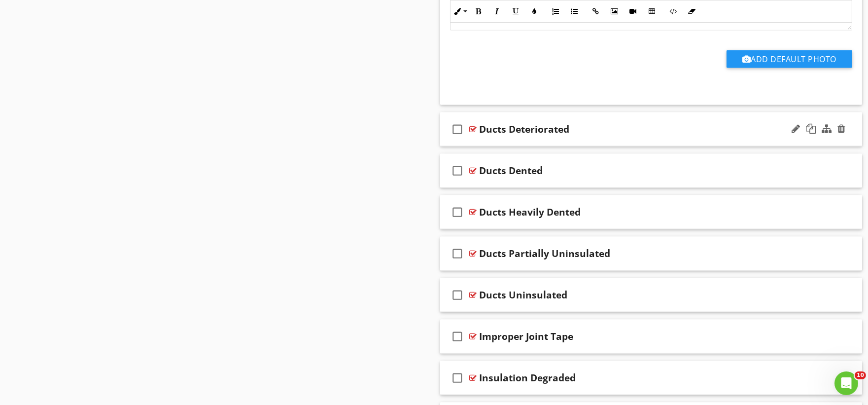
click at [491, 146] on div "check_box_outline_blank Ducts Deteriorated" at bounding box center [651, 129] width 422 height 34
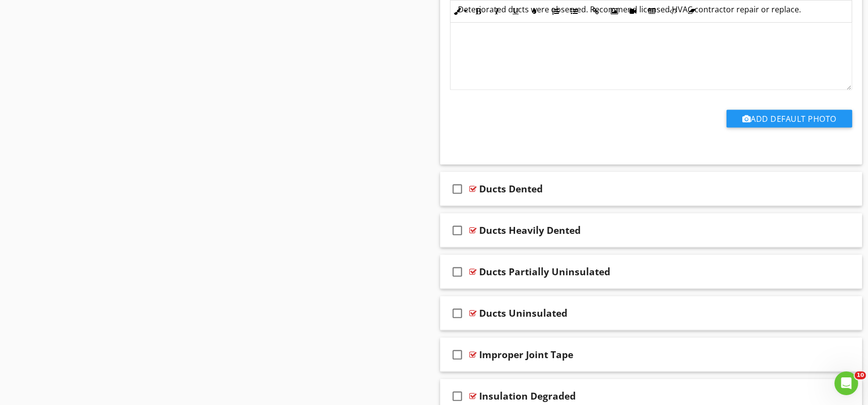
scroll to position [11010, 0]
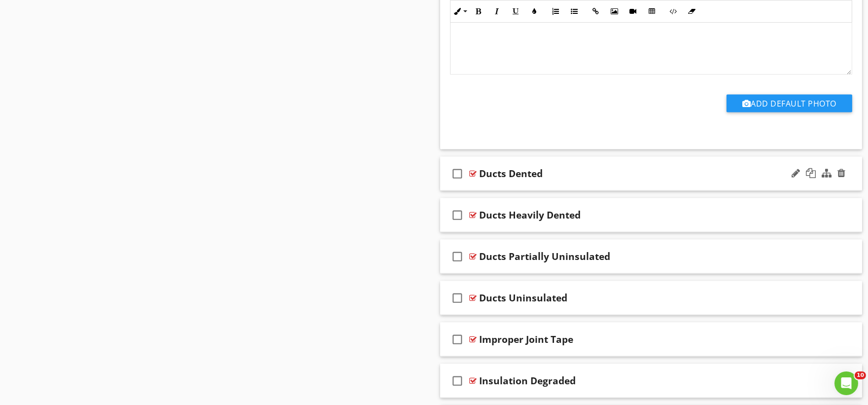
click at [483, 191] on div "check_box_outline_blank Ducts Dented" at bounding box center [651, 174] width 422 height 34
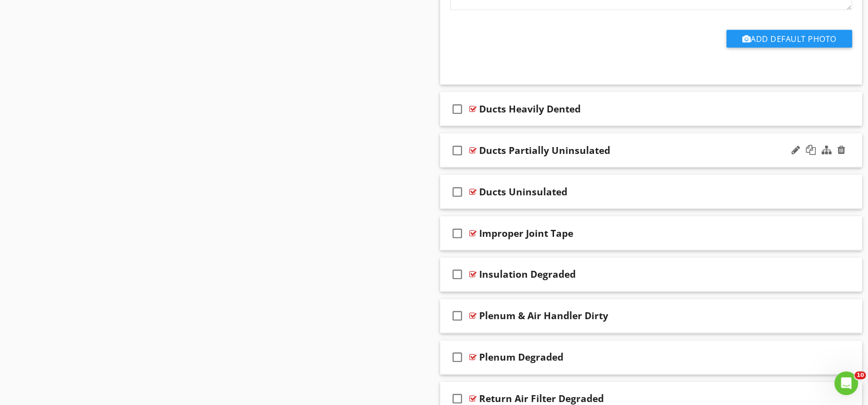
scroll to position [11448, 0]
click at [485, 126] on div "check_box_outline_blank Ducts Heavily Dented" at bounding box center [651, 109] width 422 height 34
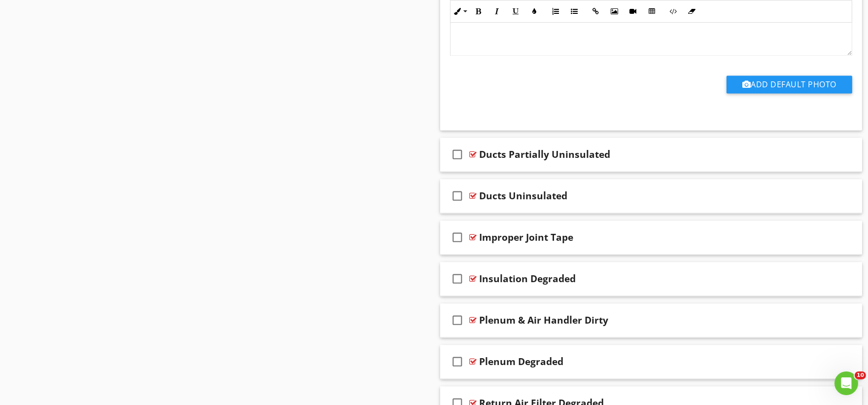
scroll to position [11776, 0]
click at [496, 171] on div "check_box_outline_blank Ducts Partially Uninsulated" at bounding box center [651, 154] width 422 height 34
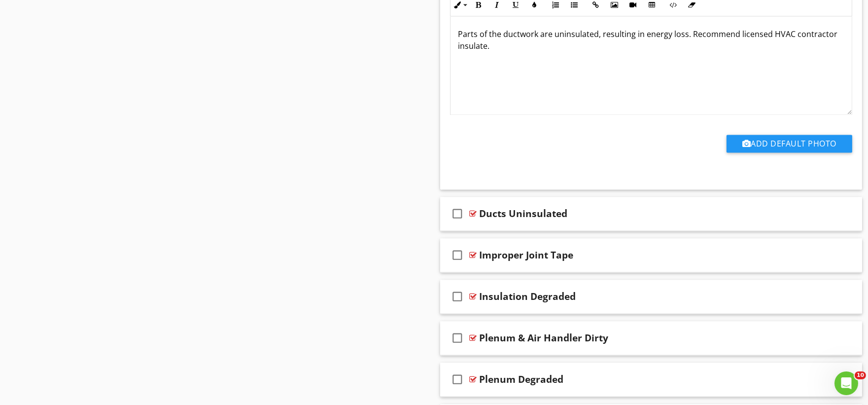
scroll to position [12105, 0]
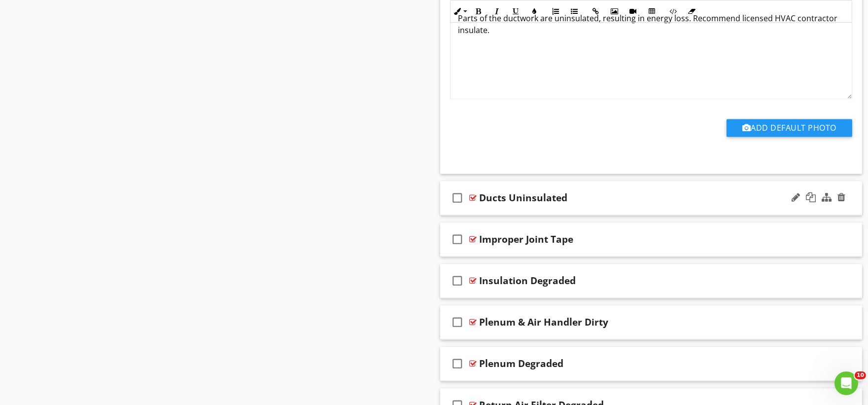
click at [477, 215] on div "check_box_outline_blank Ducts Uninsulated" at bounding box center [651, 198] width 422 height 34
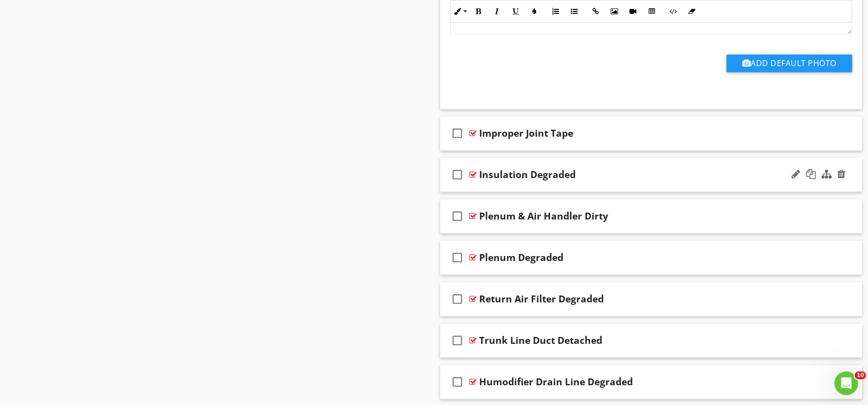
scroll to position [12543, 0]
click at [483, 150] on div "check_box_outline_blank Improper Joint Tape" at bounding box center [651, 133] width 422 height 34
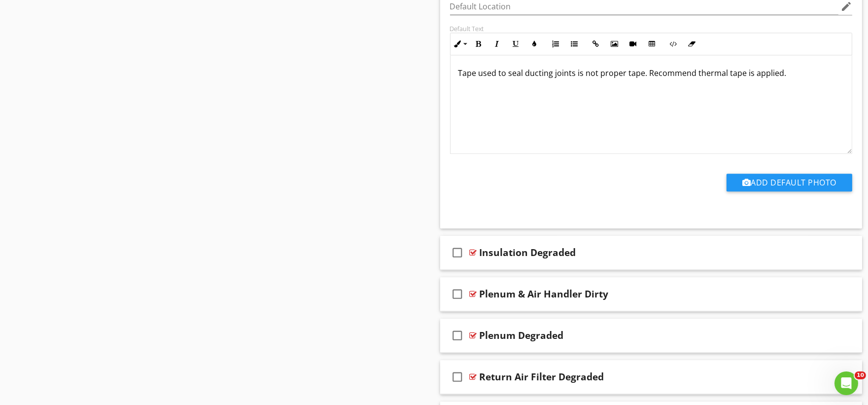
scroll to position [12872, 0]
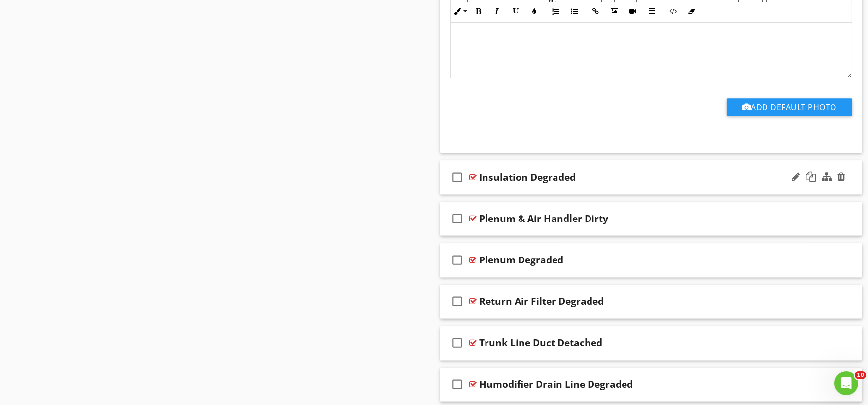
click at [484, 194] on div "check_box_outline_blank Insulation Degraded" at bounding box center [651, 177] width 422 height 34
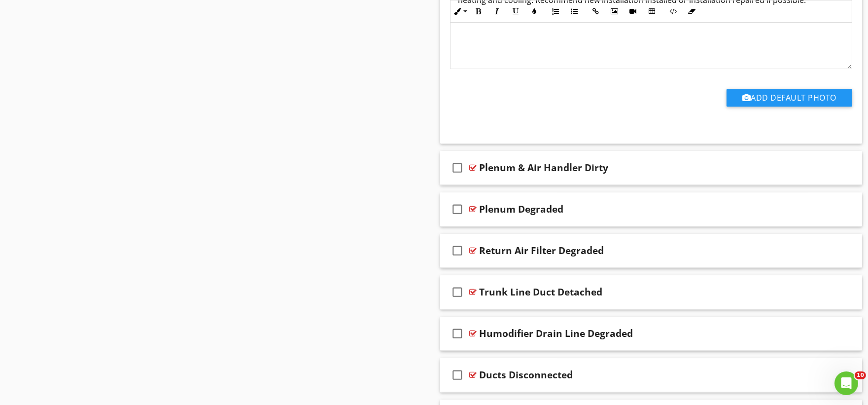
scroll to position [13255, 0]
click at [482, 184] on div "check_box_outline_blank Plenum & Air Handler Dirty" at bounding box center [651, 167] width 422 height 34
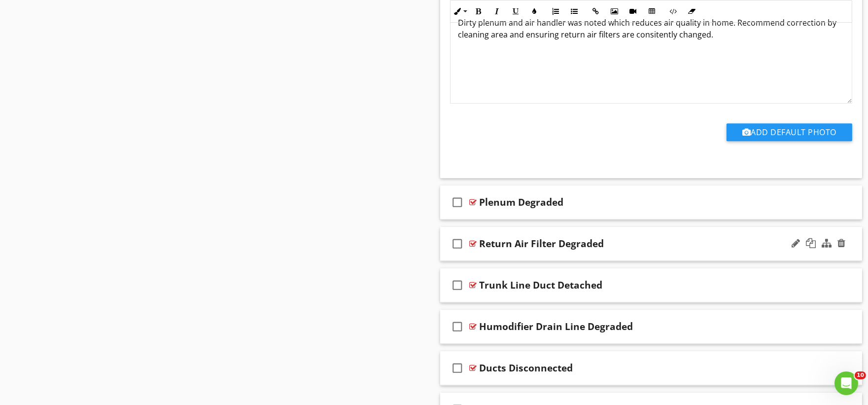
scroll to position [13639, 0]
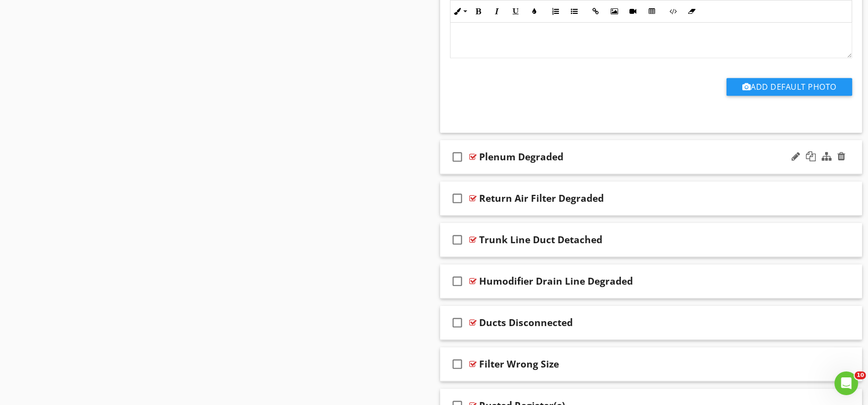
click at [480, 174] on div "check_box_outline_blank Plenum Degraded" at bounding box center [651, 157] width 422 height 34
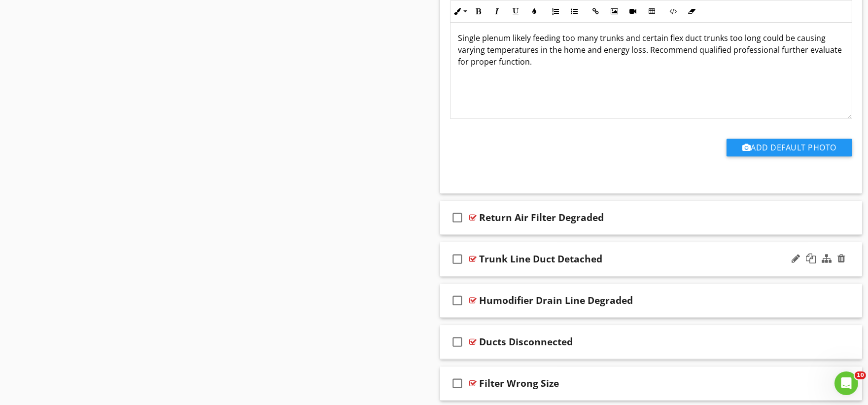
scroll to position [13967, 0]
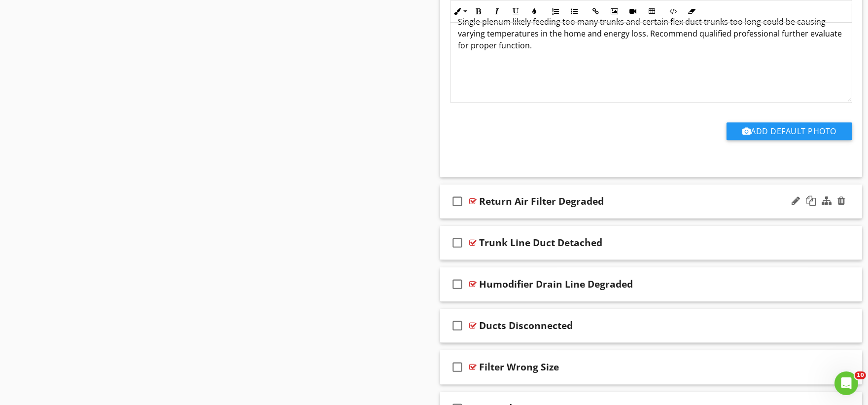
click at [486, 218] on div "check_box_outline_blank Return Air Filter Degraded" at bounding box center [651, 201] width 422 height 34
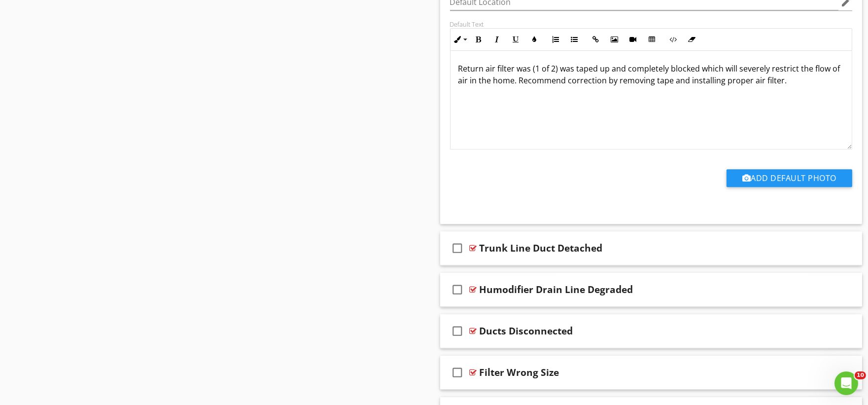
scroll to position [14296, 0]
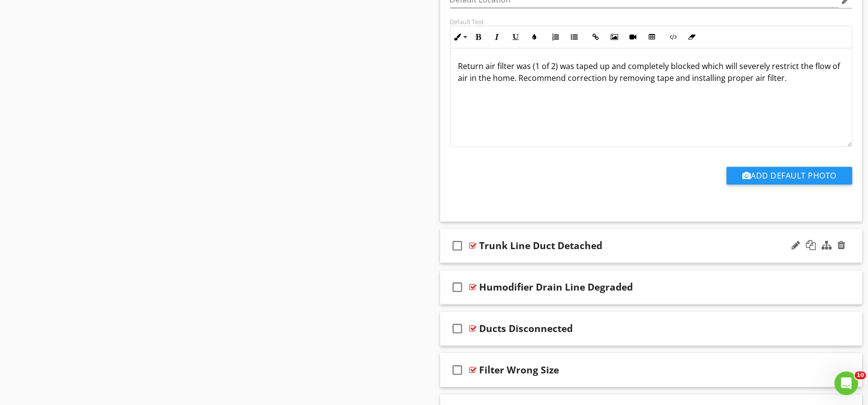
click at [501, 263] on div "check_box_outline_blank Trunk Line Duct Detached" at bounding box center [651, 246] width 422 height 34
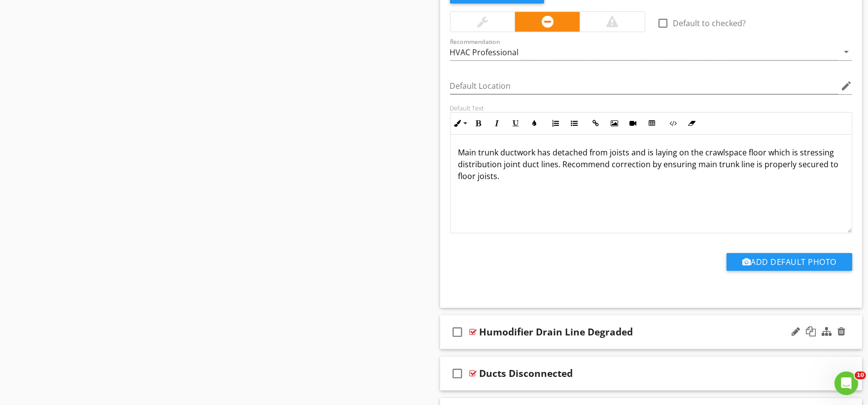
scroll to position [14679, 0]
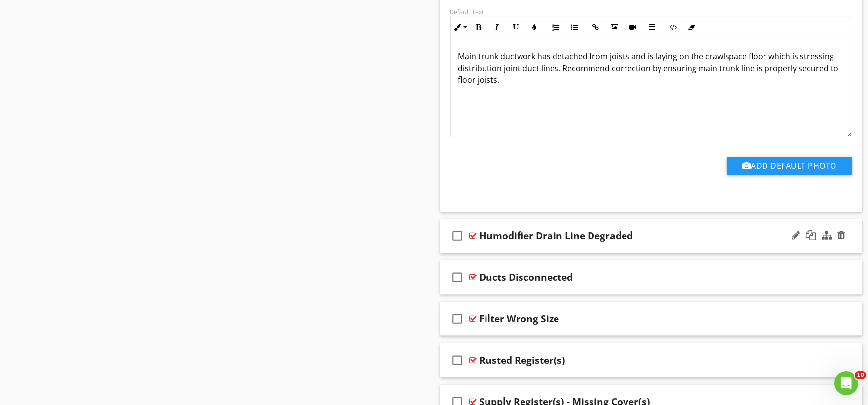
click at [490, 253] on div "check_box_outline_blank Humodifier Drain Line Degraded" at bounding box center [651, 236] width 422 height 34
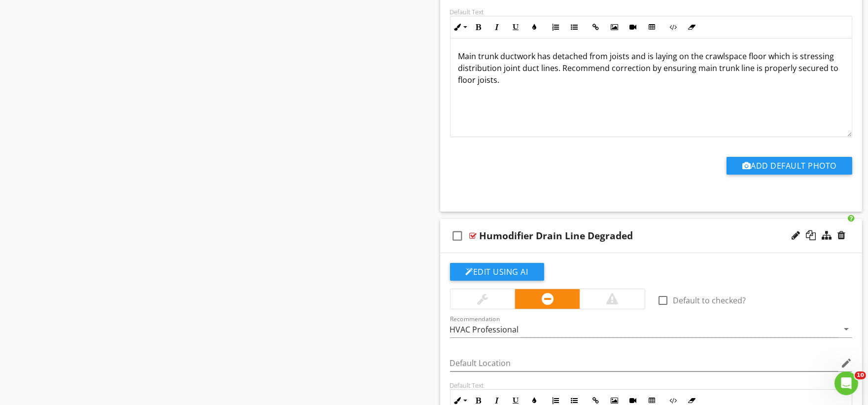
click at [512, 242] on div "Humodifier Drain Line Degraded" at bounding box center [557, 236] width 154 height 12
click at [500, 245] on input "Humodifier Drain Line Degraded" at bounding box center [631, 237] width 302 height 16
type input "Humidifier Drain Line Degraded"
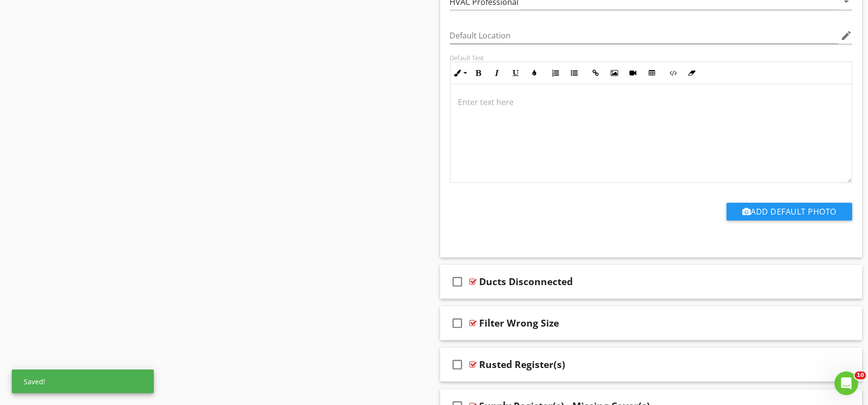
scroll to position [15063, 0]
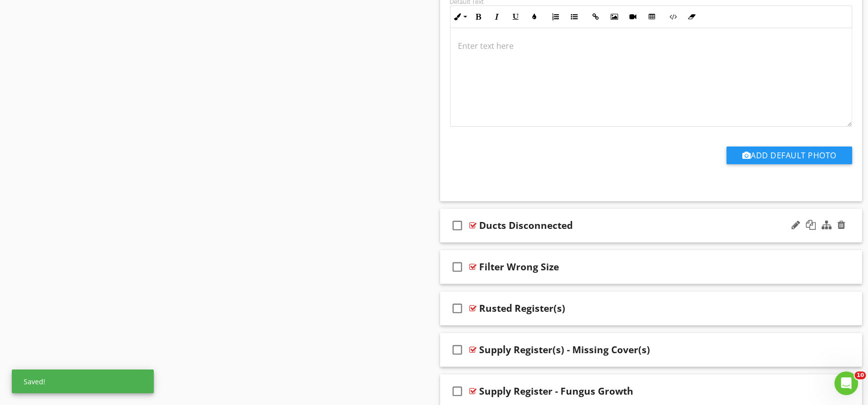
click at [487, 243] on div "check_box_outline_blank Ducts Disconnected" at bounding box center [651, 226] width 422 height 34
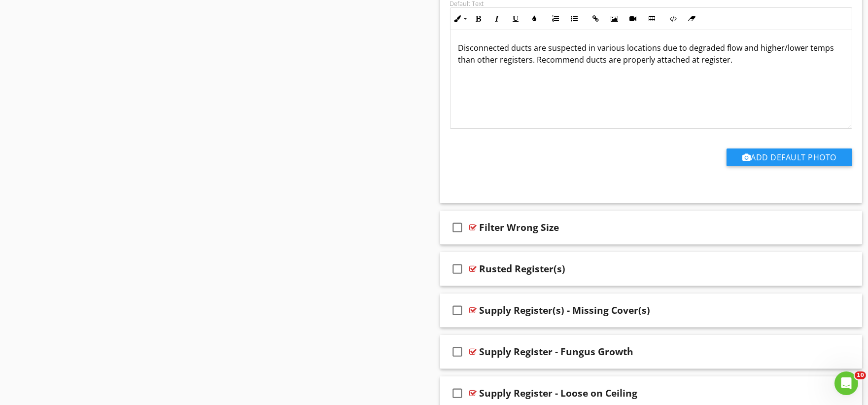
scroll to position [15446, 0]
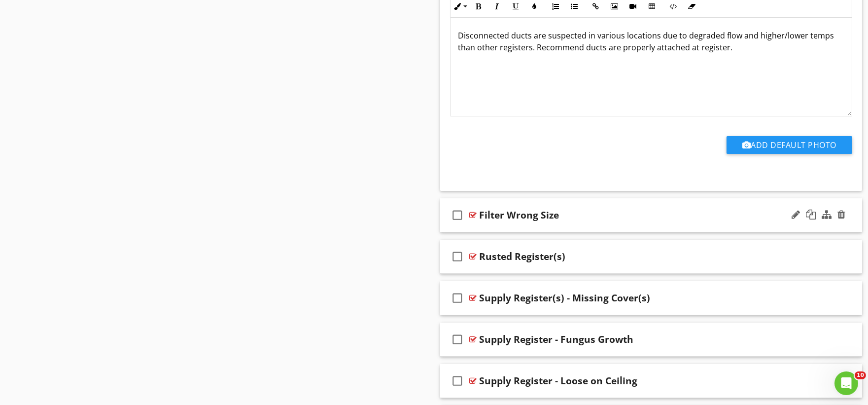
click at [491, 232] on div "check_box_outline_blank Filter Wrong Size" at bounding box center [651, 215] width 422 height 34
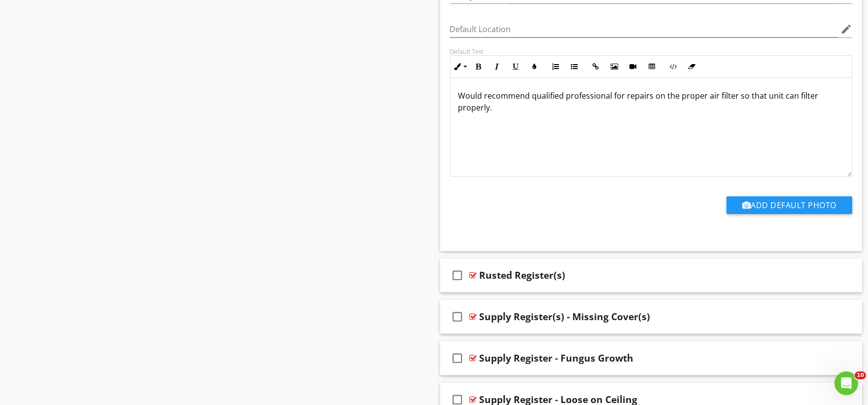
scroll to position [15775, 0]
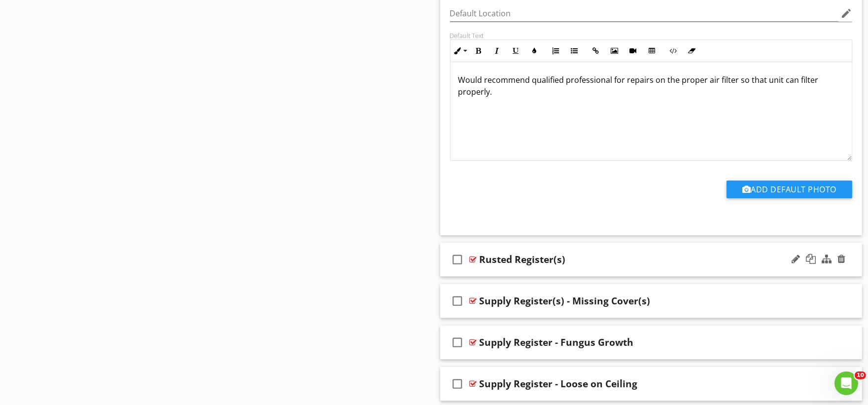
click at [492, 277] on div "check_box_outline_blank Rusted Register(s)" at bounding box center [651, 260] width 422 height 34
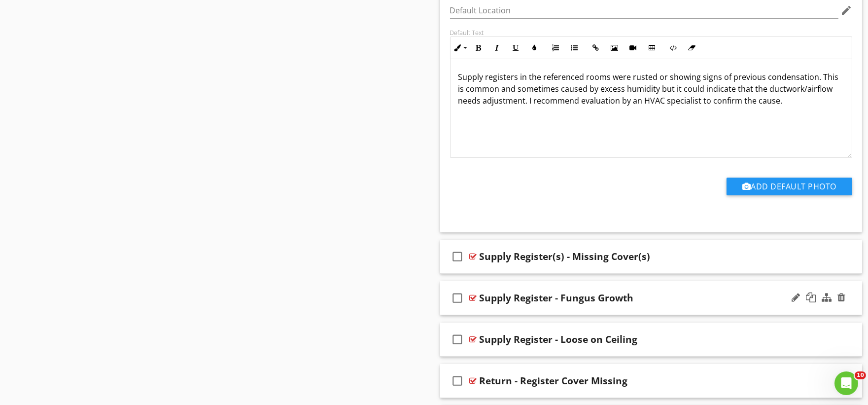
scroll to position [16158, 0]
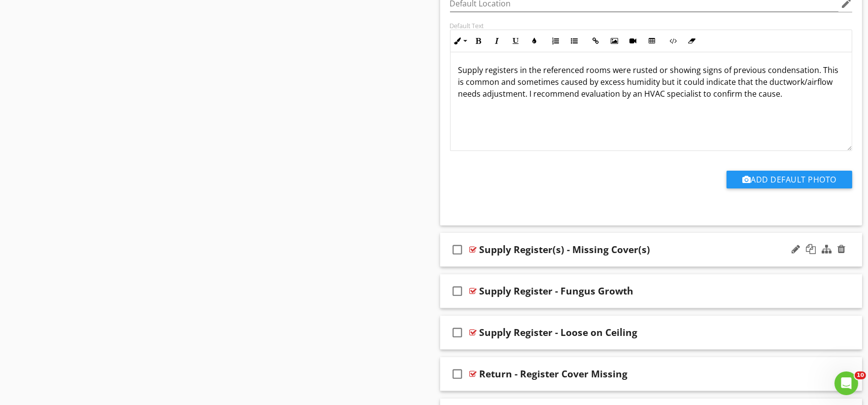
click at [491, 267] on div "check_box_outline_blank Supply Register(s) - Missing Cover(s)" at bounding box center [651, 250] width 422 height 34
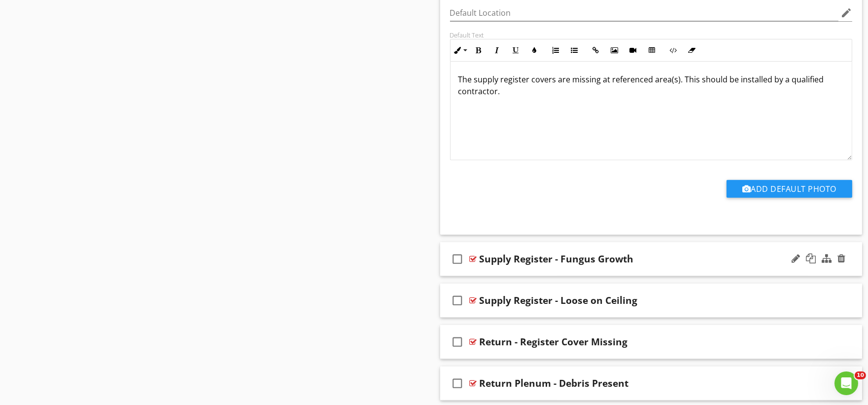
scroll to position [16542, 0]
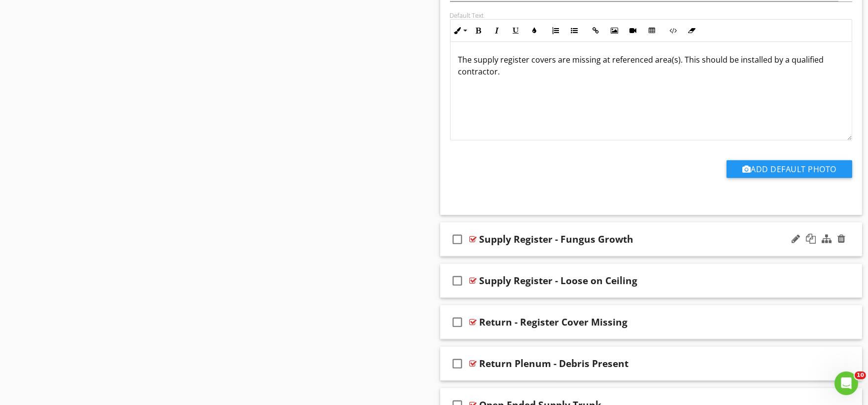
click at [504, 256] on div "check_box_outline_blank Supply Register - Fungus Growth" at bounding box center [651, 239] width 422 height 34
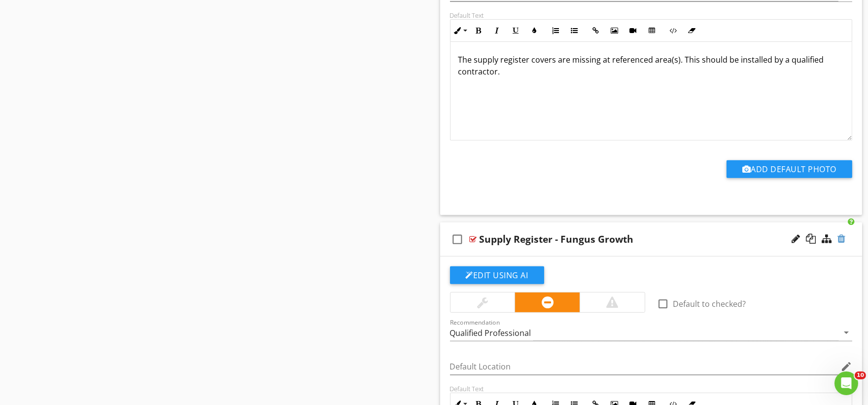
click at [843, 244] on div at bounding box center [842, 239] width 8 height 10
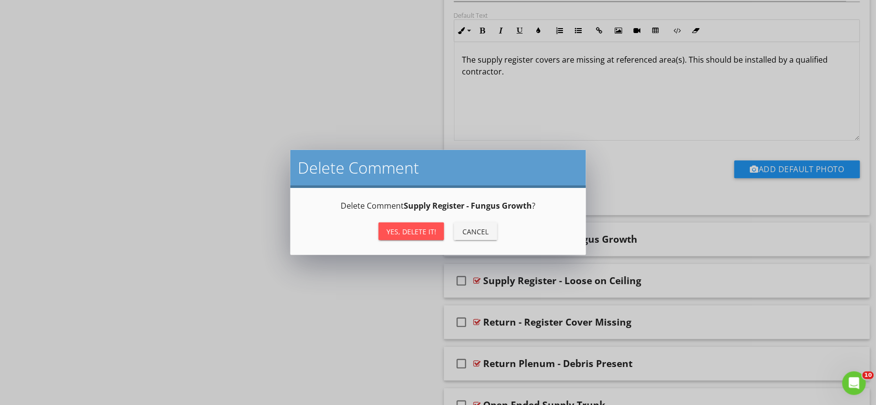
click at [412, 229] on div "Yes, Delete it!" at bounding box center [411, 231] width 50 height 10
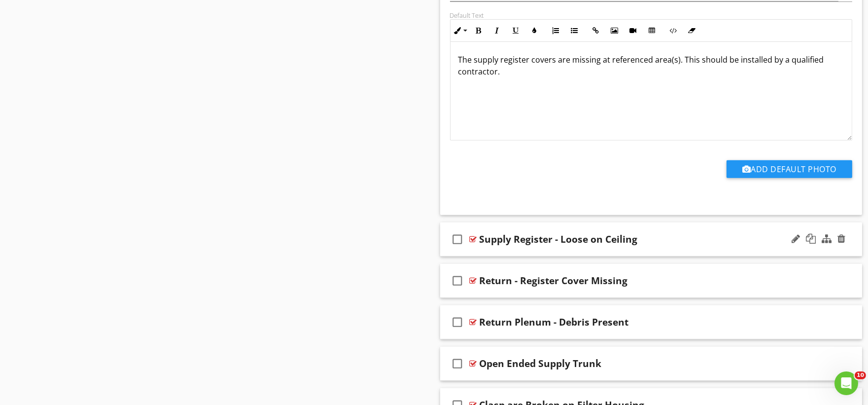
click at [474, 256] on div "check_box_outline_blank Supply Register - Loose on Ceiling" at bounding box center [651, 239] width 422 height 34
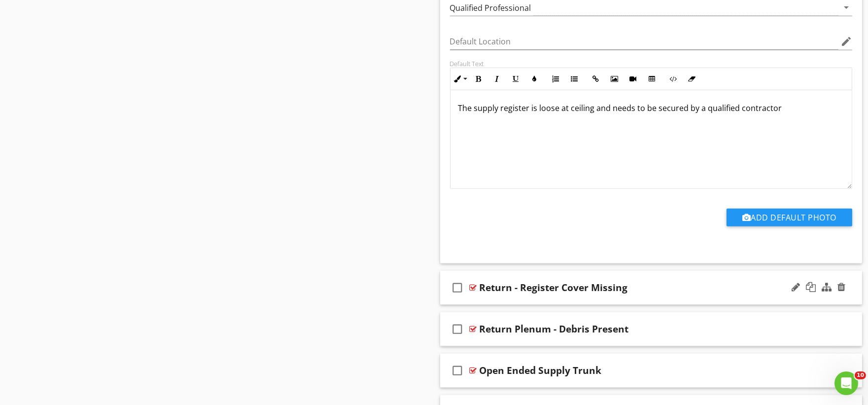
scroll to position [16870, 0]
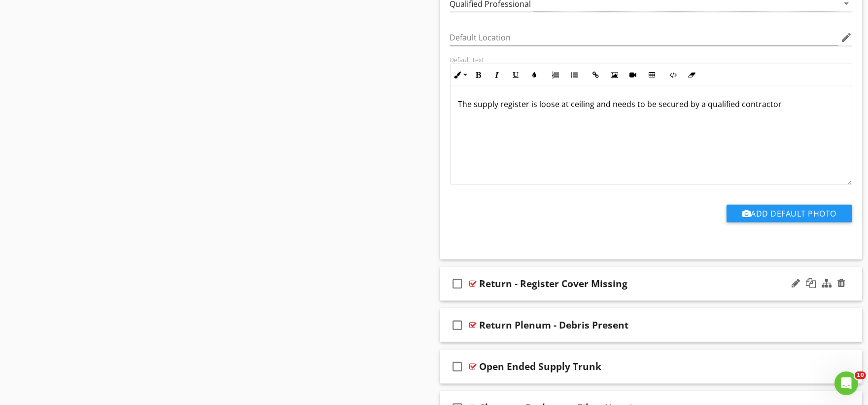
click at [480, 301] on div "check_box_outline_blank Return - Register Cover Missing" at bounding box center [651, 284] width 422 height 34
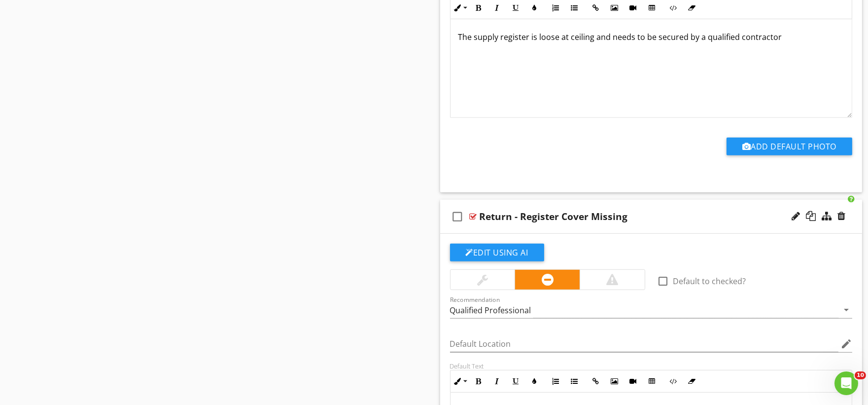
scroll to position [17199, 0]
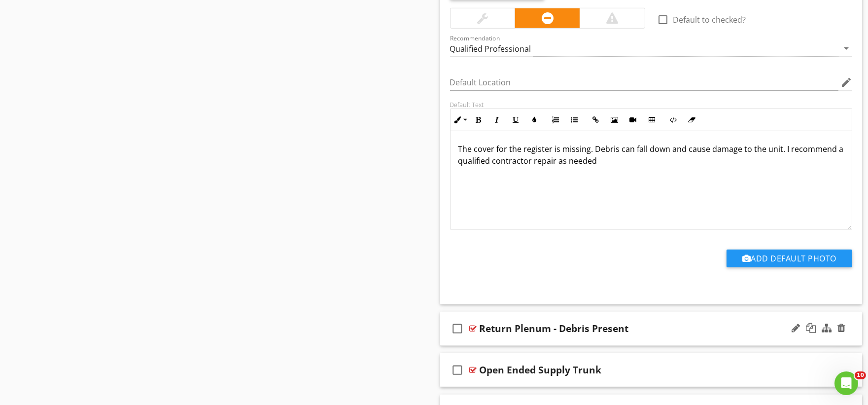
click at [481, 346] on div "check_box_outline_blank Return Plenum - Debris Present" at bounding box center [651, 329] width 422 height 34
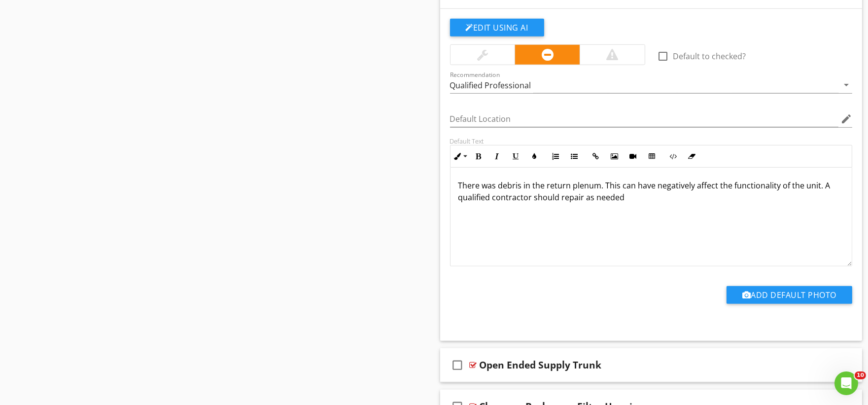
scroll to position [17637, 0]
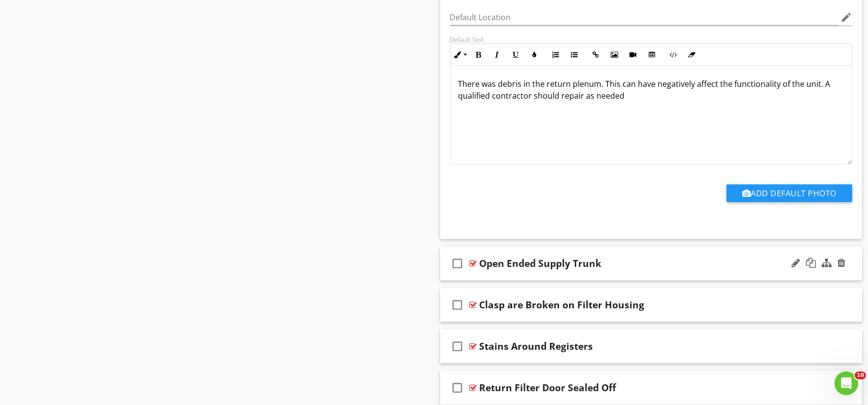
click at [490, 281] on div "check_box_outline_blank Open Ended Supply Trunk" at bounding box center [651, 263] width 422 height 34
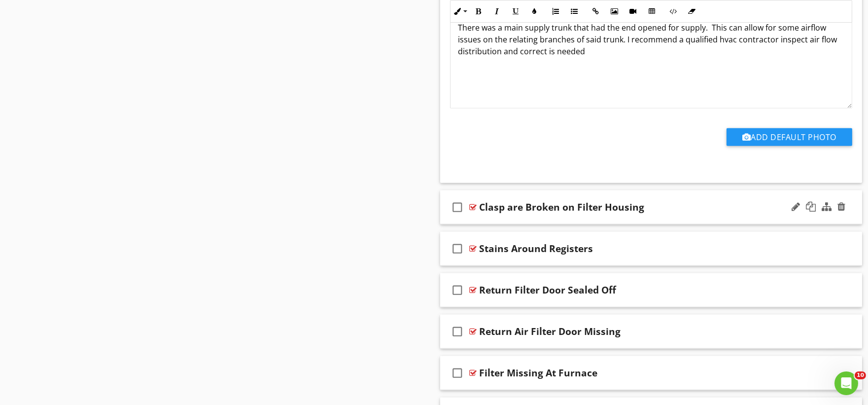
scroll to position [18075, 0]
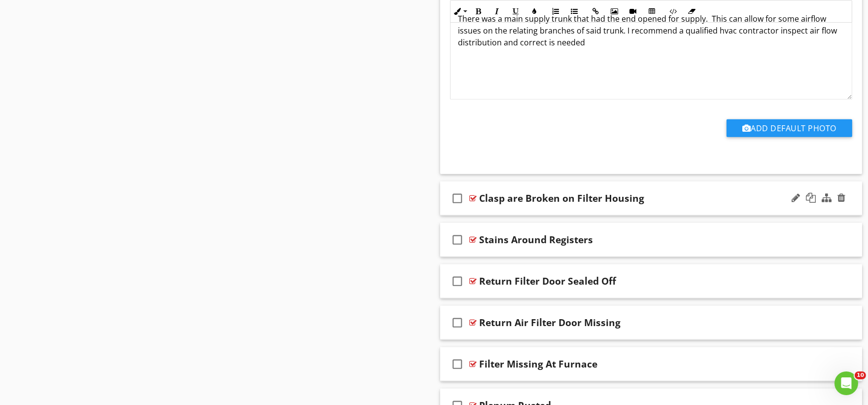
click at [498, 215] on div "check_box_outline_blank Clasp are Broken on Filter Housing" at bounding box center [651, 198] width 422 height 34
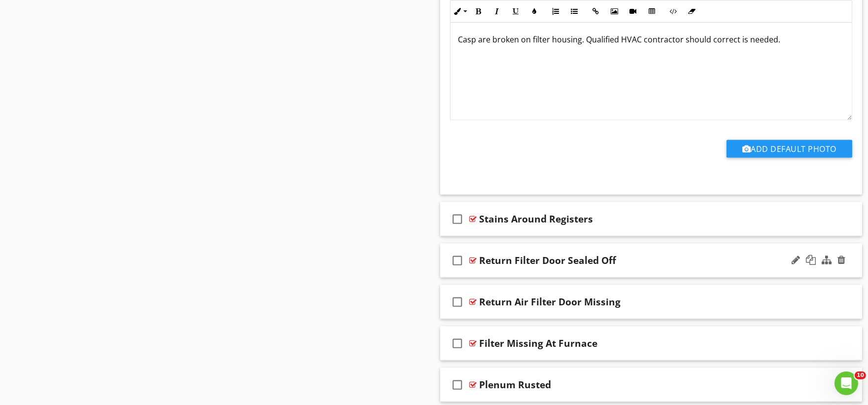
scroll to position [18459, 0]
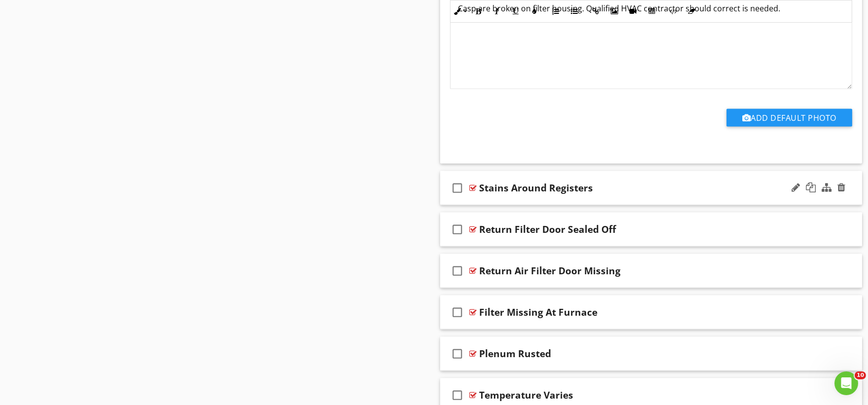
click at [485, 205] on div "check_box_outline_blank Stains Around Registers" at bounding box center [651, 188] width 422 height 34
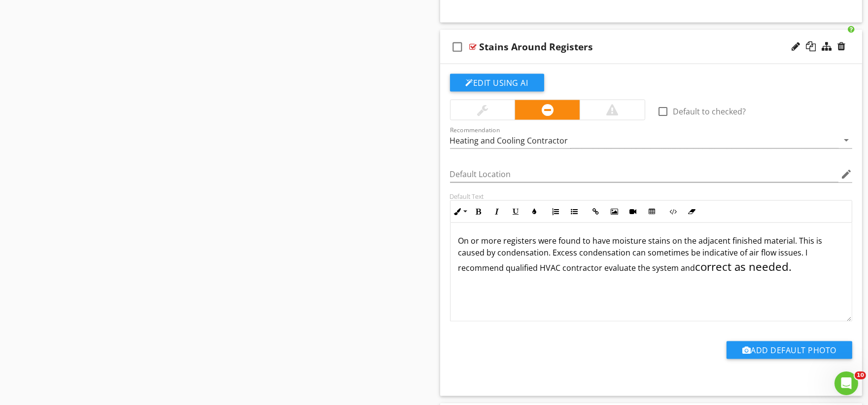
scroll to position [18623, 0]
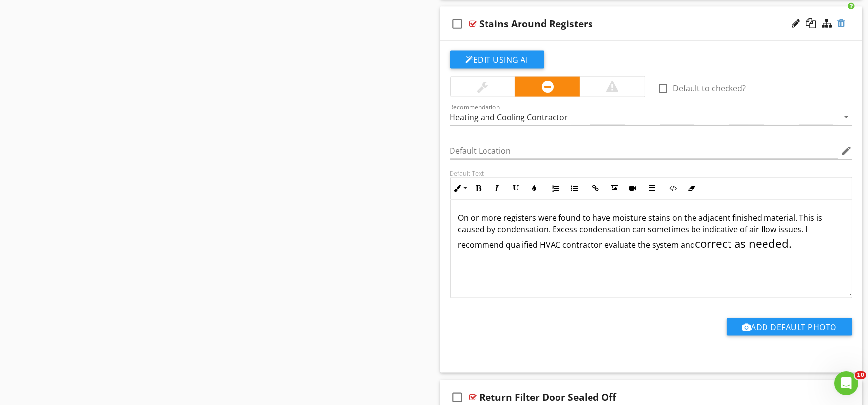
click at [841, 28] on div at bounding box center [842, 23] width 8 height 10
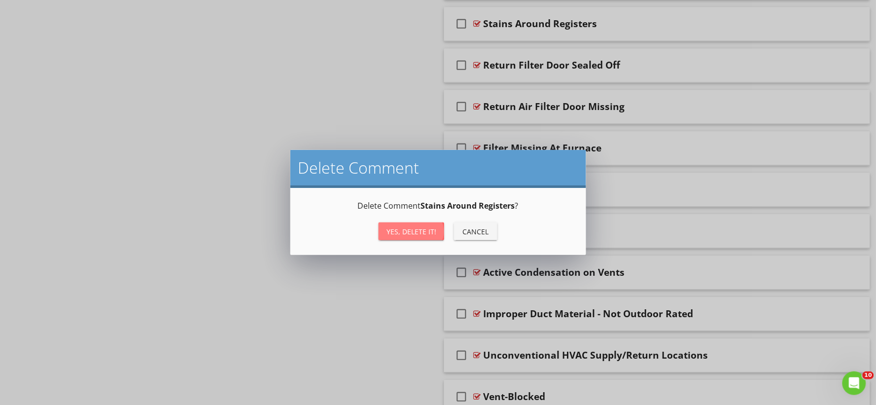
click at [419, 233] on div "Yes, Delete it!" at bounding box center [411, 231] width 50 height 10
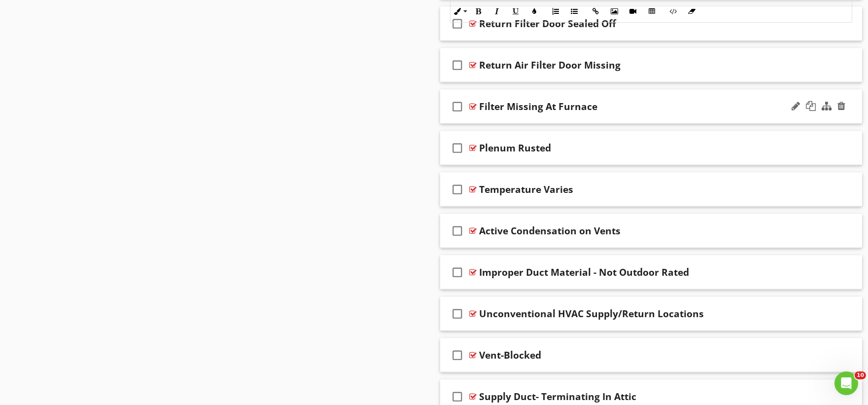
scroll to position [18459, 0]
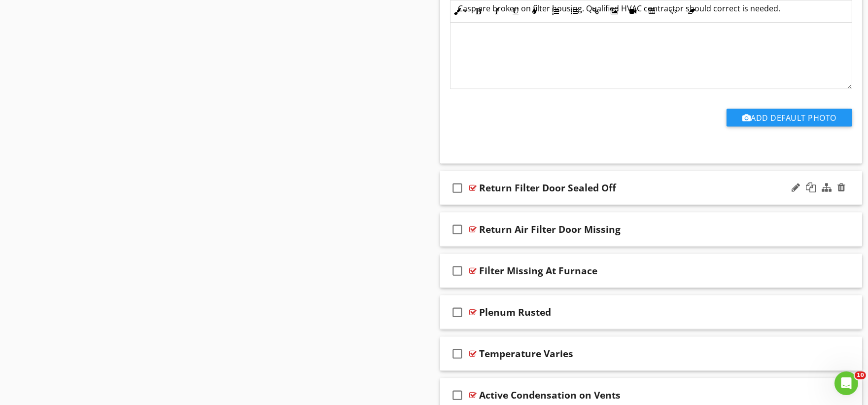
click at [495, 205] on div "check_box_outline_blank Return Filter Door Sealed Off" at bounding box center [651, 188] width 422 height 34
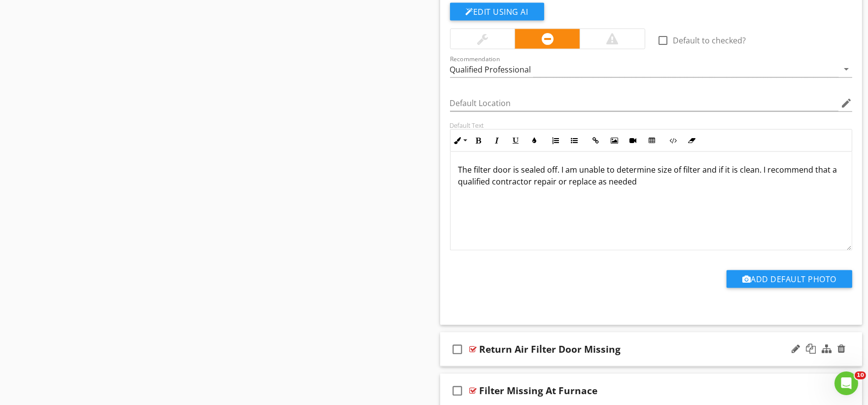
scroll to position [18733, 0]
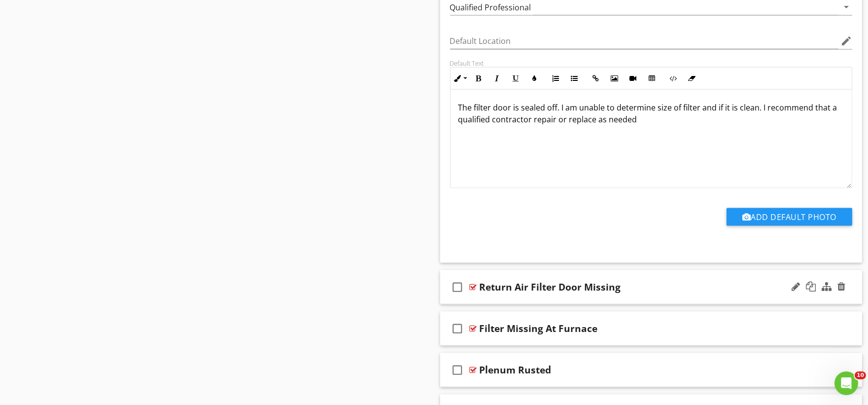
click at [479, 304] on div "check_box_outline_blank Return Air Filter Door Missing" at bounding box center [651, 287] width 422 height 34
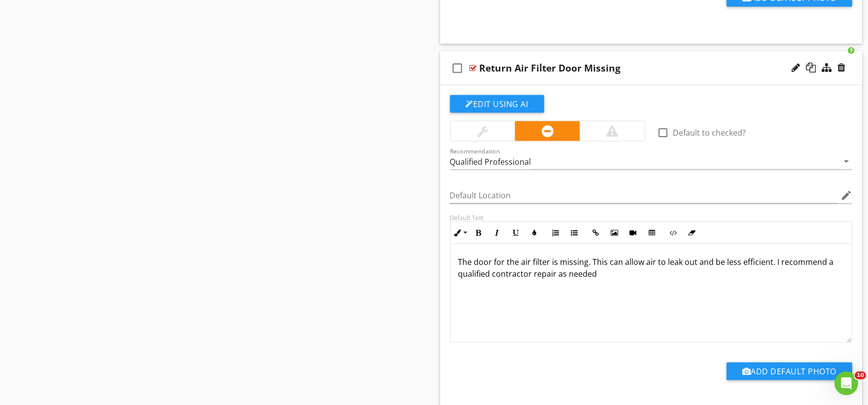
scroll to position [19061, 0]
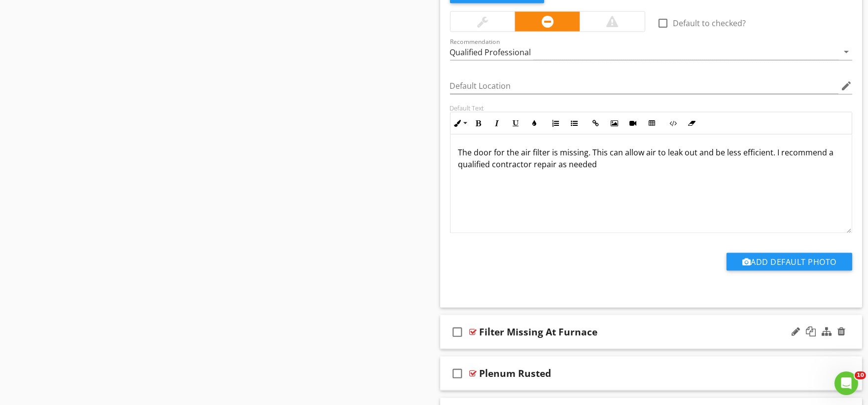
click at [484, 349] on div "check_box_outline_blank Filter Missing At Furnace" at bounding box center [651, 332] width 422 height 34
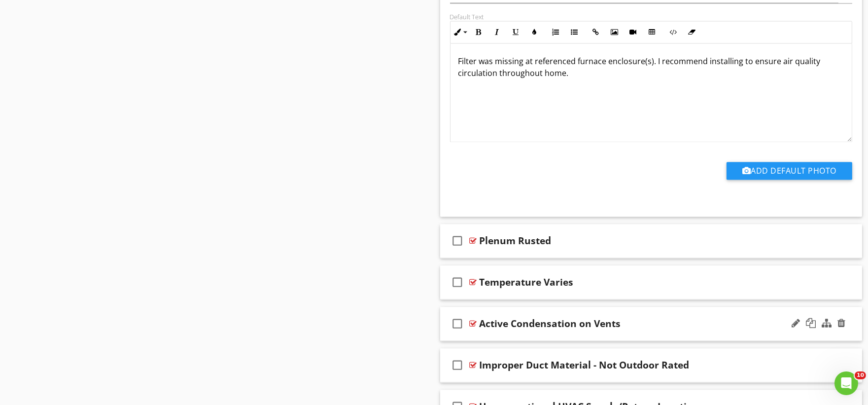
scroll to position [19554, 0]
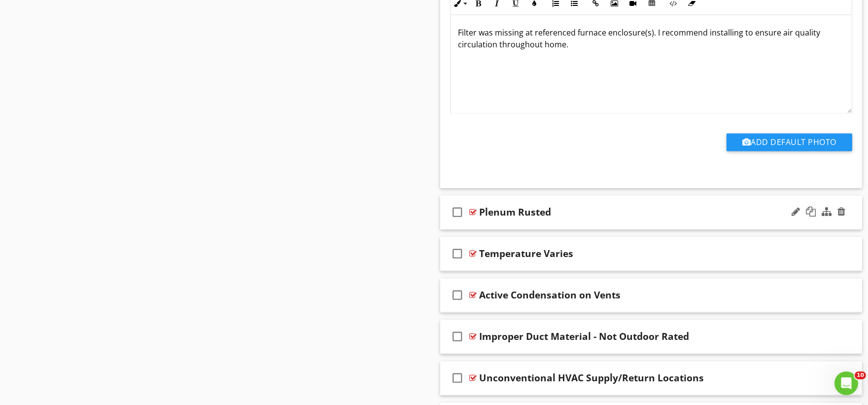
click at [479, 229] on div "check_box_outline_blank Plenum Rusted" at bounding box center [651, 212] width 422 height 34
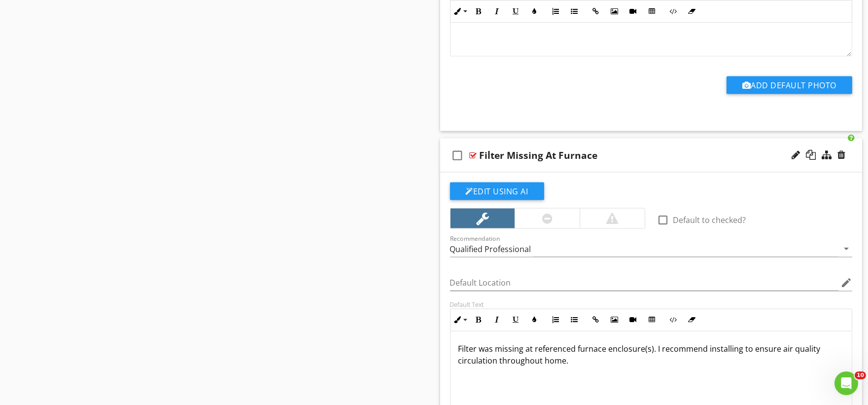
scroll to position [19226, 0]
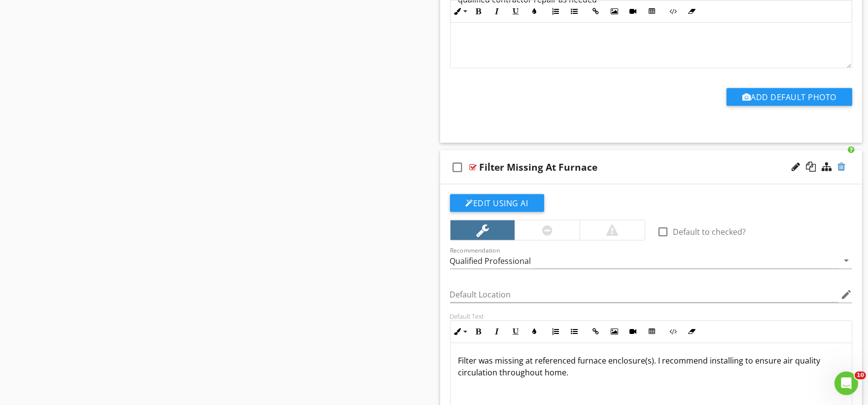
click at [844, 172] on div at bounding box center [842, 167] width 8 height 10
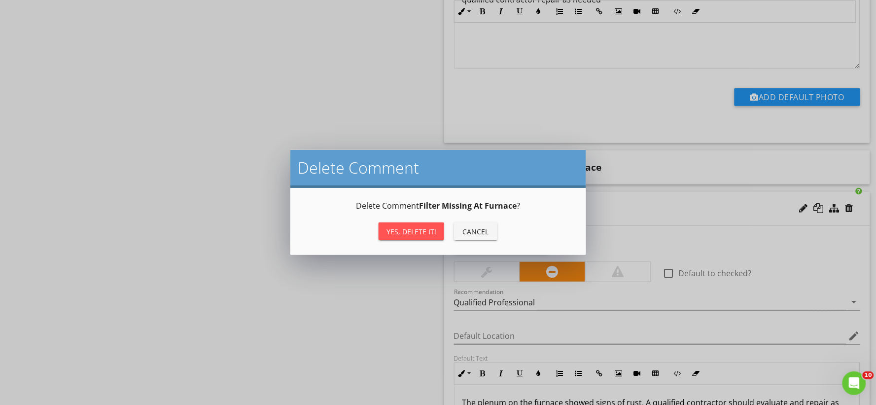
click at [420, 230] on div "Yes, Delete it!" at bounding box center [411, 231] width 50 height 10
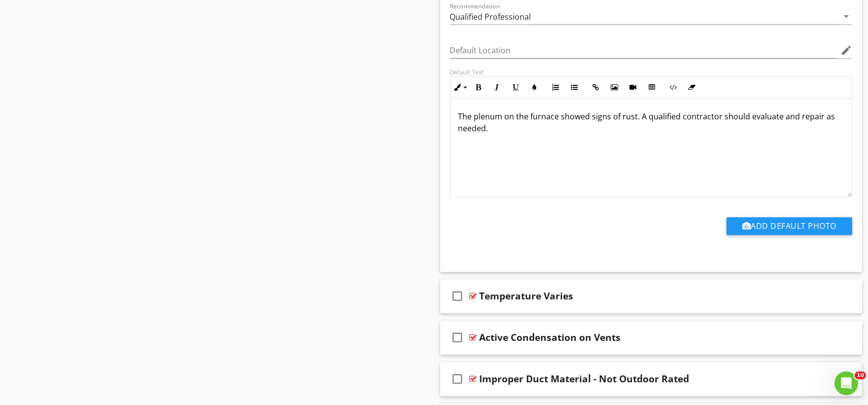
scroll to position [19554, 0]
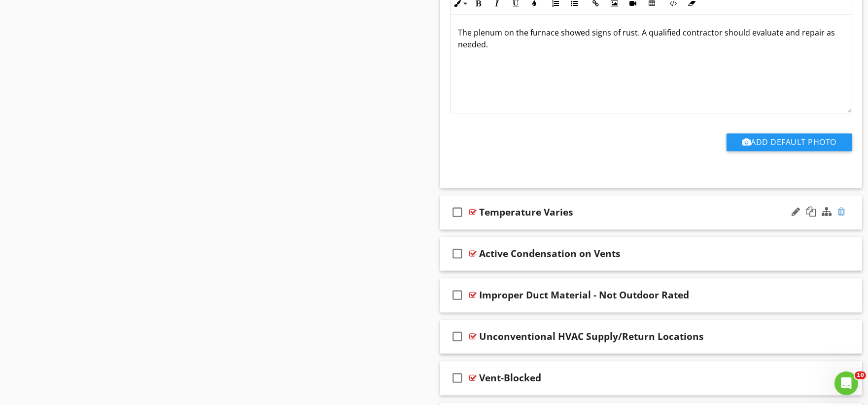
click at [840, 216] on div at bounding box center [842, 212] width 8 height 10
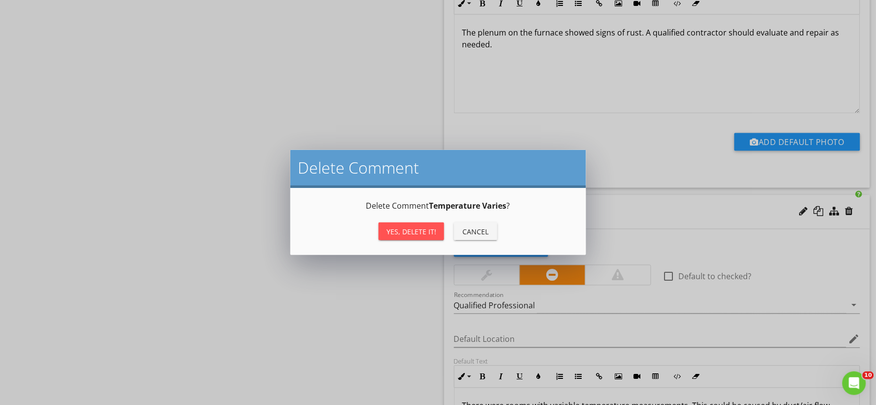
click at [405, 234] on div "Yes, Delete it!" at bounding box center [411, 231] width 50 height 10
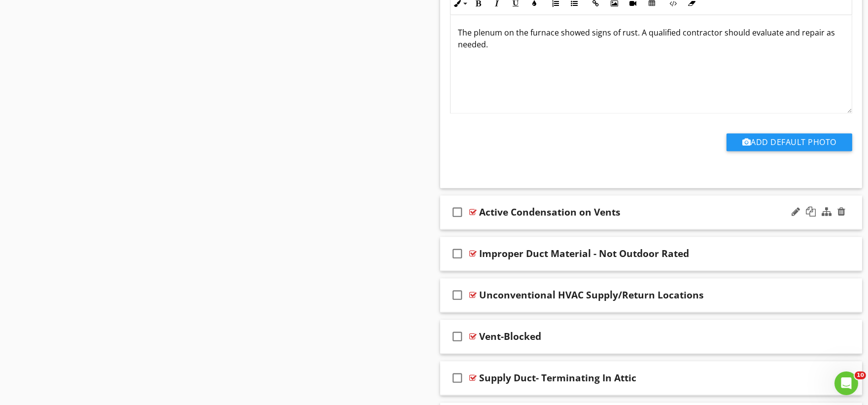
click at [480, 229] on div "check_box_outline_blank Active Condensation on Vents" at bounding box center [651, 212] width 422 height 34
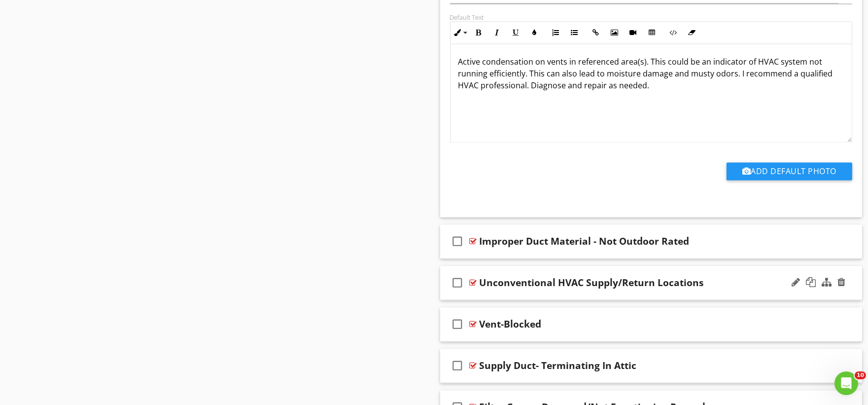
scroll to position [19938, 0]
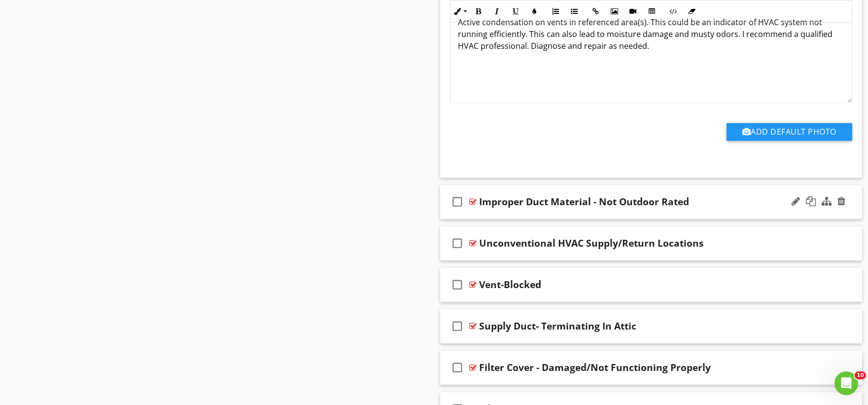
click at [487, 219] on div "check_box_outline_blank Improper Duct Material - Not Outdoor Rated" at bounding box center [651, 202] width 422 height 34
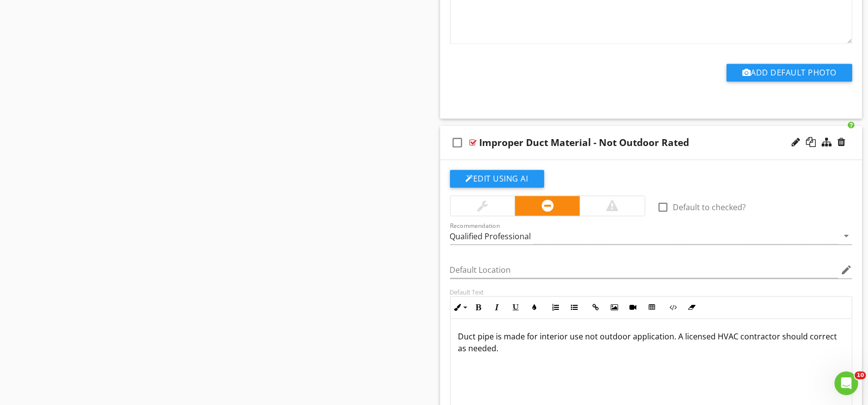
scroll to position [20047, 0]
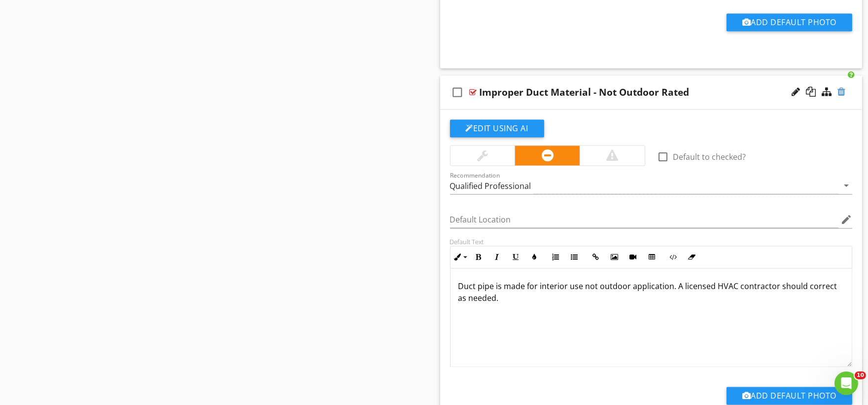
click at [841, 97] on div at bounding box center [842, 92] width 8 height 10
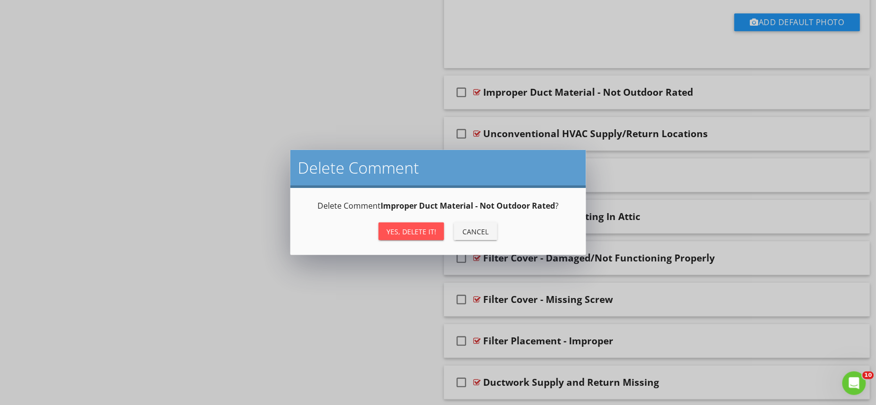
click at [432, 227] on div "Yes, Delete it!" at bounding box center [411, 231] width 50 height 10
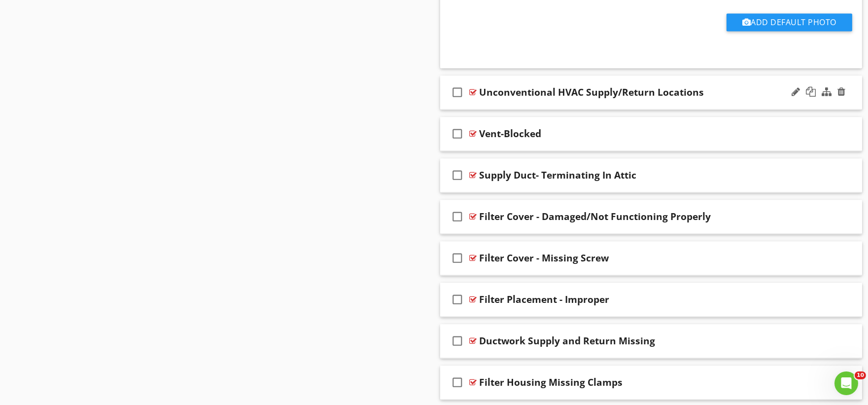
click at [477, 109] on div "check_box_outline_blank Unconventional HVAC Supply/Return Locations" at bounding box center [651, 92] width 422 height 34
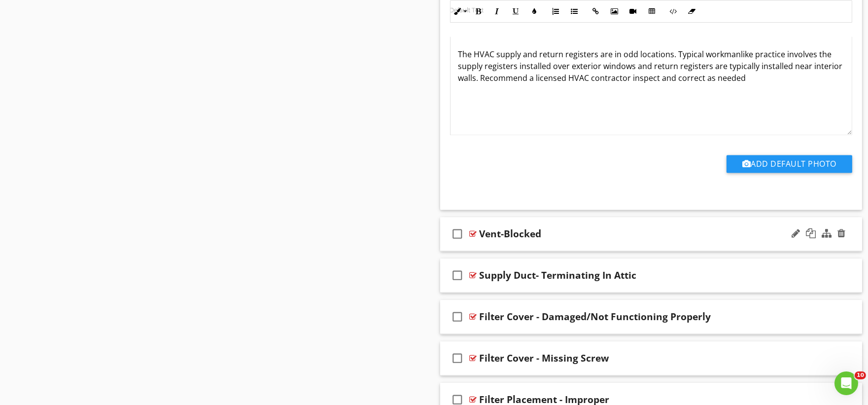
scroll to position [20321, 0]
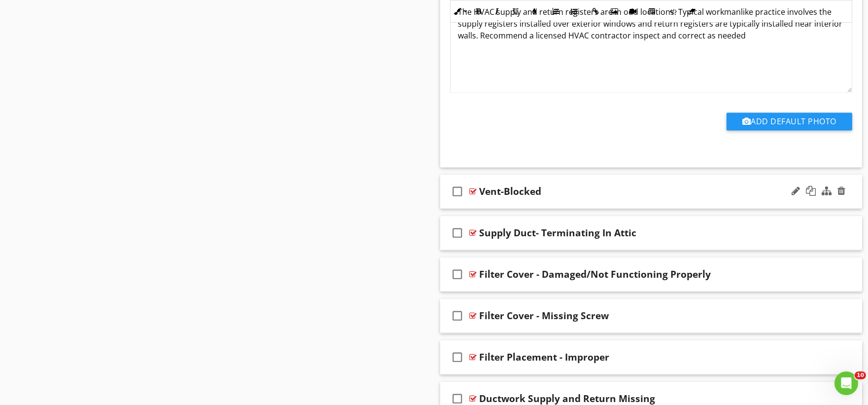
click at [474, 209] on div "check_box_outline_blank Vent-Blocked" at bounding box center [651, 192] width 422 height 34
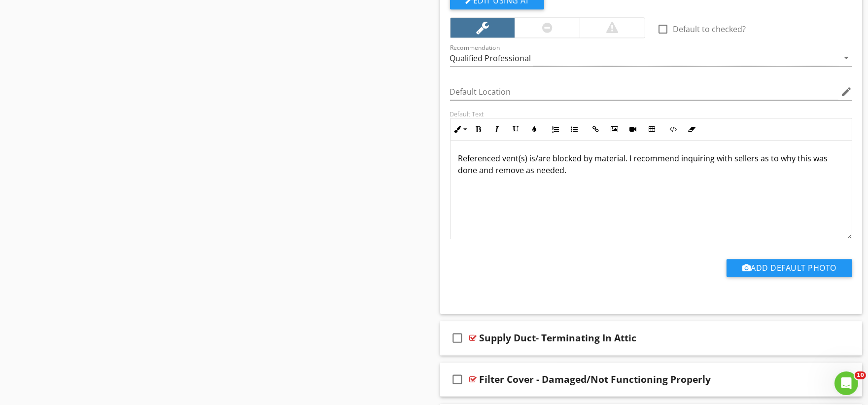
scroll to position [20705, 0]
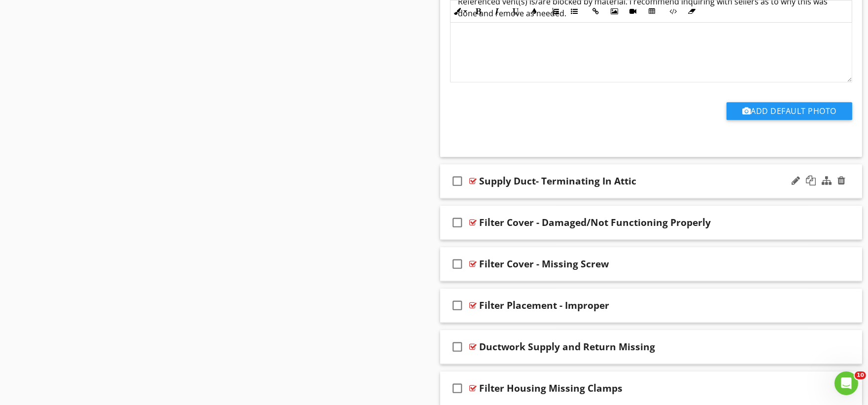
click at [475, 198] on div "check_box_outline_blank Supply Duct- Terminating In Attic" at bounding box center [651, 181] width 422 height 34
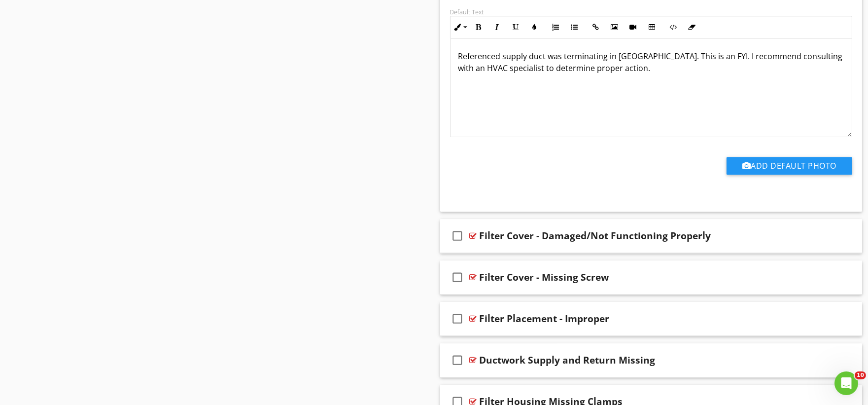
scroll to position [21033, 0]
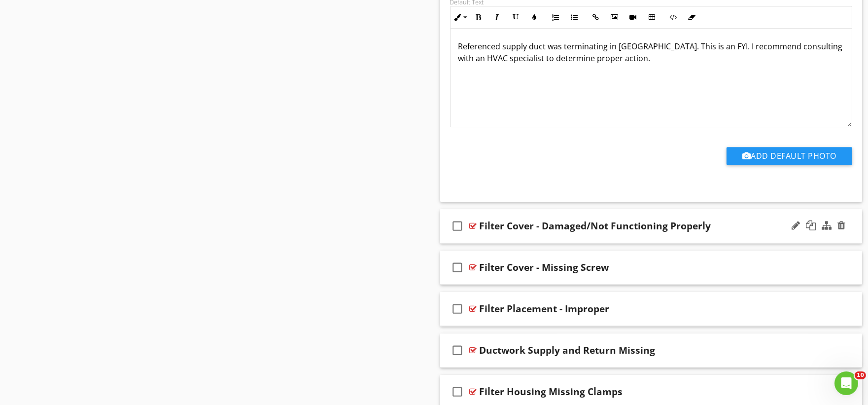
click at [477, 243] on div "check_box_outline_blank Filter Cover - Damaged/Not Functioning Properly" at bounding box center [651, 226] width 422 height 34
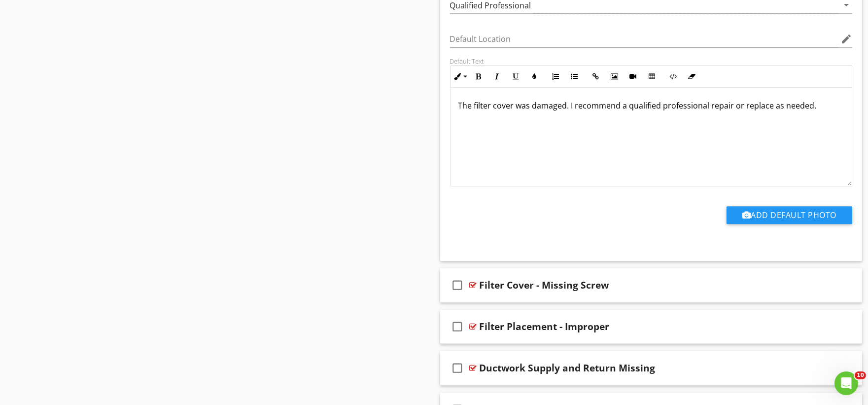
scroll to position [21362, 0]
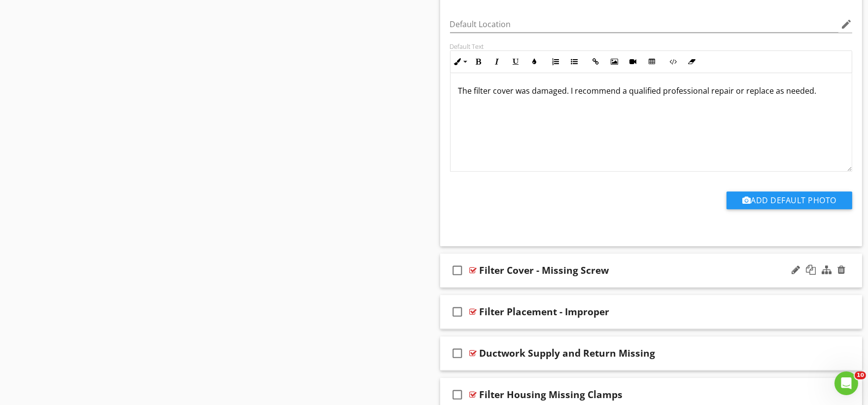
click at [479, 287] on div "check_box_outline_blank Filter Cover - Missing Screw" at bounding box center [651, 270] width 422 height 34
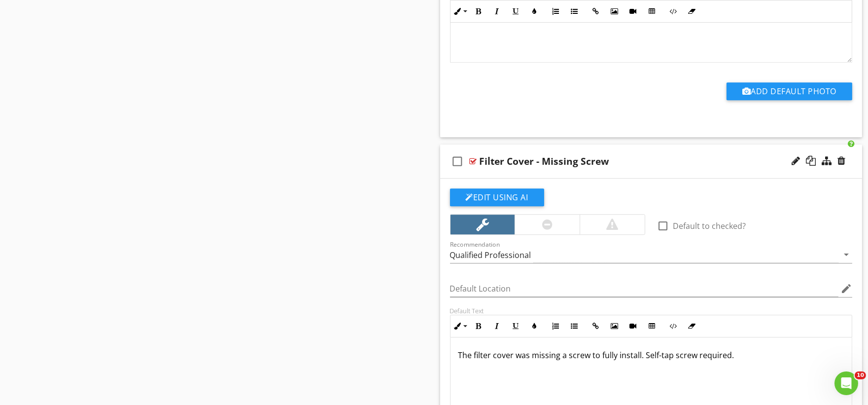
scroll to position [21471, 0]
click at [839, 165] on div at bounding box center [842, 160] width 8 height 10
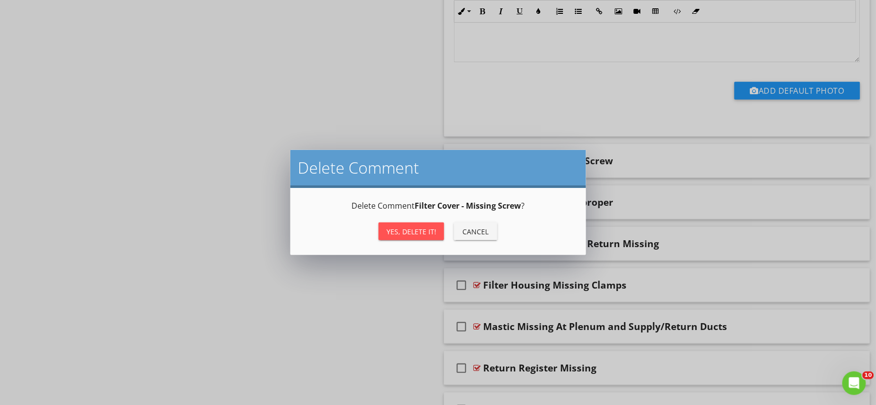
click at [426, 230] on div "Yes, Delete it!" at bounding box center [411, 231] width 50 height 10
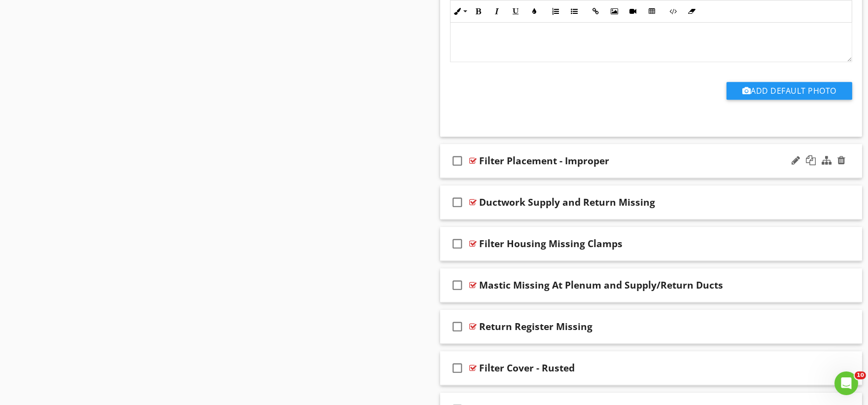
click at [490, 178] on div "check_box_outline_blank Filter Placement - Improper" at bounding box center [651, 161] width 422 height 34
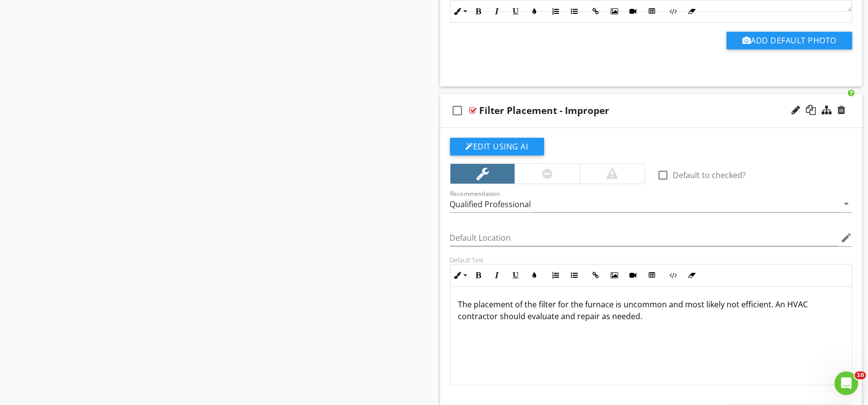
scroll to position [21526, 0]
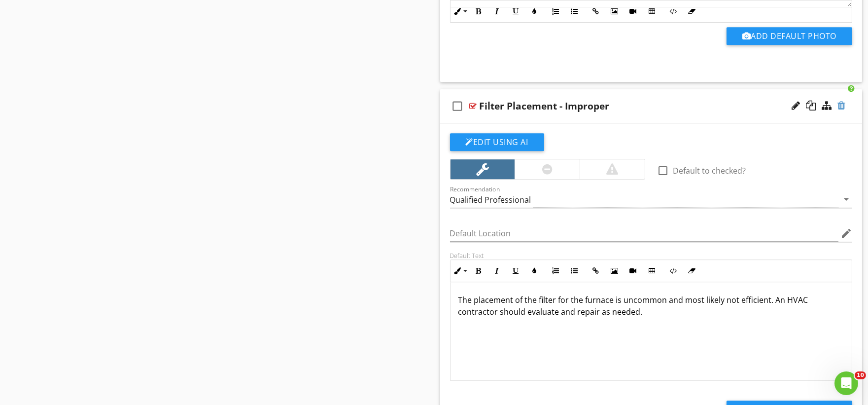
click at [841, 110] on div at bounding box center [842, 106] width 8 height 10
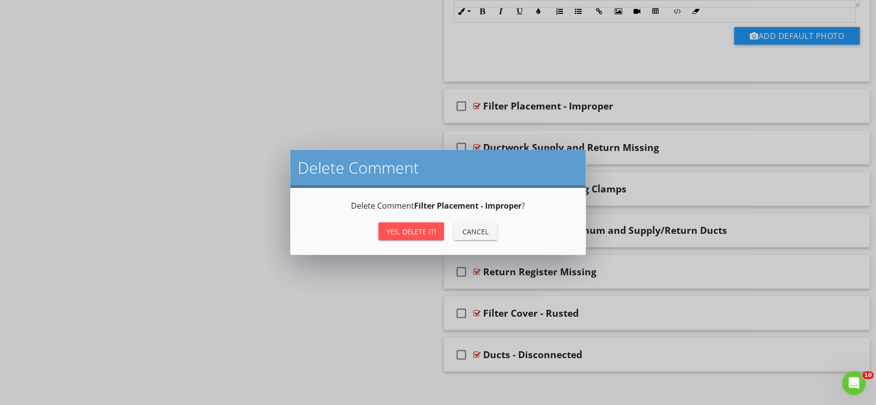
click at [395, 230] on div "Yes, Delete it!" at bounding box center [411, 231] width 50 height 10
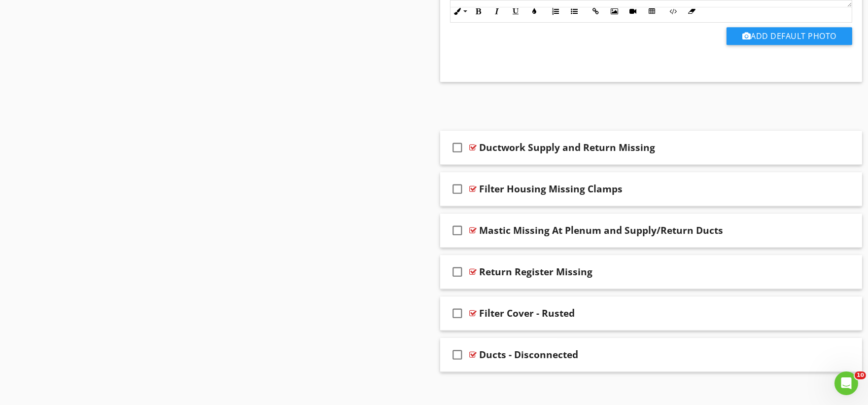
scroll to position [21509, 0]
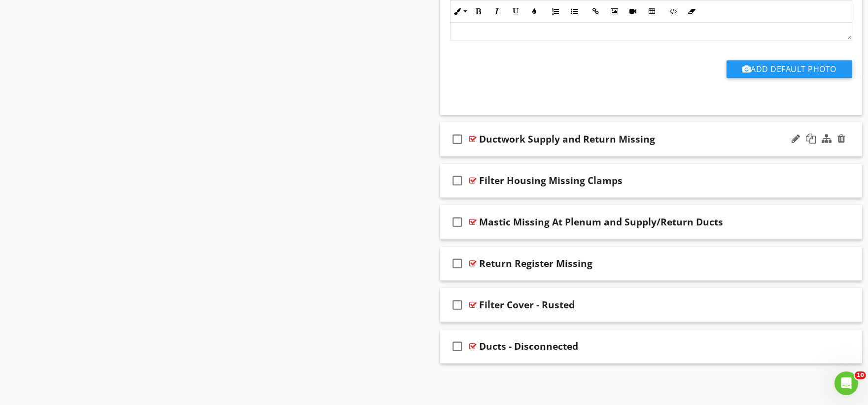
click at [482, 153] on div "check_box_outline_blank Ductwork Supply and Return Missing" at bounding box center [651, 139] width 422 height 34
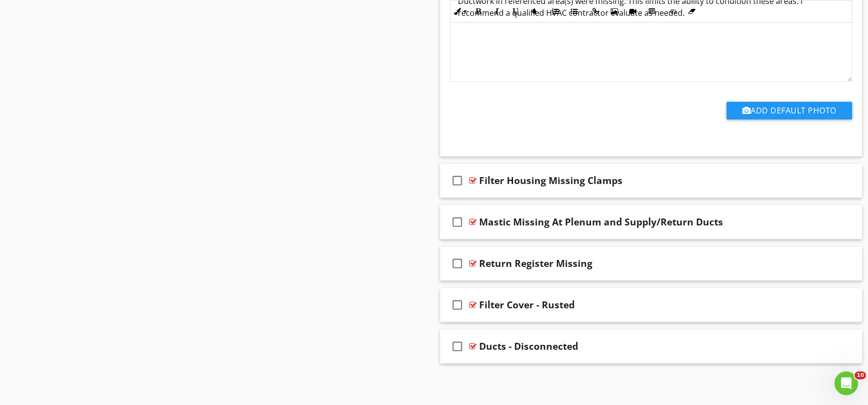
scroll to position [21841, 0]
click at [481, 193] on div "check_box_outline_blank Filter Housing Missing Clamps" at bounding box center [651, 181] width 422 height 34
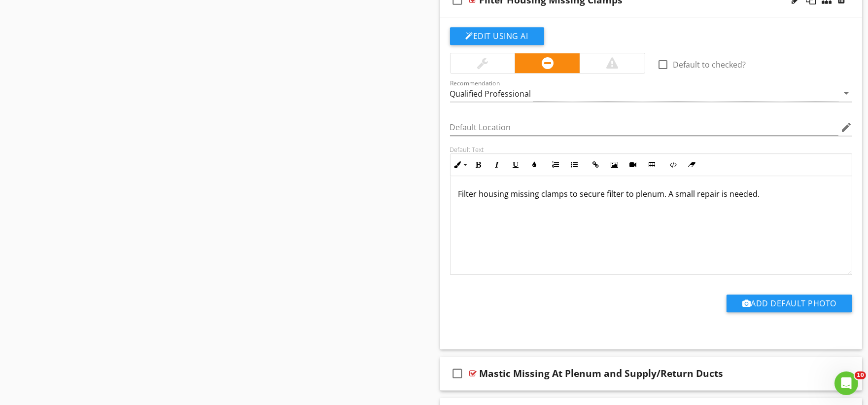
scroll to position [22170, 0]
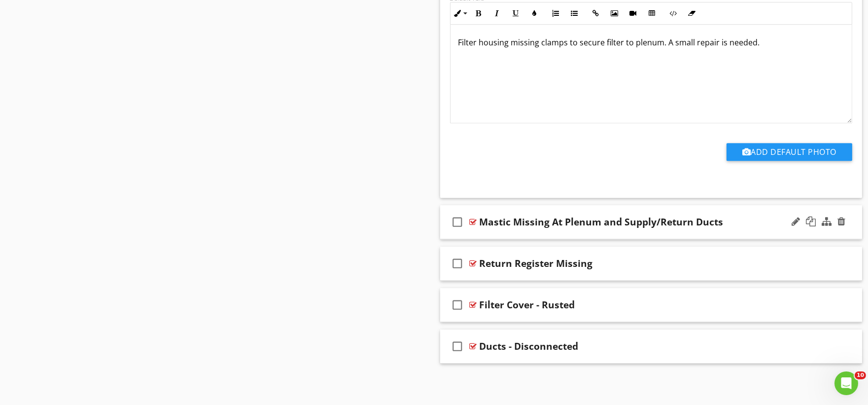
click at [494, 234] on div "check_box_outline_blank Mastic Missing At Plenum and Supply/Return Ducts" at bounding box center [651, 222] width 422 height 34
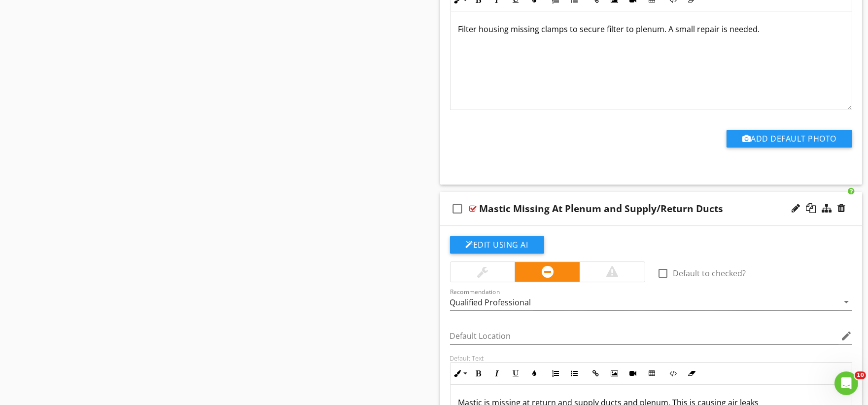
scroll to position [22505, 0]
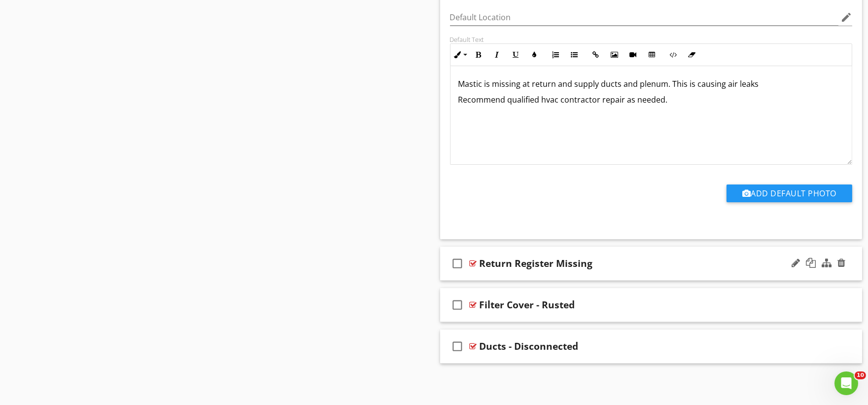
click at [486, 275] on div "check_box_outline_blank Return Register Missing" at bounding box center [651, 263] width 422 height 34
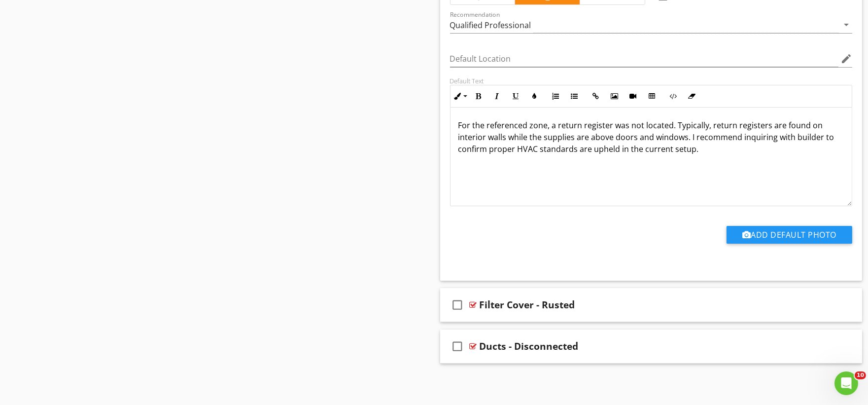
scroll to position [22837, 0]
click at [489, 314] on div "check_box_outline_blank Filter Cover - Rusted" at bounding box center [651, 305] width 422 height 34
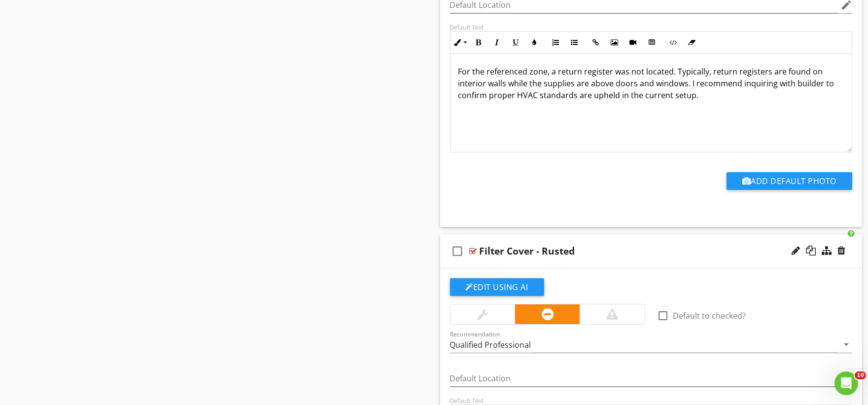
scroll to position [23170, 0]
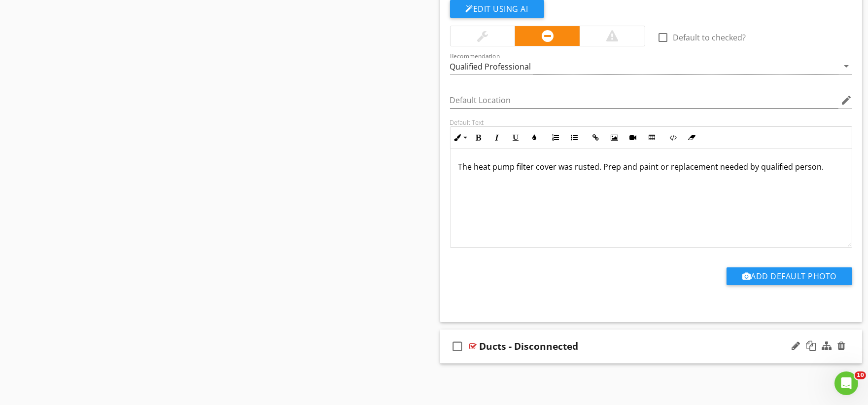
click at [491, 355] on div "check_box_outline_blank Ducts - Disconnected" at bounding box center [651, 346] width 422 height 34
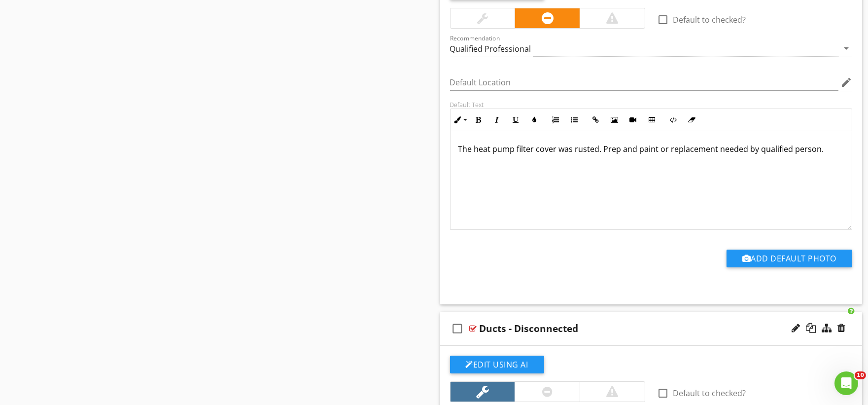
scroll to position [2576, 0]
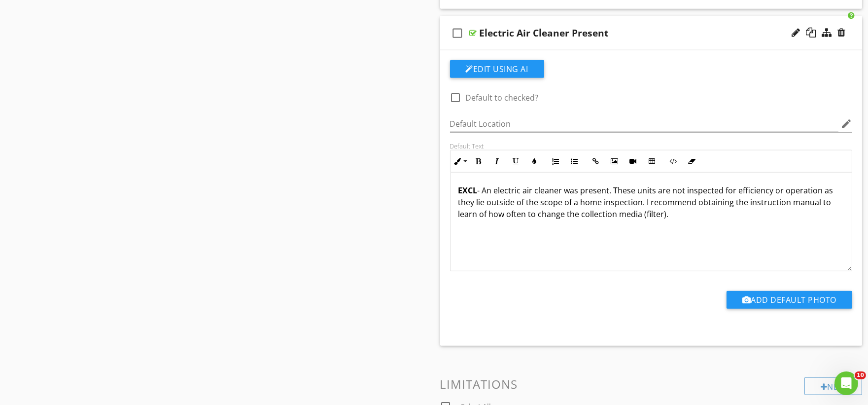
click at [577, 203] on p "EXCL - An electric air cleaner was present. These units are not inspected for e…" at bounding box center [651, 201] width 386 height 35
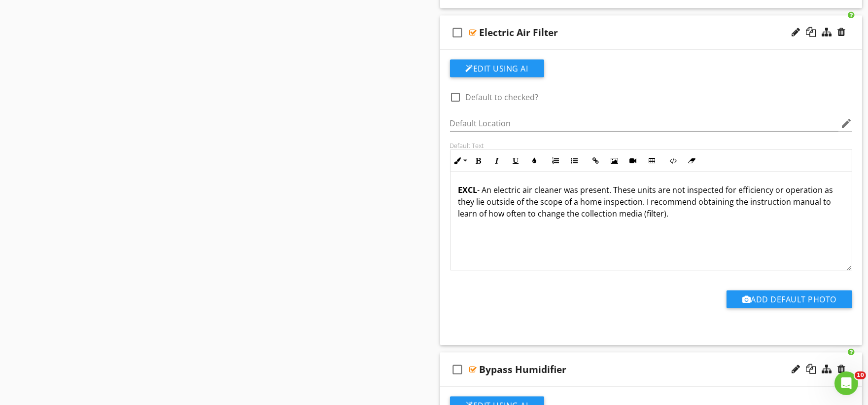
click at [578, 200] on p "EXCL - An electric air cleaner was present. These units are not inspected for e…" at bounding box center [651, 201] width 386 height 35
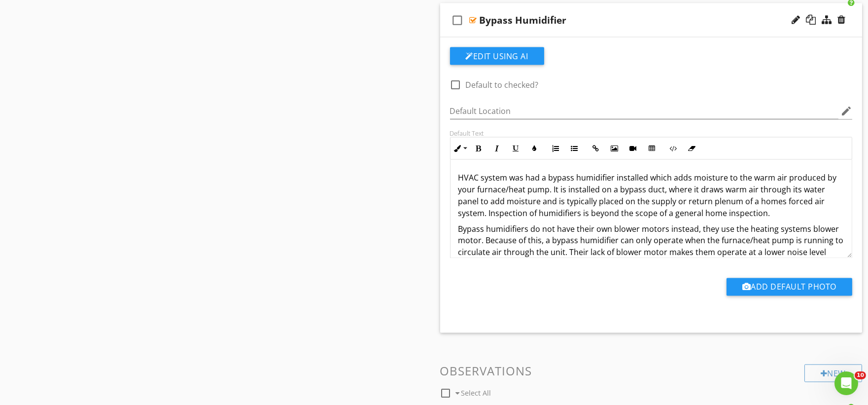
click at [762, 204] on p "HVAC system was had a bypass humidifier installed which adds moisture to the wa…" at bounding box center [651, 195] width 386 height 47
copy p "structure"
click at [708, 213] on p "HVAC system was had a bypass humidifier installed which adds moisture to the wa…" at bounding box center [651, 195] width 386 height 47
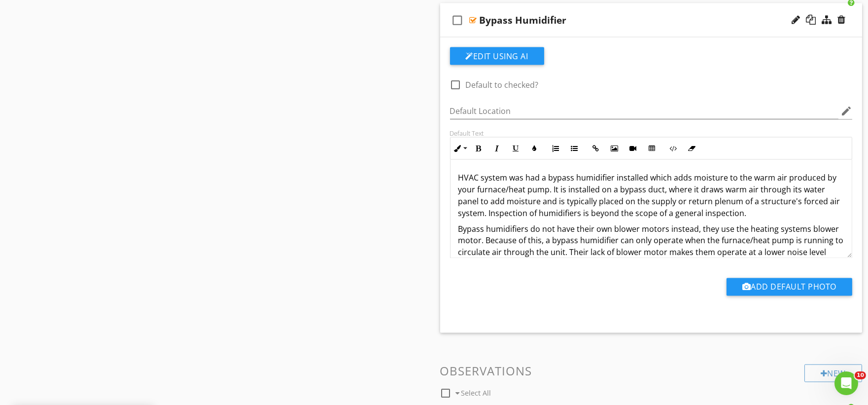
scroll to position [6326, 0]
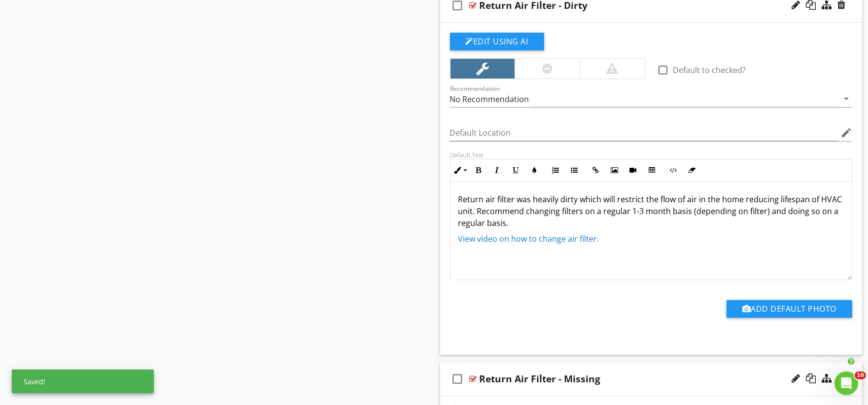
click at [730, 202] on p "Return air filter was heavily dirty which will restrict the flow of air in the …" at bounding box center [651, 210] width 386 height 35
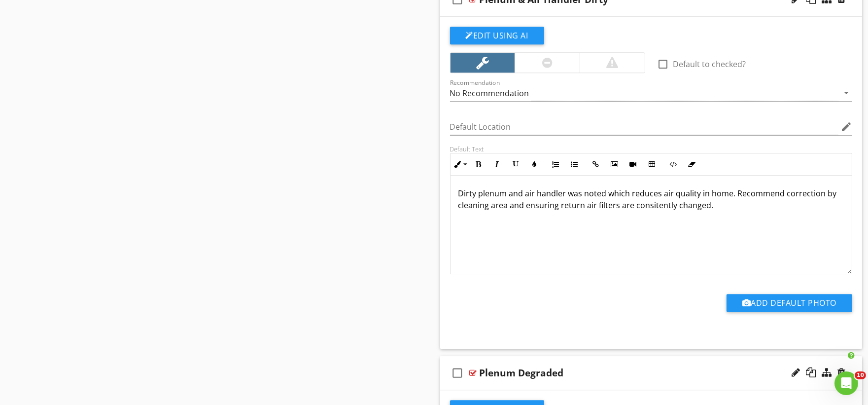
click at [722, 199] on p "Dirty plenum and air handler was noted which reduces air quality in home. Recom…" at bounding box center [651, 199] width 386 height 24
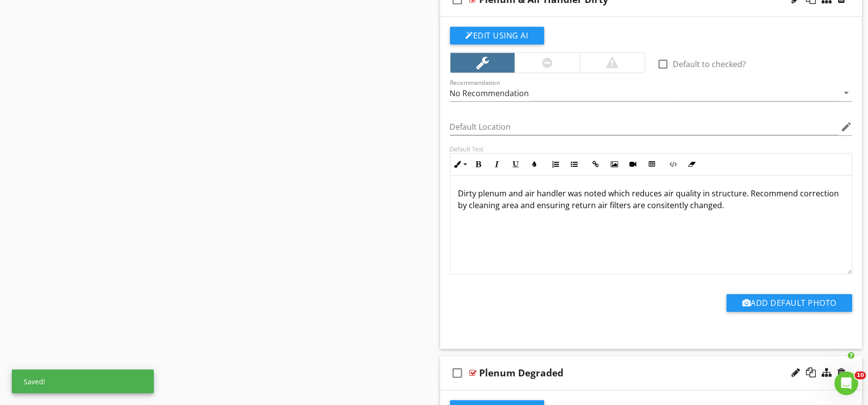
scroll to position [13808, 0]
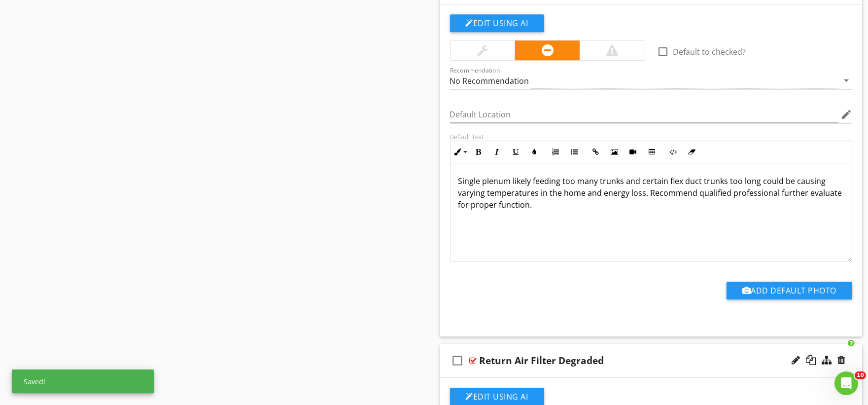
click at [568, 201] on p "Single plenum likely feeding too many trunks and certain flex duct trunks too l…" at bounding box center [651, 192] width 386 height 35
click at [508, 199] on p "Return air filter was (1 of 2) was taped up and completely blocked which will s…" at bounding box center [651, 187] width 386 height 24
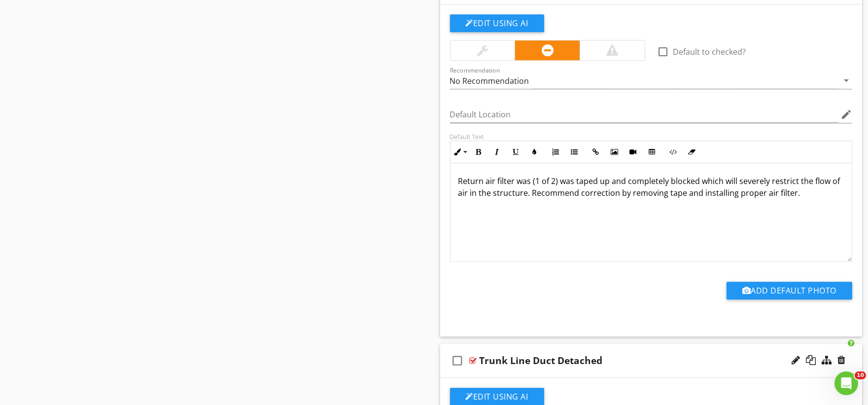
scroll to position [0, 0]
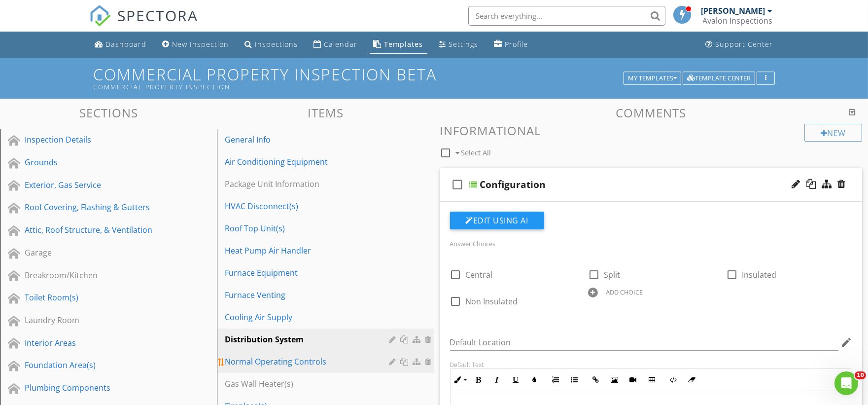
click at [296, 358] on div "Normal Operating Controls" at bounding box center [308, 361] width 167 height 12
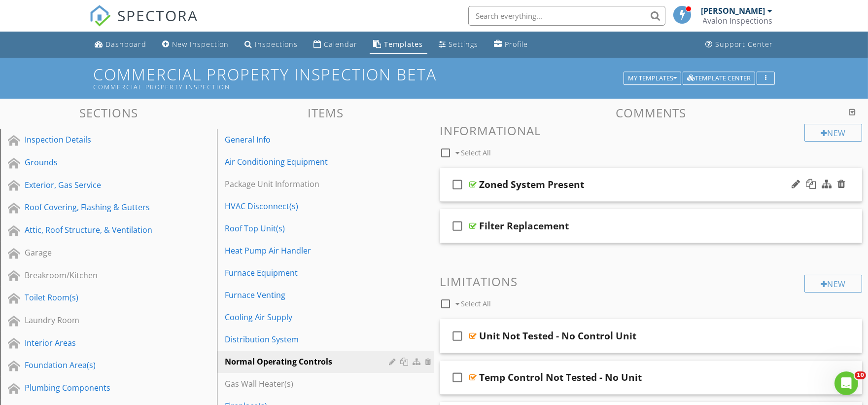
click at [505, 191] on div "check_box_outline_blank Zoned System Present" at bounding box center [651, 185] width 422 height 34
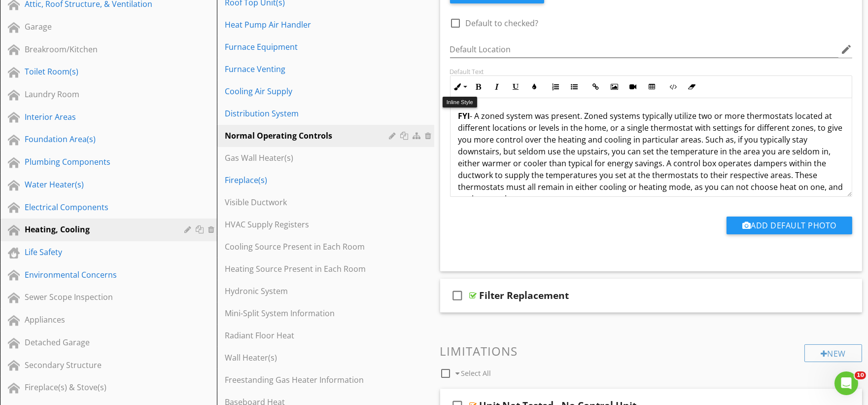
scroll to position [328, 0]
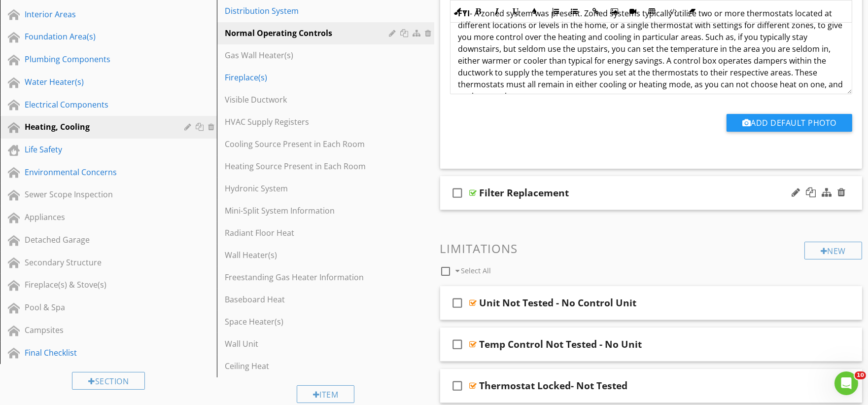
click at [489, 207] on div "check_box_outline_blank Filter Replacement" at bounding box center [651, 193] width 422 height 34
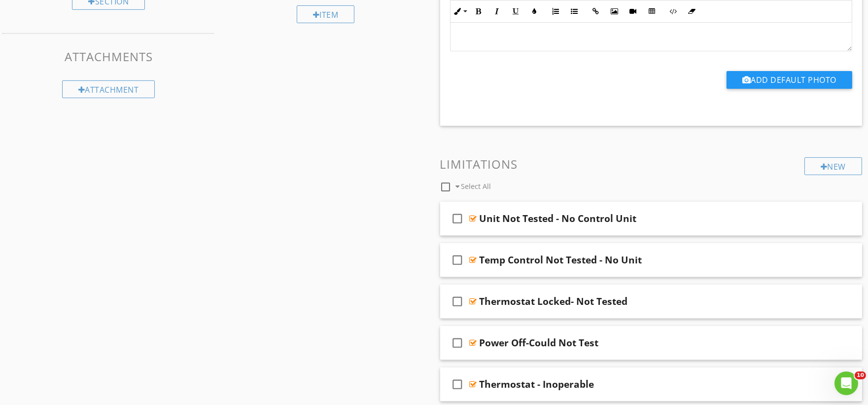
scroll to position [712, 0]
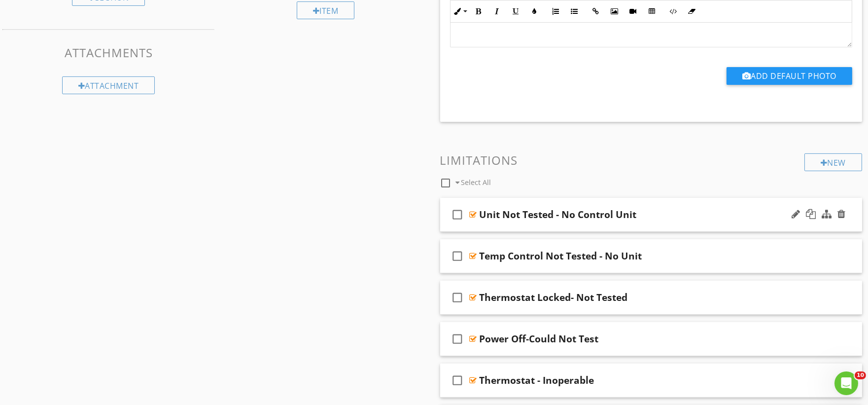
click at [497, 229] on div "check_box_outline_blank Unit Not Tested - No Control Unit" at bounding box center [651, 215] width 422 height 34
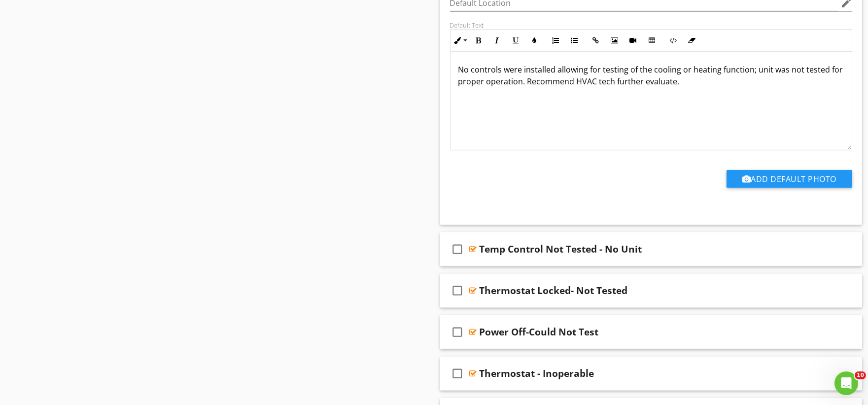
scroll to position [1041, 0]
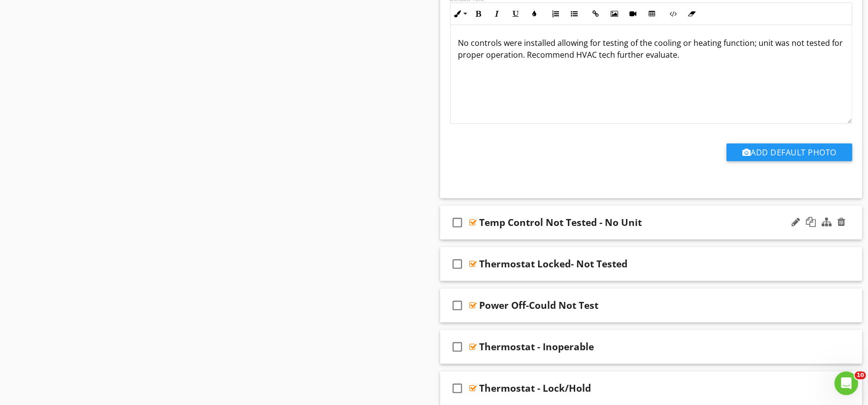
click at [491, 237] on div "check_box_outline_blank Temp Control Not Tested - No Unit" at bounding box center [651, 223] width 422 height 34
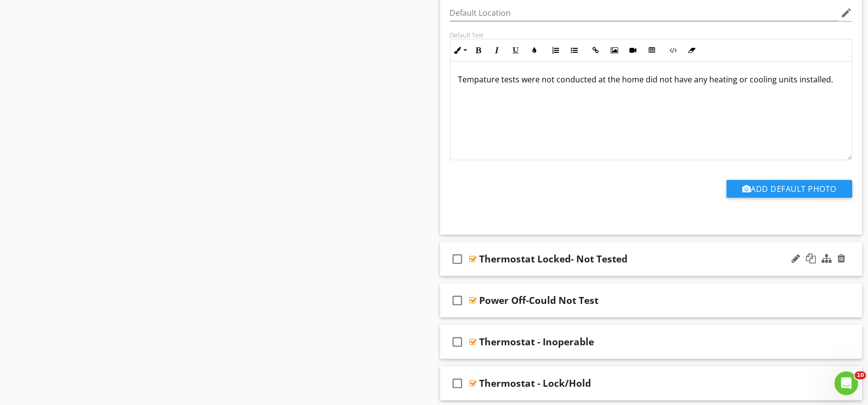
scroll to position [1369, 0]
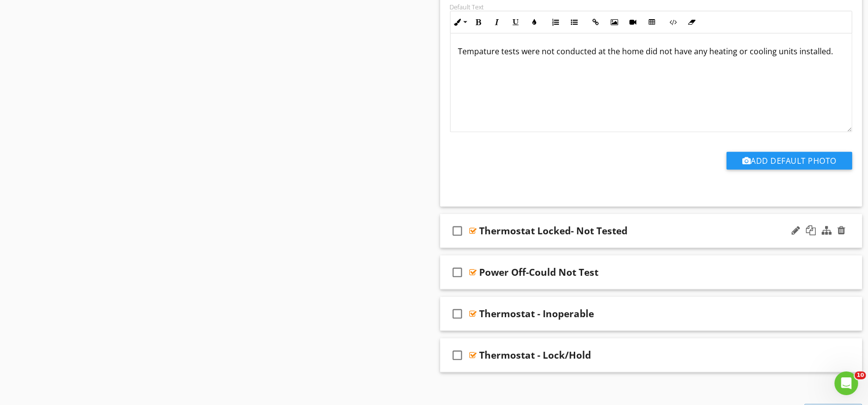
click at [491, 241] on div "check_box_outline_blank Thermostat Locked- Not Tested" at bounding box center [651, 231] width 422 height 34
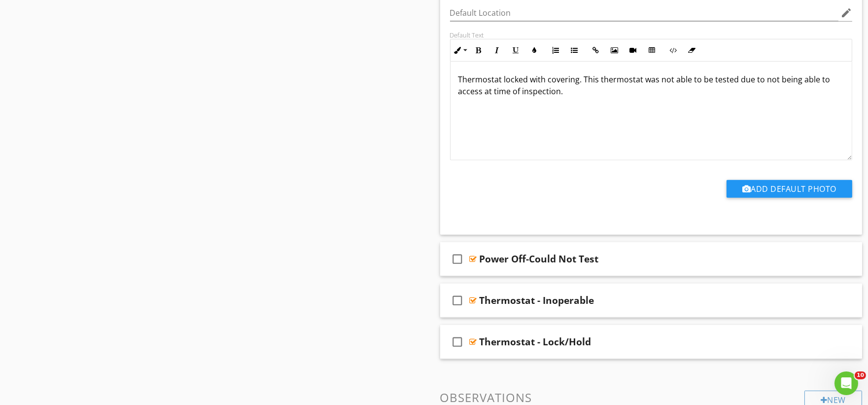
scroll to position [1698, 0]
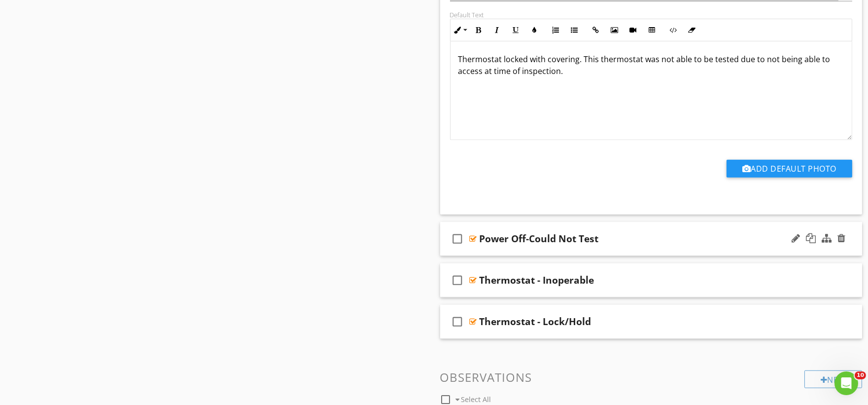
click at [495, 249] on div "check_box_outline_blank Power Off-Could Not Test" at bounding box center [651, 239] width 422 height 34
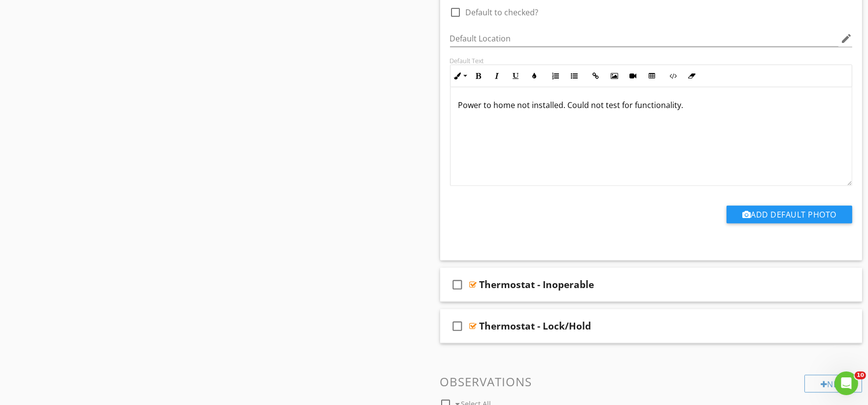
scroll to position [2027, 0]
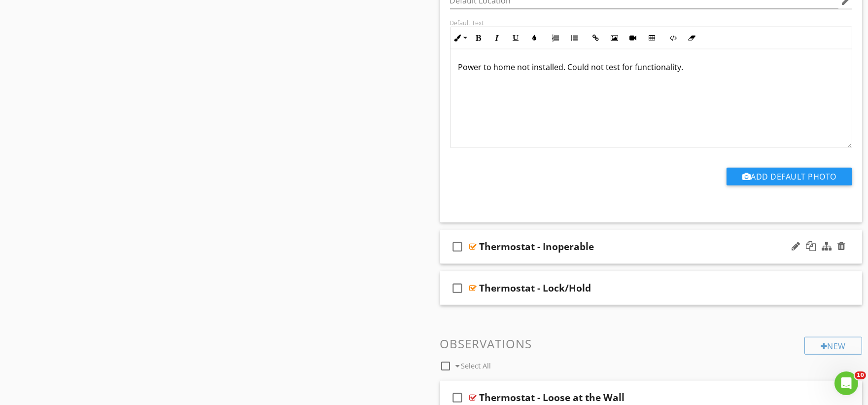
click at [483, 260] on div "check_box_outline_blank Thermostat - Inoperable" at bounding box center [651, 247] width 422 height 34
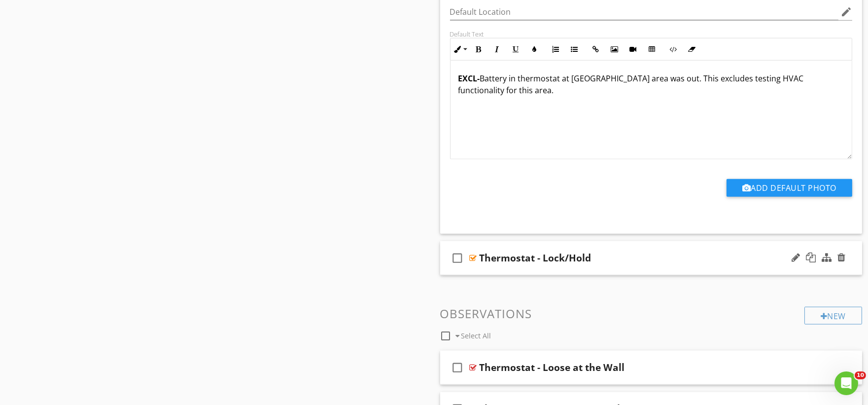
scroll to position [2355, 0]
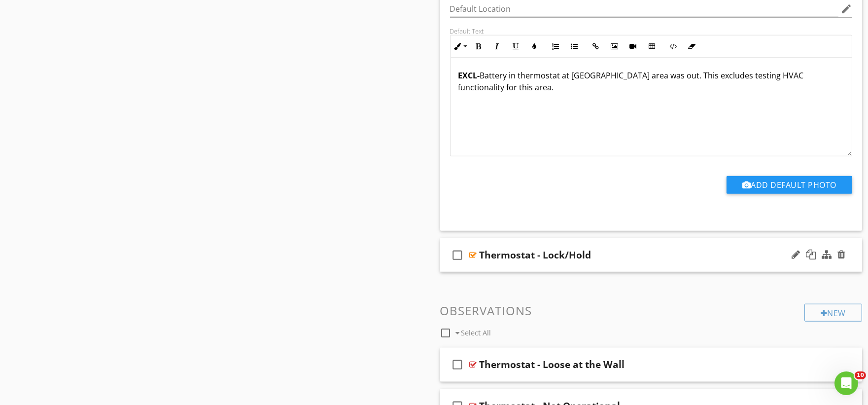
click at [490, 266] on div "check_box_outline_blank Thermostat - Lock/Hold" at bounding box center [651, 255] width 422 height 34
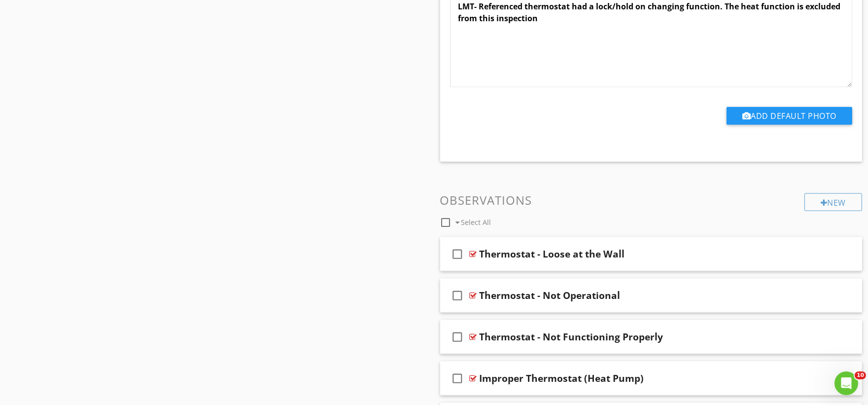
scroll to position [2793, 0]
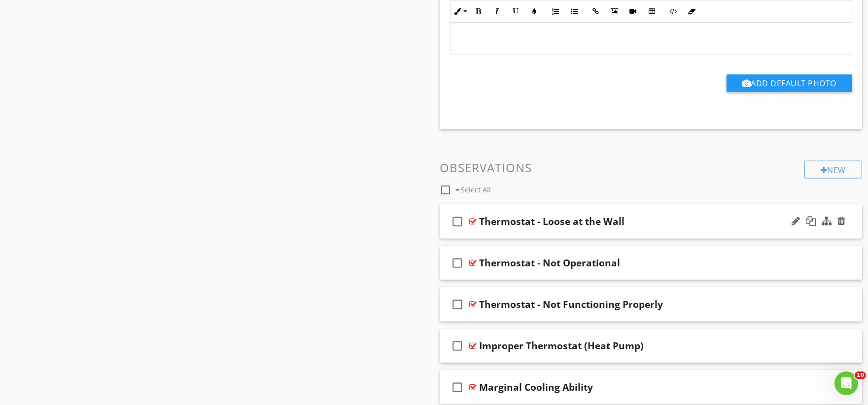
click at [494, 233] on div "check_box_outline_blank Thermostat - Loose at the Wall" at bounding box center [651, 222] width 422 height 34
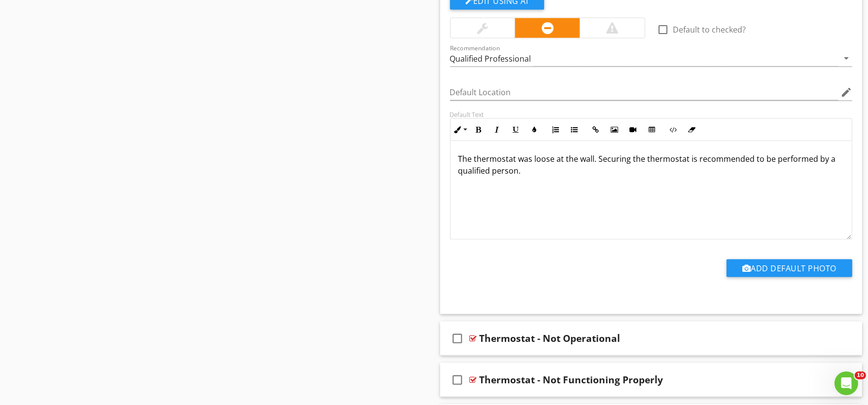
scroll to position [3177, 0]
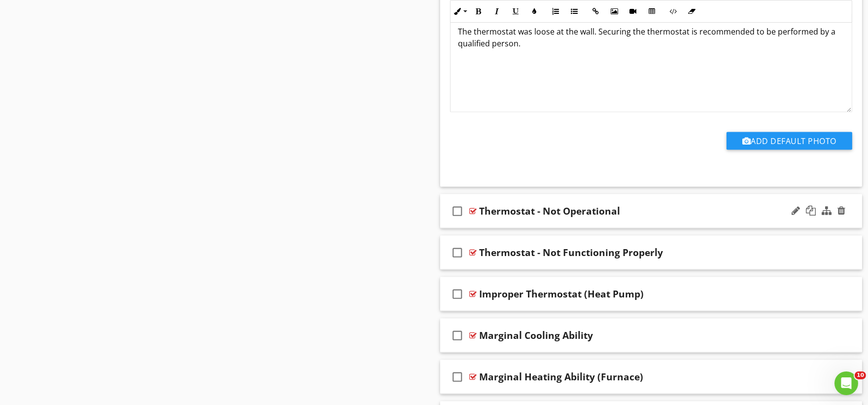
click at [487, 224] on div "check_box_outline_blank Thermostat - Not Operational" at bounding box center [651, 211] width 422 height 34
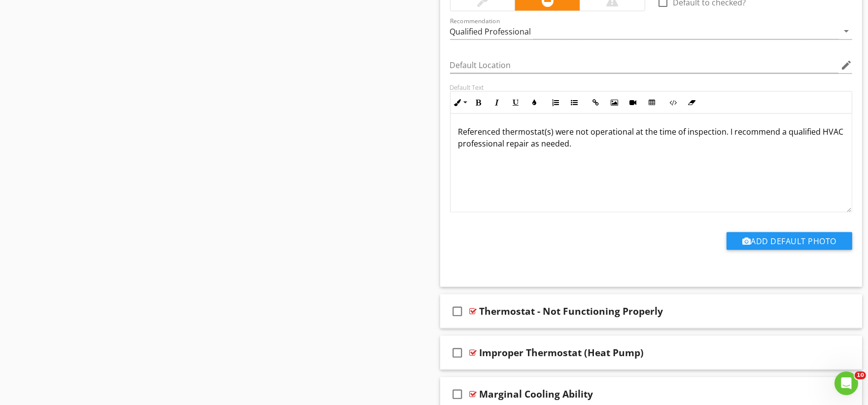
scroll to position [3451, 0]
click at [490, 322] on div "check_box_outline_blank Thermostat - Not Functioning Properly" at bounding box center [651, 310] width 422 height 34
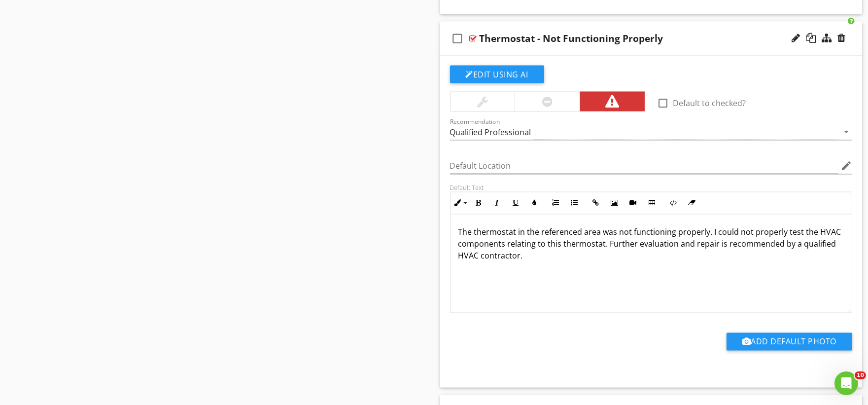
scroll to position [3724, 0]
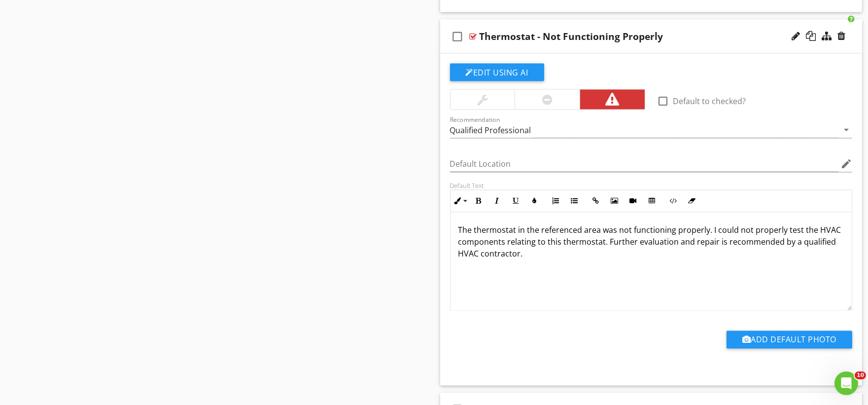
click at [542, 104] on div at bounding box center [547, 100] width 10 height 12
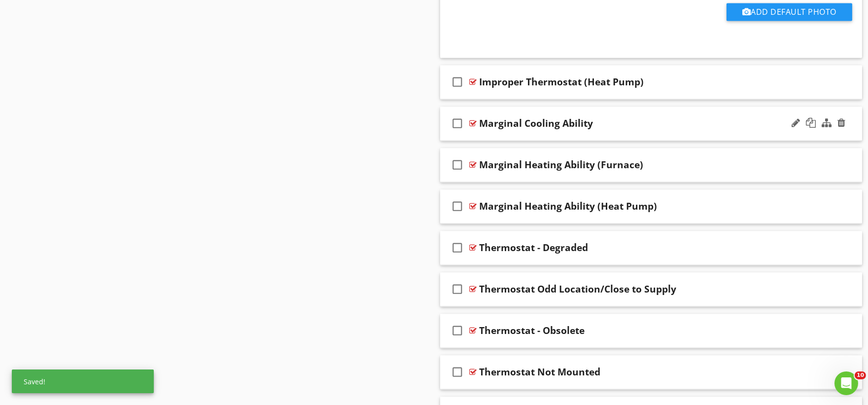
scroll to position [4053, 0]
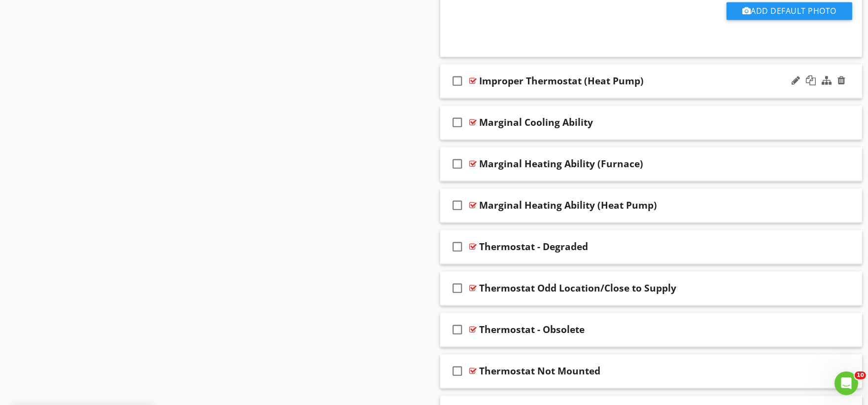
click at [489, 94] on div "check_box_outline_blank Improper Thermostat (Heat Pump)" at bounding box center [651, 81] width 422 height 34
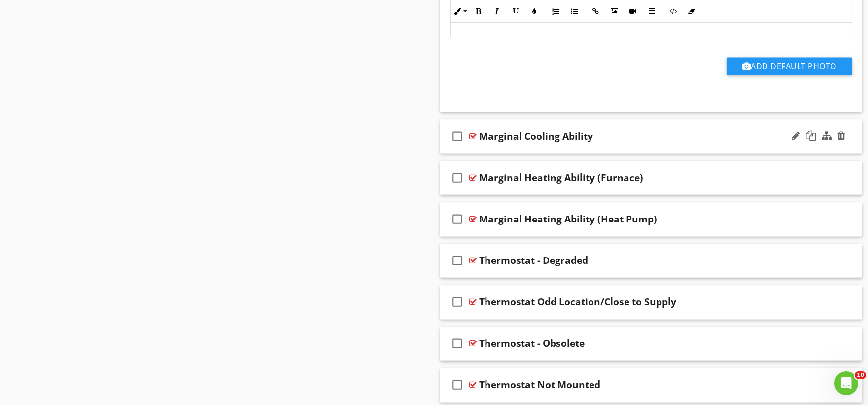
scroll to position [4382, 0]
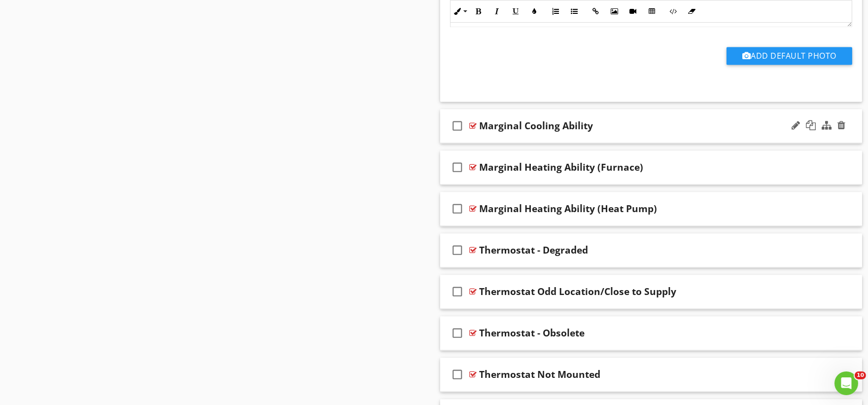
click at [481, 140] on div "check_box_outline_blank Marginal Cooling Ability" at bounding box center [651, 126] width 422 height 34
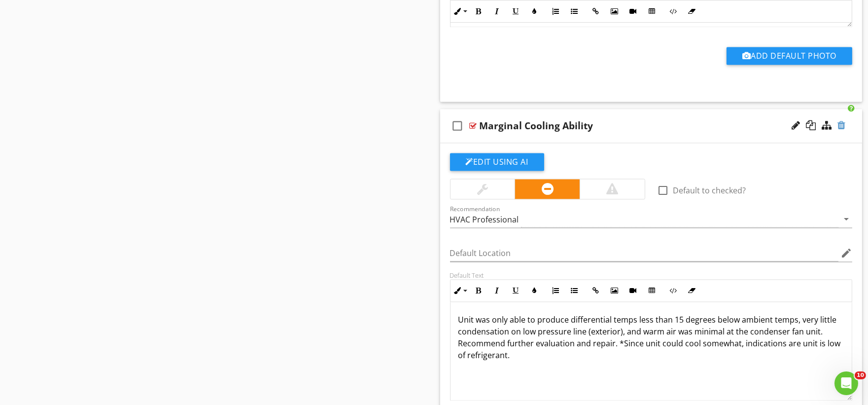
click at [843, 126] on div at bounding box center [842, 125] width 8 height 10
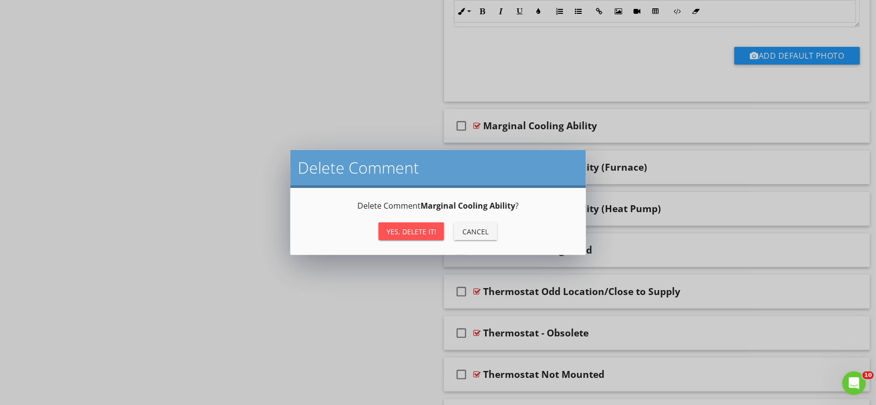
click at [406, 234] on div "Yes, Delete it!" at bounding box center [411, 231] width 50 height 10
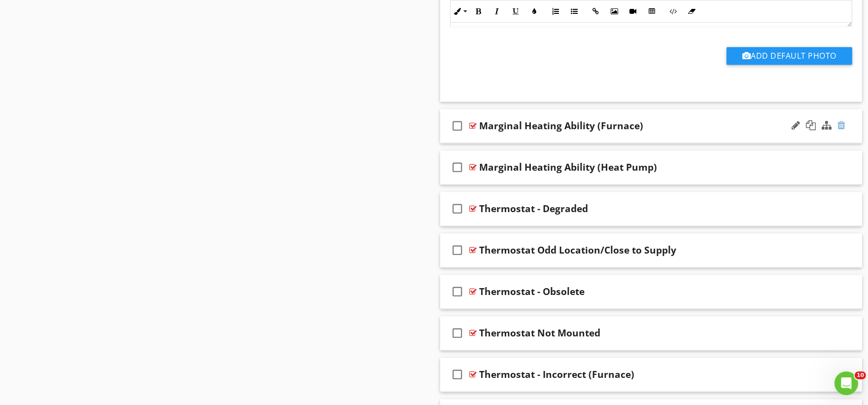
click at [840, 130] on div at bounding box center [842, 125] width 8 height 10
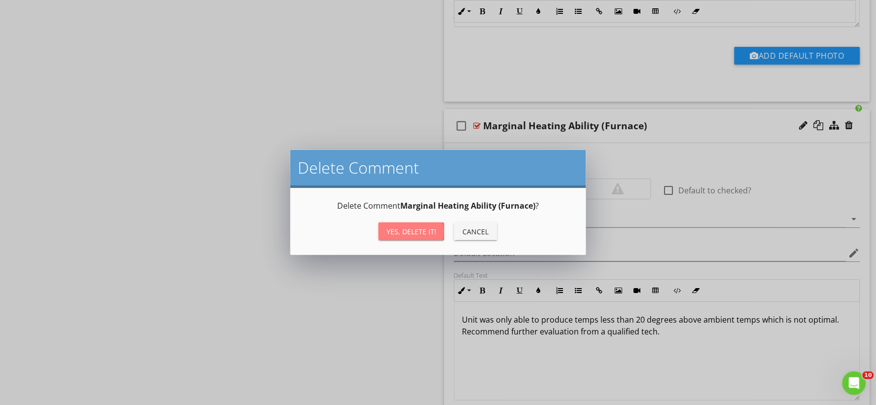
click at [388, 229] on div "Yes, Delete it!" at bounding box center [411, 231] width 50 height 10
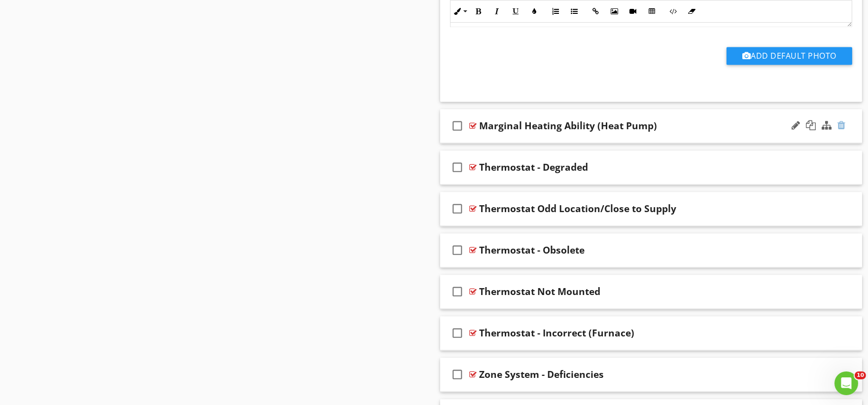
click at [841, 130] on div at bounding box center [842, 125] width 8 height 10
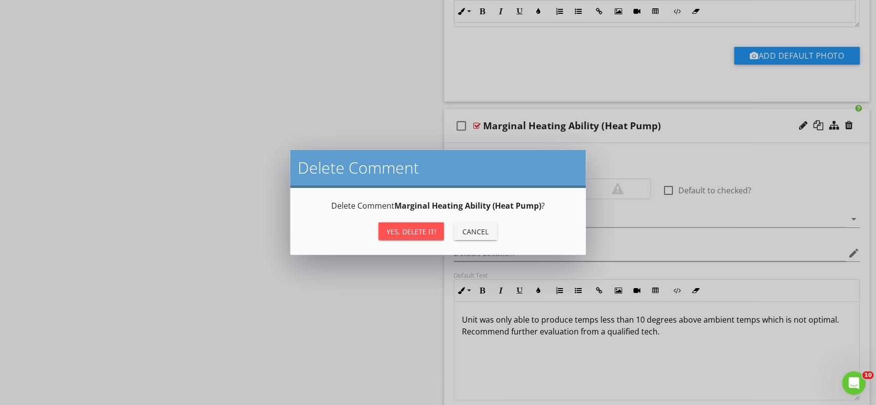
click at [418, 230] on div "Yes, Delete it!" at bounding box center [411, 231] width 50 height 10
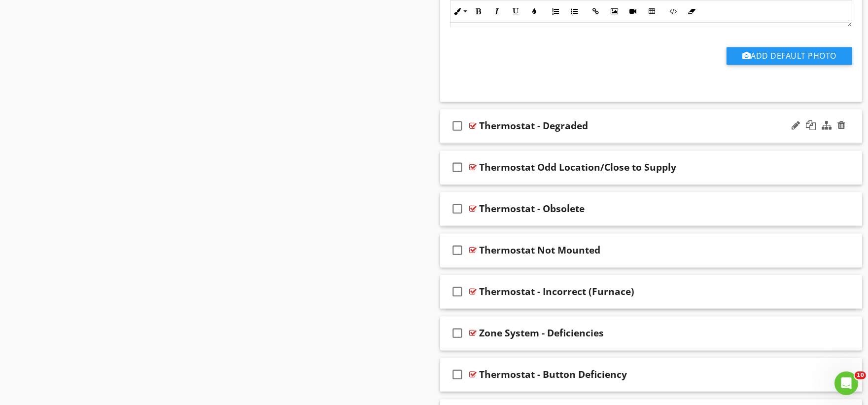
click at [494, 140] on div "check_box_outline_blank Thermostat - Degraded" at bounding box center [651, 126] width 422 height 34
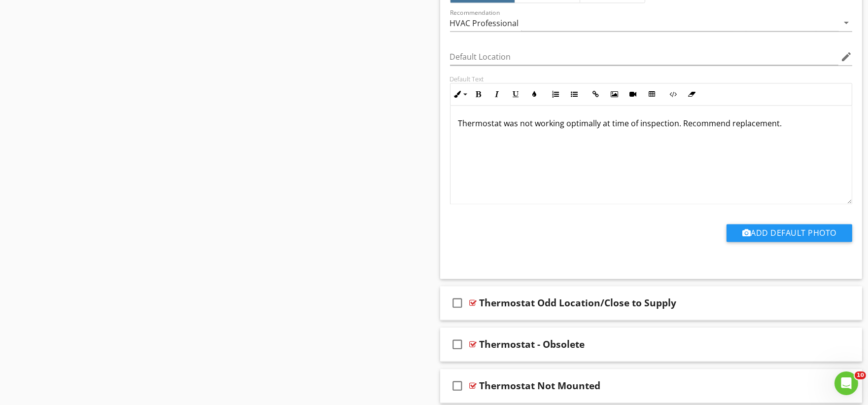
scroll to position [4601, 0]
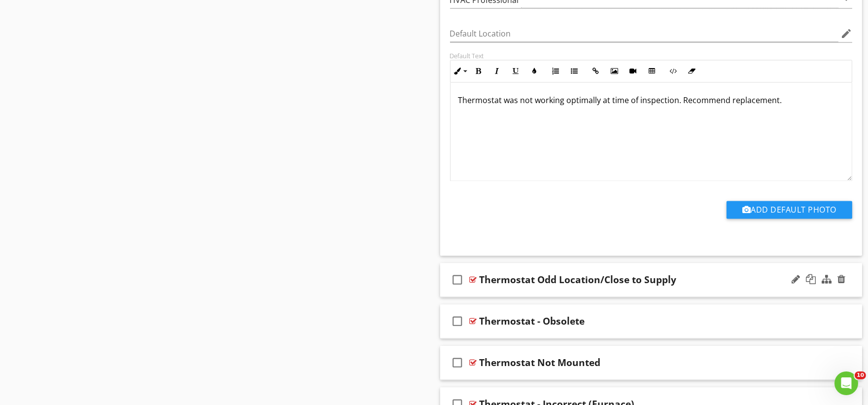
click at [478, 296] on div "check_box_outline_blank Thermostat Odd Location/Close to Supply" at bounding box center [651, 280] width 422 height 34
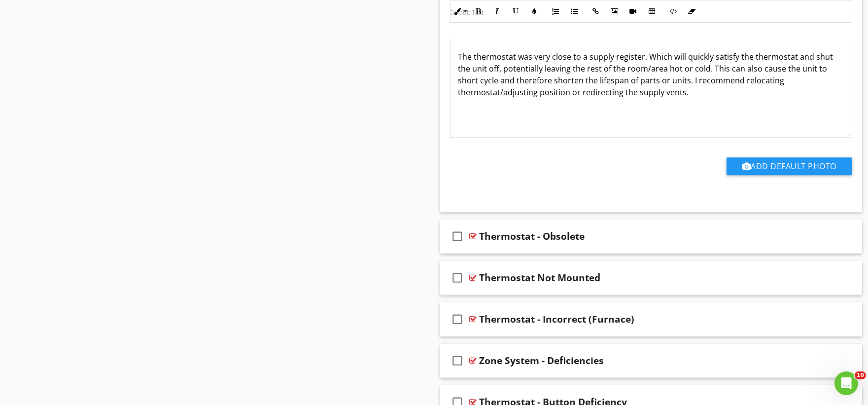
scroll to position [5039, 0]
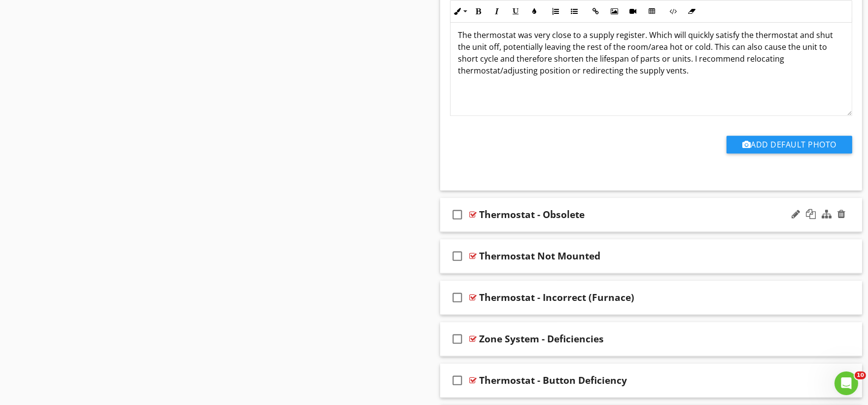
click at [487, 228] on div "check_box_outline_blank Thermostat - Obsolete" at bounding box center [651, 215] width 422 height 34
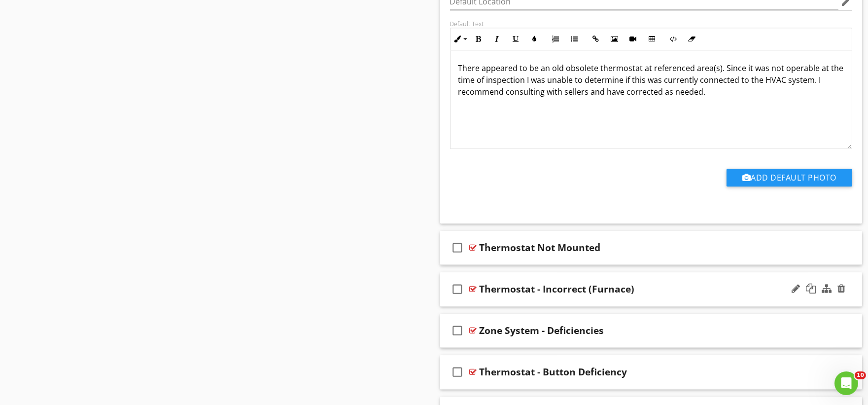
scroll to position [5423, 0]
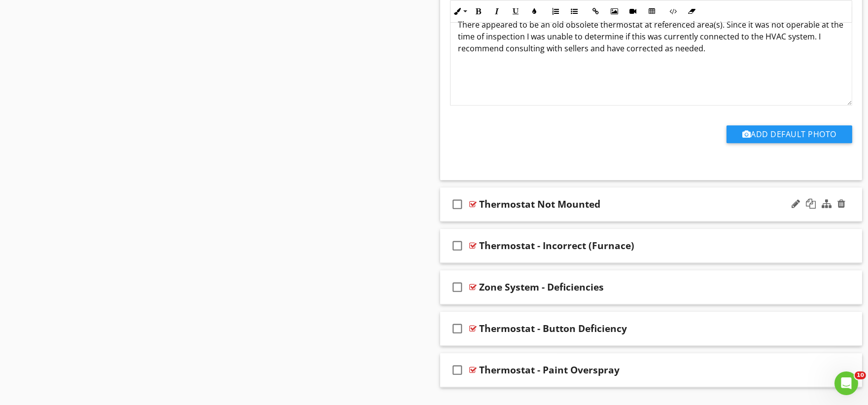
click at [490, 218] on div "check_box_outline_blank Thermostat Not Mounted" at bounding box center [651, 204] width 422 height 34
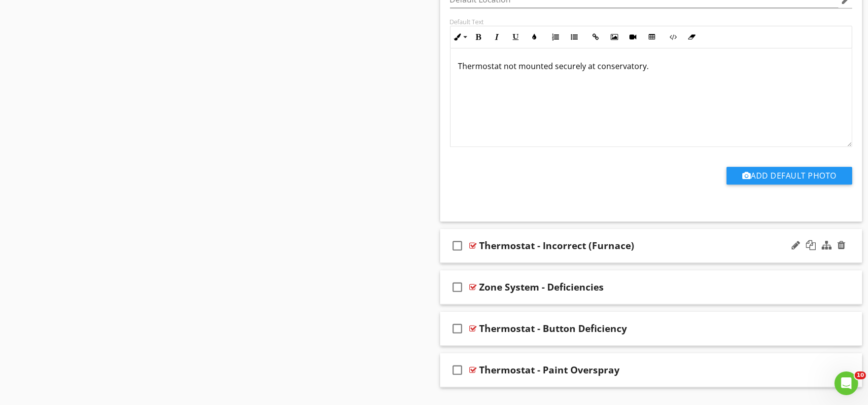
scroll to position [5782, 0]
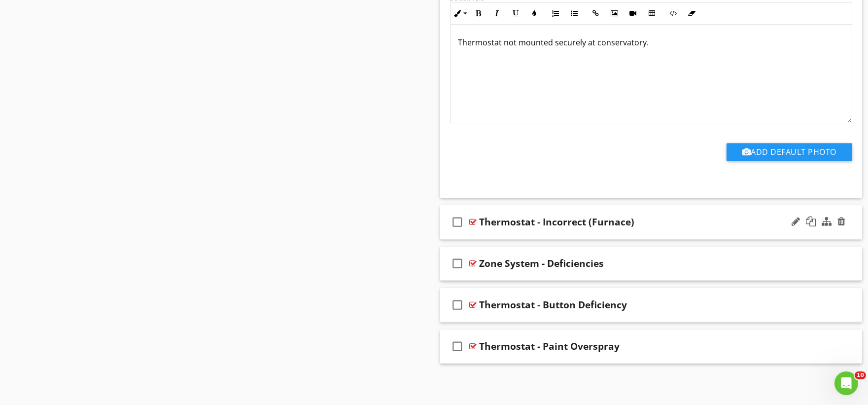
click at [494, 234] on div "check_box_outline_blank Thermostat - Incorrect (Furnace)" at bounding box center [651, 222] width 422 height 34
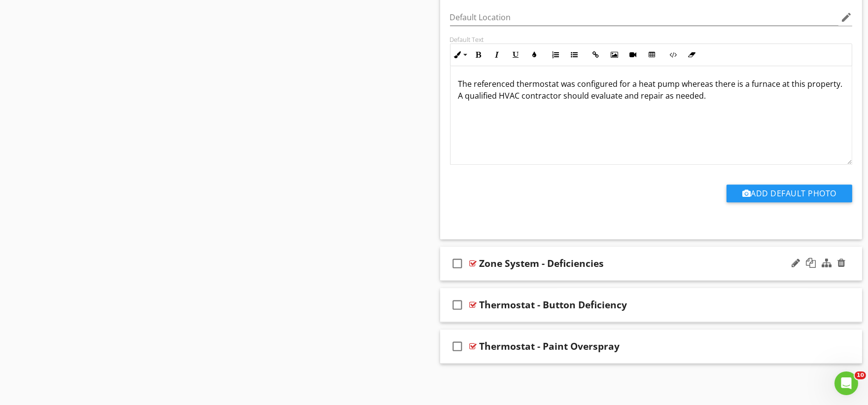
scroll to position [6114, 0]
click at [491, 273] on div "check_box_outline_blank Zone System - Deficiencies" at bounding box center [651, 263] width 422 height 34
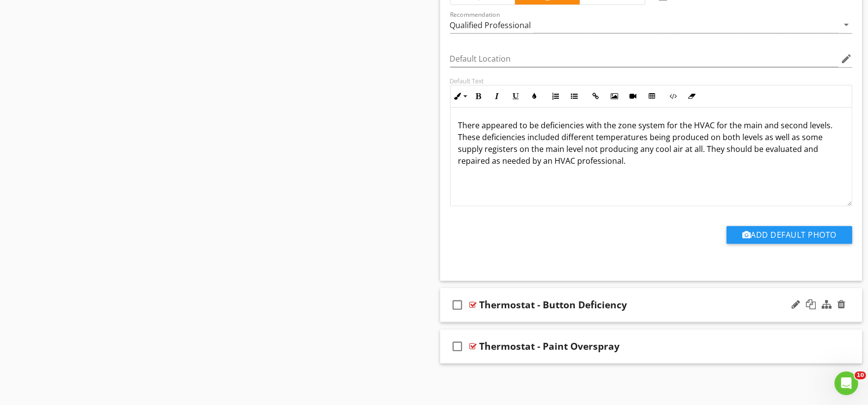
scroll to position [6446, 0]
click at [503, 316] on div "check_box_outline_blank Thermostat - Button Deficiency" at bounding box center [651, 305] width 422 height 34
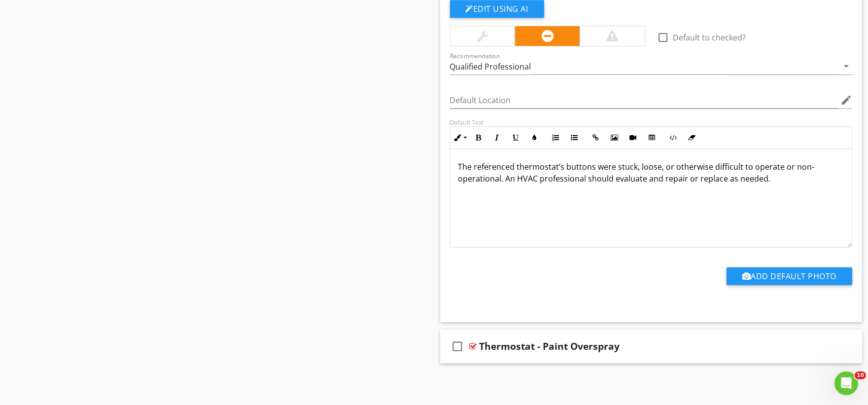
scroll to position [6778, 0]
click at [494, 360] on div "check_box_outline_blank Thermostat - Paint Overspray" at bounding box center [651, 346] width 422 height 34
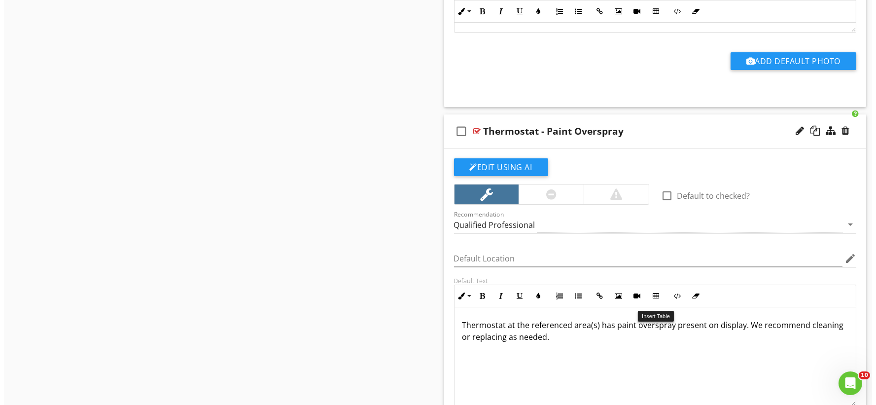
scroll to position [6997, 0]
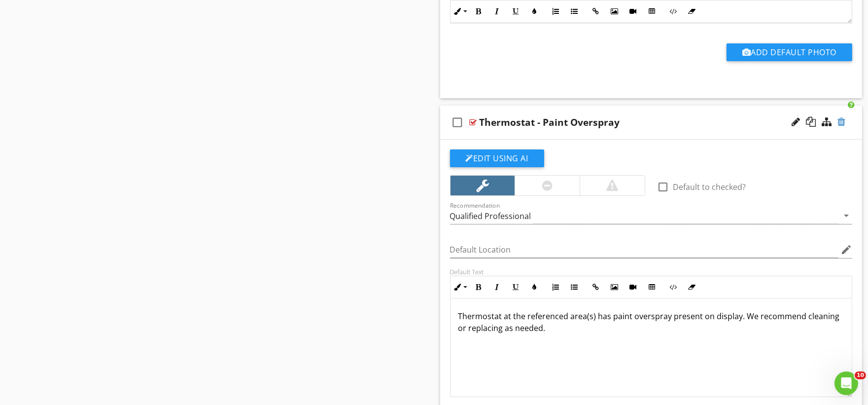
click at [839, 125] on div at bounding box center [842, 122] width 8 height 10
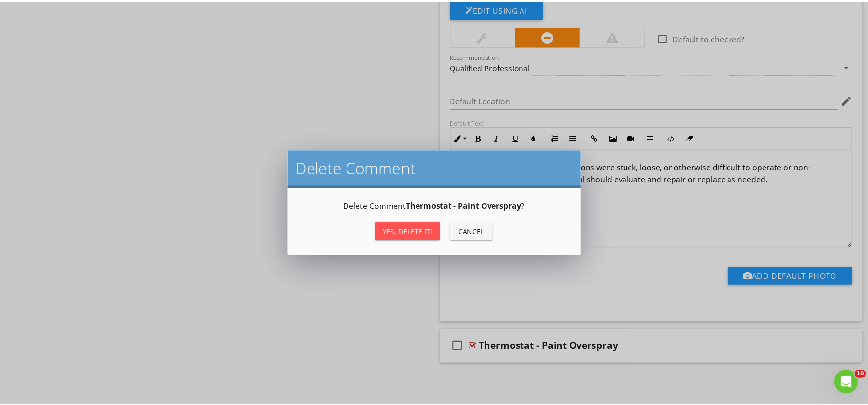
scroll to position [6778, 0]
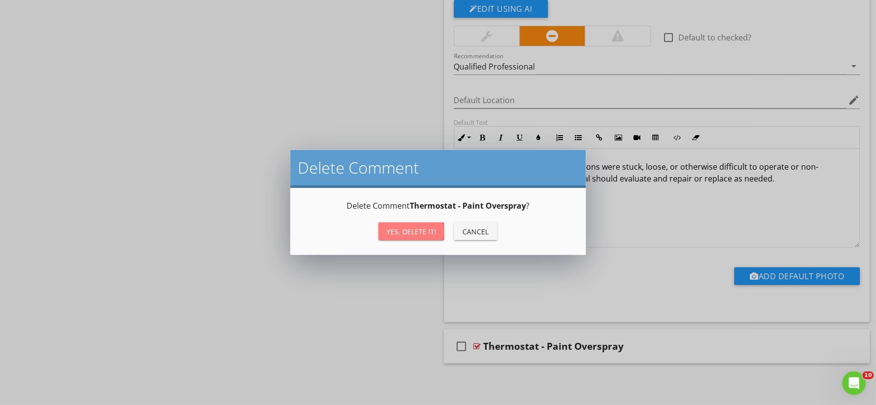
click at [392, 232] on div "Yes, Delete it!" at bounding box center [411, 231] width 50 height 10
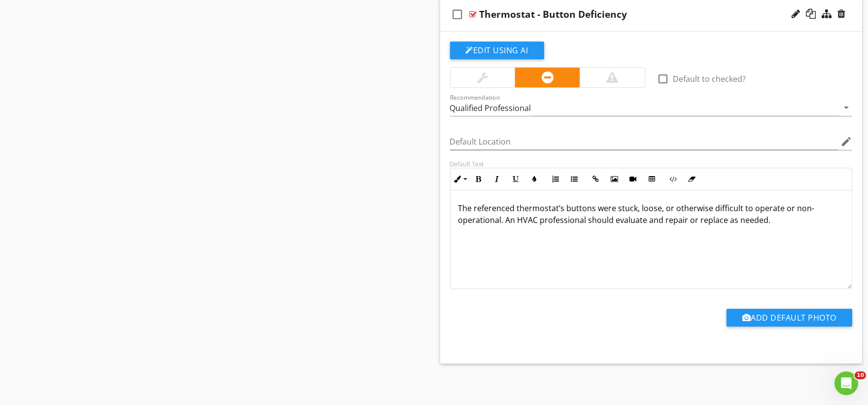
scroll to position [6736, 0]
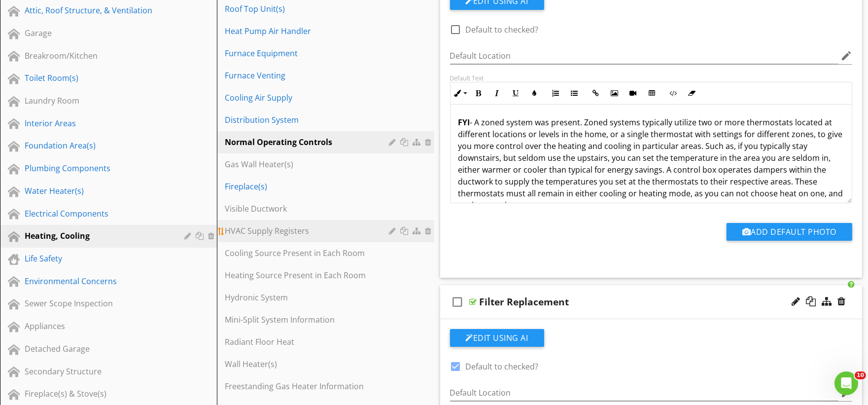
scroll to position [218, 0]
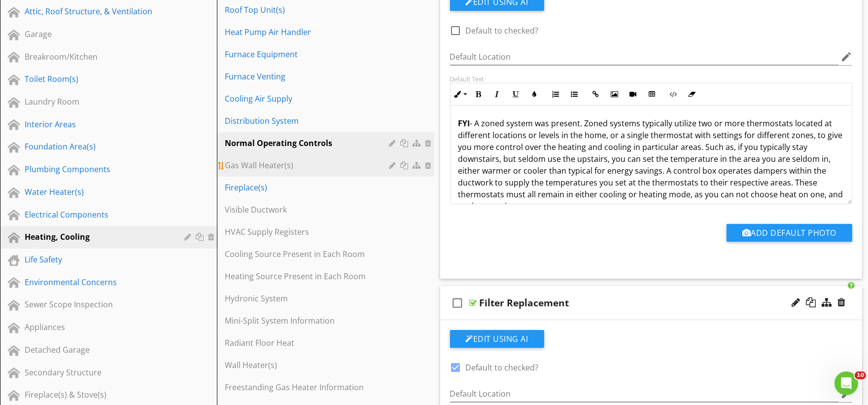
click at [278, 168] on div "Gas Wall Heater(s)" at bounding box center [308, 165] width 167 height 12
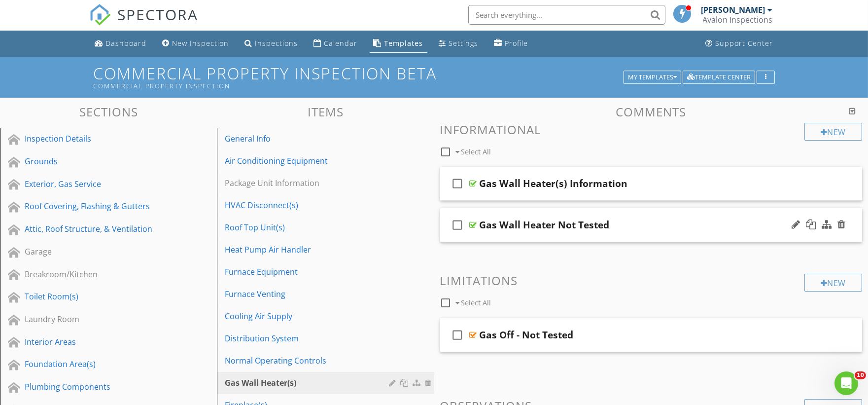
scroll to position [0, 0]
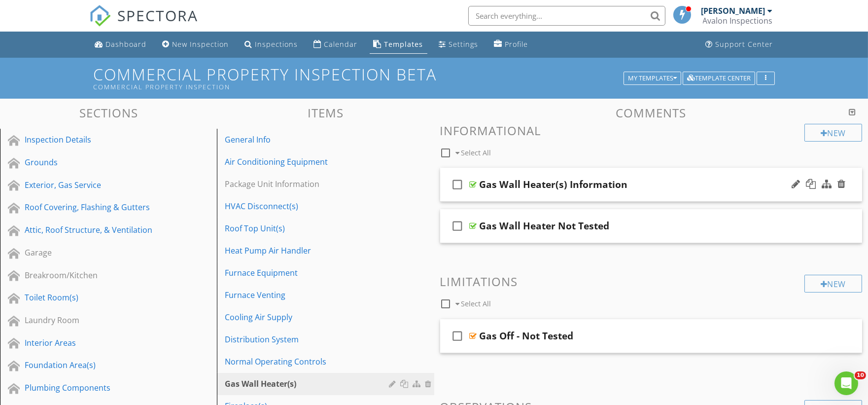
click at [518, 195] on div "check_box_outline_blank Gas Wall Heater(s) Information" at bounding box center [651, 185] width 422 height 34
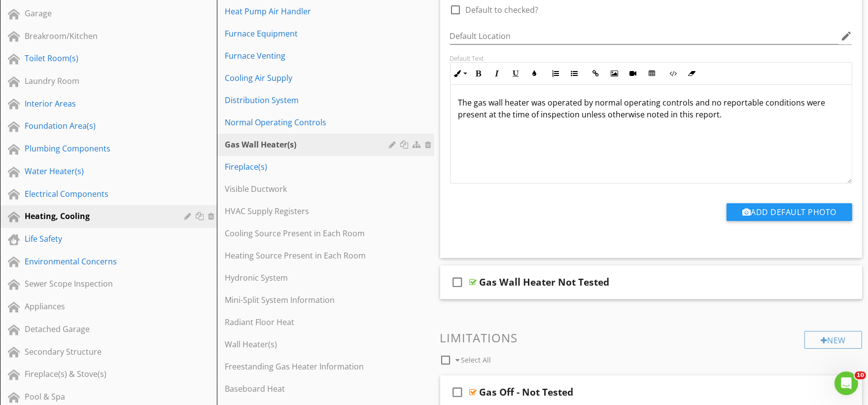
scroll to position [274, 0]
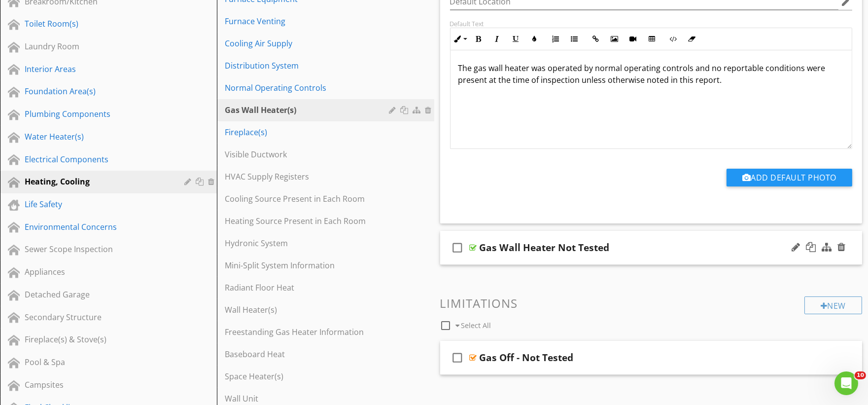
click at [496, 258] on div "check_box_outline_blank Gas Wall Heater Not Tested" at bounding box center [651, 248] width 422 height 34
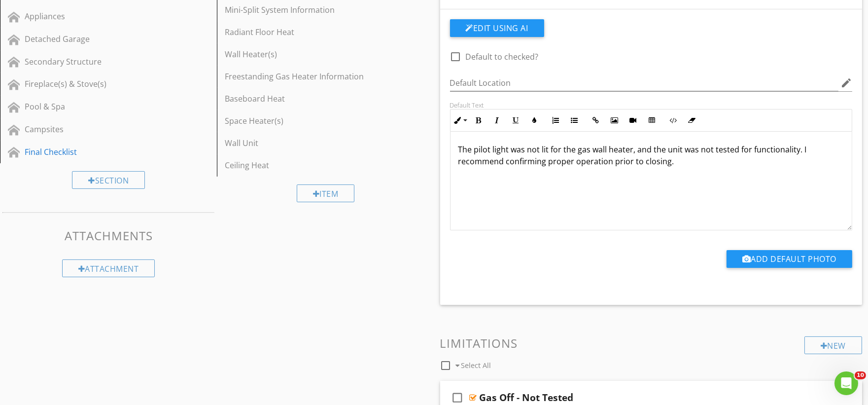
scroll to position [657, 0]
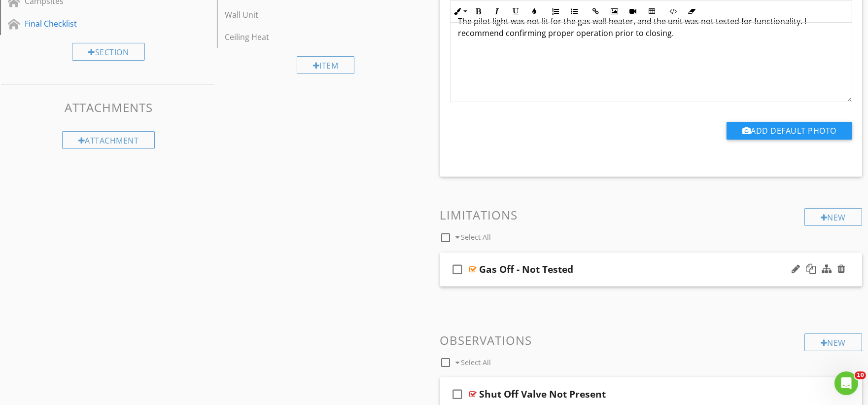
click at [498, 278] on div "check_box_outline_blank Gas Off - Not Tested" at bounding box center [651, 269] width 422 height 34
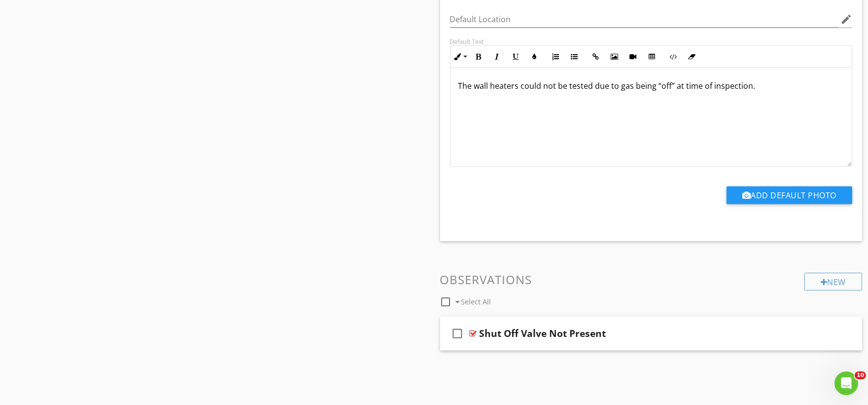
scroll to position [1001, 0]
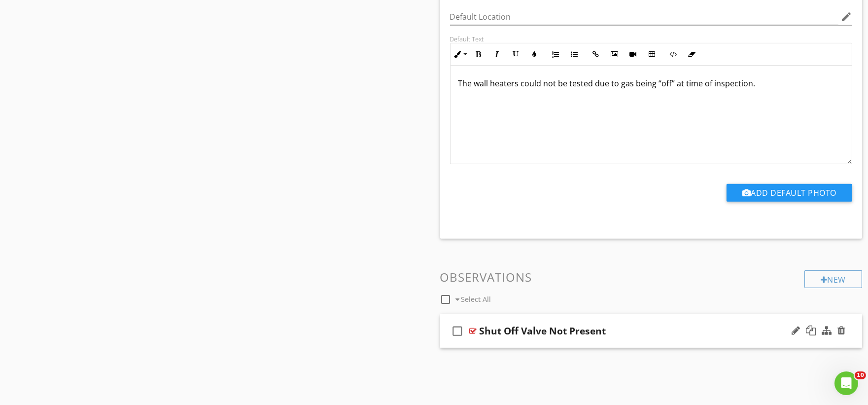
click at [495, 340] on div "check_box_outline_blank Shut Off Valve Not Present" at bounding box center [651, 331] width 422 height 34
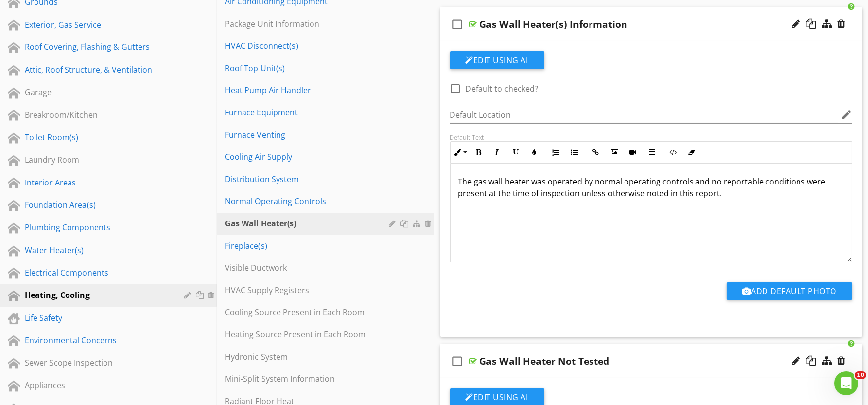
scroll to position [179, 0]
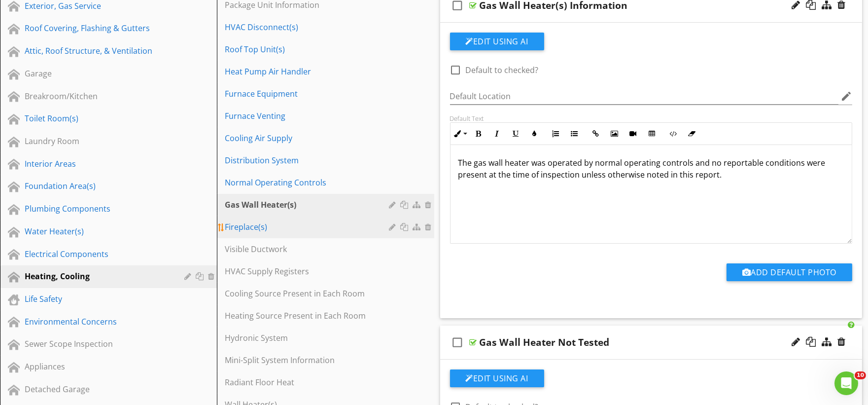
click at [277, 231] on div "Fireplace(s)" at bounding box center [308, 227] width 167 height 12
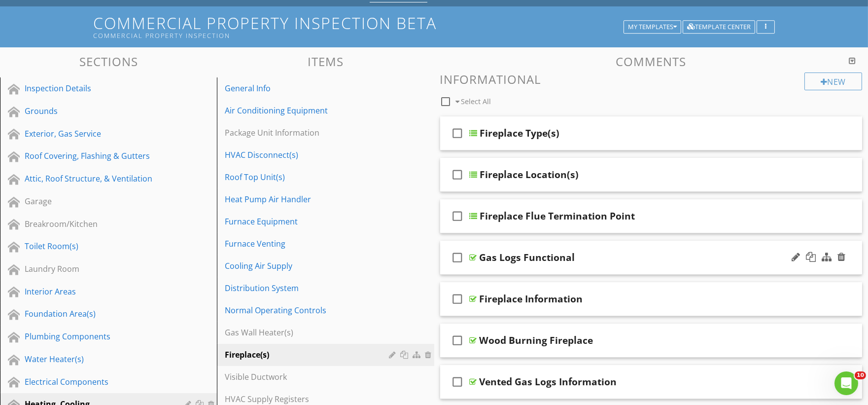
scroll to position [0, 0]
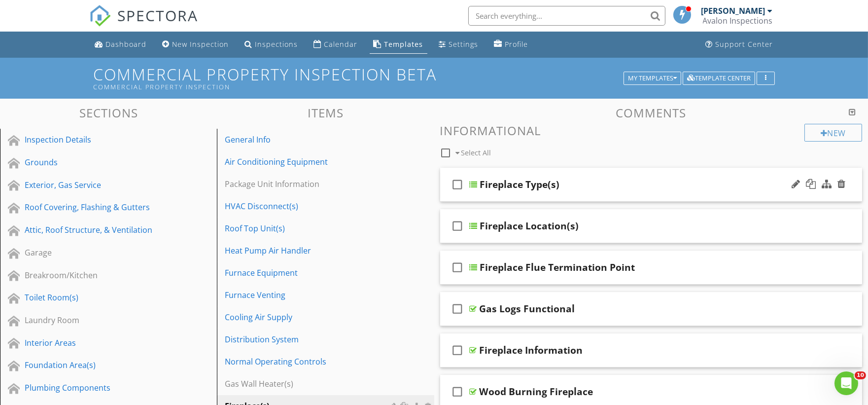
click at [487, 198] on div "check_box_outline_blank Fireplace Type(s)" at bounding box center [651, 185] width 422 height 34
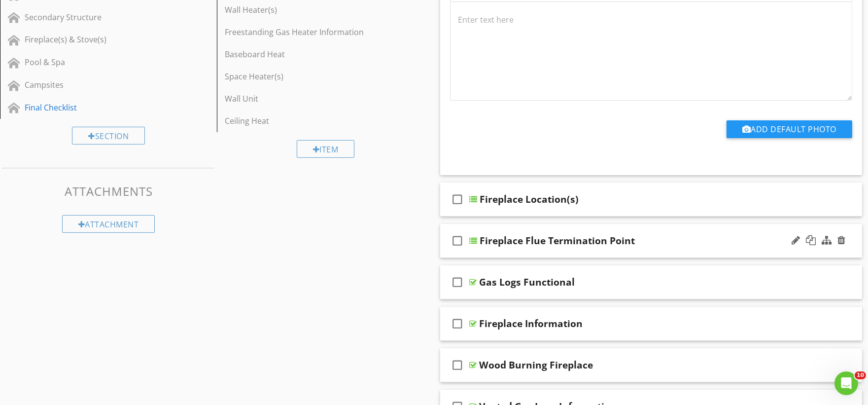
scroll to position [602, 0]
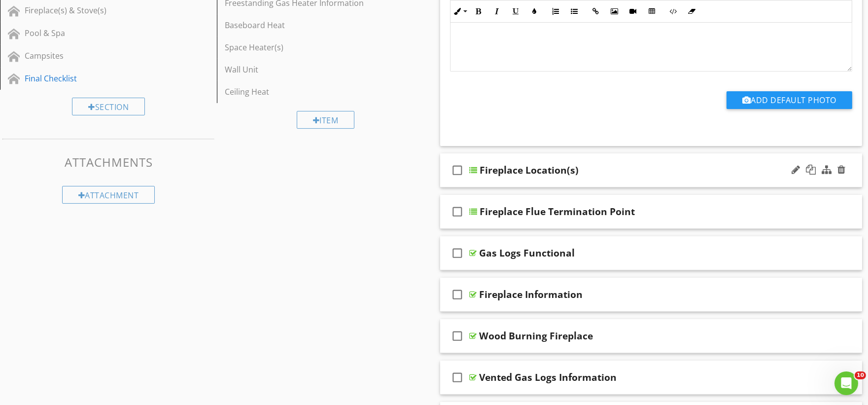
click at [499, 185] on div "check_box_outline_blank Fireplace Location(s)" at bounding box center [651, 170] width 422 height 34
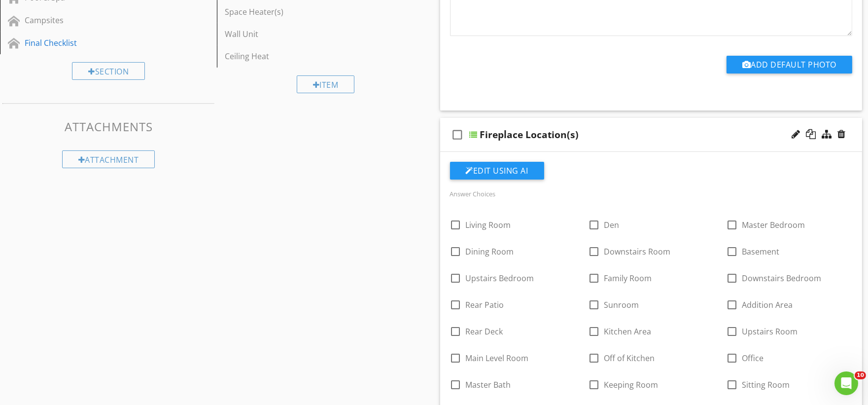
scroll to position [712, 0]
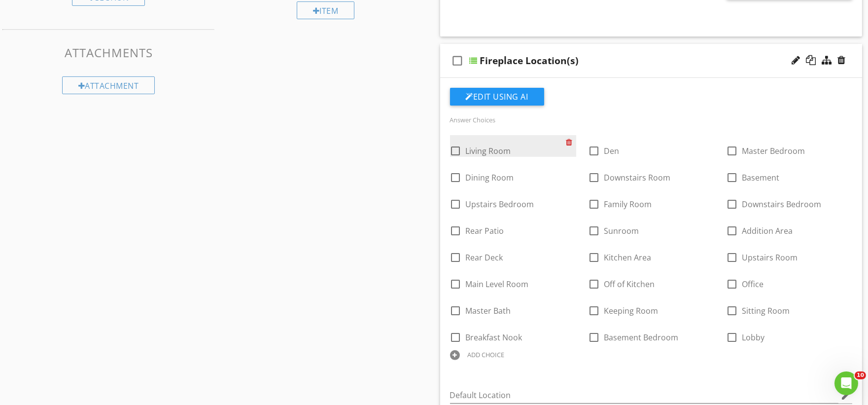
click at [569, 145] on div at bounding box center [571, 142] width 10 height 14
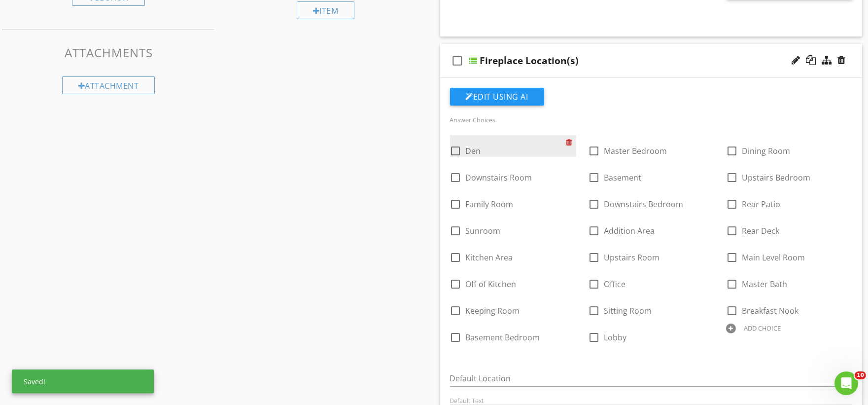
click at [569, 145] on div at bounding box center [571, 142] width 10 height 14
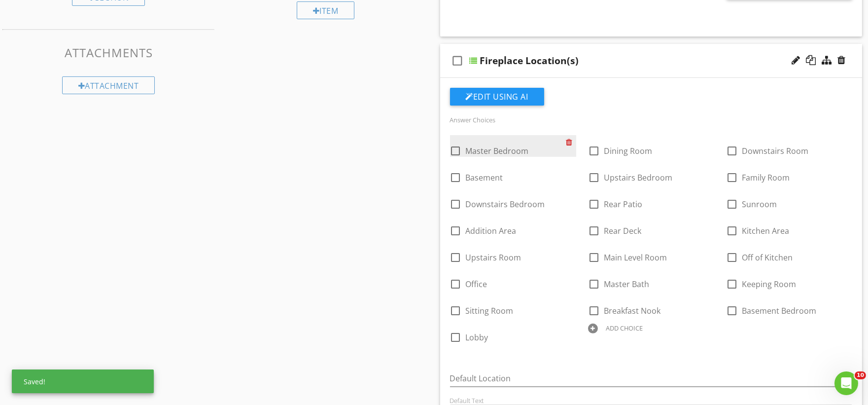
click at [569, 145] on div at bounding box center [571, 142] width 10 height 14
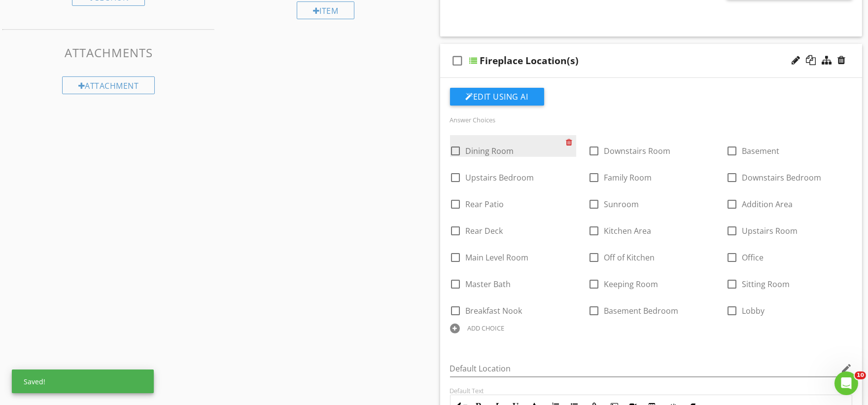
click at [569, 145] on div at bounding box center [571, 142] width 10 height 14
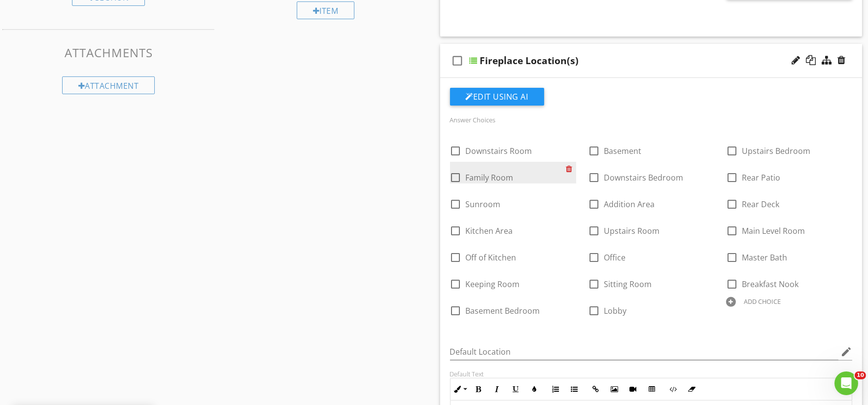
click at [568, 170] on div at bounding box center [571, 169] width 10 height 14
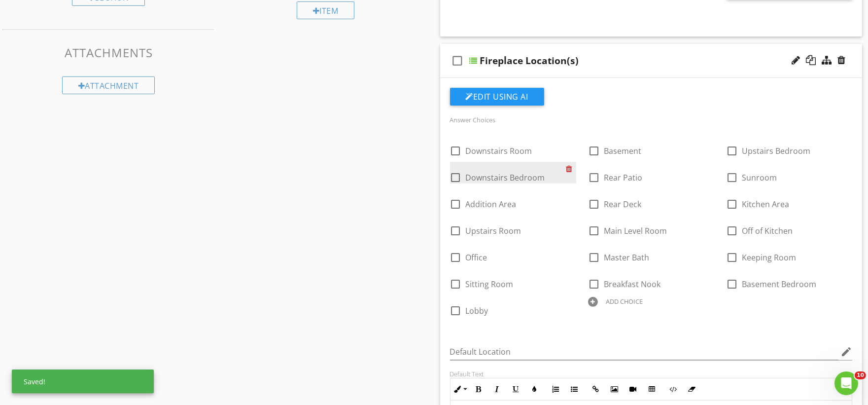
click at [568, 170] on div at bounding box center [571, 169] width 10 height 14
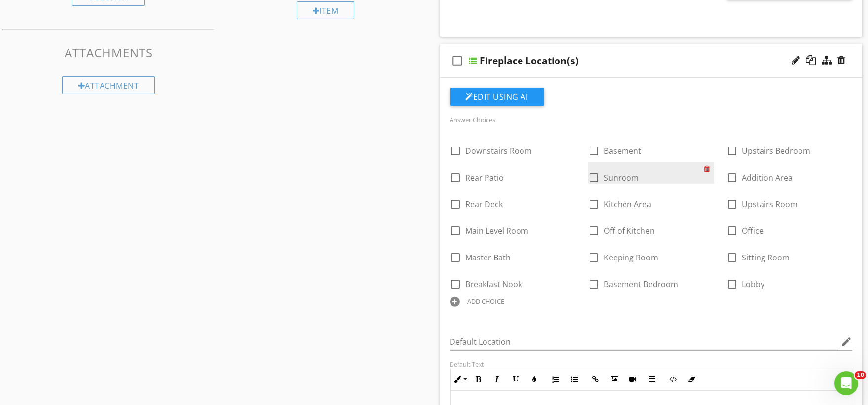
click at [704, 168] on div at bounding box center [709, 169] width 10 height 14
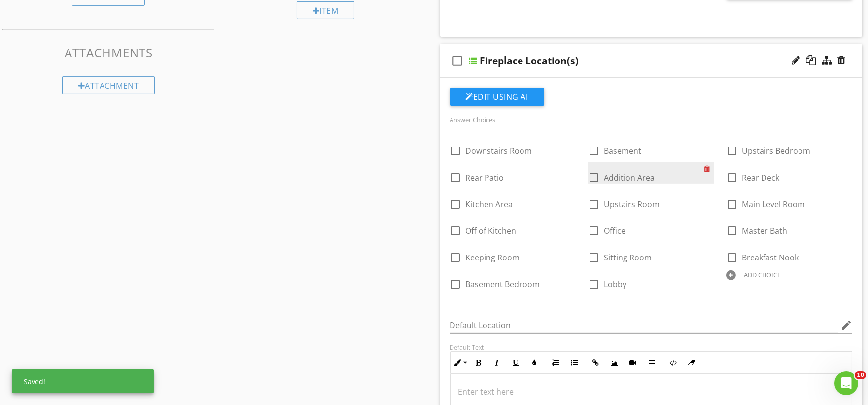
click at [704, 168] on div at bounding box center [709, 169] width 10 height 14
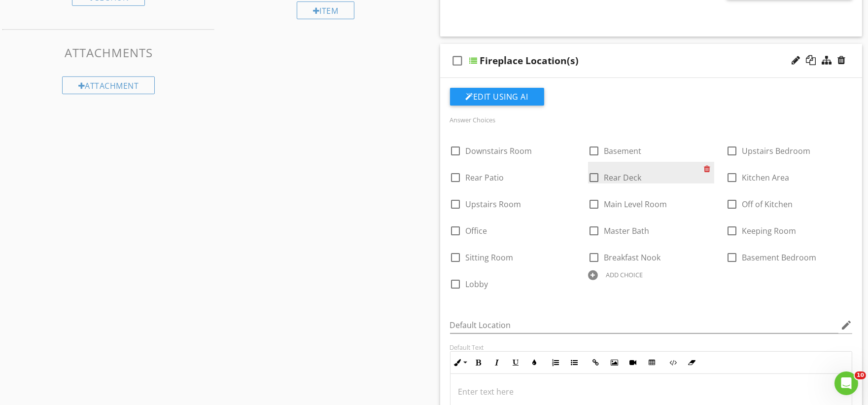
click at [704, 168] on div at bounding box center [709, 169] width 10 height 14
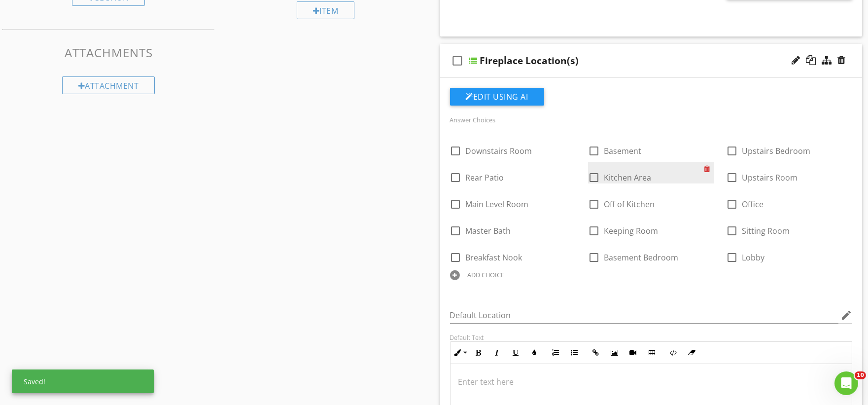
click at [704, 168] on div at bounding box center [709, 169] width 10 height 14
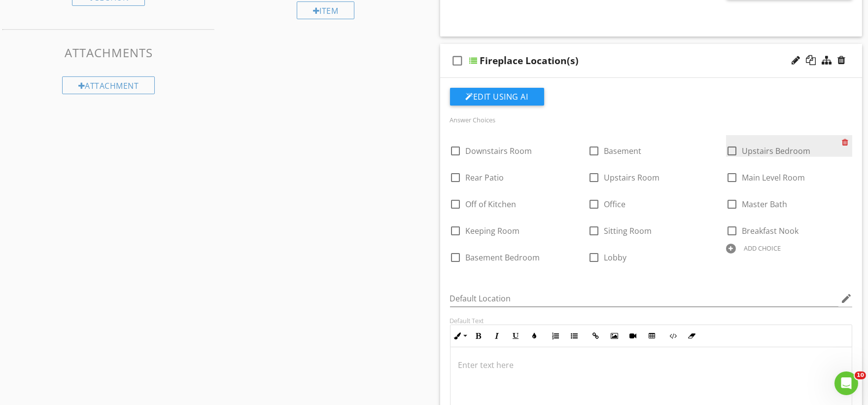
click at [845, 142] on div at bounding box center [847, 142] width 10 height 14
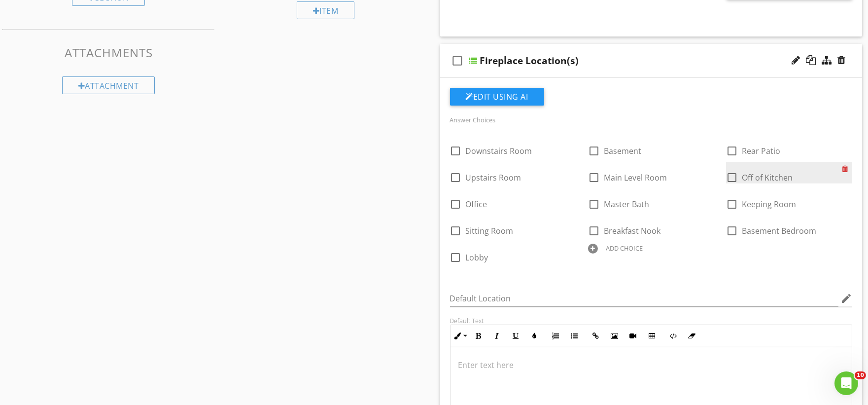
click at [845, 170] on div at bounding box center [847, 169] width 10 height 14
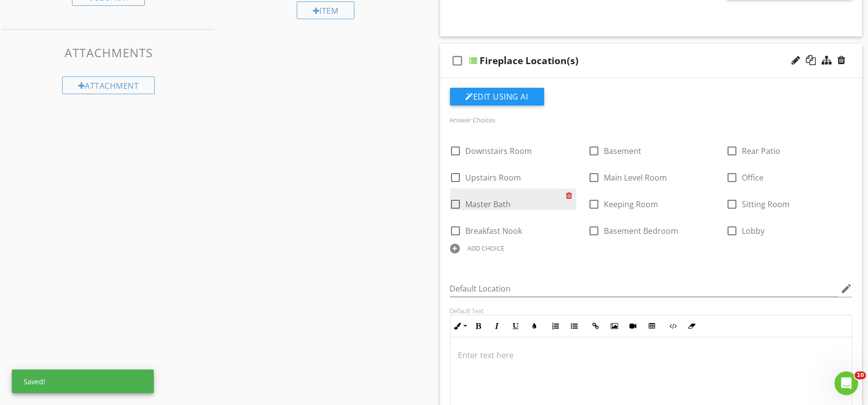
click at [569, 198] on div at bounding box center [571, 195] width 10 height 14
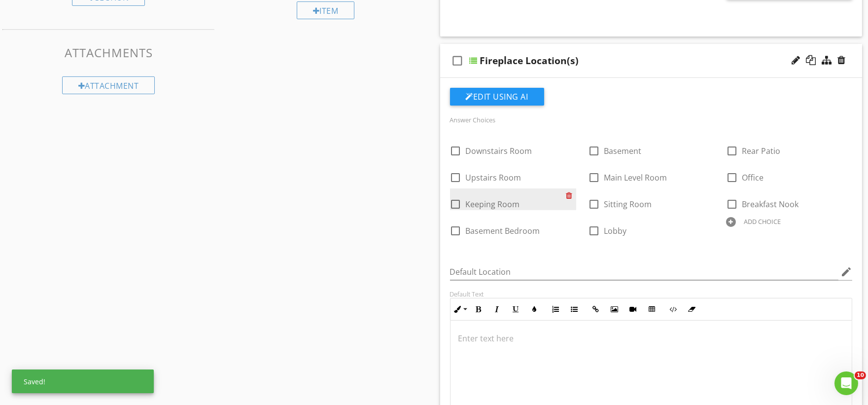
click at [569, 198] on div at bounding box center [571, 195] width 10 height 14
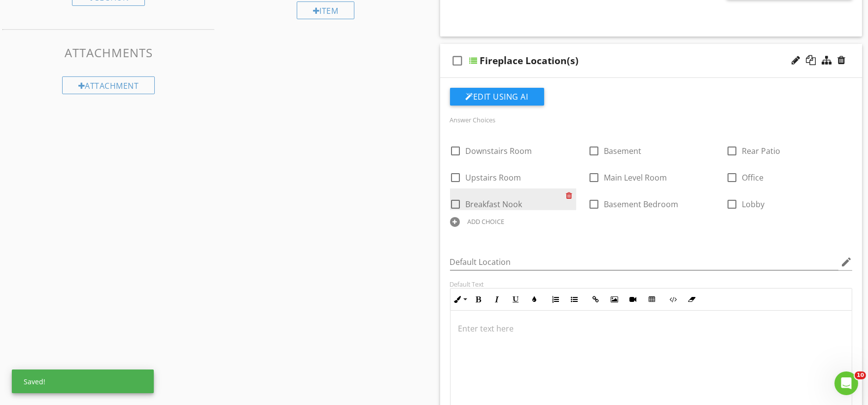
click at [569, 198] on div at bounding box center [571, 195] width 10 height 14
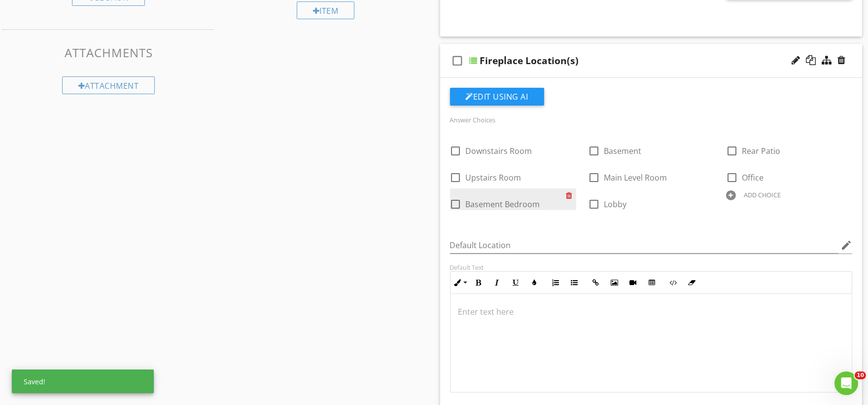
click at [569, 198] on div at bounding box center [571, 195] width 10 height 14
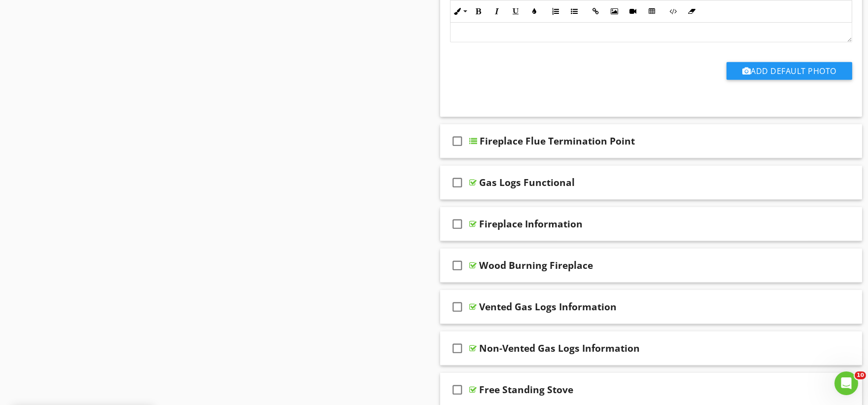
scroll to position [1095, 0]
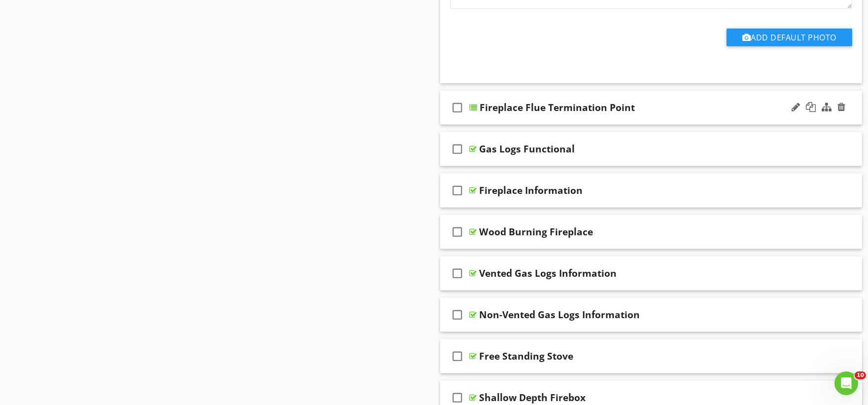
click at [514, 119] on div "check_box_outline_blank Fireplace Flue Termination Point" at bounding box center [651, 108] width 422 height 34
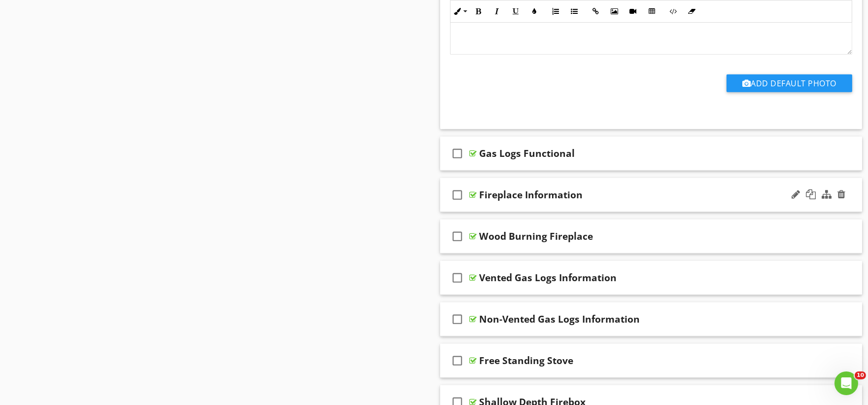
scroll to position [1534, 0]
click at [490, 166] on div "check_box_outline_blank Gas Logs Functional" at bounding box center [651, 153] width 422 height 34
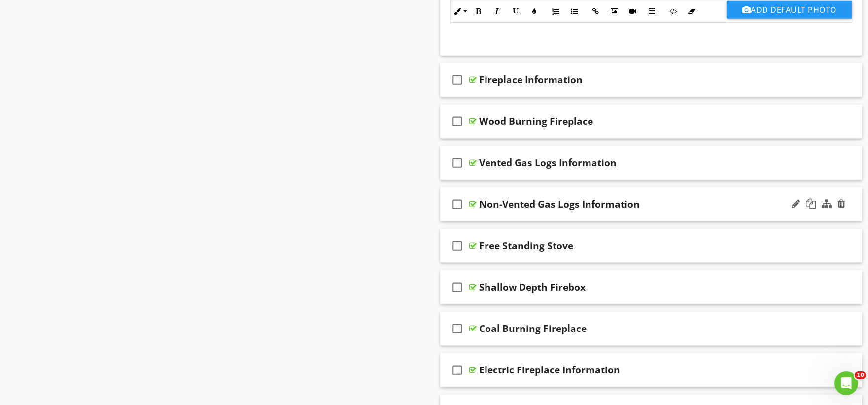
scroll to position [1972, 0]
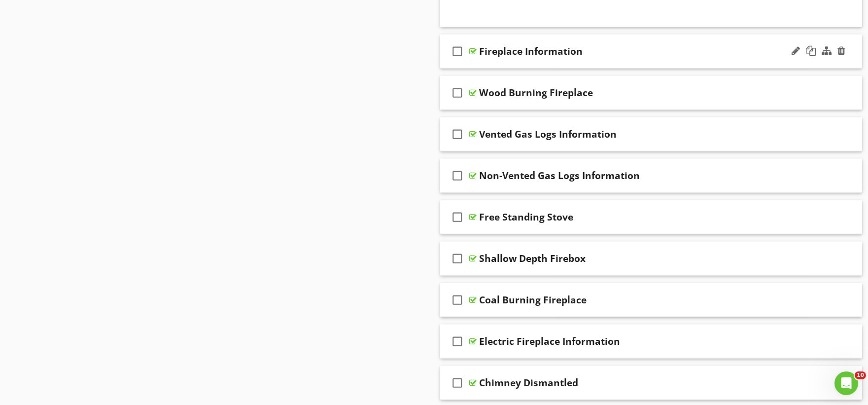
click at [481, 62] on div "check_box_outline_blank Fireplace Information" at bounding box center [651, 52] width 422 height 34
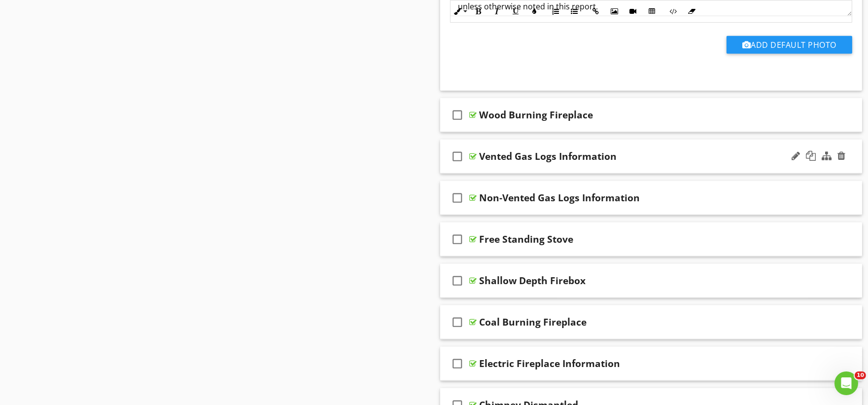
scroll to position [2245, 0]
click at [482, 125] on div "check_box_outline_blank Wood Burning Fireplace" at bounding box center [651, 115] width 422 height 34
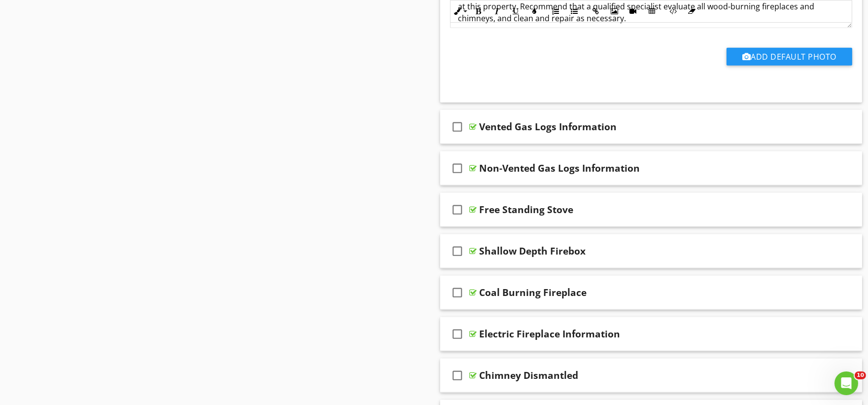
scroll to position [2574, 0]
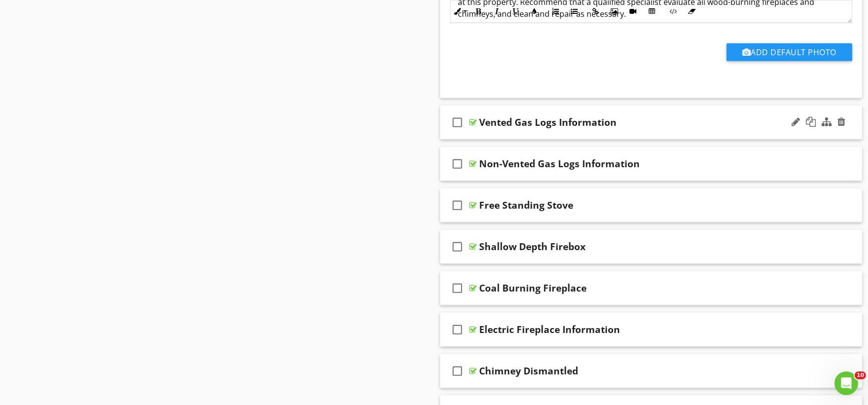
click at [477, 135] on div "check_box_outline_blank Vented Gas Logs Information" at bounding box center [651, 122] width 422 height 34
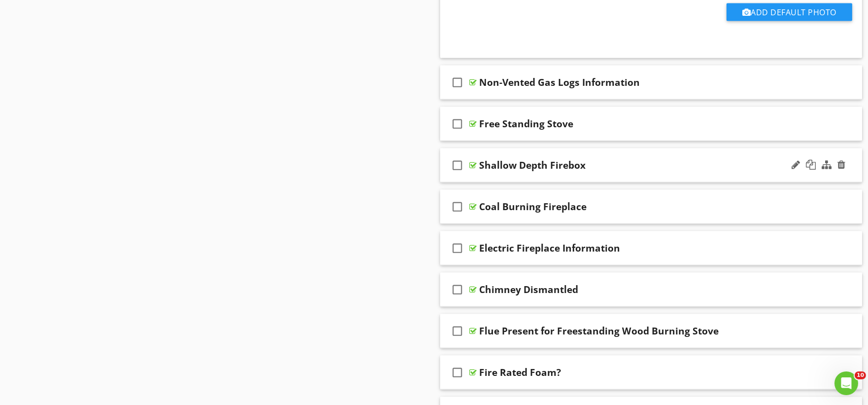
scroll to position [2958, 0]
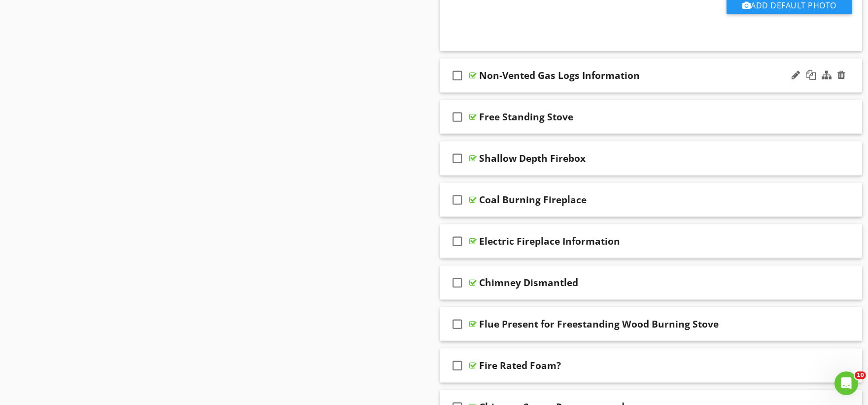
click at [486, 87] on div "check_box_outline_blank Non-Vented Gas Logs Information" at bounding box center [651, 76] width 422 height 34
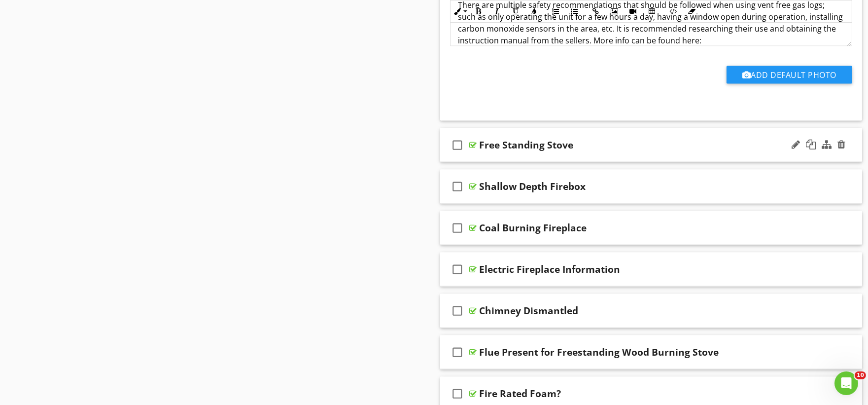
scroll to position [3231, 0]
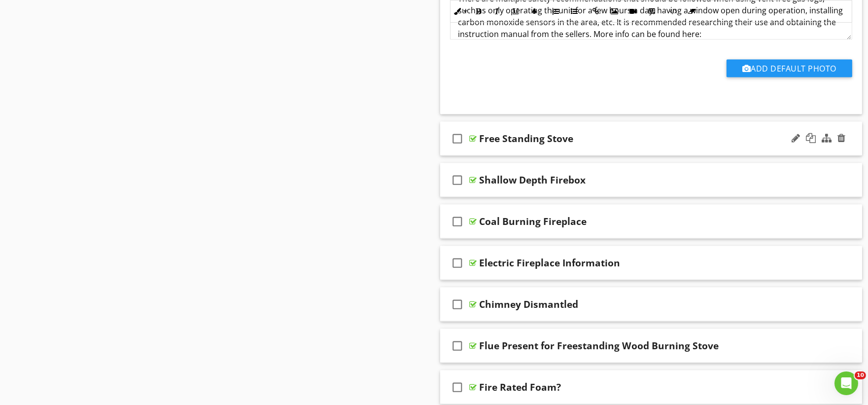
click at [490, 151] on div "check_box_outline_blank Free Standing Stove" at bounding box center [651, 139] width 422 height 34
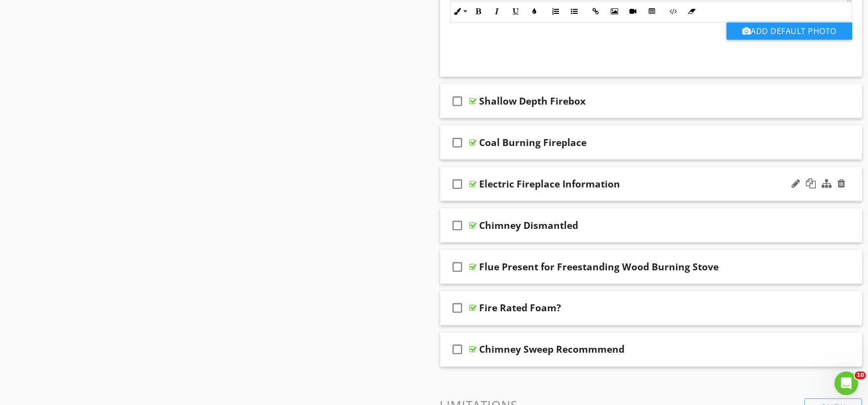
scroll to position [3615, 0]
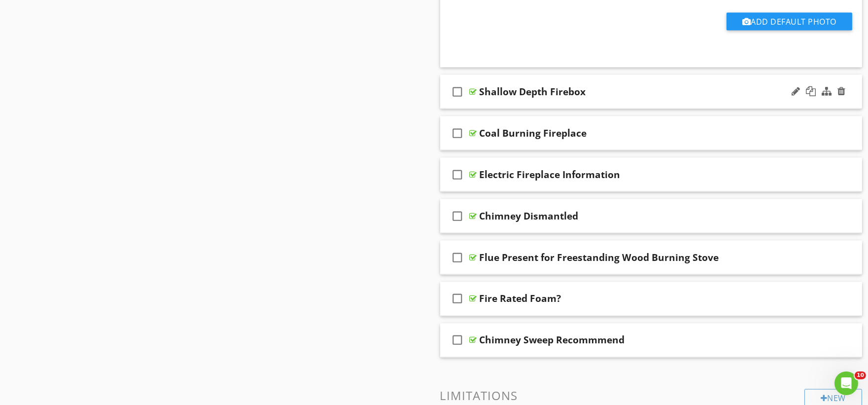
click at [491, 105] on div "check_box_outline_blank Shallow Depth Firebox" at bounding box center [651, 92] width 422 height 34
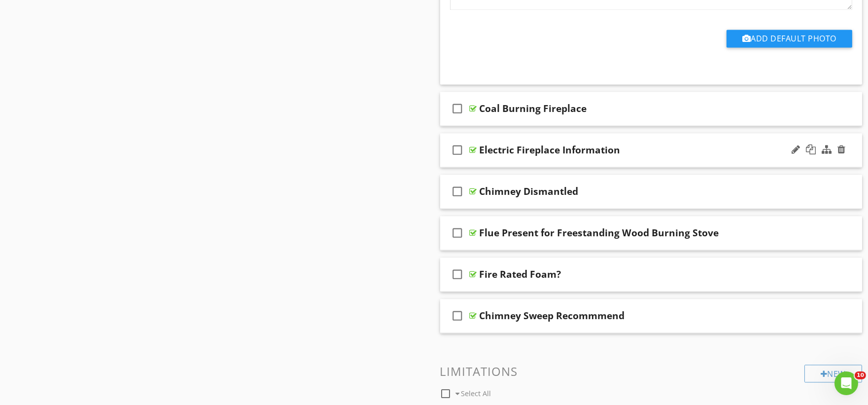
scroll to position [3944, 0]
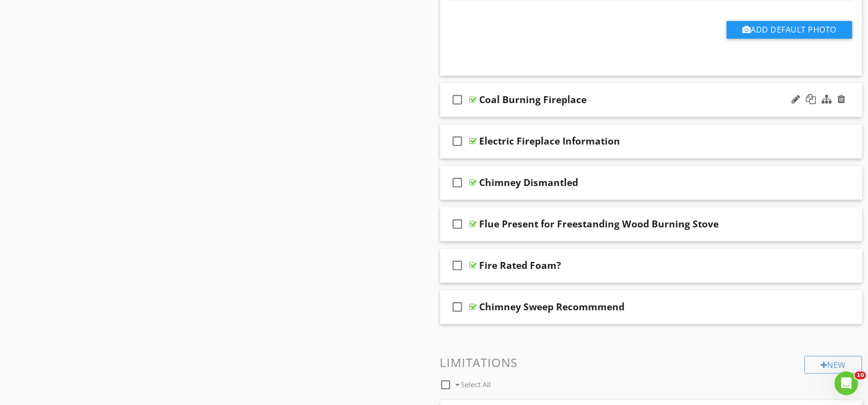
click at [475, 114] on div "check_box_outline_blank Coal Burning Fireplace" at bounding box center [651, 100] width 422 height 34
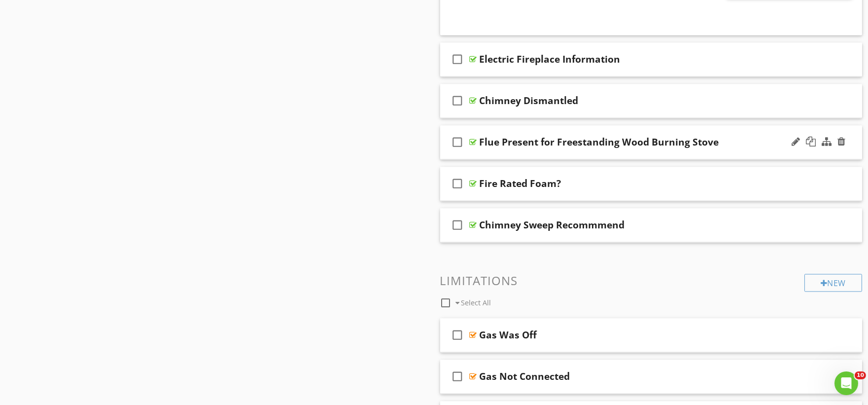
scroll to position [4327, 0]
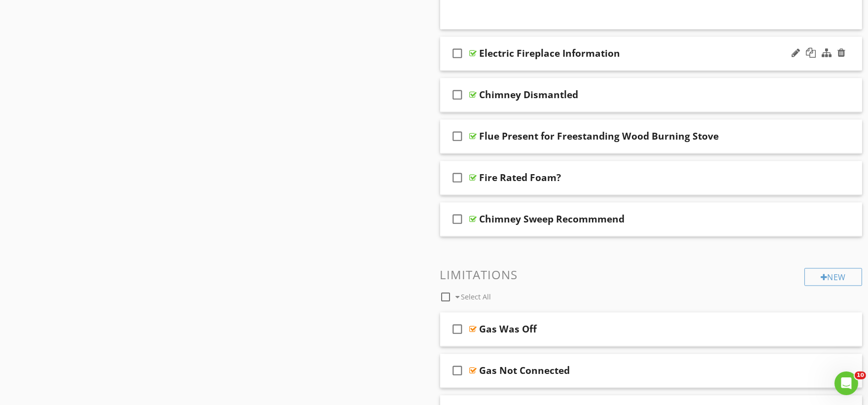
click at [482, 66] on div "check_box_outline_blank Electric Fireplace Information" at bounding box center [651, 53] width 422 height 34
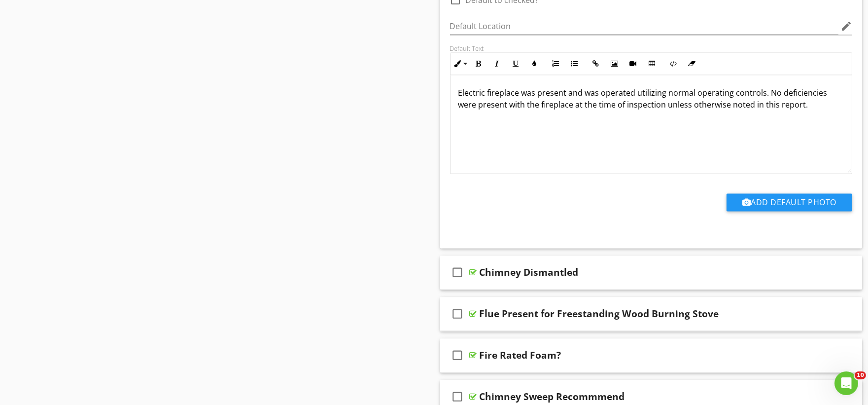
scroll to position [4601, 0]
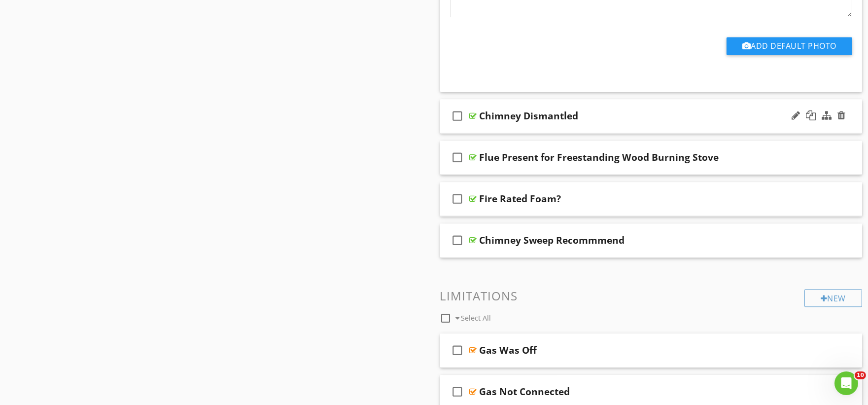
click at [480, 129] on div "check_box_outline_blank Chimney Dismantled" at bounding box center [651, 116] width 422 height 34
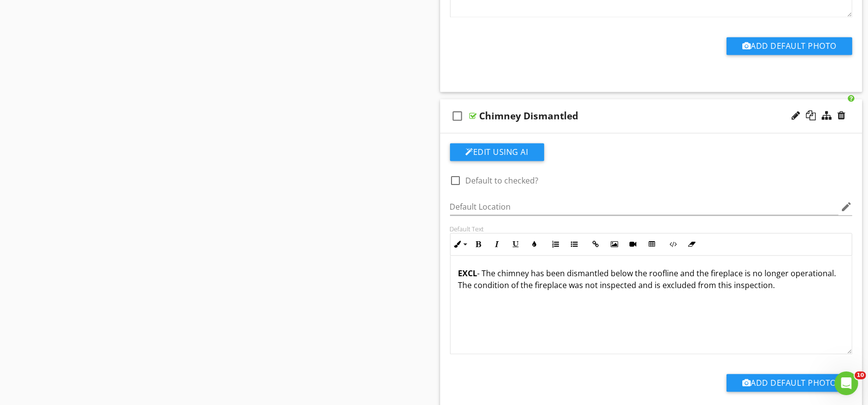
click at [493, 127] on div "check_box_outline_blank Chimney Dismantled" at bounding box center [651, 116] width 422 height 34
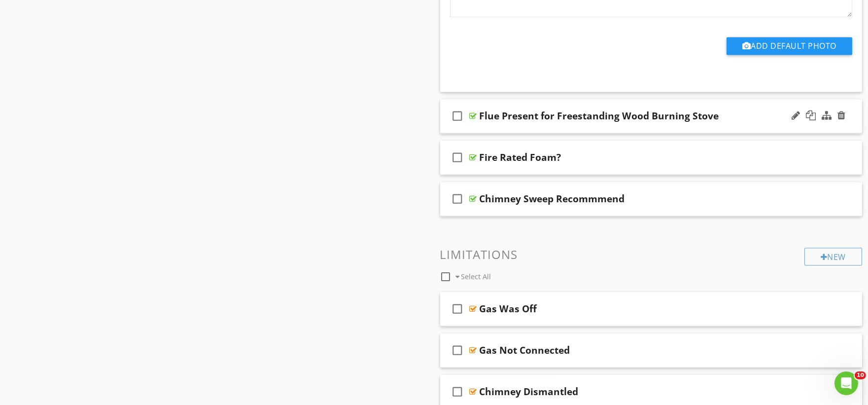
click at [509, 127] on div "check_box_outline_blank Flue Present for Freestanding Wood Burning Stove" at bounding box center [651, 116] width 422 height 34
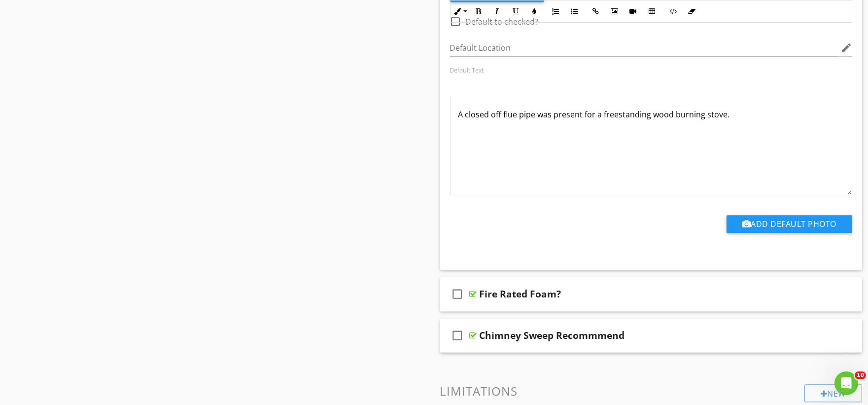
scroll to position [4930, 0]
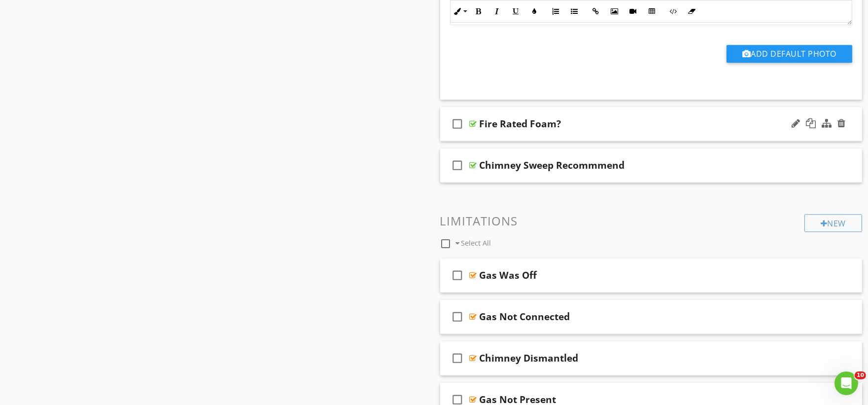
click at [489, 136] on div "check_box_outline_blank Fire Rated Foam?" at bounding box center [651, 124] width 422 height 34
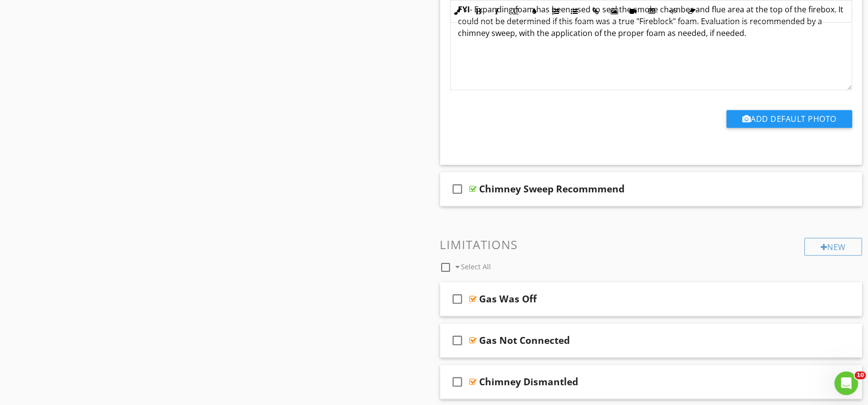
scroll to position [5203, 0]
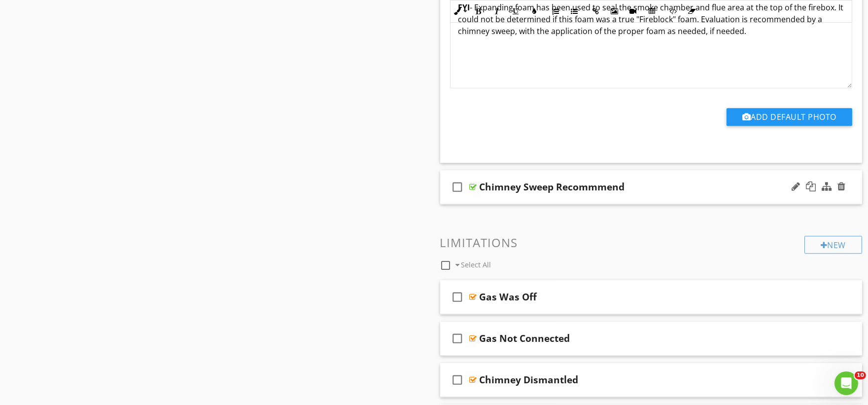
click at [509, 199] on div "check_box_outline_blank Chimney Sweep Recommmend" at bounding box center [651, 187] width 422 height 34
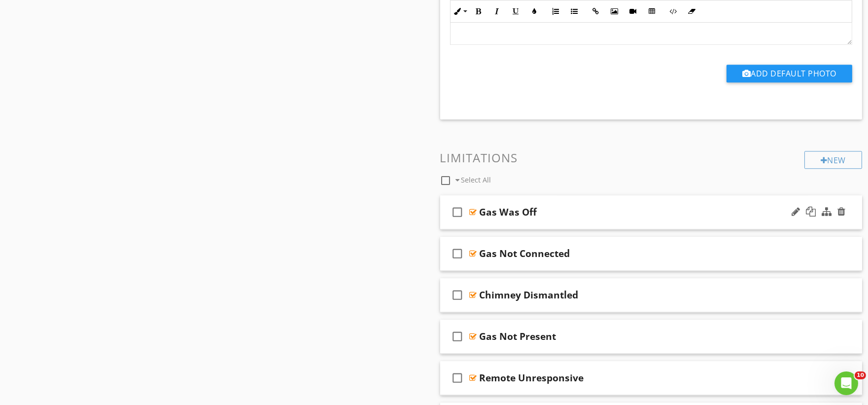
scroll to position [5587, 0]
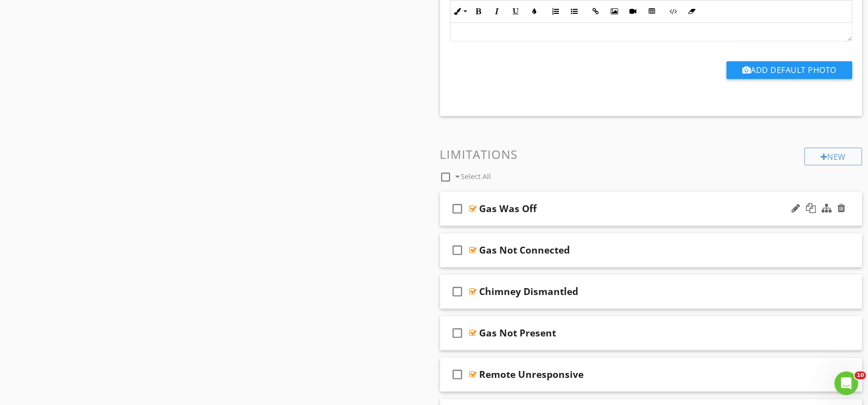
click at [487, 219] on div "check_box_outline_blank Gas Was Off" at bounding box center [651, 209] width 422 height 34
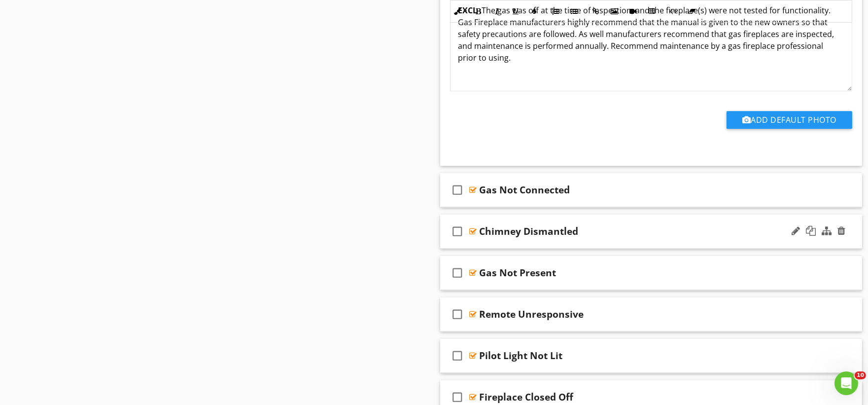
scroll to position [5970, 0]
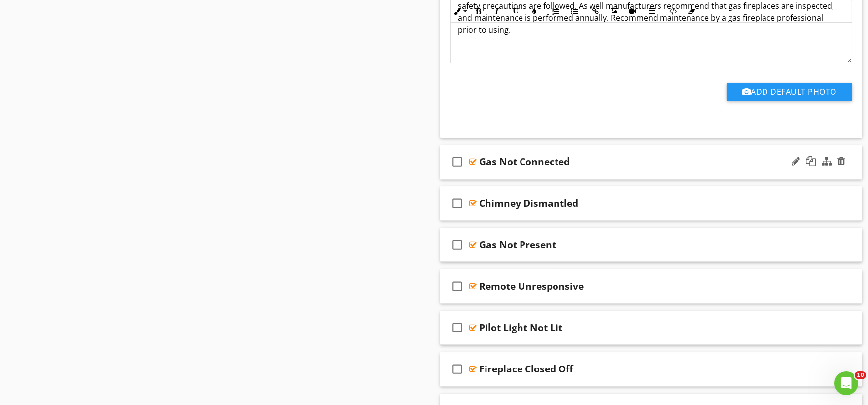
click at [495, 176] on div "check_box_outline_blank Gas Not Connected" at bounding box center [651, 162] width 422 height 34
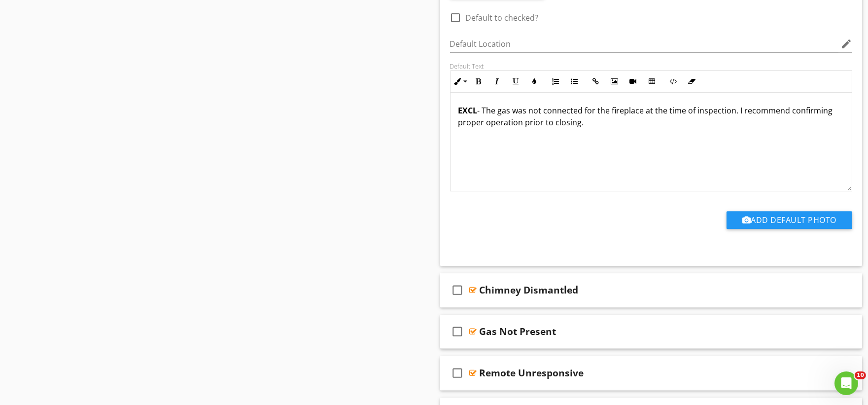
scroll to position [6353, 0]
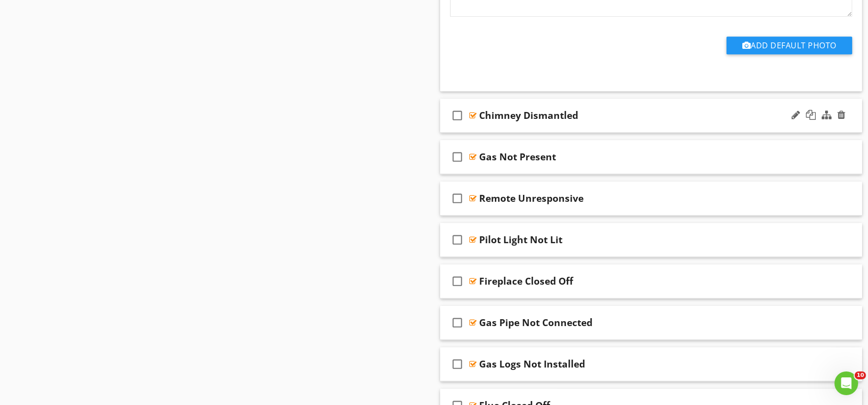
click at [489, 129] on div "check_box_outline_blank Chimney Dismantled" at bounding box center [651, 116] width 422 height 34
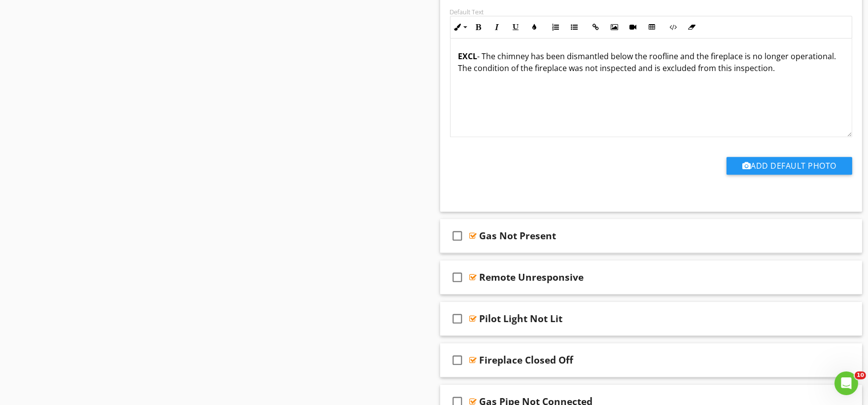
scroll to position [6573, 0]
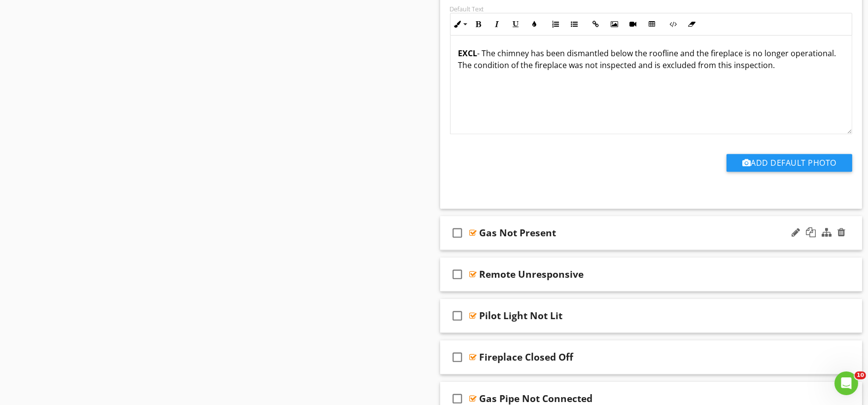
click at [496, 245] on div "check_box_outline_blank Gas Not Present" at bounding box center [651, 233] width 422 height 34
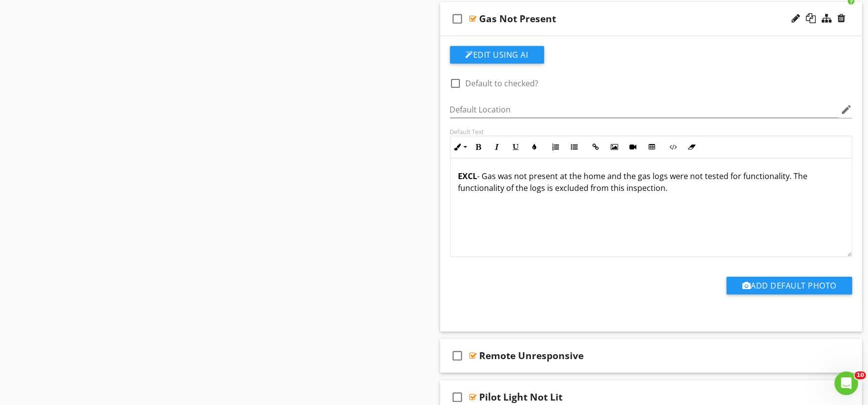
scroll to position [6902, 0]
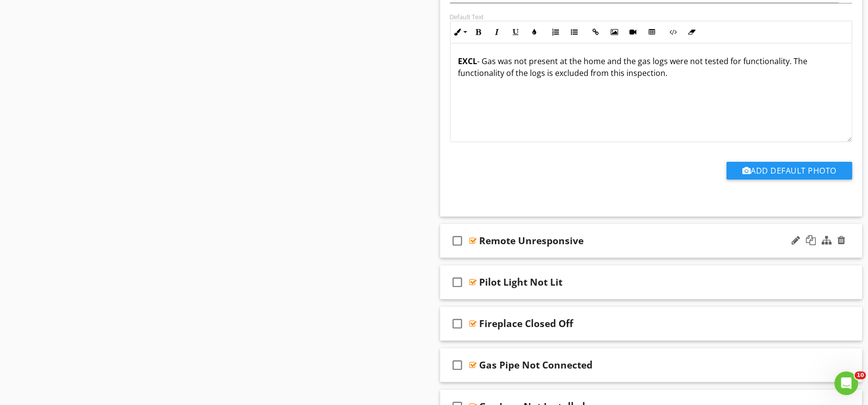
click at [494, 253] on div "check_box_outline_blank Remote Unresponsive" at bounding box center [651, 241] width 422 height 34
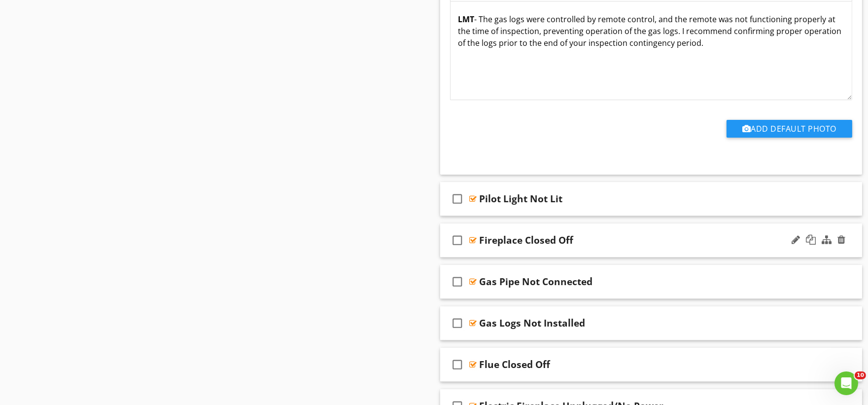
scroll to position [7285, 0]
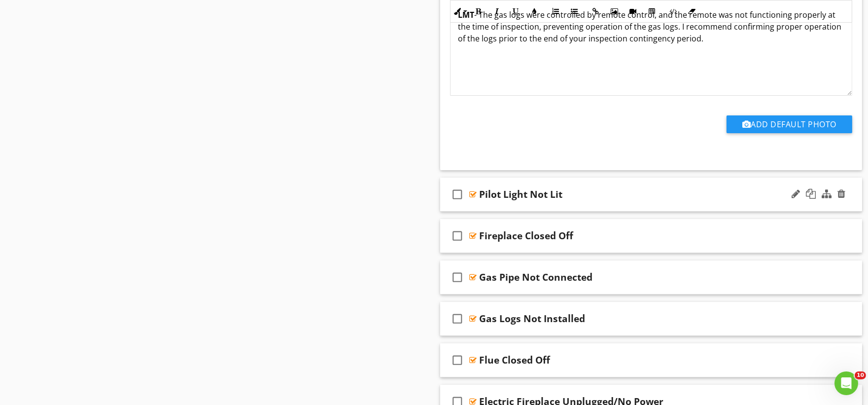
click at [493, 206] on div "check_box_outline_blank Pilot Light Not Lit" at bounding box center [651, 194] width 422 height 34
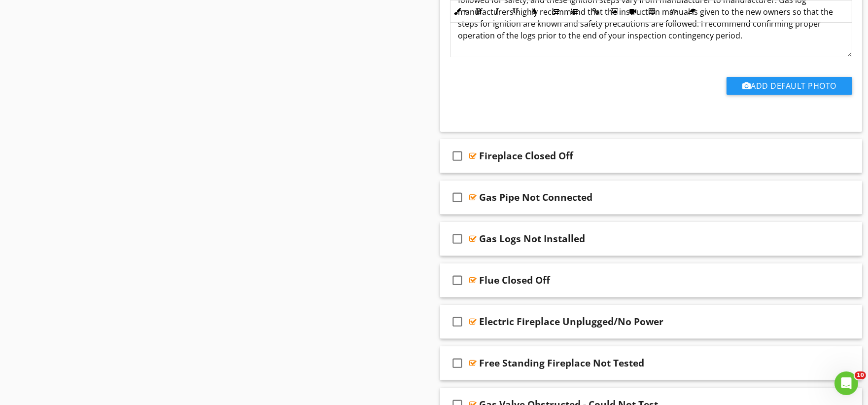
scroll to position [7668, 0]
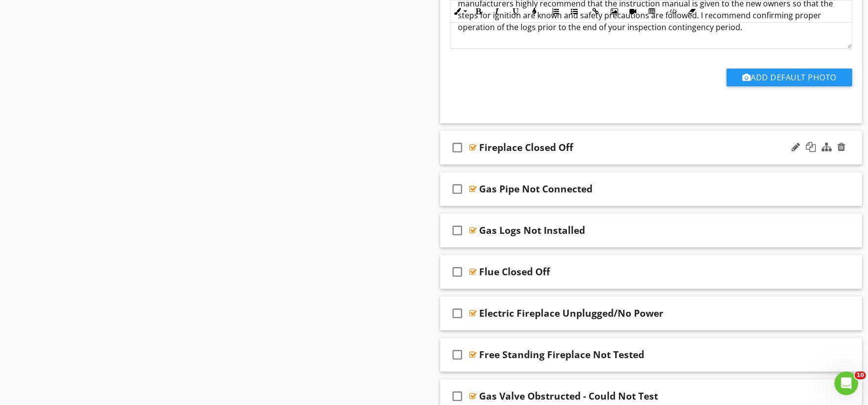
click at [500, 163] on div "check_box_outline_blank Fireplace Closed Off" at bounding box center [651, 148] width 422 height 34
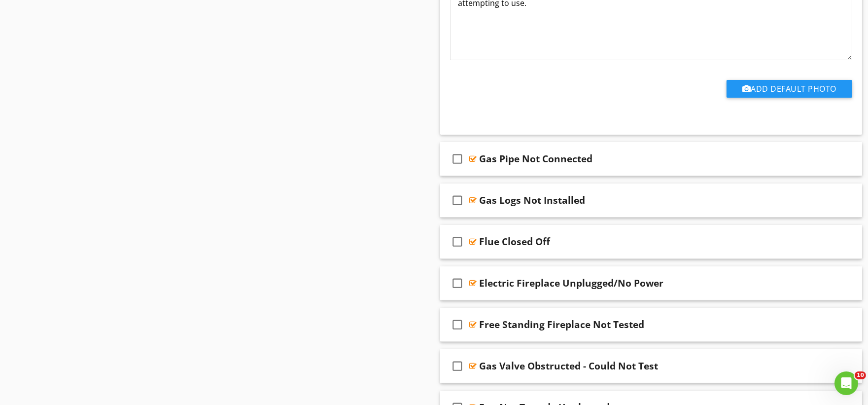
scroll to position [7997, 0]
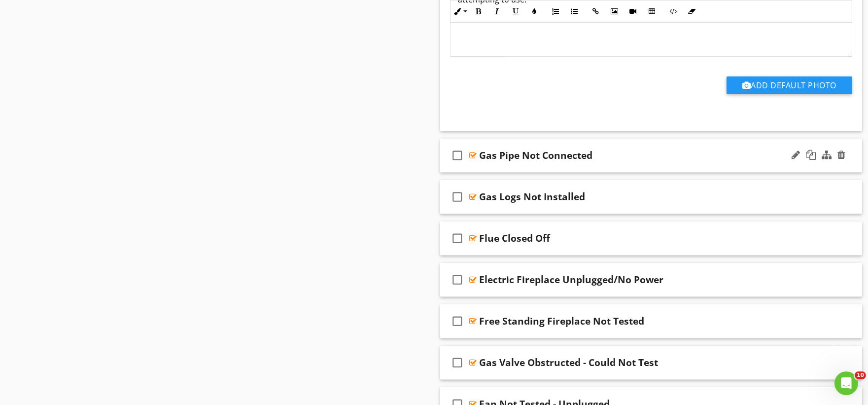
click at [494, 170] on div "check_box_outline_blank Gas Pipe Not Connected" at bounding box center [651, 156] width 422 height 34
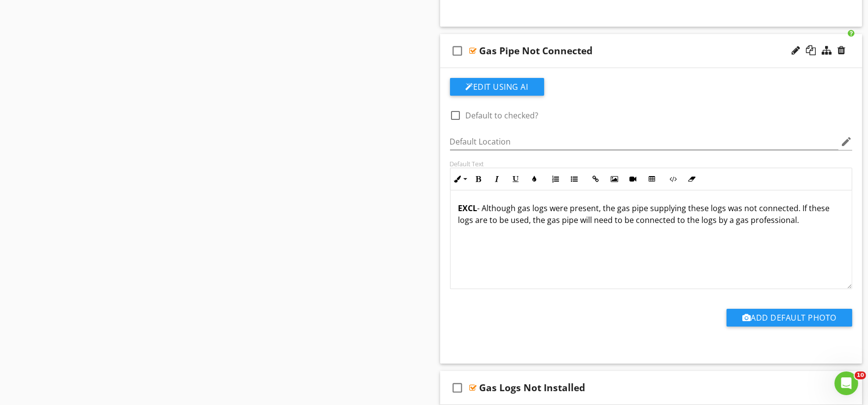
scroll to position [8325, 0]
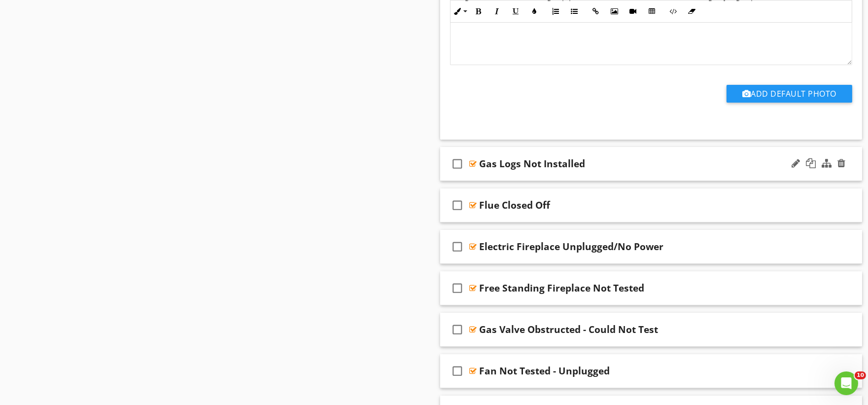
click at [481, 176] on div "check_box_outline_blank Gas Logs Not Installed" at bounding box center [651, 164] width 422 height 34
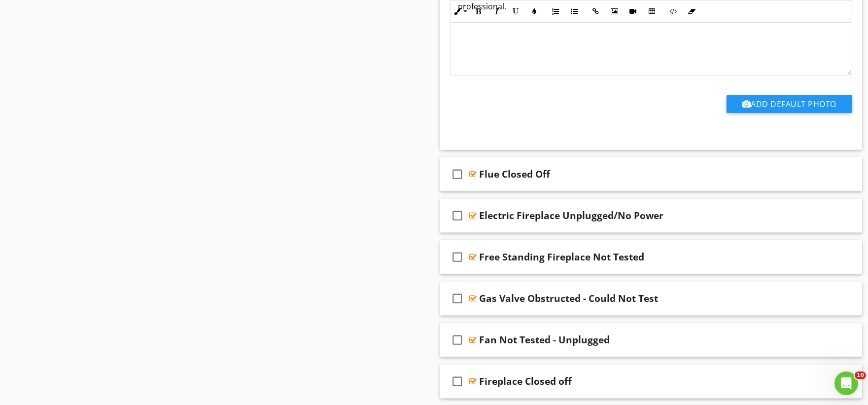
scroll to position [8654, 0]
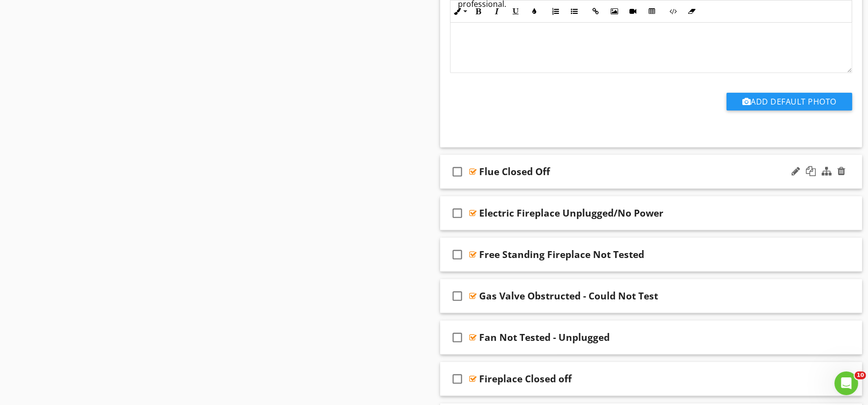
click at [487, 184] on div "check_box_outline_blank Flue Closed Off" at bounding box center [651, 172] width 422 height 34
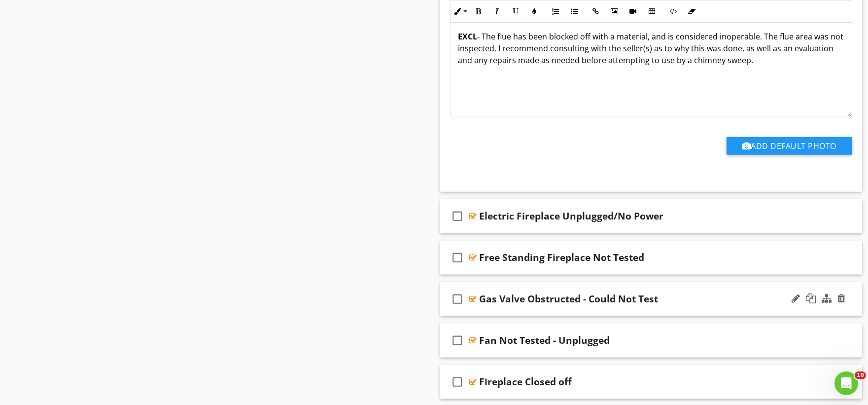
scroll to position [9038, 0]
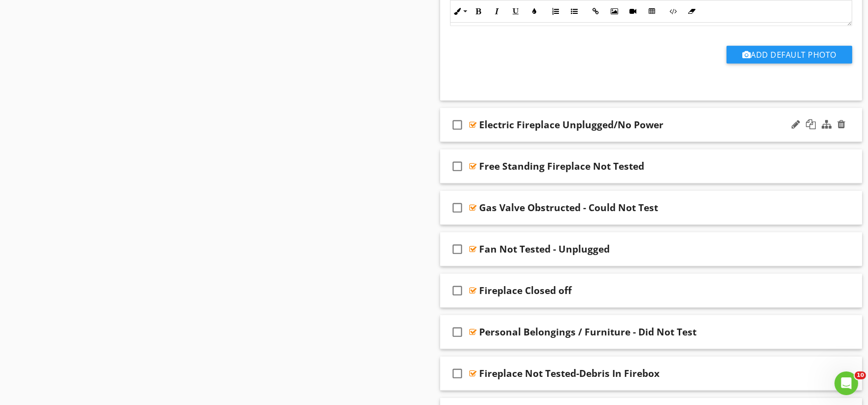
click at [489, 138] on div "check_box_outline_blank Electric Fireplace Unplugged/No Power" at bounding box center [651, 125] width 422 height 34
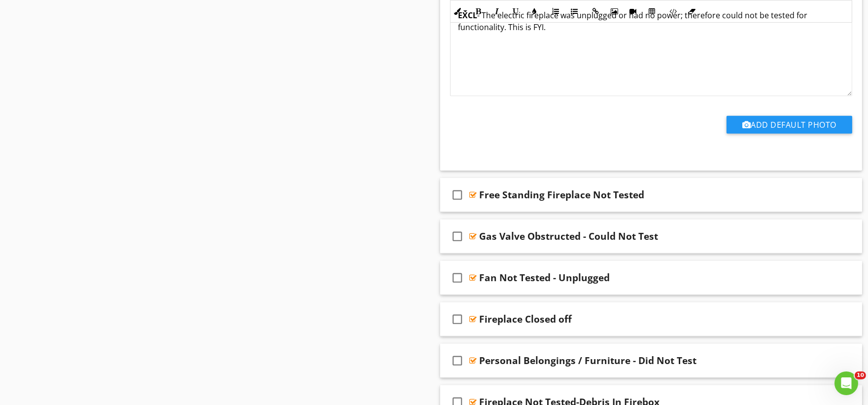
scroll to position [9311, 0]
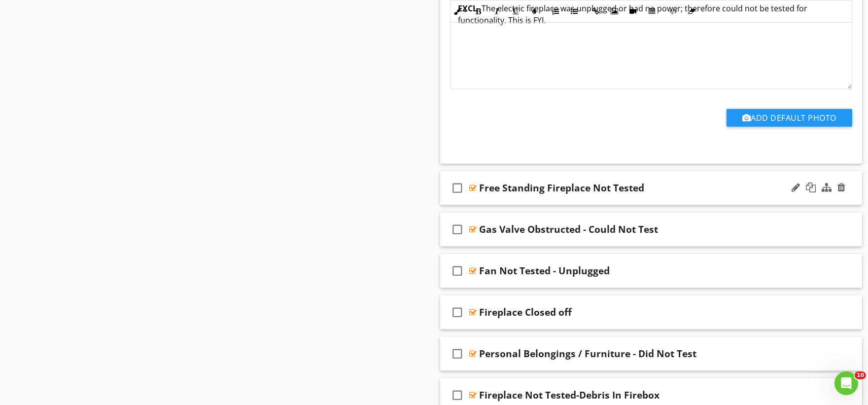
click at [496, 204] on div "check_box_outline_blank Free Standing Fireplace Not Tested" at bounding box center [651, 188] width 422 height 34
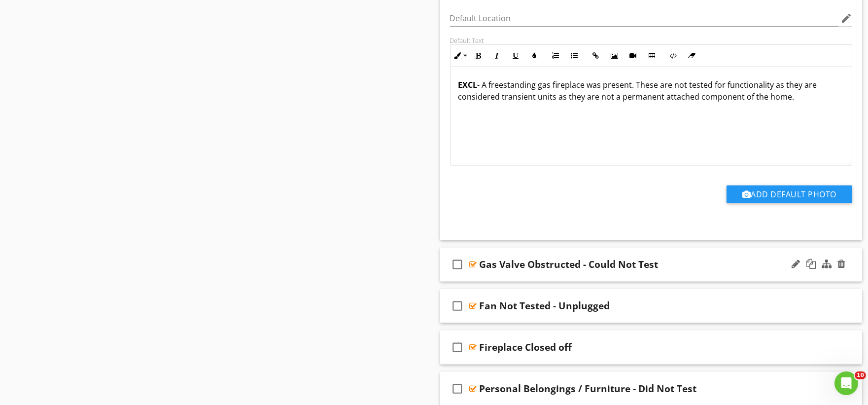
scroll to position [9640, 0]
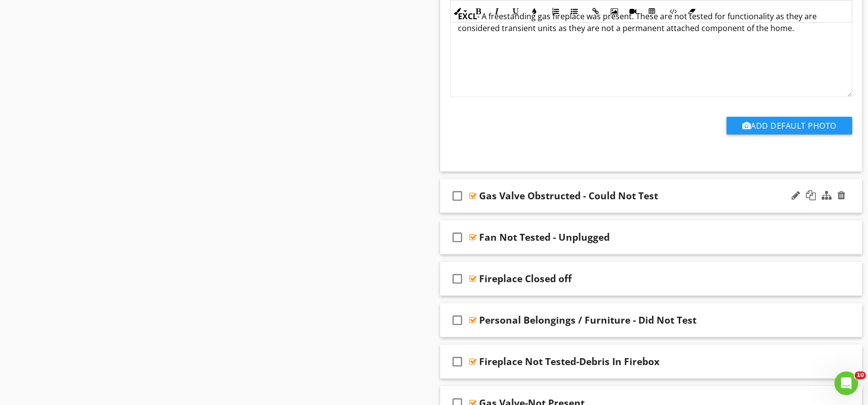
click at [489, 213] on div "check_box_outline_blank Gas Valve Obstructed - Could Not Test" at bounding box center [651, 196] width 422 height 34
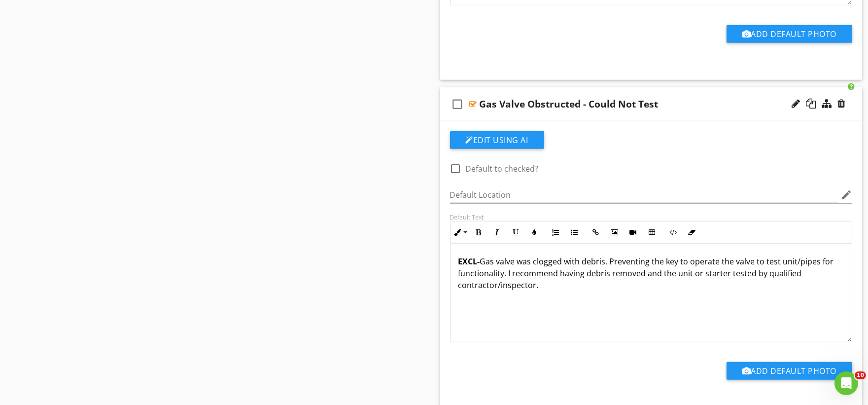
scroll to position [9969, 0]
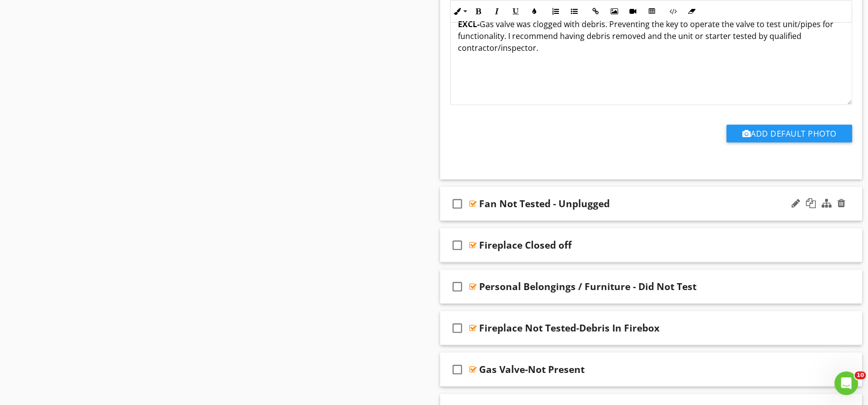
click at [500, 220] on div "check_box_outline_blank Fan Not Tested - Unplugged" at bounding box center [651, 204] width 422 height 34
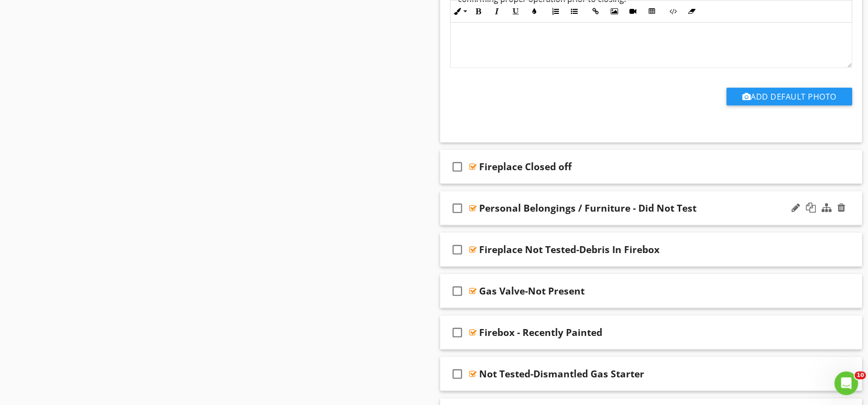
scroll to position [10352, 0]
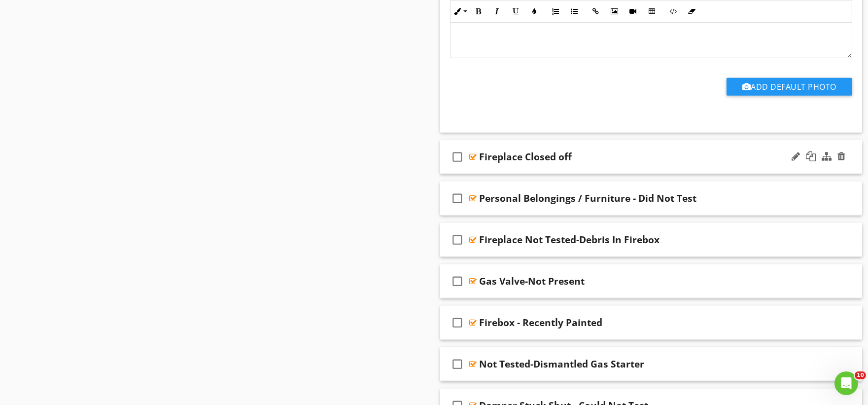
click at [498, 170] on div "check_box_outline_blank Fireplace Closed off" at bounding box center [651, 157] width 422 height 34
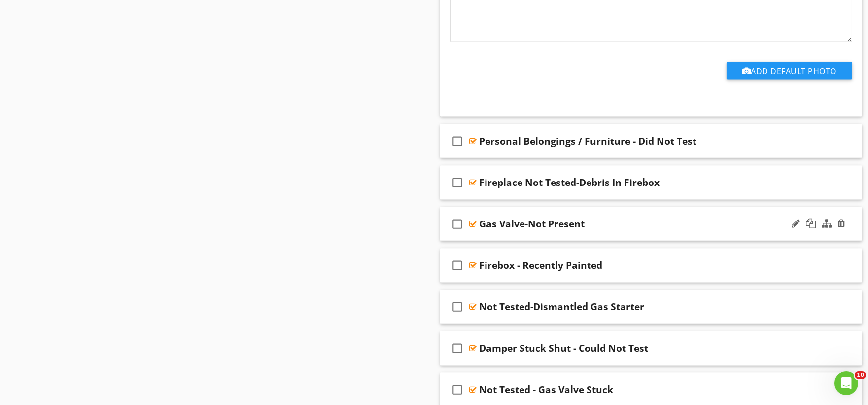
scroll to position [10735, 0]
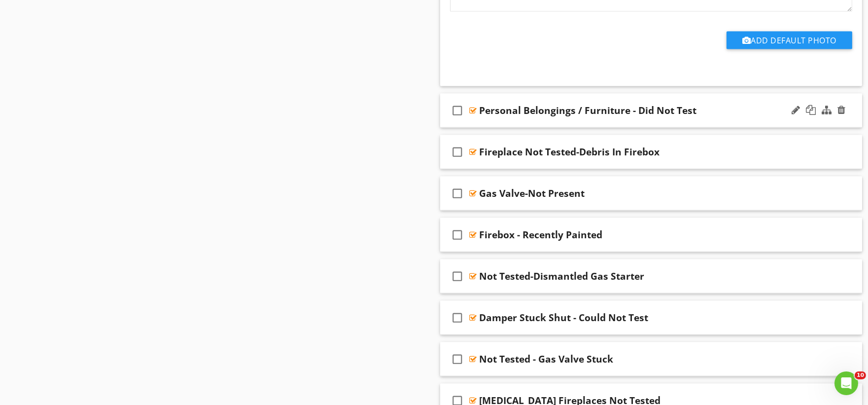
click at [495, 125] on div "check_box_outline_blank Personal Belongings / Furniture - Did Not Test" at bounding box center [651, 111] width 422 height 34
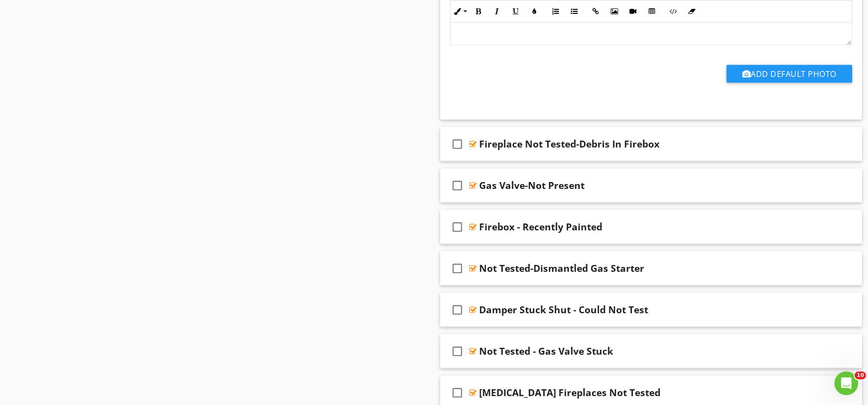
scroll to position [11064, 0]
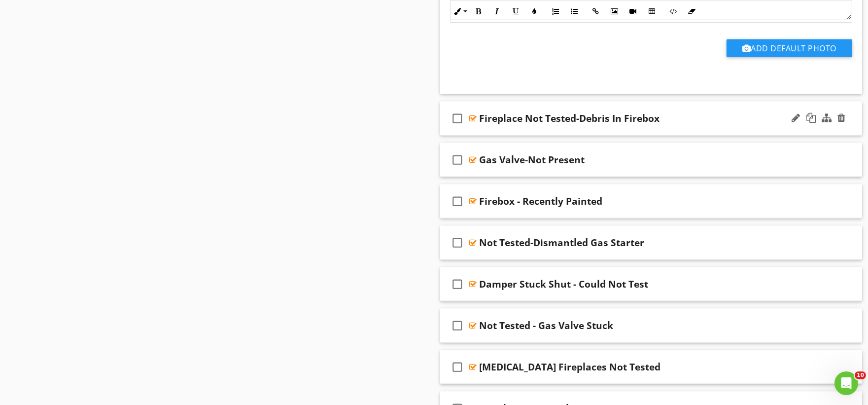
click at [490, 134] on div "check_box_outline_blank Fireplace Not Tested-Debris In Firebox" at bounding box center [651, 119] width 422 height 34
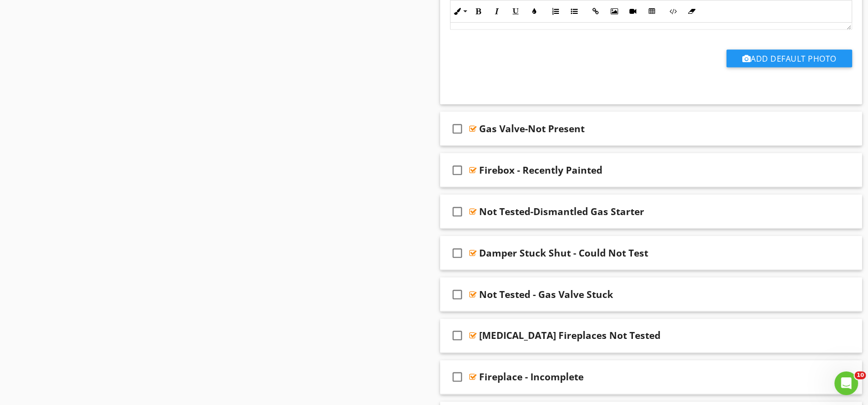
scroll to position [11393, 0]
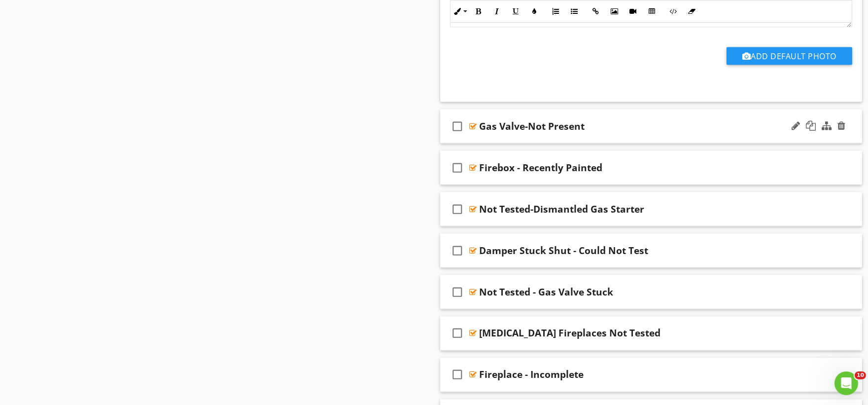
click at [493, 143] on div "check_box_outline_blank Gas Valve-Not Present" at bounding box center [651, 126] width 422 height 34
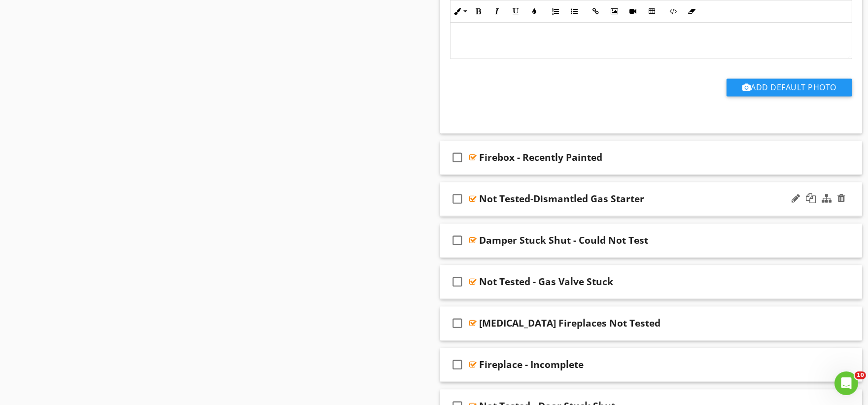
scroll to position [11721, 0]
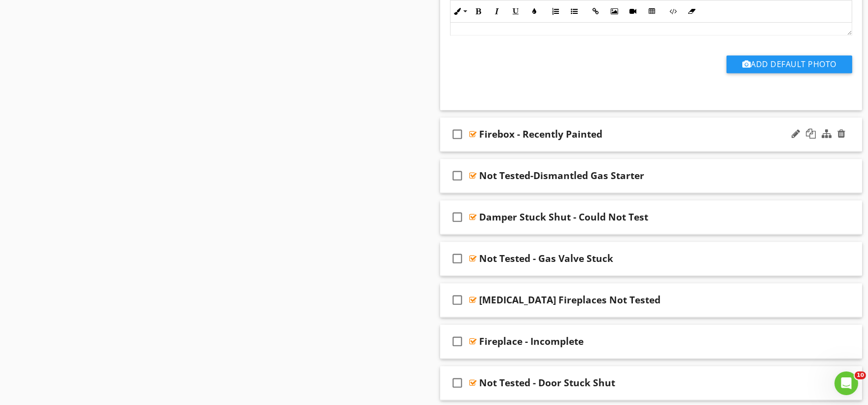
click at [499, 149] on div "check_box_outline_blank Firebox - Recently Painted" at bounding box center [651, 135] width 422 height 34
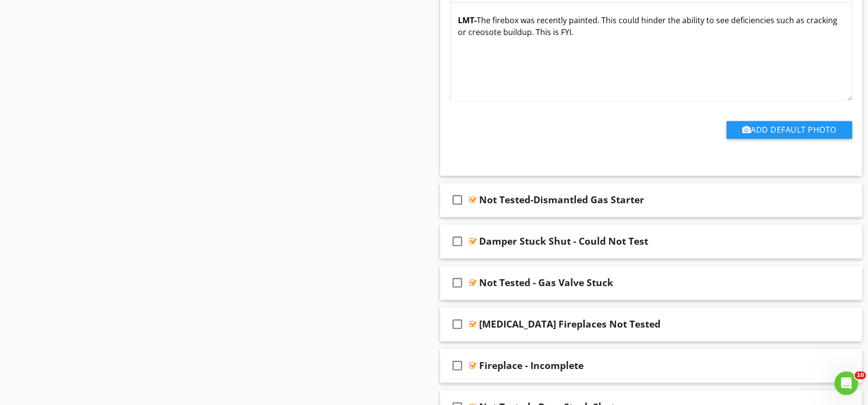
scroll to position [12050, 0]
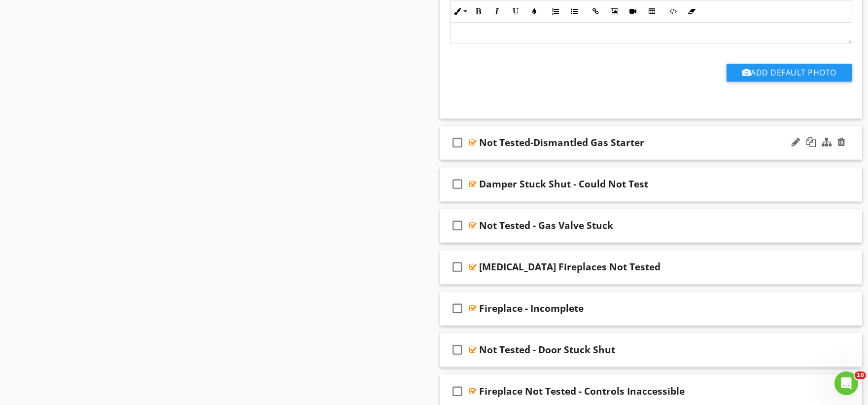
click at [499, 159] on div "check_box_outline_blank Not Tested-Dismantled Gas Starter" at bounding box center [651, 143] width 422 height 34
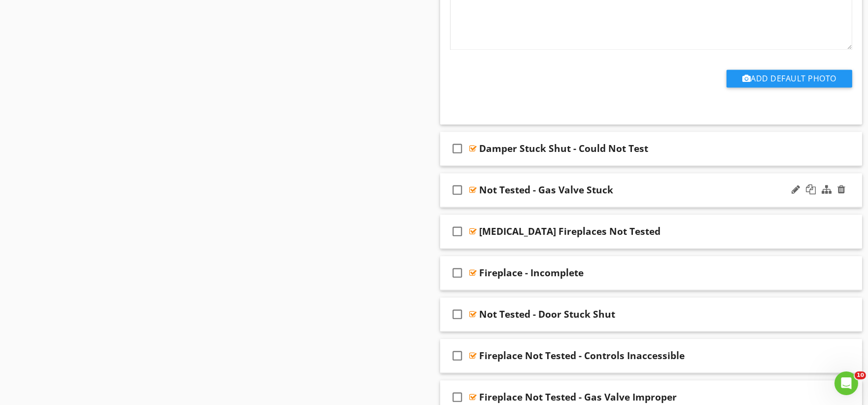
scroll to position [12434, 0]
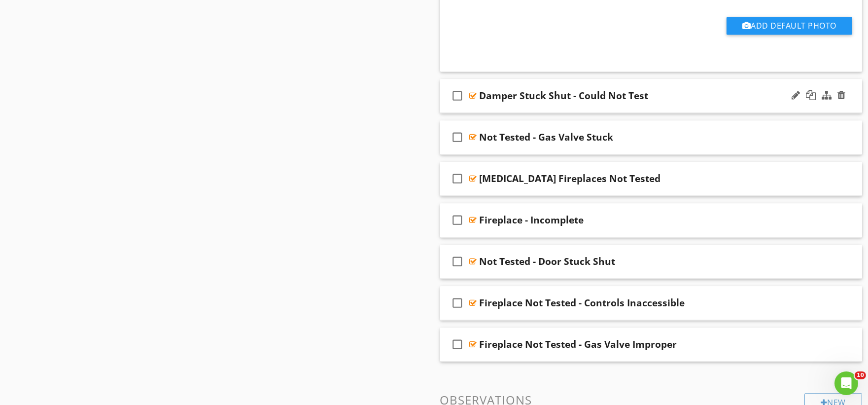
click at [486, 112] on div "check_box_outline_blank Damper Stuck Shut - Could Not Test" at bounding box center [651, 96] width 422 height 34
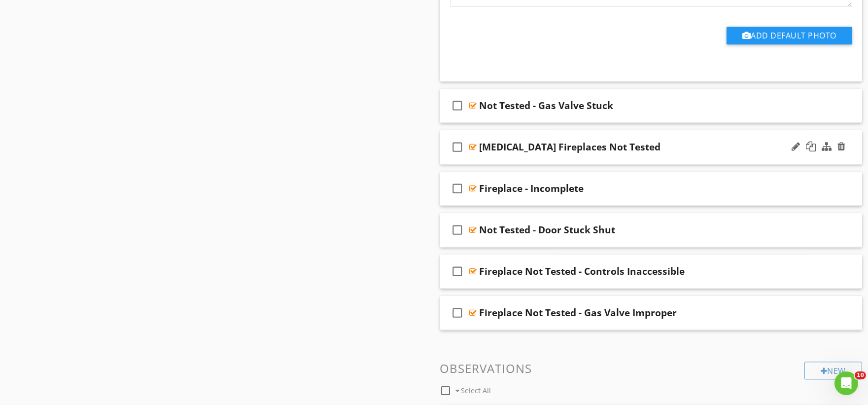
scroll to position [12762, 0]
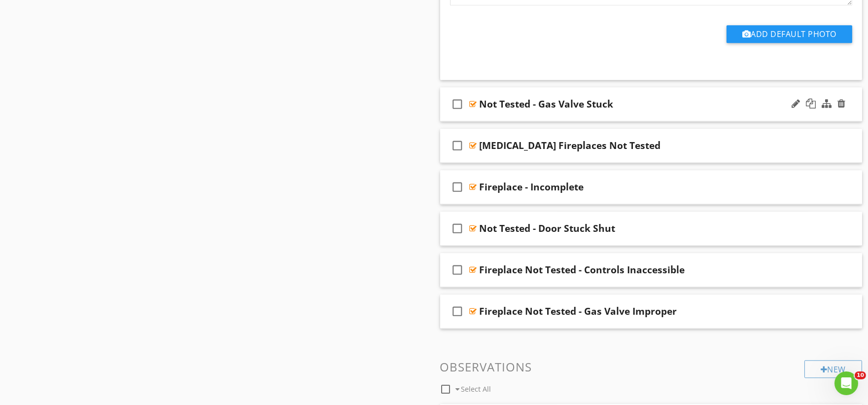
click at [489, 119] on div "check_box_outline_blank Not Tested - Gas Valve Stuck" at bounding box center [651, 104] width 422 height 34
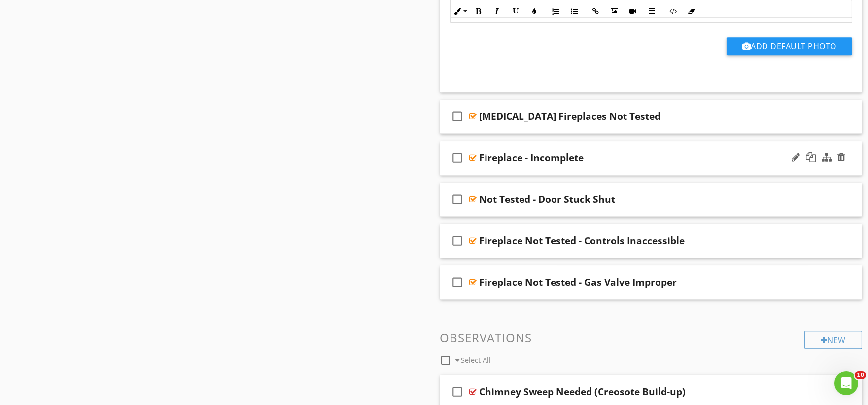
scroll to position [13091, 0]
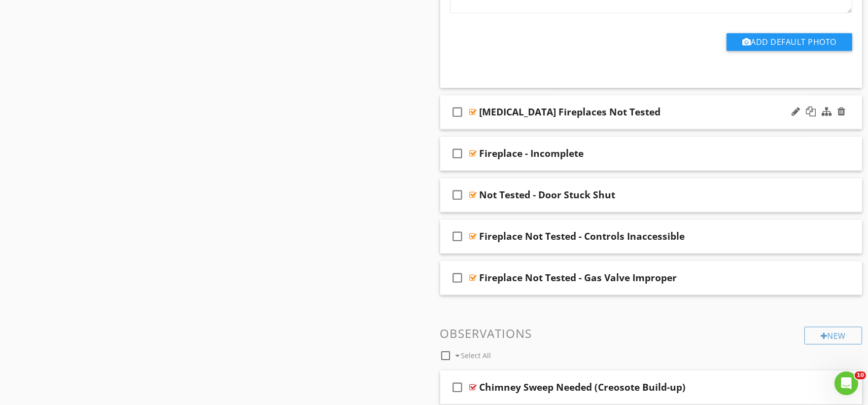
click at [491, 128] on div "check_box_outline_blank [MEDICAL_DATA] Fireplaces Not Tested" at bounding box center [651, 112] width 422 height 34
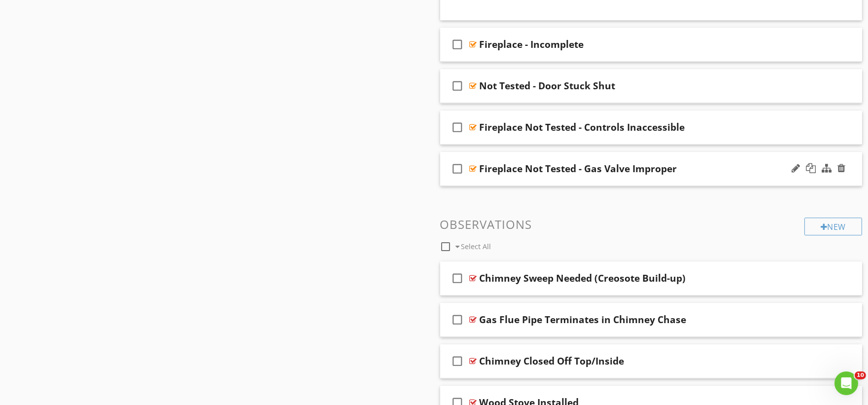
scroll to position [13529, 0]
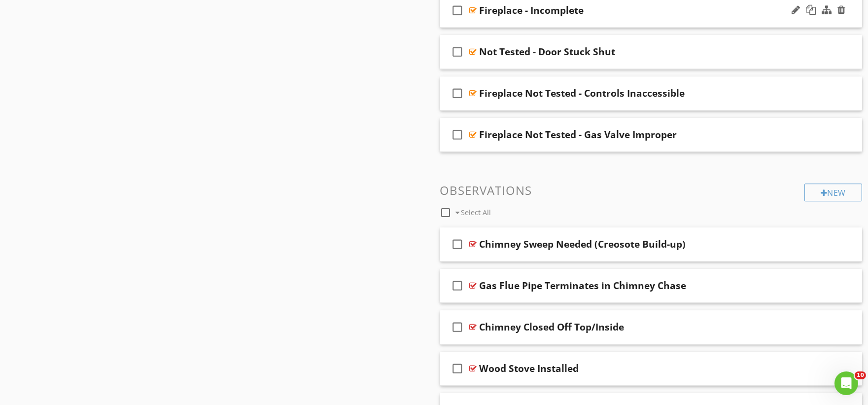
click at [494, 28] on div "check_box_outline_blank Fireplace - Incomplete" at bounding box center [651, 11] width 422 height 34
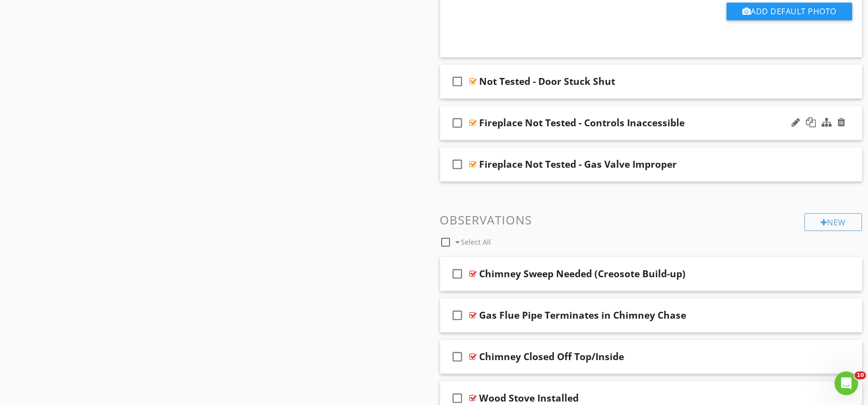
scroll to position [13858, 0]
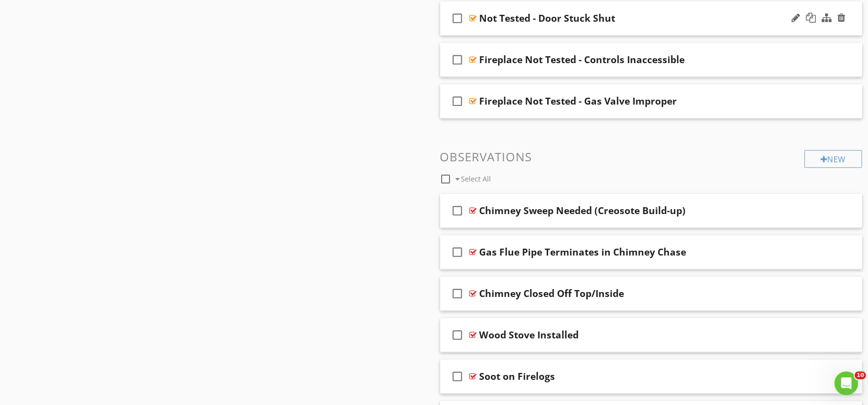
click at [505, 35] on div "check_box_outline_blank Not Tested - Door Stuck Shut" at bounding box center [651, 18] width 422 height 34
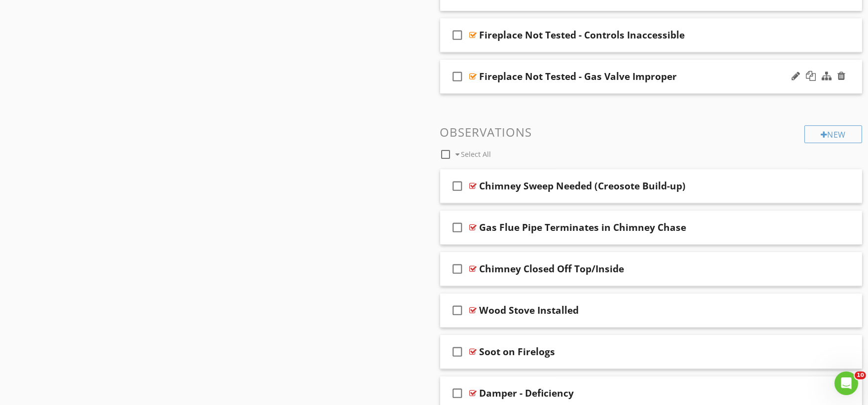
scroll to position [14186, 0]
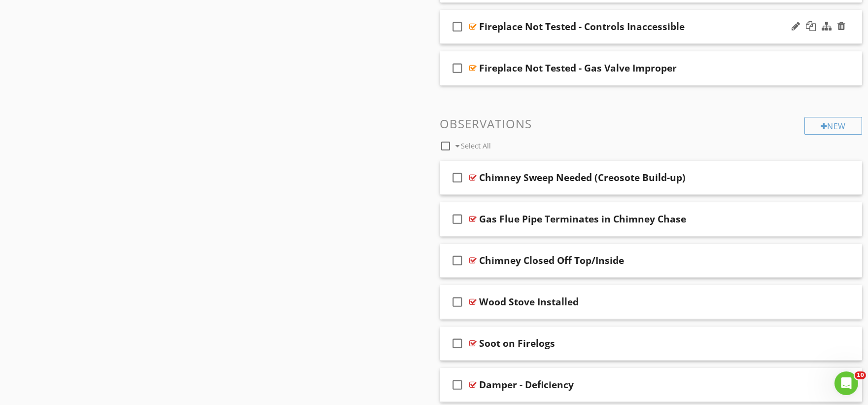
click at [511, 44] on div "check_box_outline_blank Fireplace Not Tested - Controls Inaccessible" at bounding box center [651, 27] width 422 height 34
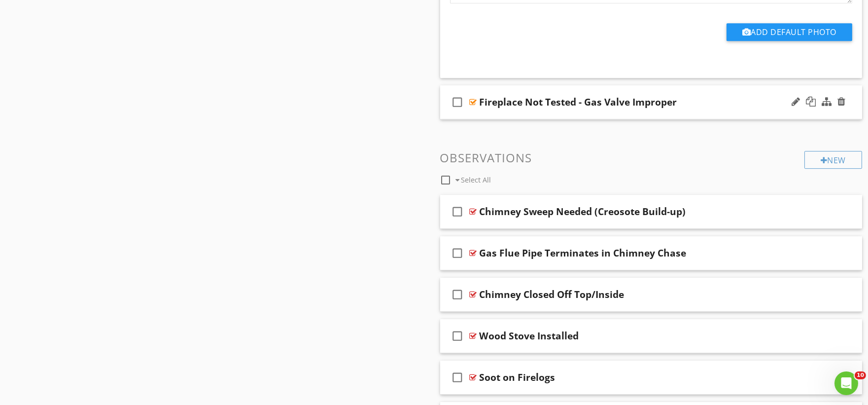
scroll to position [14460, 0]
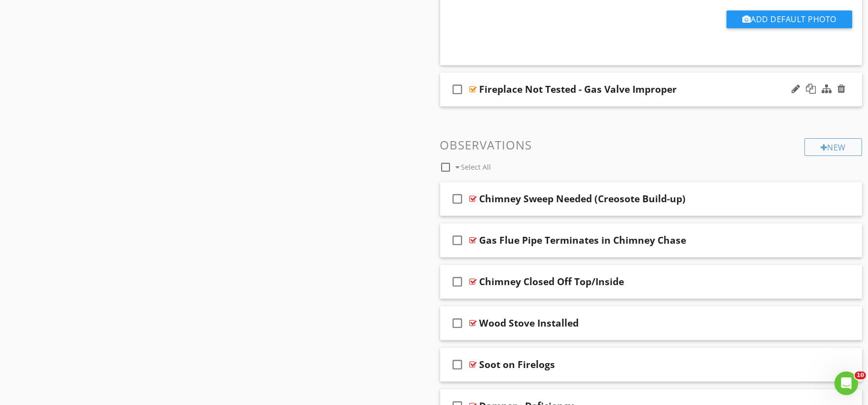
click at [490, 106] on div "check_box_outline_blank Fireplace Not Tested - Gas Valve Improper" at bounding box center [651, 89] width 422 height 34
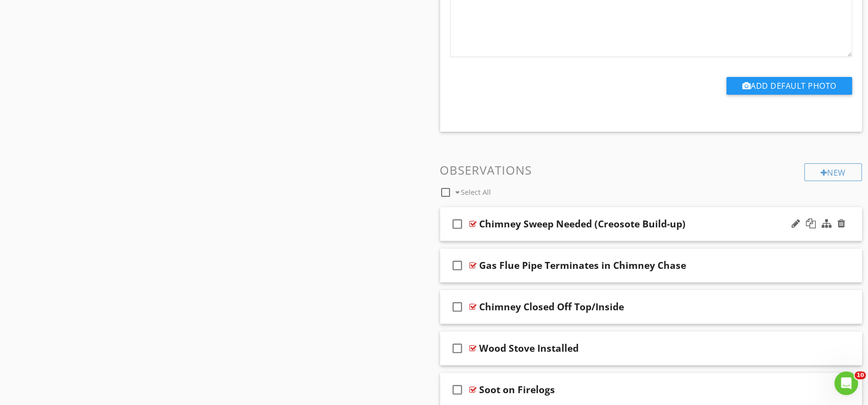
scroll to position [14844, 0]
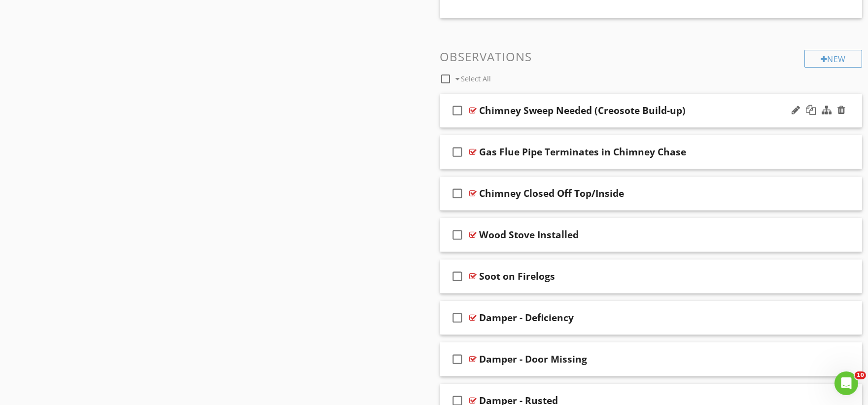
click at [486, 128] on div "check_box_outline_blank Chimney Sweep Needed (Creosote Build-up)" at bounding box center [651, 111] width 422 height 34
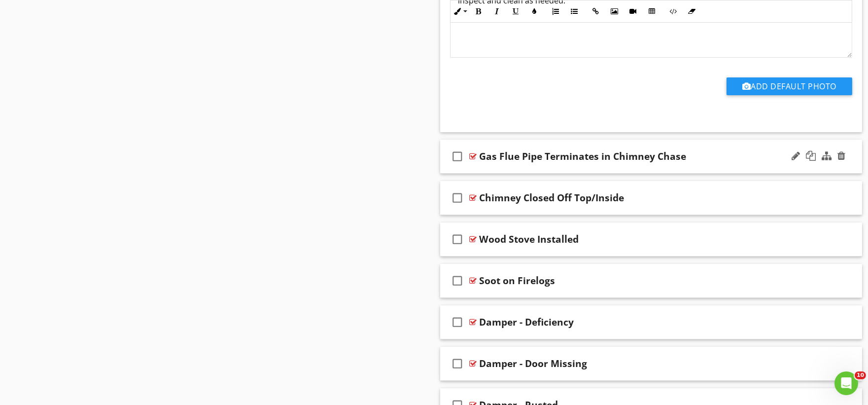
scroll to position [15172, 0]
click at [493, 173] on div "check_box_outline_blank Gas Flue Pipe Terminates in Chimney Chase" at bounding box center [651, 156] width 422 height 34
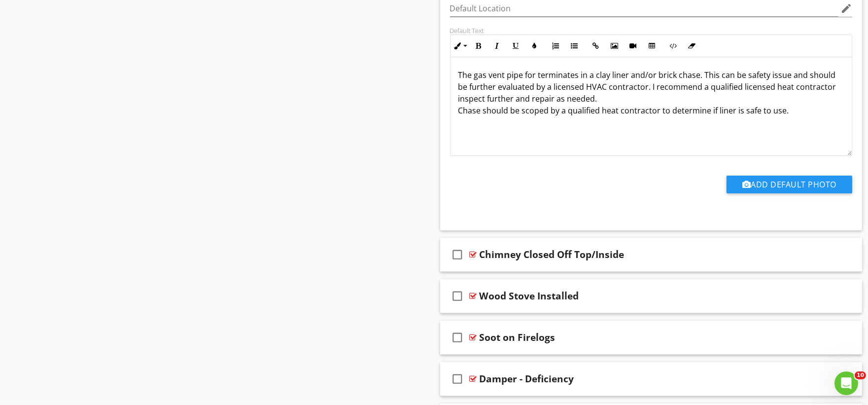
scroll to position [15282, 0]
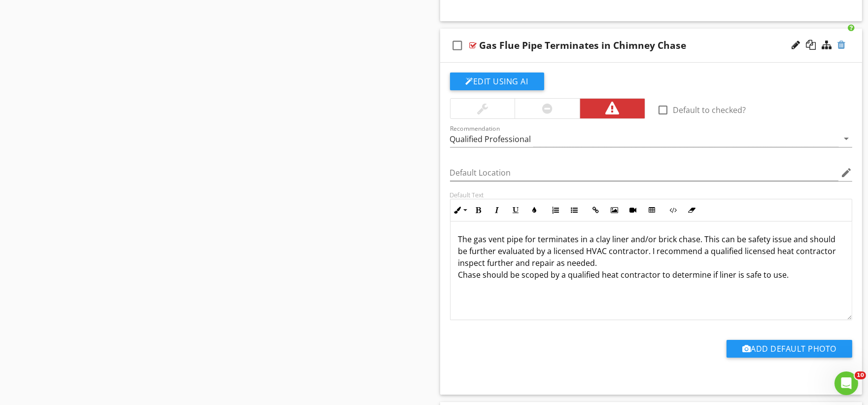
click at [842, 50] on div at bounding box center [842, 45] width 8 height 10
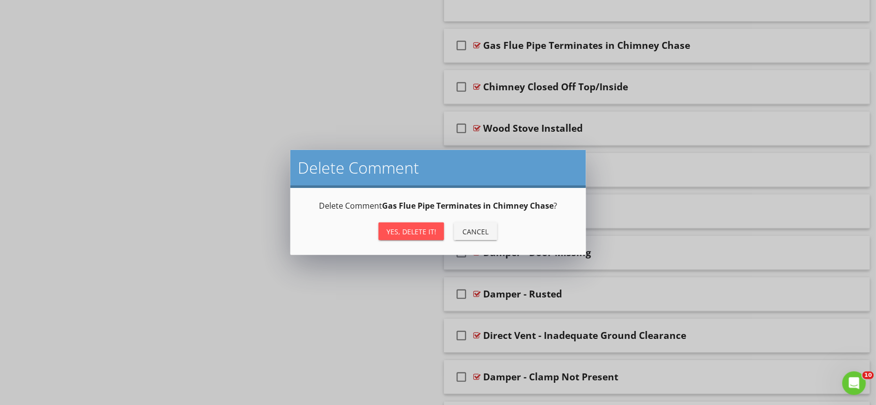
click at [418, 224] on button "Yes, Delete it!" at bounding box center [412, 231] width 66 height 18
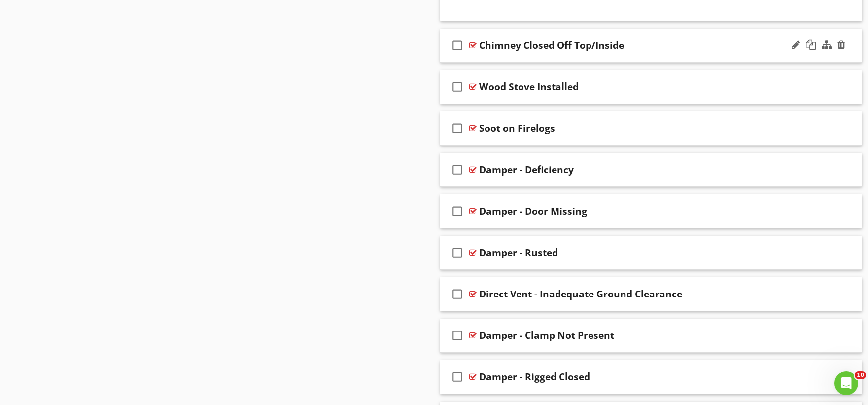
click at [481, 63] on div "check_box_outline_blank Chimney Closed Off Top/Inside" at bounding box center [651, 46] width 422 height 34
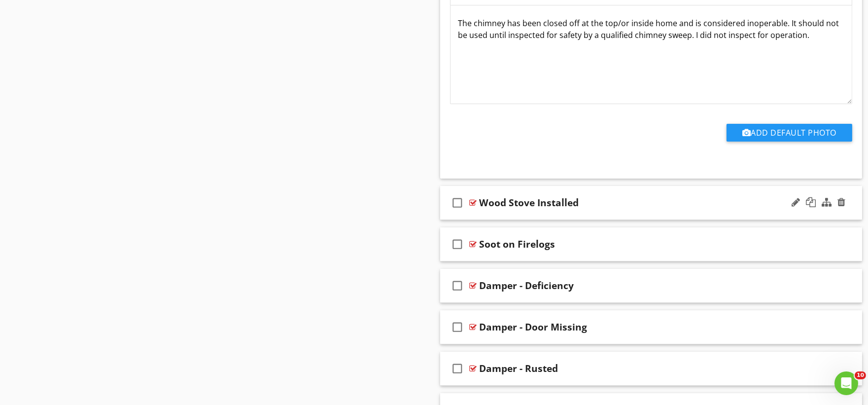
scroll to position [15501, 0]
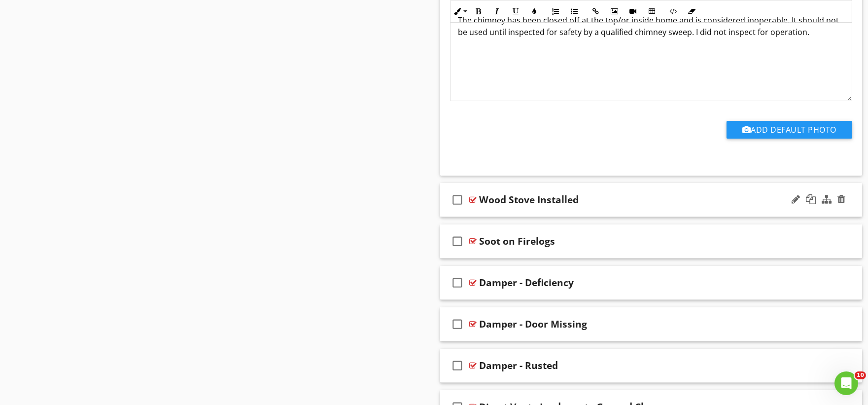
click at [489, 217] on div "check_box_outline_blank Wood Stove Installed" at bounding box center [651, 200] width 422 height 34
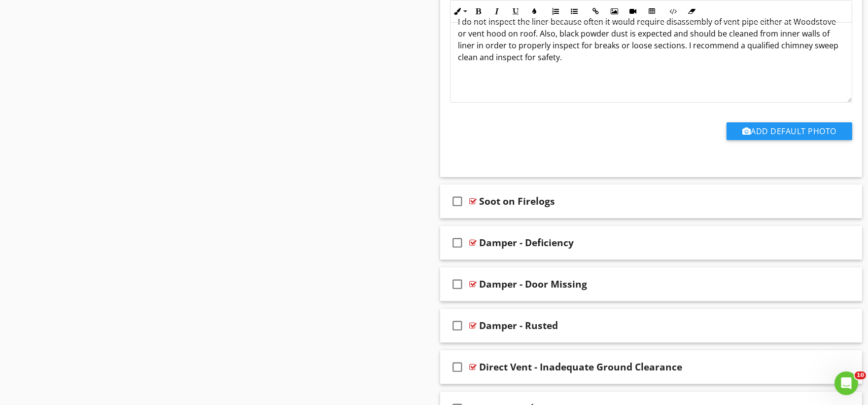
scroll to position [15884, 0]
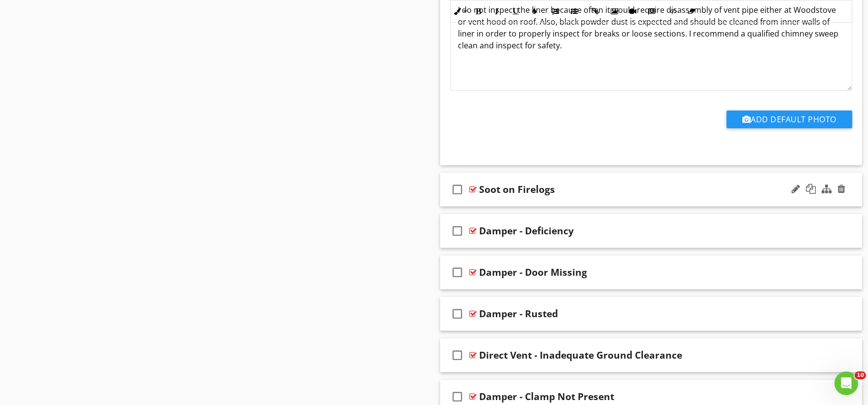
click at [474, 205] on div "check_box_outline_blank Soot on Firelogs" at bounding box center [651, 190] width 422 height 34
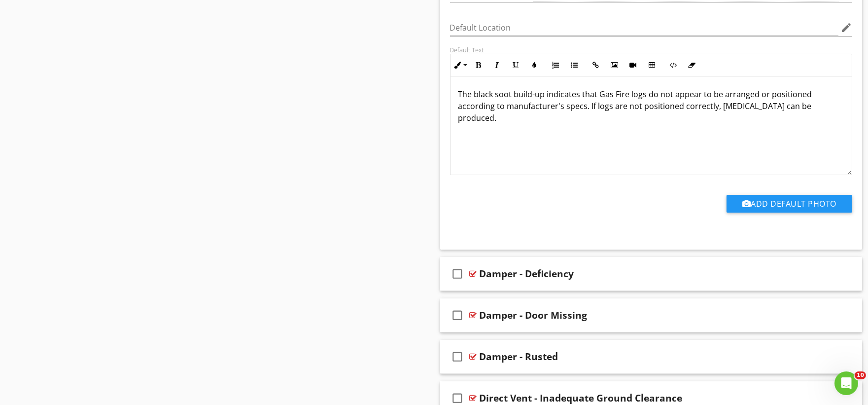
scroll to position [16213, 0]
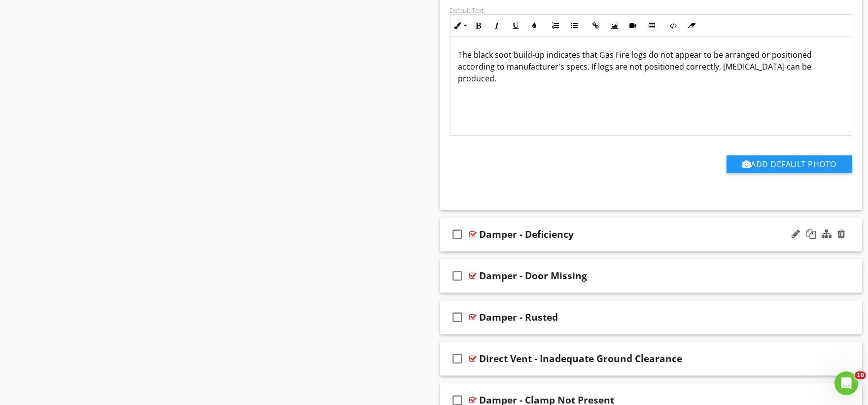
click at [483, 251] on div "check_box_outline_blank Damper - Deficiency" at bounding box center [651, 234] width 422 height 34
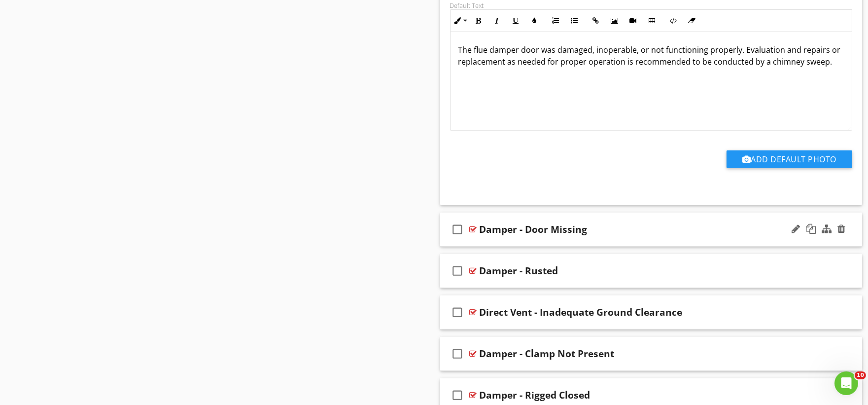
scroll to position [16596, 0]
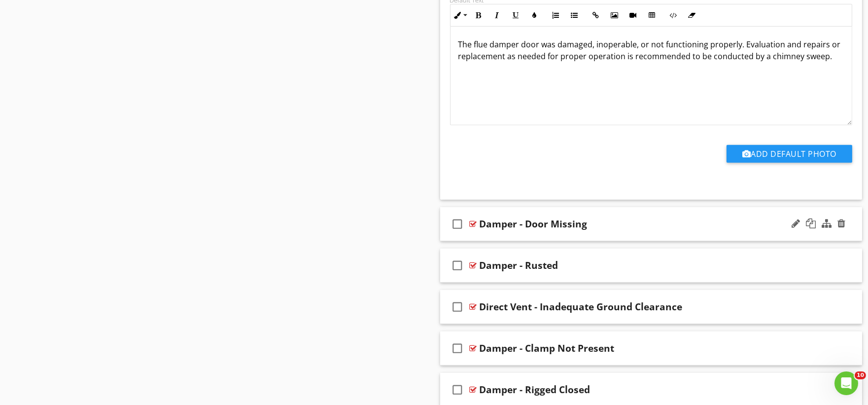
click at [484, 241] on div "check_box_outline_blank Damper - Door Missing" at bounding box center [651, 224] width 422 height 34
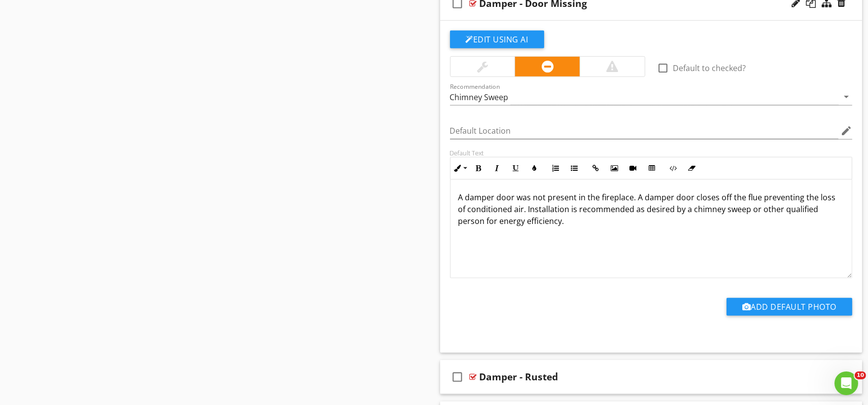
scroll to position [16925, 0]
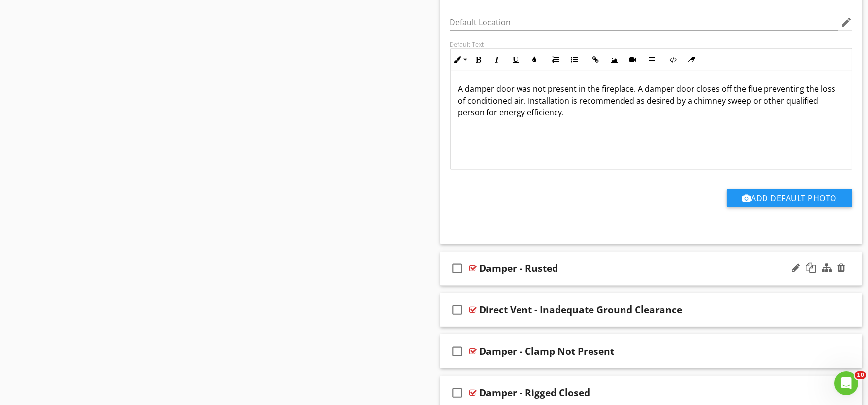
click at [480, 284] on div "check_box_outline_blank Damper - Rusted" at bounding box center [651, 268] width 422 height 34
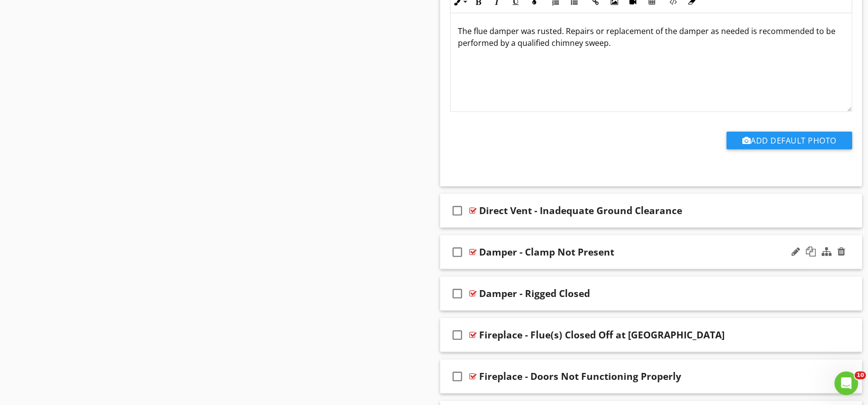
scroll to position [17363, 0]
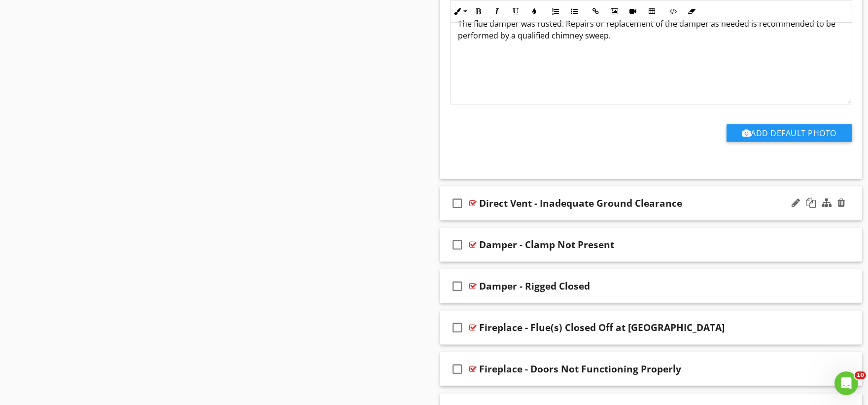
click at [484, 220] on div "check_box_outline_blank Direct Vent - Inadequate Ground Clearance" at bounding box center [651, 203] width 422 height 34
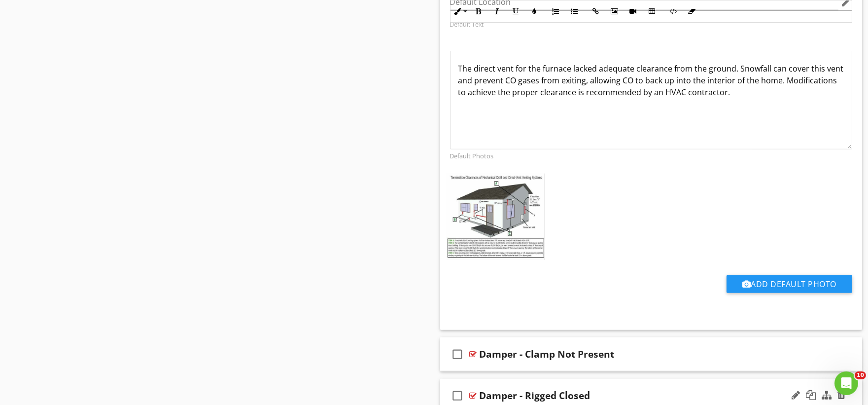
scroll to position [17802, 0]
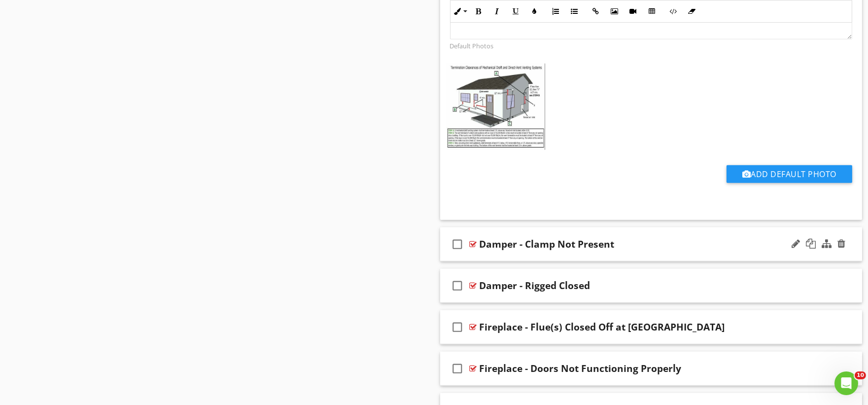
click at [478, 261] on div "check_box_outline_blank Damper - Clamp Not Present" at bounding box center [651, 244] width 422 height 34
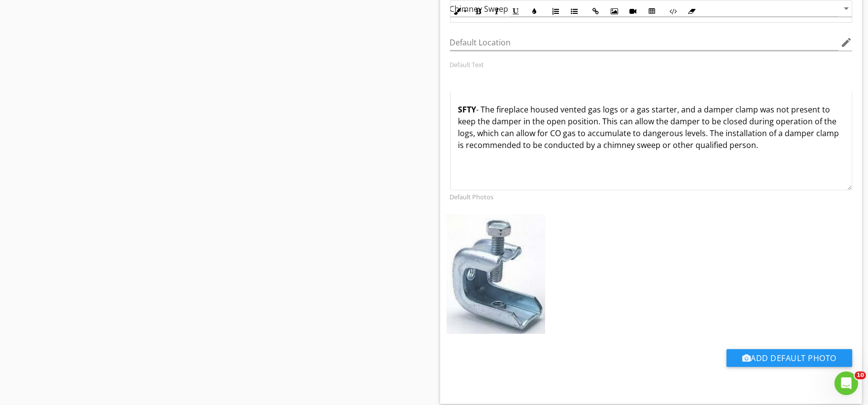
scroll to position [18349, 0]
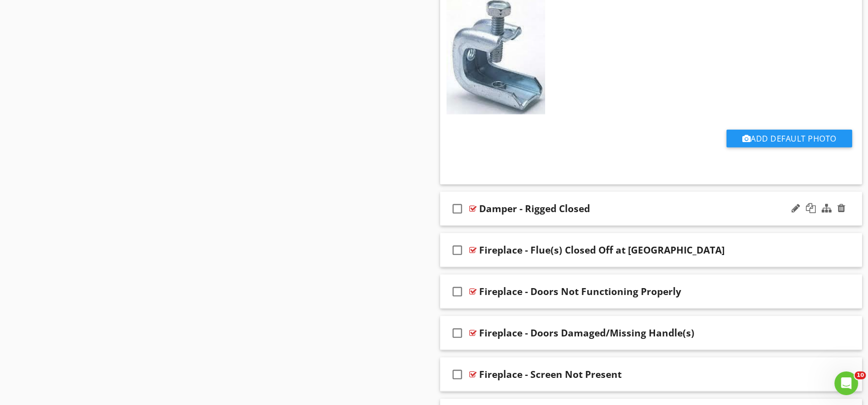
click at [491, 226] on div "check_box_outline_blank Damper - Rigged Closed" at bounding box center [651, 209] width 422 height 34
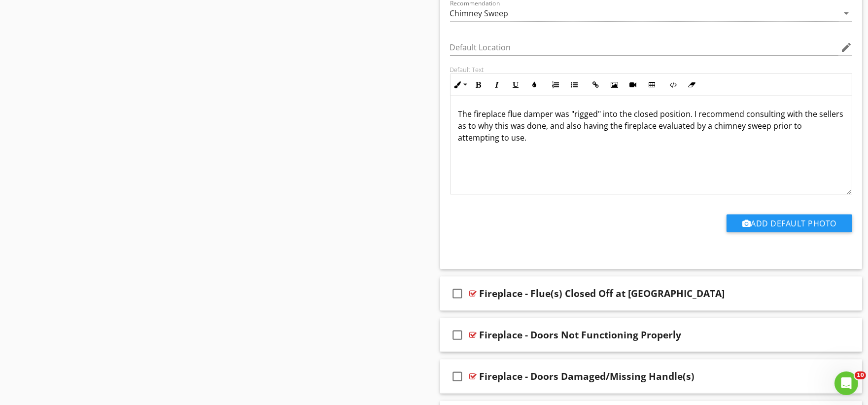
scroll to position [18678, 0]
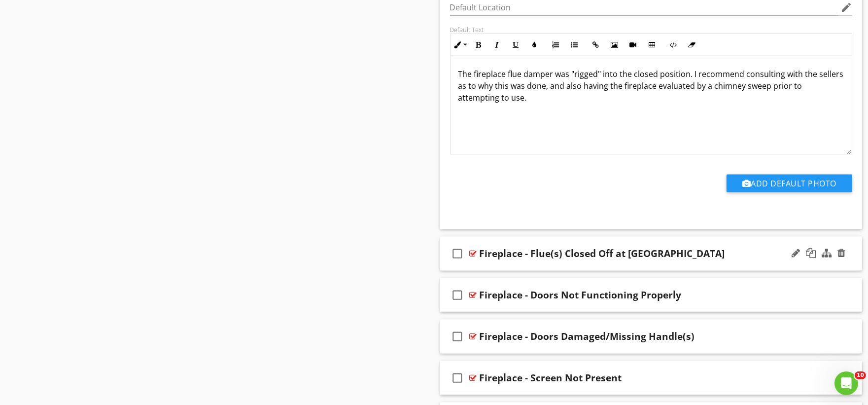
click at [492, 271] on div "check_box_outline_blank Fireplace - Flue(s) Closed Off at [GEOGRAPHIC_DATA]" at bounding box center [651, 254] width 422 height 34
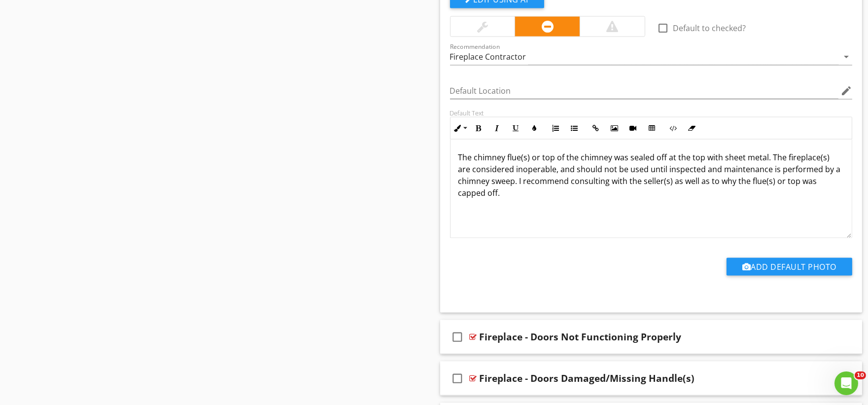
scroll to position [19006, 0]
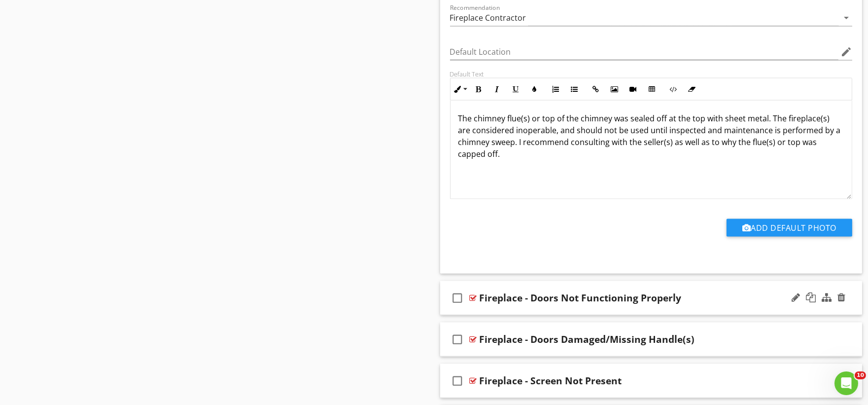
click at [491, 315] on div "check_box_outline_blank Fireplace - Doors Not Functioning Properly" at bounding box center [651, 298] width 422 height 34
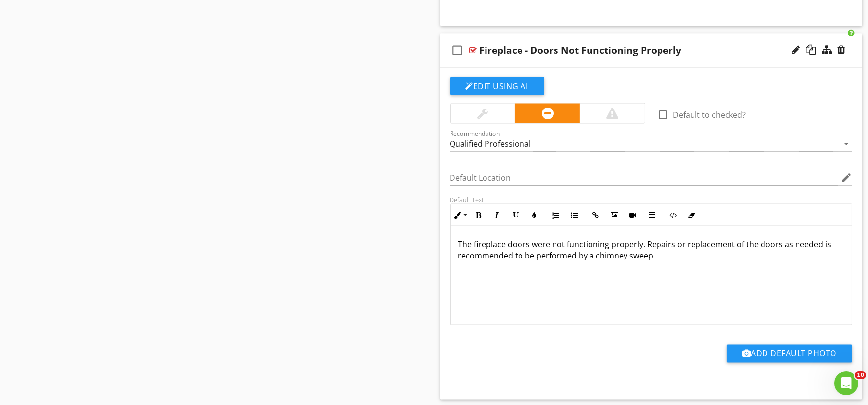
scroll to position [19390, 0]
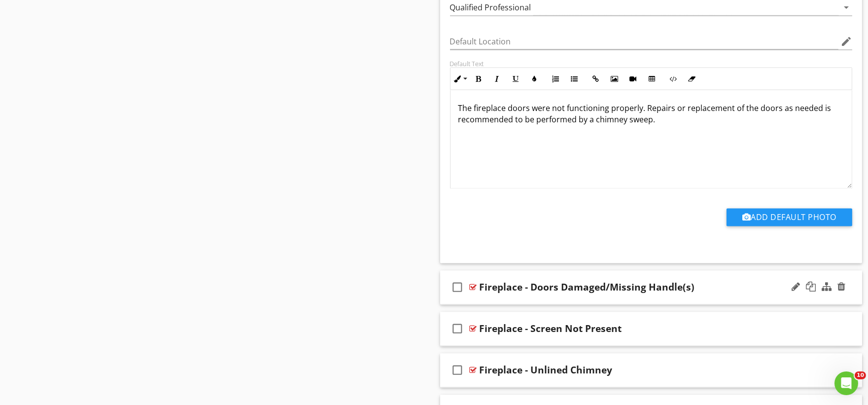
click at [485, 305] on div "check_box_outline_blank Fireplace - Doors Damaged/Missing Handle(s)" at bounding box center [651, 288] width 422 height 34
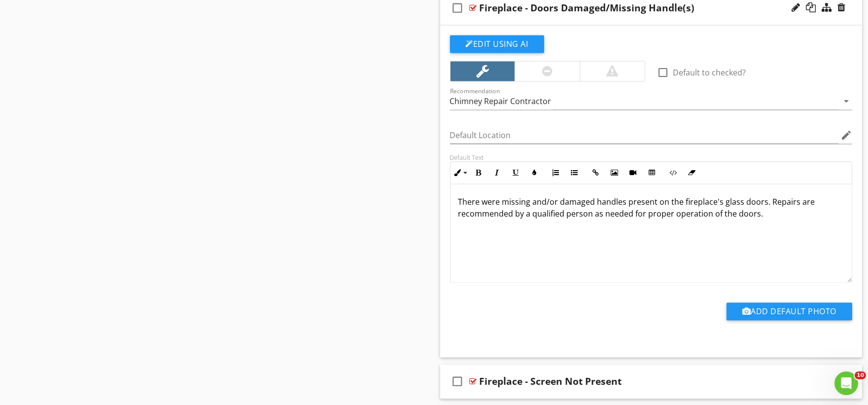
scroll to position [19828, 0]
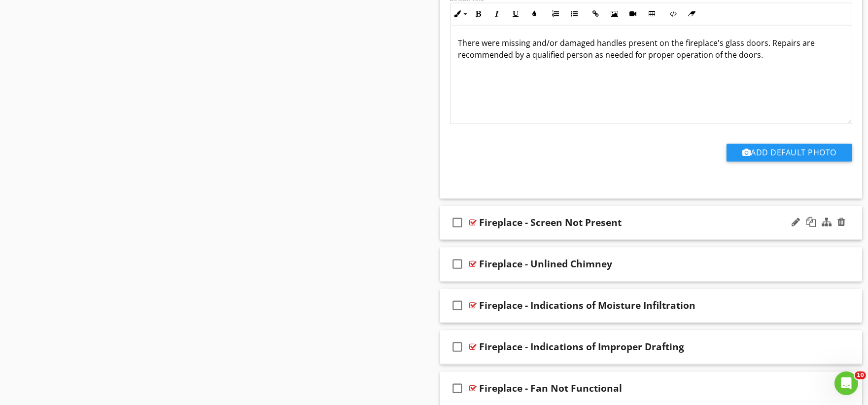
click at [488, 240] on div "check_box_outline_blank Fireplace - Screen Not Present" at bounding box center [651, 223] width 422 height 34
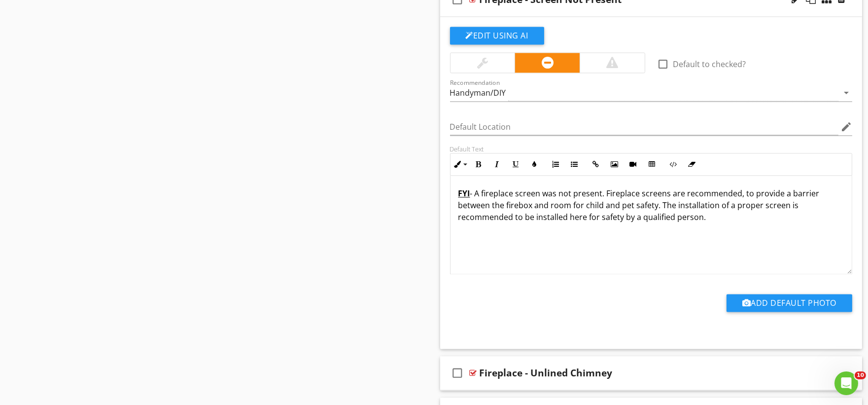
scroll to position [20157, 0]
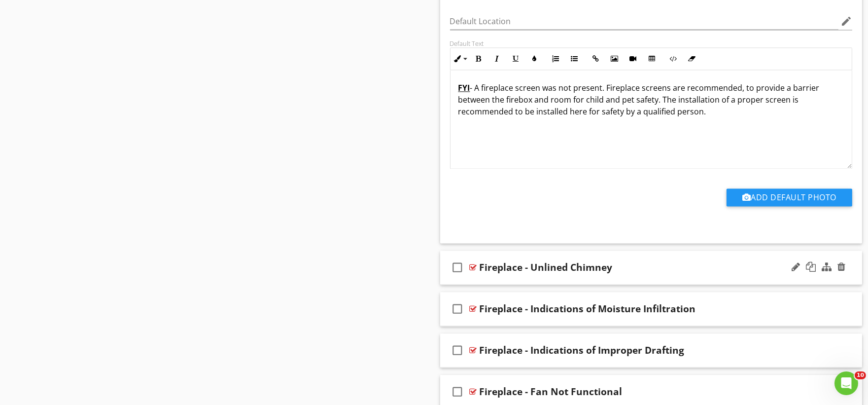
click at [476, 284] on div "check_box_outline_blank Fireplace - Unlined Chimney" at bounding box center [651, 267] width 422 height 34
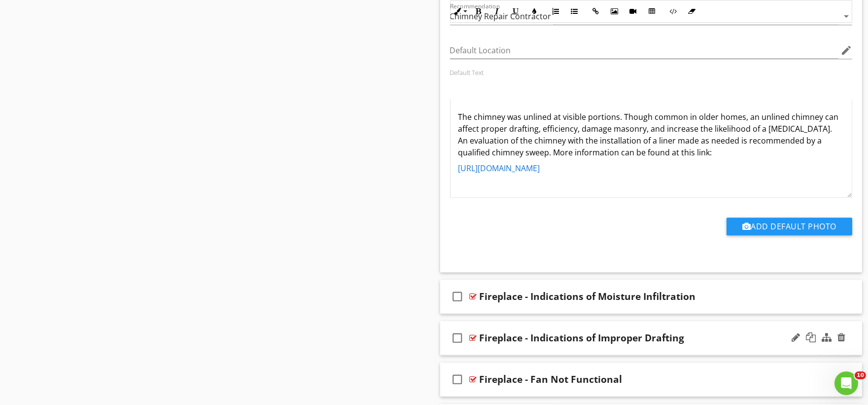
scroll to position [20595, 0]
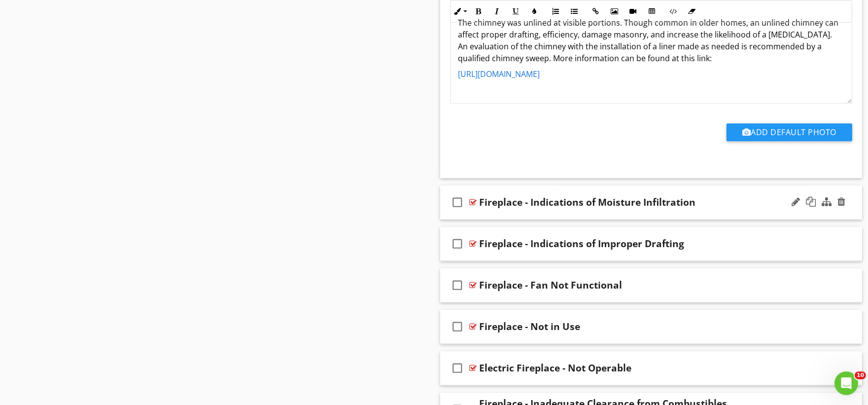
click at [482, 219] on div "check_box_outline_blank Fireplace - Indications of Moisture Infiltration" at bounding box center [651, 202] width 422 height 34
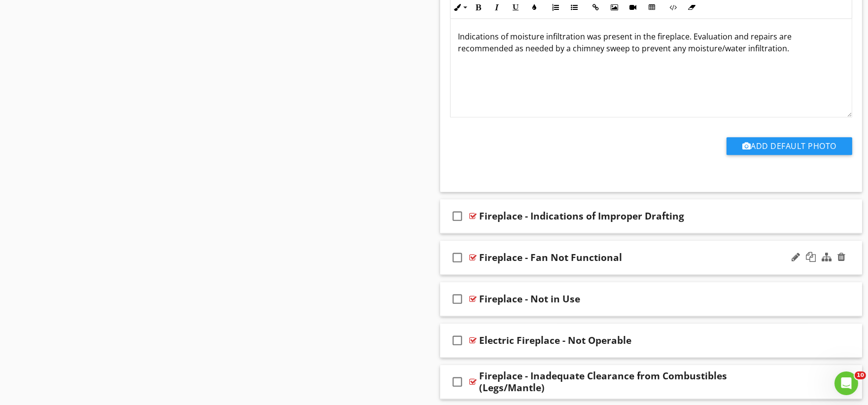
scroll to position [20978, 0]
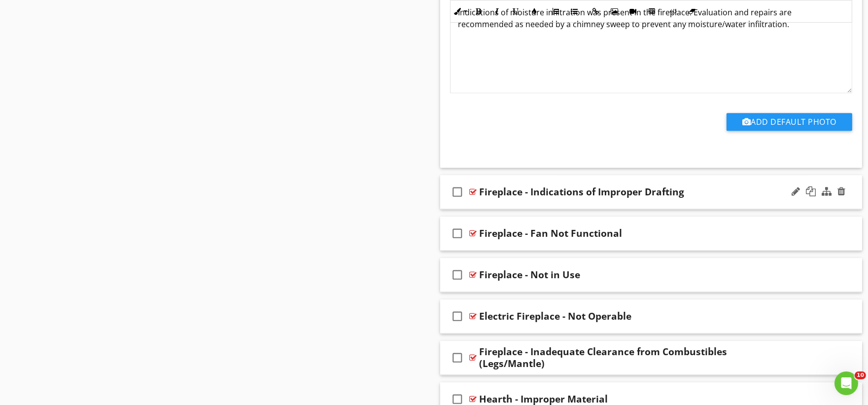
click at [489, 209] on div "check_box_outline_blank Fireplace - Indications of Improper Drafting" at bounding box center [651, 192] width 422 height 34
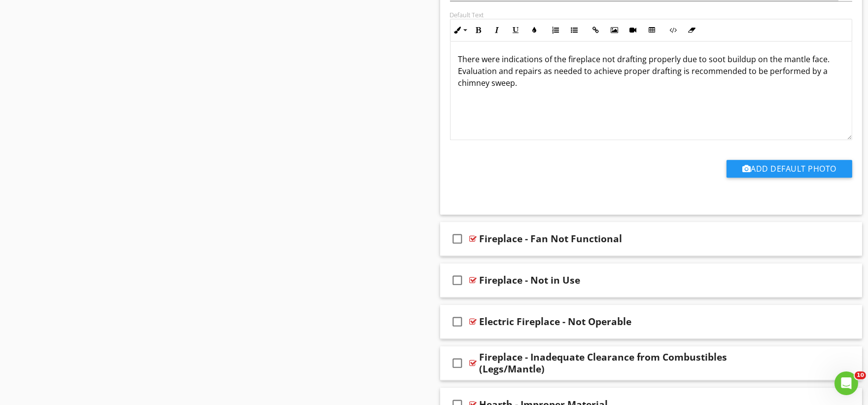
scroll to position [21307, 0]
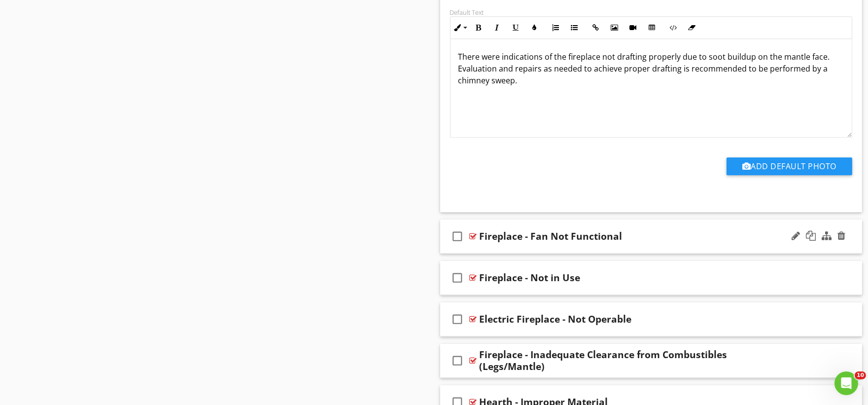
click at [482, 253] on div "check_box_outline_blank Fireplace - Fan Not Functional" at bounding box center [651, 236] width 422 height 34
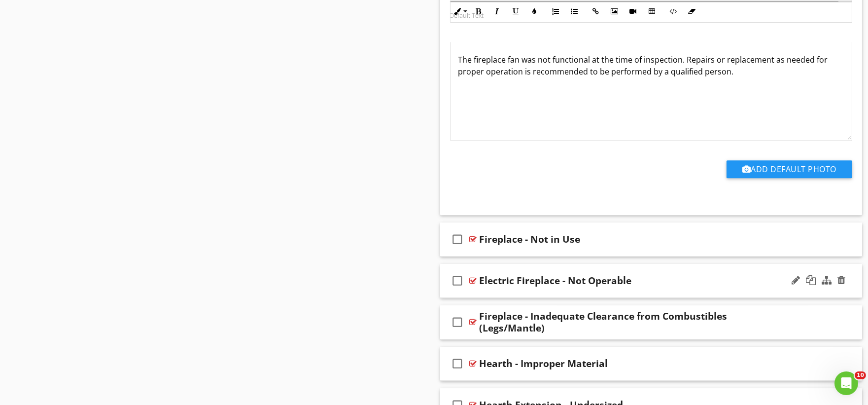
scroll to position [21745, 0]
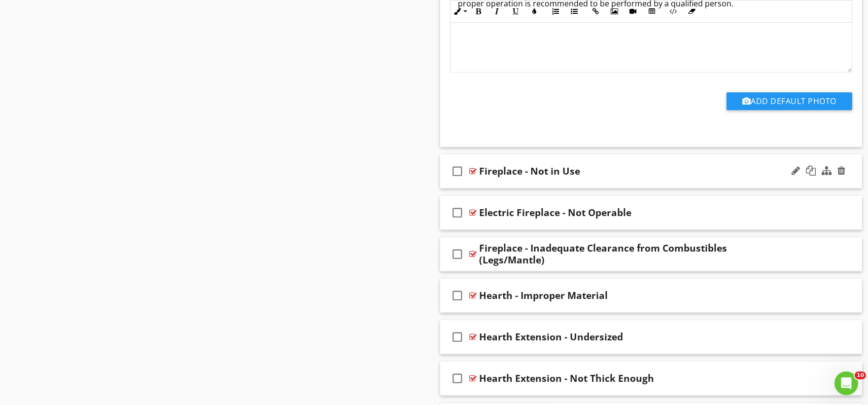
click at [485, 188] on div "check_box_outline_blank Fireplace - Not in Use" at bounding box center [651, 171] width 422 height 34
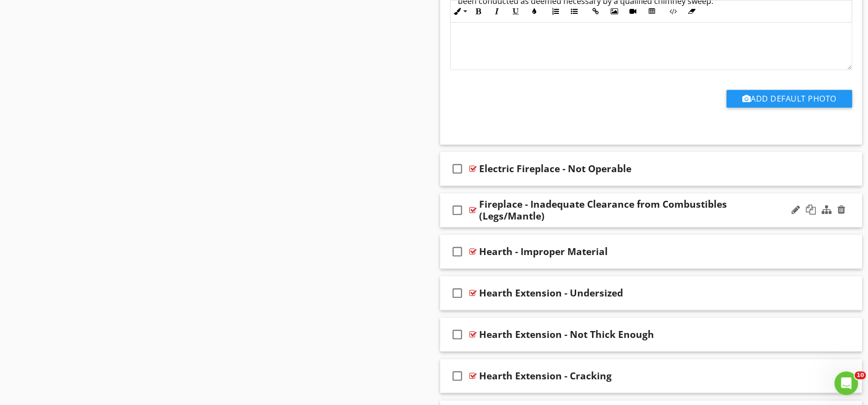
scroll to position [22128, 0]
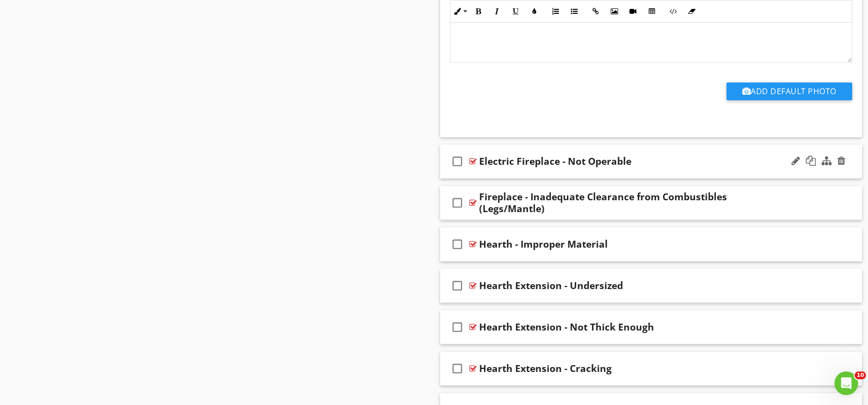
click at [489, 178] on div "check_box_outline_blank Electric Fireplace - Not Operable" at bounding box center [651, 161] width 422 height 34
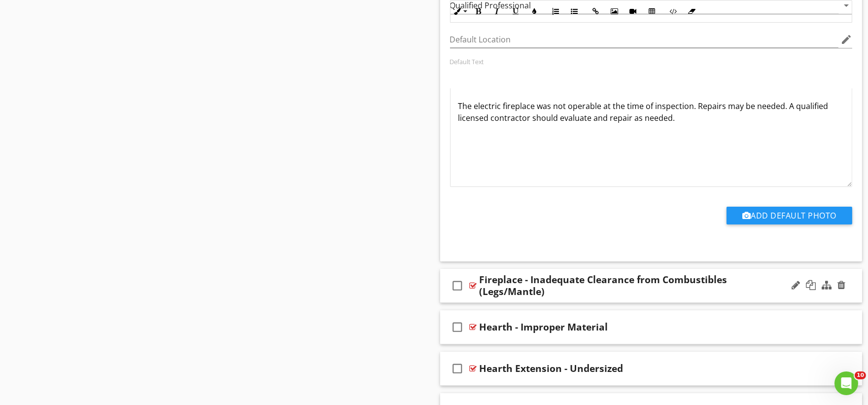
scroll to position [22457, 0]
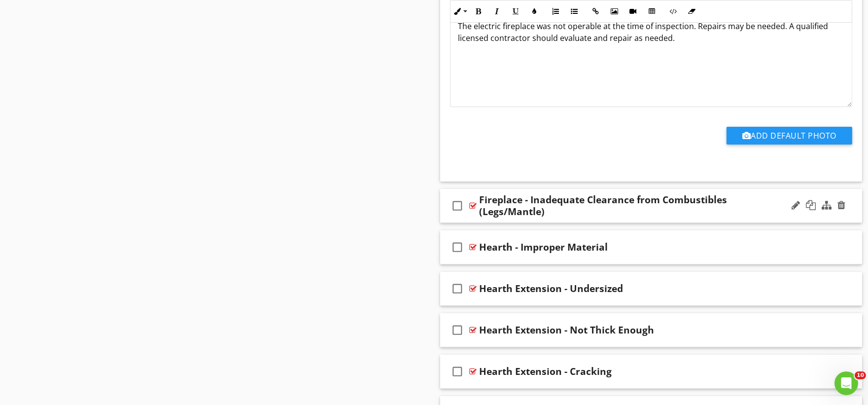
click at [473, 223] on div "check_box_outline_blank Fireplace - Inadequate Clearance from Combustibles (Leg…" at bounding box center [651, 206] width 422 height 34
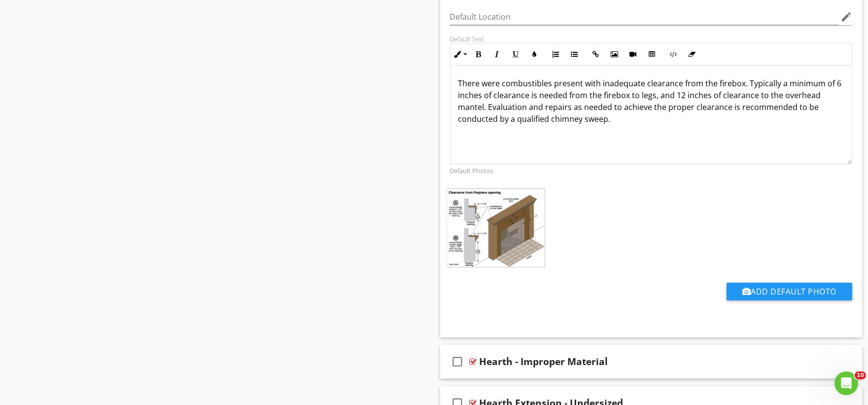
scroll to position [22950, 0]
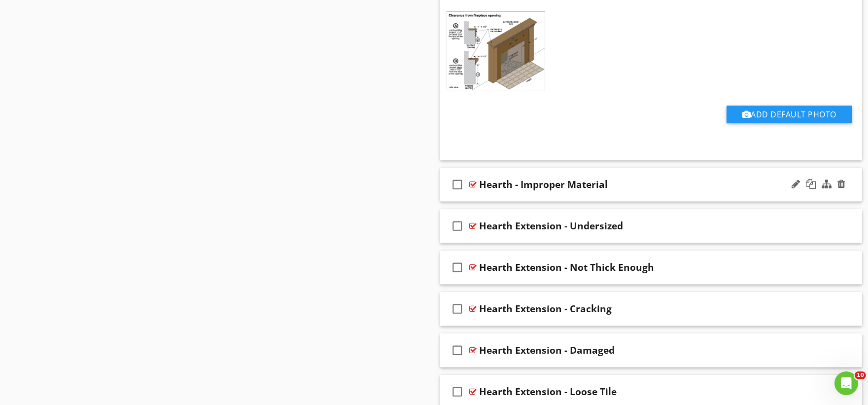
click at [479, 202] on div "check_box_outline_blank Hearth - Improper Material" at bounding box center [651, 185] width 422 height 34
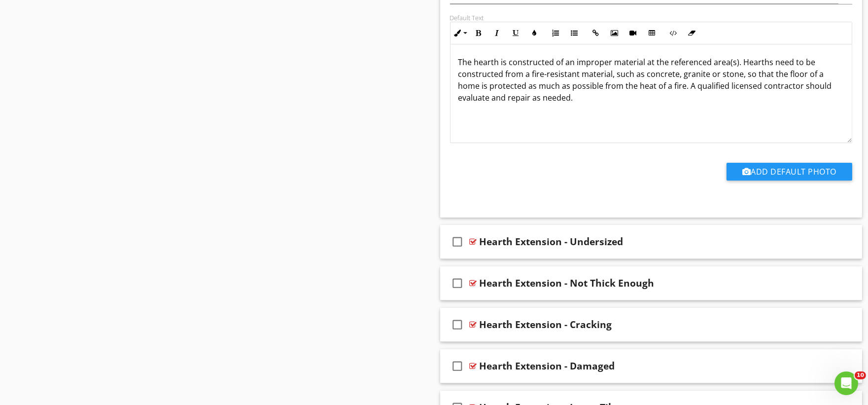
scroll to position [23279, 0]
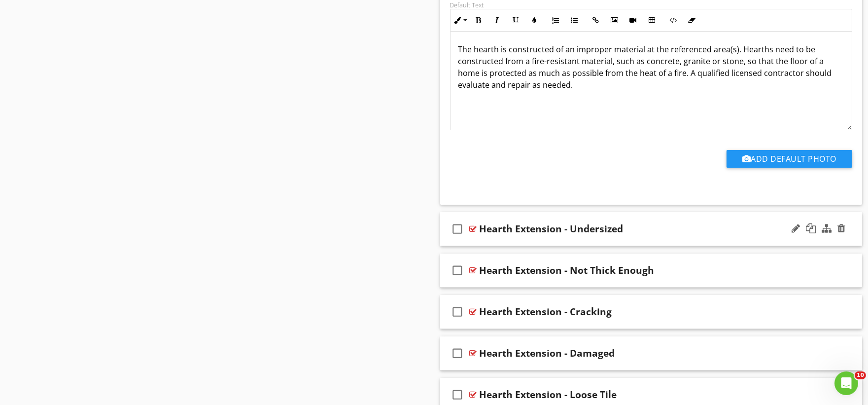
click at [476, 246] on div "check_box_outline_blank Hearth Extension - Undersized" at bounding box center [651, 229] width 422 height 34
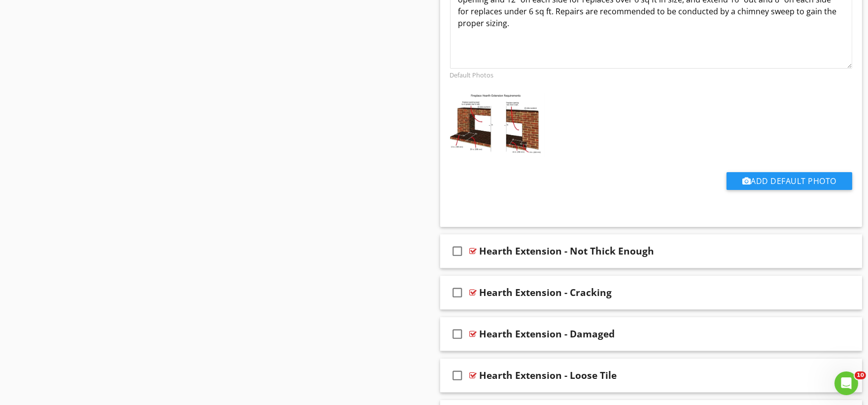
scroll to position [23717, 0]
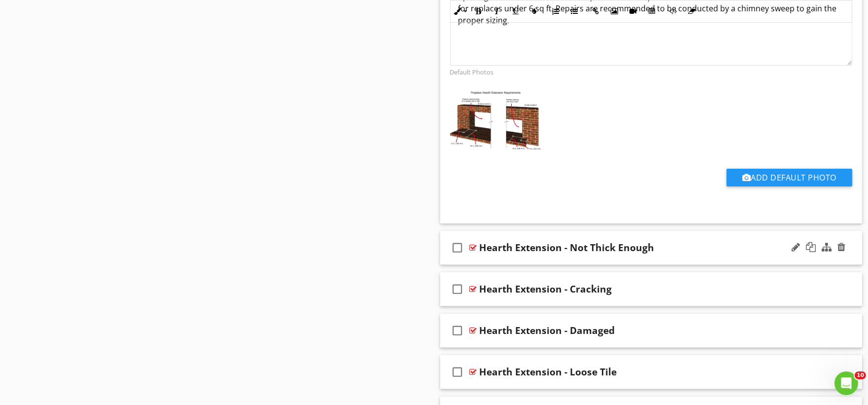
click at [471, 265] on div "check_box_outline_blank Hearth Extension - Not Thick Enough" at bounding box center [651, 248] width 422 height 34
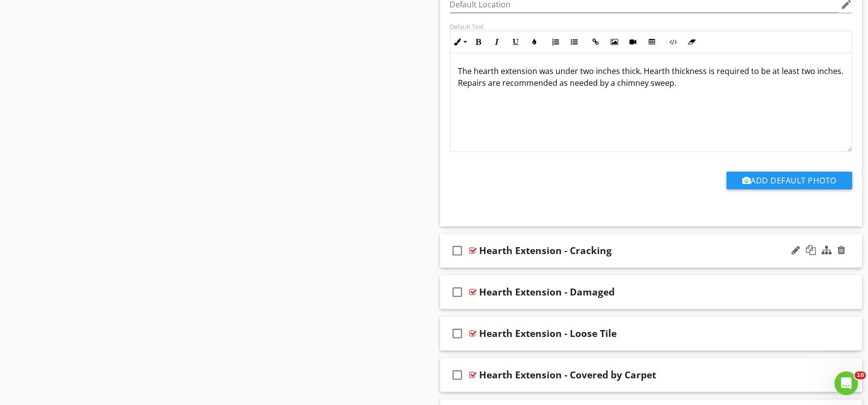
scroll to position [24100, 0]
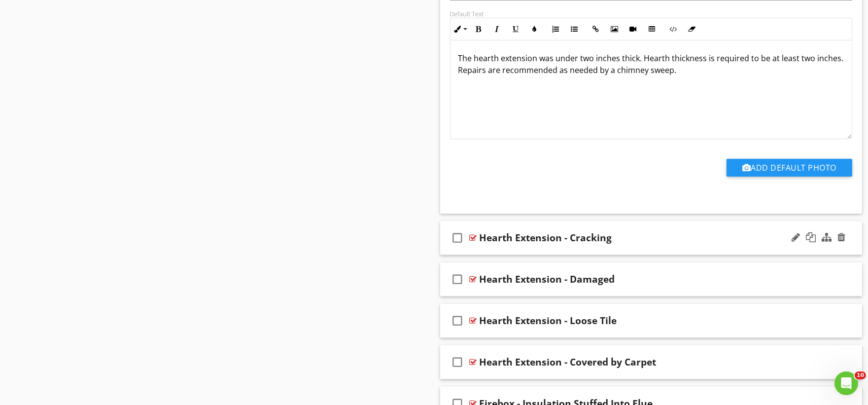
click at [472, 255] on div "check_box_outline_blank Hearth Extension - Cracking" at bounding box center [651, 238] width 422 height 34
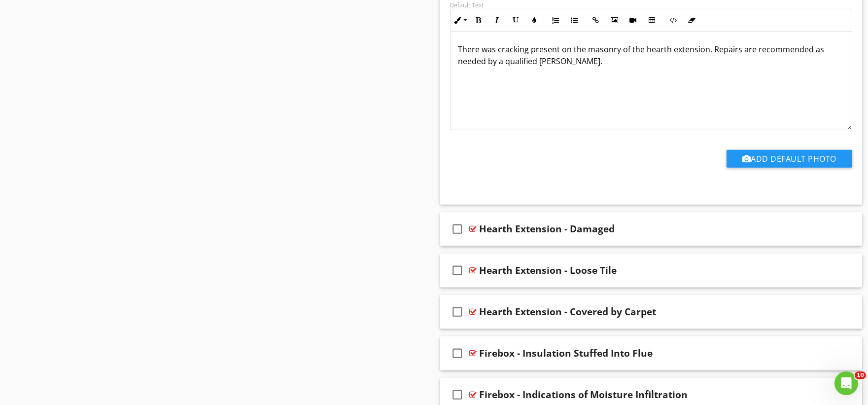
scroll to position [24484, 0]
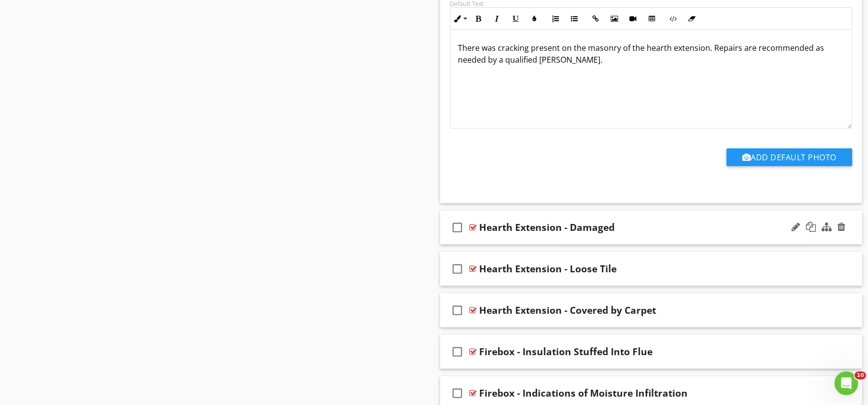
click at [474, 245] on div "check_box_outline_blank Hearth Extension - Damaged" at bounding box center [651, 227] width 422 height 34
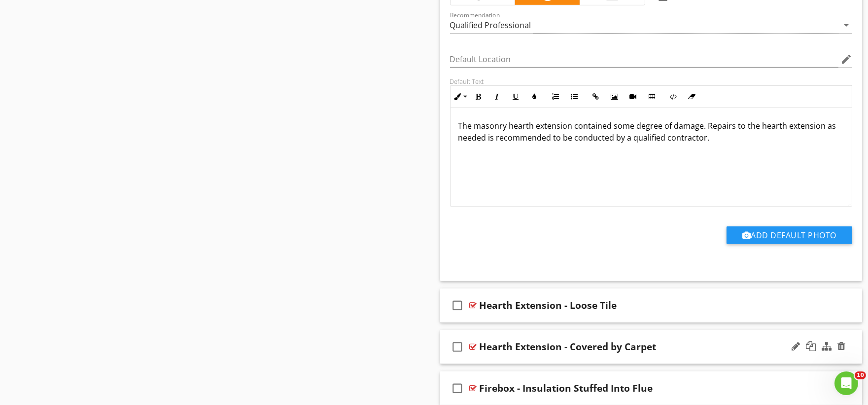
scroll to position [24867, 0]
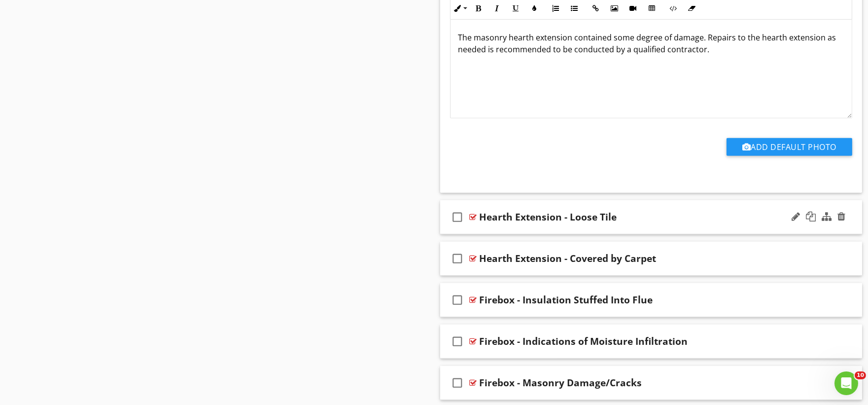
click at [474, 234] on div "check_box_outline_blank Hearth Extension - Loose Tile" at bounding box center [651, 217] width 422 height 34
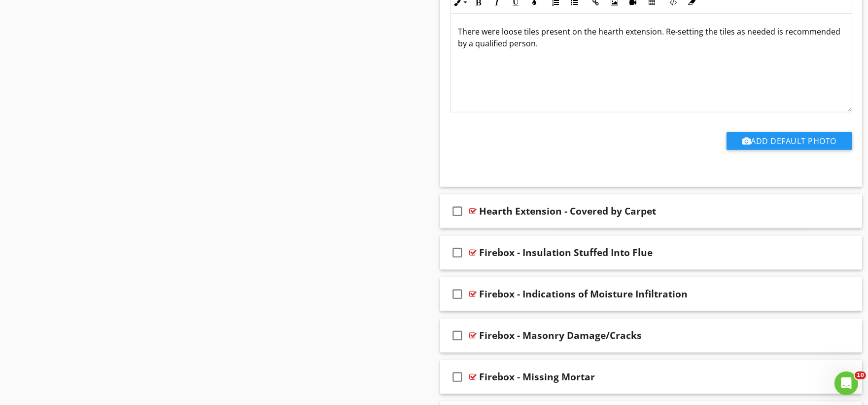
scroll to position [25251, 0]
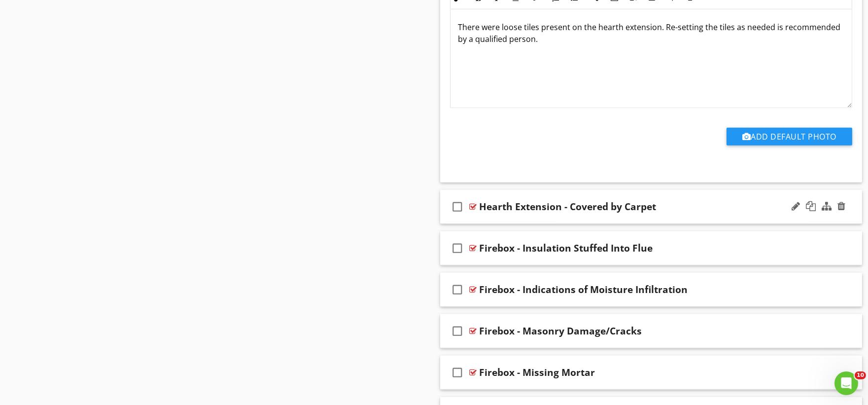
click at [474, 224] on div "check_box_outline_blank Hearth Extension - Covered by Carpet" at bounding box center [651, 207] width 422 height 34
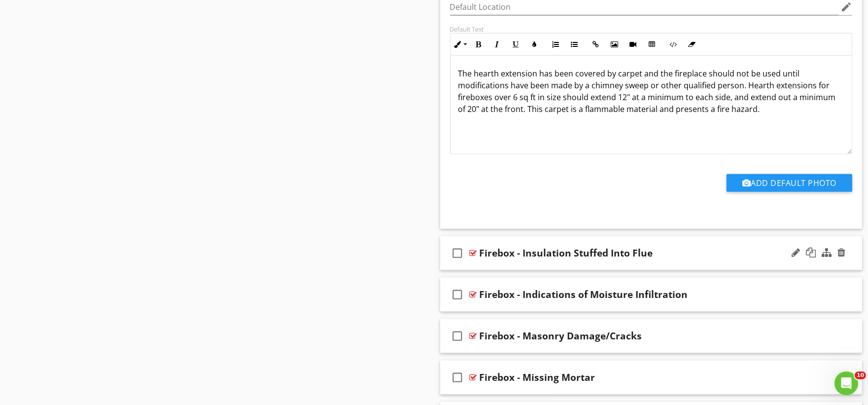
scroll to position [25579, 0]
click at [476, 269] on div "check_box_outline_blank Firebox - Insulation Stuffed Into Flue" at bounding box center [651, 252] width 422 height 34
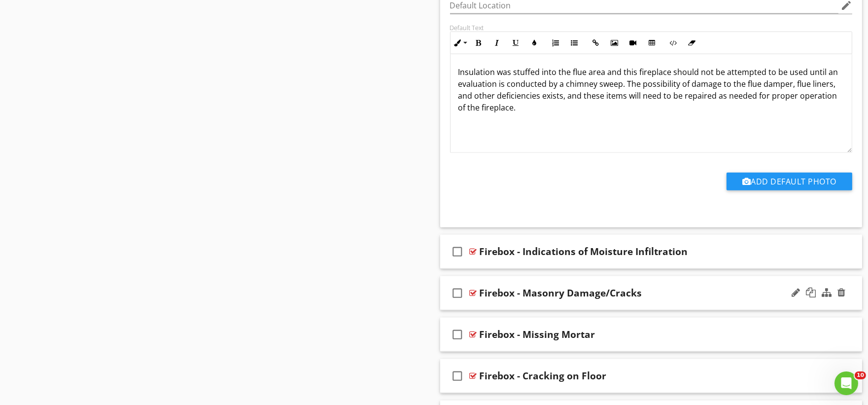
scroll to position [26018, 0]
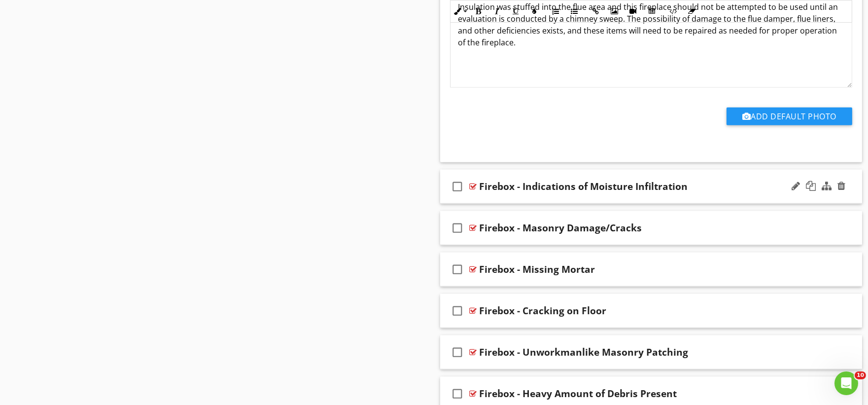
click at [478, 204] on div "check_box_outline_blank Firebox - Indications of Moisture Infiltration" at bounding box center [651, 187] width 422 height 34
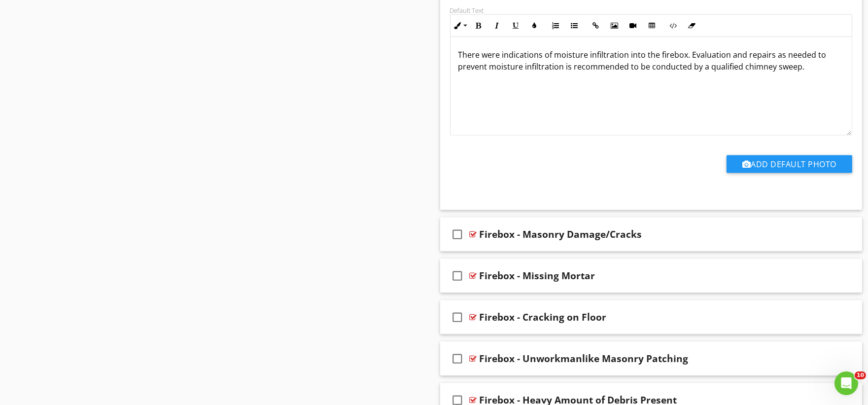
scroll to position [26346, 0]
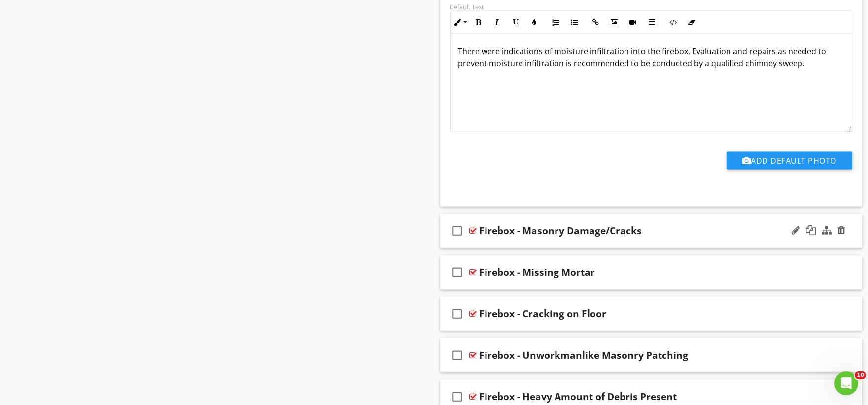
click at [478, 248] on div "check_box_outline_blank Firebox - Masonry Damage/Cracks" at bounding box center [651, 231] width 422 height 34
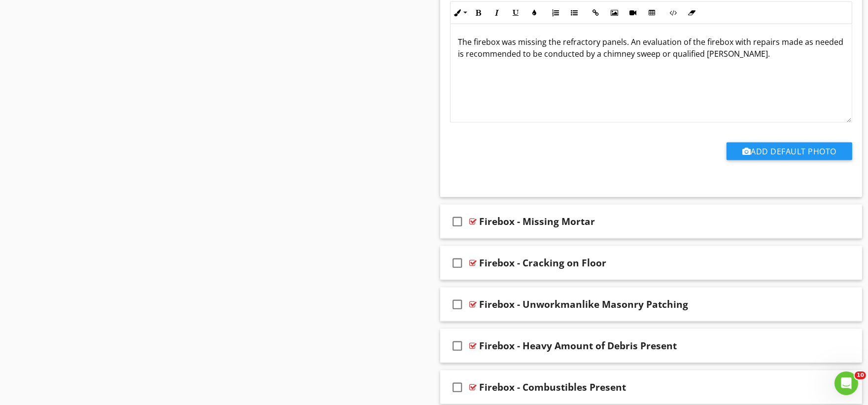
scroll to position [26730, 0]
click at [469, 232] on div "check_box_outline_blank" at bounding box center [460, 221] width 20 height 24
click at [459, 232] on icon "check_box" at bounding box center [458, 221] width 16 height 24
click at [484, 238] on div "check_box_outline_blank Firebox - Missing Mortar" at bounding box center [651, 221] width 422 height 34
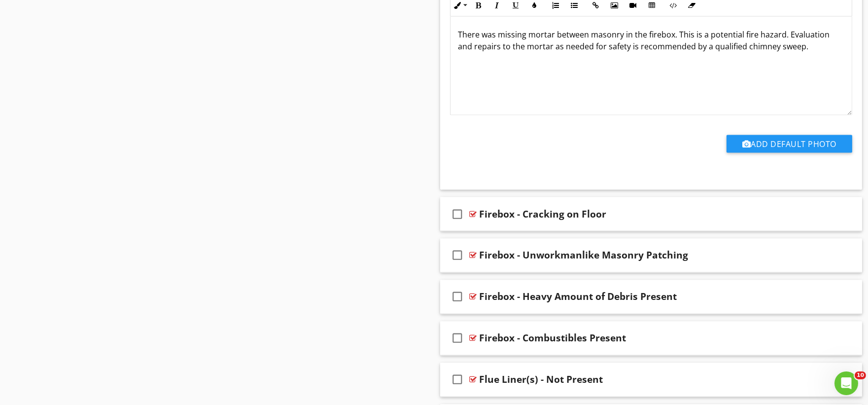
scroll to position [27113, 0]
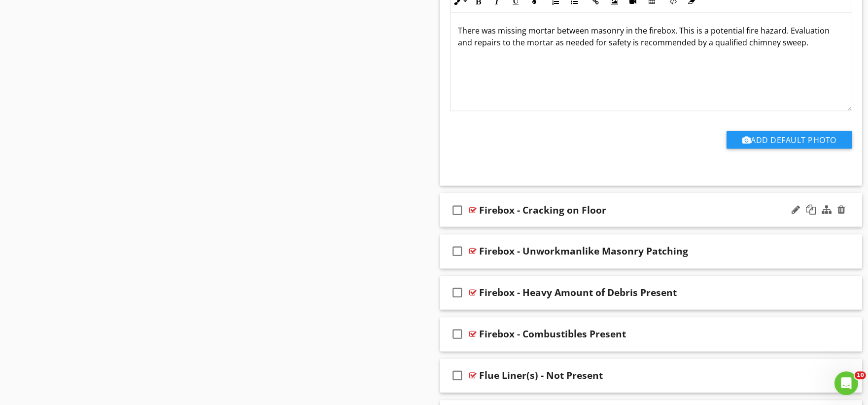
click at [487, 227] on div "check_box_outline_blank Firebox - Cracking on Floor" at bounding box center [651, 210] width 422 height 34
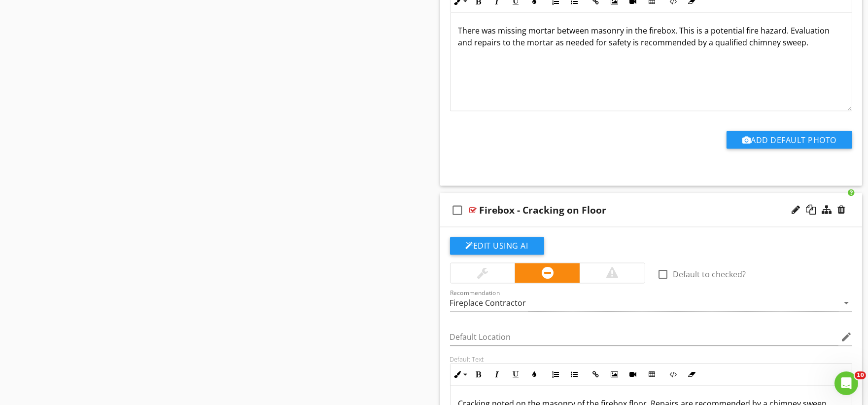
scroll to position [27442, 0]
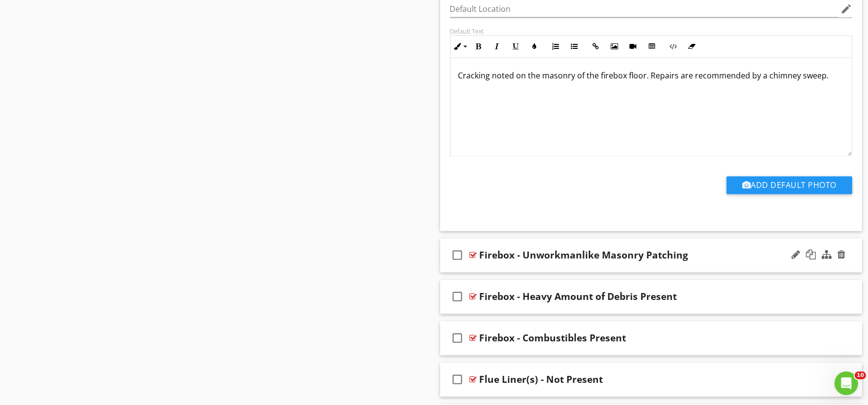
click at [475, 272] on div "check_box_outline_blank Firebox - Unworkmanlike Masonry Patching" at bounding box center [651, 255] width 422 height 34
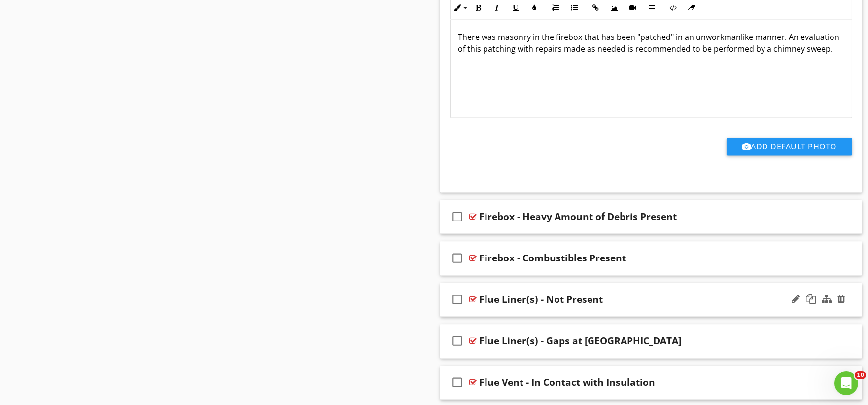
scroll to position [27880, 0]
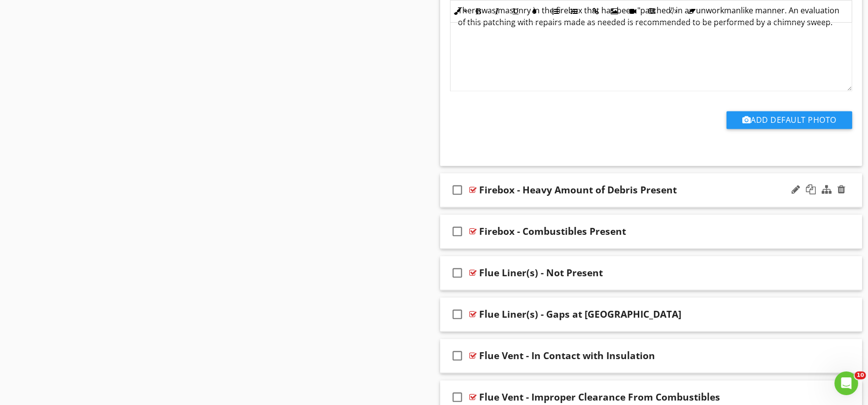
click at [482, 207] on div "check_box_outline_blank Firebox - Heavy Amount of Debris Present" at bounding box center [651, 190] width 422 height 34
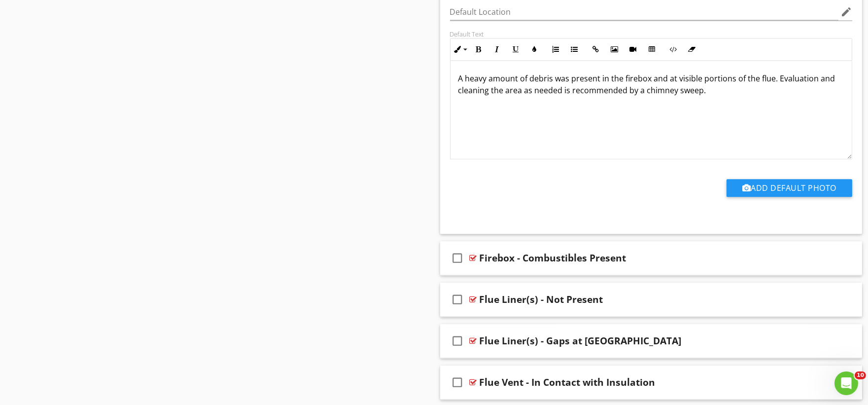
scroll to position [28209, 0]
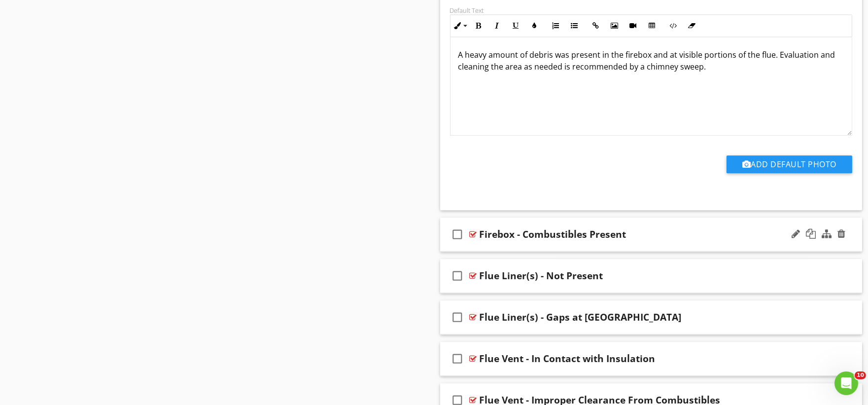
click at [487, 251] on div "check_box_outline_blank Firebox - Combustibles Present" at bounding box center [651, 234] width 422 height 34
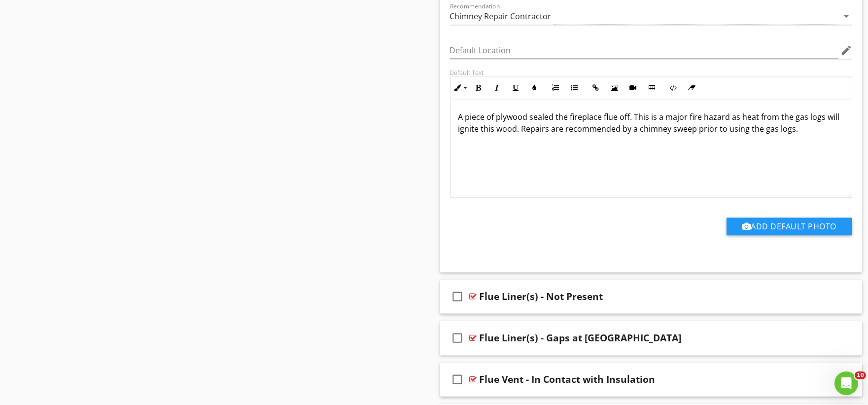
scroll to position [28647, 0]
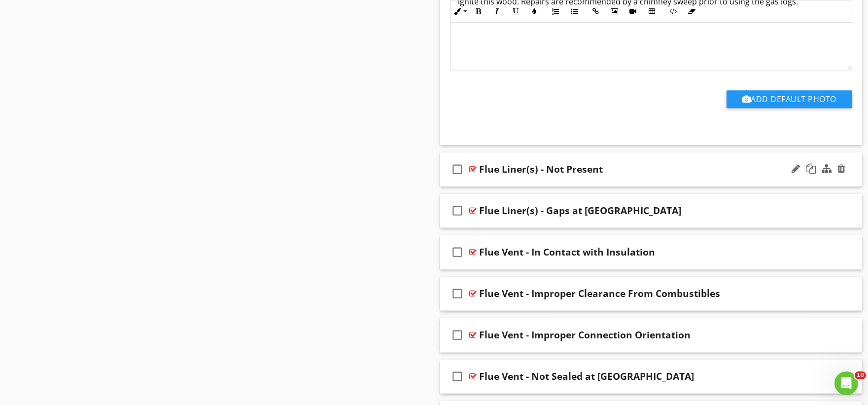
click at [491, 186] on div "check_box_outline_blank Flue Liner(s) - Not Present" at bounding box center [651, 169] width 422 height 34
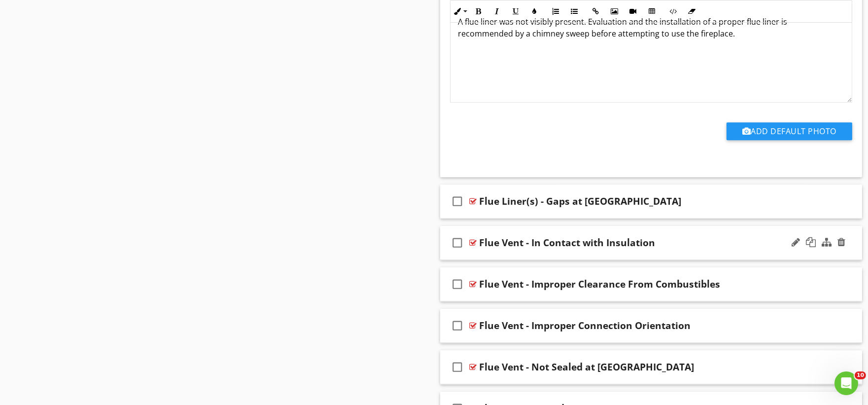
scroll to position [29030, 0]
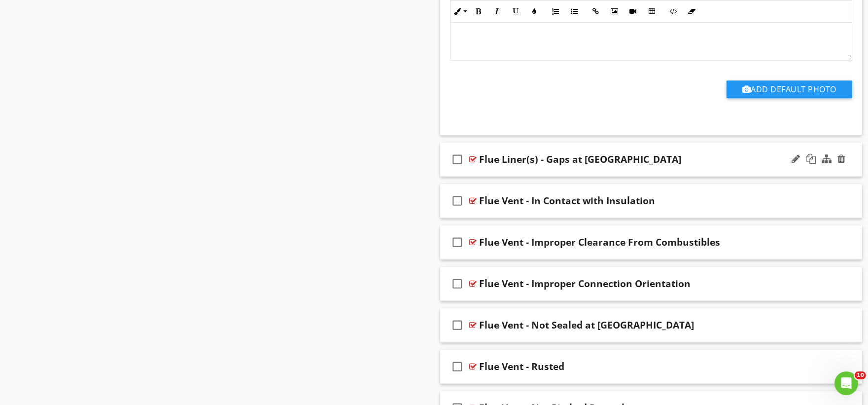
click at [485, 176] on div "check_box_outline_blank Flue Liner(s) - Gaps at Smoke Chamber" at bounding box center [651, 159] width 422 height 34
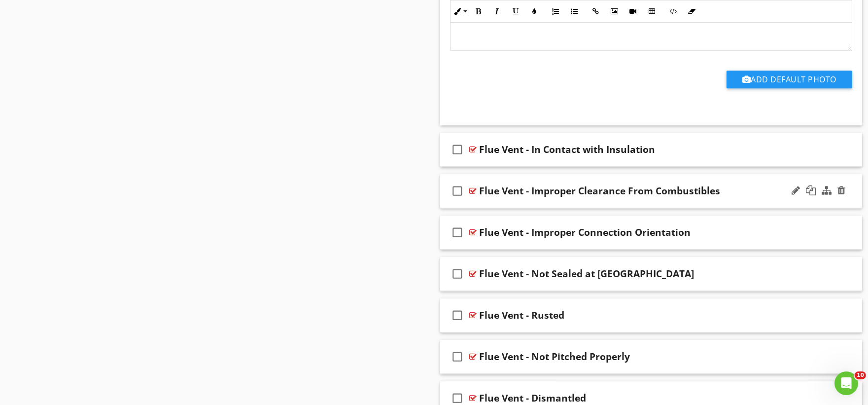
scroll to position [29414, 0]
click at [486, 166] on div "check_box_outline_blank Flue Vent - In Contact with Insulation" at bounding box center [651, 149] width 422 height 34
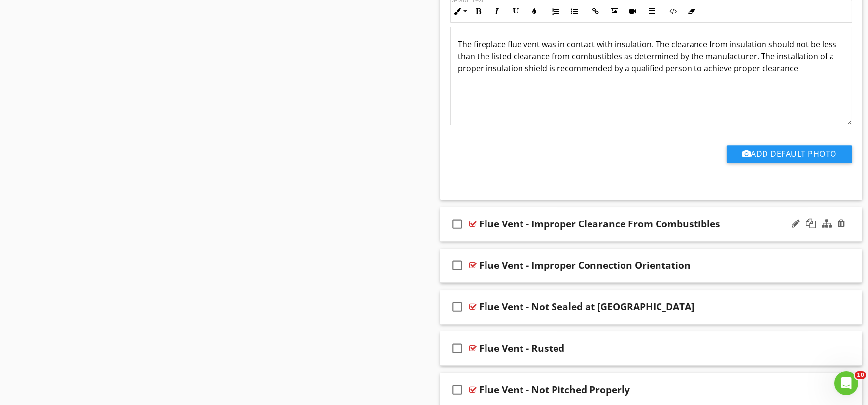
scroll to position [29742, 0]
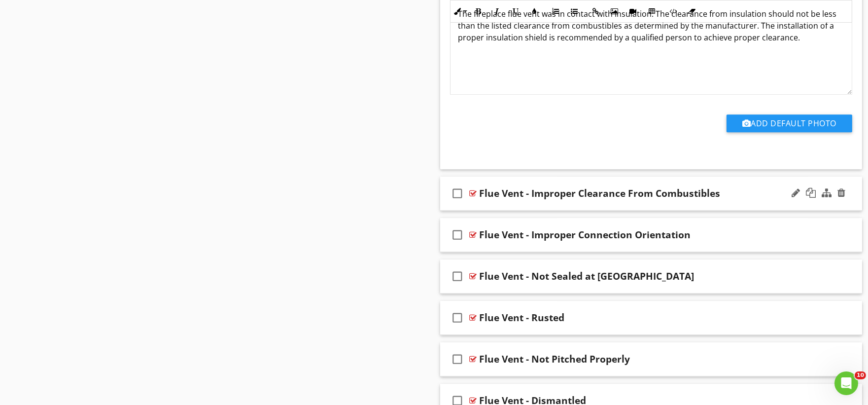
click at [480, 210] on div "check_box_outline_blank Flue Vent - Improper Clearance From Combustibles" at bounding box center [651, 193] width 422 height 34
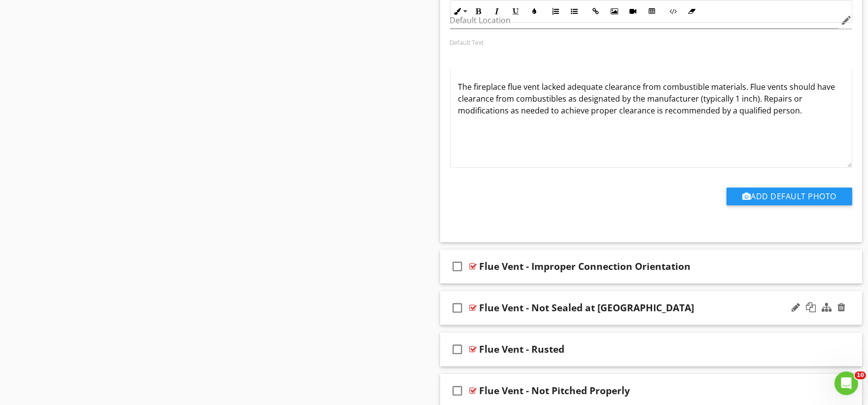
scroll to position [30126, 0]
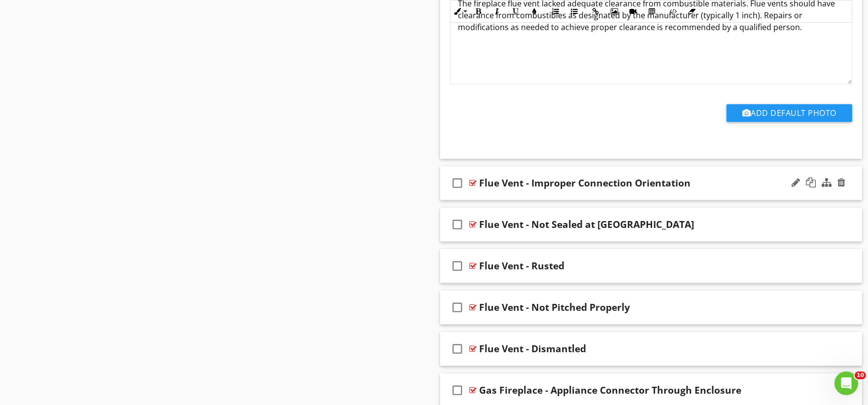
click at [492, 200] on div "check_box_outline_blank Flue Vent - Improper Connection Orientation" at bounding box center [651, 183] width 422 height 34
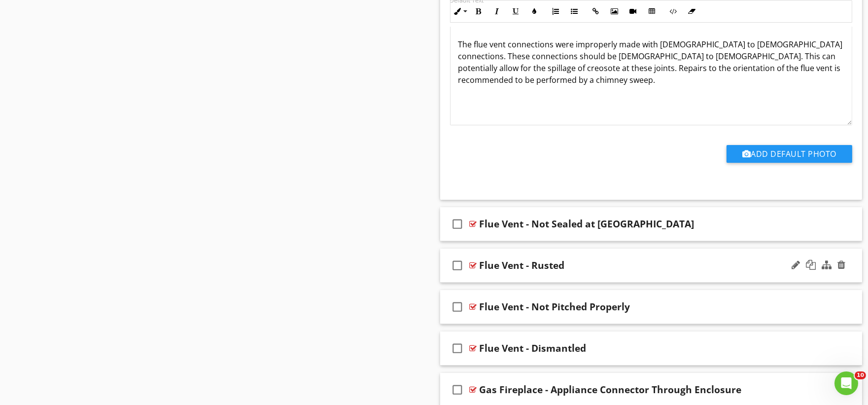
scroll to position [30509, 0]
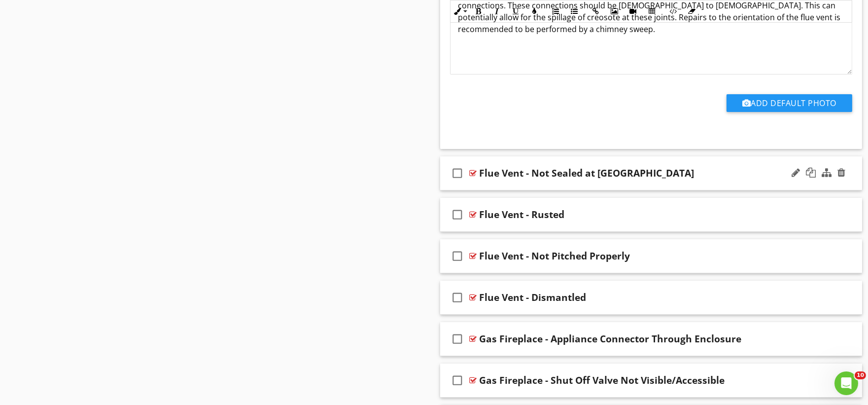
click at [494, 190] on div "check_box_outline_blank Flue Vent - Not Sealed at [GEOGRAPHIC_DATA]" at bounding box center [651, 173] width 422 height 34
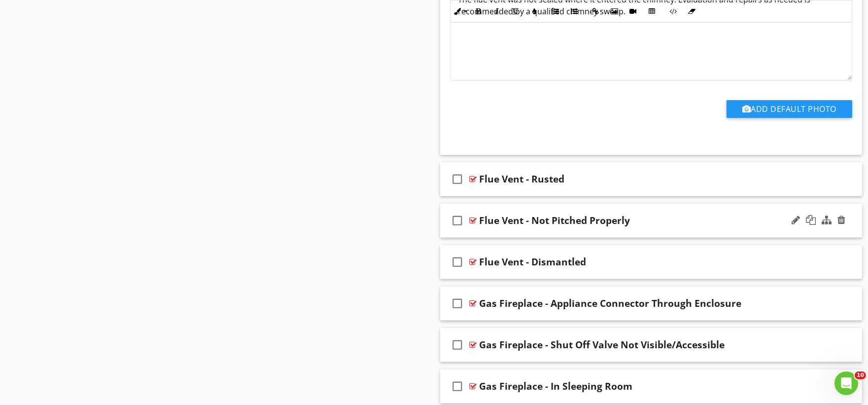
scroll to position [30892, 0]
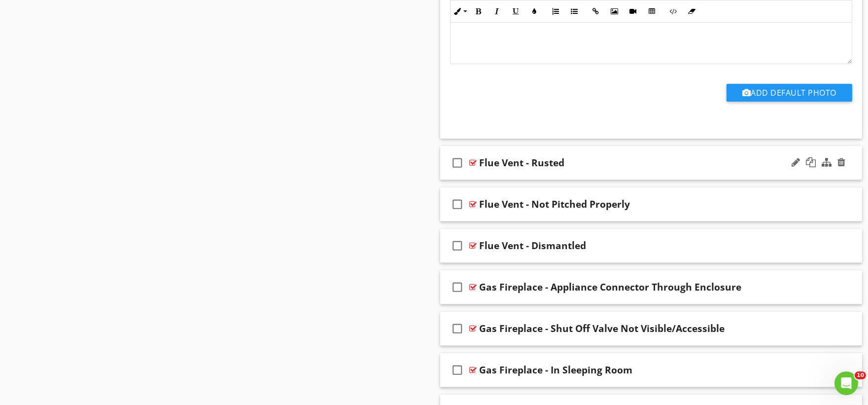
click at [488, 180] on div "check_box_outline_blank Flue Vent - Rusted" at bounding box center [651, 163] width 422 height 34
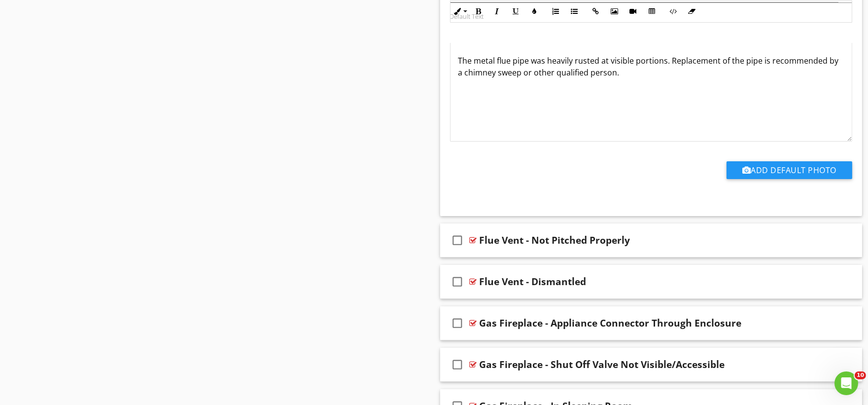
scroll to position [31276, 0]
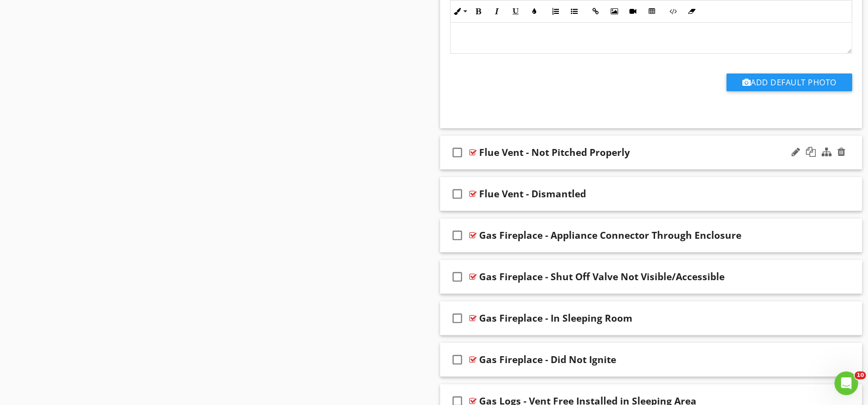
click at [493, 170] on div "check_box_outline_blank Flue Vent - Not Pitched Properly" at bounding box center [651, 153] width 422 height 34
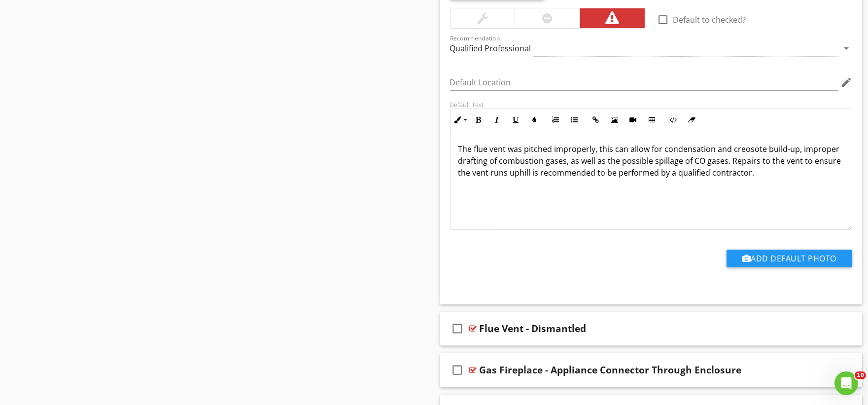
scroll to position [31660, 0]
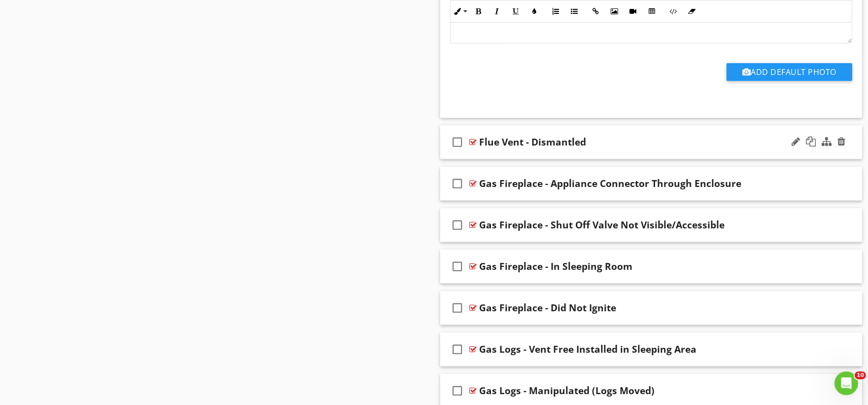
click at [494, 159] on div "check_box_outline_blank Flue Vent - Dismantled" at bounding box center [651, 142] width 422 height 34
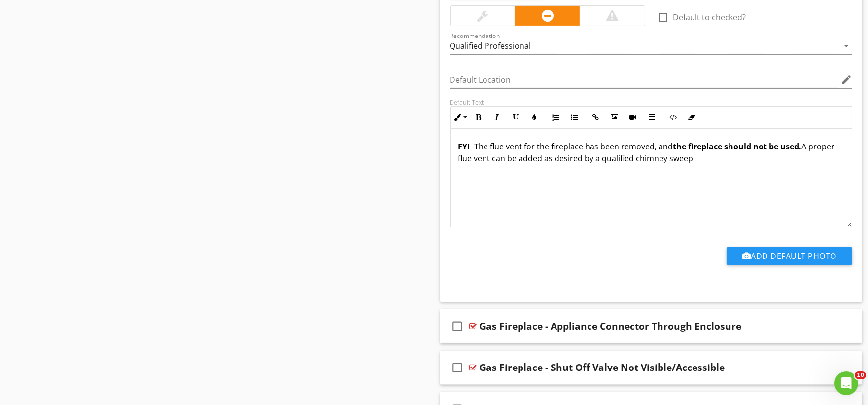
scroll to position [31988, 0]
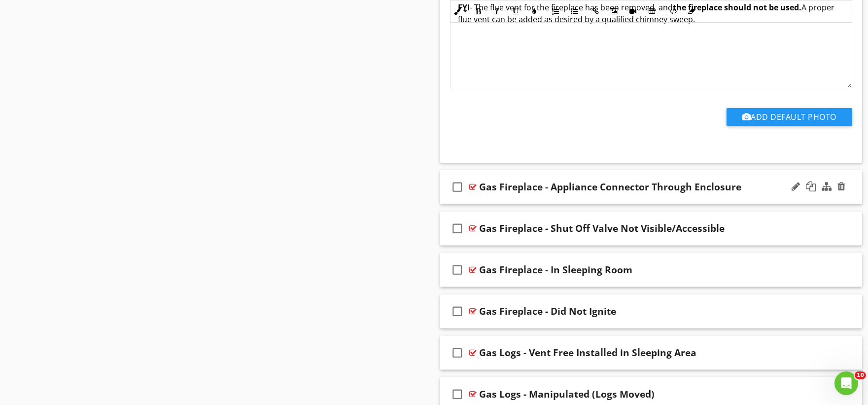
click at [489, 204] on div "check_box_outline_blank Gas Fireplace - Appliance Connector Through Enclosure" at bounding box center [651, 187] width 422 height 34
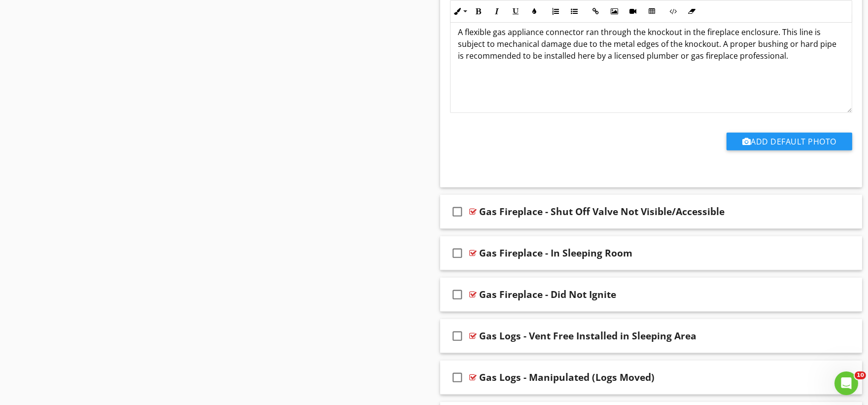
scroll to position [32371, 0]
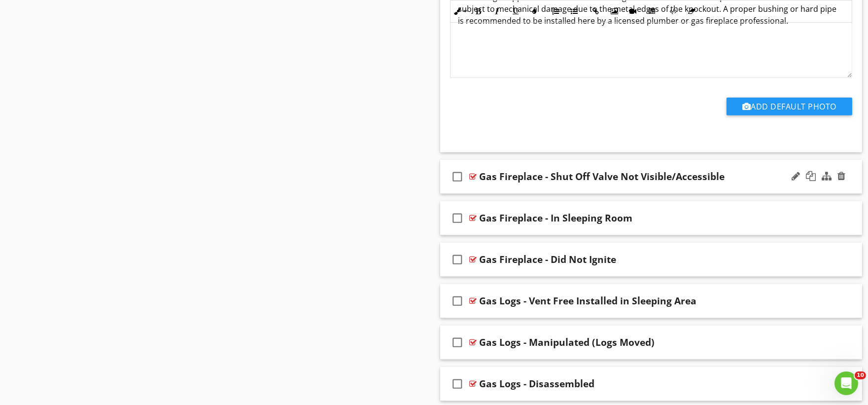
click at [510, 194] on div "check_box_outline_blank Gas Fireplace - Shut Off Valve Not Visible/Accessible" at bounding box center [651, 177] width 422 height 34
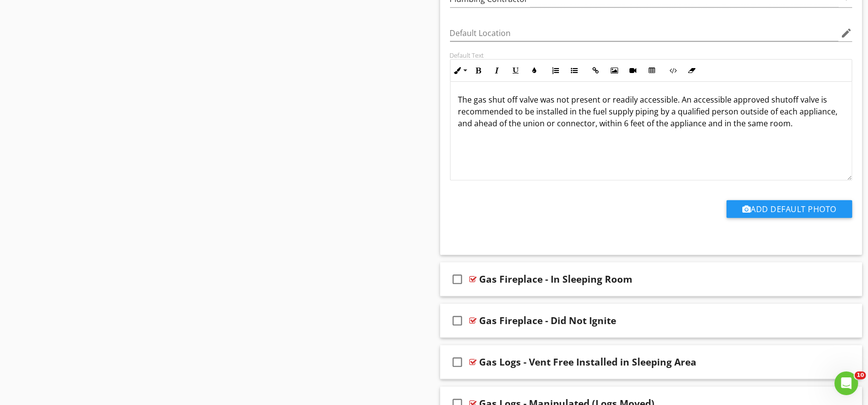
scroll to position [32700, 0]
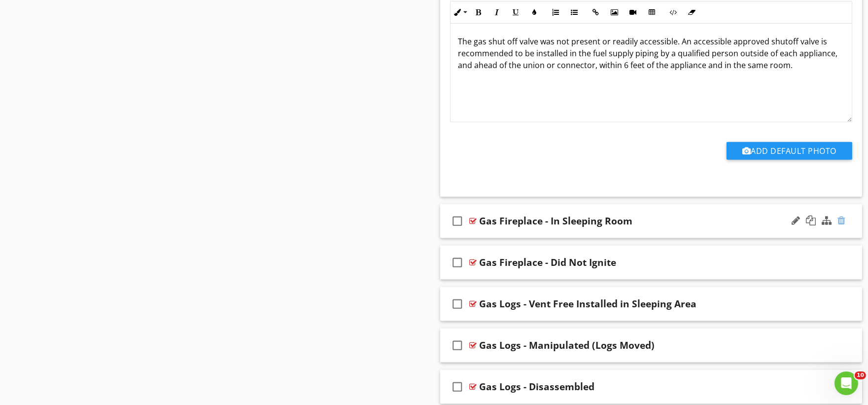
click at [840, 225] on div at bounding box center [842, 220] width 8 height 10
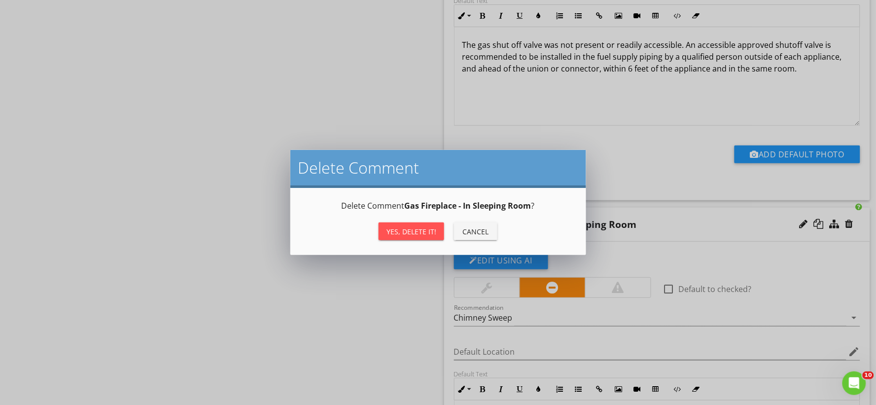
click at [420, 234] on div "Yes, Delete it!" at bounding box center [411, 231] width 50 height 10
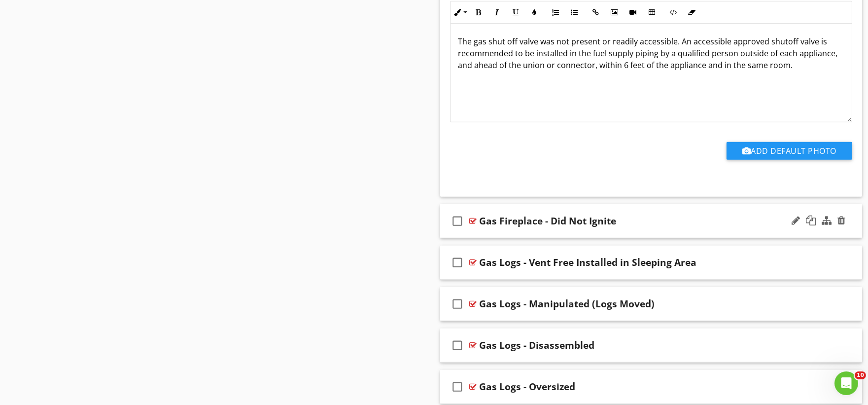
click at [485, 238] on div "check_box_outline_blank Gas Fireplace - Did Not Ignite" at bounding box center [651, 221] width 422 height 34
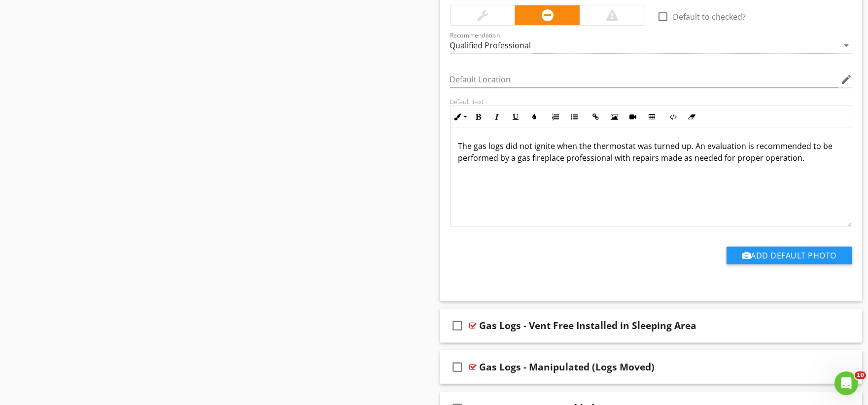
scroll to position [32974, 0]
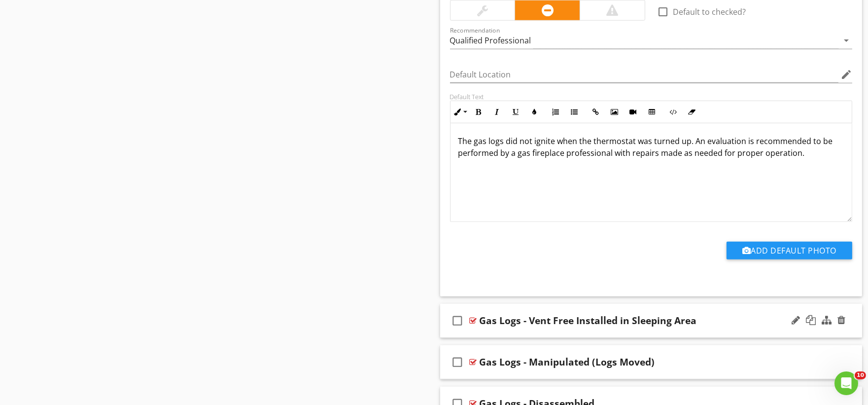
click at [501, 338] on div "check_box_outline_blank Gas Logs - Vent Free Installed in Sleeping Area" at bounding box center [651, 321] width 422 height 34
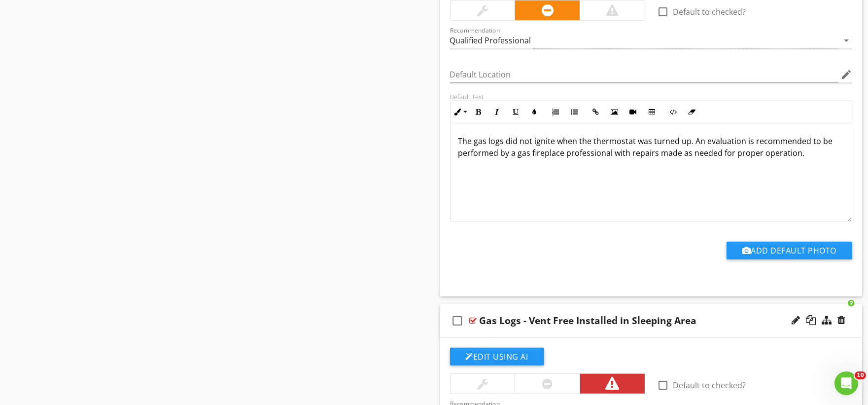
scroll to position [33248, 0]
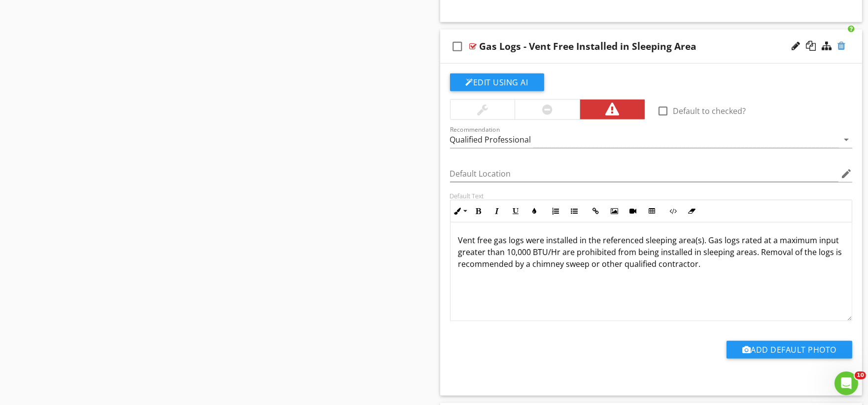
click at [841, 51] on div at bounding box center [842, 46] width 8 height 10
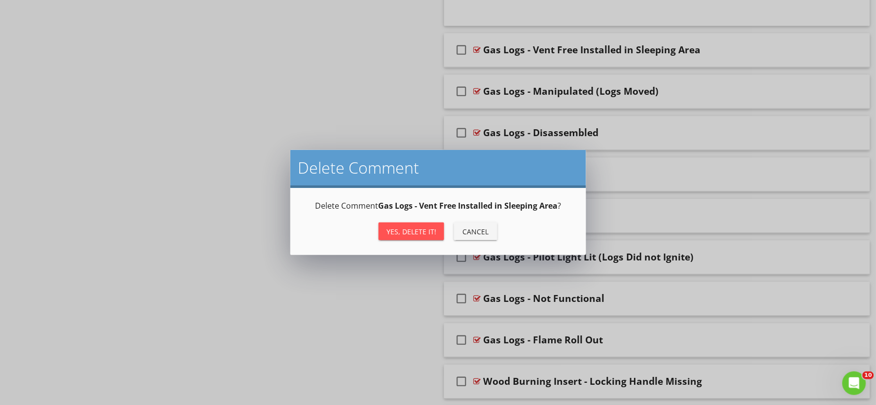
click at [411, 233] on div "Yes, Delete it!" at bounding box center [411, 231] width 50 height 10
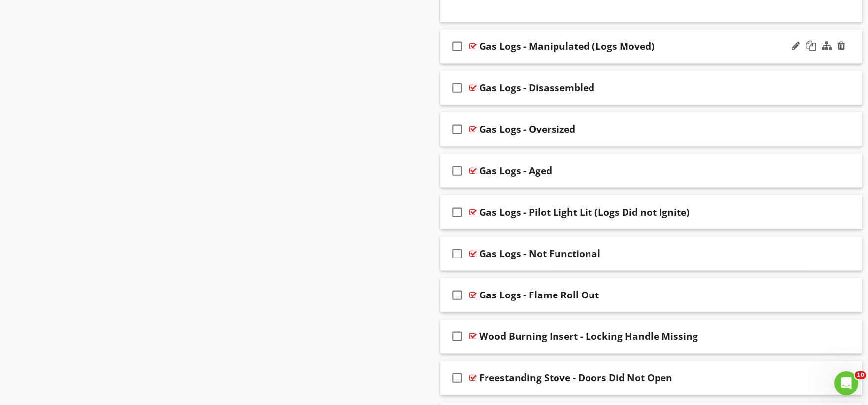
click at [472, 64] on div "check_box_outline_blank Gas Logs - Manipulated (Logs Moved)" at bounding box center [651, 47] width 422 height 34
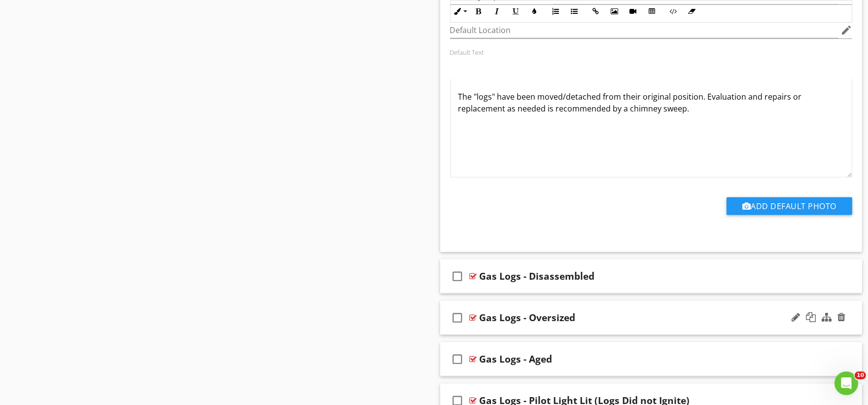
scroll to position [33577, 0]
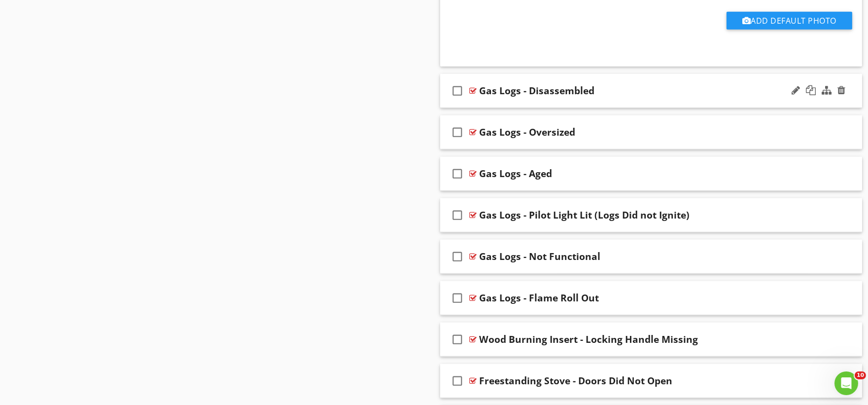
click at [495, 108] on div "check_box_outline_blank Gas Logs - Disassembled" at bounding box center [651, 91] width 422 height 34
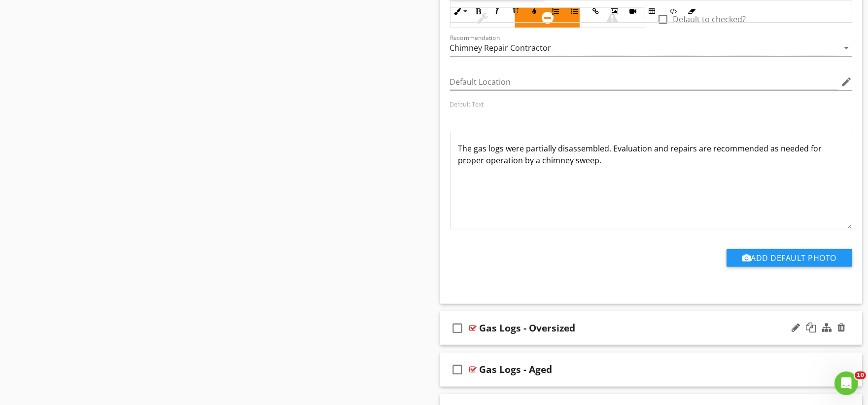
scroll to position [33905, 0]
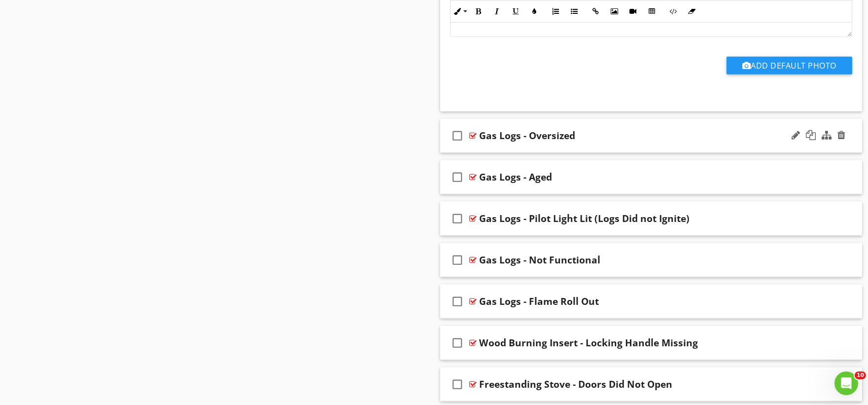
click at [482, 153] on div "check_box_outline_blank Gas Logs - Oversized" at bounding box center [651, 136] width 422 height 34
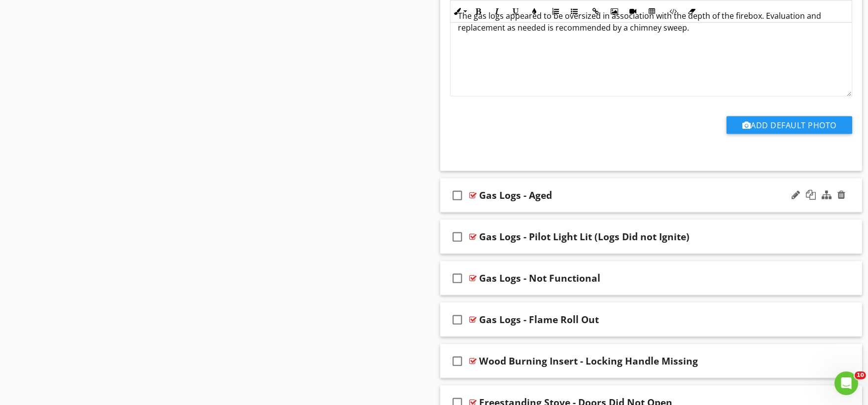
scroll to position [34234, 0]
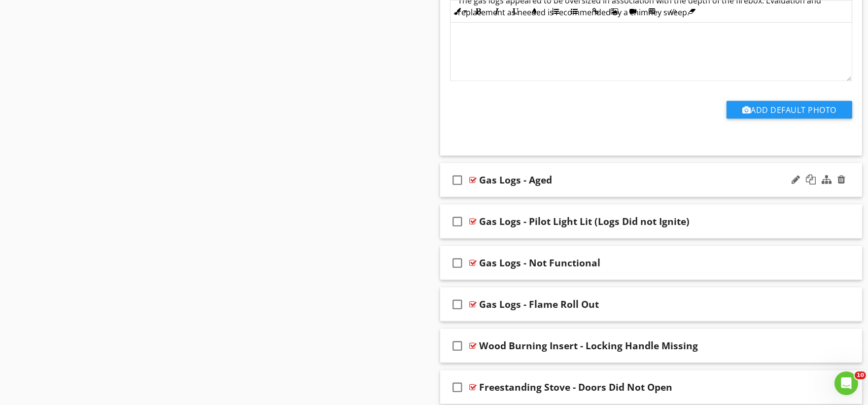
click at [485, 197] on div "check_box_outline_blank Gas Logs - Aged" at bounding box center [651, 180] width 422 height 34
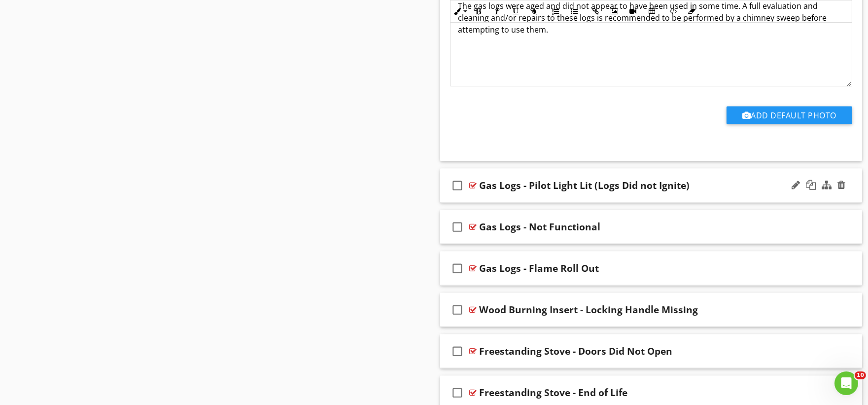
scroll to position [34617, 0]
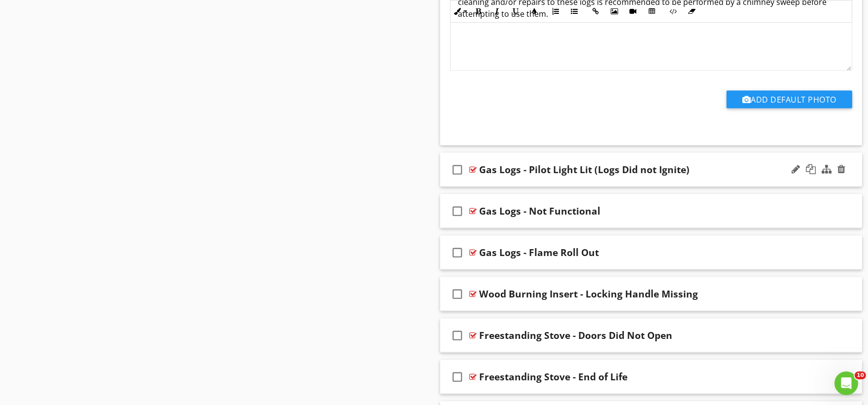
click at [484, 187] on div "check_box_outline_blank Gas Logs - Pilot Light Lit (Logs Did not Ignite)" at bounding box center [651, 170] width 422 height 34
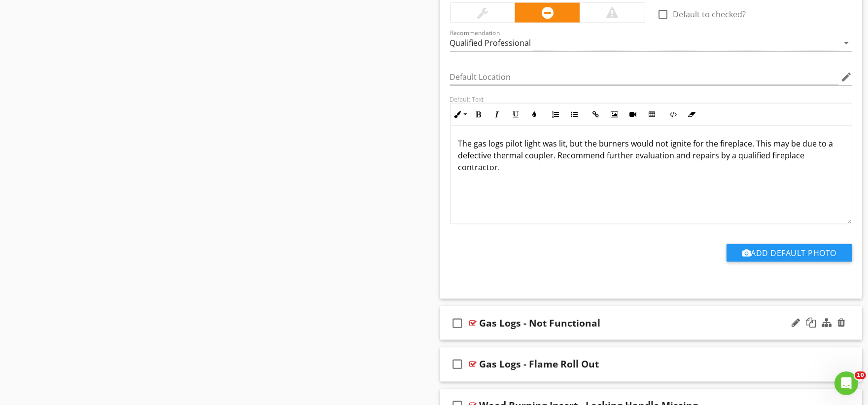
scroll to position [34946, 0]
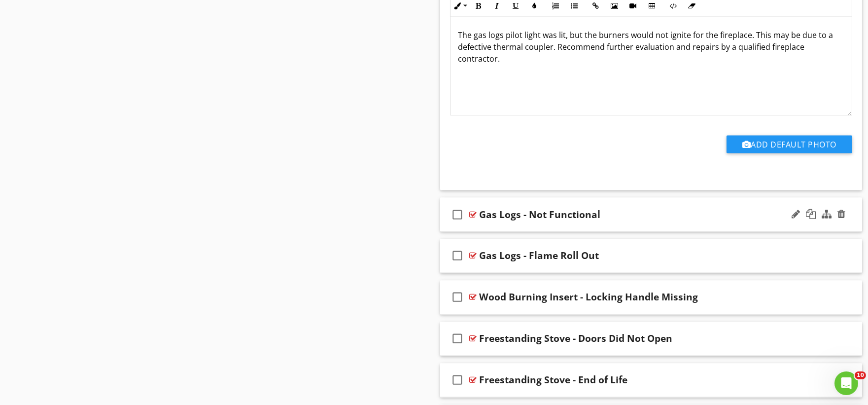
click at [490, 232] on div "check_box_outline_blank Gas Logs - Not Functional" at bounding box center [651, 215] width 422 height 34
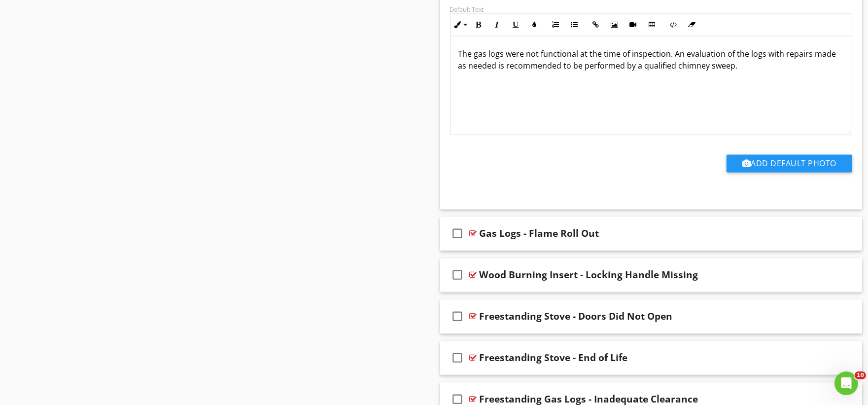
scroll to position [35329, 0]
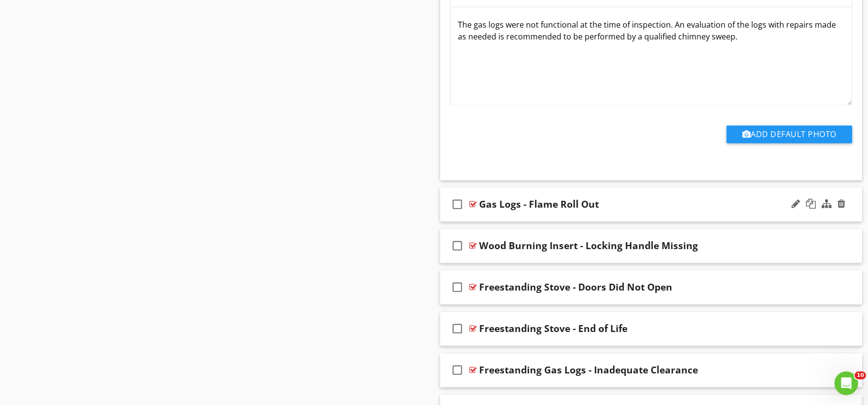
click at [480, 221] on div "check_box_outline_blank Gas Logs - Flame Roll Out" at bounding box center [651, 204] width 422 height 34
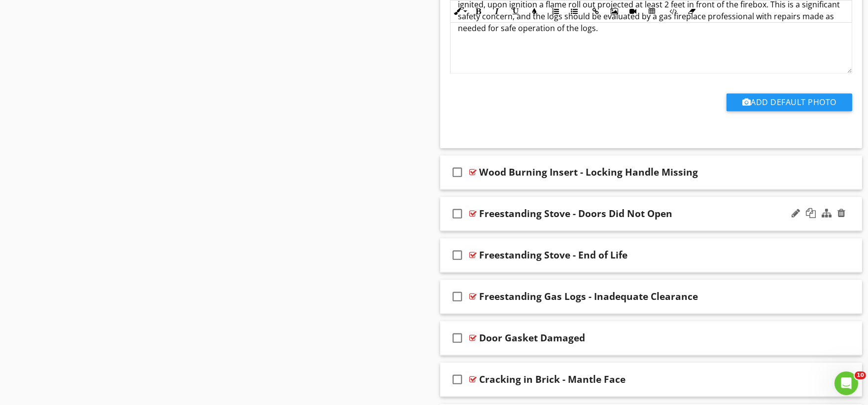
scroll to position [35767, 0]
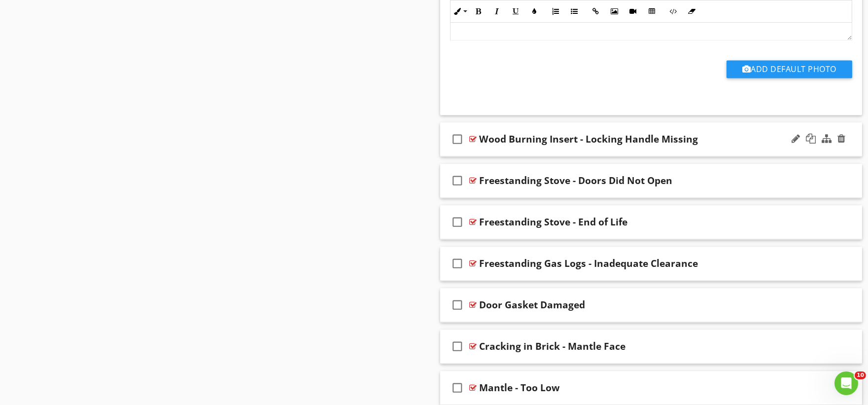
click at [490, 156] on div "check_box_outline_blank Wood Burning Insert - Locking Handle Missing" at bounding box center [651, 139] width 422 height 34
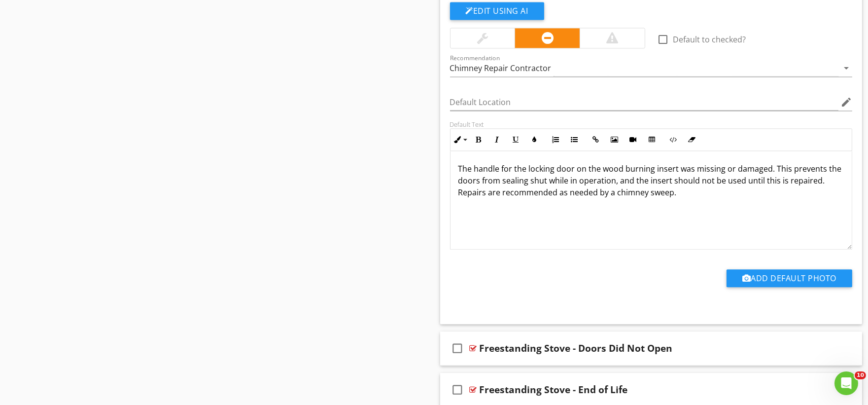
scroll to position [36096, 0]
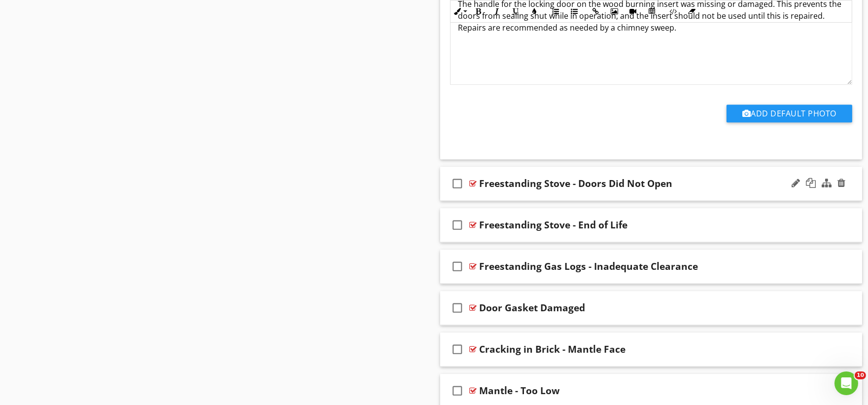
click at [475, 201] on div "check_box_outline_blank Freestanding Stove - Doors Did Not Open" at bounding box center [651, 184] width 422 height 34
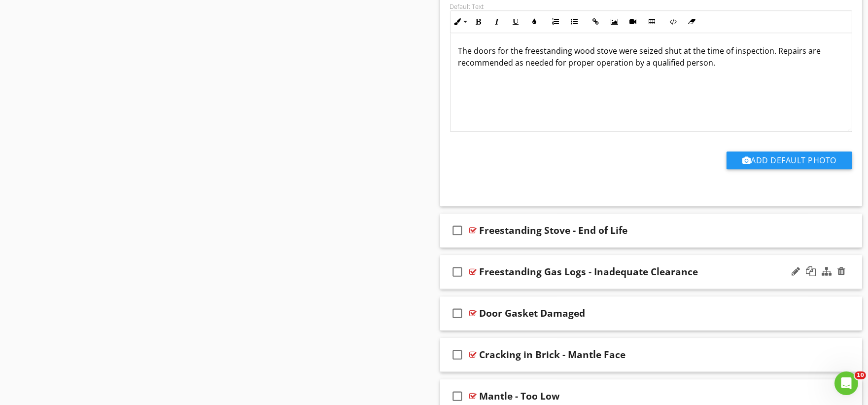
scroll to position [36480, 0]
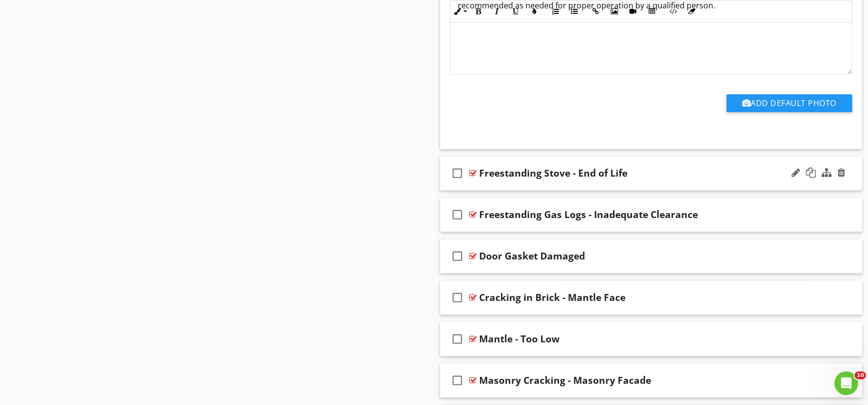
click at [481, 190] on div "check_box_outline_blank Freestanding Stove - End of Life" at bounding box center [651, 173] width 422 height 34
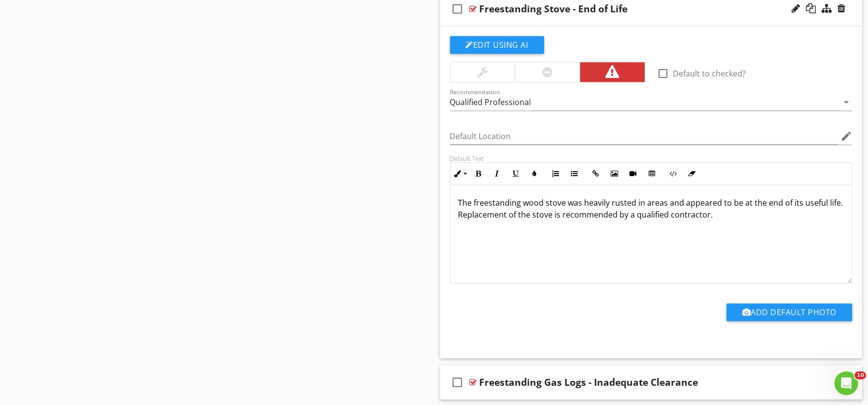
scroll to position [36863, 0]
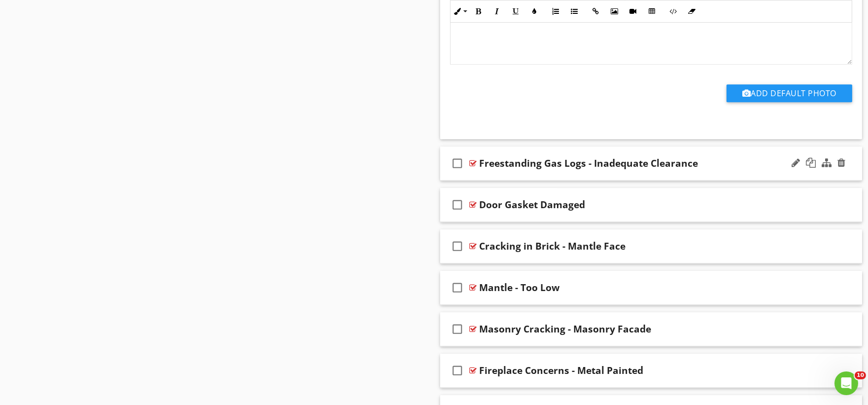
click at [491, 180] on div "check_box_outline_blank Freestanding Gas Logs - Inadequate Clearance" at bounding box center [651, 163] width 422 height 34
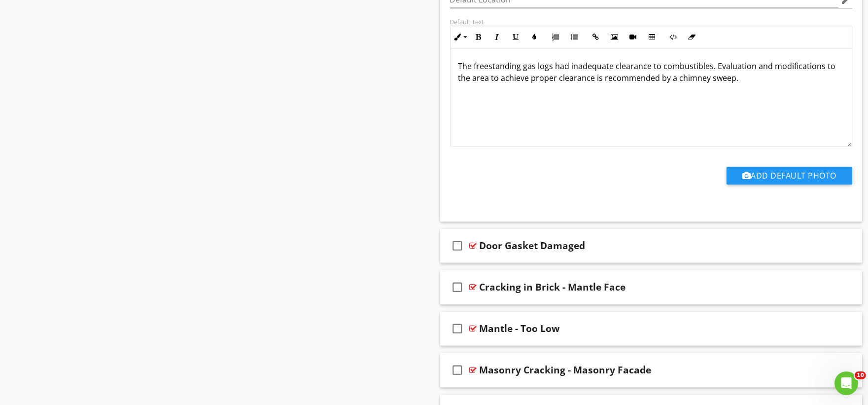
scroll to position [37192, 0]
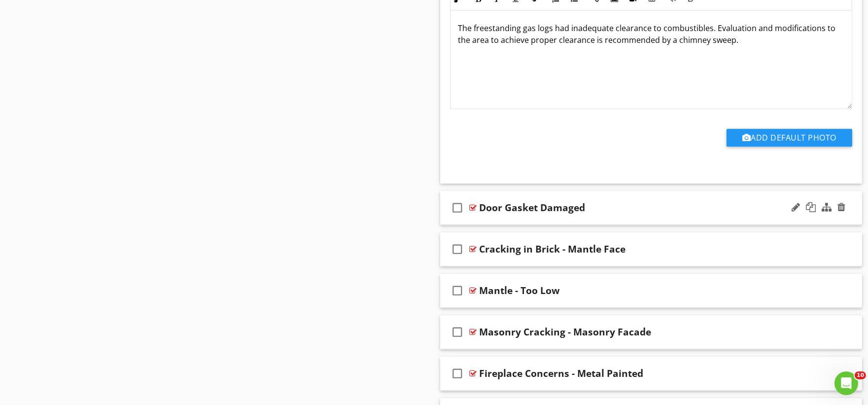
click at [501, 225] on div "check_box_outline_blank Door Gasket Damaged" at bounding box center [651, 208] width 422 height 34
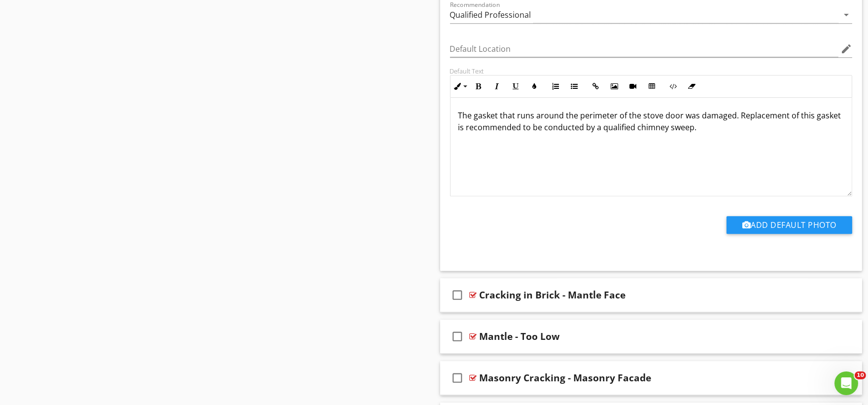
scroll to position [37520, 0]
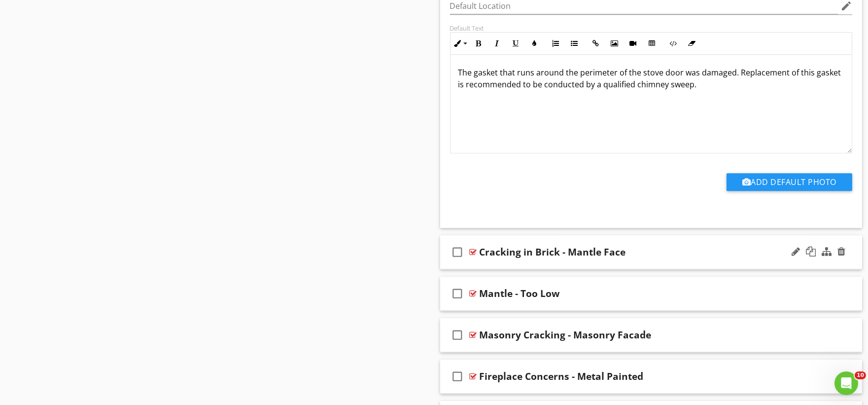
click at [508, 269] on div "check_box_outline_blank Cracking in Brick - Mantle Face" at bounding box center [651, 252] width 422 height 34
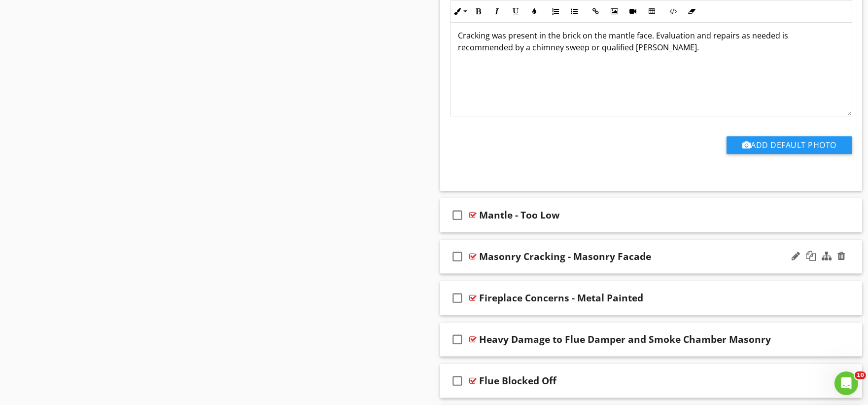
scroll to position [37959, 0]
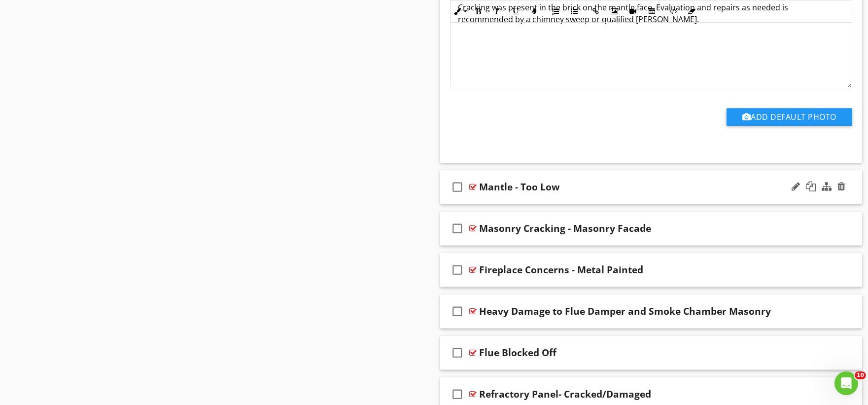
click at [492, 204] on div "check_box_outline_blank Mantle - Too Low" at bounding box center [651, 187] width 422 height 34
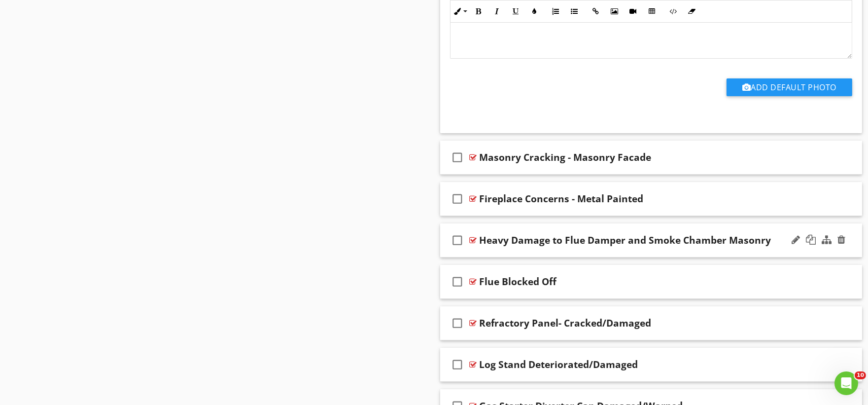
scroll to position [38396, 0]
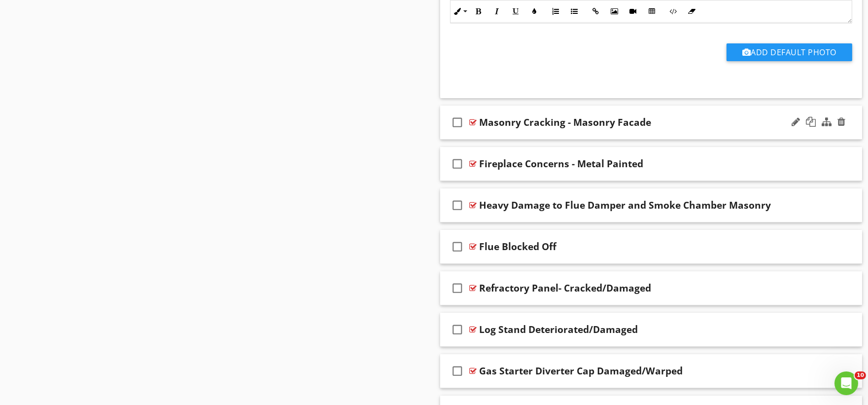
click at [499, 140] on div "check_box_outline_blank Masonry Cracking - Masonry Facade" at bounding box center [651, 122] width 422 height 34
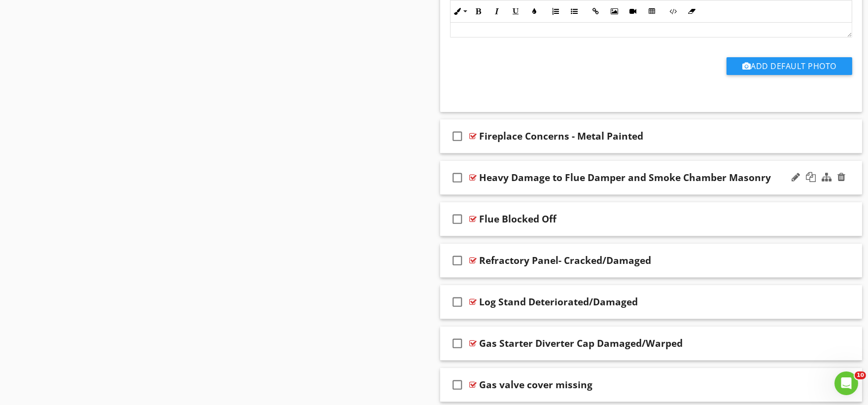
scroll to position [38780, 0]
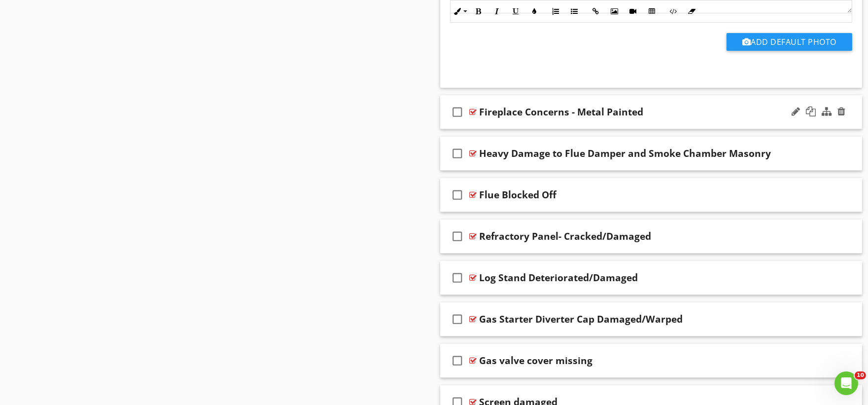
click at [525, 129] on div "check_box_outline_blank Fireplace Concerns - Metal Painted" at bounding box center [651, 112] width 422 height 34
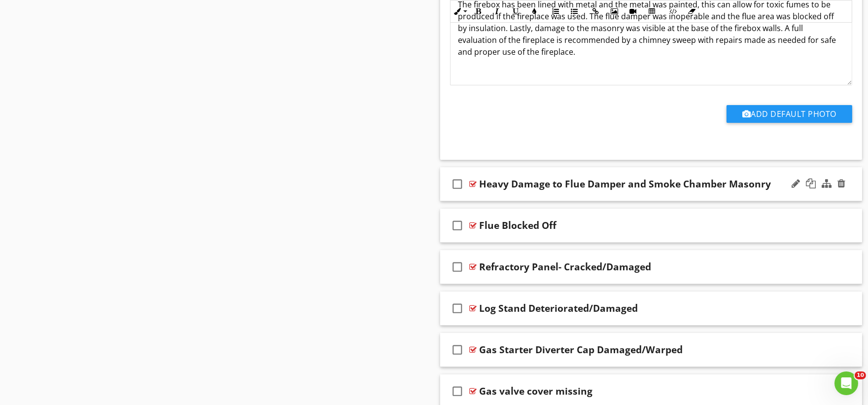
scroll to position [39109, 0]
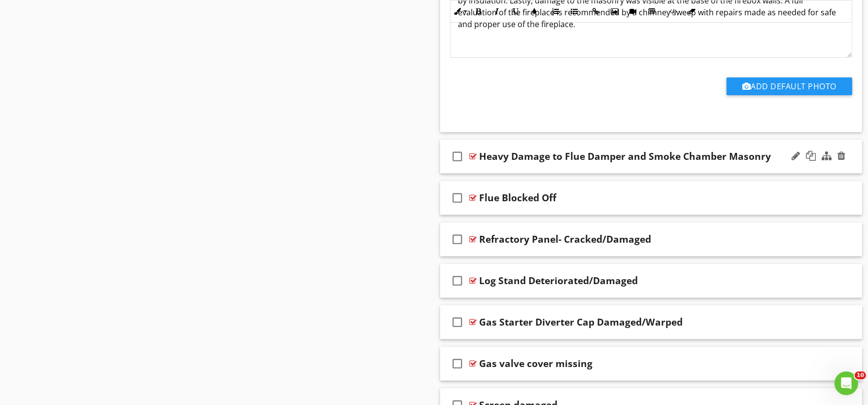
click at [481, 174] on div "check_box_outline_blank Heavy Damage to Flue Damper and Smoke Chamber Masonry" at bounding box center [651, 157] width 422 height 34
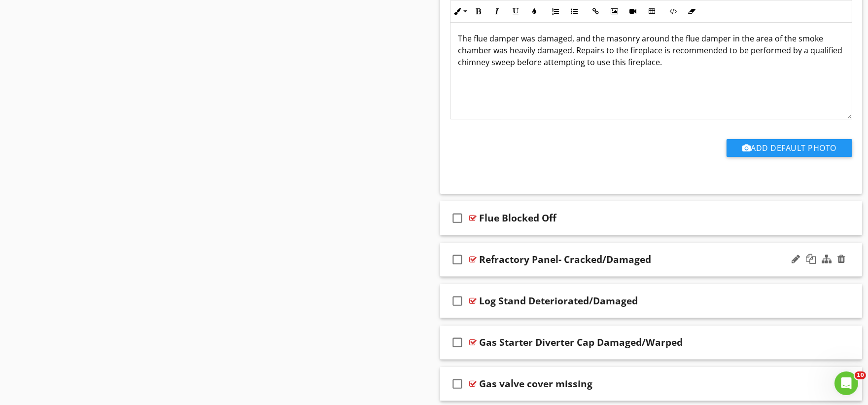
scroll to position [39492, 0]
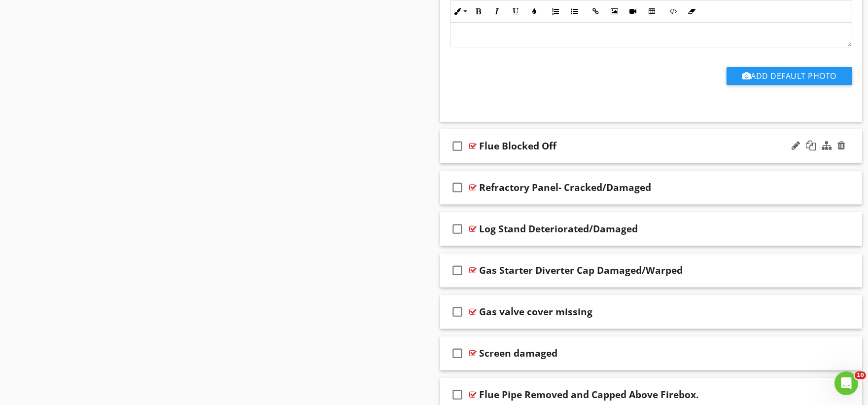
click at [485, 163] on div "check_box_outline_blank Flue Blocked Off" at bounding box center [651, 146] width 422 height 34
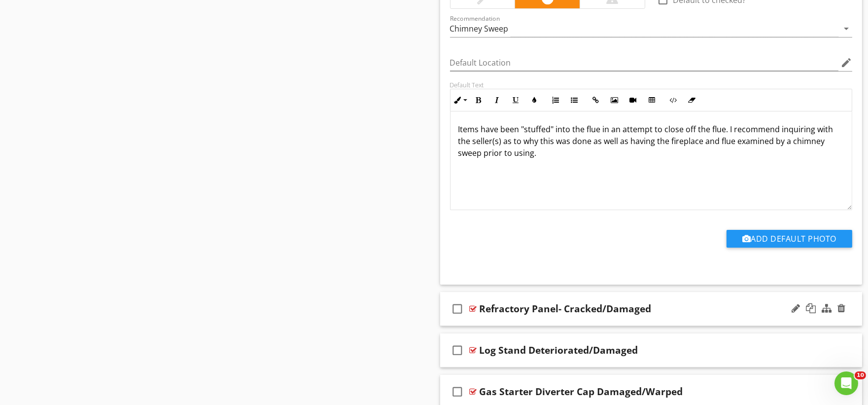
scroll to position [39821, 0]
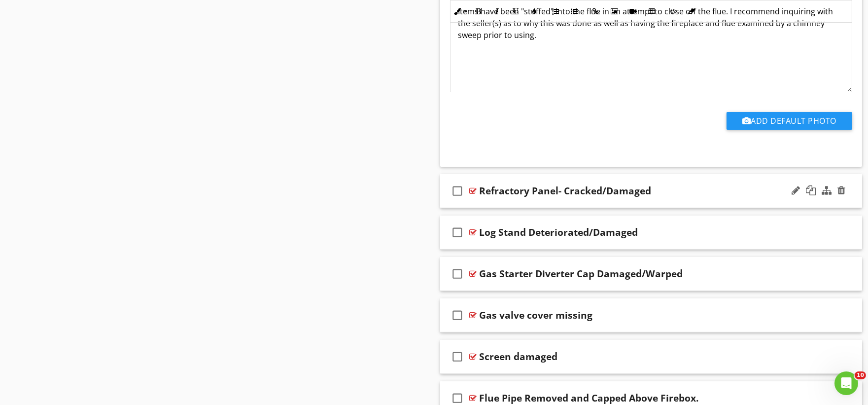
click at [491, 208] on div "check_box_outline_blank Refractory Panel- Cracked/Damaged" at bounding box center [651, 191] width 422 height 34
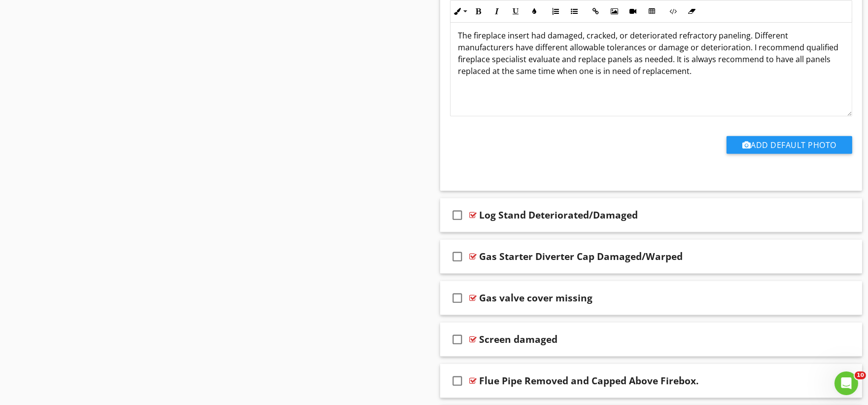
scroll to position [40204, 0]
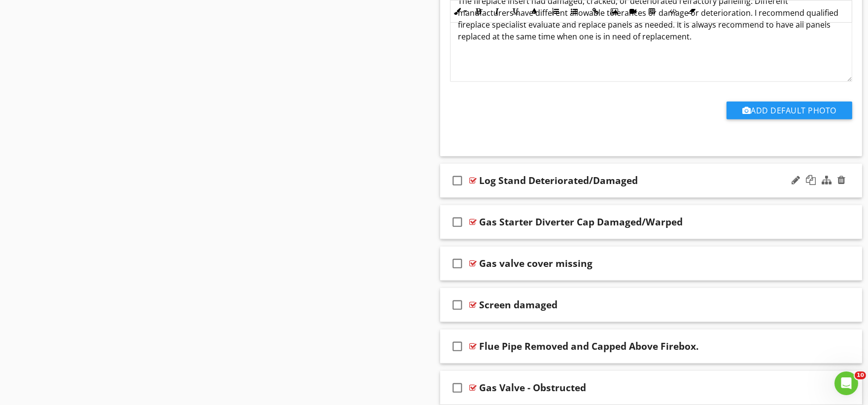
click at [494, 198] on div "check_box_outline_blank Log Stand Deteriorated/Damaged" at bounding box center [651, 181] width 422 height 34
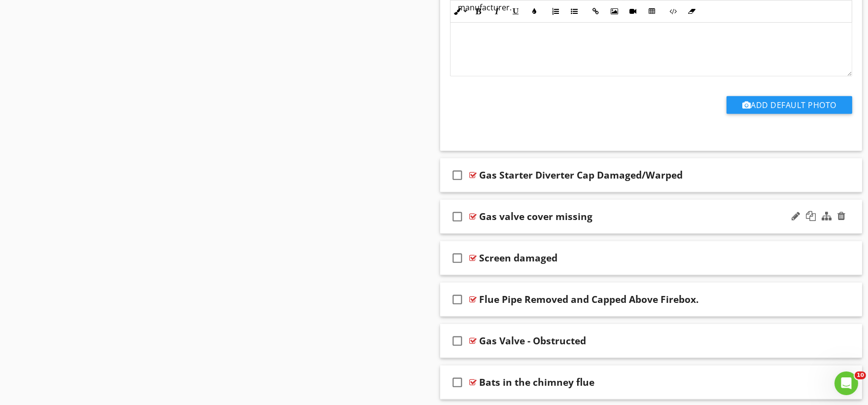
scroll to position [40588, 0]
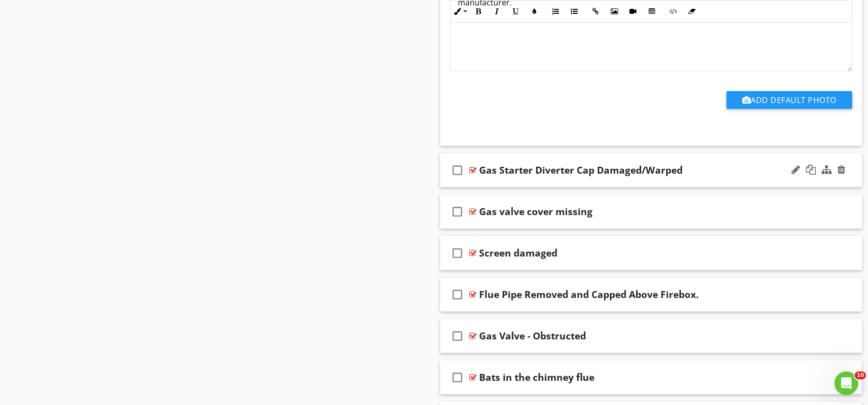
click at [489, 187] on div "check_box_outline_blank Gas Starter Diverter Cap Damaged/Warped" at bounding box center [651, 170] width 422 height 34
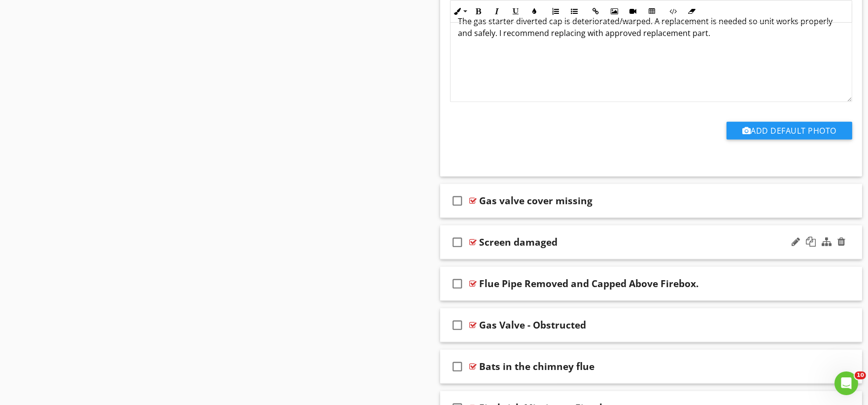
scroll to position [40971, 0]
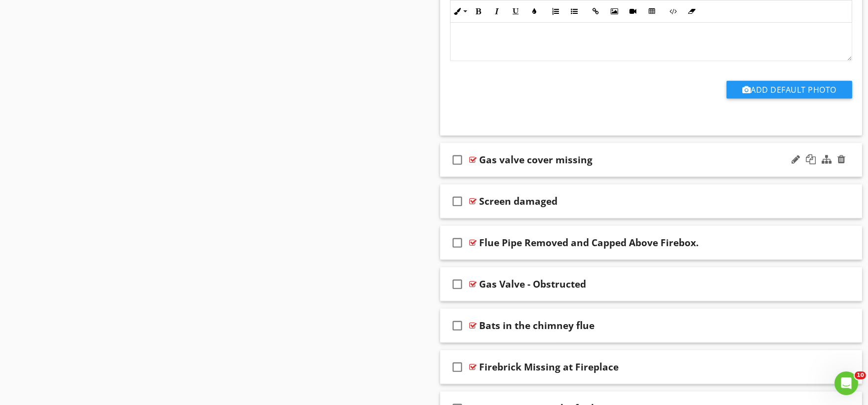
click at [493, 177] on div "check_box_outline_blank Gas valve cover missing" at bounding box center [651, 160] width 422 height 34
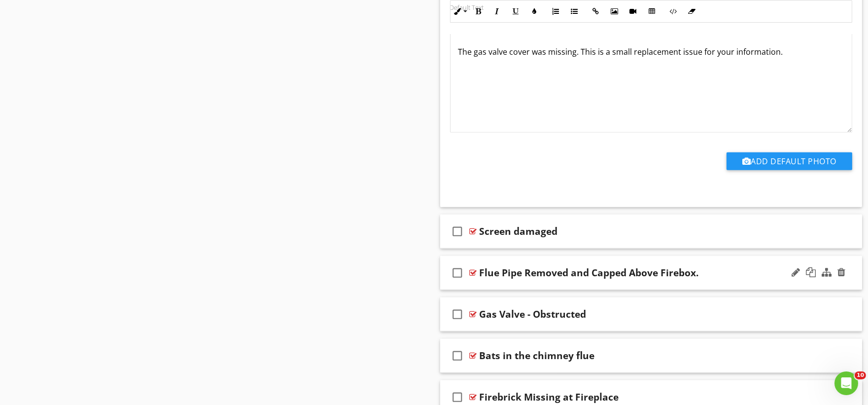
scroll to position [41354, 0]
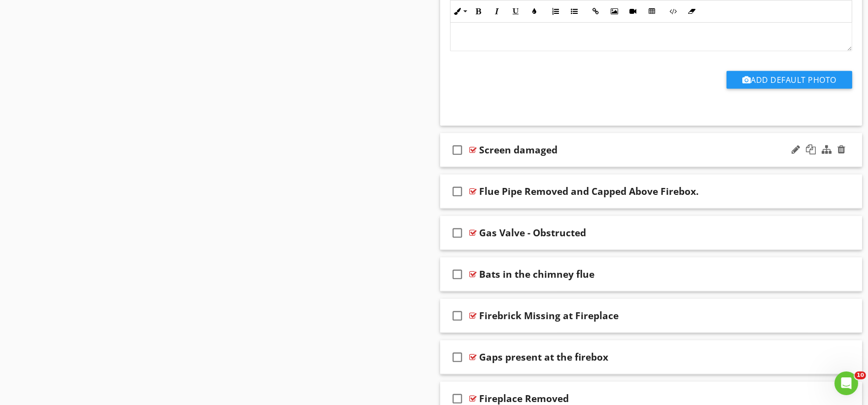
click at [479, 167] on div "check_box_outline_blank Screen damaged" at bounding box center [651, 150] width 422 height 34
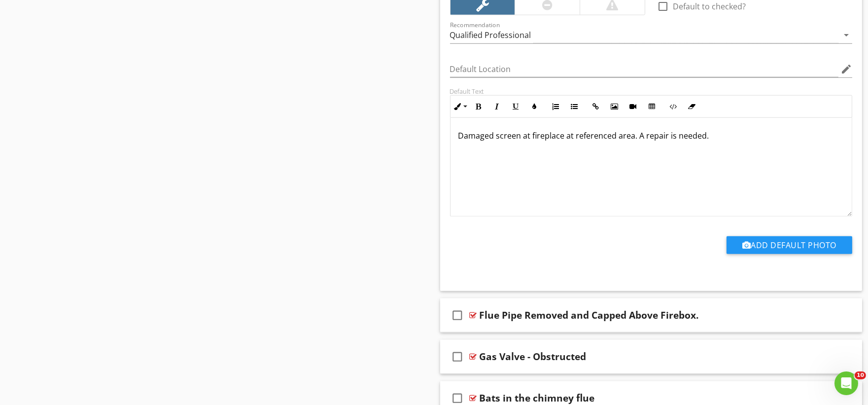
scroll to position [41683, 0]
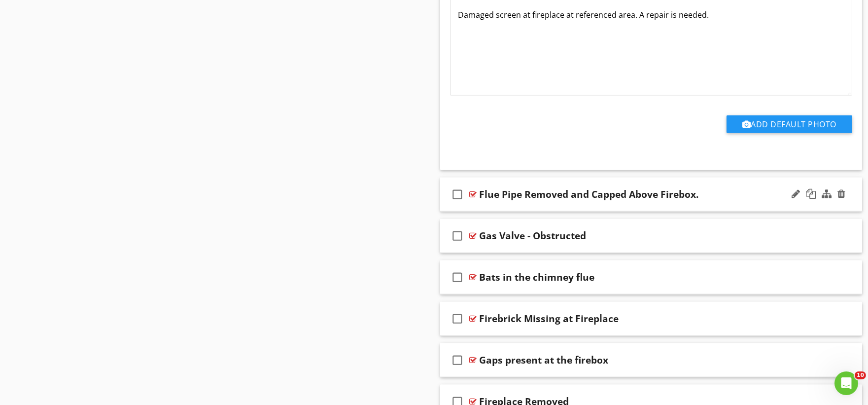
click at [495, 211] on div "check_box_outline_blank Flue Pipe Removed and Capped Above Firebox." at bounding box center [651, 194] width 422 height 34
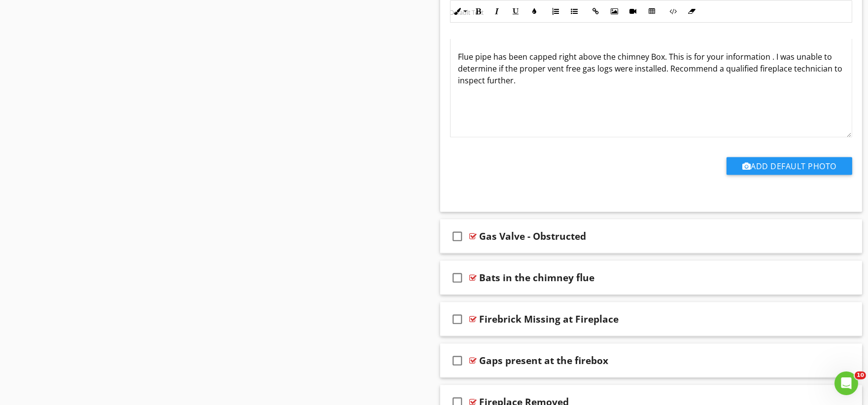
scroll to position [42067, 0]
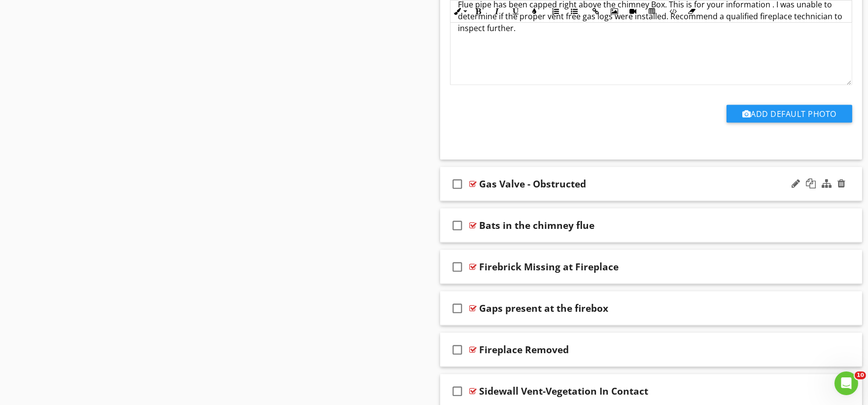
click at [493, 201] on div "check_box_outline_blank Gas Valve - Obstructed" at bounding box center [651, 184] width 422 height 34
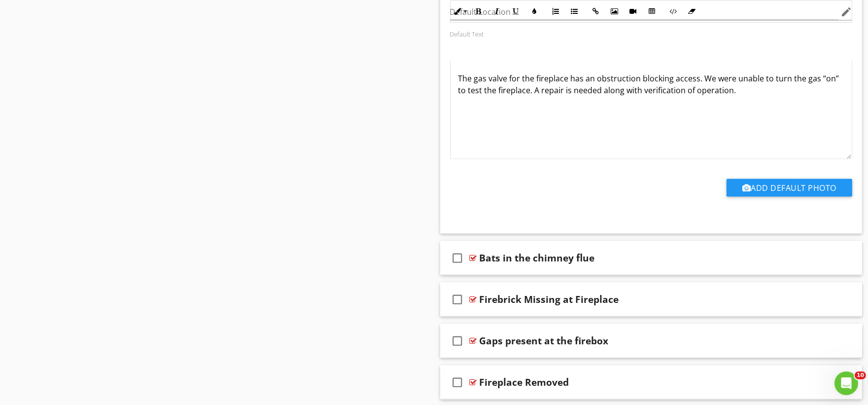
scroll to position [42450, 0]
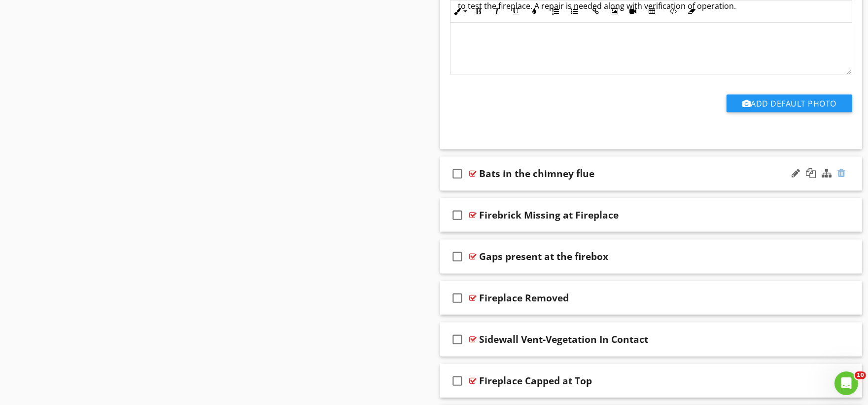
click at [844, 178] on div at bounding box center [842, 173] width 8 height 10
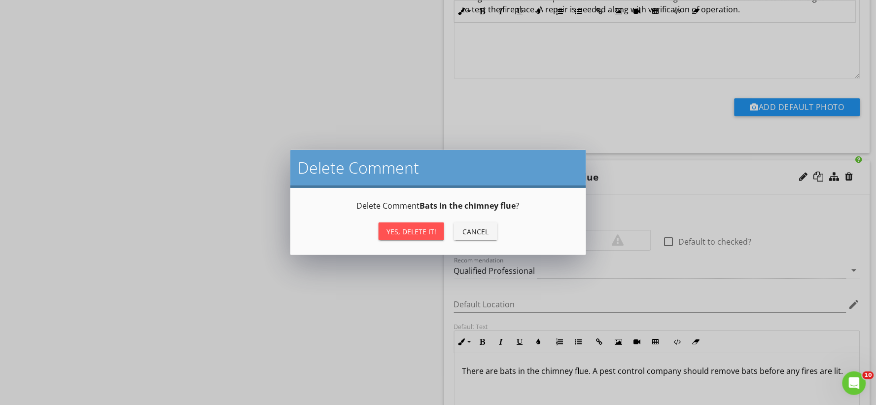
click at [418, 229] on div "Yes, Delete it!" at bounding box center [411, 231] width 50 height 10
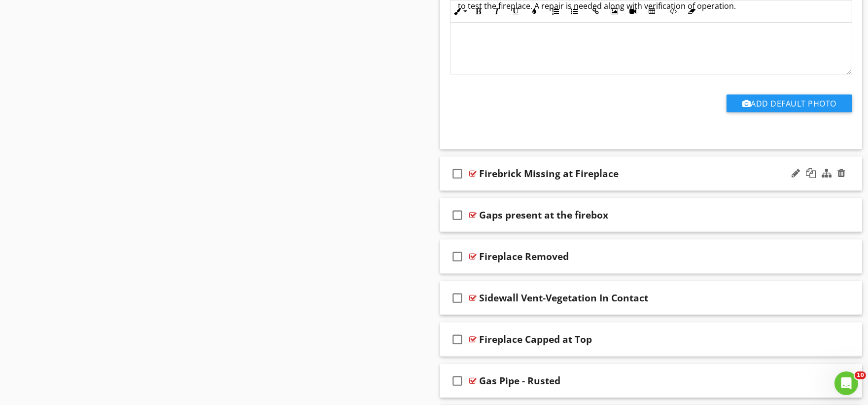
click at [477, 191] on div "check_box_outline_blank Firebrick Missing at Fireplace" at bounding box center [651, 174] width 422 height 34
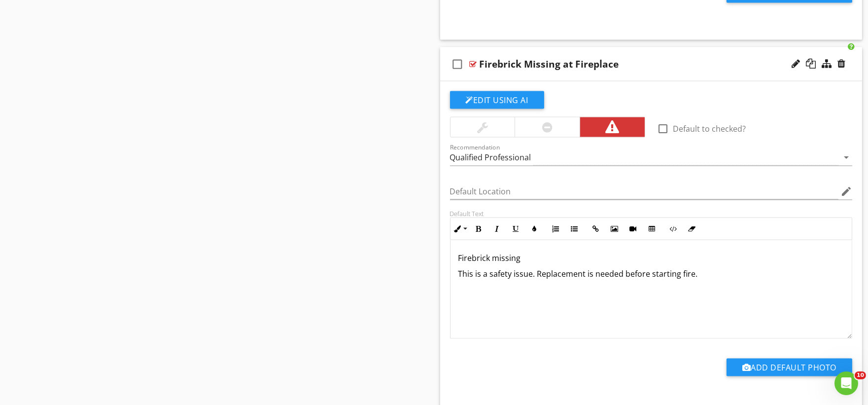
scroll to position [42779, 0]
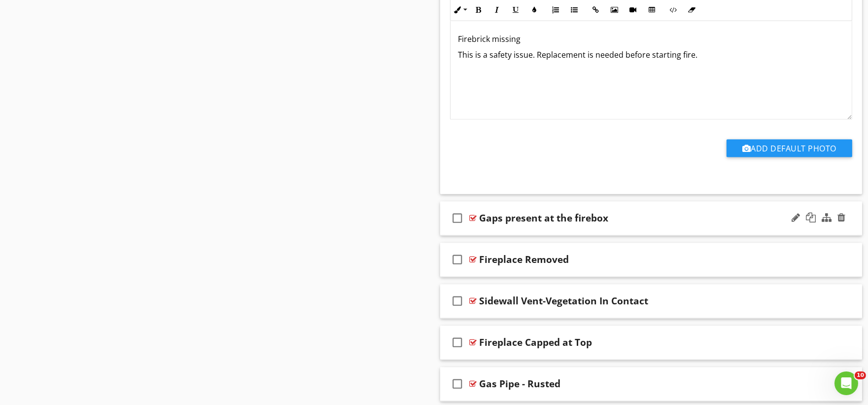
click at [483, 236] on div "check_box_outline_blank Gaps present at the firebox" at bounding box center [651, 219] width 422 height 34
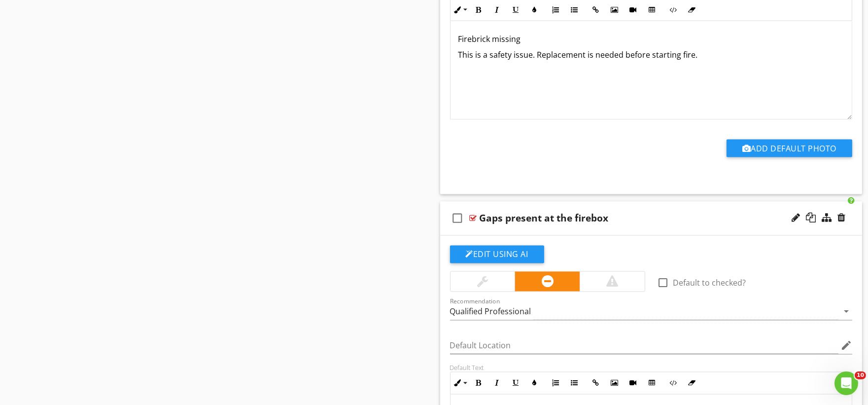
scroll to position [43107, 0]
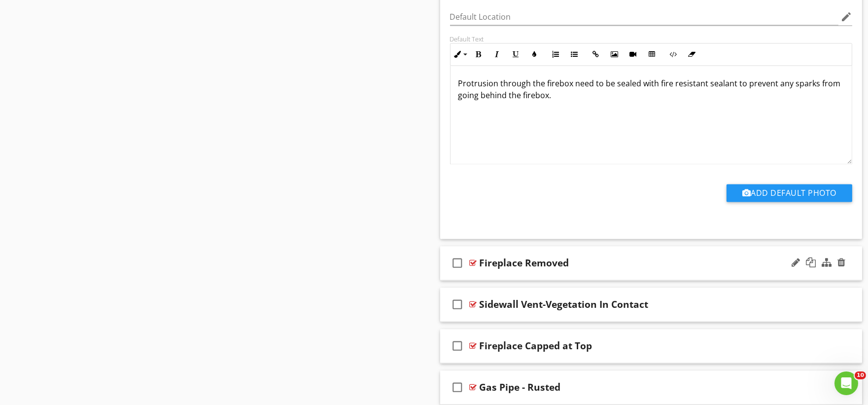
click at [484, 280] on div "check_box_outline_blank Fireplace Removed" at bounding box center [651, 263] width 422 height 34
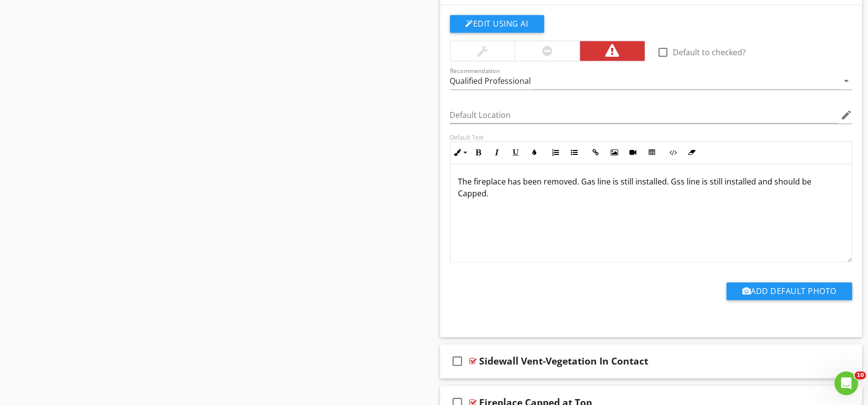
scroll to position [43381, 0]
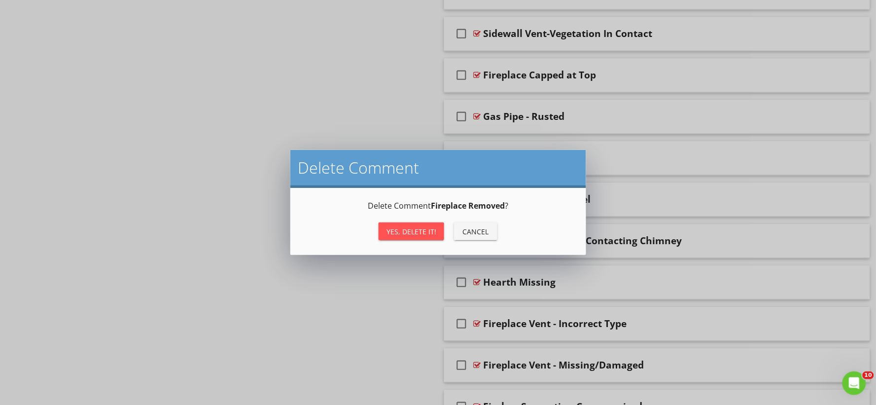
click at [408, 232] on div "Yes, Delete it!" at bounding box center [411, 231] width 50 height 10
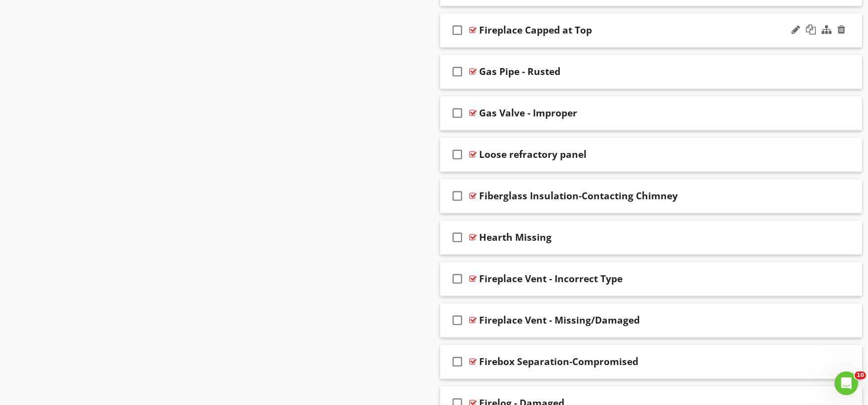
scroll to position [43340, 0]
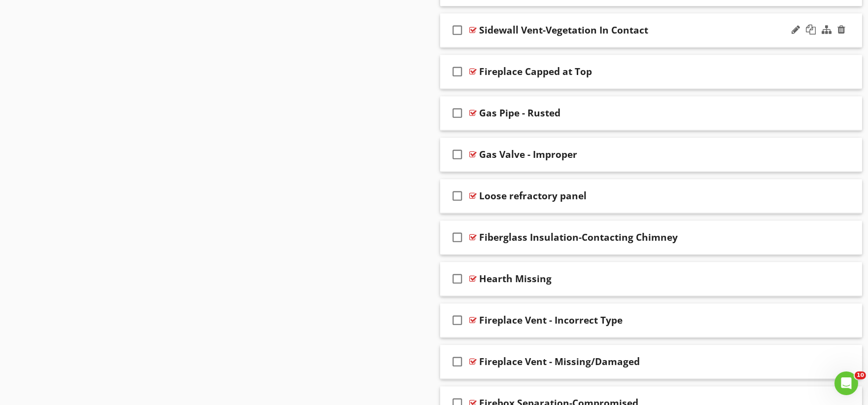
click at [488, 47] on div "check_box_outline_blank Sidewall Vent-Vegetation In Contact" at bounding box center [651, 30] width 422 height 34
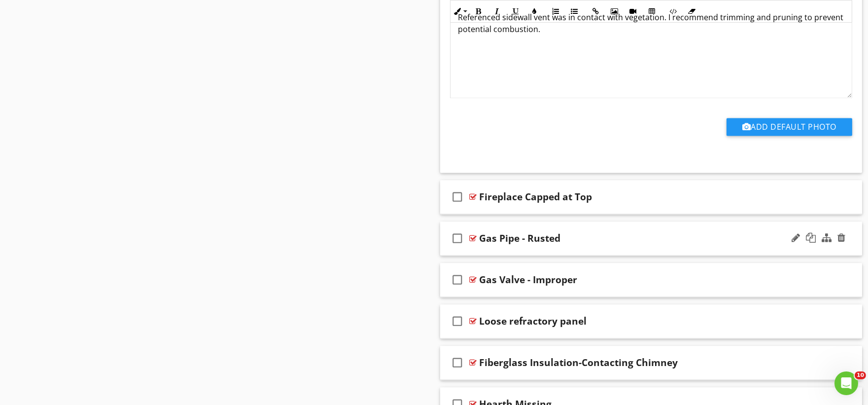
scroll to position [43614, 0]
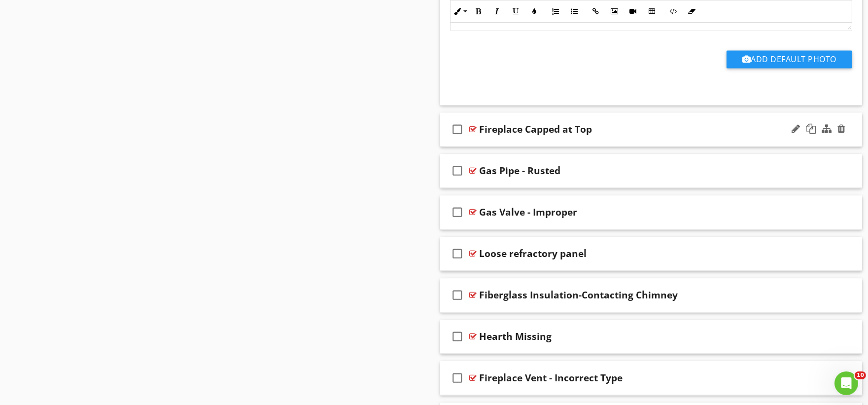
click at [500, 146] on div "check_box_outline_blank Fireplace Capped at Top" at bounding box center [651, 129] width 422 height 34
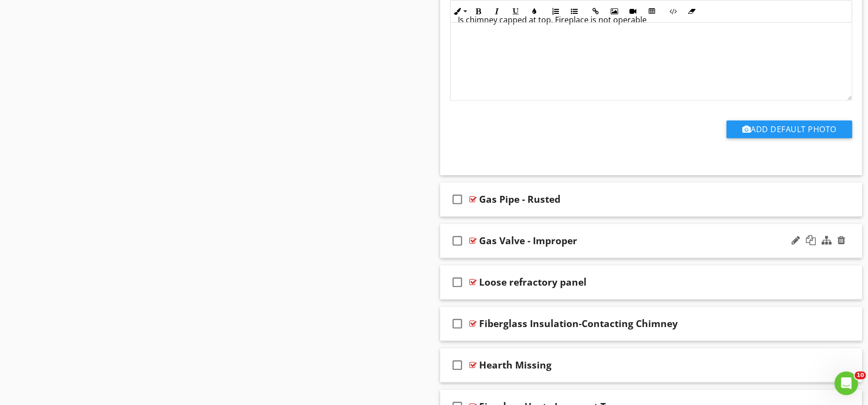
scroll to position [43942, 0]
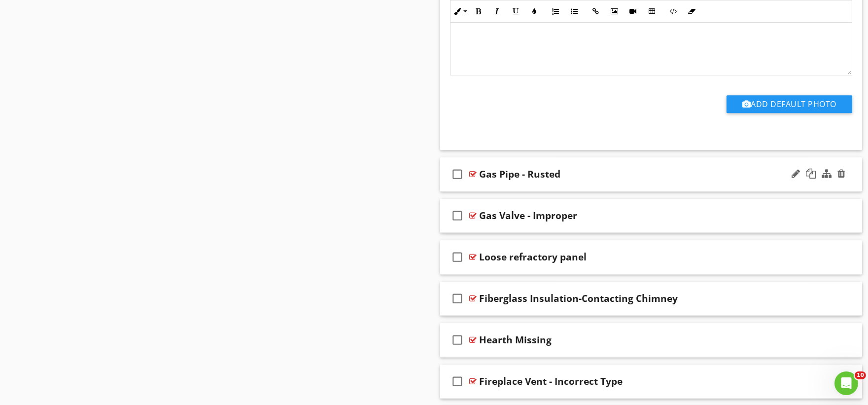
click at [490, 191] on div "check_box_outline_blank Gas Pipe - Rusted" at bounding box center [651, 174] width 422 height 34
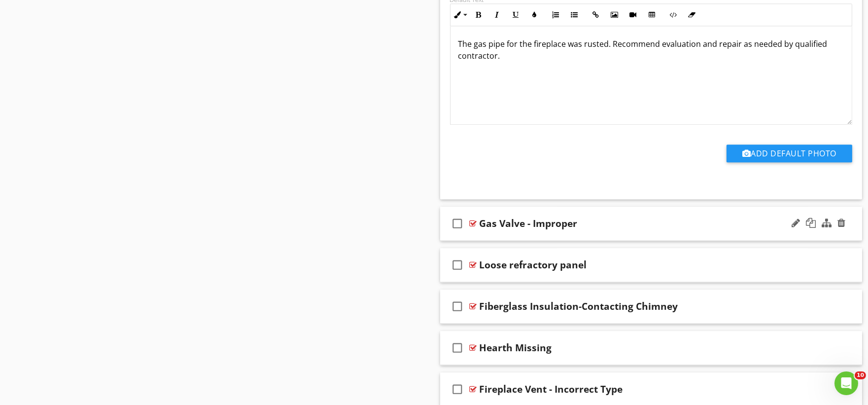
scroll to position [44271, 0]
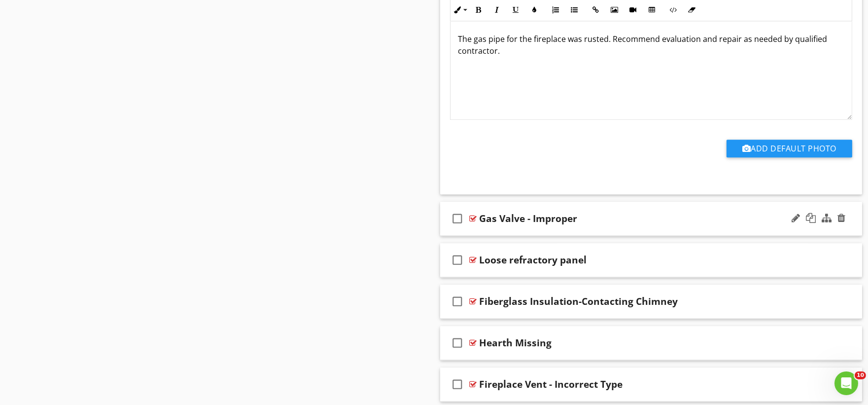
click at [494, 236] on div "check_box_outline_blank Gas Valve - Improper" at bounding box center [651, 219] width 422 height 34
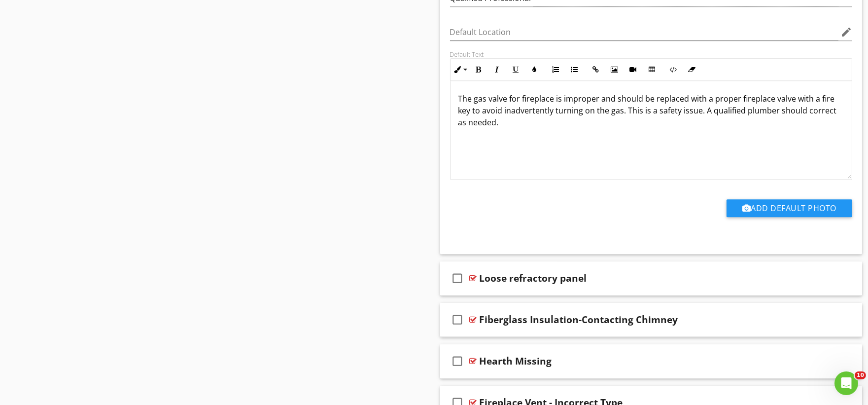
scroll to position [44600, 0]
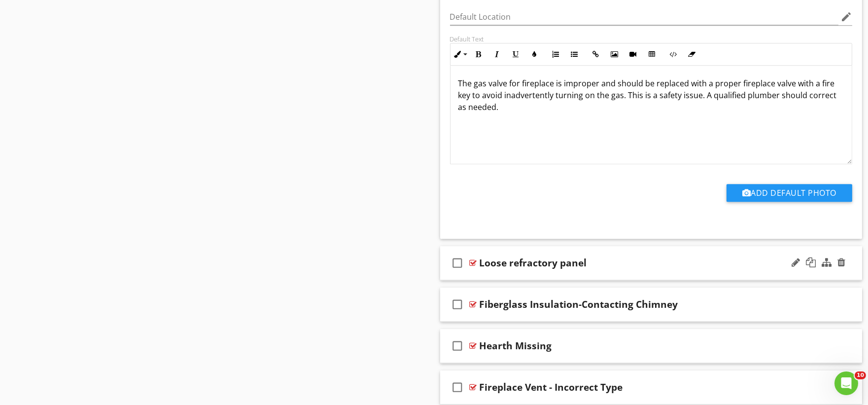
click at [489, 280] on div "check_box_outline_blank Loose refractory panel" at bounding box center [651, 263] width 422 height 34
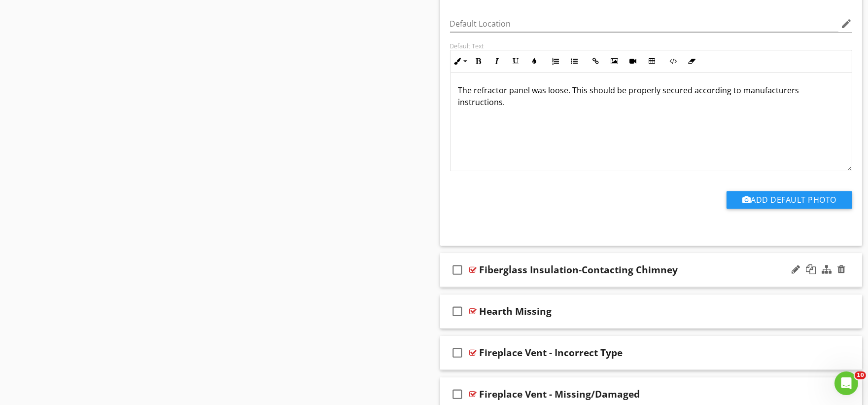
scroll to position [44984, 0]
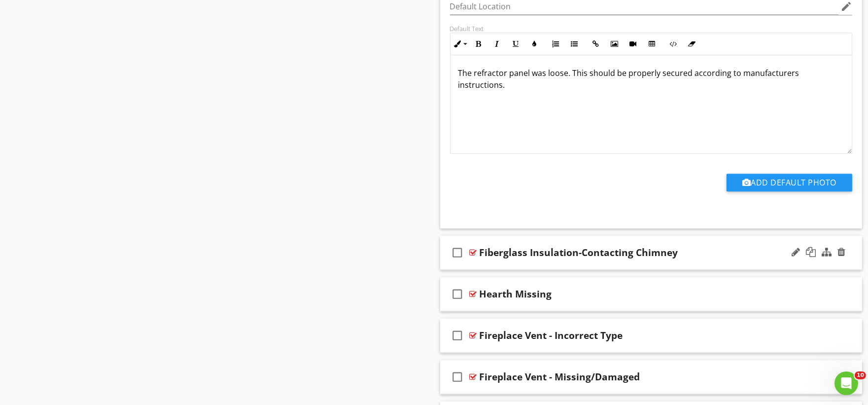
click at [500, 270] on div "check_box_outline_blank Fiberglass Insulation-Contacting Chimney" at bounding box center [651, 253] width 422 height 34
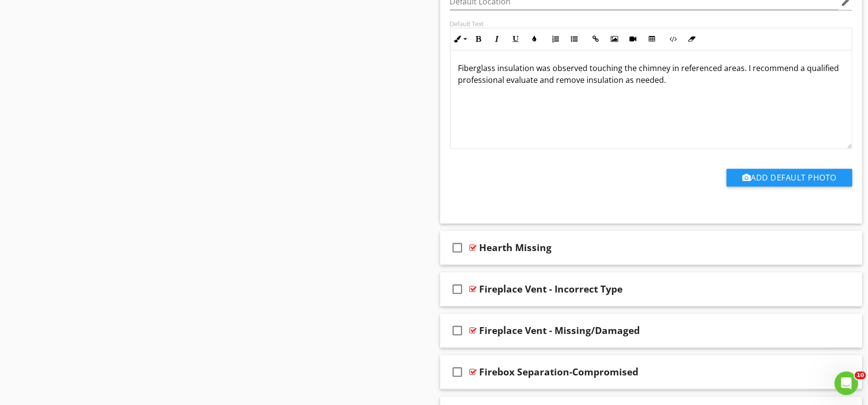
scroll to position [45367, 0]
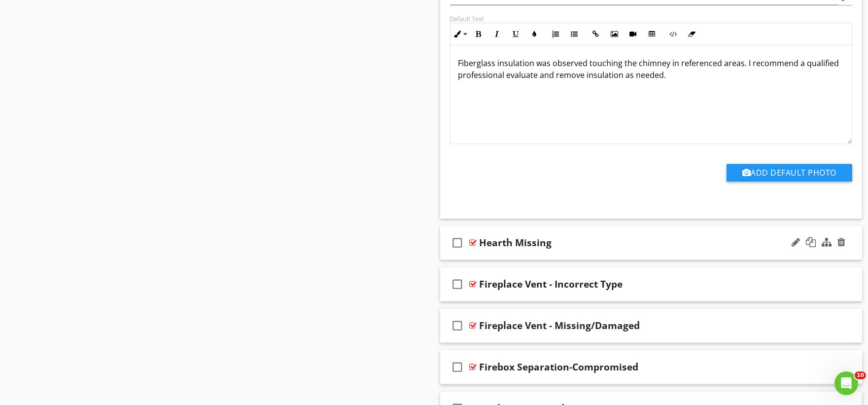
click at [500, 260] on div "check_box_outline_blank Hearth Missing" at bounding box center [651, 243] width 422 height 34
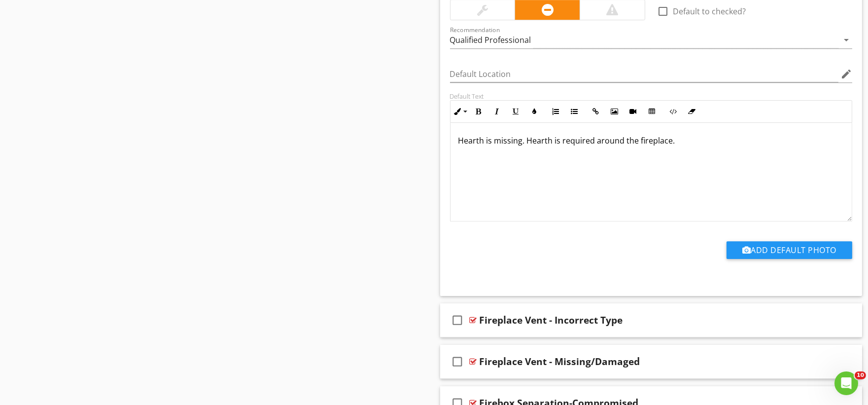
scroll to position [45695, 0]
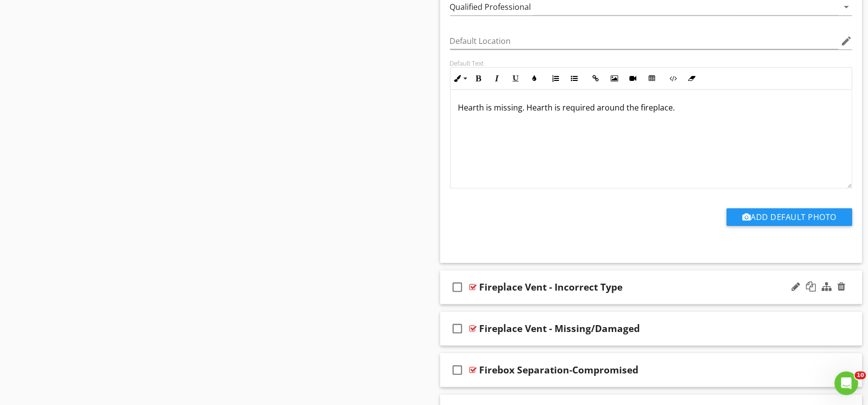
click at [481, 304] on div "check_box_outline_blank Fireplace Vent - Incorrect Type" at bounding box center [651, 287] width 422 height 34
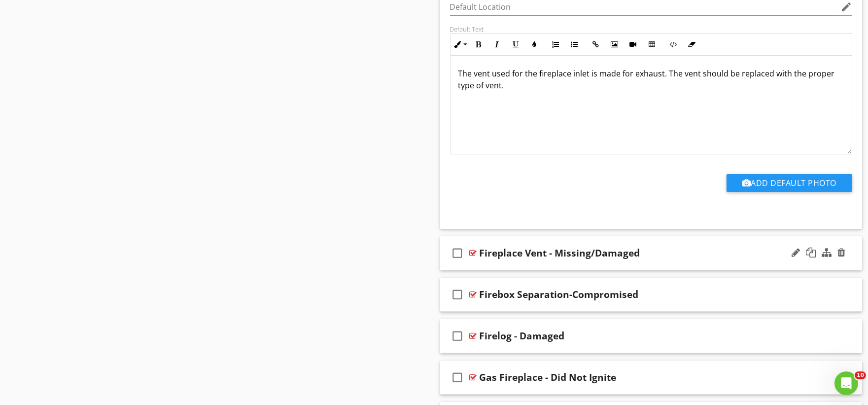
scroll to position [46134, 0]
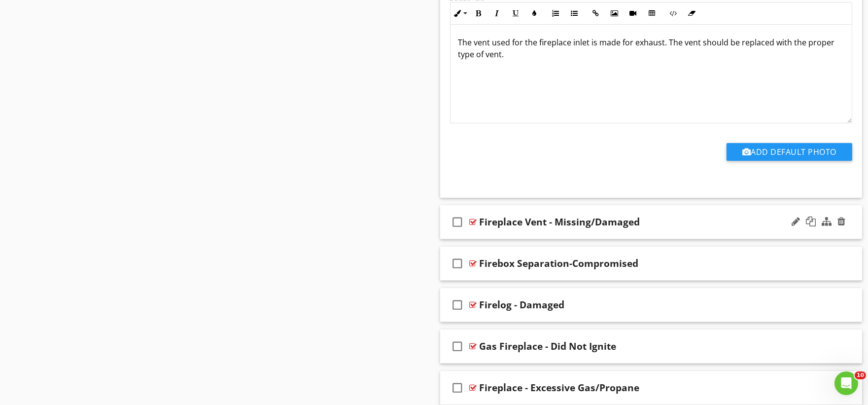
click at [491, 239] on div "check_box_outline_blank Fireplace Vent - Missing/Damaged" at bounding box center [651, 222] width 422 height 34
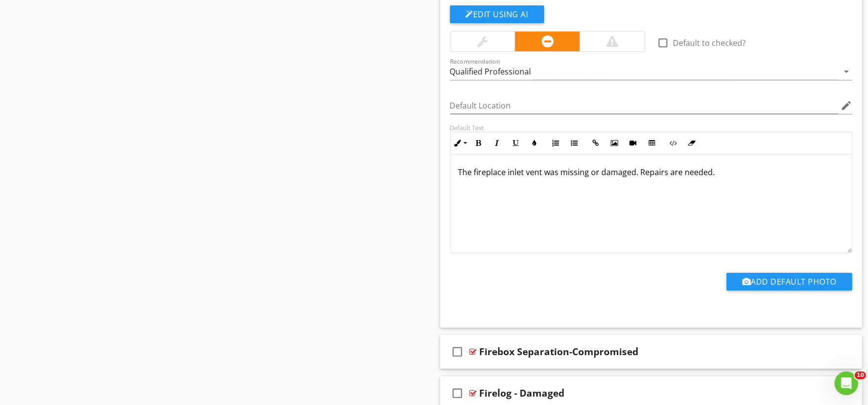
scroll to position [46517, 0]
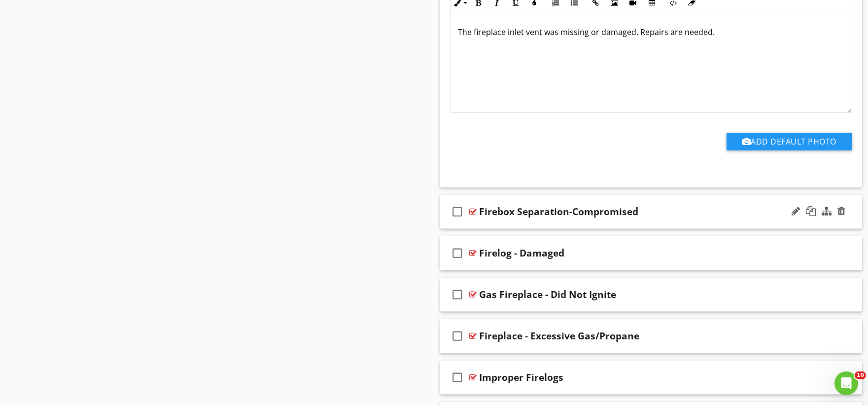
click at [493, 229] on div "check_box_outline_blank Firebox Separation-Compromised" at bounding box center [651, 212] width 422 height 34
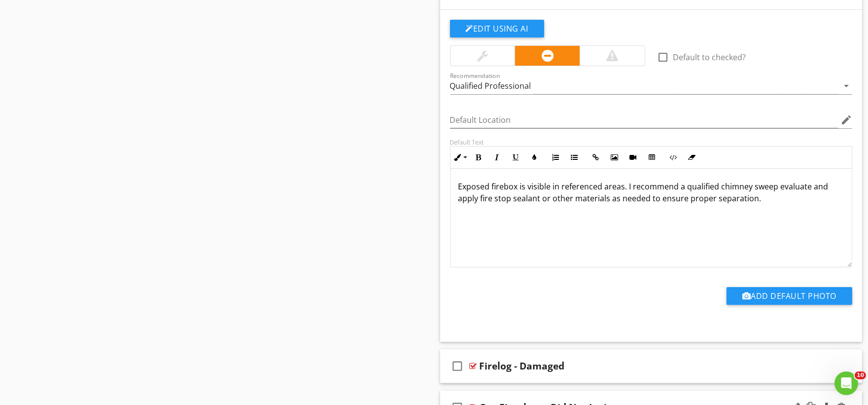
scroll to position [46900, 0]
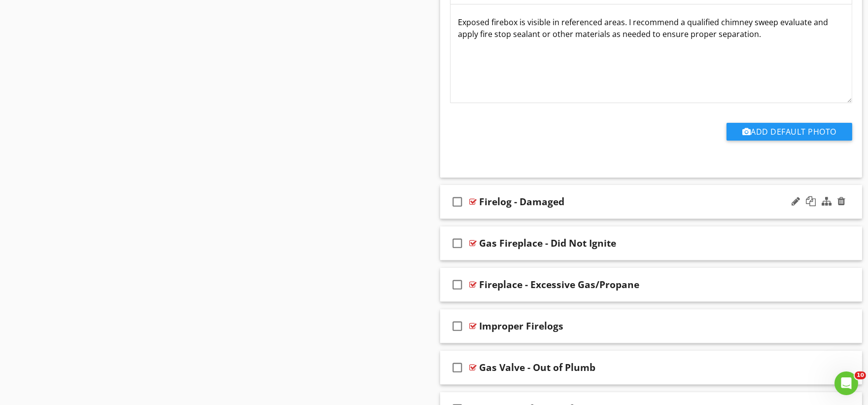
click at [491, 219] on div "check_box_outline_blank Firelog - Damaged" at bounding box center [651, 202] width 422 height 34
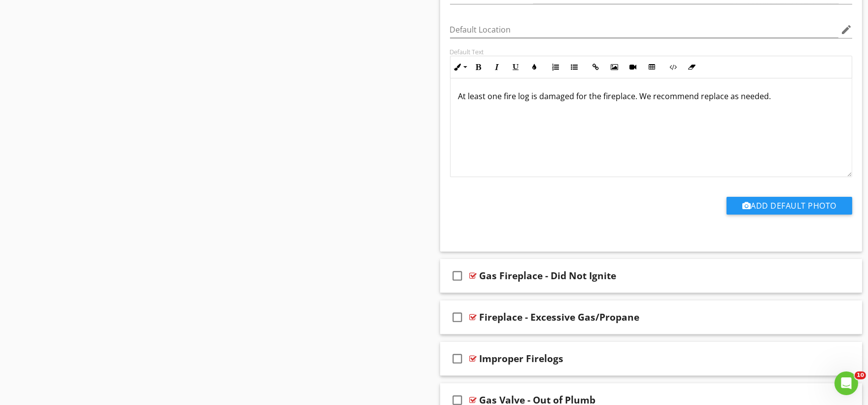
scroll to position [47229, 0]
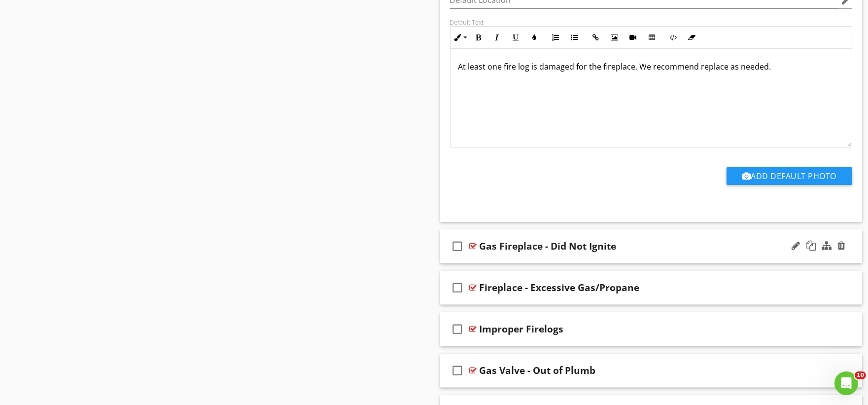
click at [485, 263] on div "check_box_outline_blank Gas Fireplace - Did Not Ignite" at bounding box center [651, 246] width 422 height 34
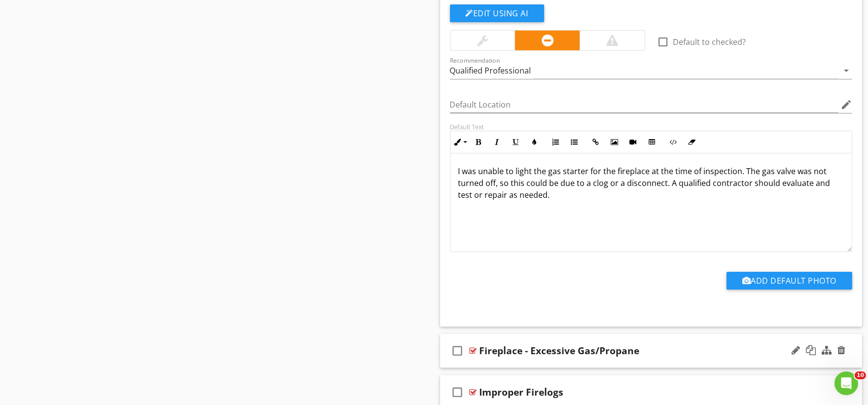
scroll to position [47613, 0]
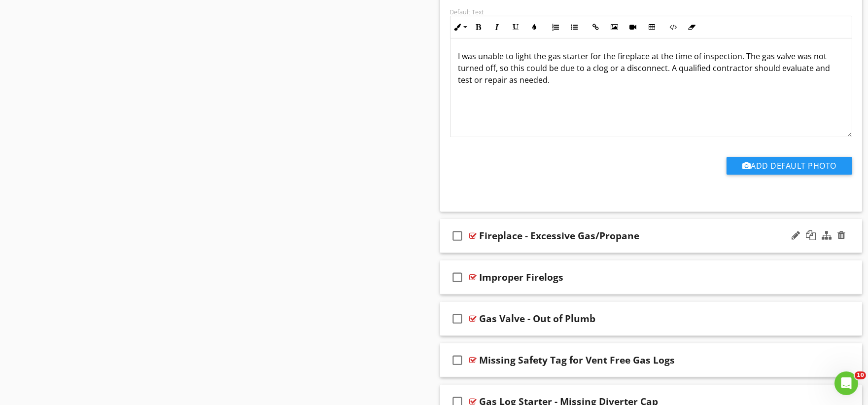
click at [484, 253] on div "check_box_outline_blank Fireplace - Excessive Gas/Propane" at bounding box center [651, 236] width 422 height 34
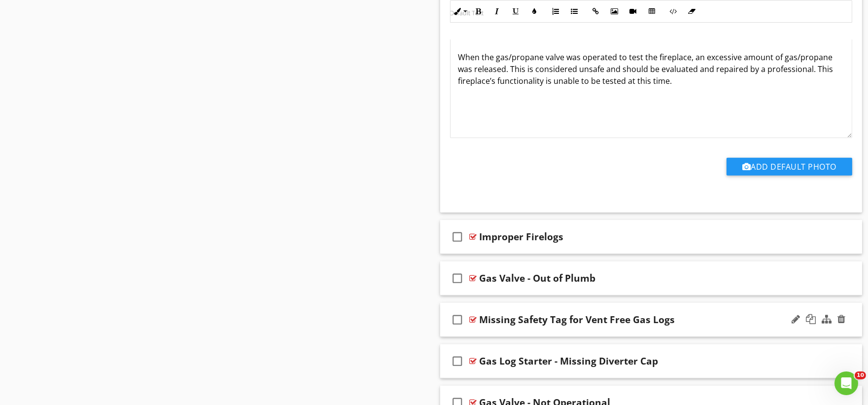
scroll to position [48051, 0]
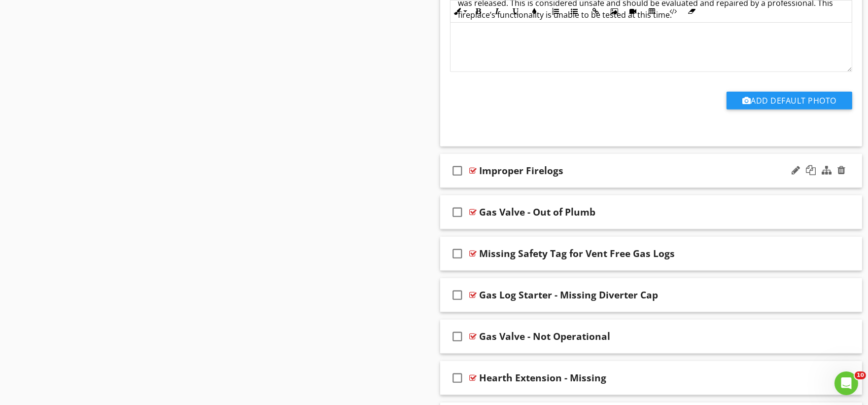
click at [489, 188] on div "check_box_outline_blank Improper Firelogs" at bounding box center [651, 171] width 422 height 34
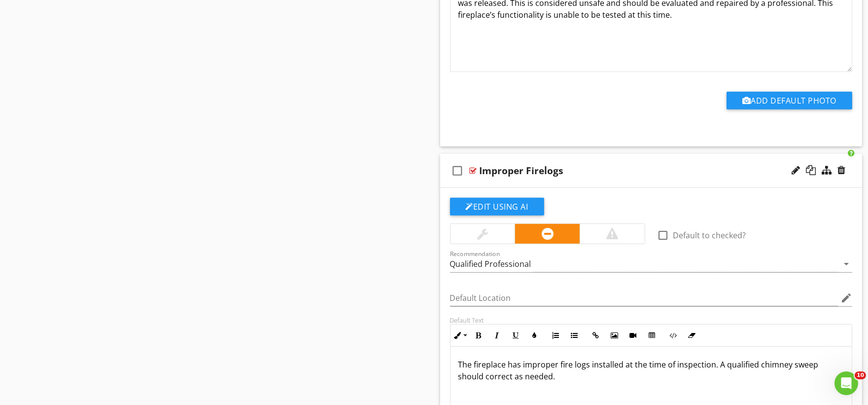
scroll to position [48324, 0]
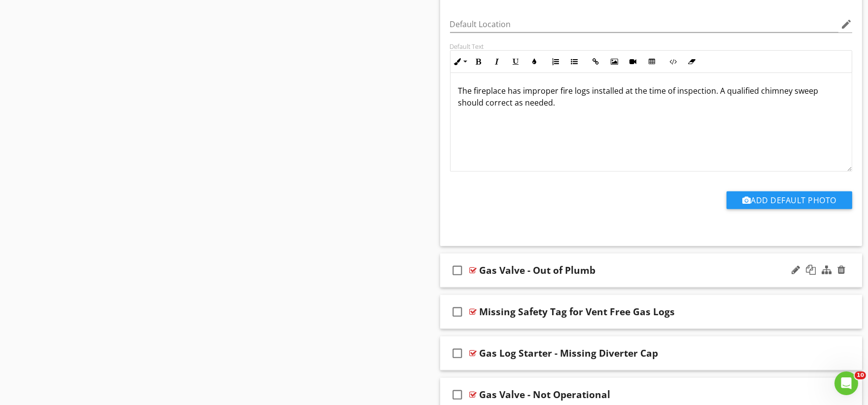
click at [500, 287] on div "check_box_outline_blank Gas Valve - Out of Plumb" at bounding box center [651, 270] width 422 height 34
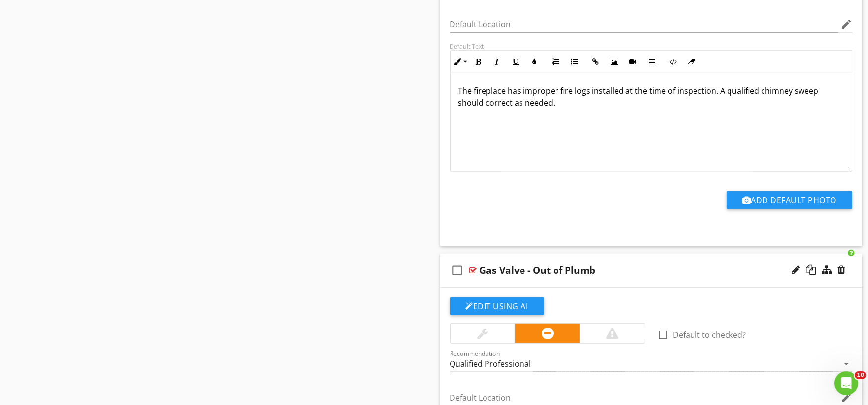
scroll to position [48708, 0]
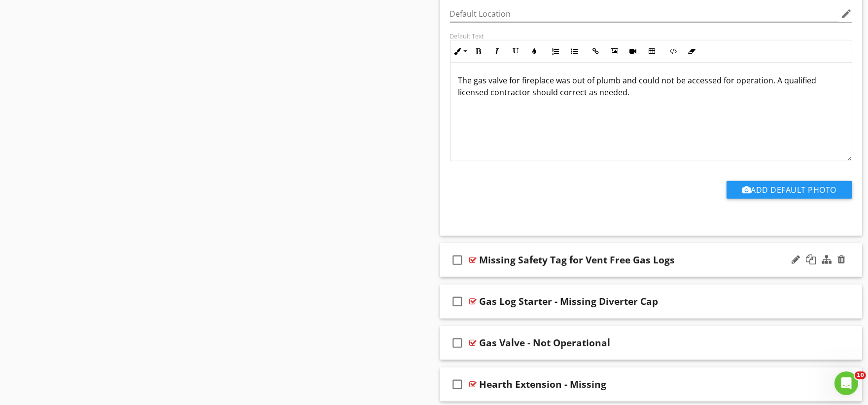
click at [505, 277] on div "check_box_outline_blank Missing Safety Tag for Vent Free Gas Logs" at bounding box center [651, 260] width 422 height 34
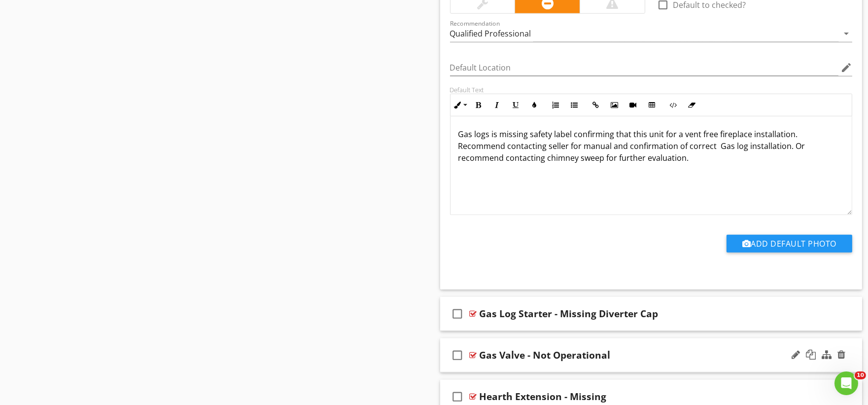
scroll to position [49146, 0]
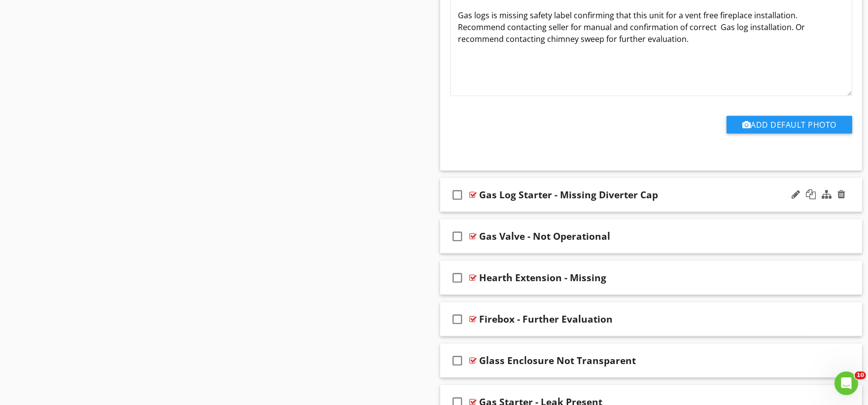
click at [496, 212] on div "check_box_outline_blank Gas Log Starter - Missing Diverter Cap" at bounding box center [651, 195] width 422 height 34
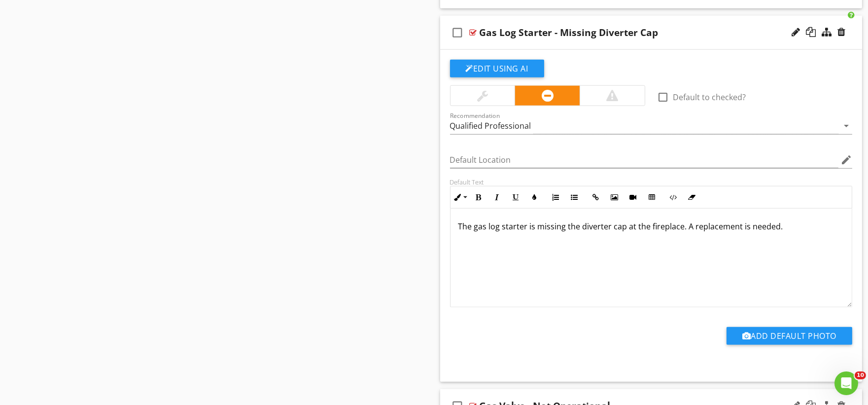
scroll to position [49475, 0]
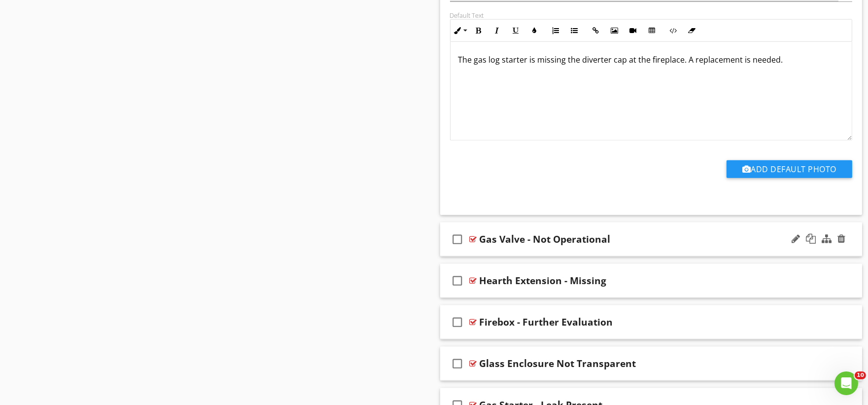
click at [491, 256] on div "check_box_outline_blank Gas Valve - Not Operational" at bounding box center [651, 239] width 422 height 34
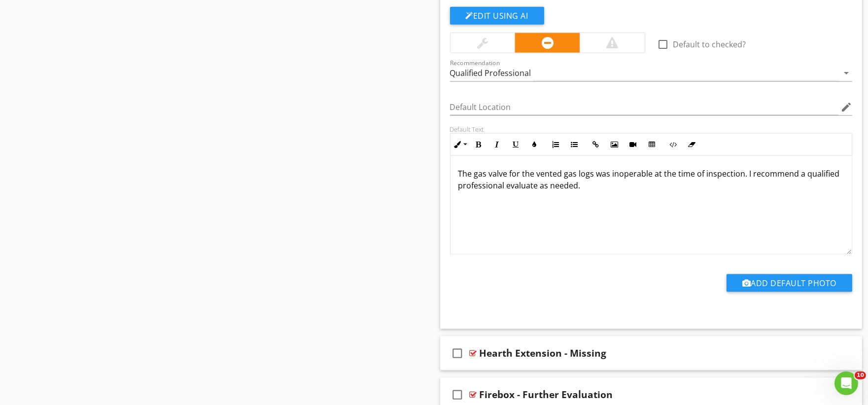
scroll to position [49858, 0]
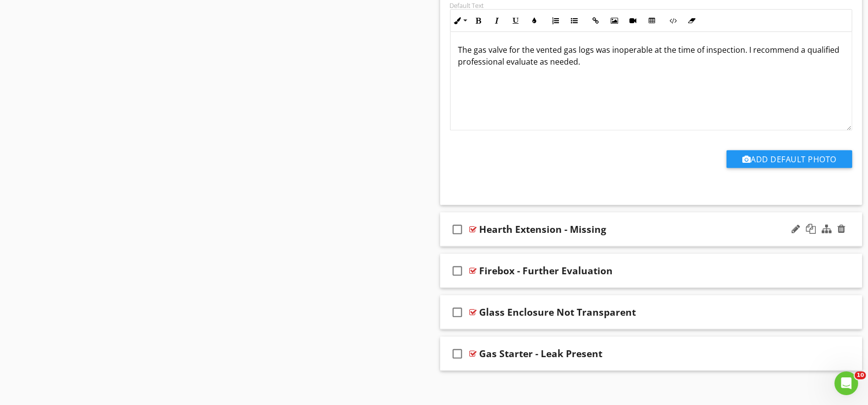
click at [497, 246] on div "check_box_outline_blank Hearth Extension - Missing" at bounding box center [651, 229] width 422 height 34
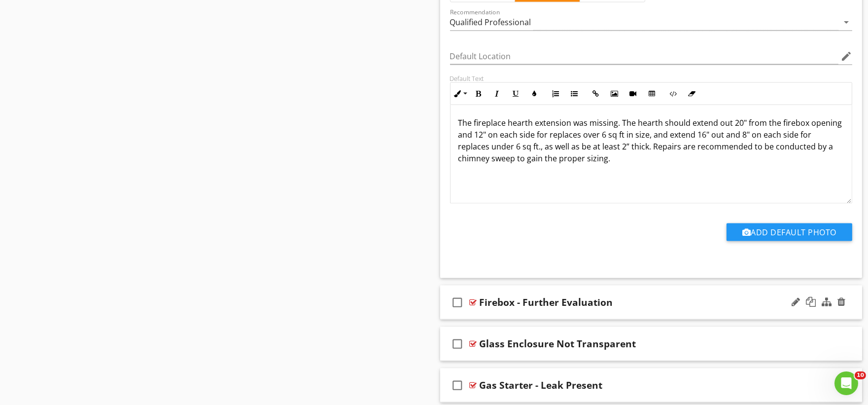
scroll to position [50233, 0]
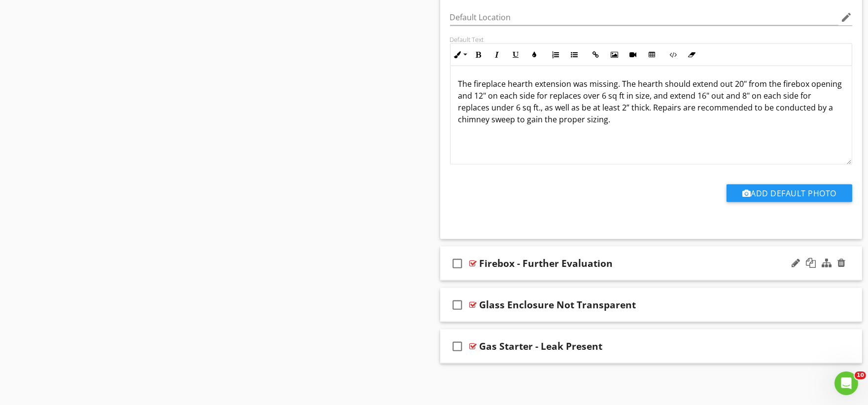
click at [488, 275] on div "check_box_outline_blank Firebox - Further Evaluation" at bounding box center [651, 263] width 422 height 34
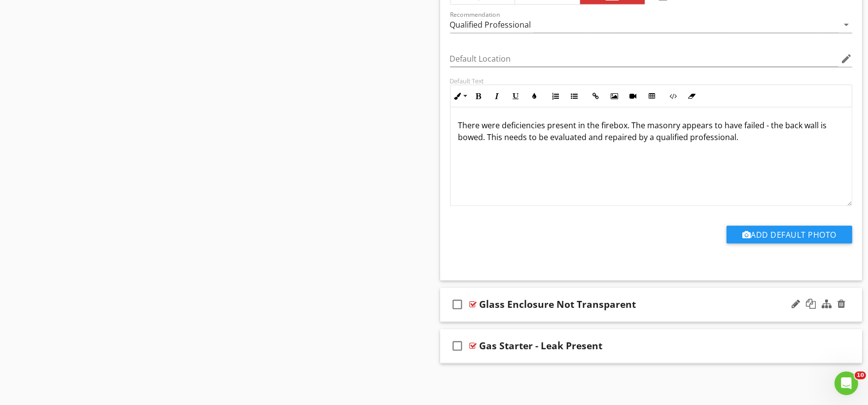
scroll to position [50565, 0]
click at [487, 316] on div "check_box_outline_blank Glass Enclosure Not Transparent" at bounding box center [651, 305] width 422 height 34
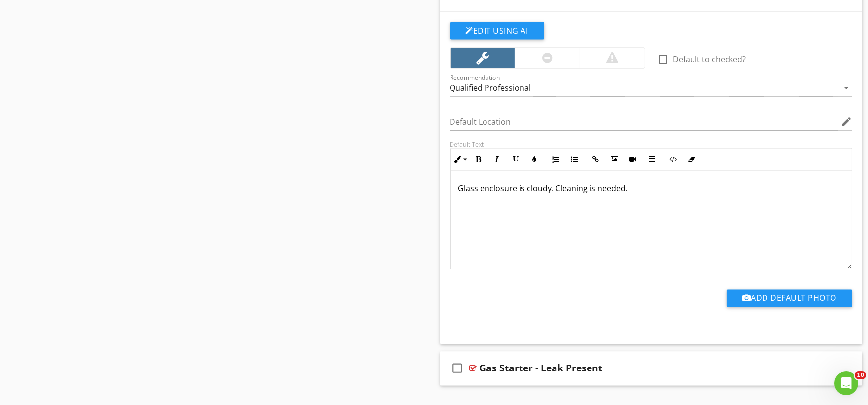
scroll to position [50897, 0]
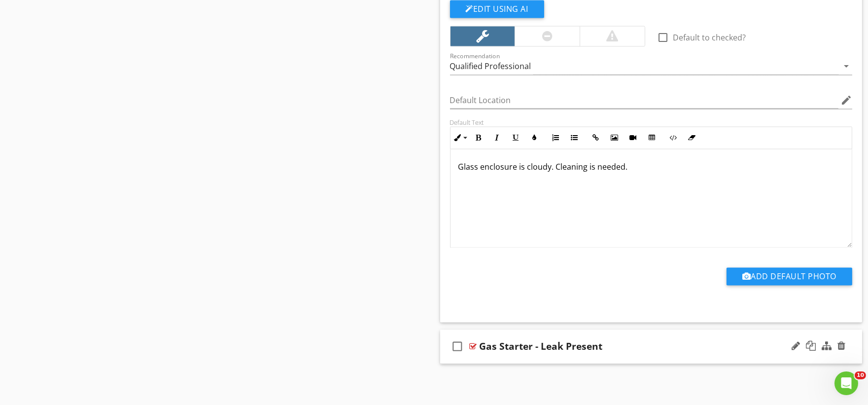
click at [487, 359] on div "check_box_outline_blank Gas Starter - Leak Present" at bounding box center [651, 346] width 422 height 34
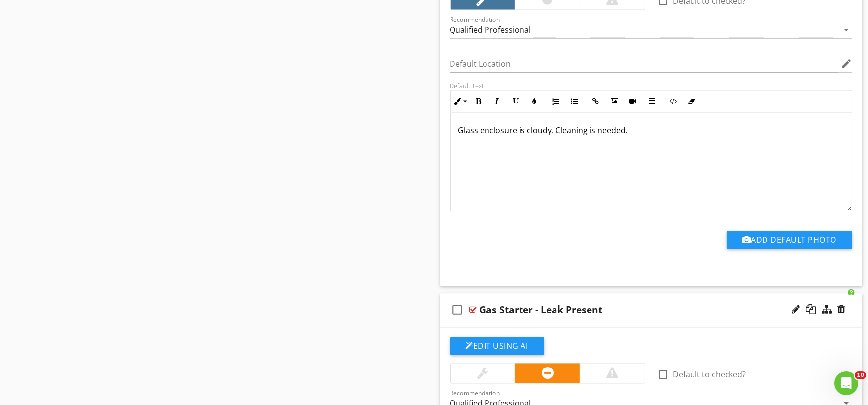
scroll to position [2002, 0]
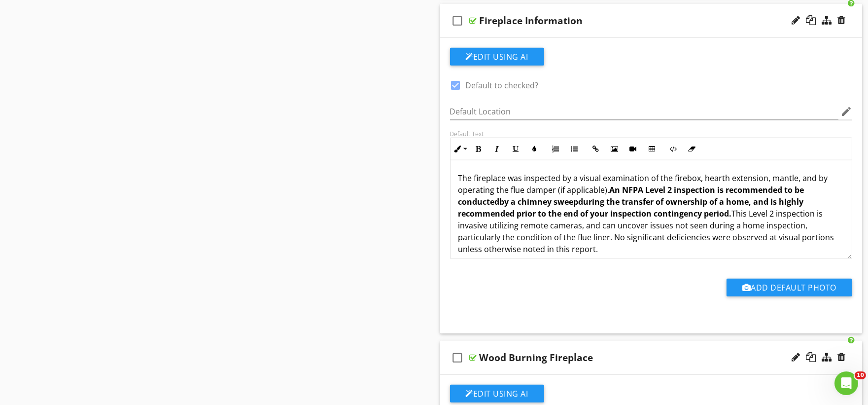
click at [739, 201] on strong "during the transfer of ownership of a home" at bounding box center [664, 201] width 171 height 11
click at [751, 224] on p "The fireplace was inspected by a visual examination of the firebox, hearth exte…" at bounding box center [651, 213] width 386 height 83
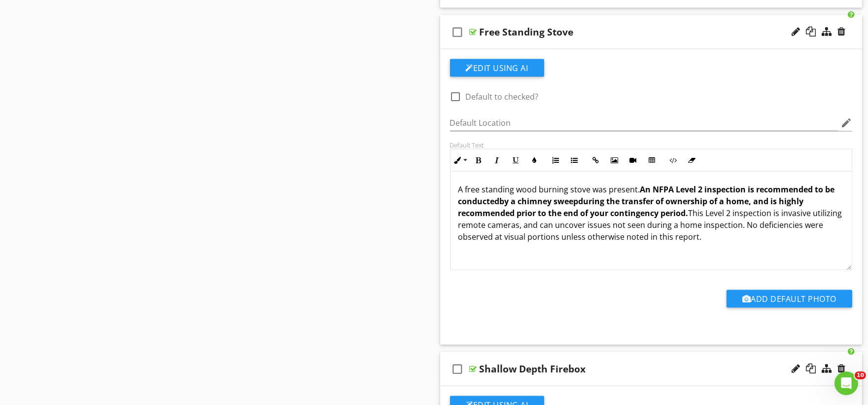
click at [732, 203] on strong "during the transfer of ownership of a home" at bounding box center [664, 201] width 171 height 11
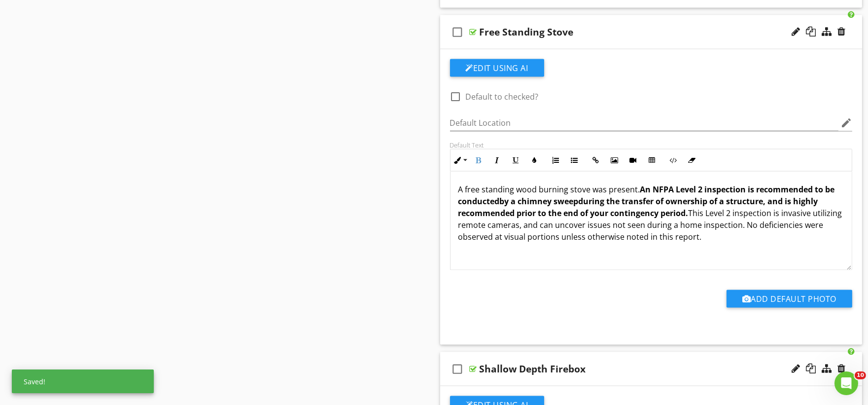
click at [705, 226] on p "A free standing wood burning stove was present. An NFPA Level 2 inspection is r…" at bounding box center [651, 212] width 386 height 59
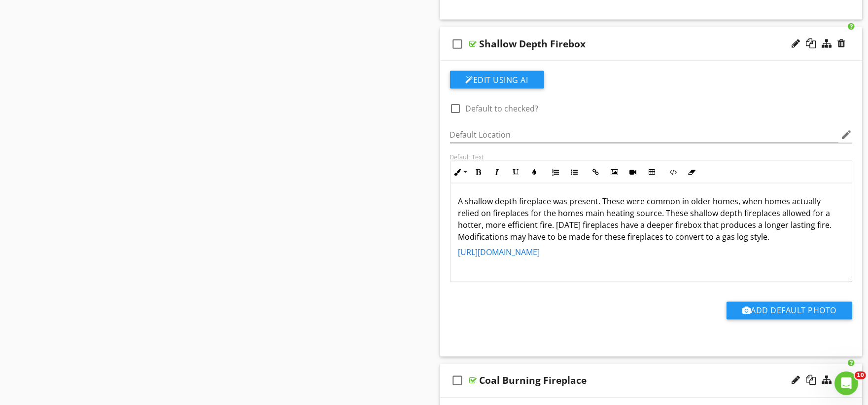
click at [718, 204] on p "A shallow depth fireplace was present. These were common in older homes, when h…" at bounding box center [651, 218] width 386 height 47
click at [718, 203] on p "A shallow depth fireplace was present. These were common in older homes, when h…" at bounding box center [651, 218] width 386 height 47
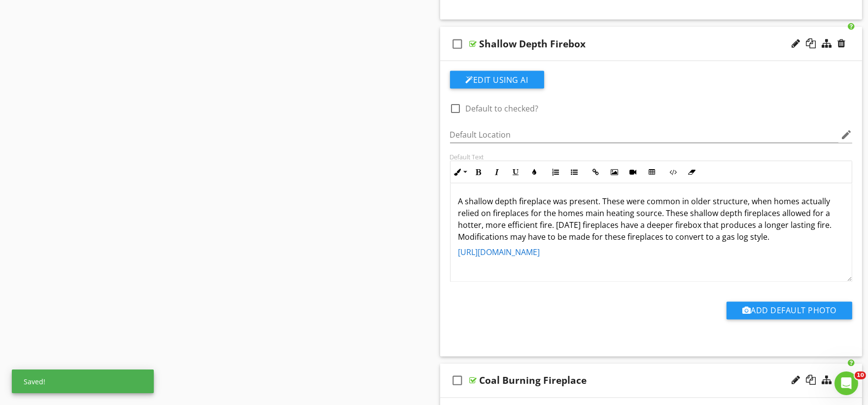
click at [785, 203] on p "A shallow depth fireplace was present. These were common in older structure, wh…" at bounding box center [651, 218] width 386 height 47
click at [786, 200] on p "A shallow depth fireplace was present. These were common in older structure, wh…" at bounding box center [651, 218] width 386 height 47
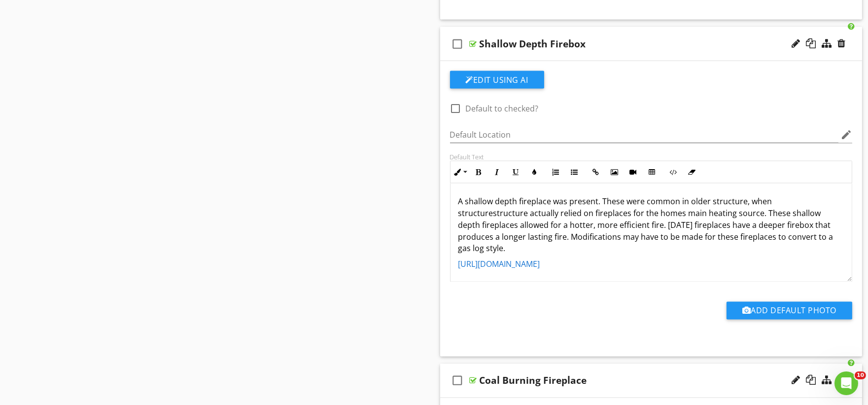
click at [525, 214] on p "A shallow depth fireplace was present. These were common in older structure, wh…" at bounding box center [651, 224] width 386 height 59
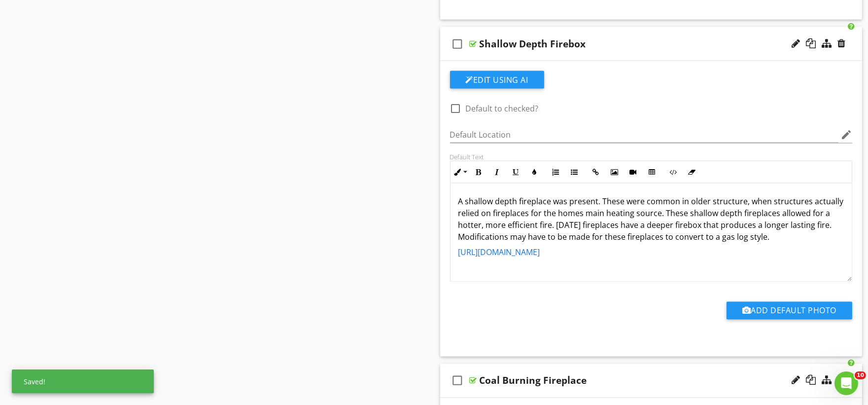
click at [600, 214] on p "A shallow depth fireplace was present. These were common in older structure, wh…" at bounding box center [651, 218] width 386 height 47
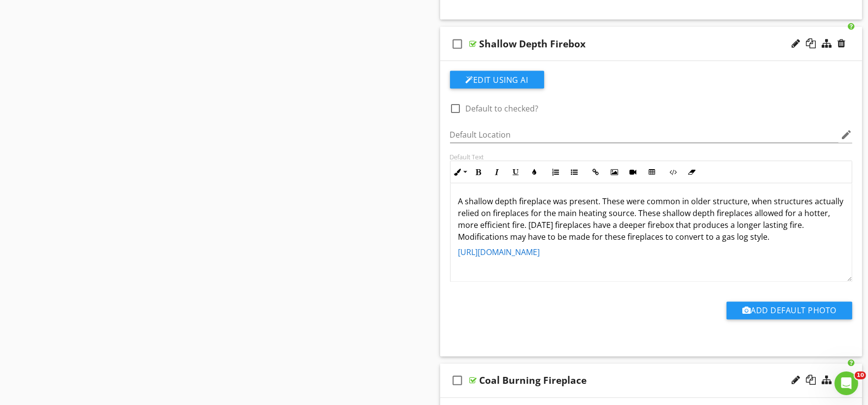
scroll to position [6763, 0]
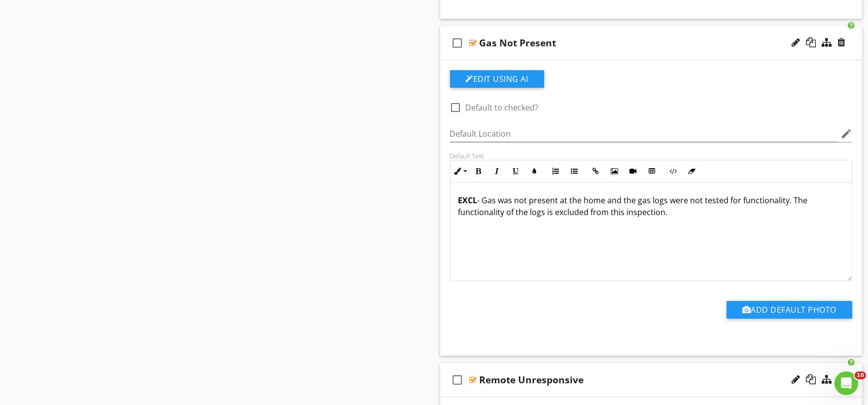
click at [596, 203] on p "EXCL - Gas was not present at the home and the gas logs were not tested for fun…" at bounding box center [651, 206] width 386 height 24
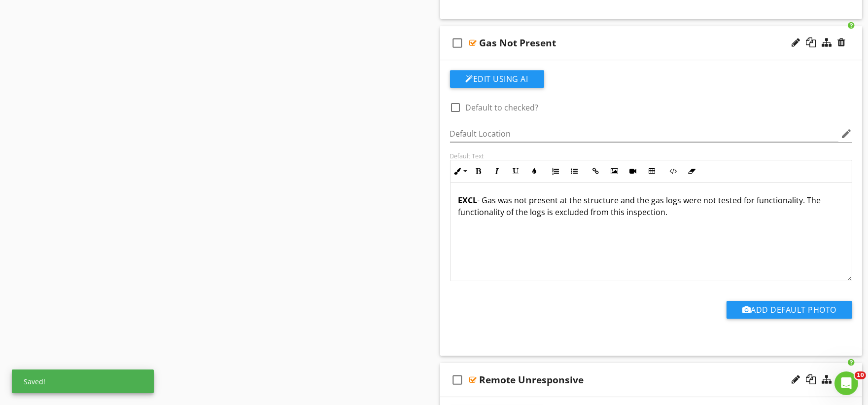
scroll to position [9469, 0]
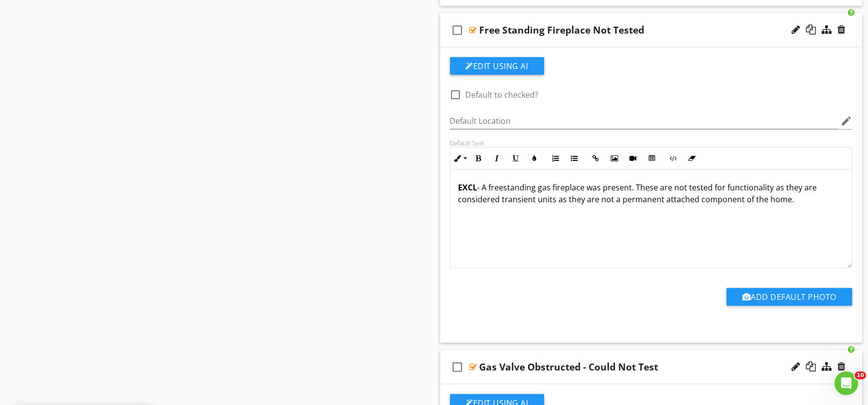
click at [772, 204] on p "EXCL - A freestanding gas fireplace was present. These are not tested for funct…" at bounding box center [651, 193] width 386 height 24
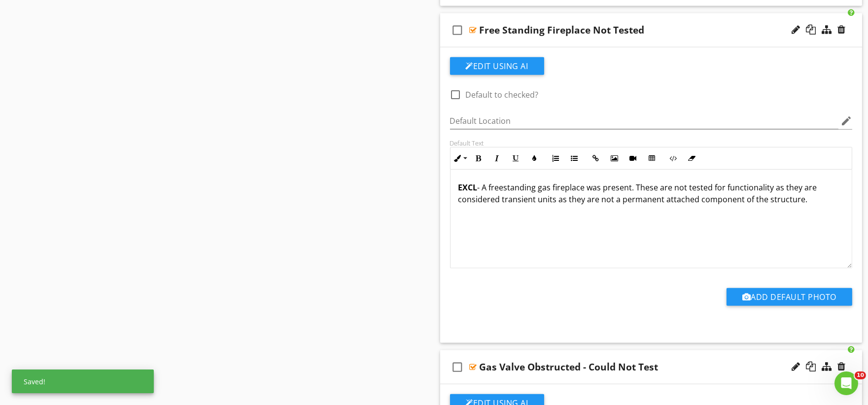
scroll to position [15325, 0]
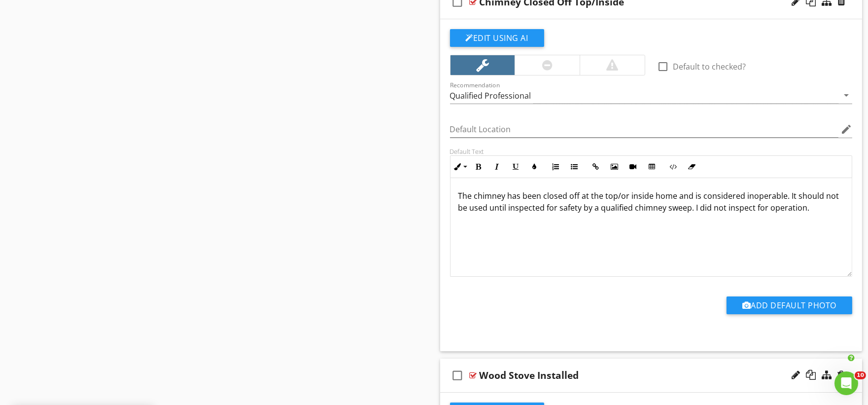
click at [665, 201] on p "The chimney has been closed off at the top/or inside home and is considered ino…" at bounding box center [651, 207] width 386 height 35
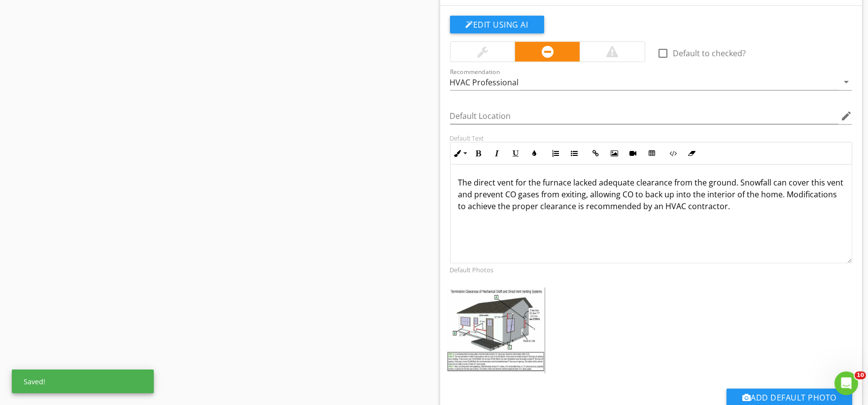
click at [785, 202] on p "The direct vent for the furnace lacked adequate clearance from the ground. Snow…" at bounding box center [651, 193] width 386 height 35
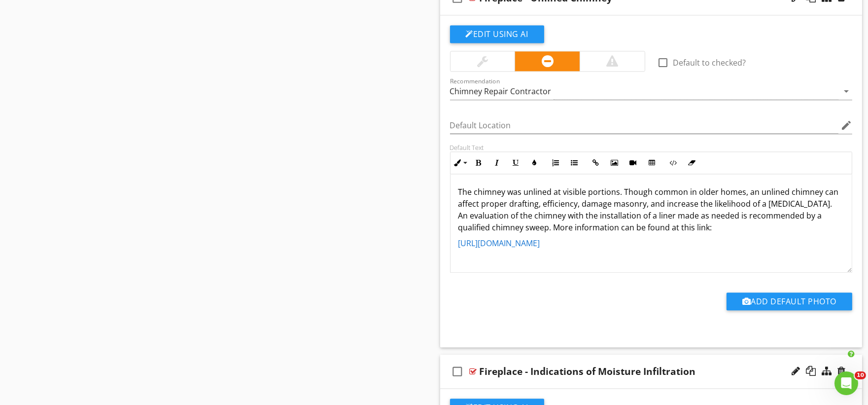
click at [730, 204] on p "The chimney was unlined at visible portions. Though common in older homes, an u…" at bounding box center [651, 209] width 386 height 47
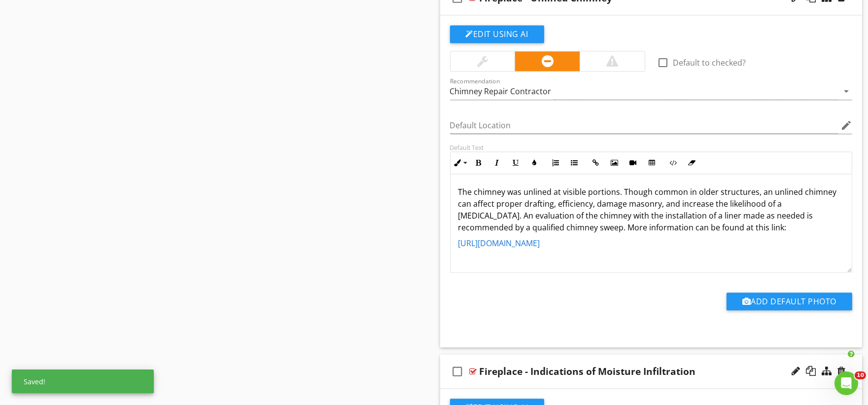
scroll to position [23163, 0]
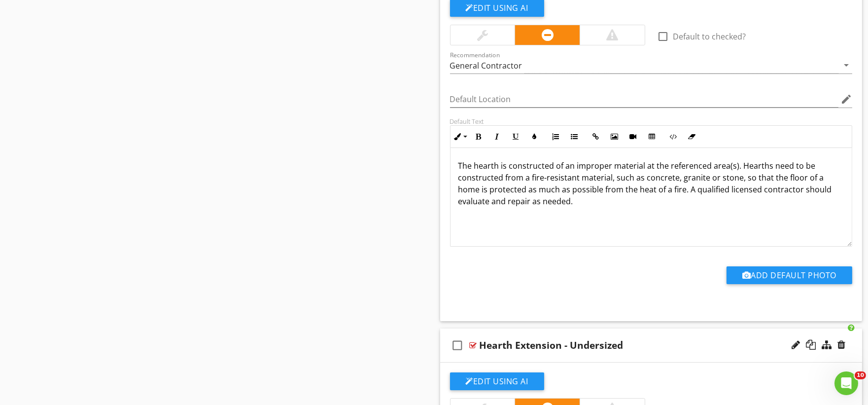
click at [474, 200] on p "The hearth is constructed of an improper material at the referenced area(s). He…" at bounding box center [651, 183] width 386 height 47
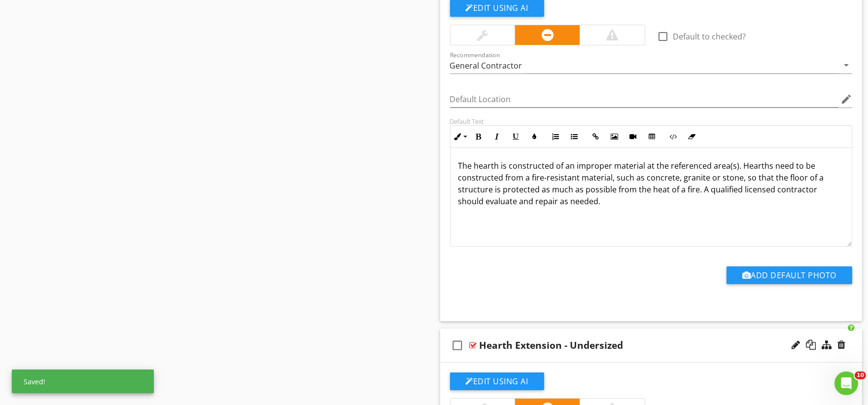
scroll to position [3714, 0]
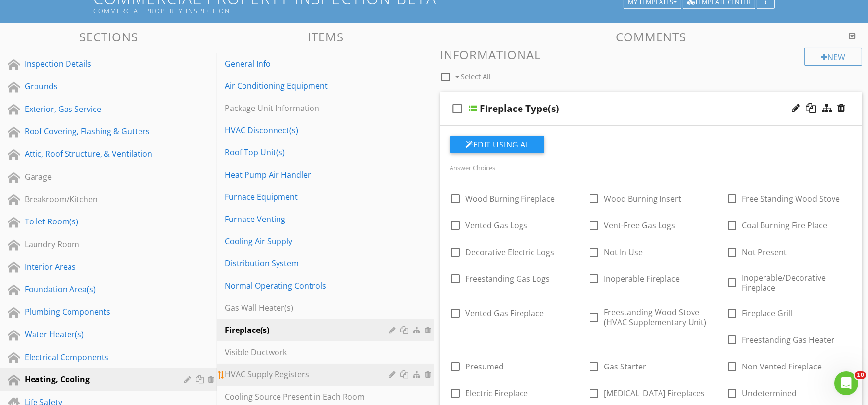
scroll to position [164, 0]
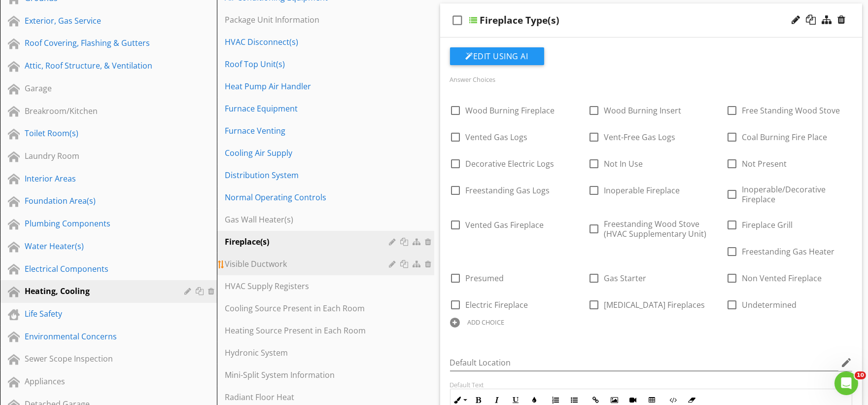
click at [303, 264] on div "Visible Ductwork" at bounding box center [308, 264] width 167 height 12
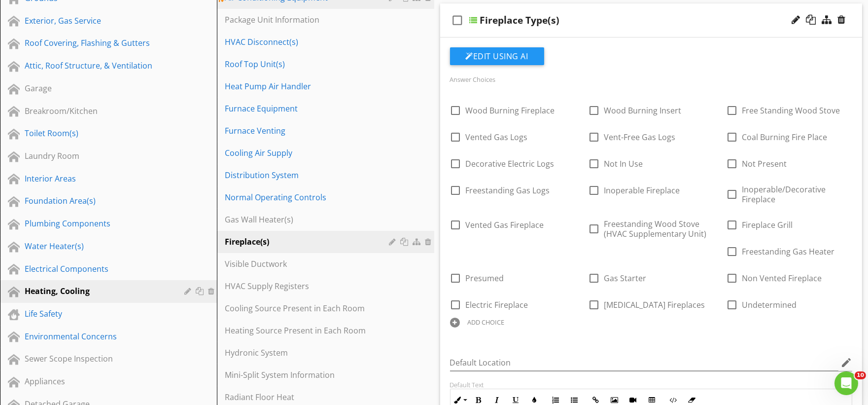
click at [269, 265] on div "Visible Ductwork" at bounding box center [308, 264] width 167 height 12
type textarea "<p>Non-vented gas logs were present. Gas log manufacturers recommend that gas f…"
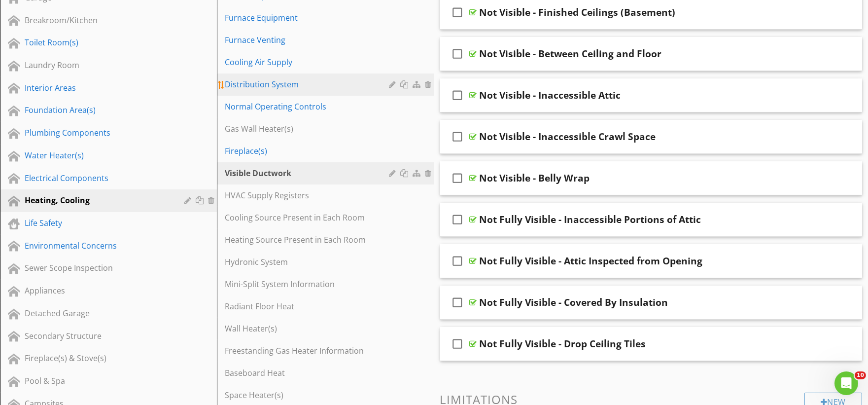
scroll to position [274, 0]
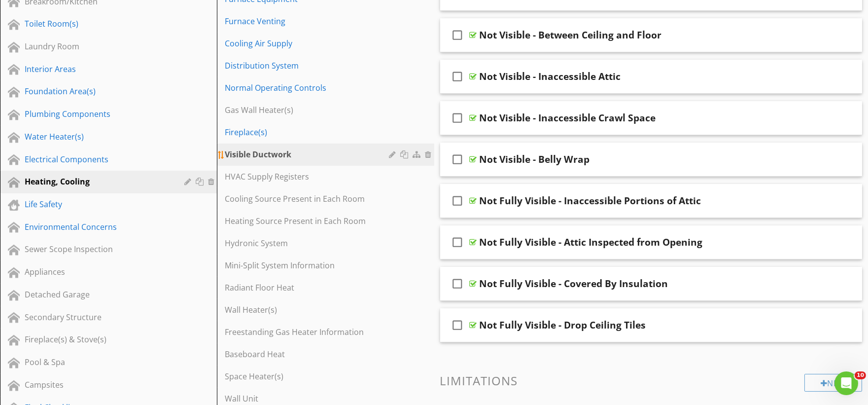
click at [426, 156] on div at bounding box center [429, 154] width 9 height 8
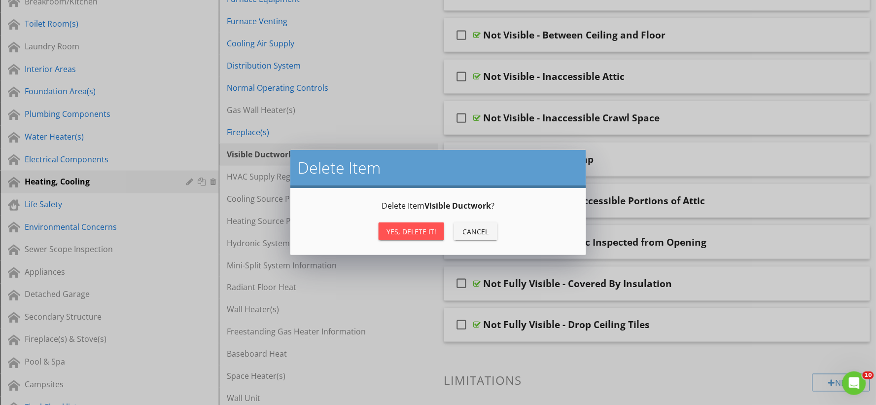
click at [413, 233] on div "Yes, Delete it!" at bounding box center [411, 231] width 50 height 10
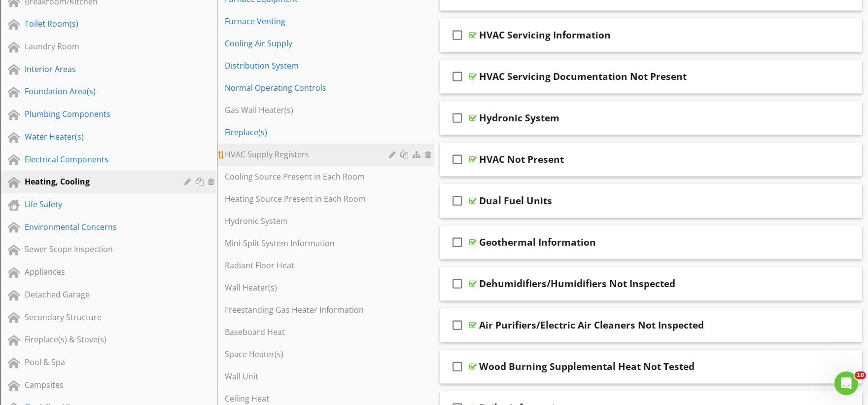
click at [429, 157] on div at bounding box center [429, 154] width 9 height 8
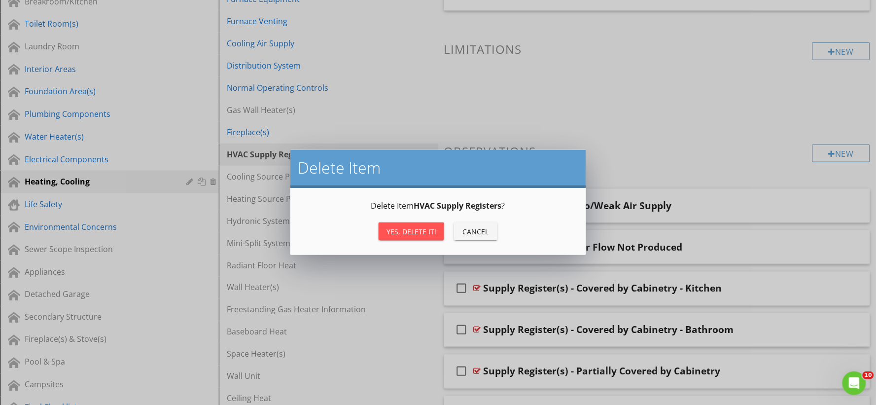
click at [402, 227] on div "Yes, Delete it!" at bounding box center [411, 231] width 50 height 10
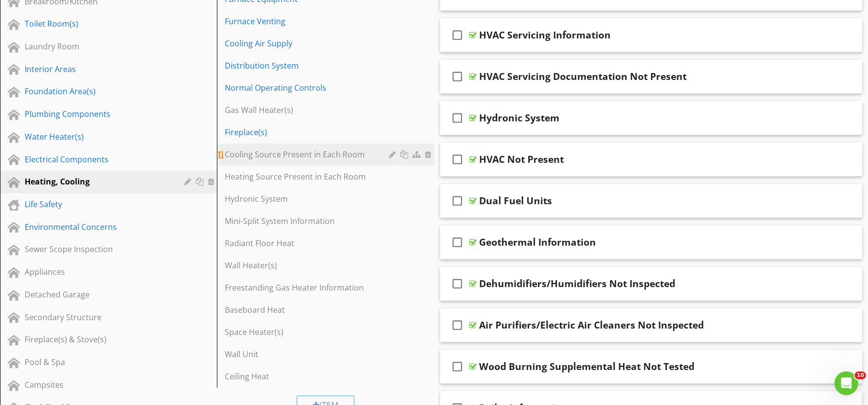
click at [318, 162] on link "Cooling Source Present in Each Room" at bounding box center [327, 154] width 214 height 22
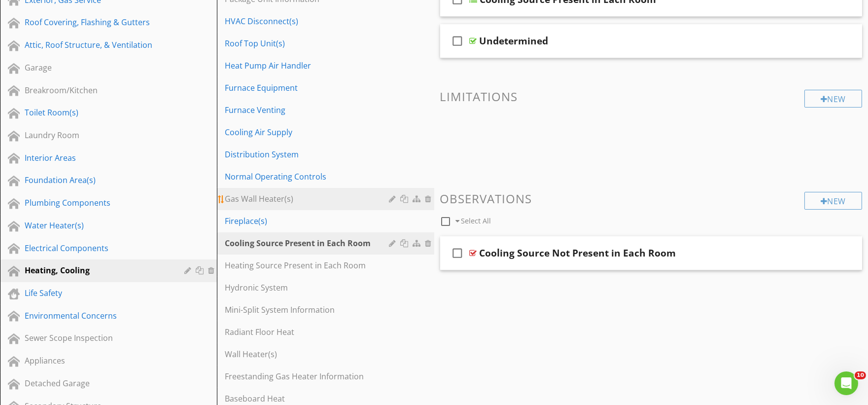
scroll to position [219, 0]
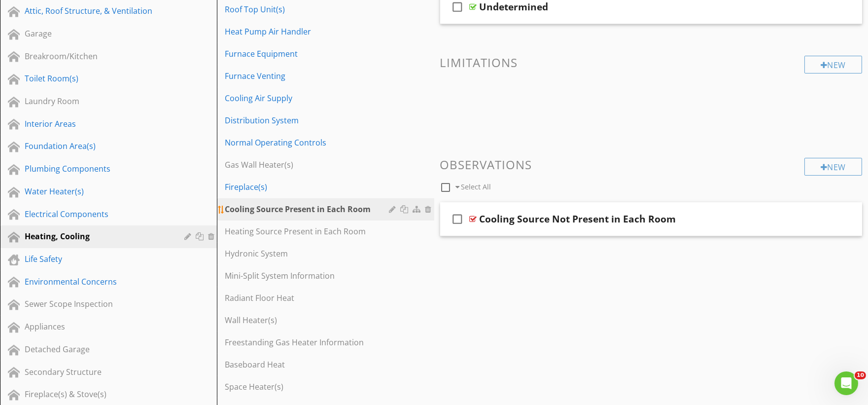
click at [429, 210] on div at bounding box center [429, 209] width 9 height 8
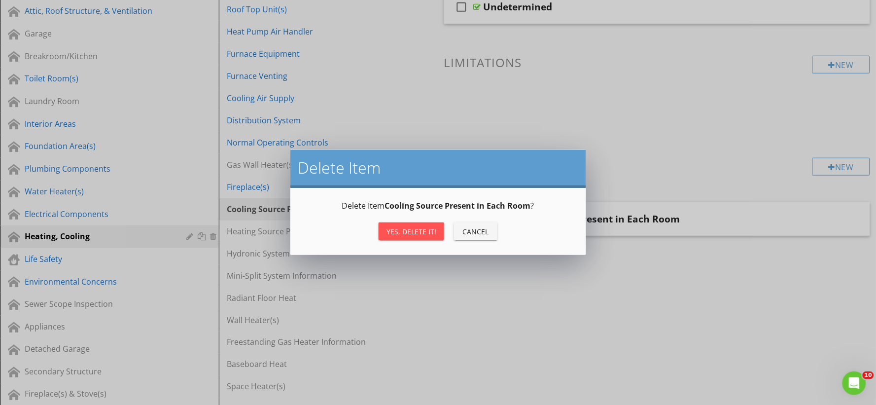
click at [421, 229] on div "Yes, Delete it!" at bounding box center [411, 231] width 50 height 10
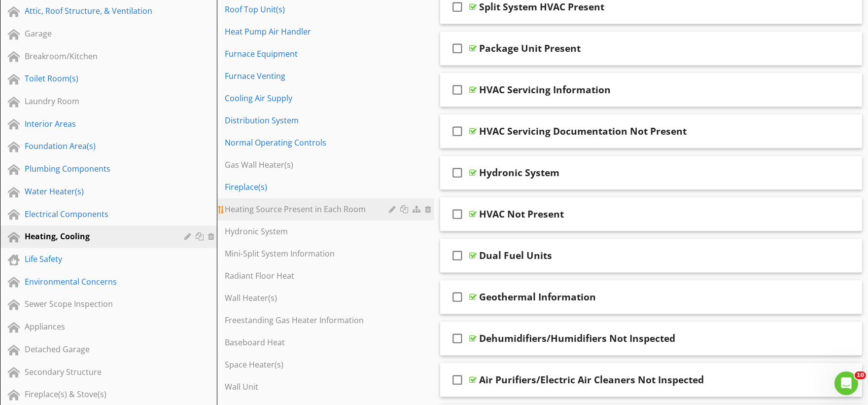
click at [429, 212] on div at bounding box center [429, 209] width 9 height 8
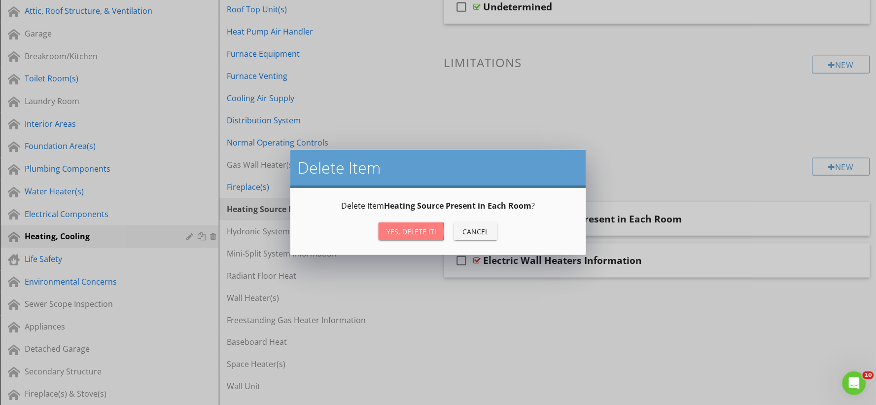
click at [402, 229] on div "Yes, Delete it!" at bounding box center [411, 231] width 50 height 10
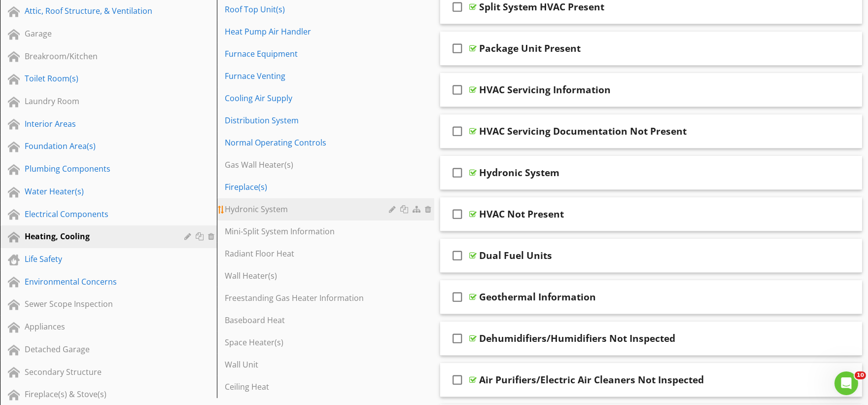
click at [335, 215] on link "Hydronic System" at bounding box center [327, 209] width 214 height 22
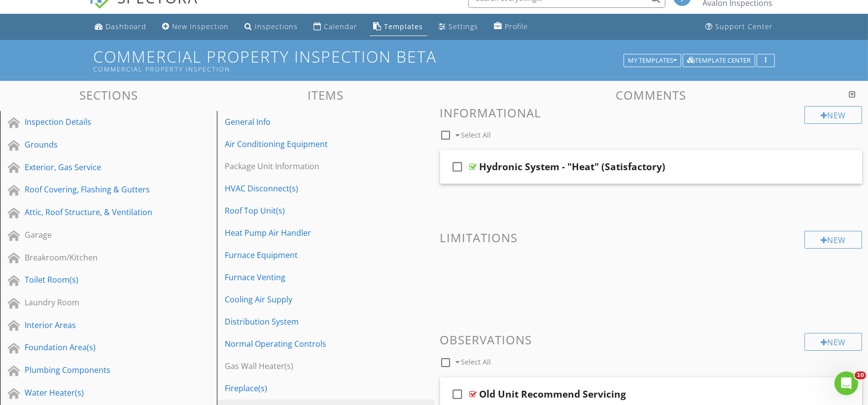
scroll to position [0, 0]
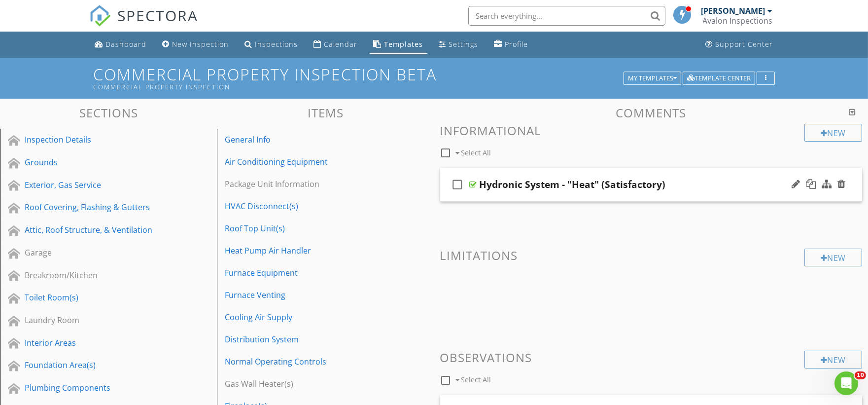
click at [510, 197] on div "check_box_outline_blank Hydronic System - "Heat" (Satisfactory)" at bounding box center [651, 185] width 422 height 34
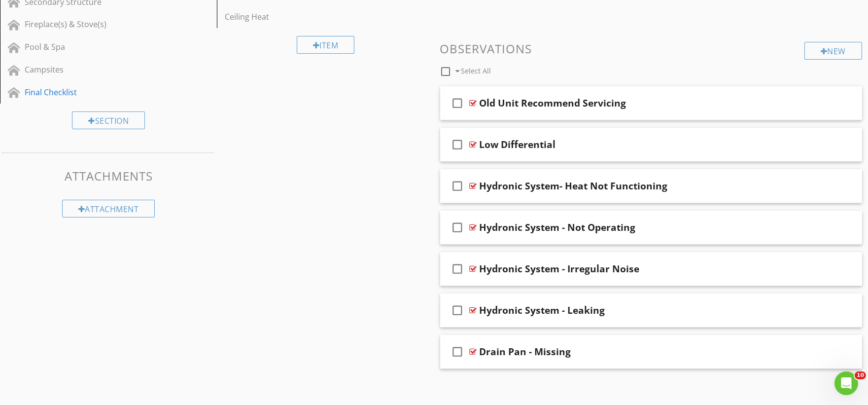
scroll to position [594, 0]
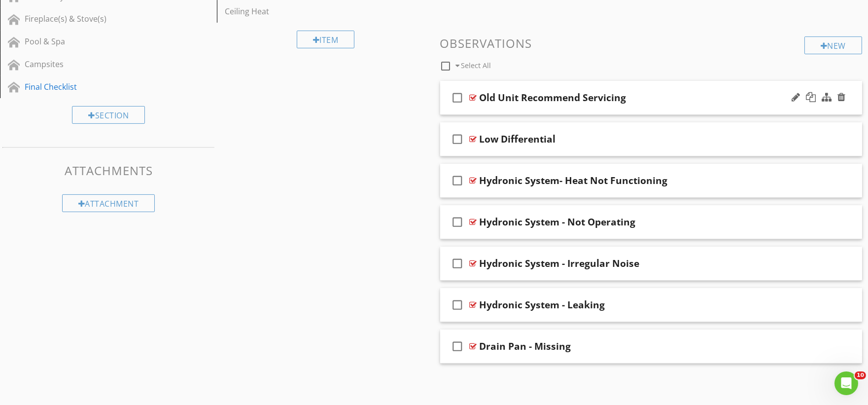
click at [501, 109] on div "check_box_outline_blank Old Unit Recommend Servicing" at bounding box center [651, 98] width 422 height 34
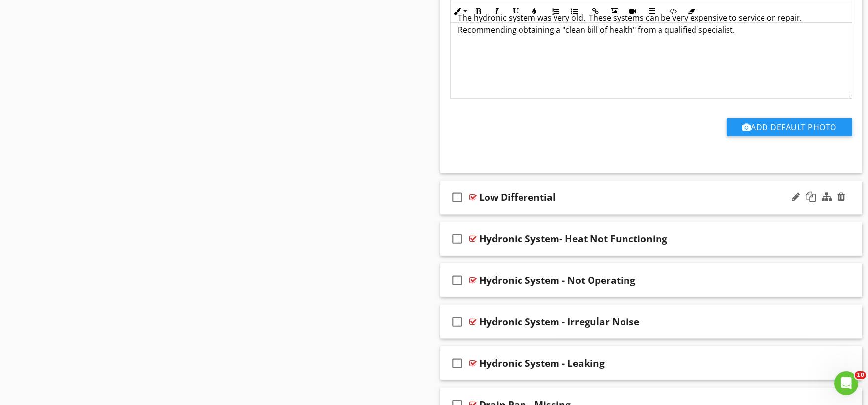
scroll to position [868, 0]
click at [491, 212] on div "check_box_outline_blank Low Differential" at bounding box center [651, 197] width 422 height 34
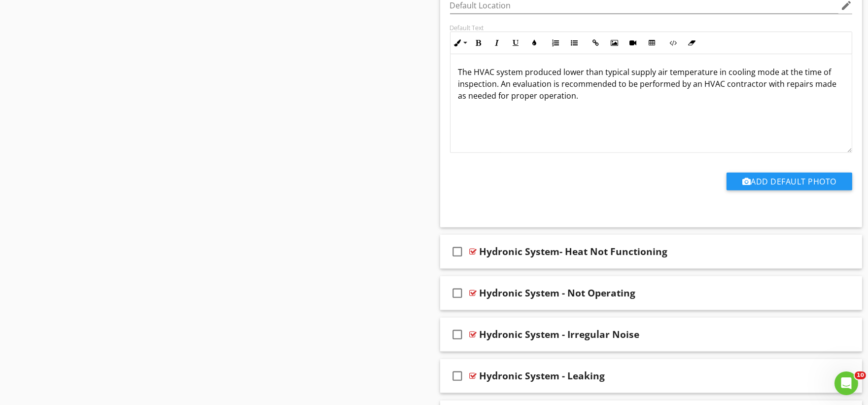
scroll to position [1196, 0]
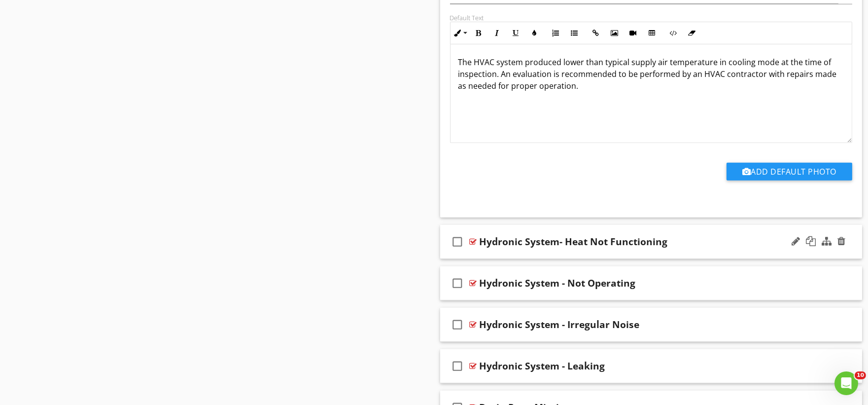
click at [487, 256] on div "check_box_outline_blank Hydronic System- Heat Not Functioning" at bounding box center [651, 242] width 422 height 34
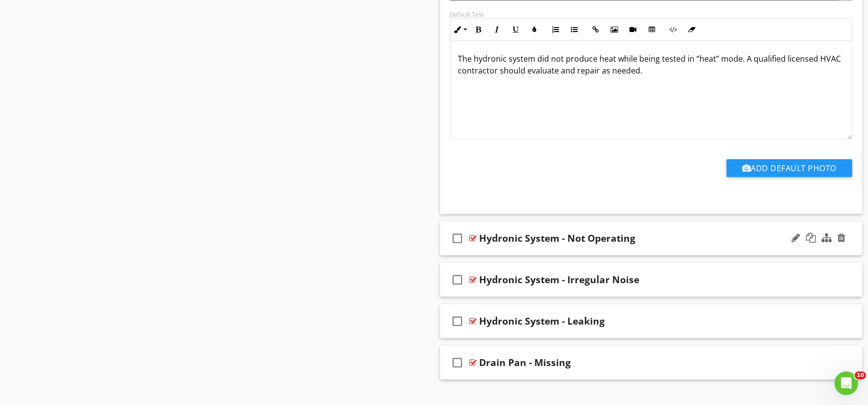
scroll to position [1590, 0]
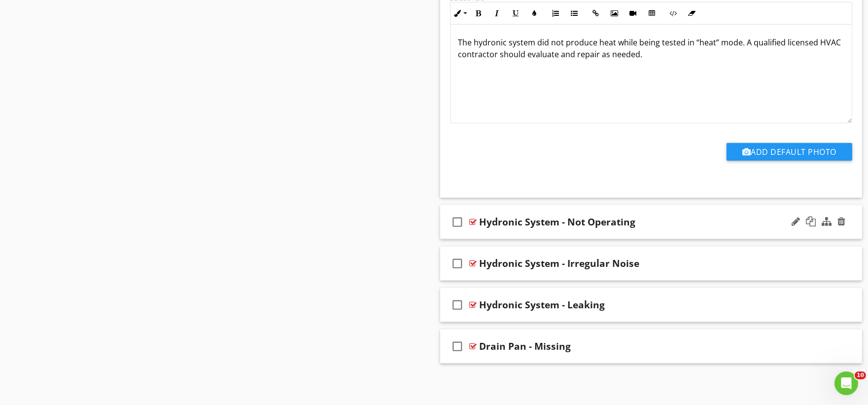
click at [480, 234] on div "check_box_outline_blank Hydronic System - Not Operating" at bounding box center [651, 222] width 422 height 34
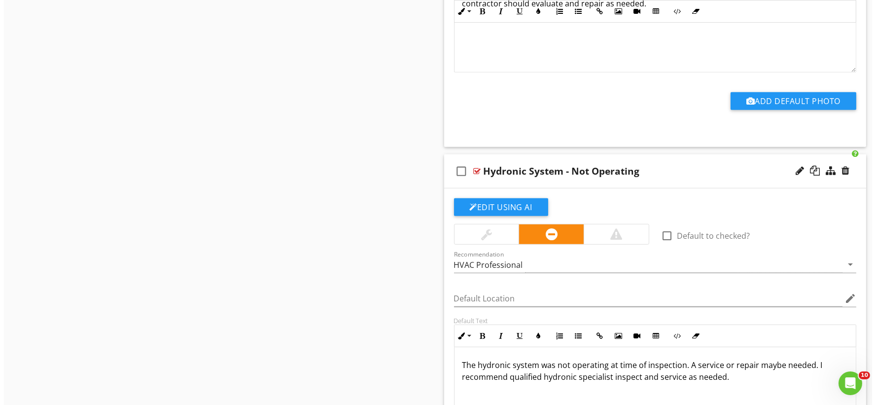
scroll to position [1700, 0]
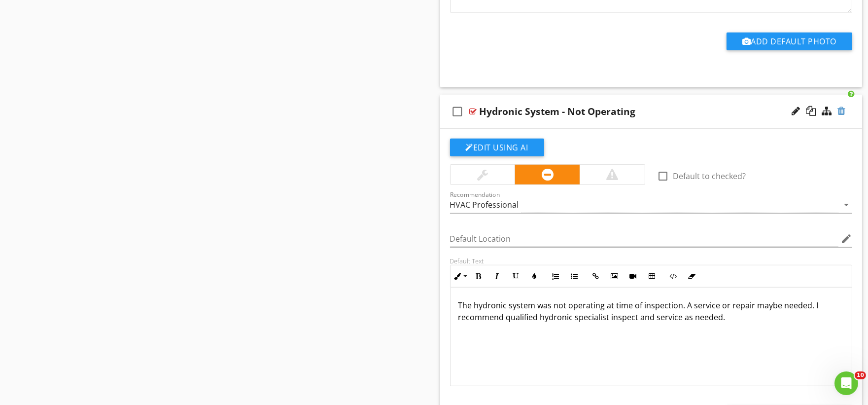
click at [838, 111] on div at bounding box center [842, 111] width 8 height 10
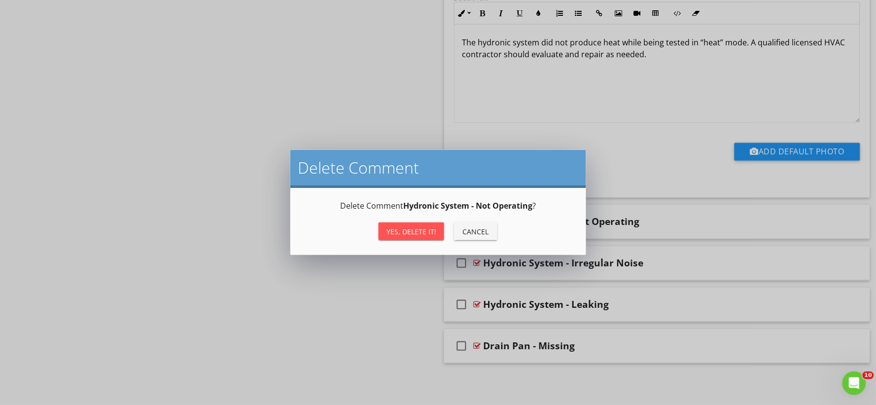
click at [416, 231] on div "Yes, Delete it!" at bounding box center [411, 231] width 50 height 10
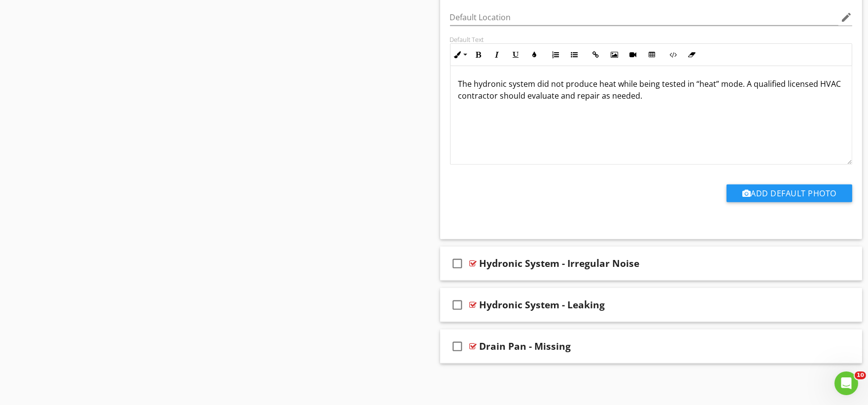
scroll to position [1549, 0]
click at [493, 273] on div "check_box_outline_blank Hydronic System - Irregular Noise" at bounding box center [651, 263] width 422 height 34
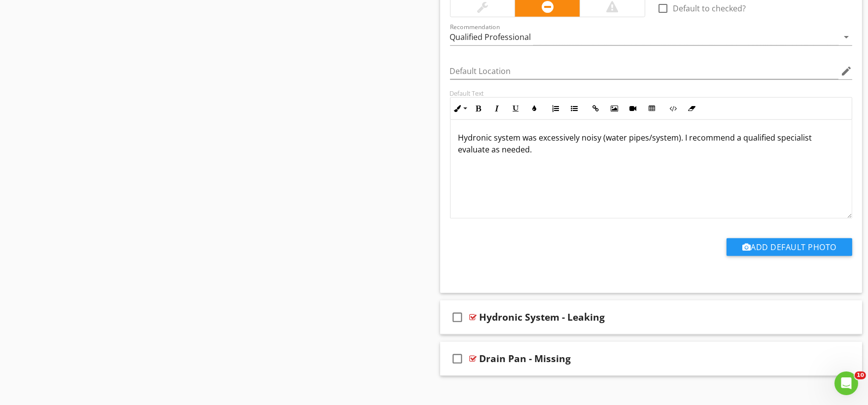
scroll to position [1881, 0]
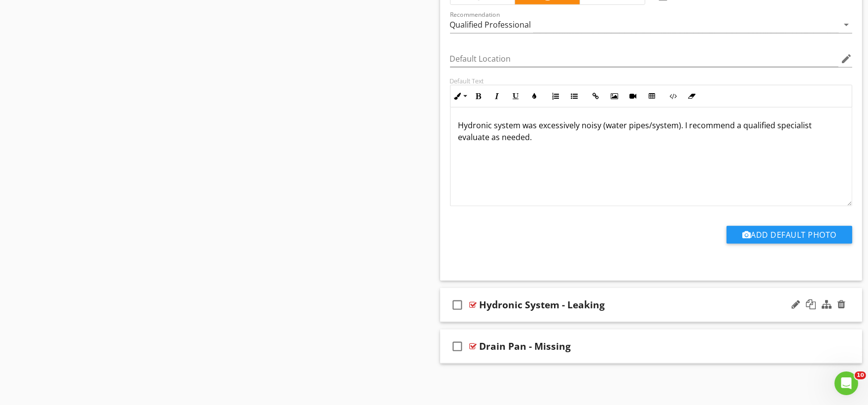
click at [498, 317] on div "check_box_outline_blank Hydronic System - Leaking" at bounding box center [651, 305] width 422 height 34
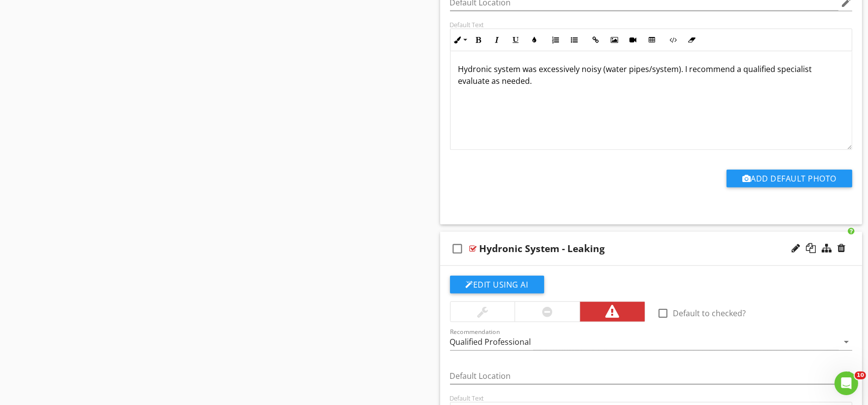
scroll to position [2212, 0]
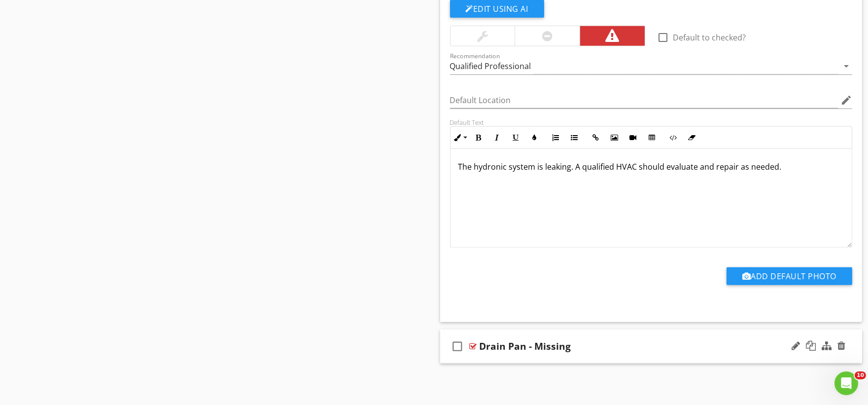
click at [513, 360] on div "check_box_outline_blank Drain Pan - Missing" at bounding box center [651, 346] width 422 height 34
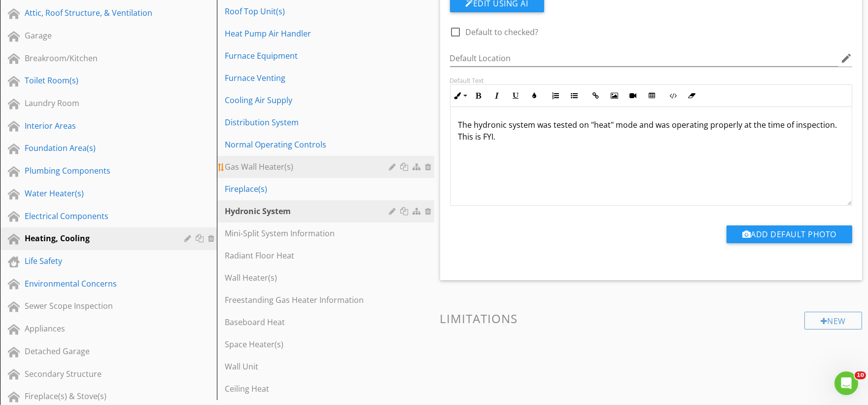
scroll to position [296, 0]
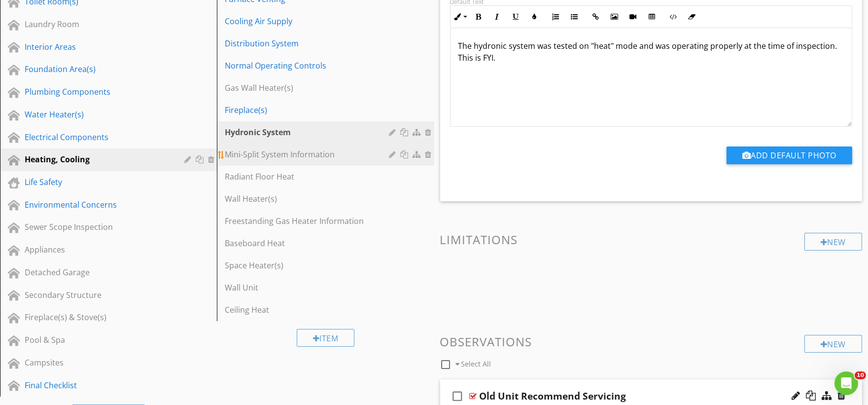
click at [304, 158] on div "Mini-Split System Information" at bounding box center [308, 154] width 167 height 12
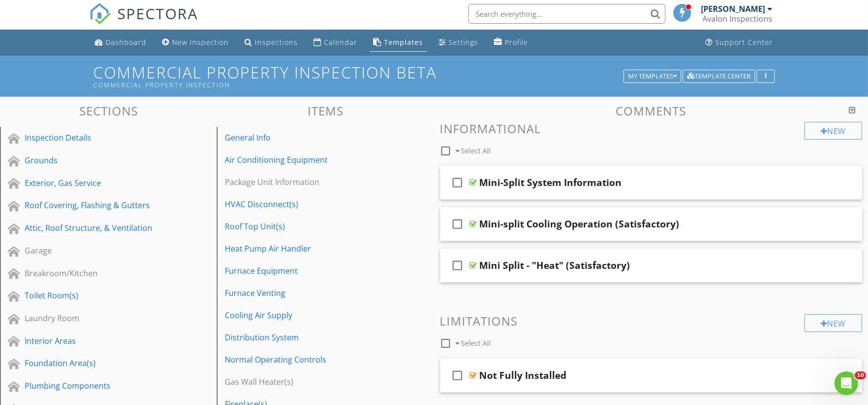
scroll to position [0, 0]
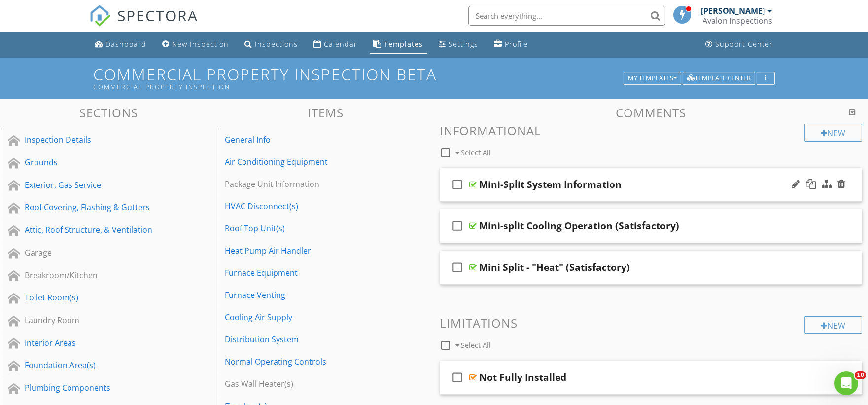
click at [500, 193] on div "check_box_outline_blank Mini-Split System Information" at bounding box center [651, 185] width 422 height 34
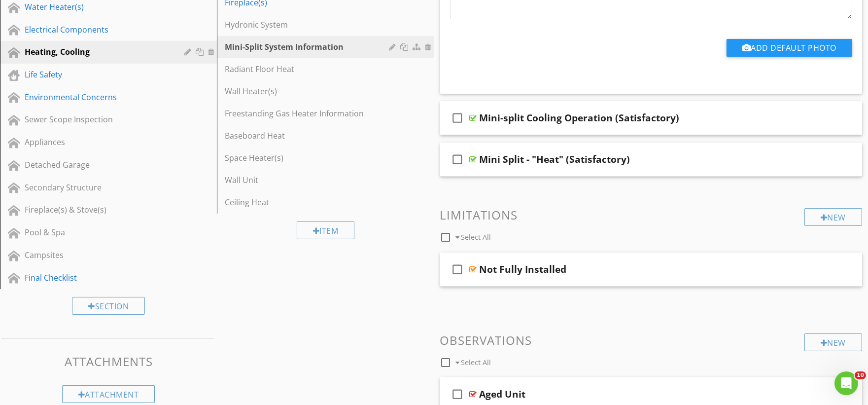
scroll to position [438, 0]
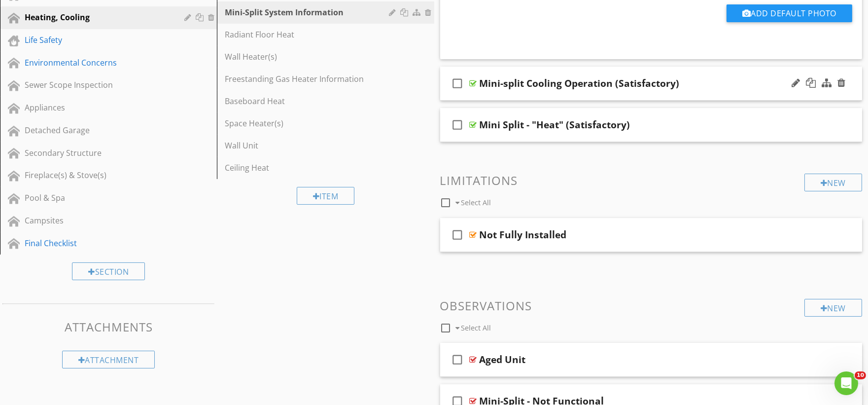
click at [498, 96] on div "check_box_outline_blank Mini-split Cooling Operation (Satisfactory)" at bounding box center [651, 84] width 422 height 34
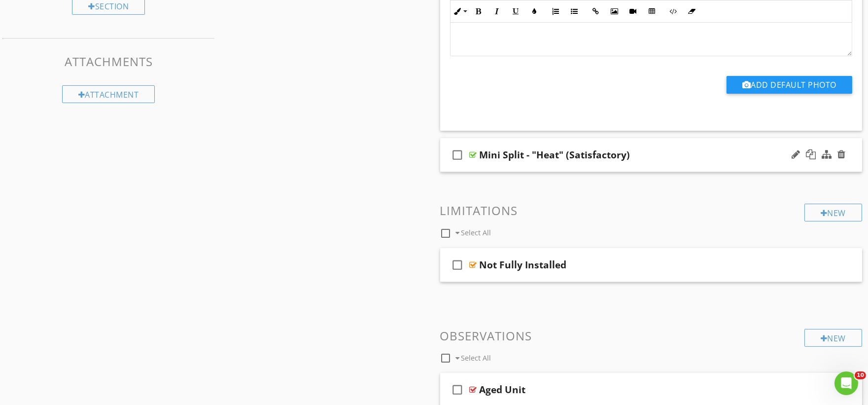
scroll to position [712, 0]
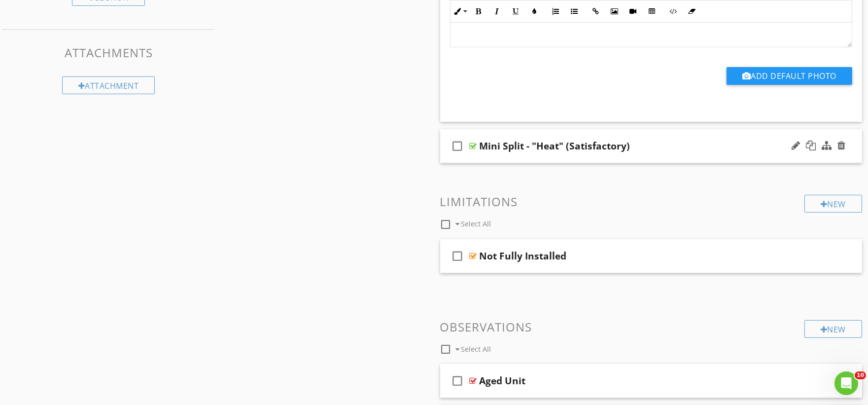
click at [498, 156] on div "check_box_outline_blank Mini Split - "Heat" (Satisfactory)" at bounding box center [651, 146] width 422 height 34
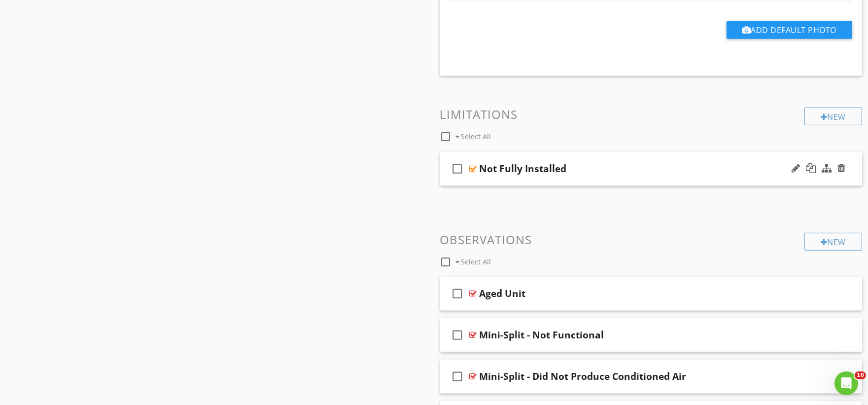
scroll to position [1095, 0]
click at [481, 180] on div "check_box_outline_blank Not Fully Installed" at bounding box center [651, 168] width 422 height 34
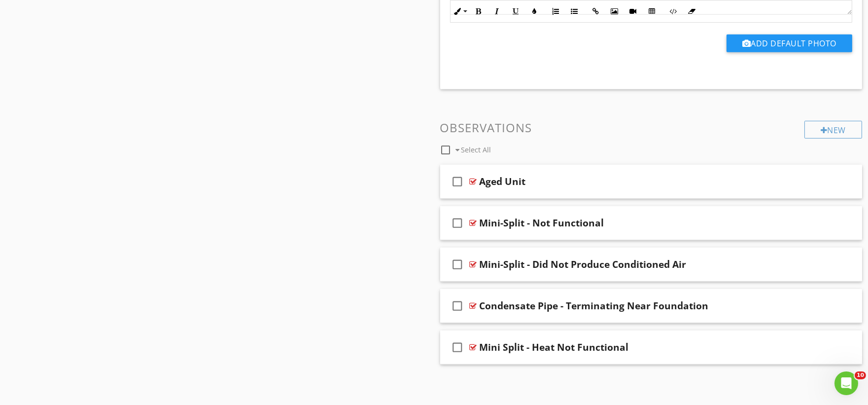
scroll to position [1488, 0]
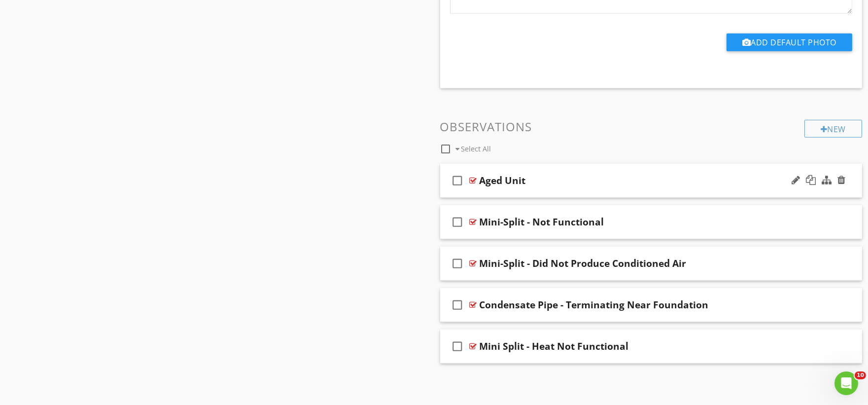
click at [480, 191] on div "check_box_outline_blank Aged Unit" at bounding box center [651, 181] width 422 height 34
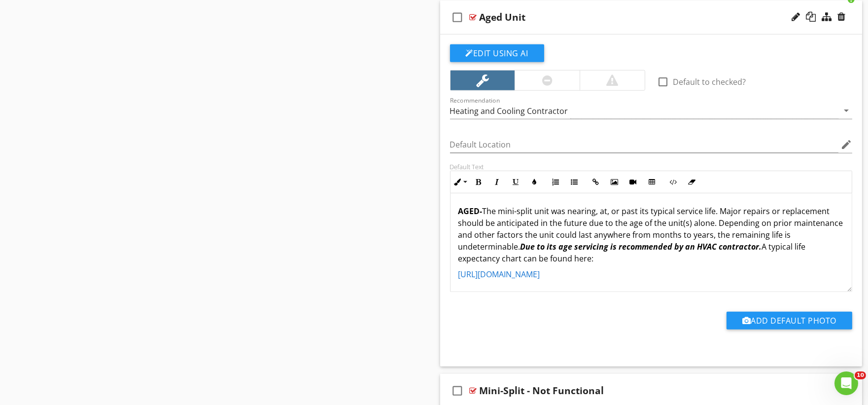
scroll to position [1820, 0]
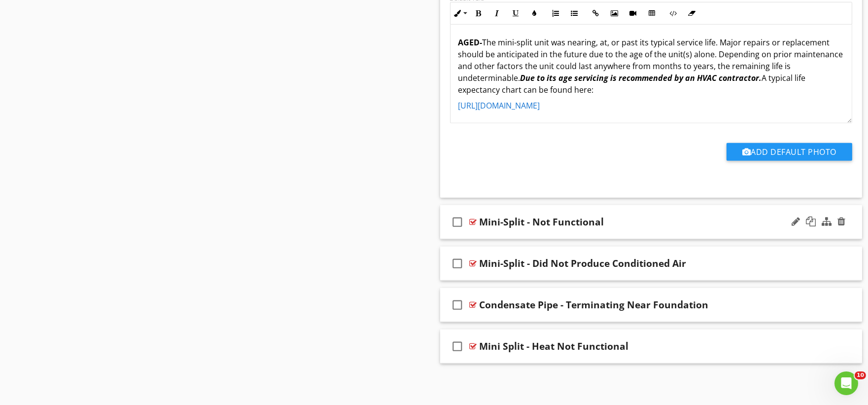
click at [497, 234] on div "check_box_outline_blank Mini-Split - Not Functional" at bounding box center [651, 222] width 422 height 34
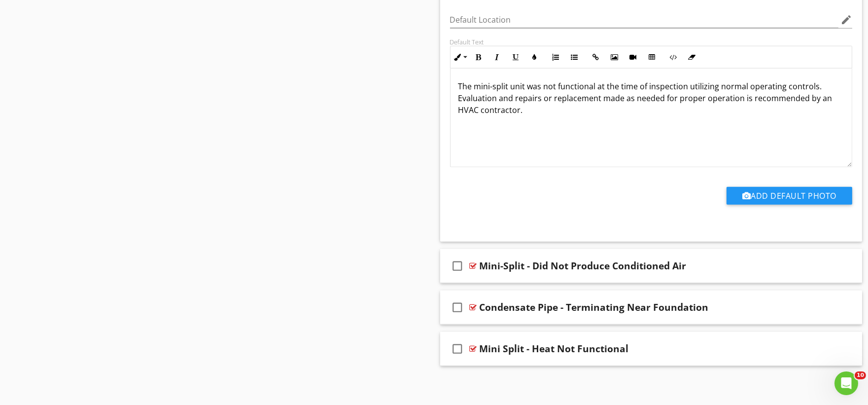
scroll to position [2152, 0]
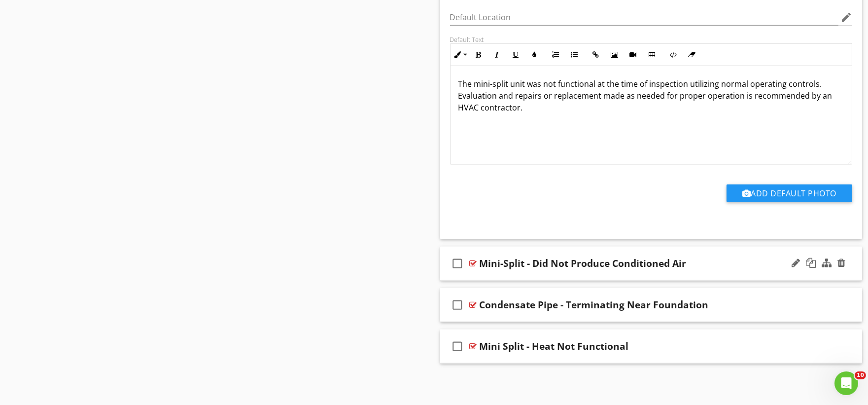
click at [496, 273] on div "check_box_outline_blank Mini-Split - Did Not Produce Conditioned Air" at bounding box center [651, 263] width 422 height 34
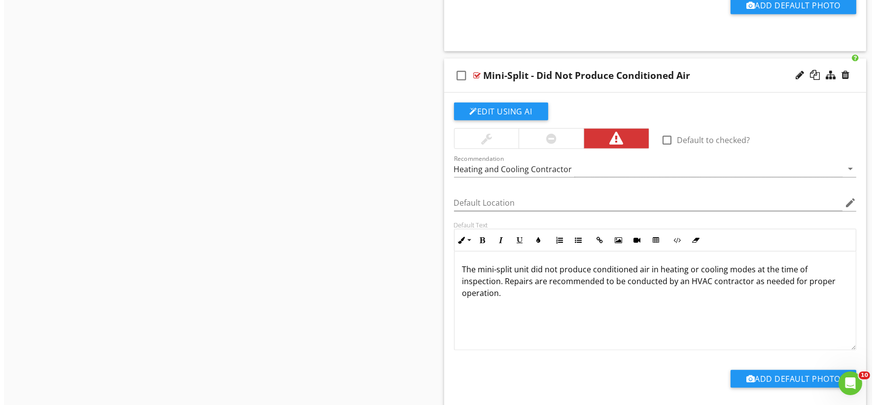
scroll to position [2319, 0]
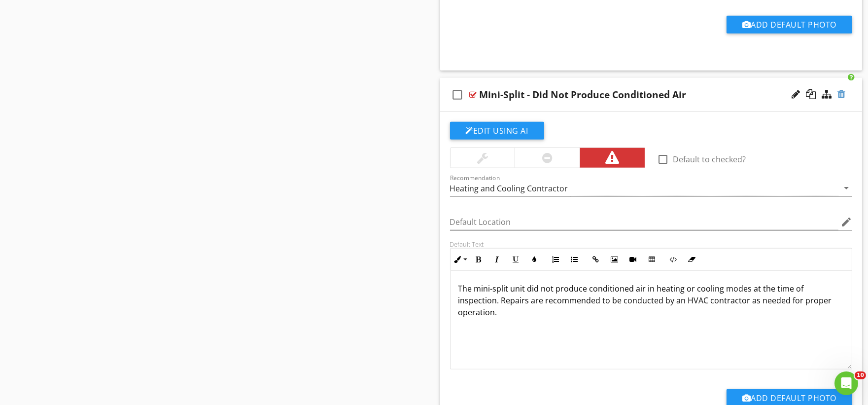
click at [839, 97] on div at bounding box center [842, 94] width 8 height 10
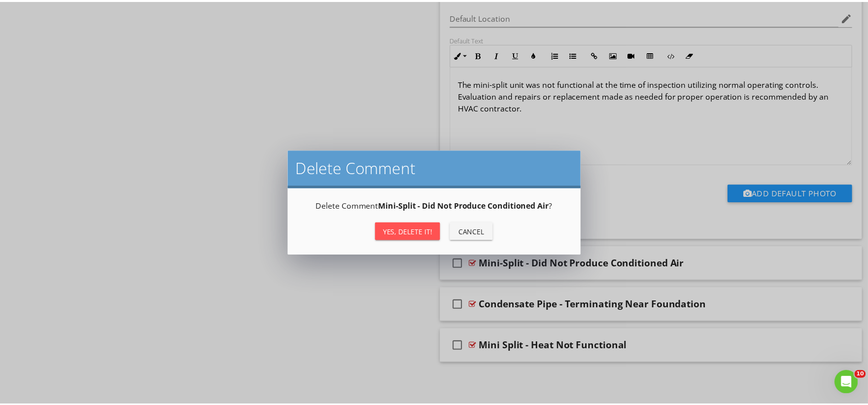
scroll to position [2152, 0]
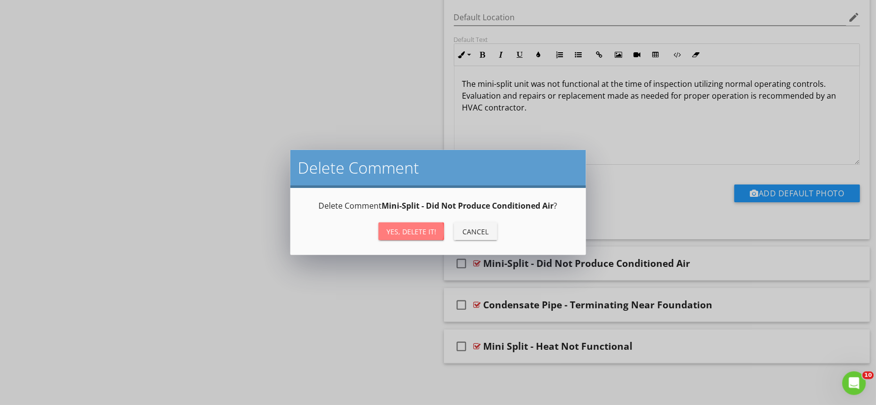
click at [421, 228] on div "Yes, Delete it!" at bounding box center [411, 231] width 50 height 10
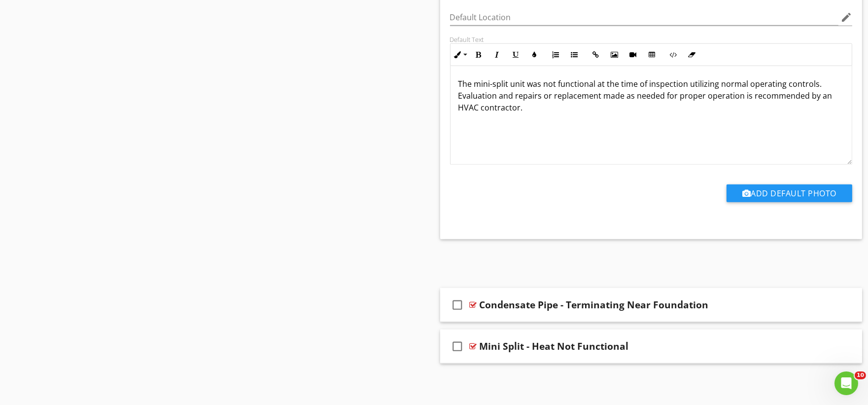
scroll to position [2111, 0]
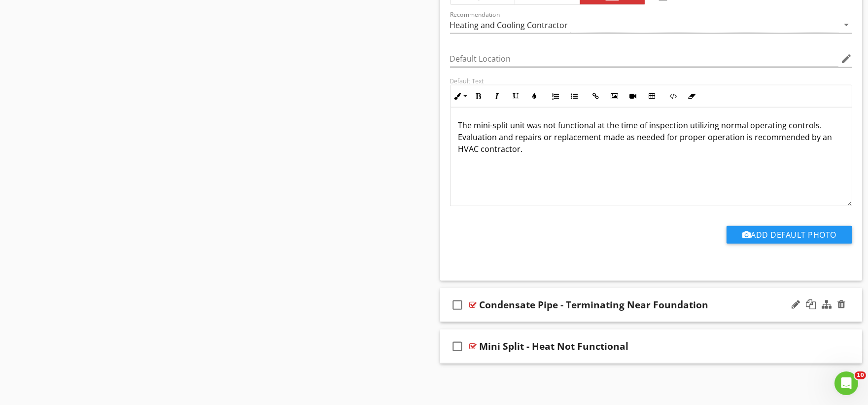
click at [485, 318] on div "check_box_outline_blank Condensate Pipe - Terminating Near Foundation" at bounding box center [651, 305] width 422 height 34
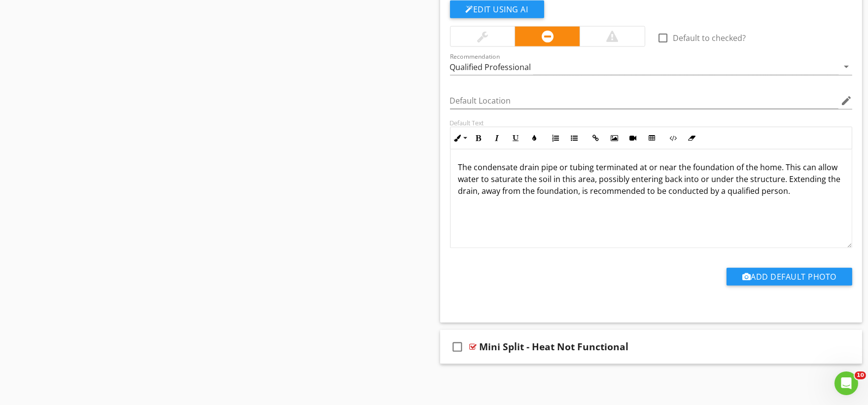
scroll to position [2443, 0]
click at [499, 354] on div "check_box_outline_blank Mini Split - Heat Not Functional" at bounding box center [651, 346] width 422 height 34
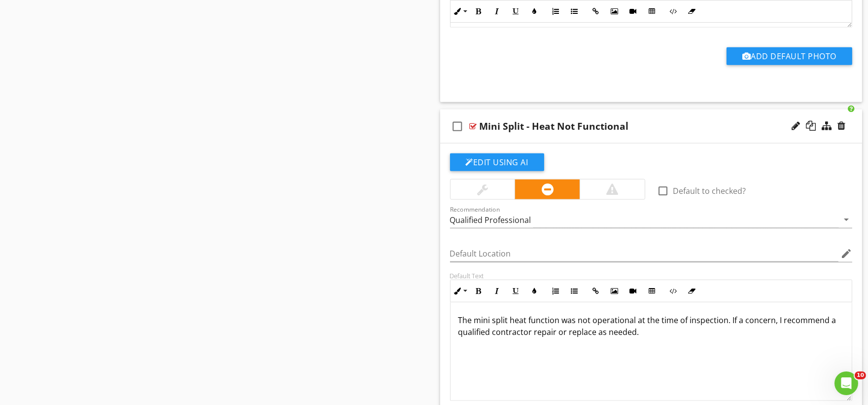
scroll to position [2662, 0]
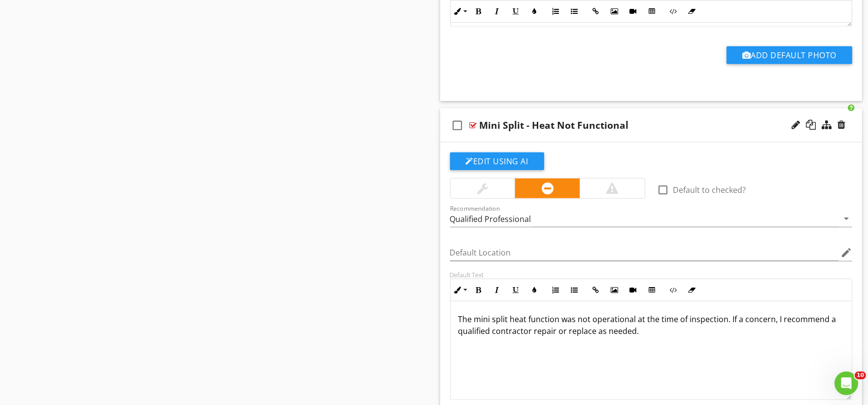
click at [617, 192] on div at bounding box center [612, 188] width 12 height 12
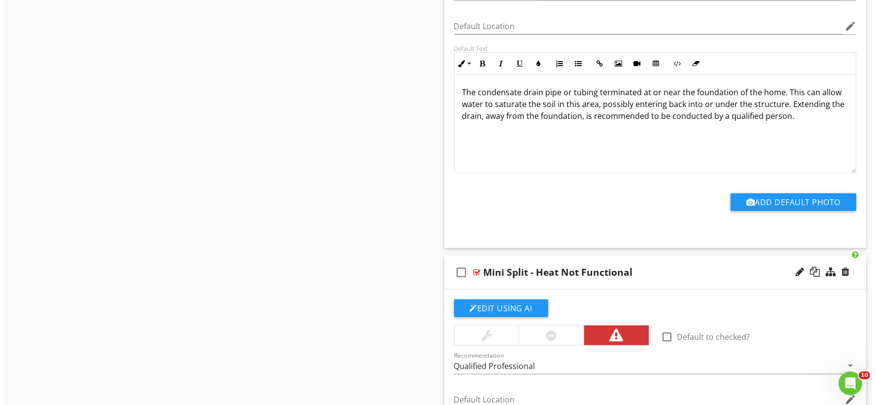
scroll to position [2717, 0]
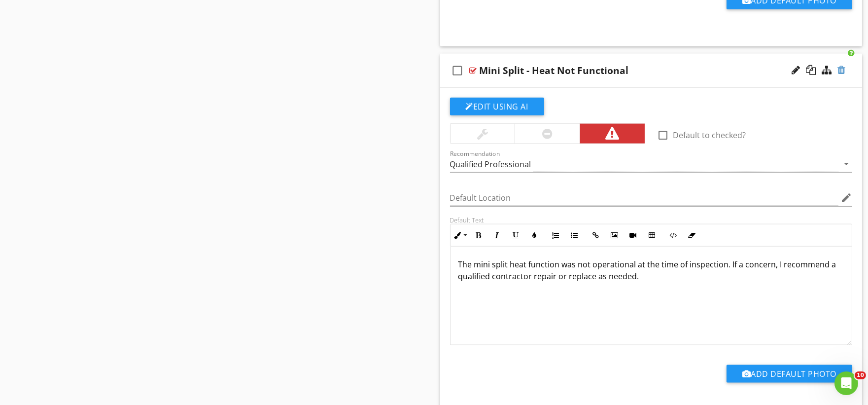
click at [839, 72] on div at bounding box center [842, 70] width 8 height 10
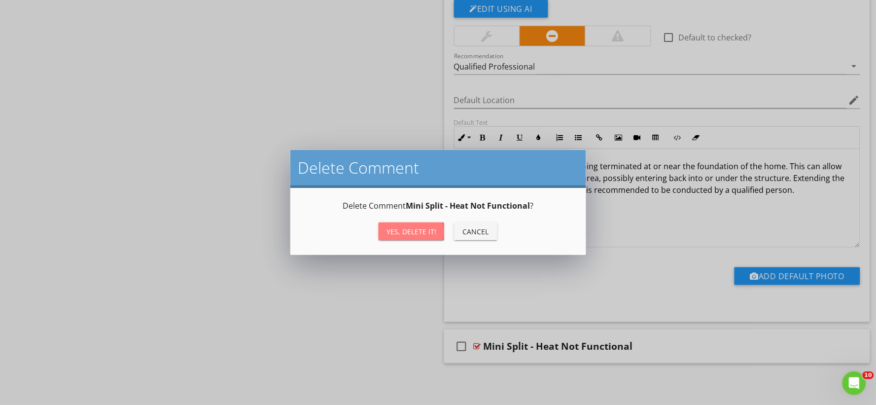
click at [410, 232] on div "Yes, Delete it!" at bounding box center [411, 231] width 50 height 10
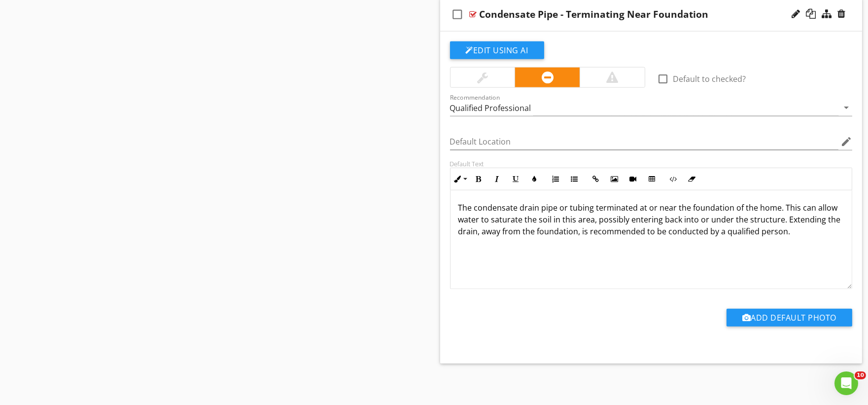
scroll to position [2401, 0]
click at [766, 208] on p "The condensate drain pipe or tubing terminated at or near the foundation of the…" at bounding box center [651, 219] width 386 height 35
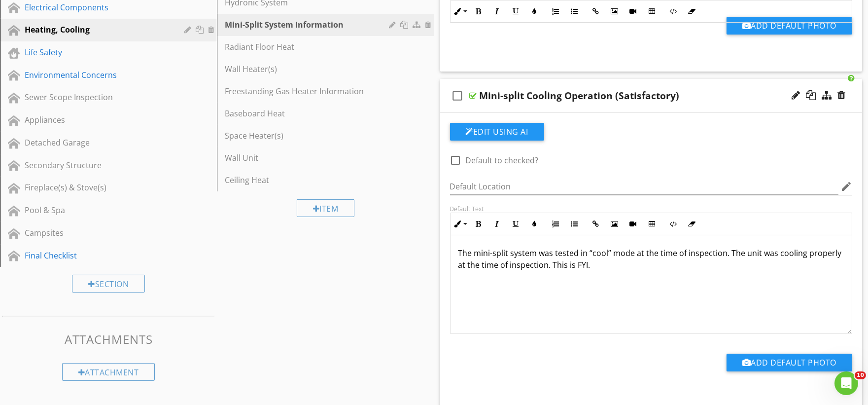
scroll to position [319, 0]
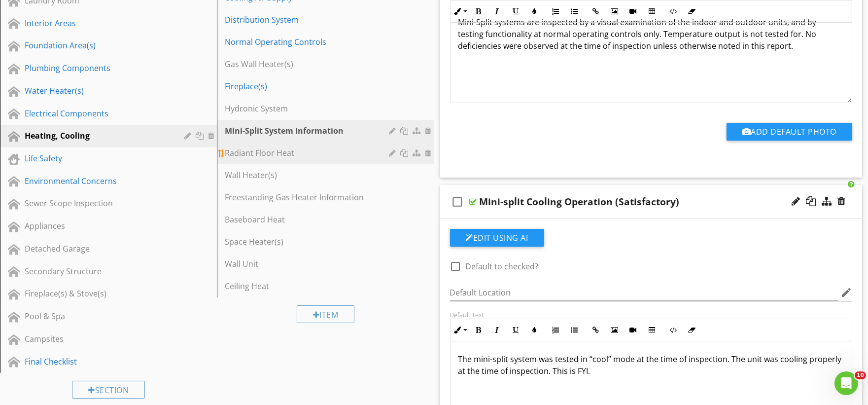
click at [295, 152] on div "Radiant Floor Heat" at bounding box center [308, 153] width 167 height 12
type textarea "<p><strong>AGED<em>&nbsp;-&nbsp;</em></strong>The mini-split unit was nearing, …"
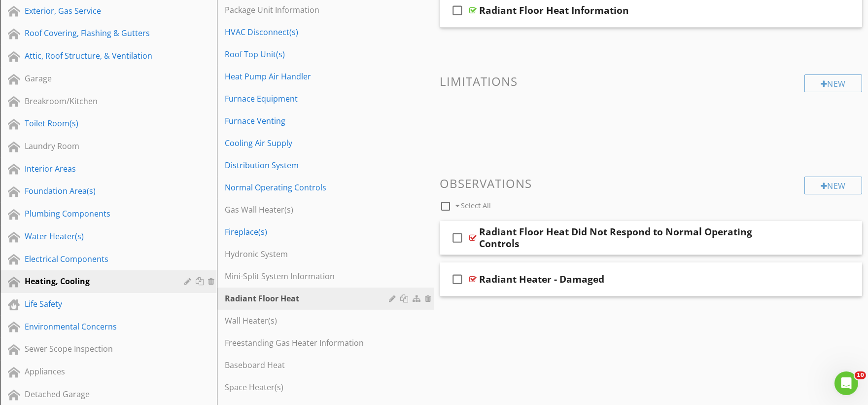
scroll to position [0, 0]
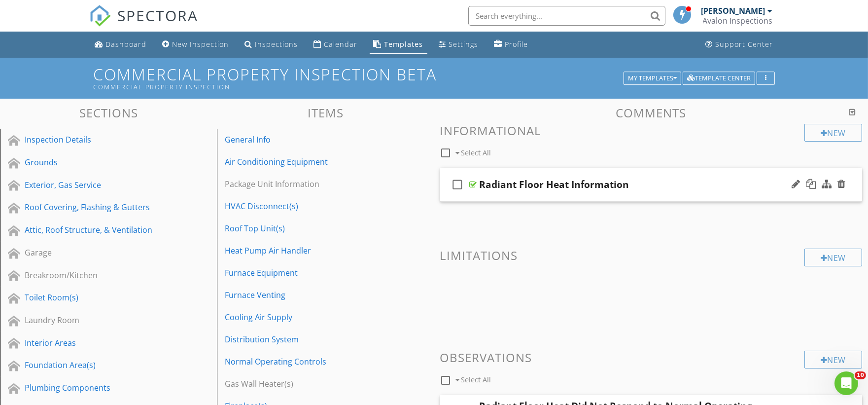
click at [504, 194] on div "check_box_outline_blank Radiant Floor Heat Information" at bounding box center [651, 185] width 422 height 34
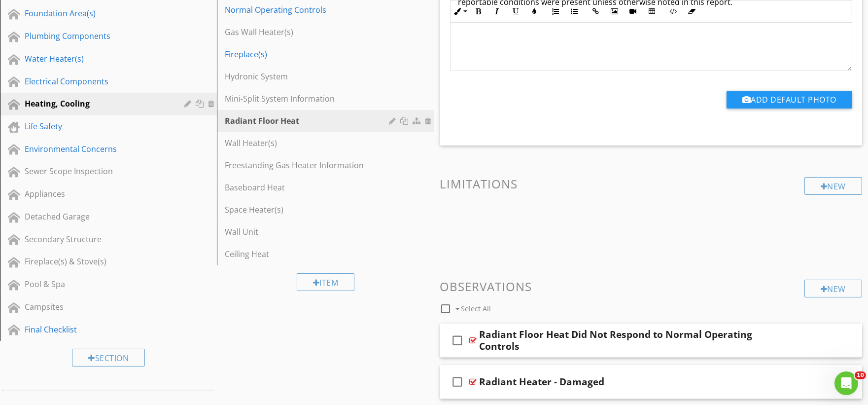
scroll to position [416, 0]
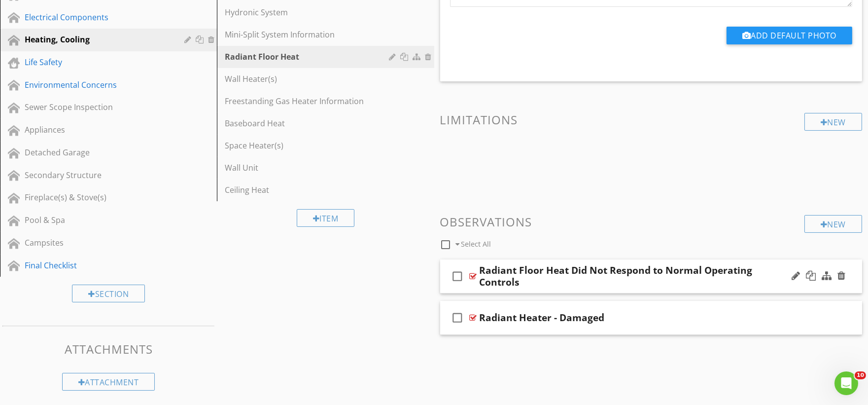
click at [466, 284] on div "check_box_outline_blank" at bounding box center [460, 276] width 20 height 24
click at [459, 277] on icon "check_box" at bounding box center [458, 276] width 16 height 24
click at [472, 288] on div "check_box_outline_blank Radiant Floor Heat Did Not Respond to Normal Operating …" at bounding box center [651, 276] width 422 height 34
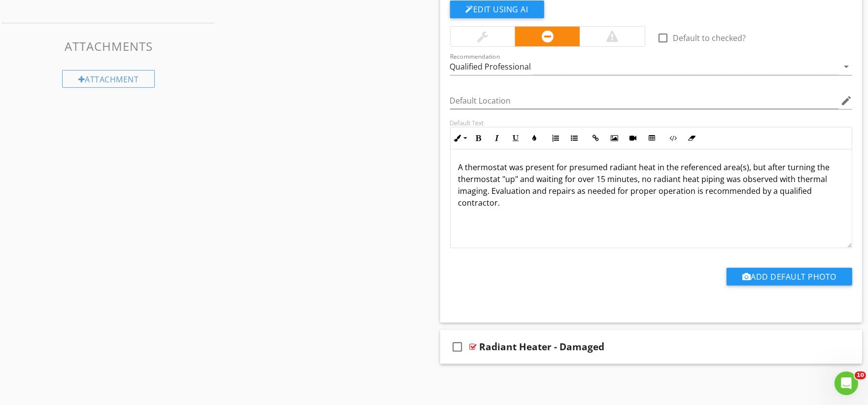
scroll to position [719, 0]
click at [481, 358] on div "check_box_outline_blank Radiant Heater - Damaged" at bounding box center [651, 346] width 422 height 34
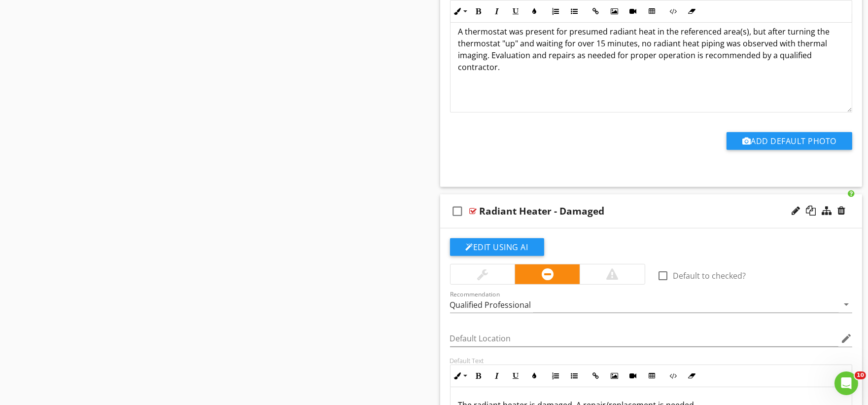
scroll to position [938, 0]
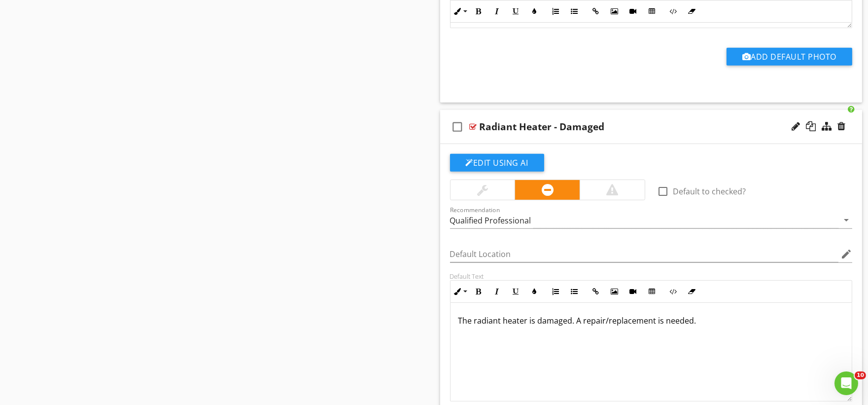
drag, startPoint x: 319, startPoint y: 214, endPoint x: 327, endPoint y: 222, distance: 10.8
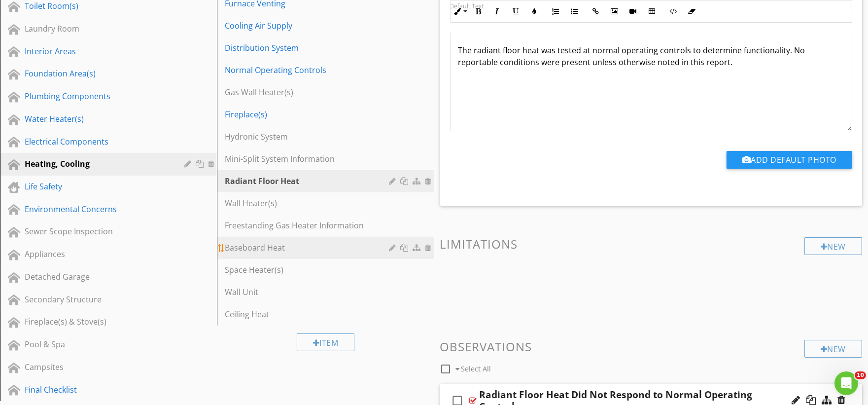
scroll to position [281, 0]
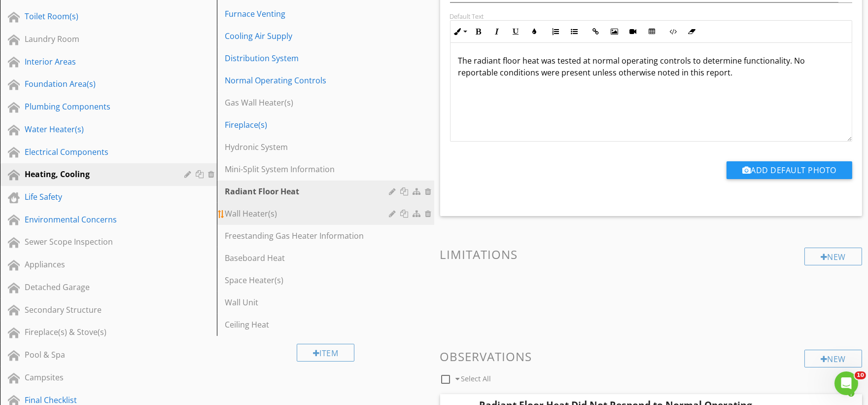
click at [275, 212] on div "Wall Heater(s)" at bounding box center [308, 214] width 167 height 12
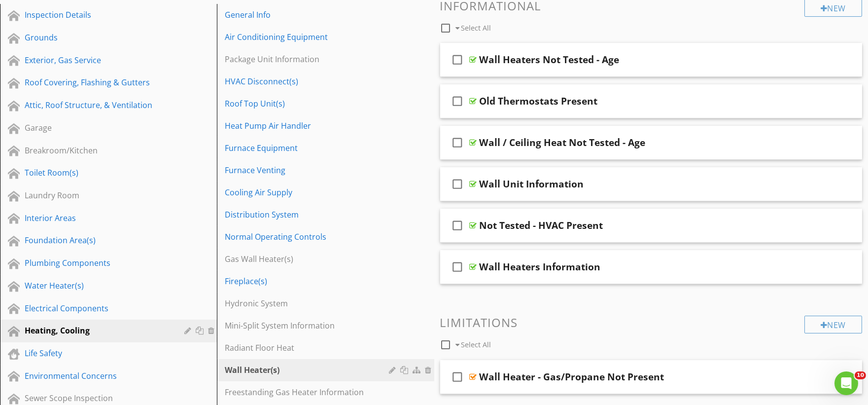
scroll to position [62, 0]
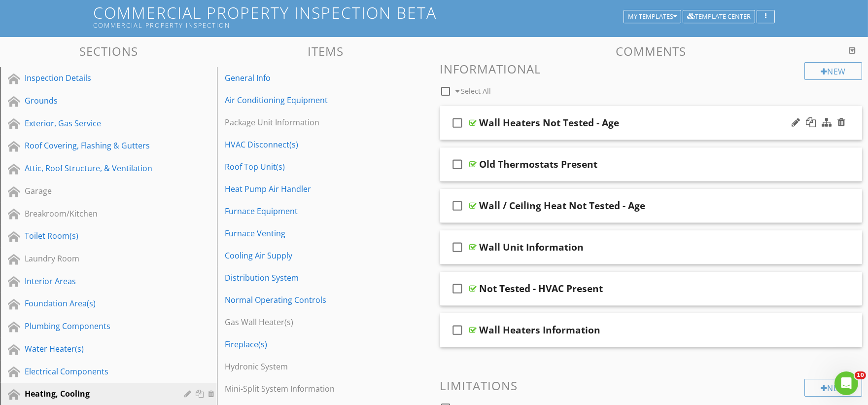
click at [508, 131] on div "check_box_outline_blank Wall Heaters Not Tested - Age" at bounding box center [651, 123] width 422 height 34
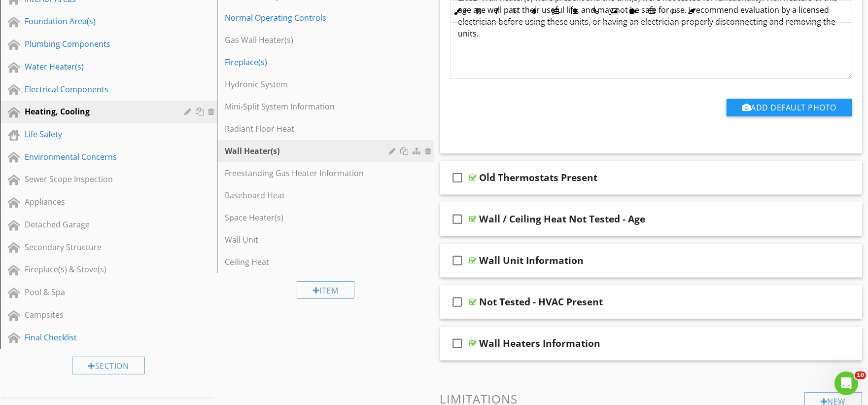
scroll to position [390, 0]
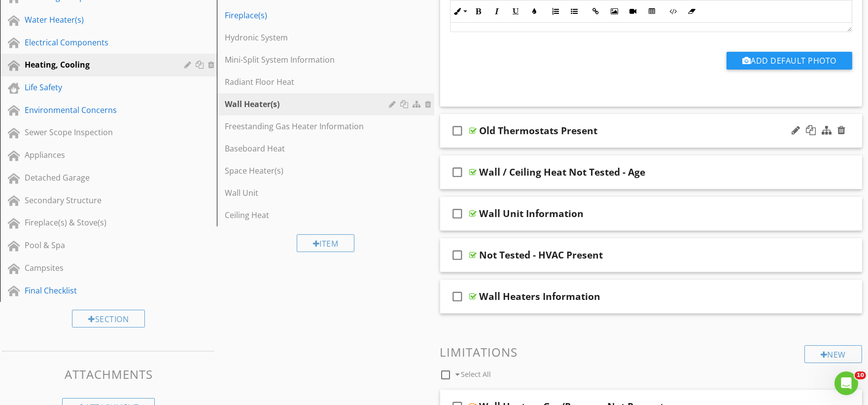
click at [500, 140] on div "check_box_outline_blank Old Thermostats Present" at bounding box center [651, 131] width 422 height 34
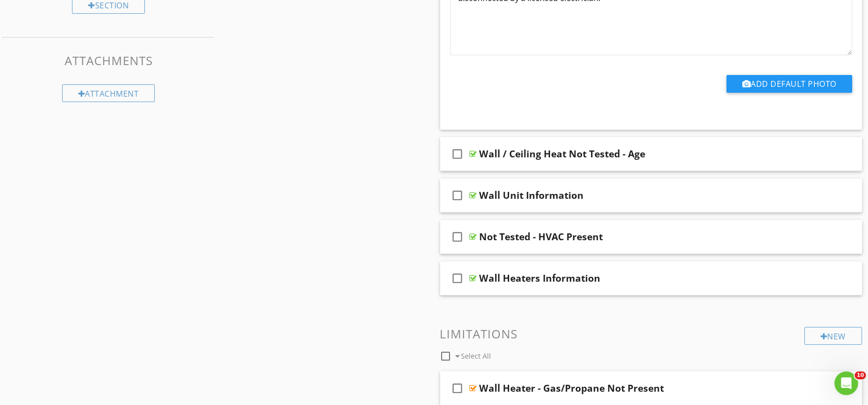
scroll to position [719, 0]
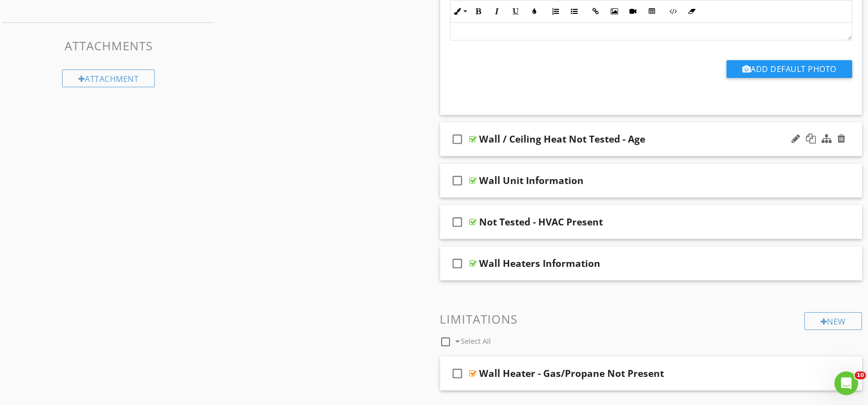
click at [476, 152] on div "check_box_outline_blank Wall / Ceiling Heat Not Tested - Age" at bounding box center [651, 139] width 422 height 34
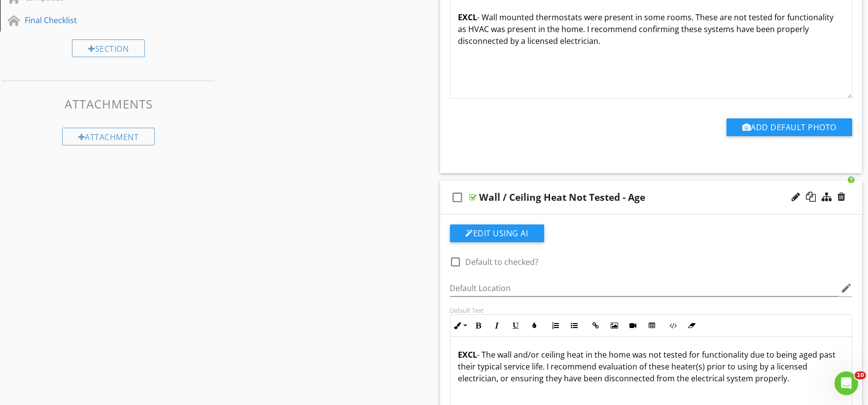
scroll to position [664, 0]
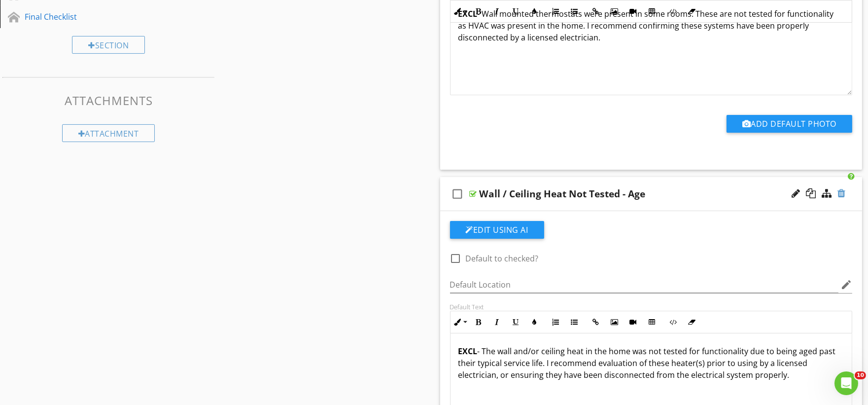
click at [843, 191] on div at bounding box center [842, 193] width 8 height 10
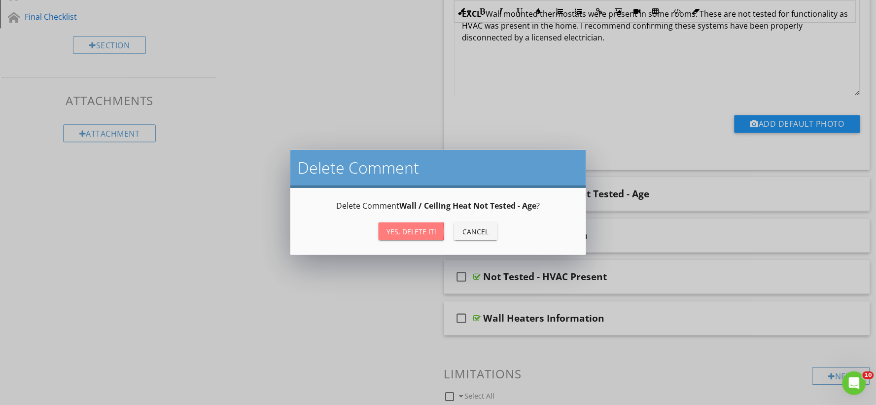
click at [428, 232] on div "Yes, Delete it!" at bounding box center [411, 231] width 50 height 10
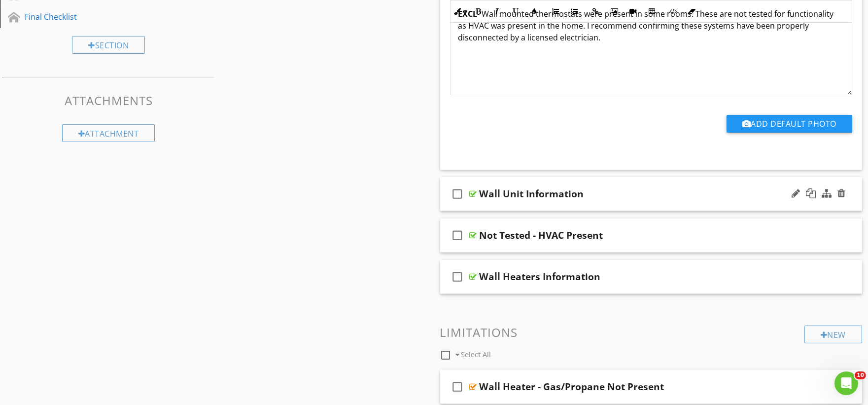
click at [474, 205] on div "check_box_outline_blank Wall Unit Information" at bounding box center [651, 194] width 422 height 34
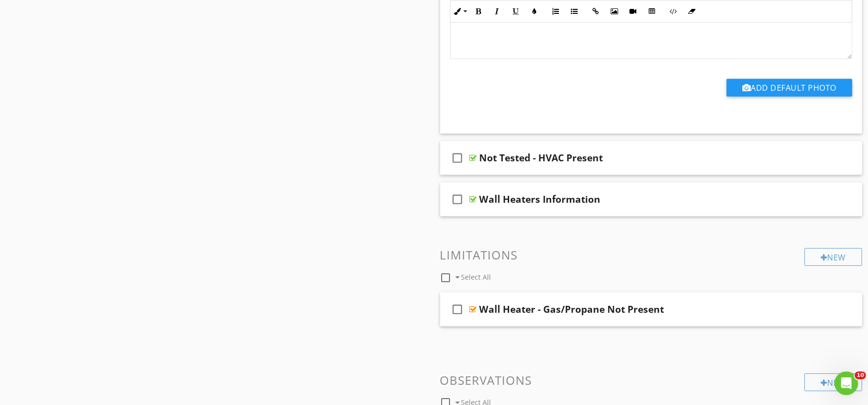
scroll to position [1048, 0]
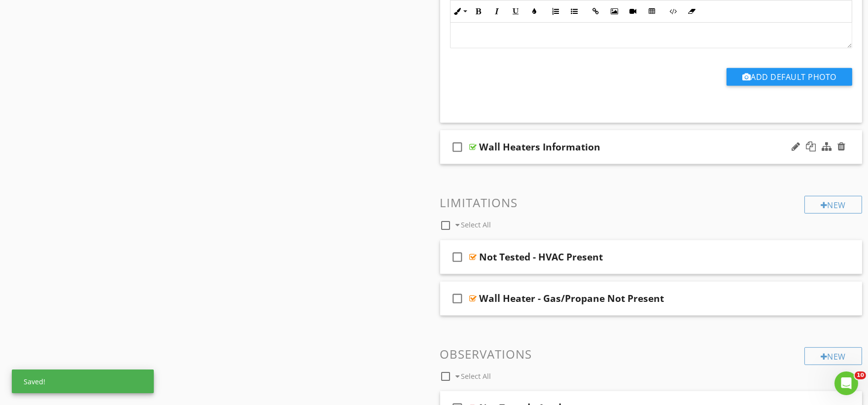
click at [491, 161] on div "check_box_outline_blank Wall Heaters Information" at bounding box center [651, 147] width 422 height 34
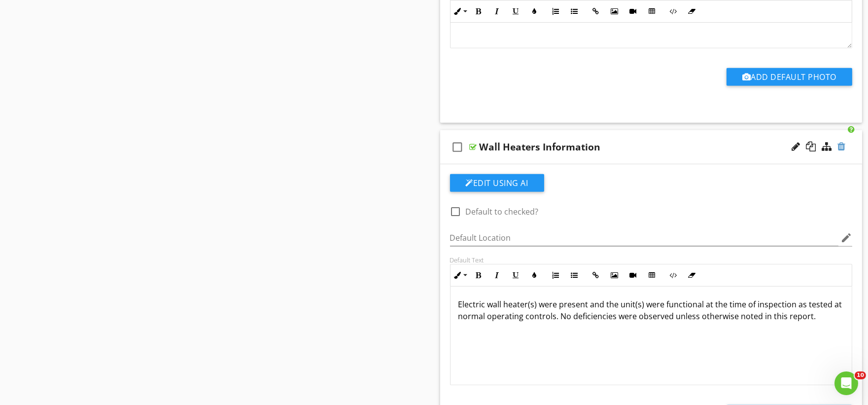
click at [843, 148] on div at bounding box center [842, 146] width 8 height 10
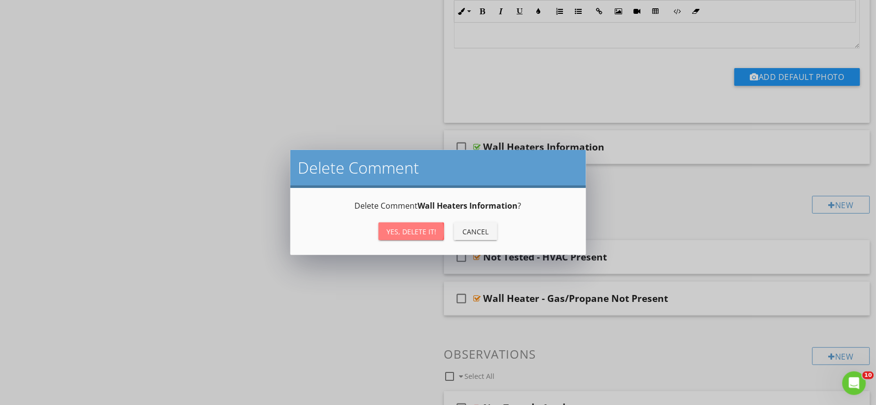
click at [425, 231] on div "Yes, Delete it!" at bounding box center [411, 231] width 50 height 10
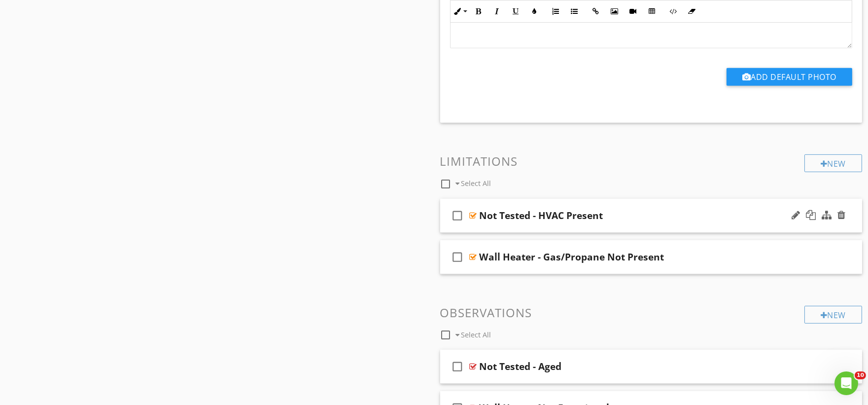
click at [490, 229] on div "check_box_outline_blank Not Tested - HVAC Present" at bounding box center [651, 216] width 422 height 34
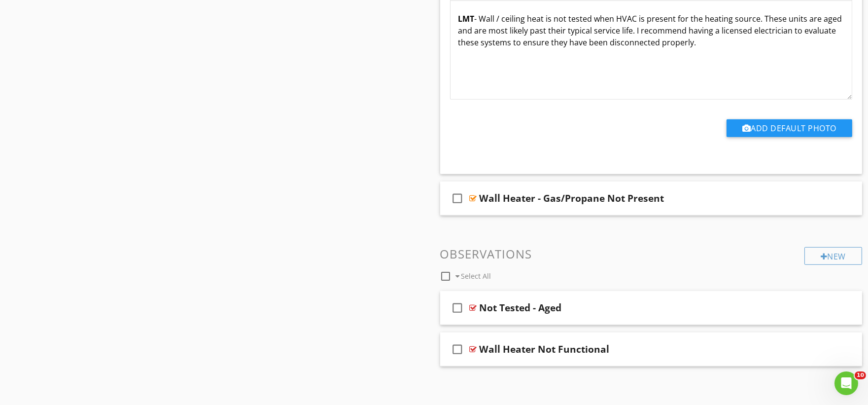
scroll to position [1405, 0]
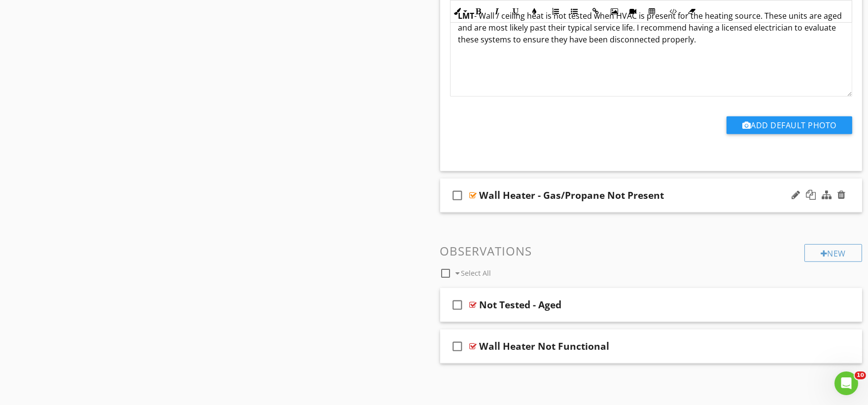
click at [477, 203] on div "check_box_outline_blank Wall Heater - Gas/Propane Not Present" at bounding box center [651, 195] width 422 height 34
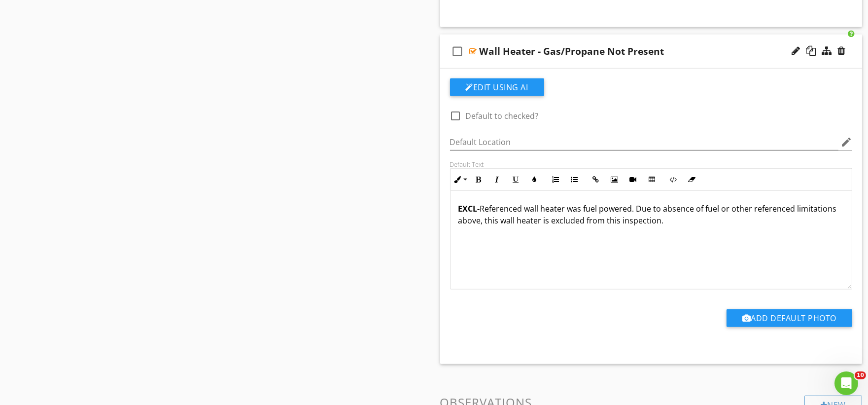
scroll to position [1701, 0]
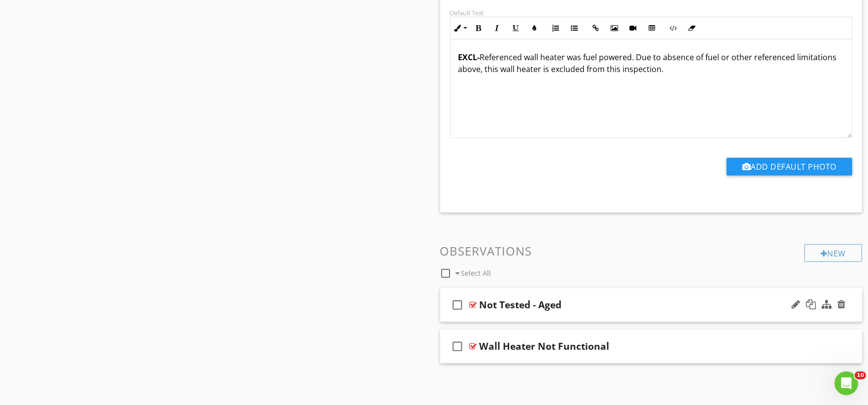
click at [491, 314] on div "check_box_outline_blank Not Tested - Aged" at bounding box center [651, 305] width 422 height 34
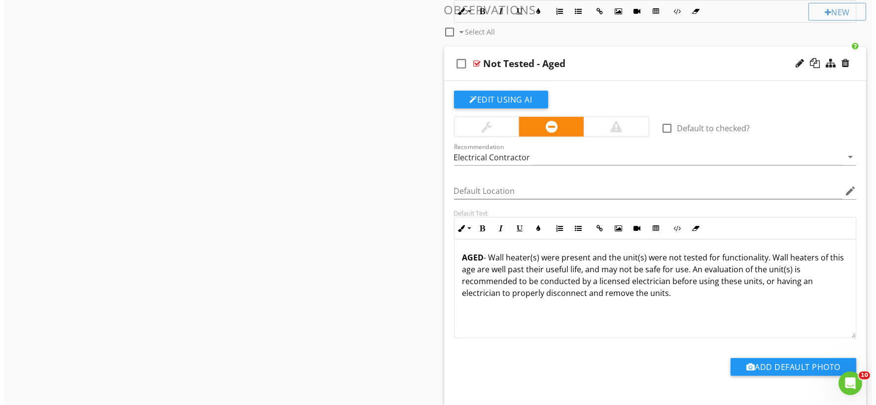
scroll to position [1755, 0]
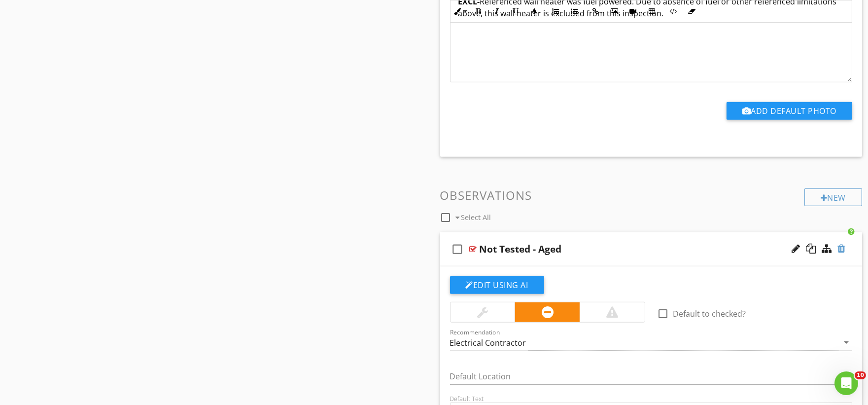
click at [842, 249] on div at bounding box center [842, 249] width 8 height 10
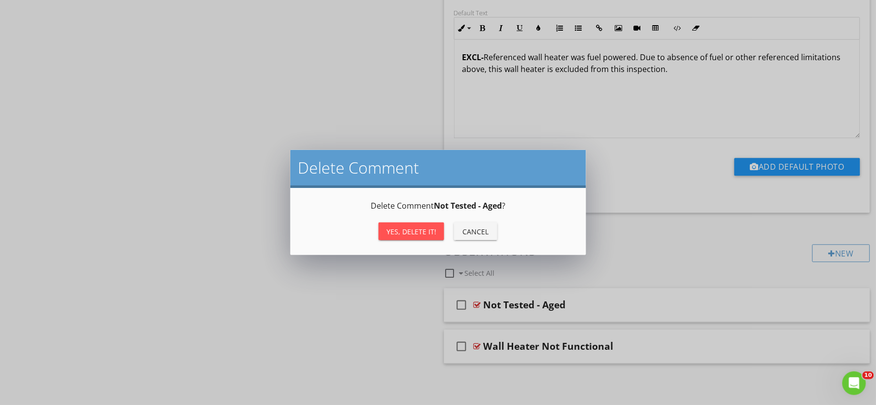
click at [407, 229] on div "Yes, Delete it!" at bounding box center [411, 231] width 50 height 10
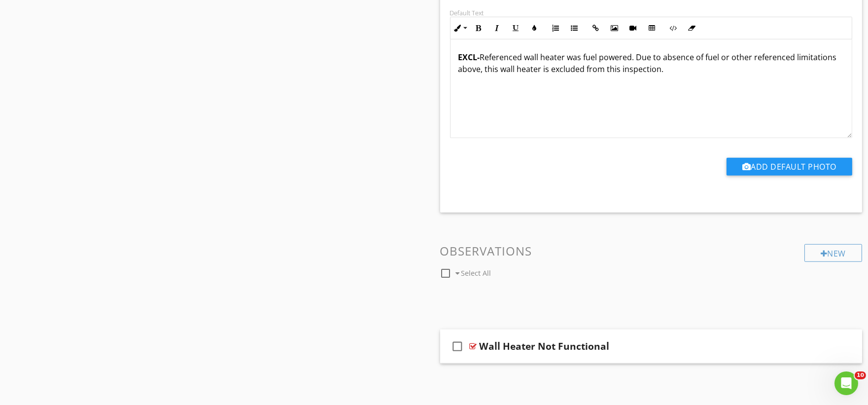
scroll to position [1674, 0]
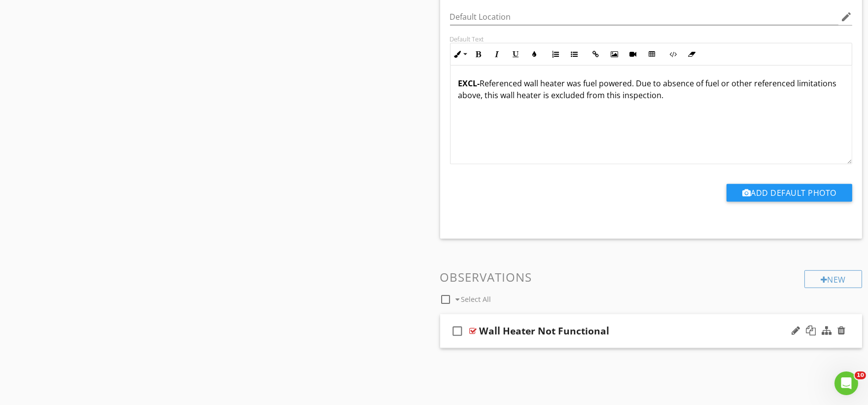
click at [501, 338] on div "check_box_outline_blank Wall Heater Not Functional" at bounding box center [651, 331] width 422 height 34
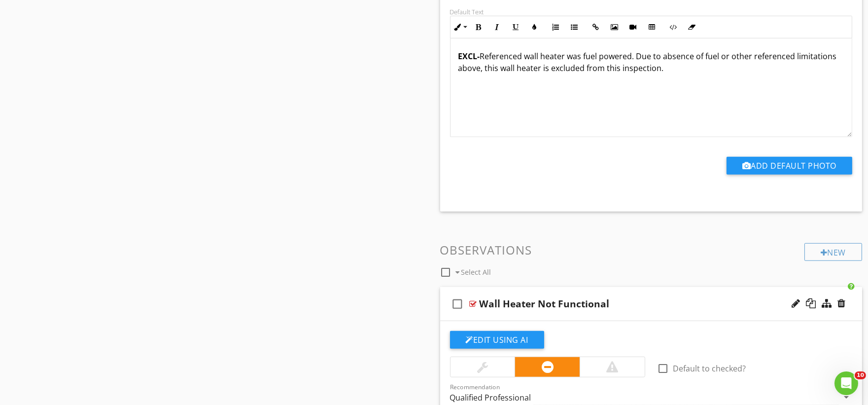
click at [607, 366] on div at bounding box center [612, 367] width 12 height 12
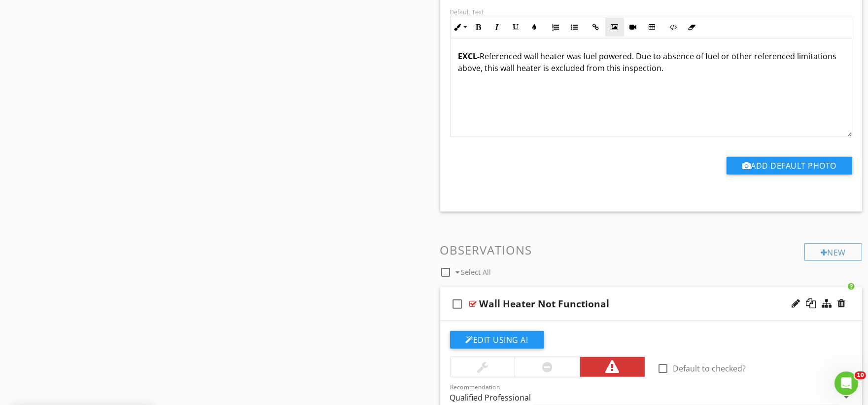
scroll to position [487, 0]
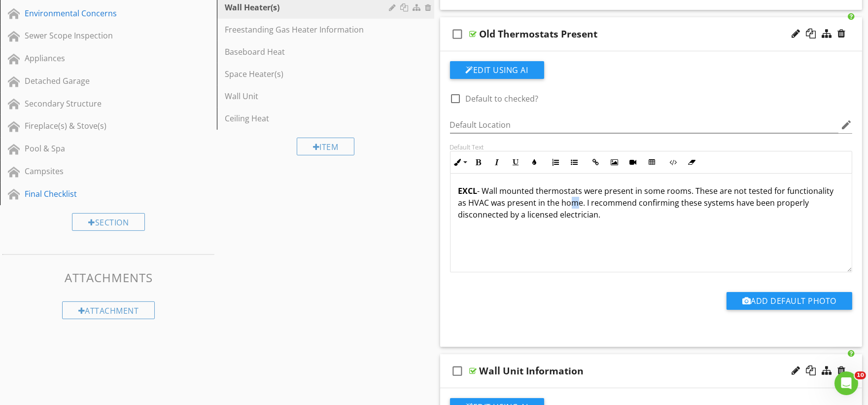
click at [568, 203] on p "EXCL - Wall mounted thermostats were present in some rooms. These are not teste…" at bounding box center [651, 202] width 386 height 35
click at [572, 202] on p "EXCL - Wall mounted thermostats were present in some rooms. These are not teste…" at bounding box center [651, 202] width 386 height 35
click at [575, 203] on p "EXCL - Wall mounted thermostats were present in some rooms. These are not teste…" at bounding box center [651, 202] width 386 height 35
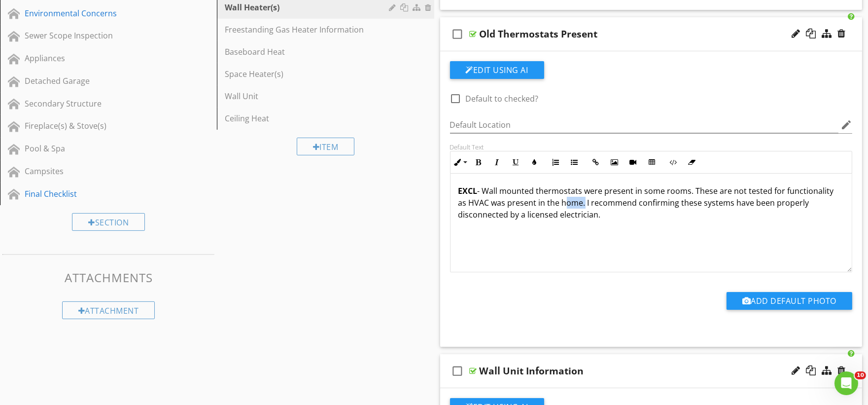
click at [575, 203] on p "EXCL - Wall mounted thermostats were present in some rooms. These are not teste…" at bounding box center [651, 202] width 386 height 35
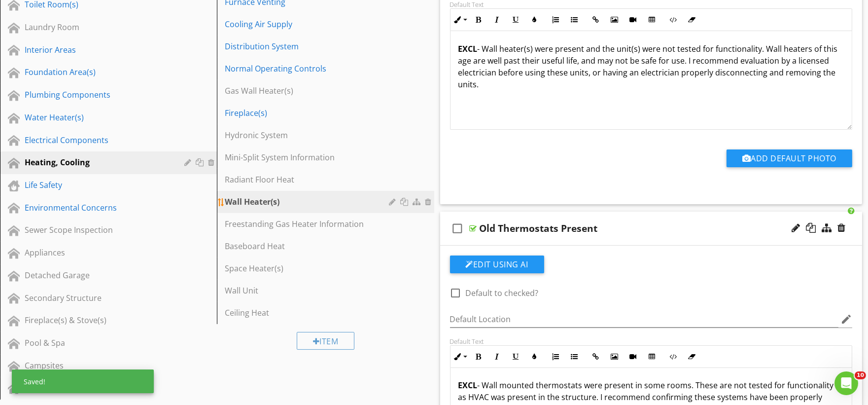
scroll to position [268, 0]
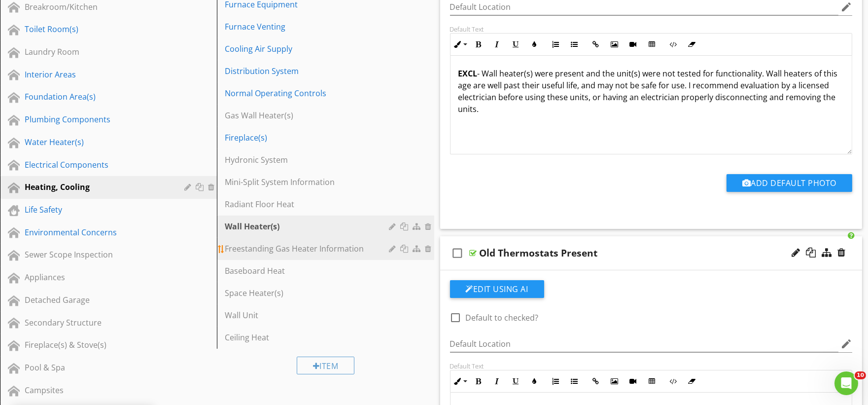
click at [329, 247] on div "Freestanding Gas Heater Information" at bounding box center [308, 249] width 167 height 12
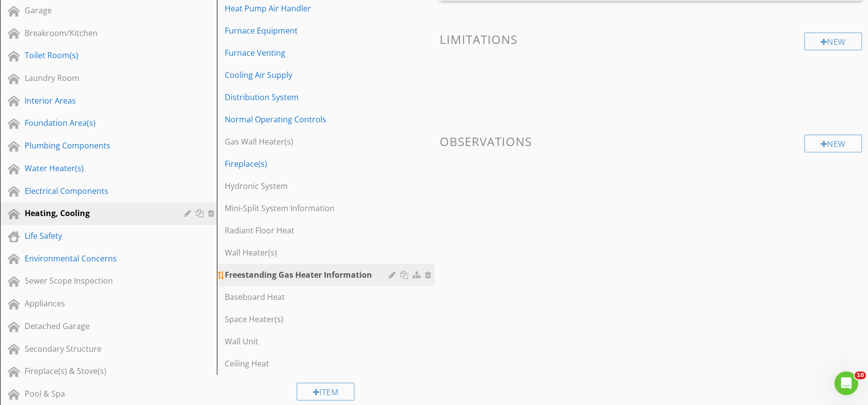
scroll to position [274, 0]
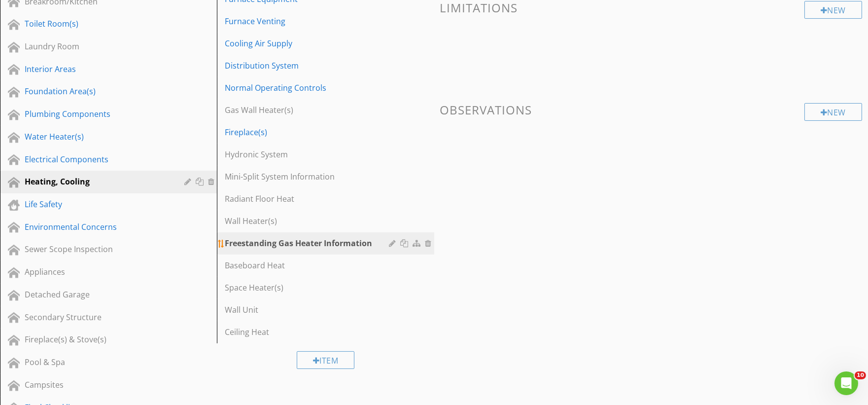
click at [430, 247] on div at bounding box center [411, 243] width 45 height 12
click at [429, 244] on div at bounding box center [429, 243] width 9 height 8
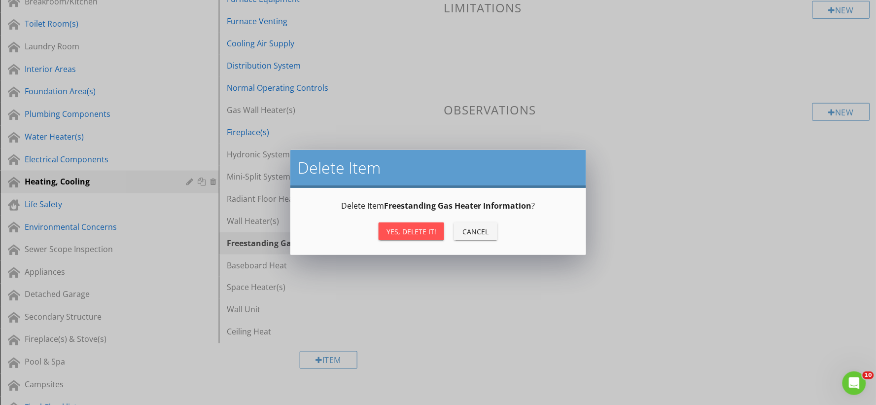
click at [417, 231] on div "Yes, Delete it!" at bounding box center [411, 231] width 50 height 10
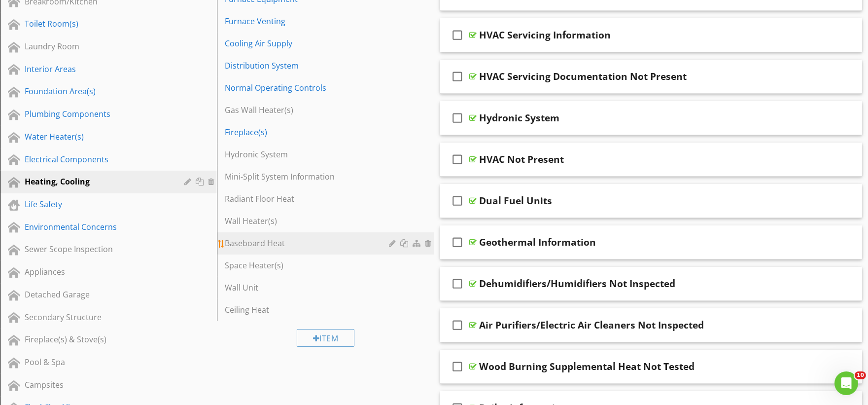
click at [293, 249] on link "Baseboard Heat" at bounding box center [327, 243] width 214 height 22
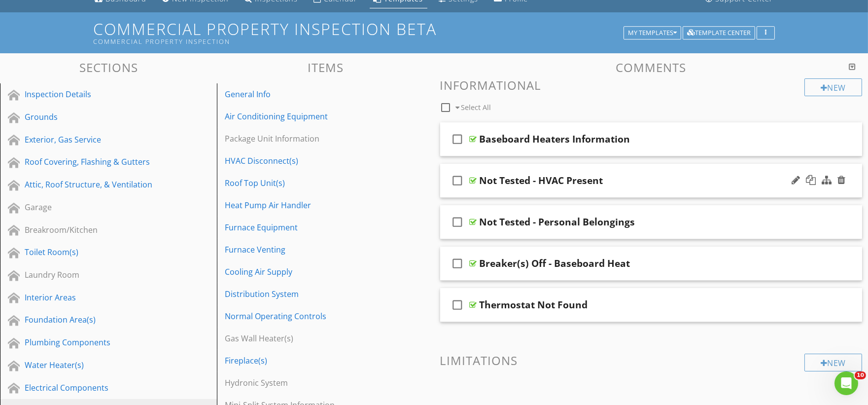
scroll to position [0, 0]
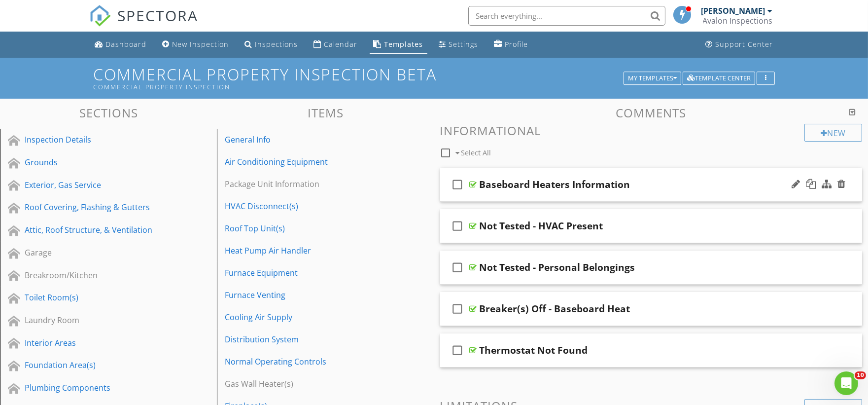
click at [499, 195] on div "check_box_outline_blank Baseboard Heaters Information" at bounding box center [651, 185] width 422 height 34
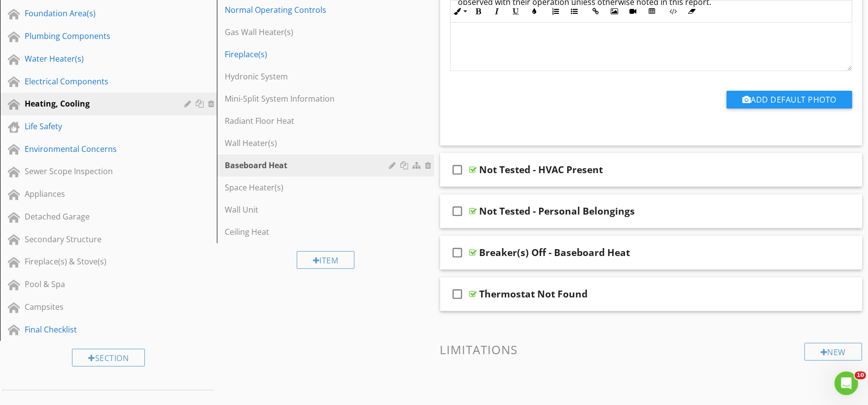
scroll to position [383, 0]
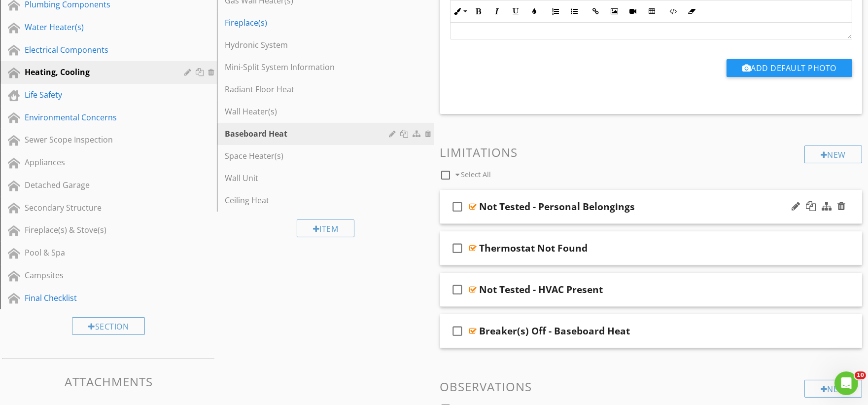
click at [525, 218] on div "check_box_outline_blank Not Tested - Personal Belongings" at bounding box center [651, 207] width 422 height 34
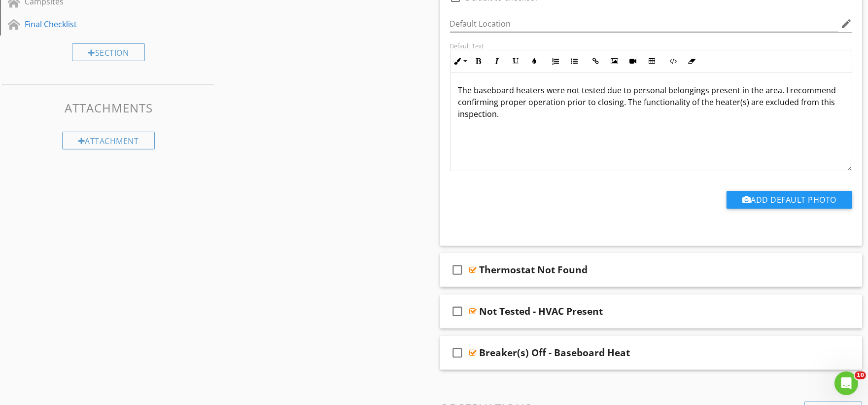
scroll to position [657, 0]
click at [510, 281] on div "check_box_outline_blank Thermostat Not Found" at bounding box center [651, 269] width 422 height 34
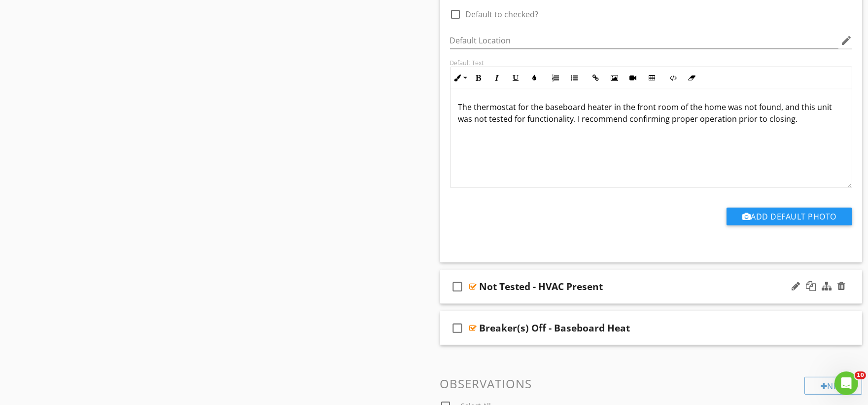
scroll to position [986, 0]
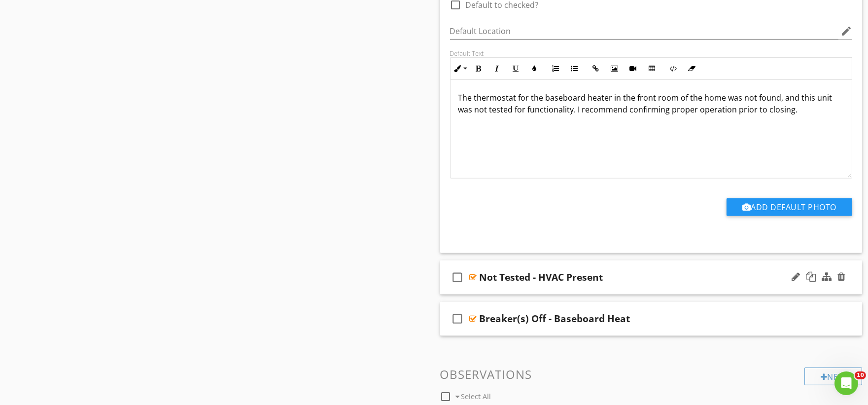
click at [495, 292] on div "check_box_outline_blank Not Tested - HVAC Present" at bounding box center [651, 277] width 422 height 34
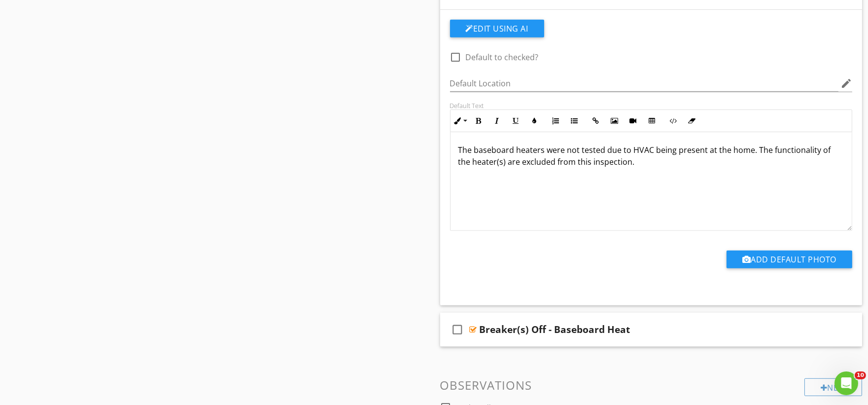
scroll to position [1314, 0]
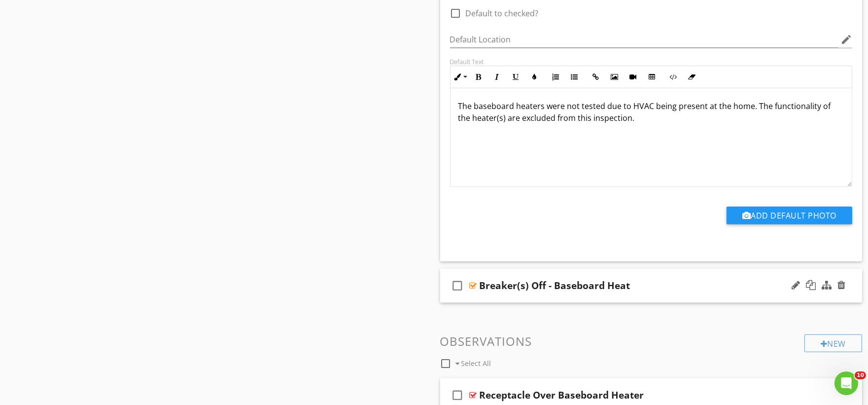
click at [491, 298] on div "check_box_outline_blank Breaker(s) Off - Baseboard Heat" at bounding box center [651, 286] width 422 height 34
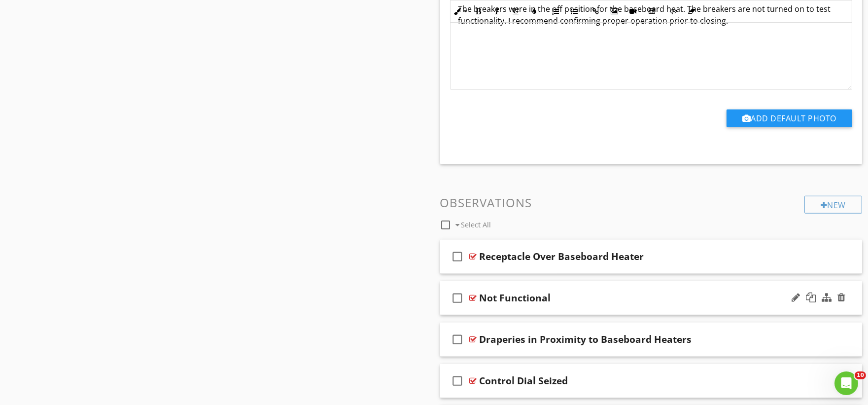
scroll to position [1753, 0]
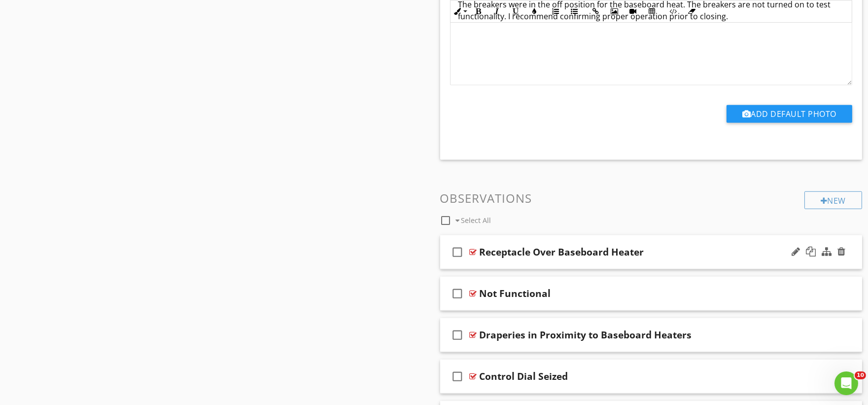
click at [503, 267] on div "check_box_outline_blank Receptacle Over Baseboard Heater" at bounding box center [651, 252] width 422 height 34
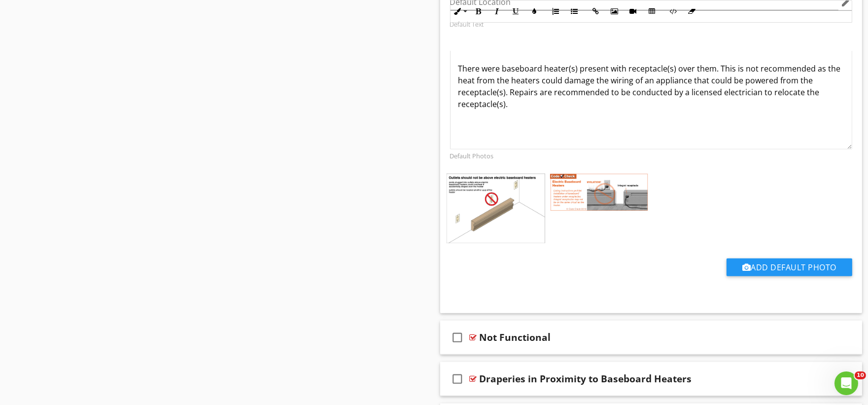
scroll to position [2245, 0]
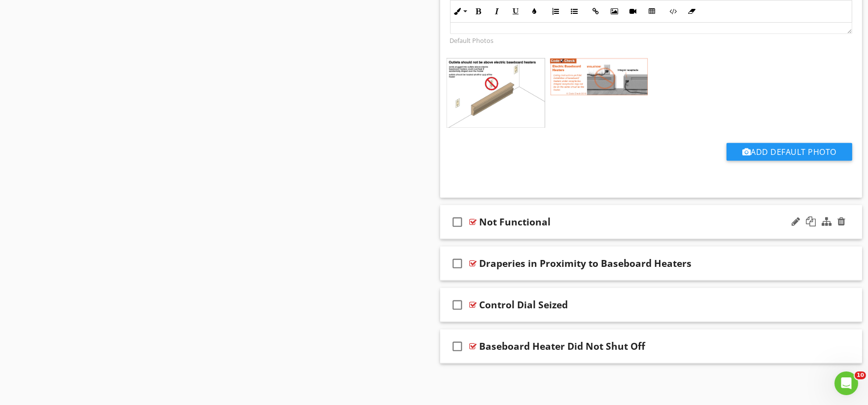
click at [501, 232] on div "check_box_outline_blank Not Functional" at bounding box center [651, 222] width 422 height 34
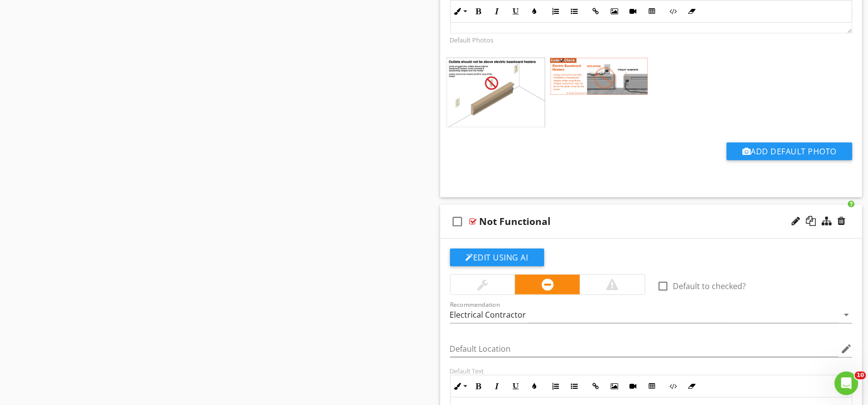
click at [602, 282] on div at bounding box center [612, 285] width 65 height 20
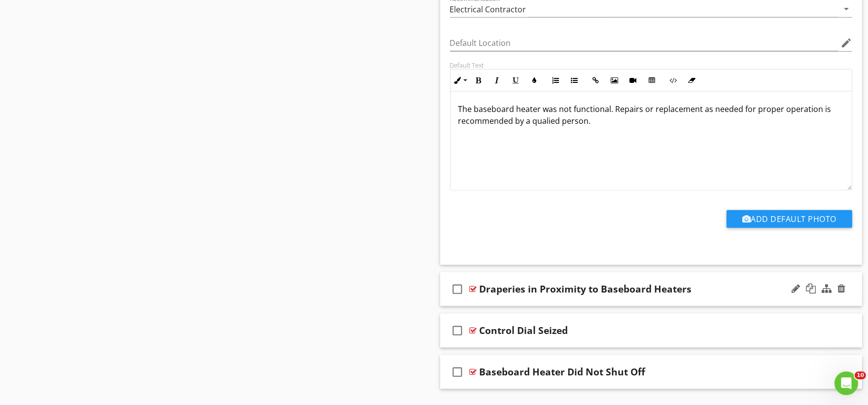
scroll to position [2578, 0]
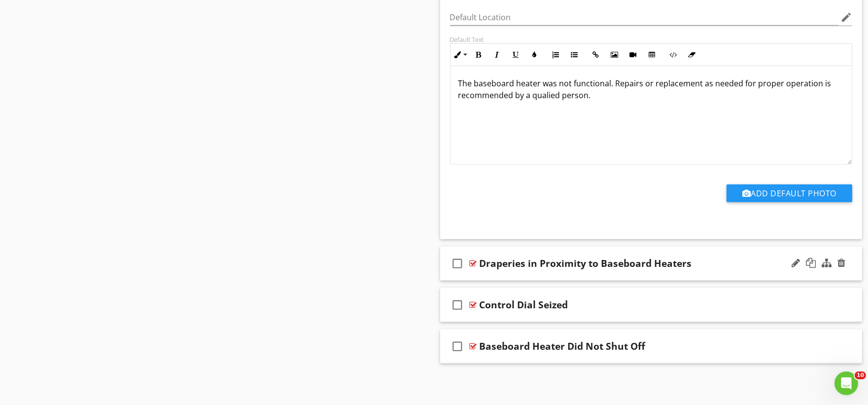
click at [482, 275] on div "check_box_outline_blank Draperies in Proximity to Baseboard Heaters" at bounding box center [651, 263] width 422 height 34
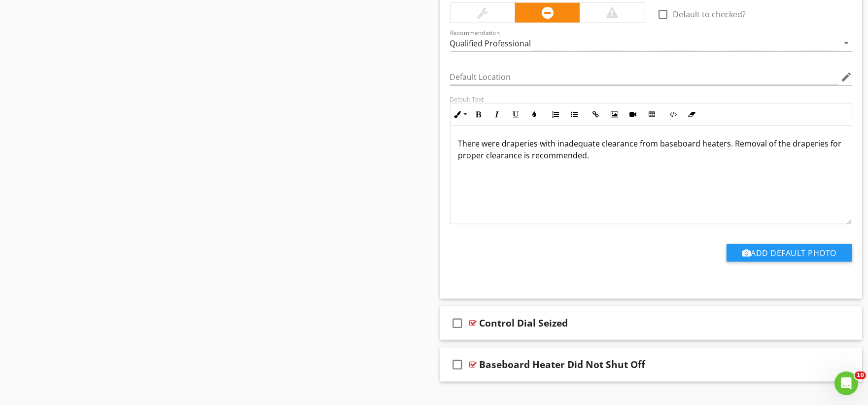
scroll to position [2910, 0]
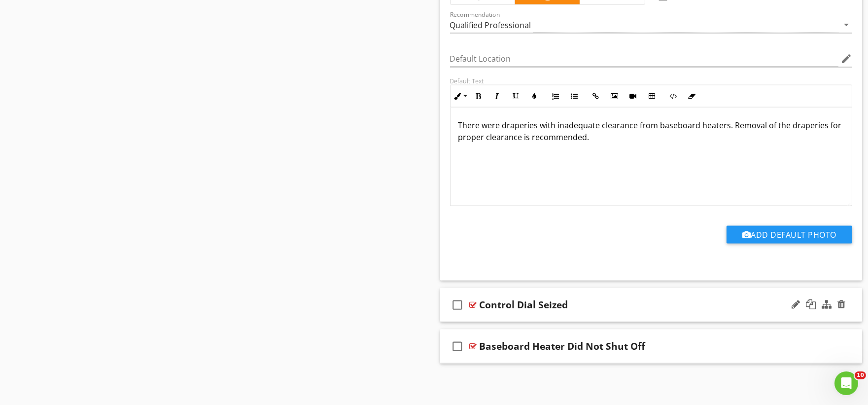
click at [491, 314] on div "check_box_outline_blank Control Dial Seized" at bounding box center [651, 305] width 422 height 34
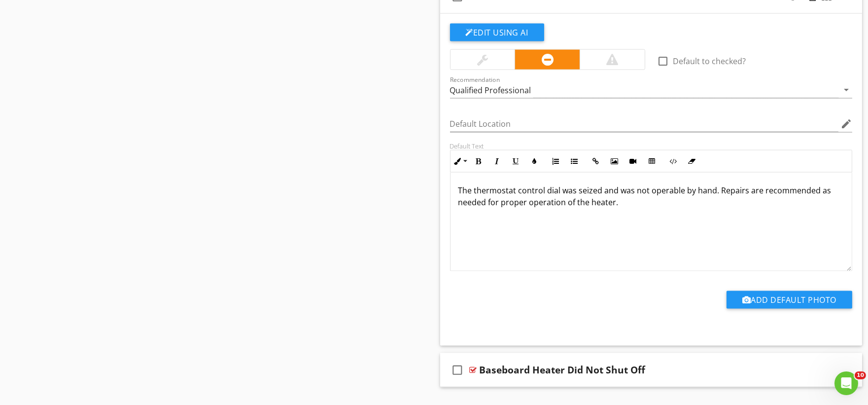
scroll to position [3242, 0]
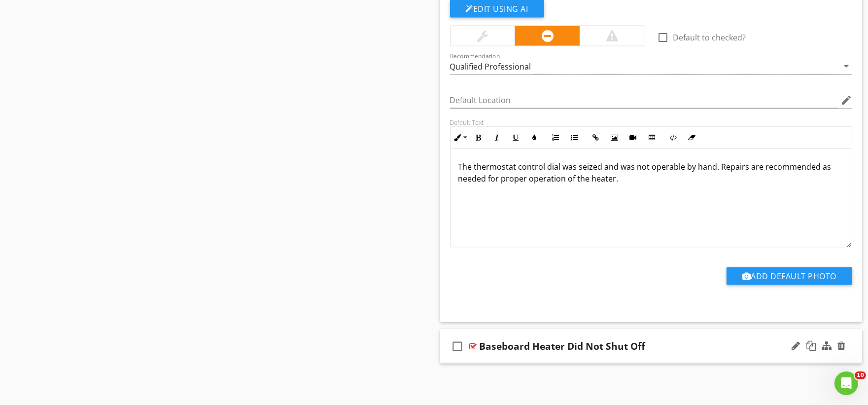
click at [493, 358] on div "check_box_outline_blank Baseboard Heater Did Not Shut Off" at bounding box center [651, 346] width 422 height 34
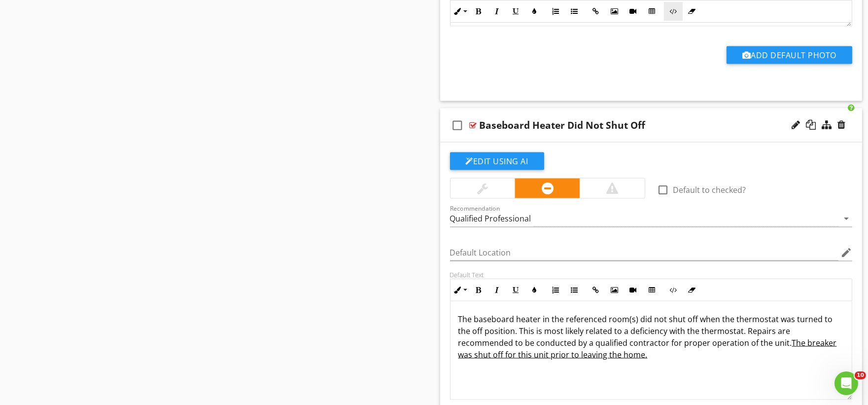
scroll to position [140, 0]
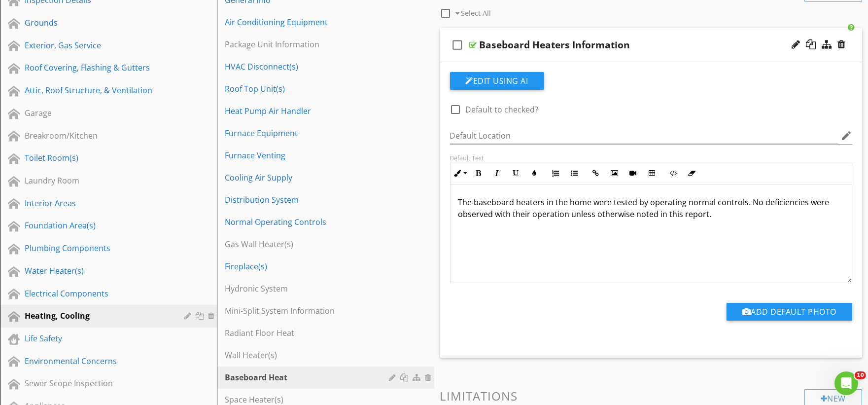
click at [575, 200] on p "The baseboard heaters in the home were tested by operating normal controls. No …" at bounding box center [651, 208] width 386 height 24
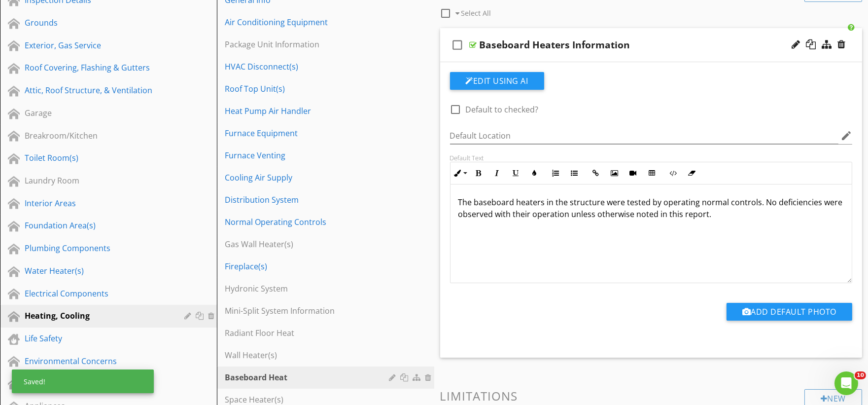
scroll to position [881, 0]
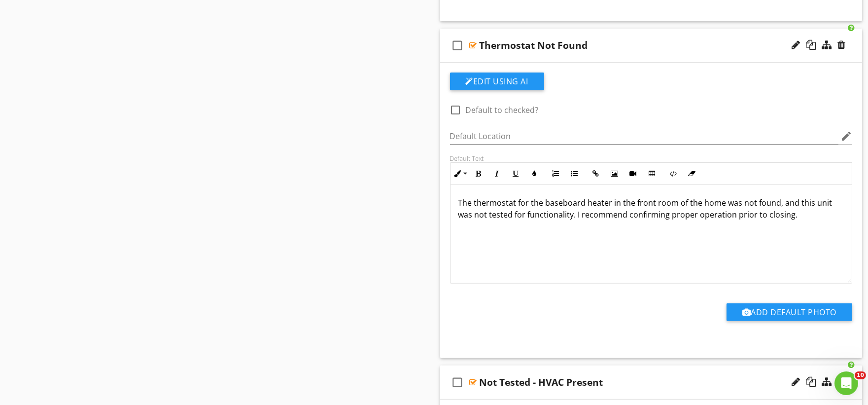
click at [709, 201] on p "The thermostat for the baseboard heater in the front room of the home was not f…" at bounding box center [651, 209] width 386 height 24
click at [746, 204] on p "The thermostat for the baseboard heater in the front room of the home was not f…" at bounding box center [651, 209] width 386 height 24
click at [520, 202] on p "The thermostat for the baseboard heater in the front room of the home was not f…" at bounding box center [651, 209] width 386 height 24
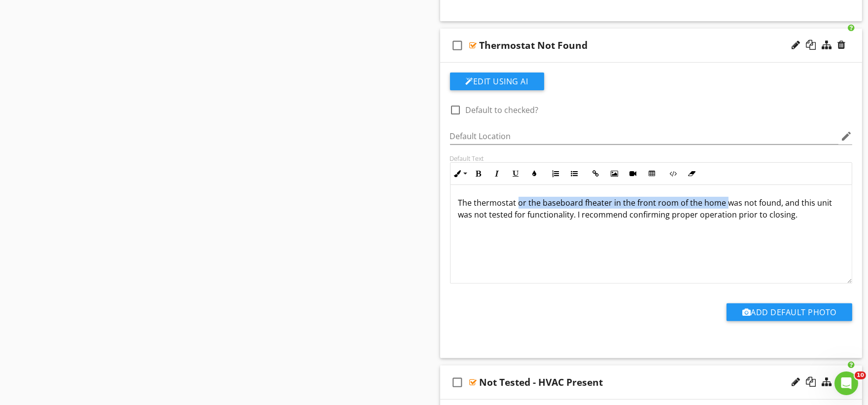
drag, startPoint x: 517, startPoint y: 204, endPoint x: 724, endPoint y: 201, distance: 207.1
click at [724, 201] on p "The thermostat or the baseboard fheater in the front room of the home was not f…" at bounding box center [651, 209] width 386 height 24
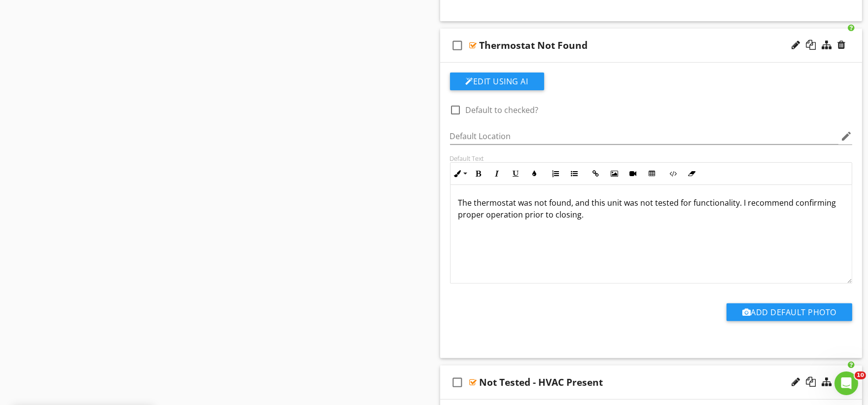
scroll to position [1218, 0]
click at [741, 205] on p "The baseboard heaters were not tested due to HVAC being present at the home. Th…" at bounding box center [651, 208] width 386 height 24
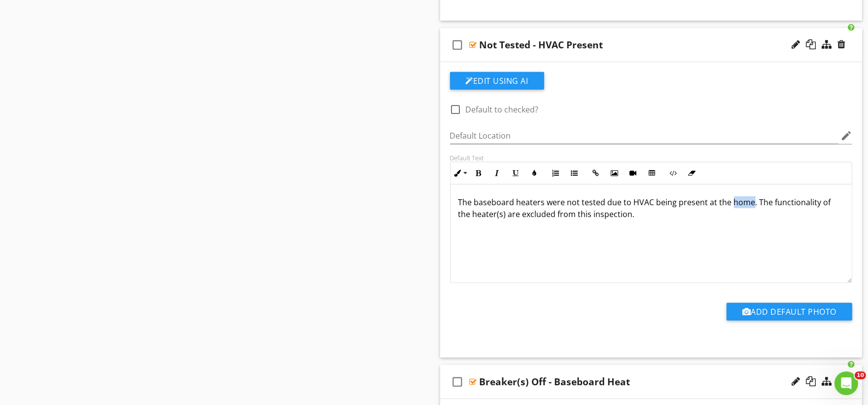
click at [741, 205] on p "The baseboard heaters were not tested due to HVAC being present at the home. Th…" at bounding box center [651, 208] width 386 height 24
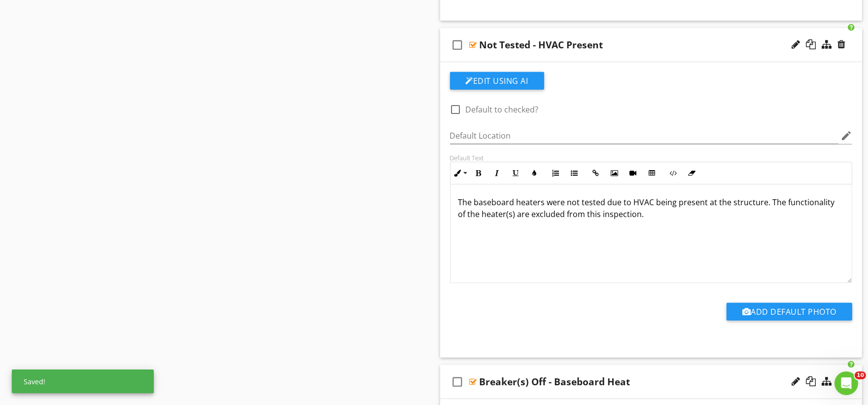
scroll to position [3574, 0]
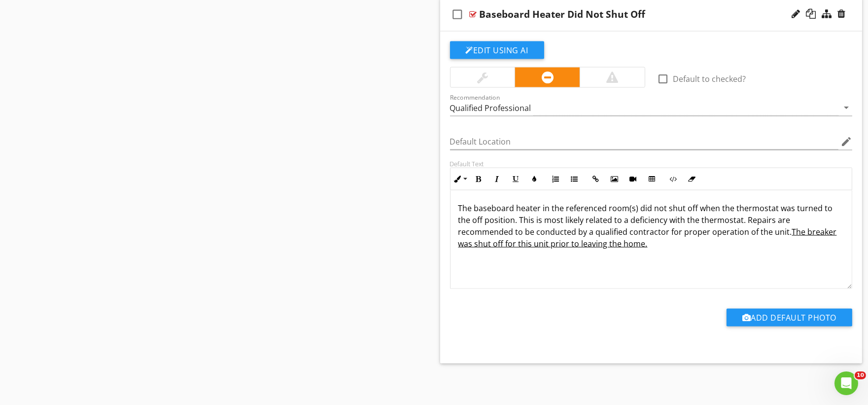
click at [628, 243] on u "The breaker was shut off for this unit prior to leaving the home." at bounding box center [647, 237] width 379 height 23
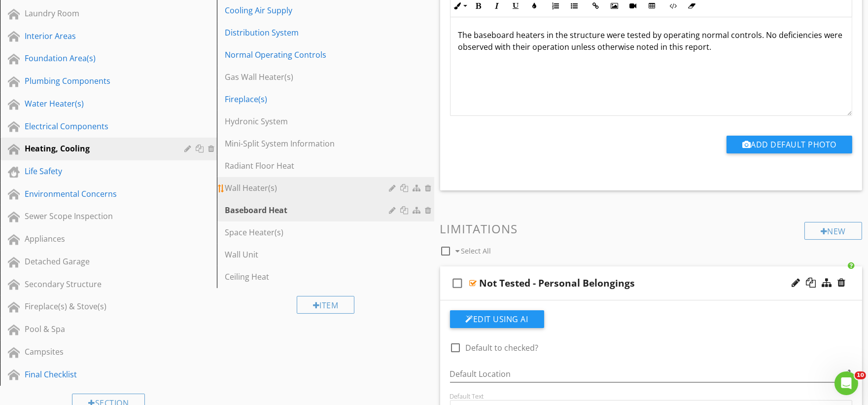
scroll to position [287, 0]
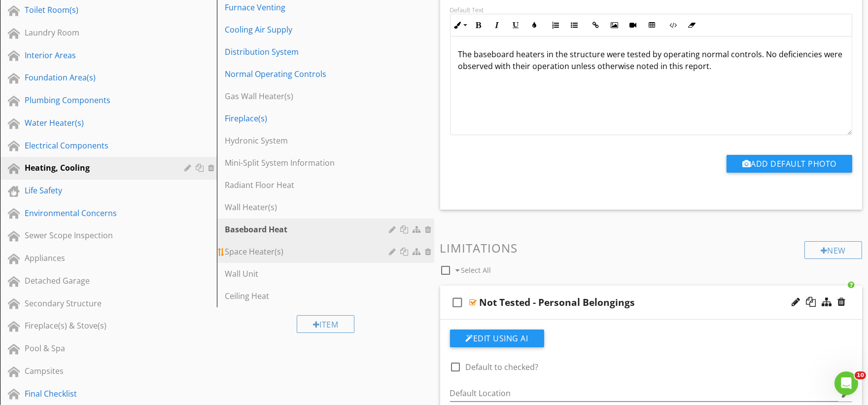
click at [267, 252] on div "Space Heater(s)" at bounding box center [308, 251] width 167 height 12
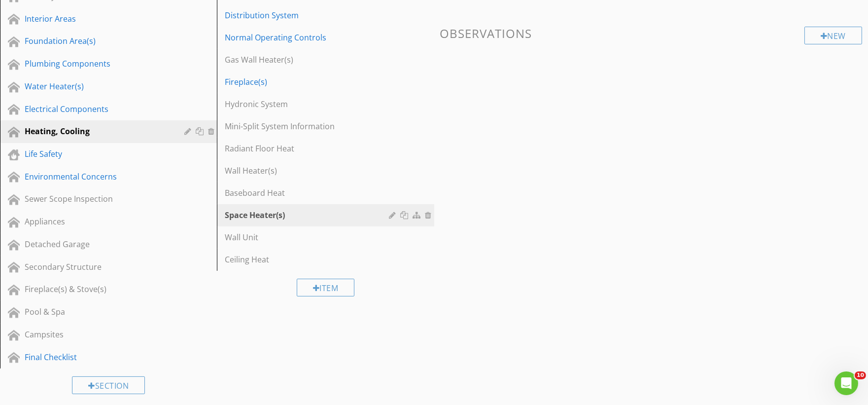
scroll to position [342, 0]
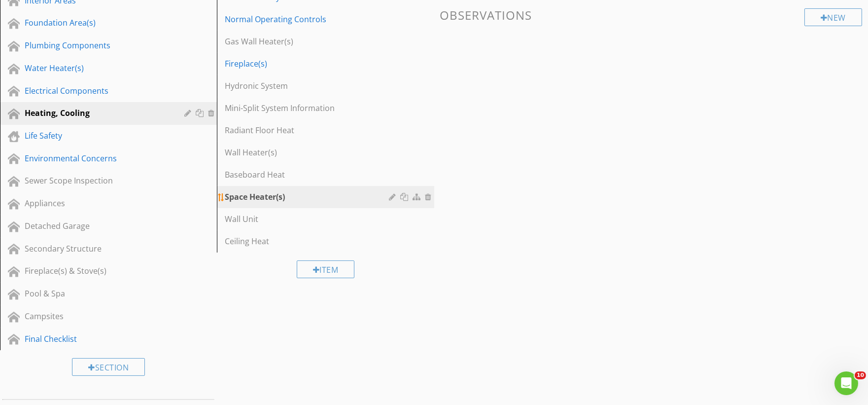
click at [427, 199] on div at bounding box center [429, 197] width 9 height 8
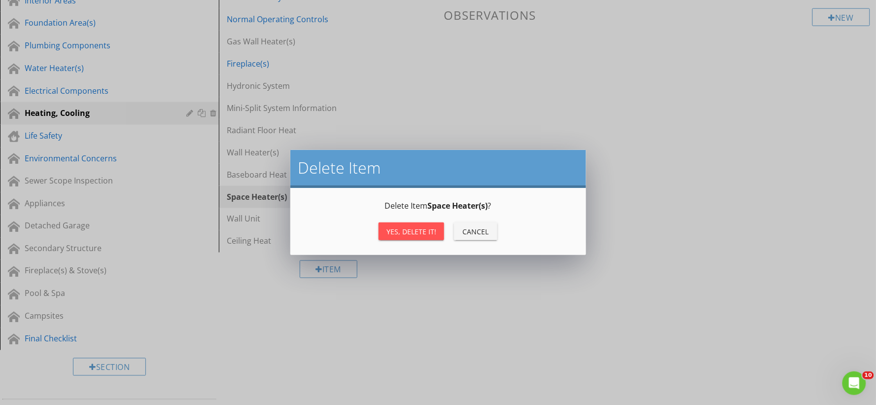
click at [407, 233] on div "Yes, Delete it!" at bounding box center [411, 231] width 50 height 10
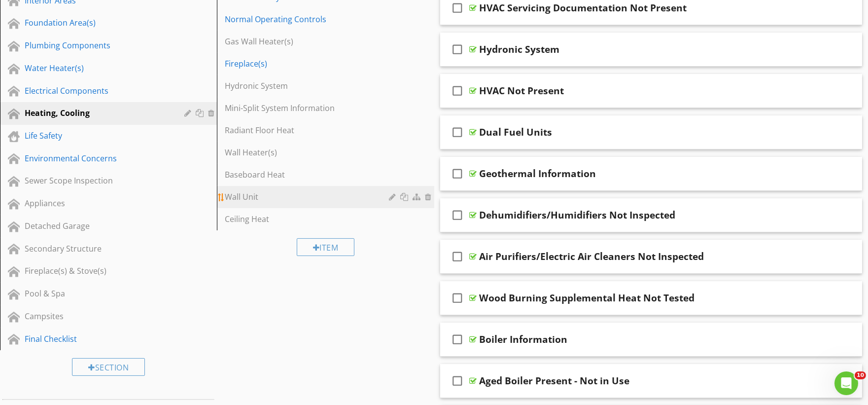
click at [304, 199] on div "Wall Unit" at bounding box center [308, 197] width 167 height 12
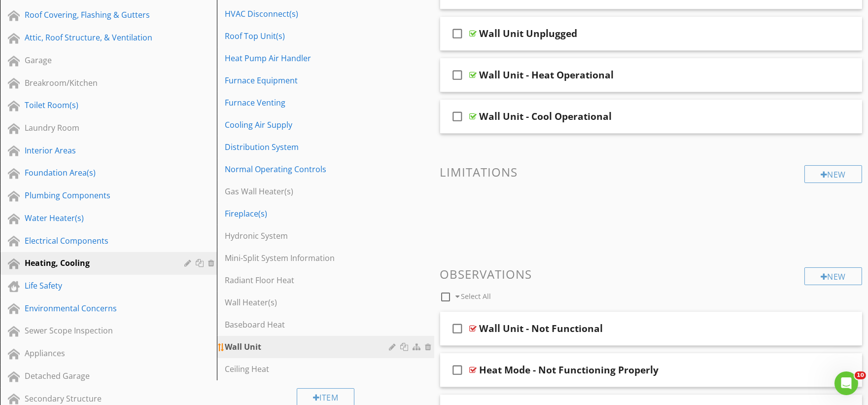
scroll to position [233, 0]
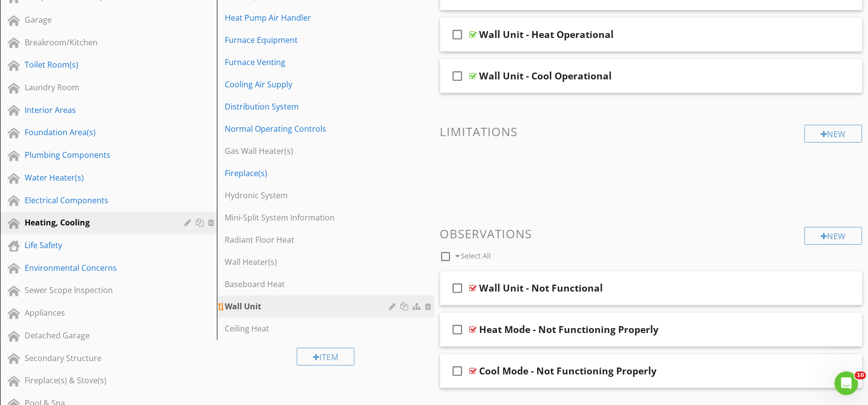
click at [426, 304] on div at bounding box center [429, 306] width 9 height 8
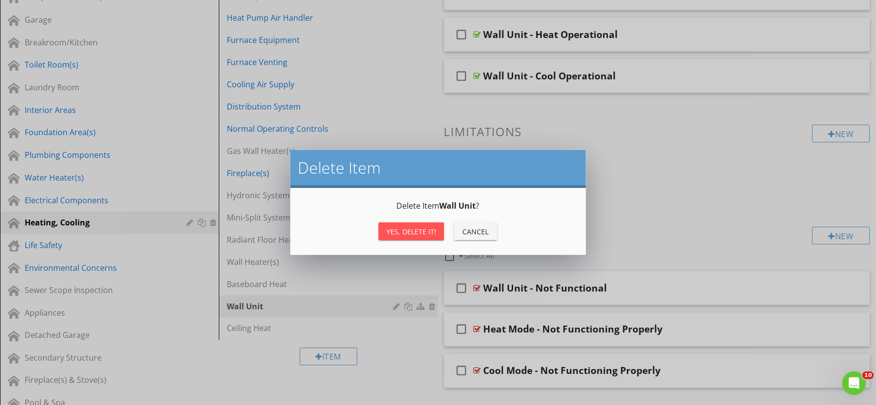
click at [475, 230] on div "Cancel" at bounding box center [476, 231] width 28 height 10
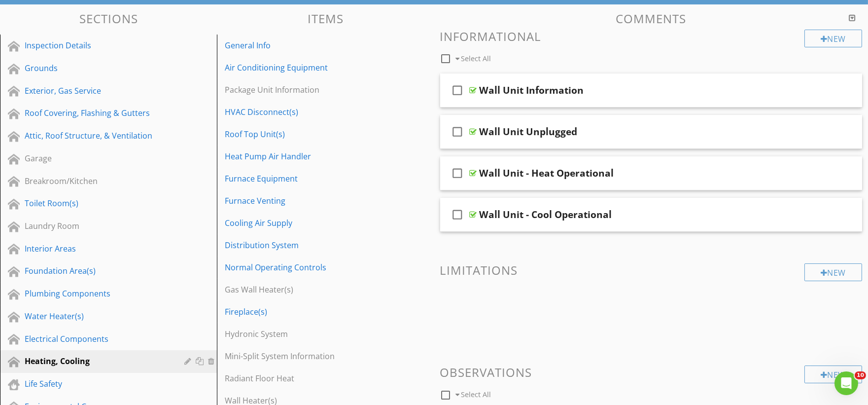
scroll to position [0, 0]
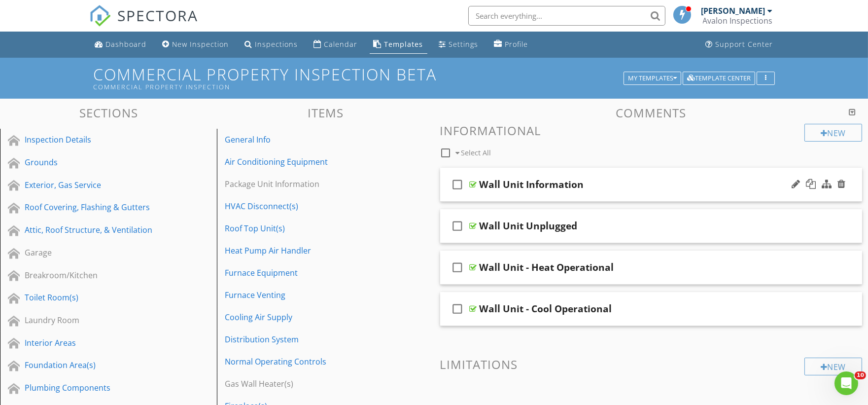
click at [488, 197] on div "check_box_outline_blank Wall Unit Information" at bounding box center [651, 185] width 422 height 34
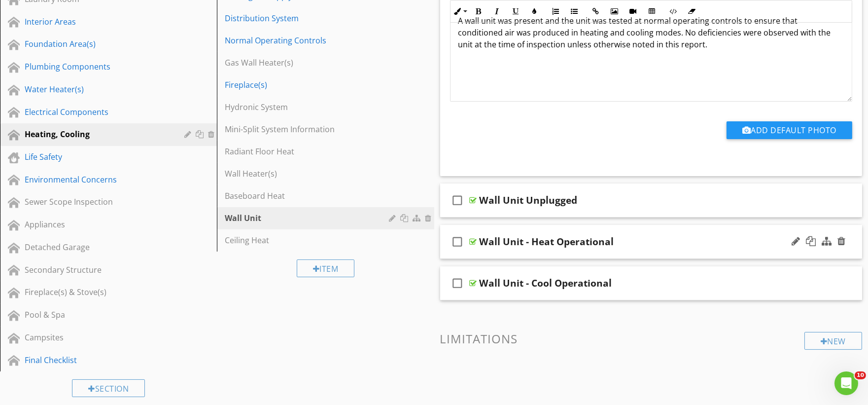
scroll to position [328, 0]
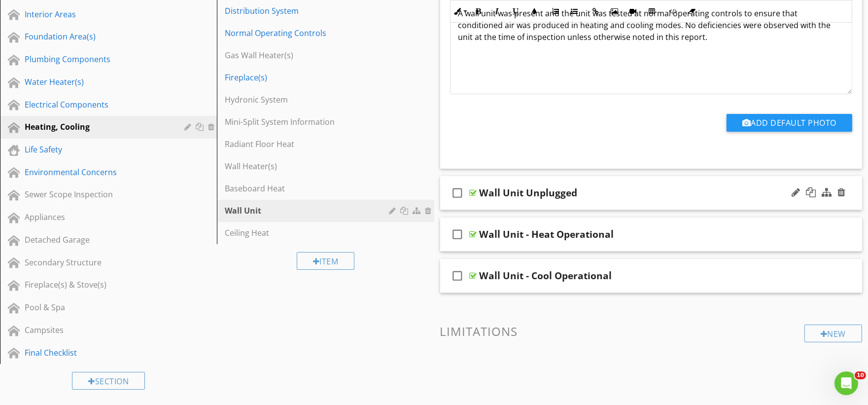
click at [491, 207] on div "check_box_outline_blank Wall Unit Unplugged" at bounding box center [651, 193] width 422 height 34
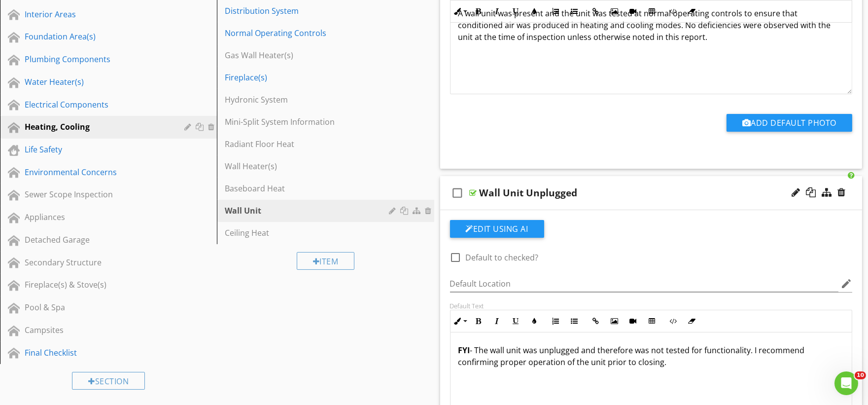
click at [495, 205] on div "check_box_outline_blank Wall Unit Unplugged" at bounding box center [651, 193] width 422 height 34
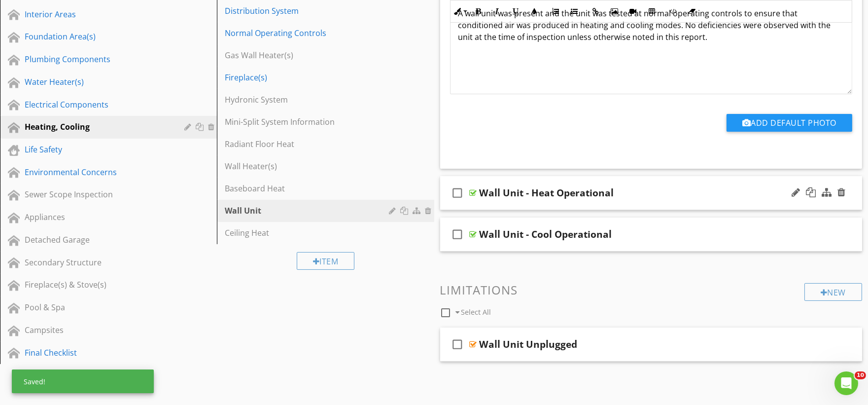
click at [497, 205] on div "check_box_outline_blank Wall Unit - Heat Operational" at bounding box center [651, 193] width 422 height 34
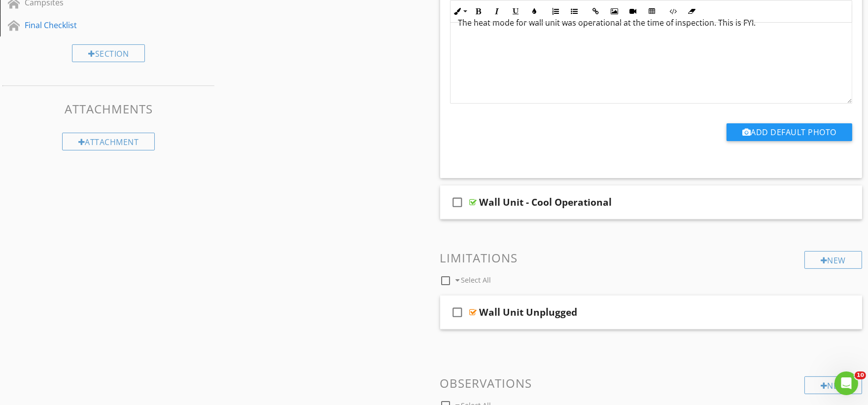
scroll to position [657, 0]
click at [494, 215] on div "check_box_outline_blank Wall Unit - Cool Operational" at bounding box center [651, 201] width 422 height 34
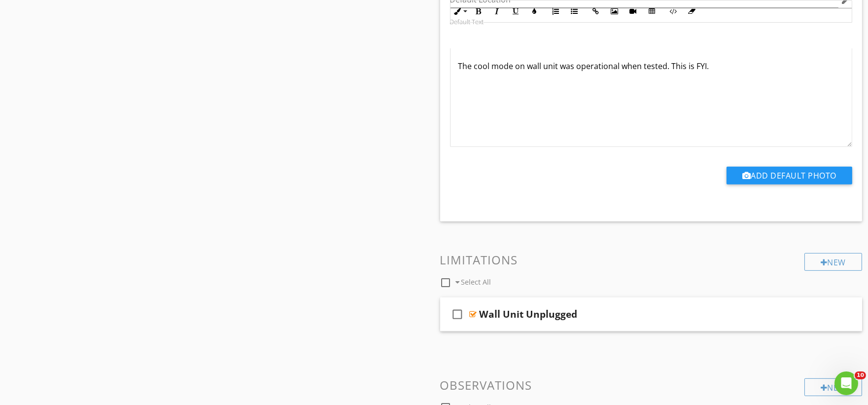
scroll to position [986, 0]
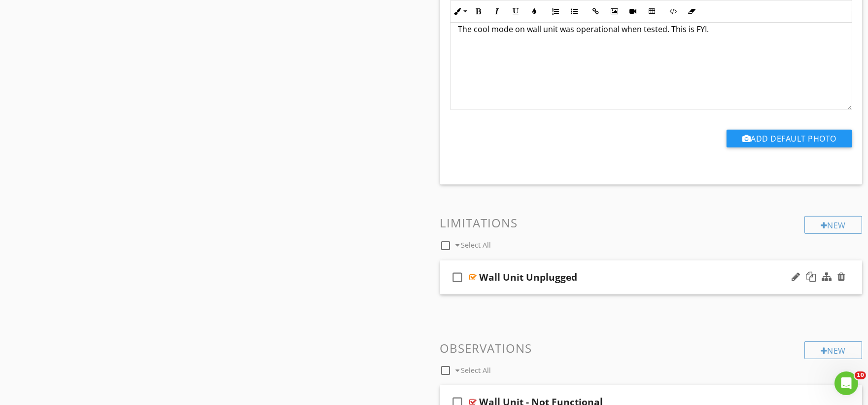
click at [496, 291] on div "check_box_outline_blank Wall Unit Unplugged" at bounding box center [651, 277] width 422 height 34
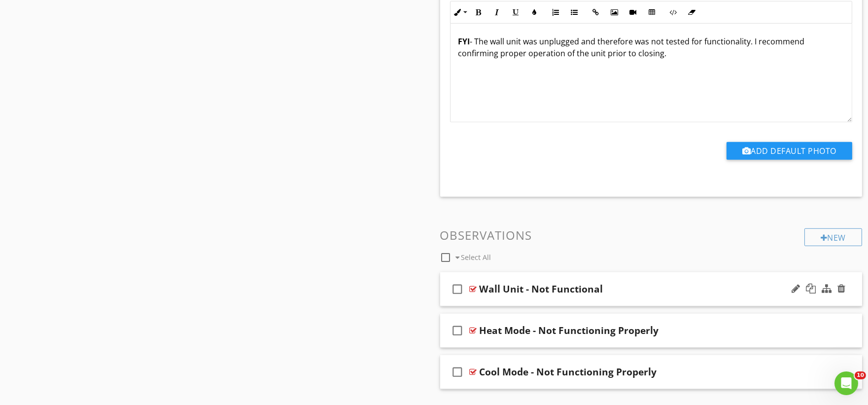
scroll to position [1405, 0]
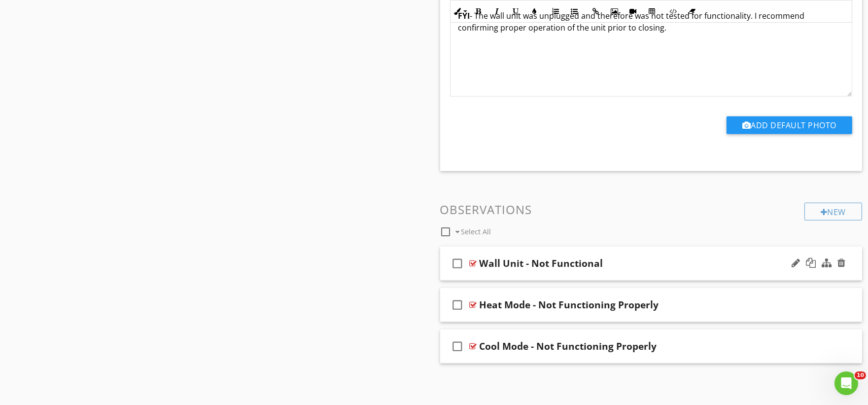
click at [482, 275] on div "check_box_outline_blank Wall Unit - Not Functional" at bounding box center [651, 263] width 422 height 34
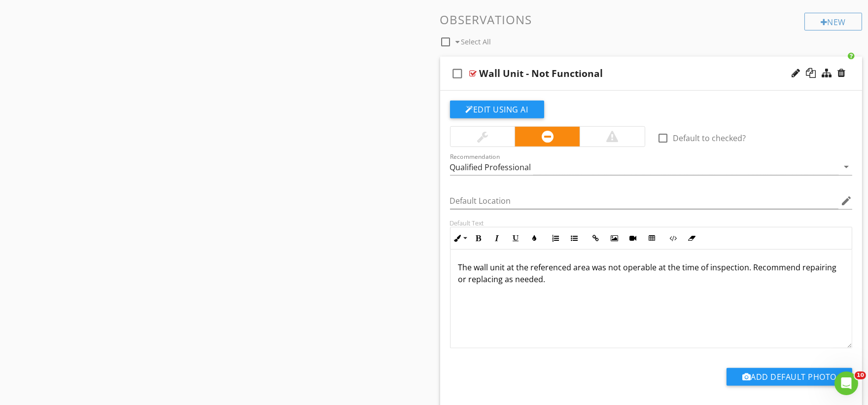
click at [595, 105] on div "Edit Using AI check_box_outline_blank Default to checked? Recommendation Qualif…" at bounding box center [651, 252] width 403 height 302
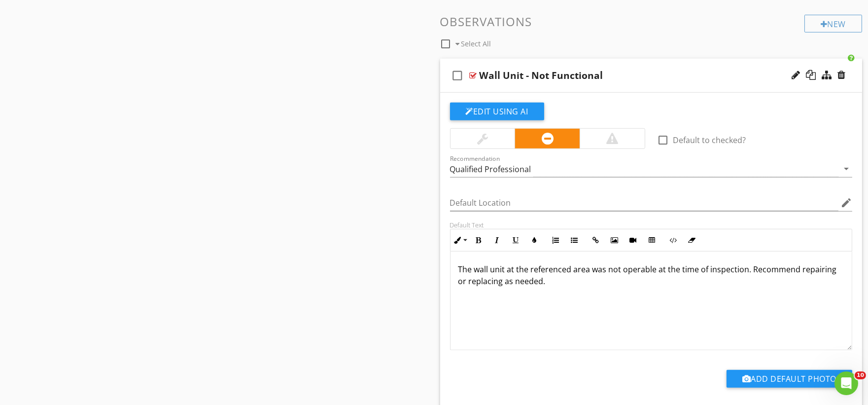
scroll to position [1573, 0]
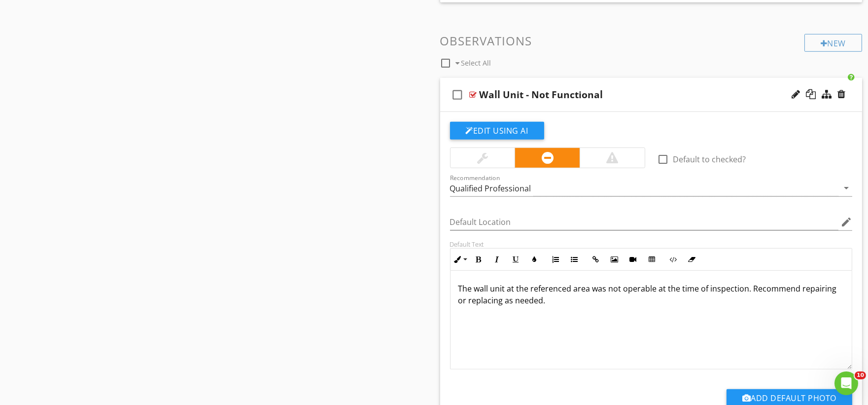
click at [599, 156] on div at bounding box center [612, 158] width 65 height 20
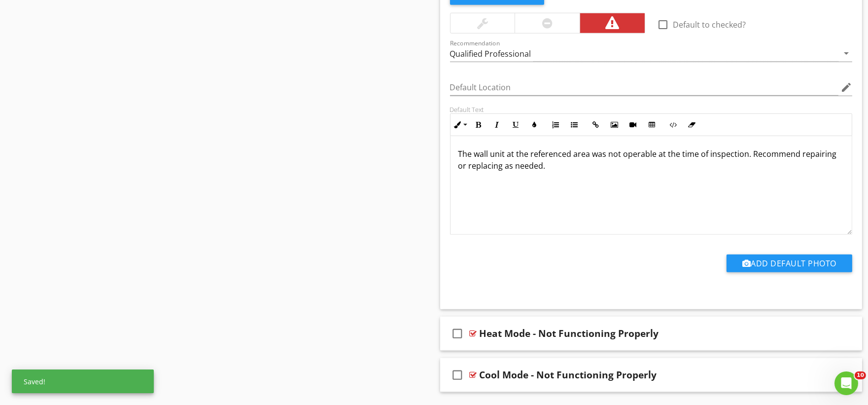
scroll to position [1737, 0]
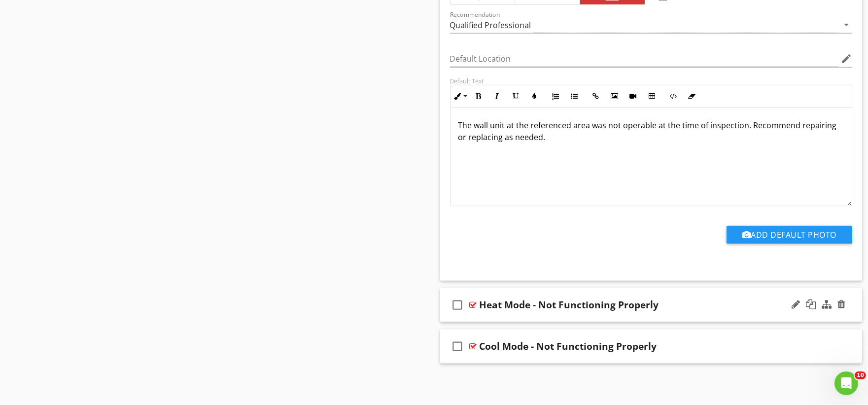
click at [511, 315] on div "check_box_outline_blank Heat Mode - Not Functioning Properly" at bounding box center [651, 305] width 422 height 34
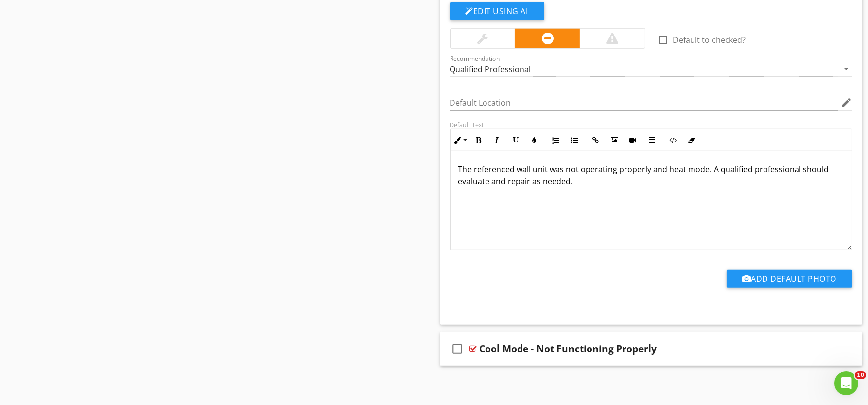
scroll to position [2066, 0]
click at [494, 360] on div "check_box_outline_blank Cool Mode - Not Functioning Properly" at bounding box center [651, 348] width 422 height 34
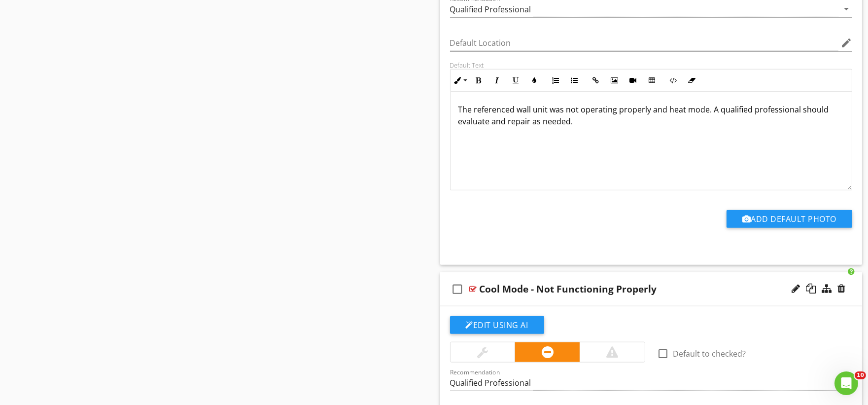
scroll to position [2230, 0]
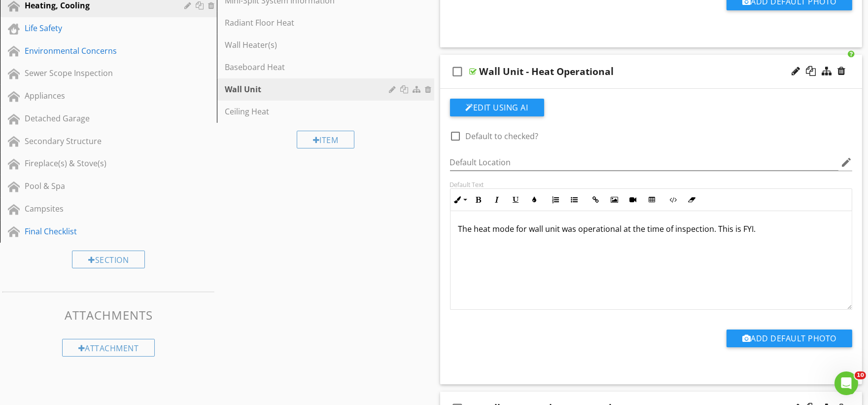
scroll to position [313, 0]
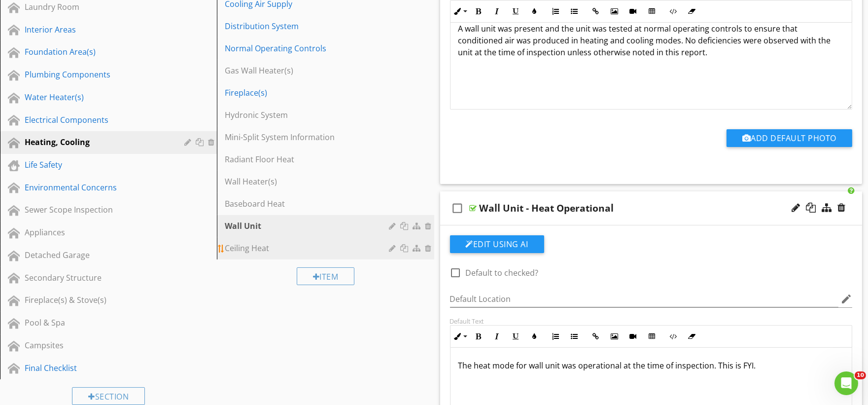
click at [278, 248] on div "Ceiling Heat" at bounding box center [308, 248] width 167 height 12
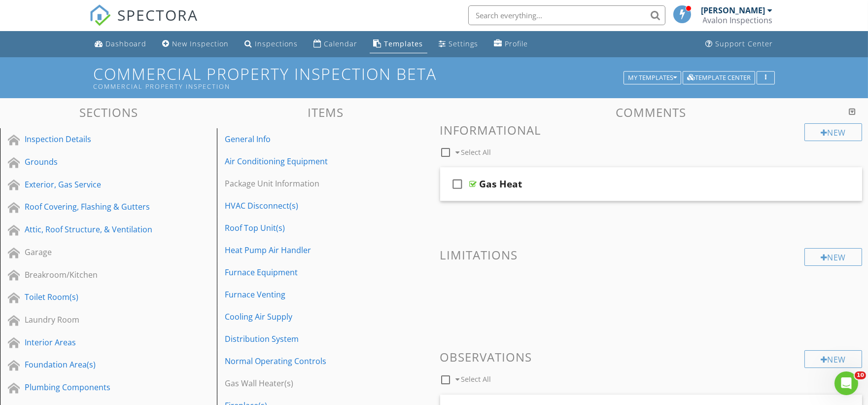
scroll to position [0, 0]
click at [482, 199] on div "check_box_outline_blank Gas Heat" at bounding box center [651, 185] width 422 height 34
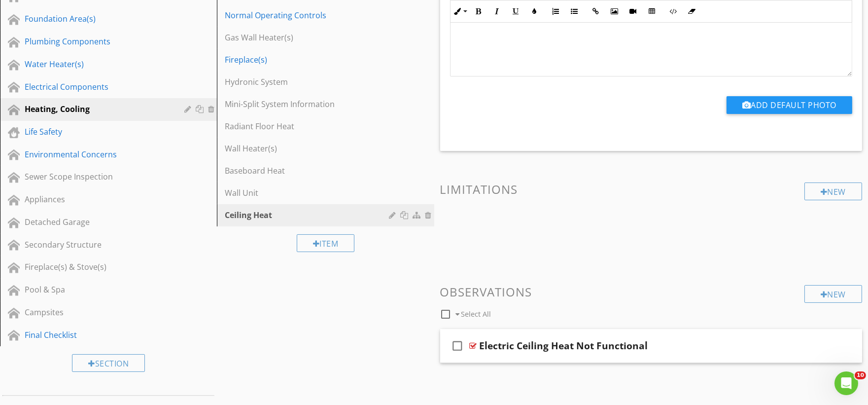
scroll to position [383, 0]
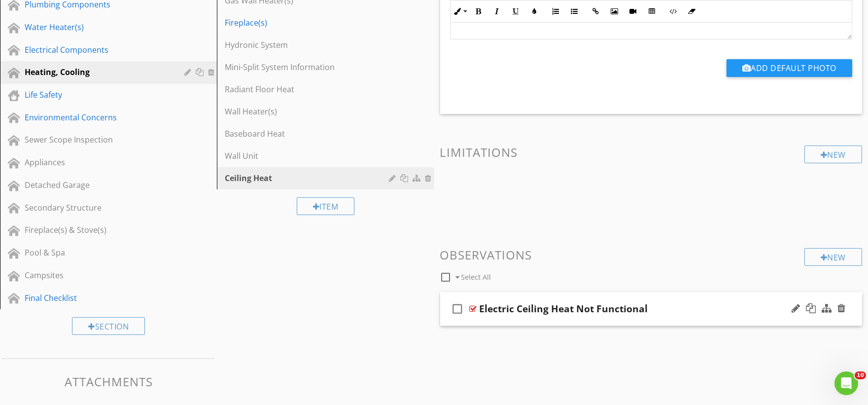
click at [503, 321] on div "check_box_outline_blank Electric Ceiling Heat Not Functional" at bounding box center [651, 309] width 422 height 34
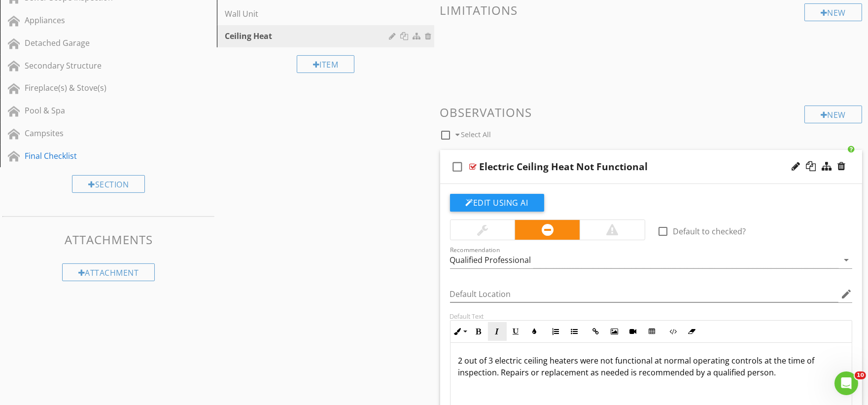
scroll to position [548, 0]
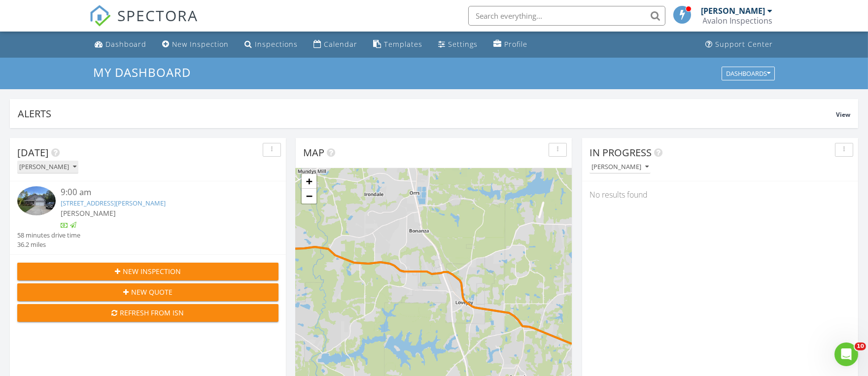
click at [76, 167] on icon "button" at bounding box center [74, 167] width 3 height 7
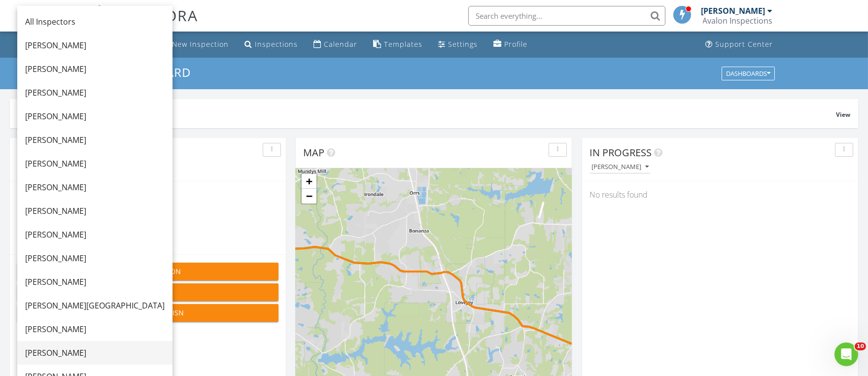
click at [67, 351] on div "[PERSON_NAME]" at bounding box center [95, 353] width 140 height 12
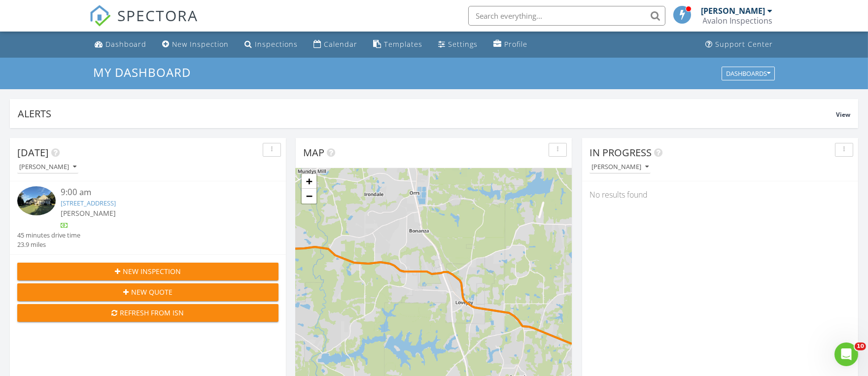
click at [116, 200] on link "155 Hidden Brook Trl, Fayetteville, GA 30215" at bounding box center [88, 203] width 55 height 9
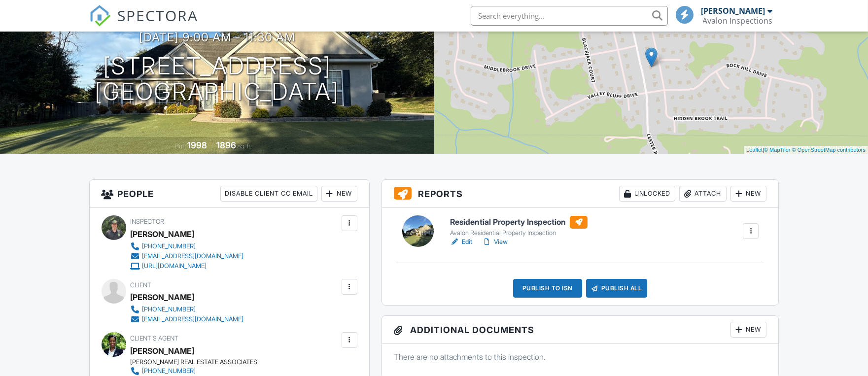
click at [502, 245] on link "View" at bounding box center [495, 242] width 26 height 10
